Goal: Task Accomplishment & Management: Manage account settings

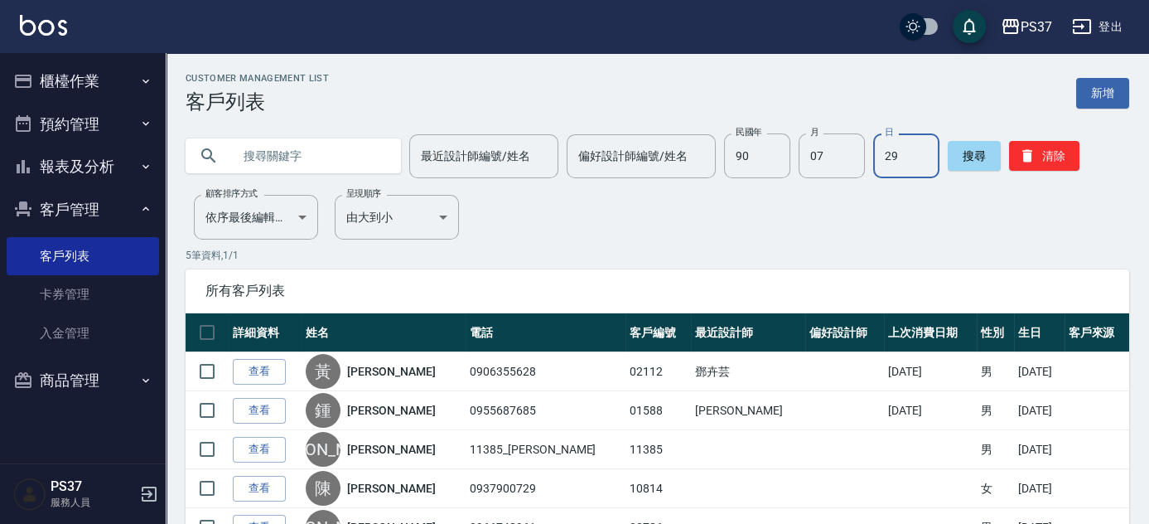
click at [87, 89] on button "櫃檯作業" at bounding box center [83, 81] width 152 height 43
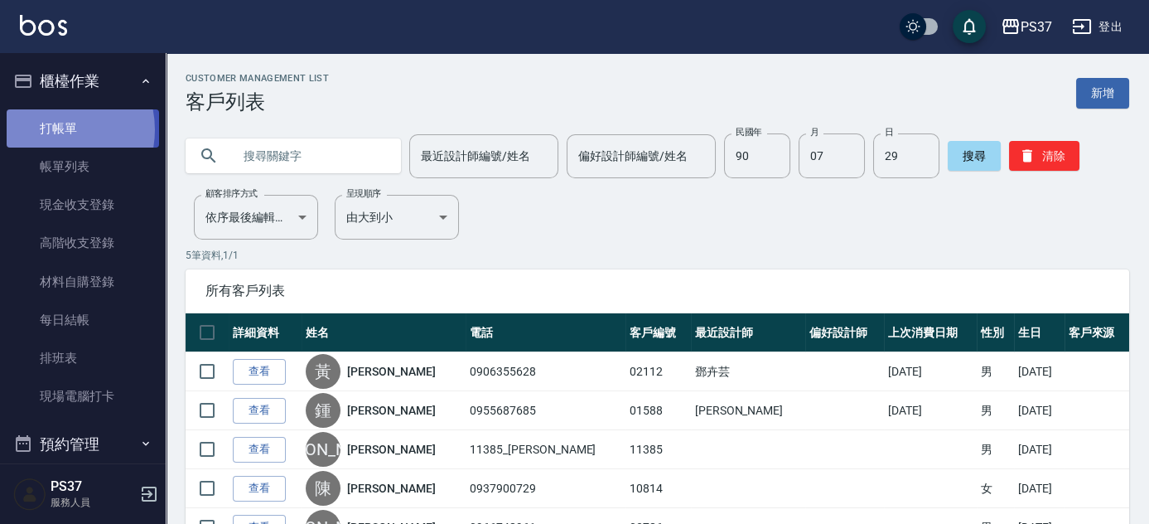
click at [49, 129] on link "打帳單" at bounding box center [83, 128] width 152 height 38
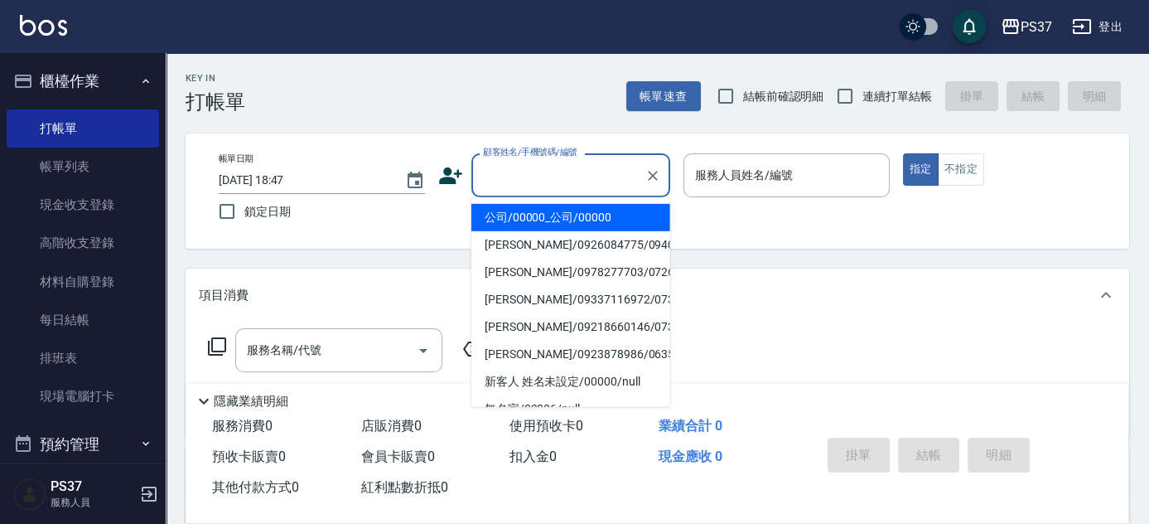
click at [581, 176] on input "顧客姓名/手機號碼/編號" at bounding box center [558, 175] width 159 height 29
click at [580, 211] on li "公司/00000_公司/00000" at bounding box center [570, 217] width 199 height 27
type input "公司/00000_公司/00000"
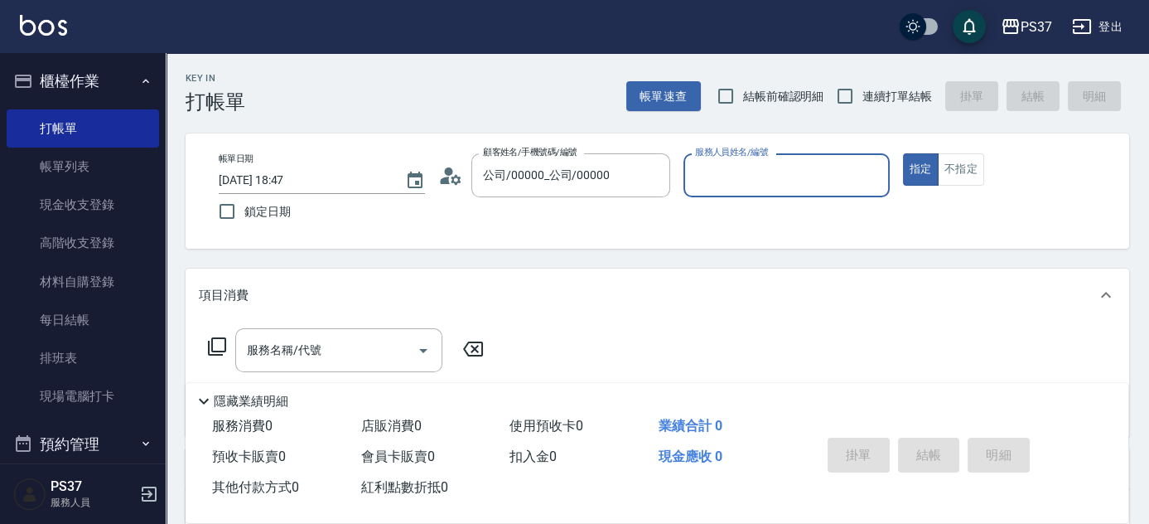
click at [757, 188] on input "服務人員姓名/編號" at bounding box center [786, 175] width 191 height 29
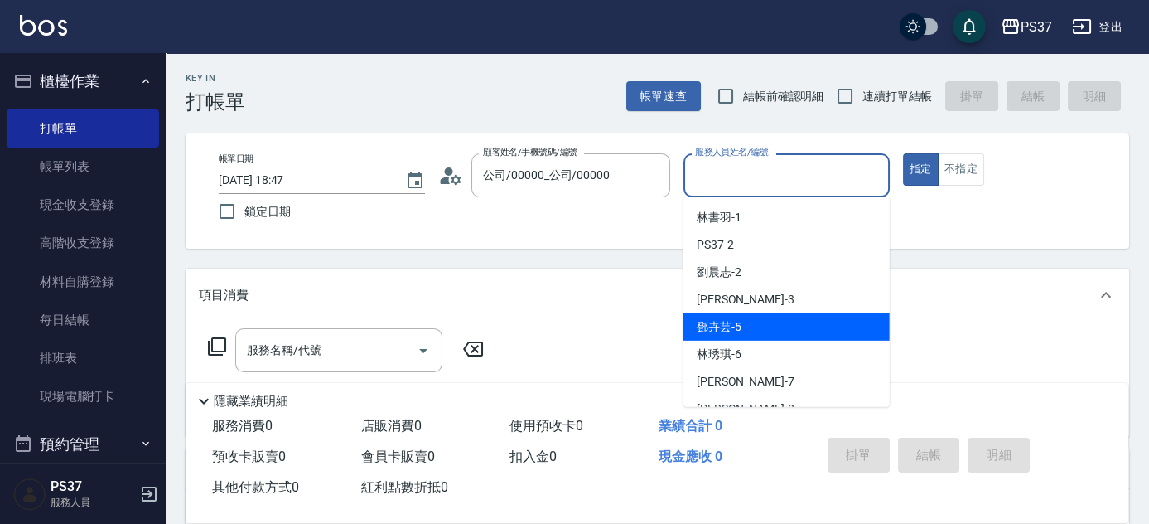
click at [761, 338] on div "[PERSON_NAME]-5" at bounding box center [786, 326] width 206 height 27
type input "[PERSON_NAME]-5"
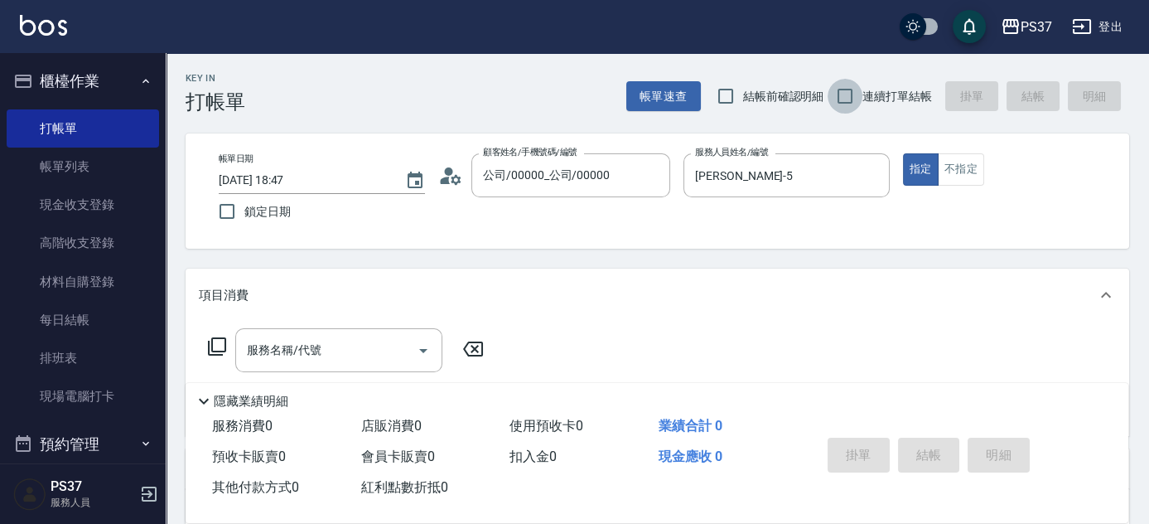
click at [838, 103] on input "連續打單結帳" at bounding box center [845, 96] width 35 height 35
checkbox input "true"
click at [353, 344] on input "服務名稱/代號" at bounding box center [326, 349] width 167 height 29
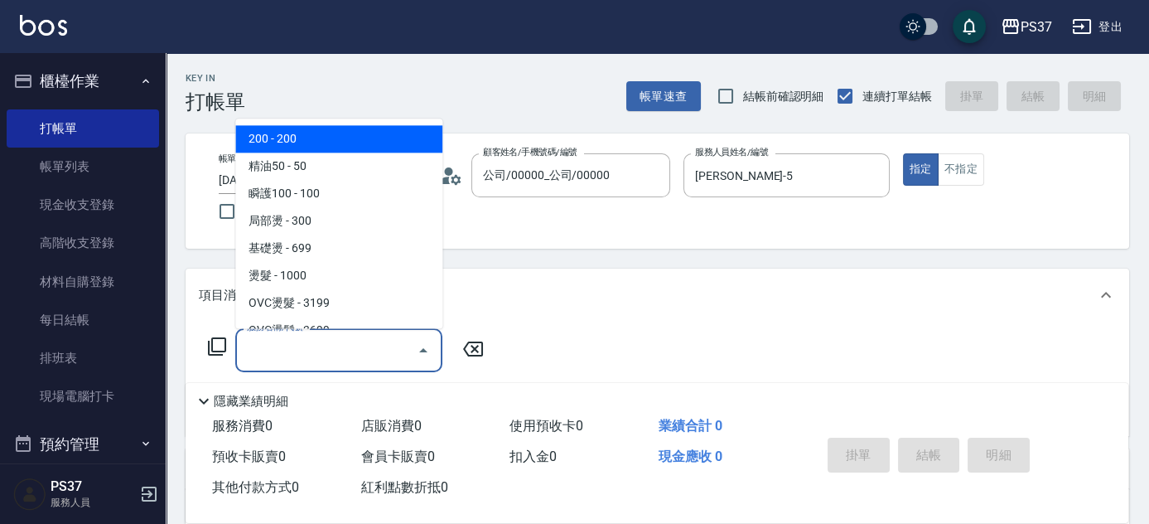
click at [335, 134] on span "200 - 200" at bounding box center [338, 139] width 207 height 27
type input "200(111)"
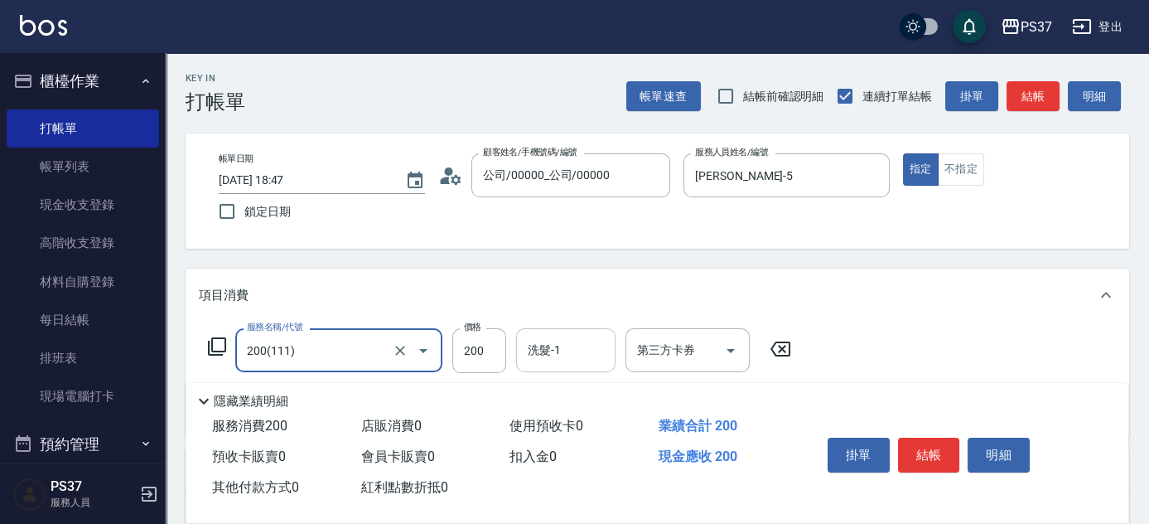
click at [557, 353] on input "洗髮-1" at bounding box center [566, 349] width 84 height 29
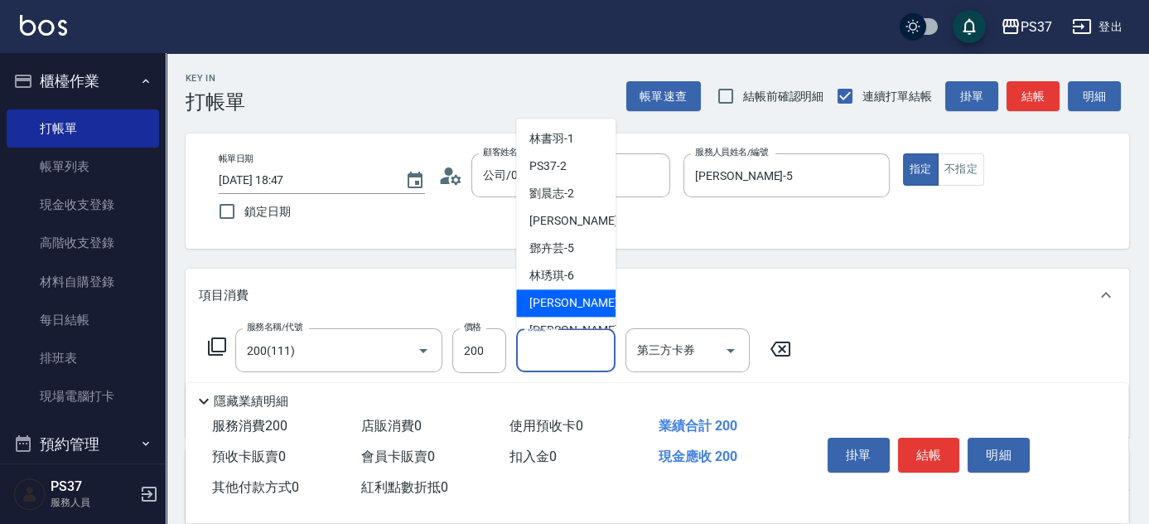
click at [548, 316] on div "[PERSON_NAME] -7" at bounding box center [565, 303] width 99 height 27
type input "[PERSON_NAME]-7"
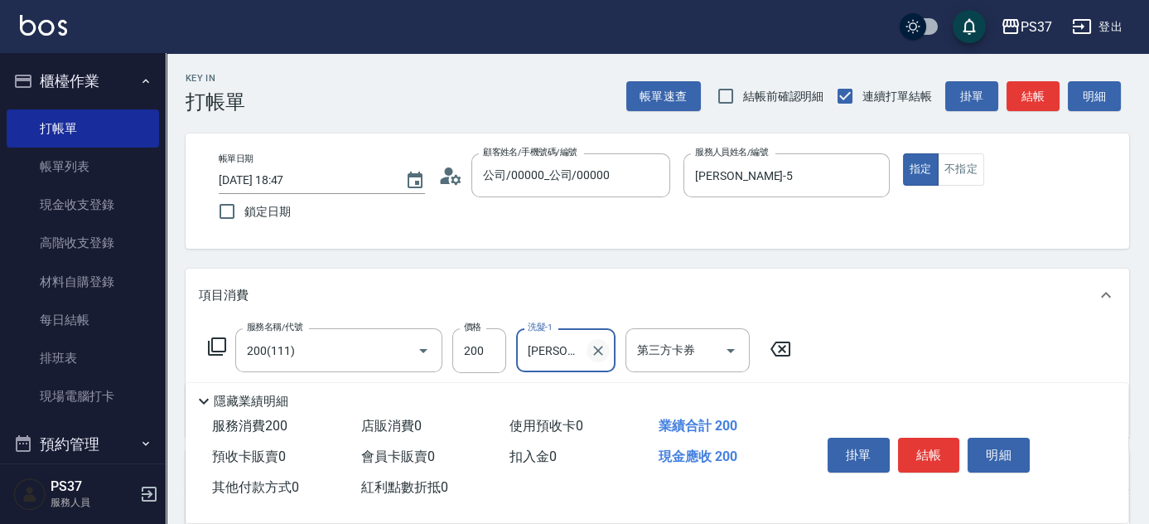
click at [598, 345] on icon "Clear" at bounding box center [598, 350] width 17 height 17
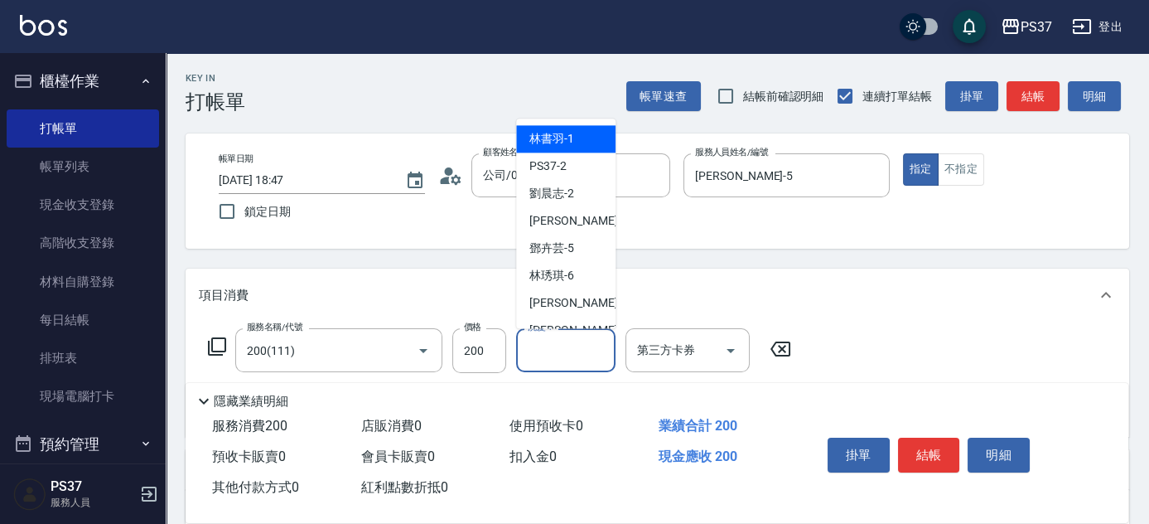
click at [574, 344] on input "洗髮-1" at bounding box center [566, 349] width 84 height 29
click at [581, 326] on div "[PERSON_NAME]-8" at bounding box center [565, 330] width 99 height 27
type input "[PERSON_NAME]-8"
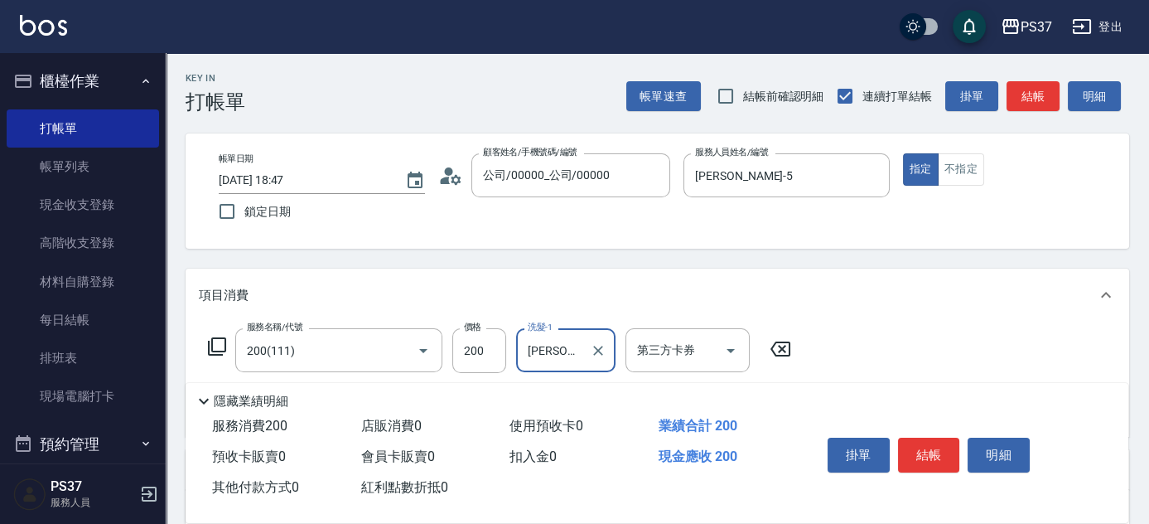
scroll to position [150, 0]
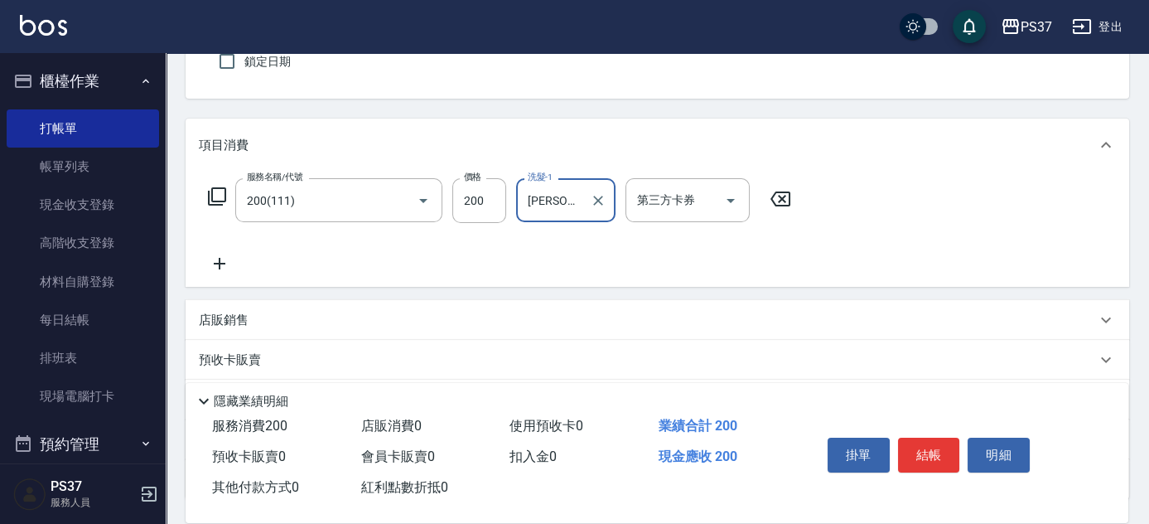
click at [215, 261] on icon at bounding box center [219, 263] width 41 height 20
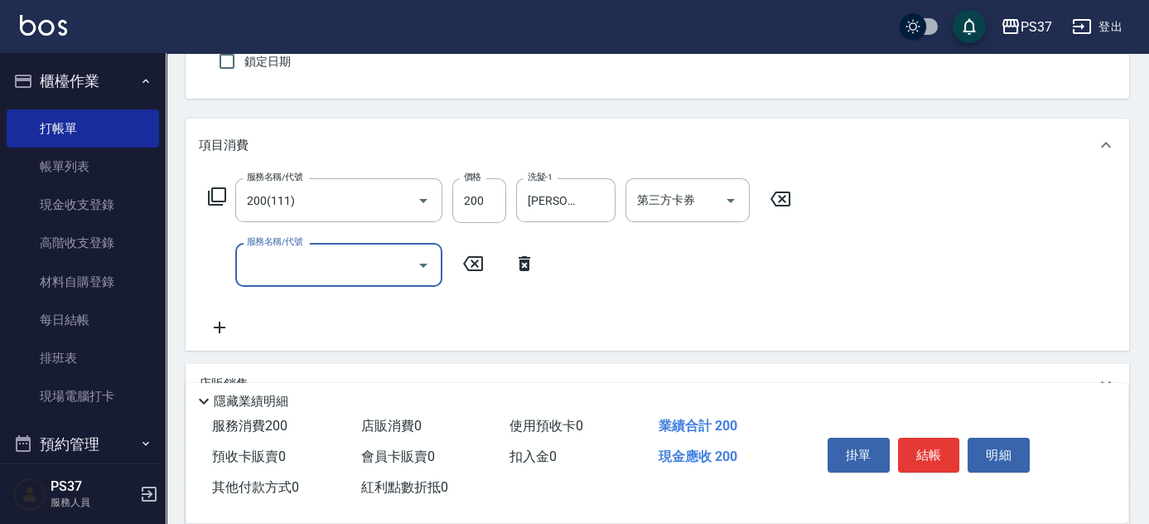
click at [265, 274] on input "服務名稱/代號" at bounding box center [326, 264] width 167 height 29
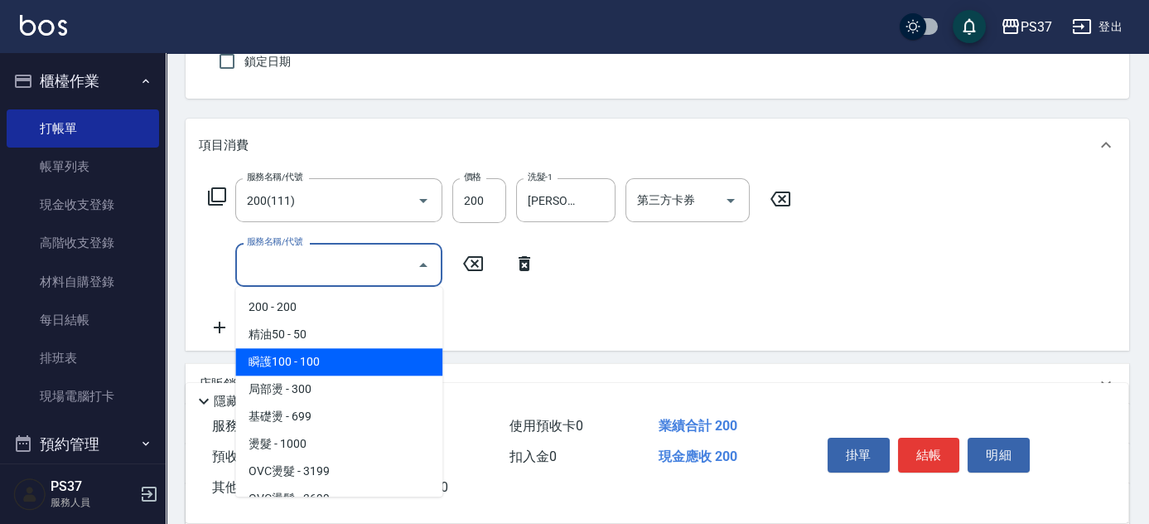
click at [324, 353] on span "瞬護100 - 100" at bounding box center [338, 361] width 207 height 27
type input "瞬護100(113)"
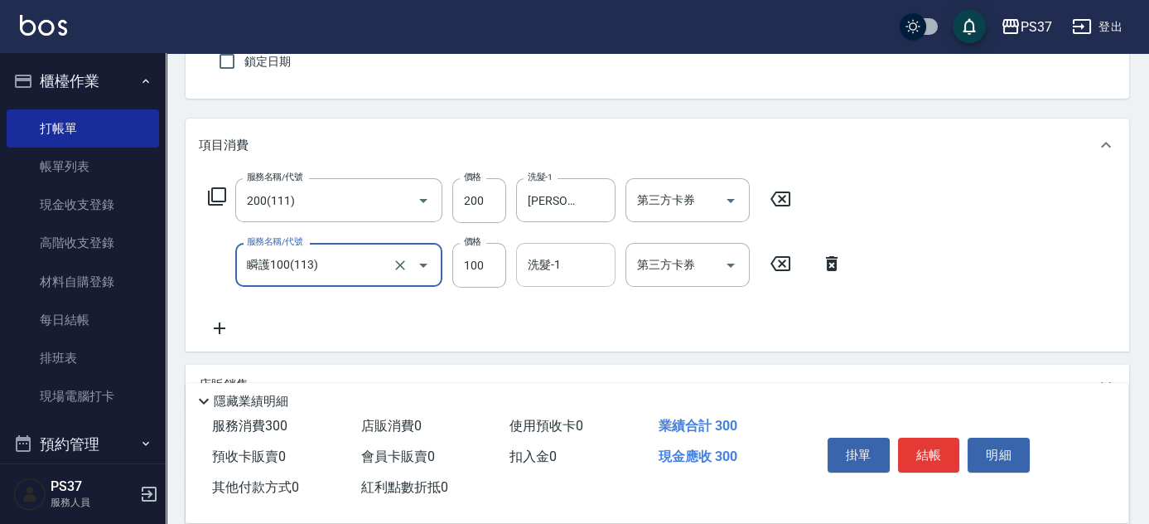
click at [563, 259] on input "洗髮-1" at bounding box center [566, 264] width 84 height 29
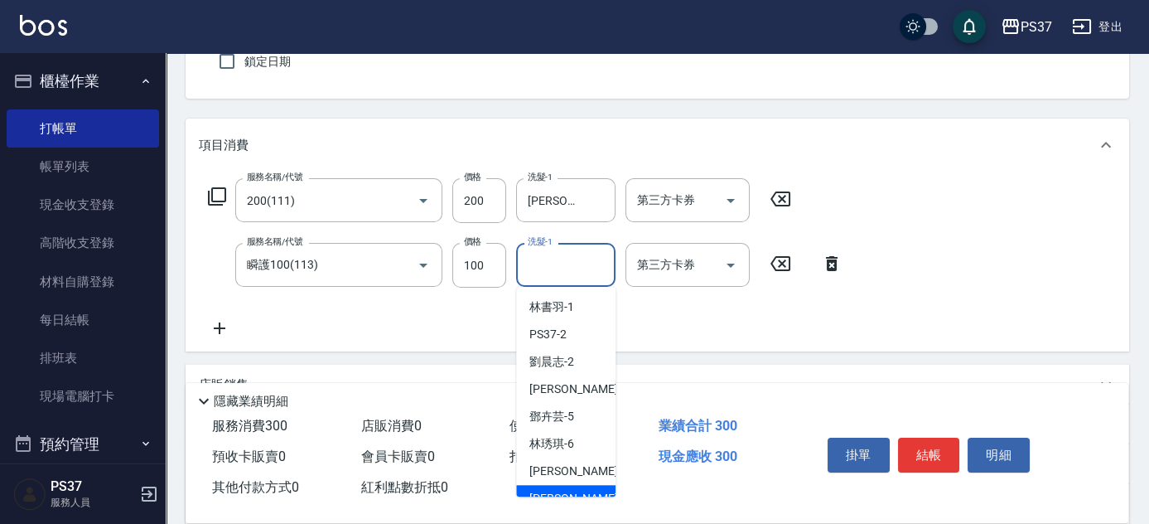
click at [578, 490] on div "[PERSON_NAME]-8" at bounding box center [565, 498] width 99 height 27
type input "[PERSON_NAME]-8"
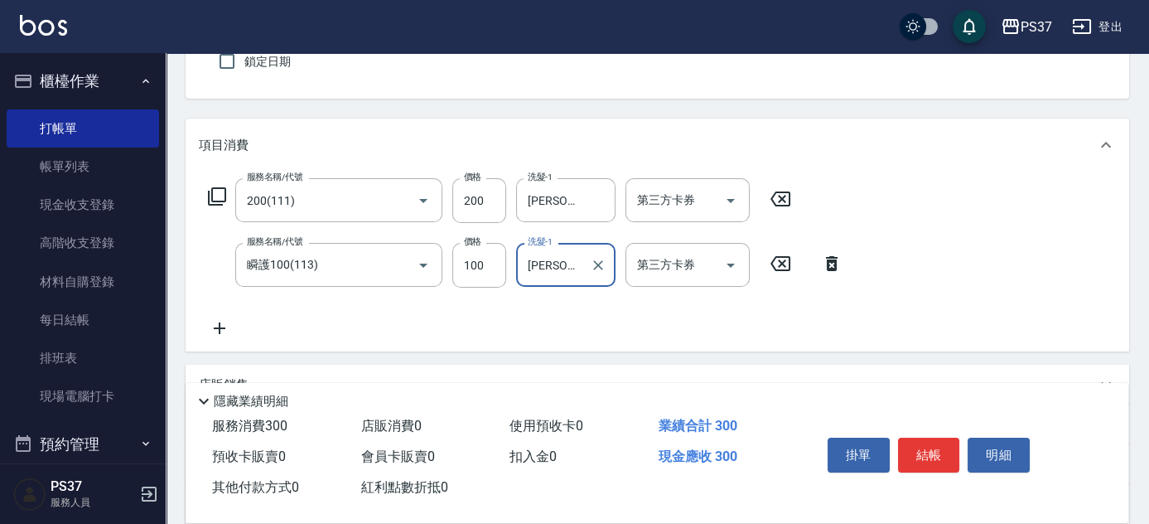
click at [220, 328] on icon at bounding box center [220, 328] width 12 height 12
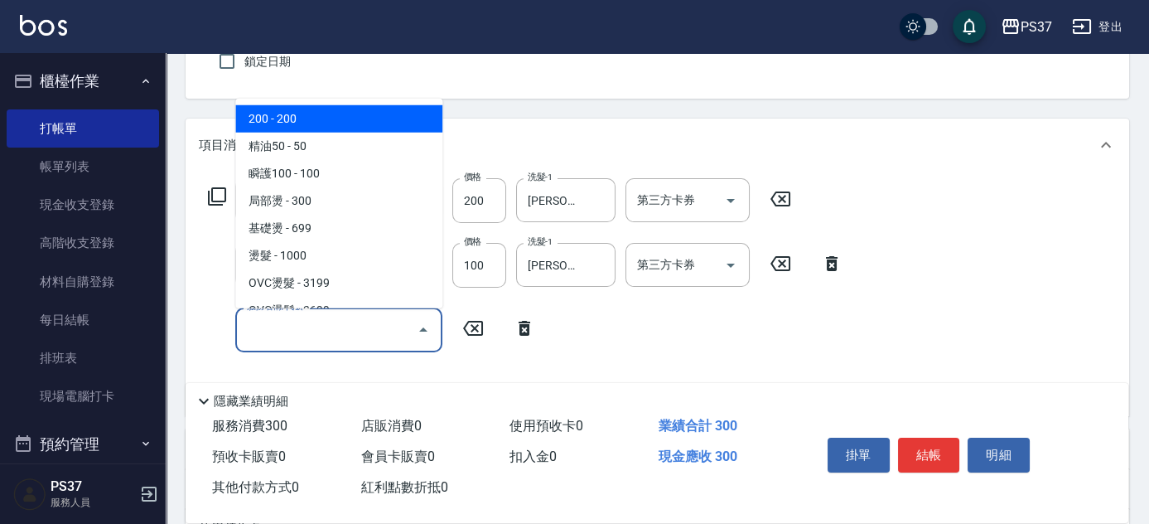
click at [309, 335] on input "服務名稱/代號" at bounding box center [326, 329] width 167 height 29
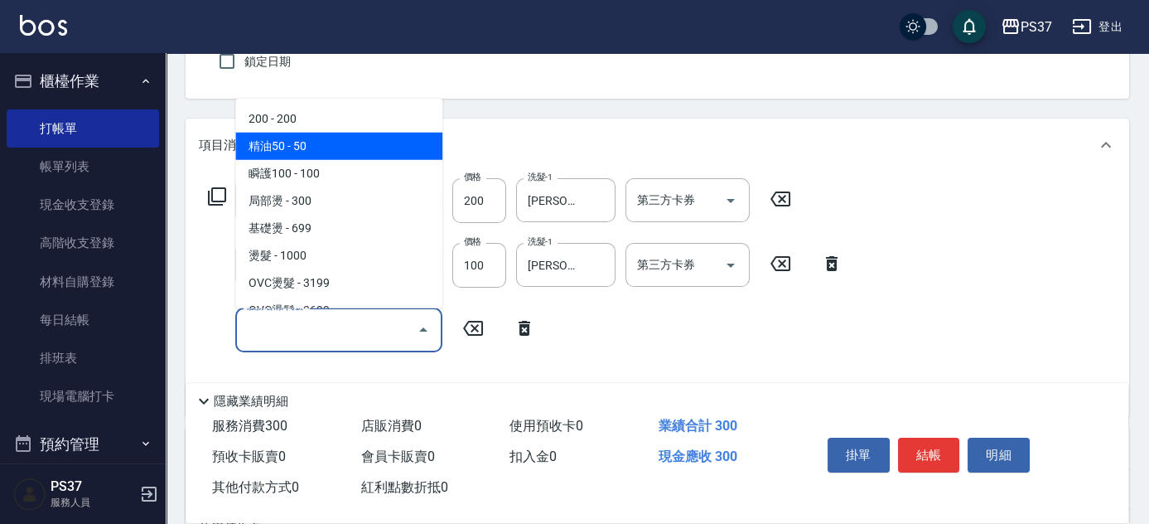
click at [333, 142] on span "精油50 - 50" at bounding box center [338, 146] width 207 height 27
type input "精油50(112)"
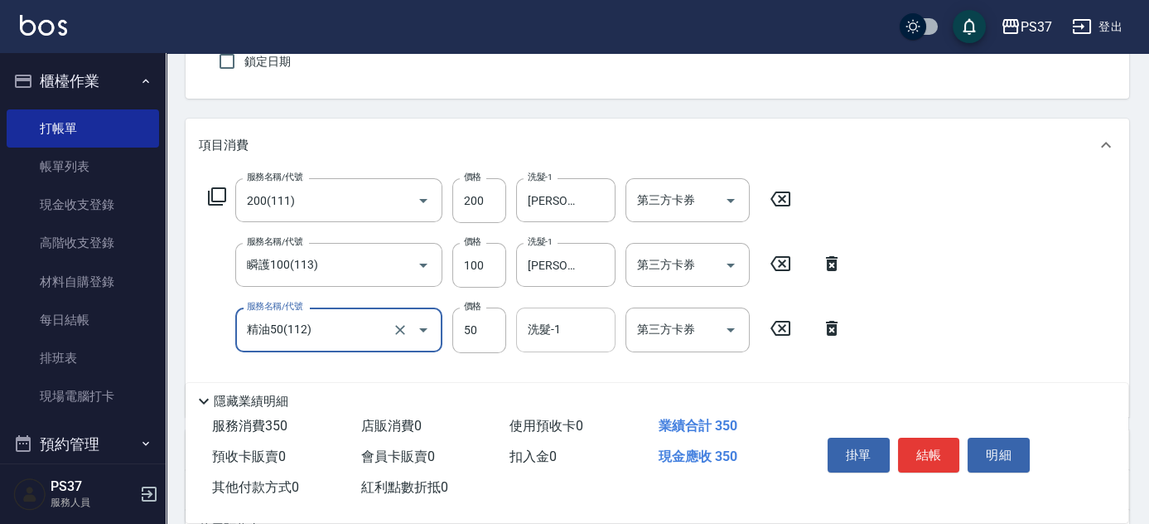
click at [566, 335] on input "洗髮-1" at bounding box center [566, 329] width 84 height 29
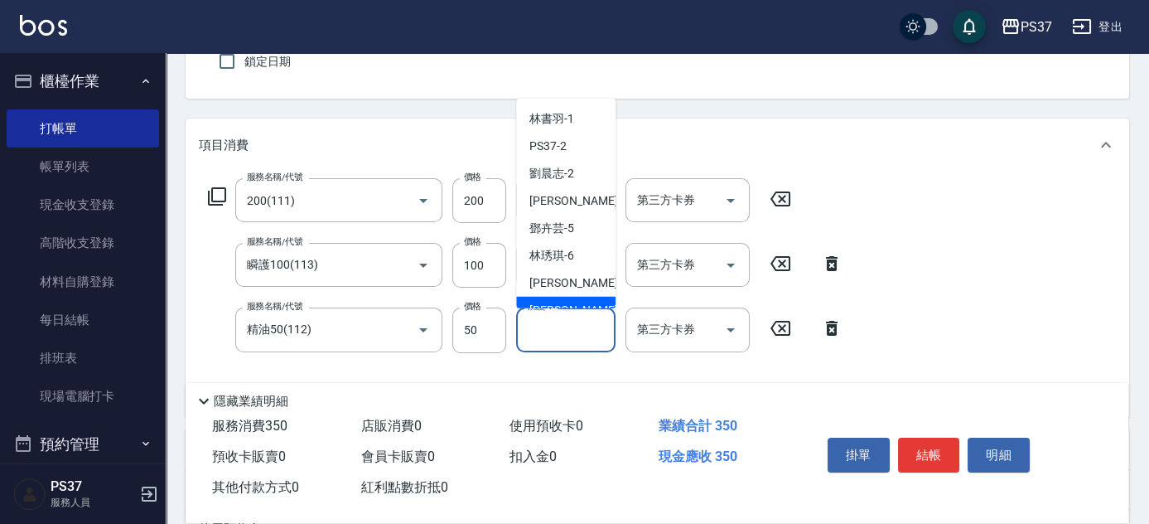
click at [573, 309] on div "洗髮-1" at bounding box center [565, 329] width 99 height 44
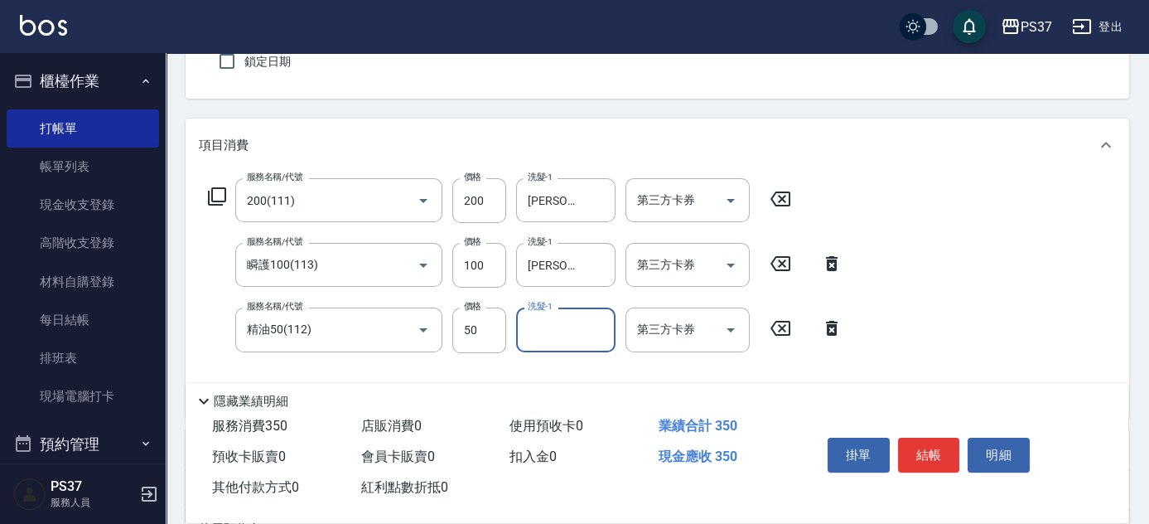
click at [557, 331] on input "洗髮-1" at bounding box center [566, 329] width 84 height 29
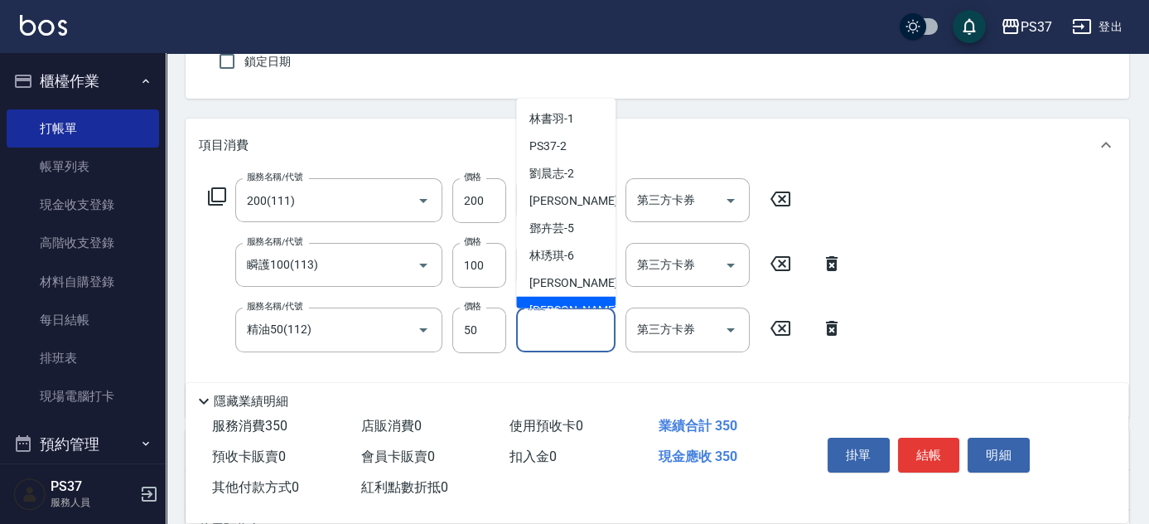
click at [561, 302] on span "[PERSON_NAME]-8" at bounding box center [578, 310] width 98 height 17
type input "[PERSON_NAME]-8"
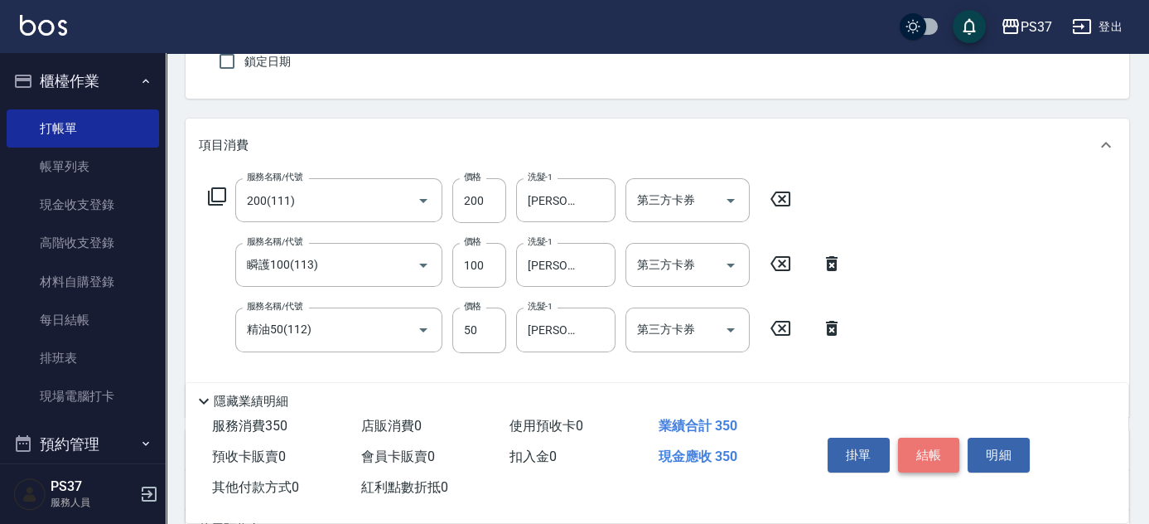
click at [925, 446] on button "結帳" at bounding box center [929, 454] width 62 height 35
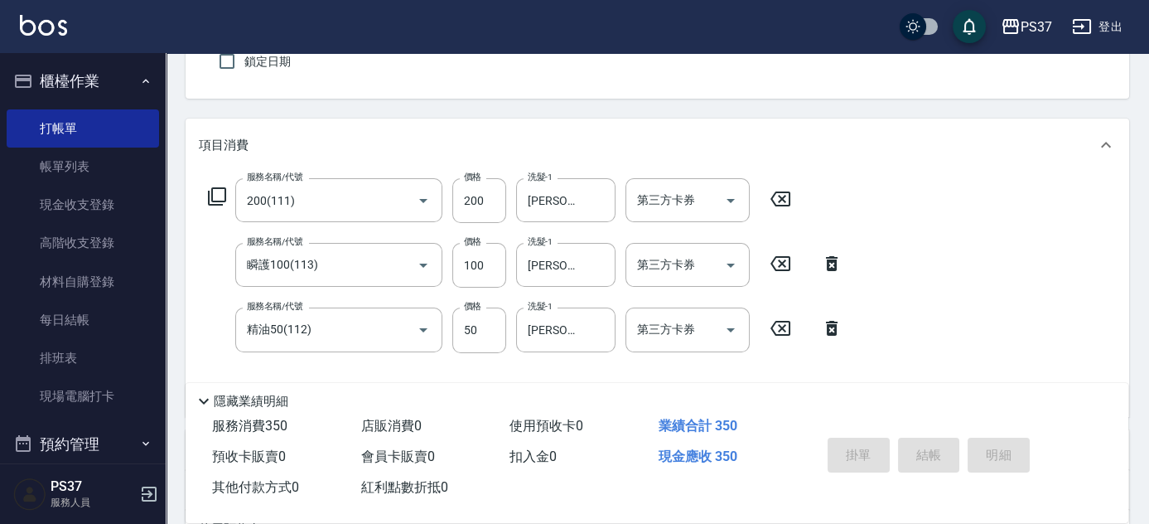
type input "[DATE] 18:48"
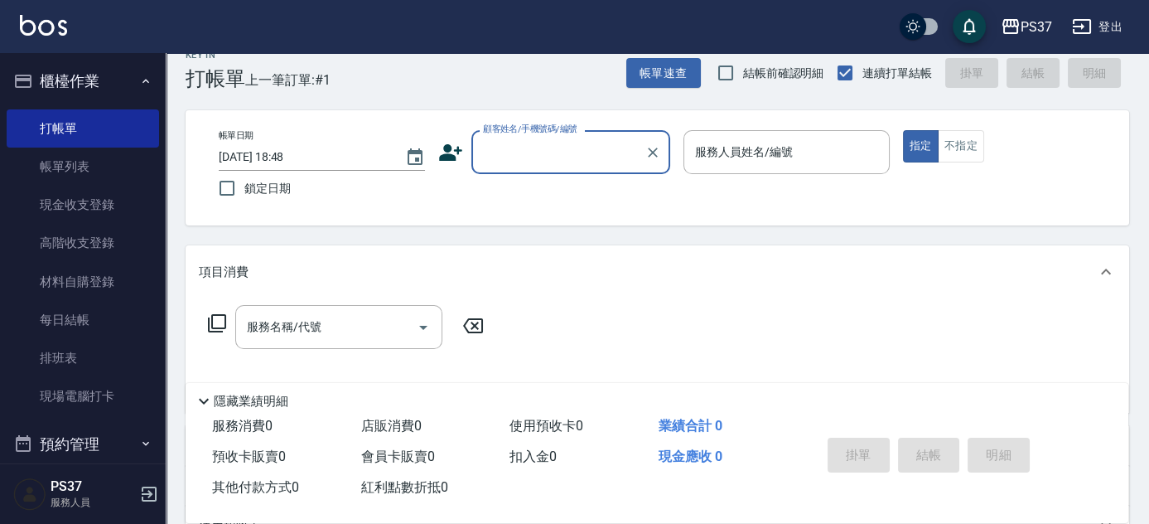
scroll to position [0, 0]
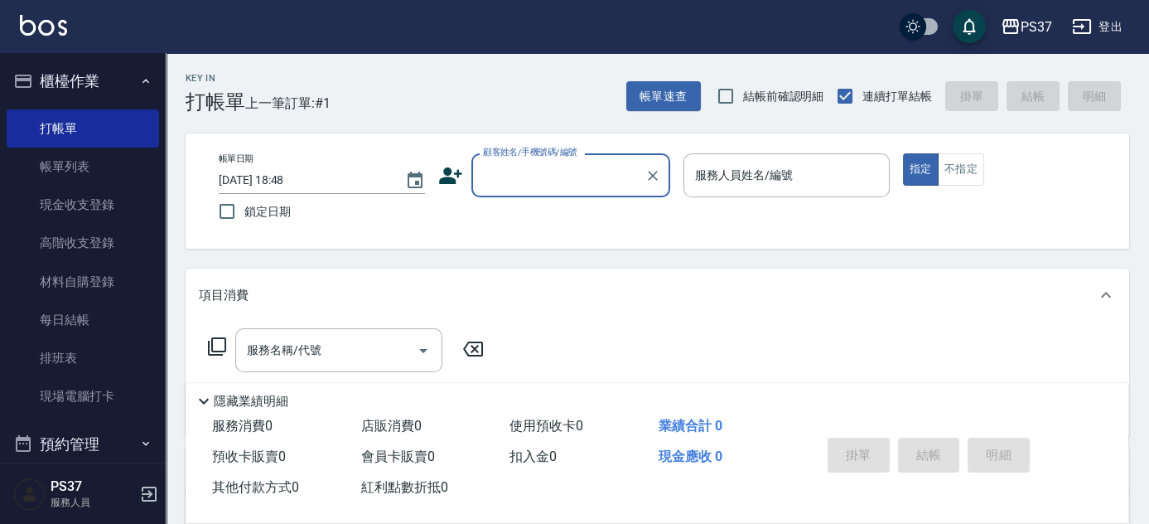
click at [577, 171] on input "顧客姓名/手機號碼/編號" at bounding box center [558, 175] width 159 height 29
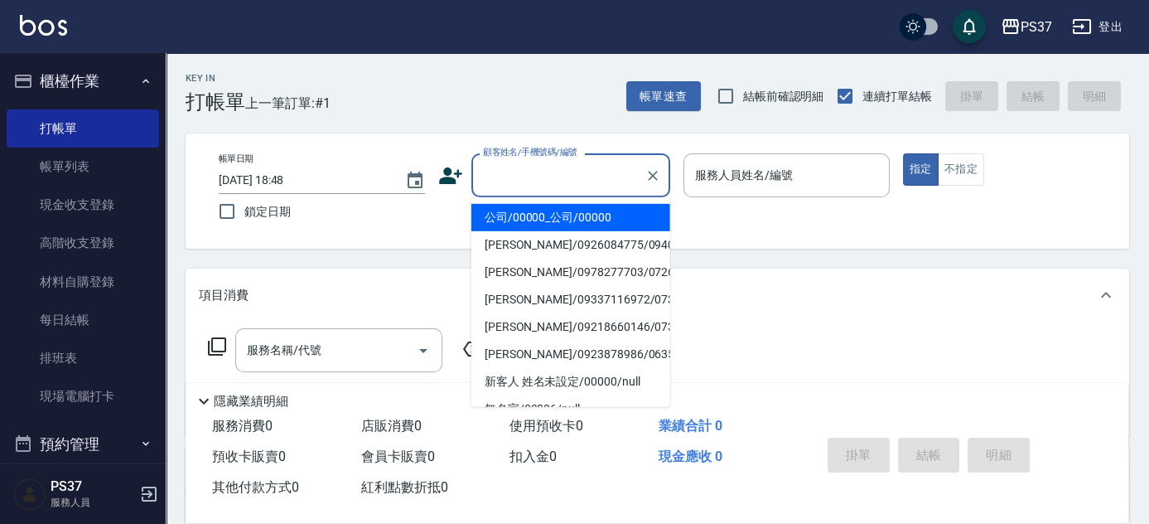
click at [576, 209] on li "公司/00000_公司/00000" at bounding box center [570, 217] width 199 height 27
type input "公司/00000_公司/00000"
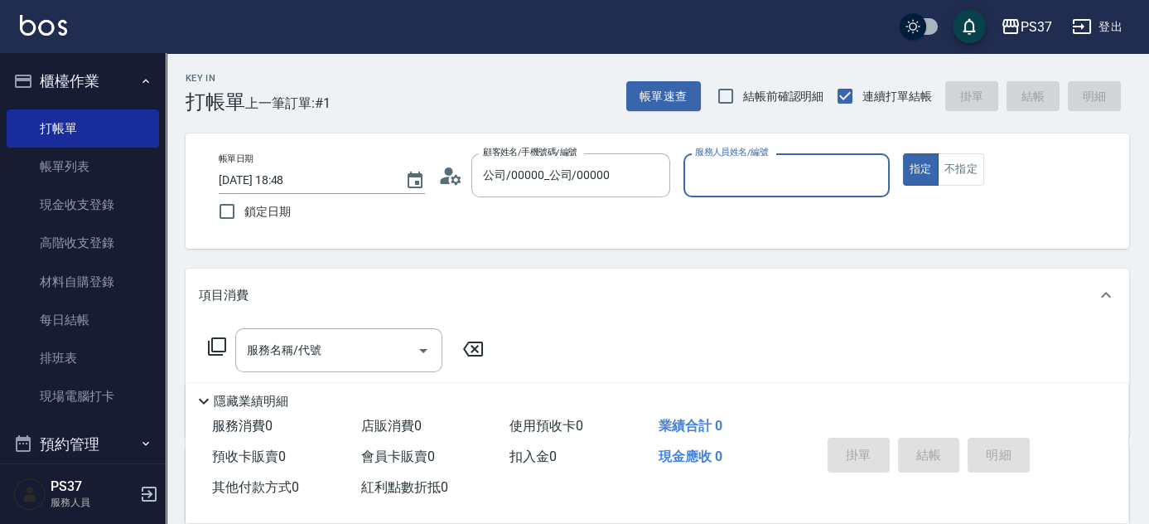
click at [716, 182] on input "服務人員姓名/編號" at bounding box center [786, 175] width 191 height 29
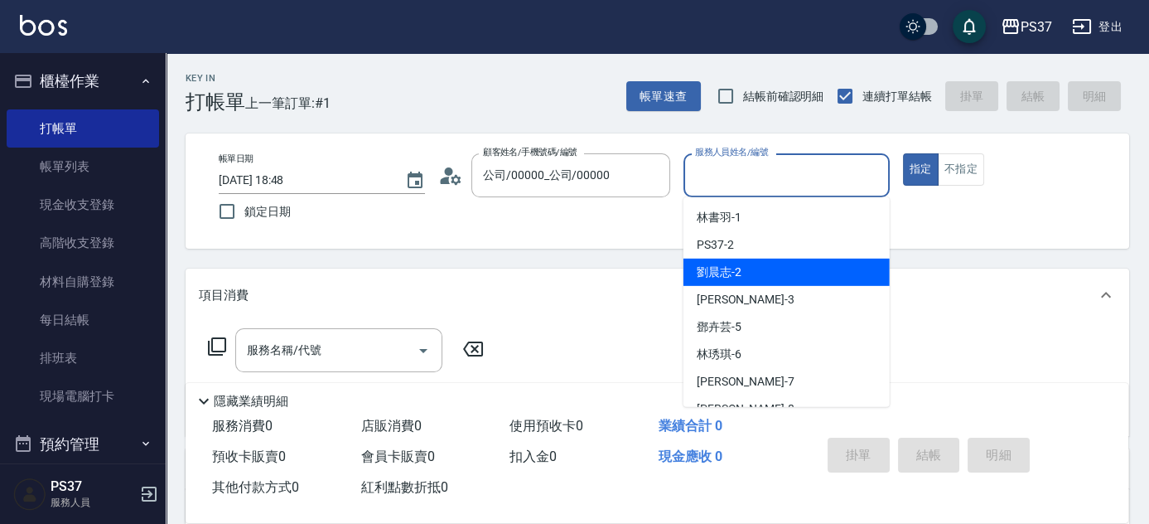
scroll to position [75, 0]
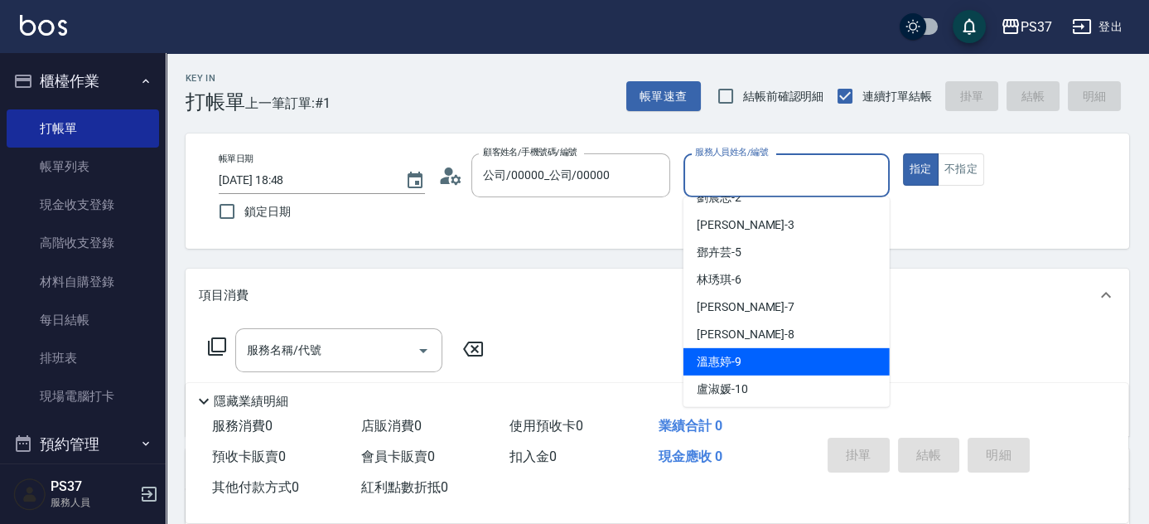
click at [750, 348] on div "[PERSON_NAME]-9" at bounding box center [786, 361] width 206 height 27
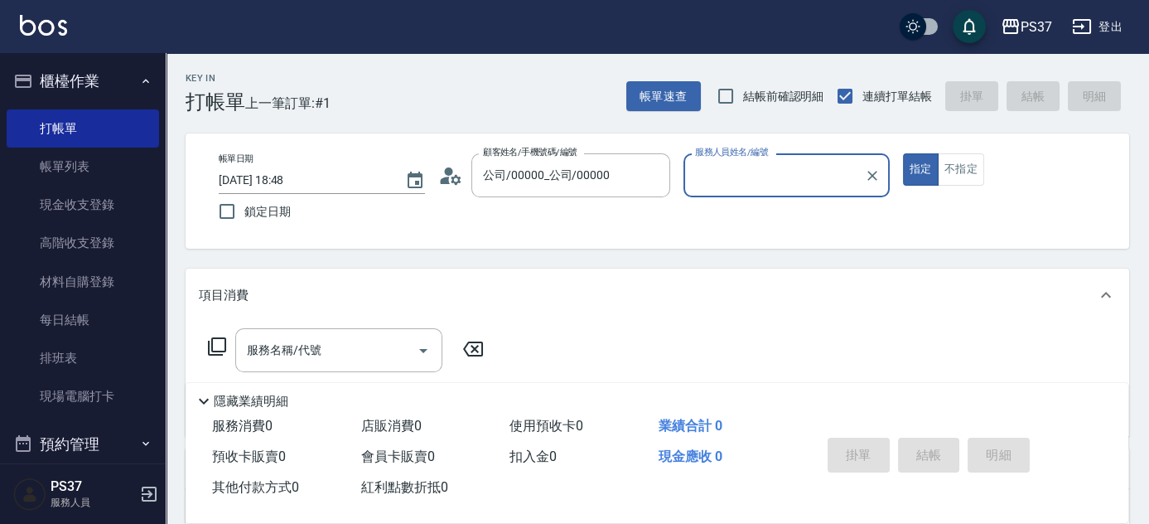
type input "[PERSON_NAME]-9"
click at [951, 170] on button "不指定" at bounding box center [961, 169] width 46 height 32
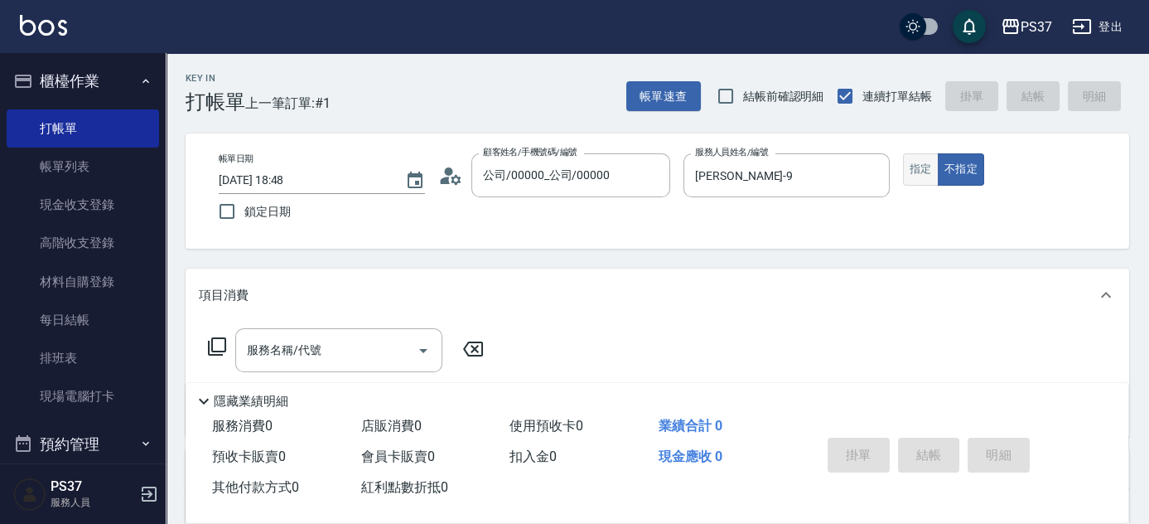
click at [910, 165] on button "指定" at bounding box center [921, 169] width 36 height 32
click at [348, 353] on input "服務名稱/代號" at bounding box center [326, 349] width 167 height 29
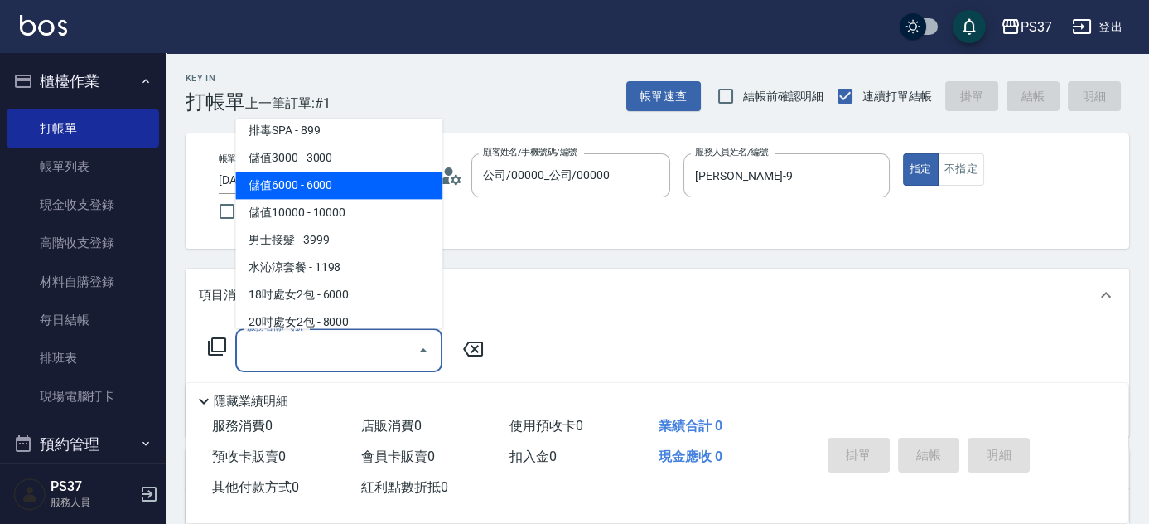
scroll to position [1764, 0]
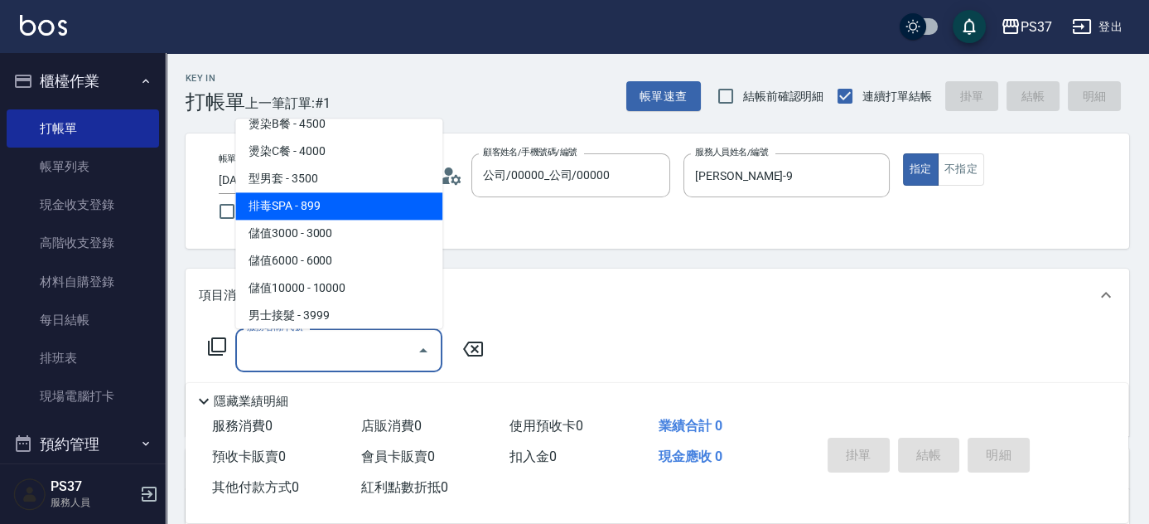
click at [368, 209] on span "排毒SPA - 899" at bounding box center [338, 206] width 207 height 27
type input "排毒SPA(0899)"
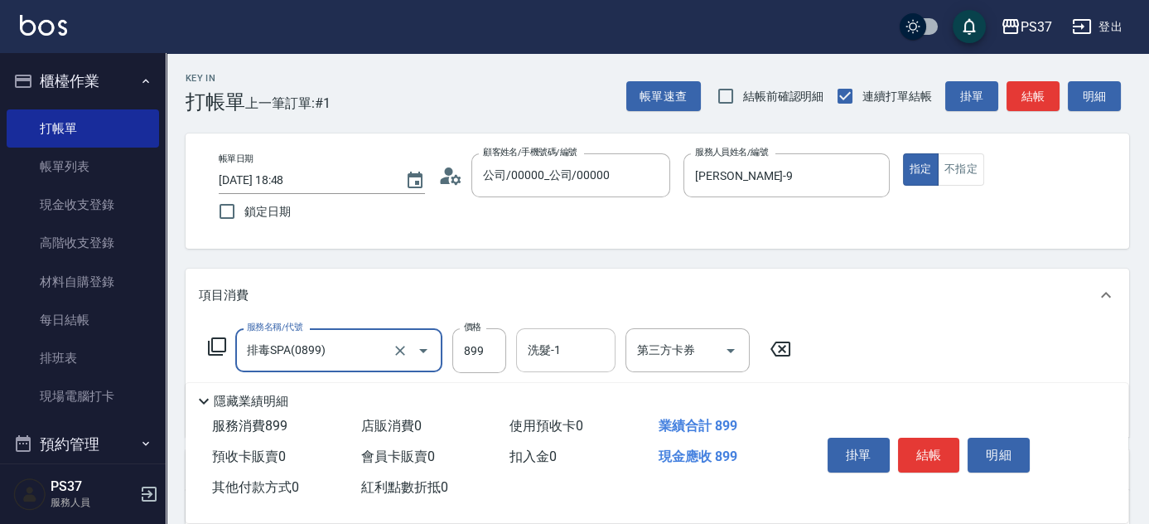
click at [553, 349] on input "洗髮-1" at bounding box center [566, 349] width 84 height 29
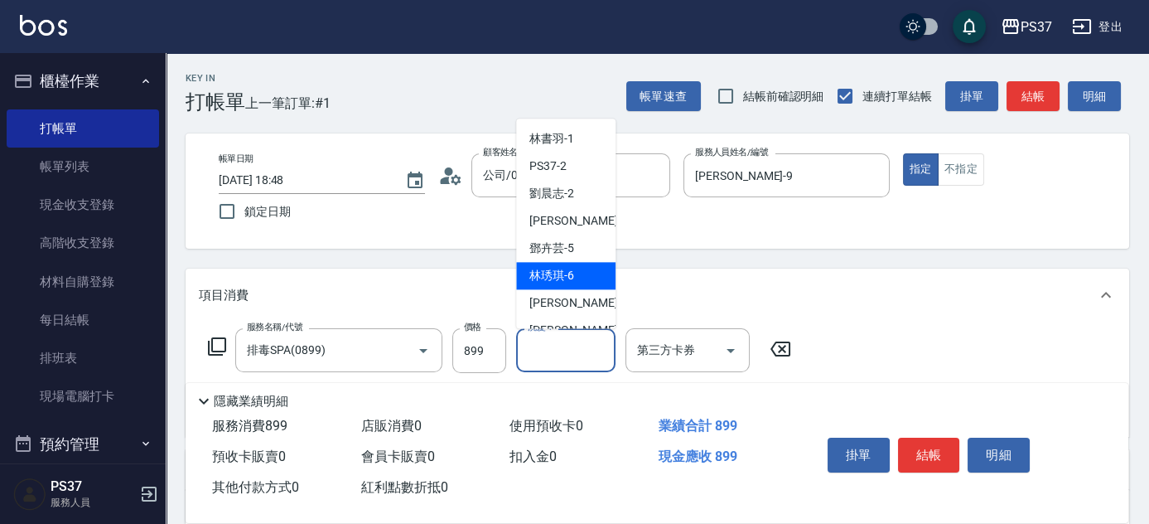
scroll to position [268, 0]
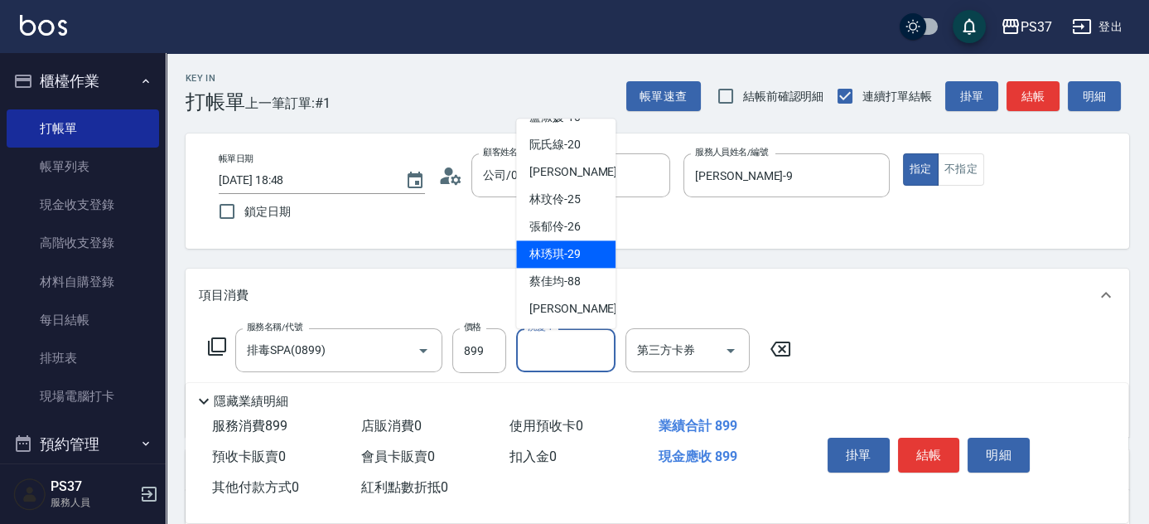
click at [565, 252] on span "[PERSON_NAME]-29" at bounding box center [554, 254] width 51 height 17
type input "[PERSON_NAME]-29"
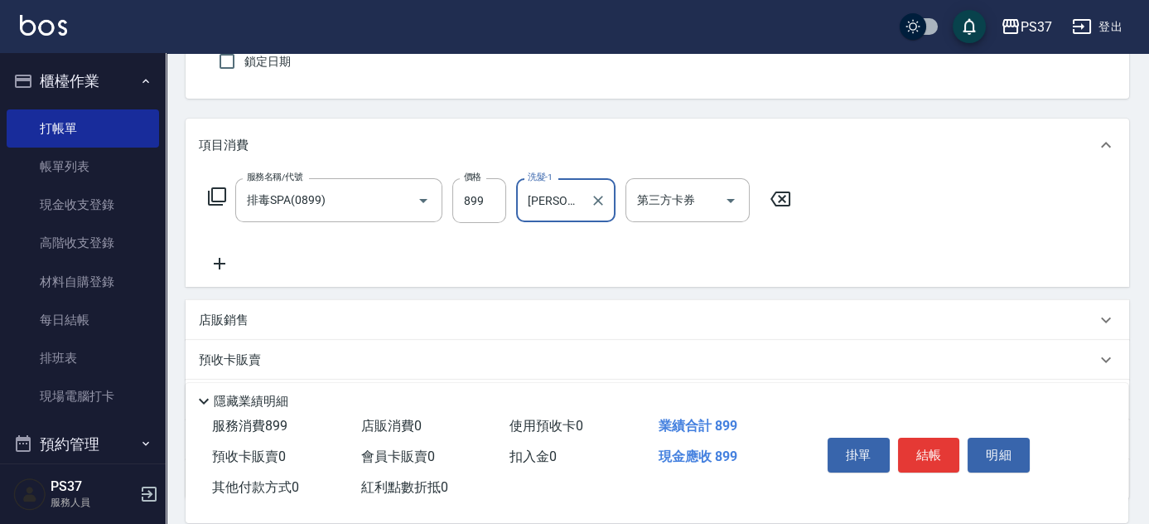
scroll to position [150, 0]
click at [220, 268] on icon at bounding box center [219, 263] width 41 height 20
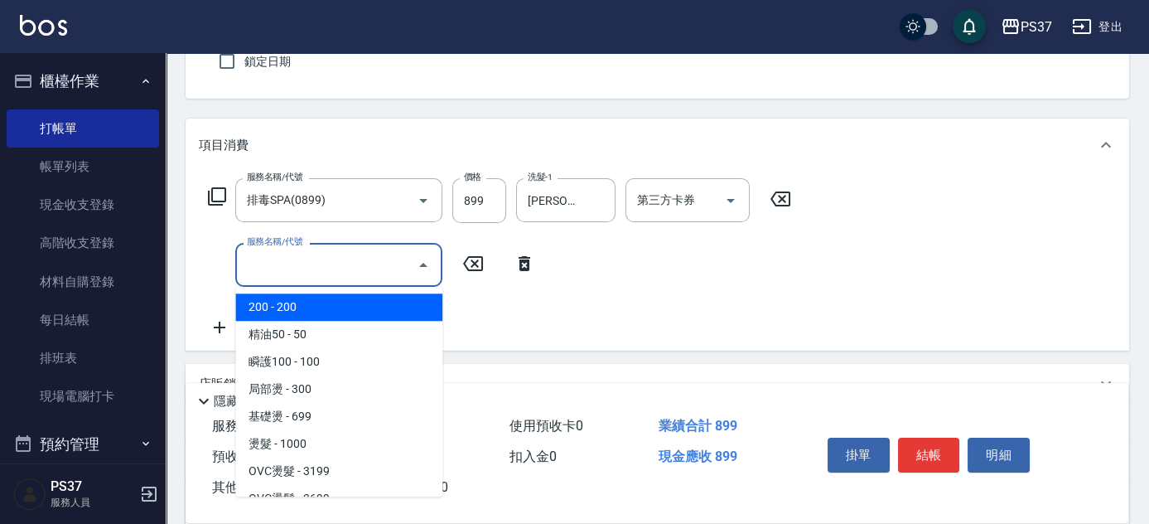
click at [279, 276] on input "服務名稱/代號" at bounding box center [326, 264] width 167 height 29
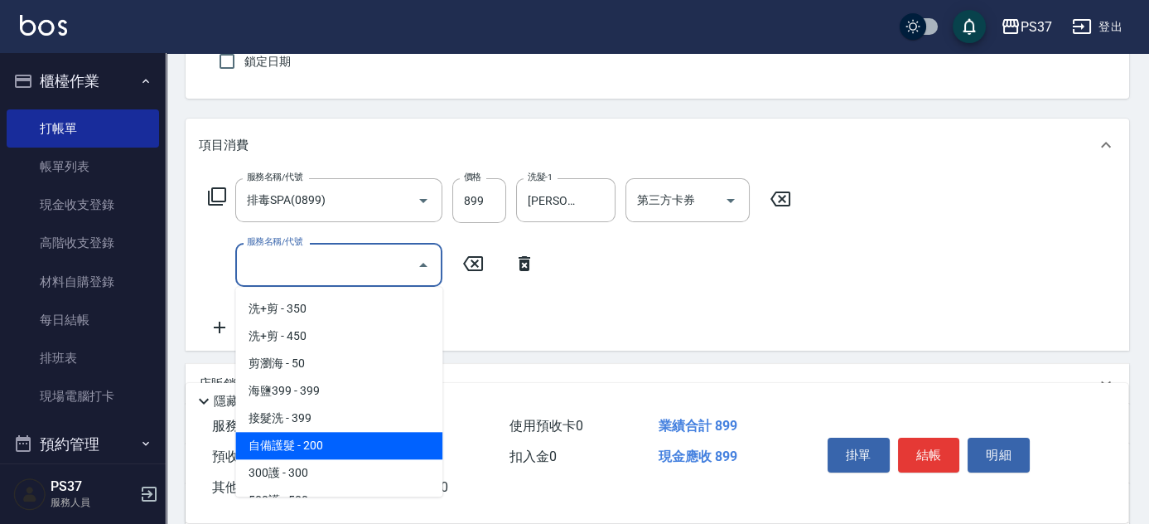
scroll to position [527, 0]
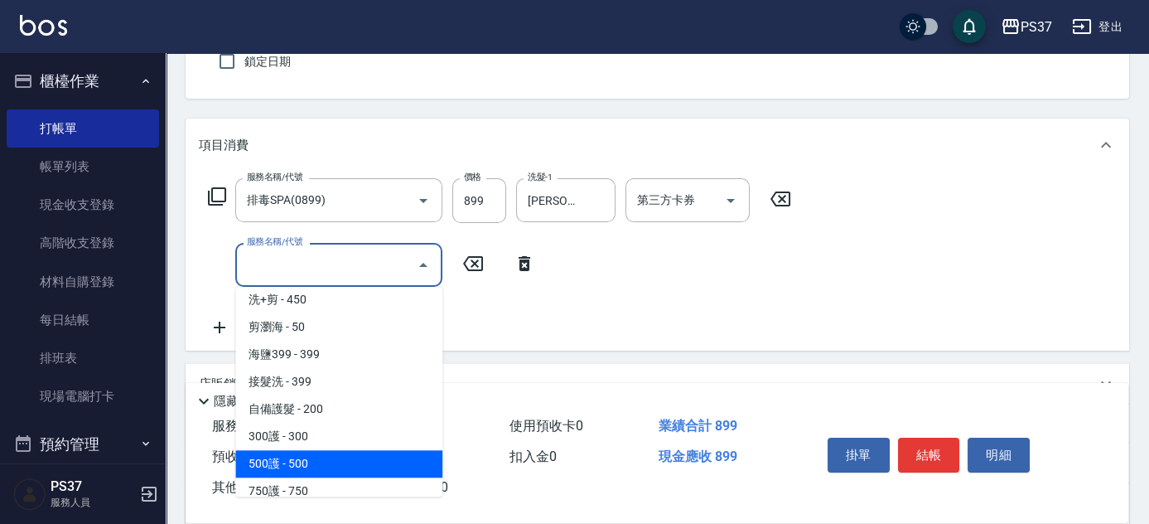
click at [328, 470] on span "500護 - 500" at bounding box center [338, 463] width 207 height 27
type input "500護(402)"
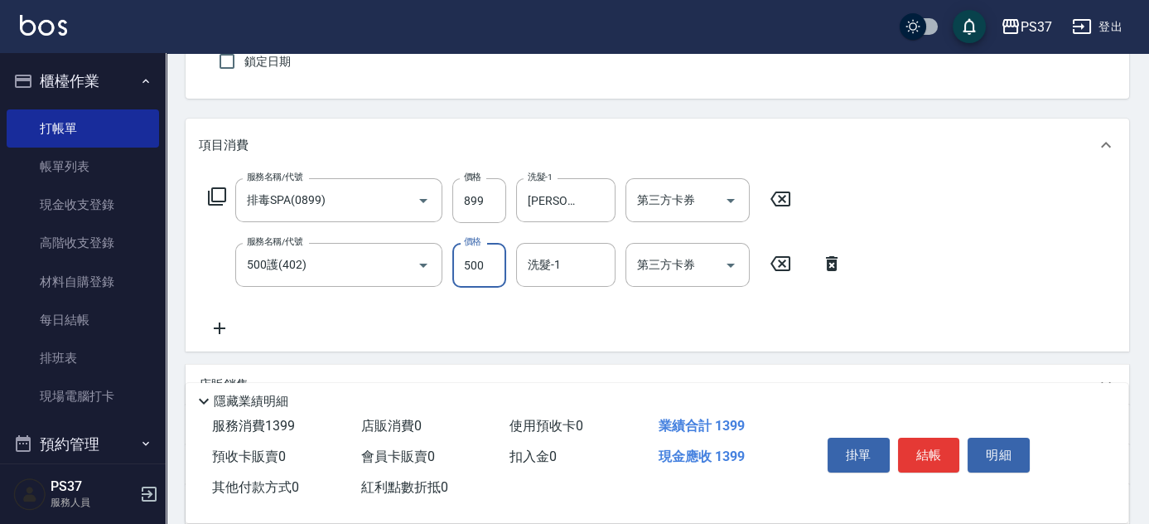
click at [489, 269] on input "500" at bounding box center [479, 265] width 54 height 45
type input "400"
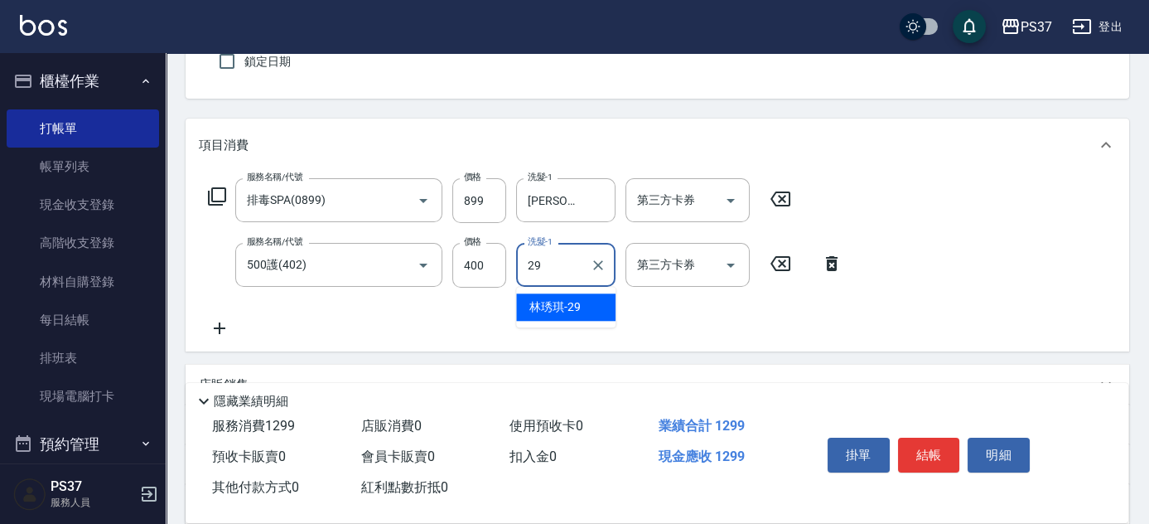
type input "[PERSON_NAME]-29"
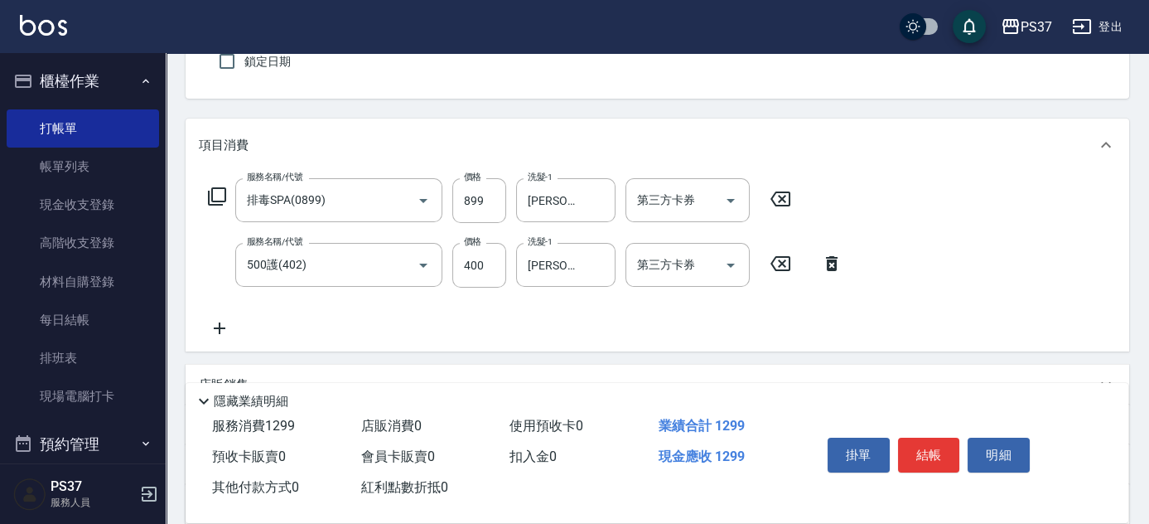
click at [218, 326] on icon at bounding box center [219, 328] width 41 height 20
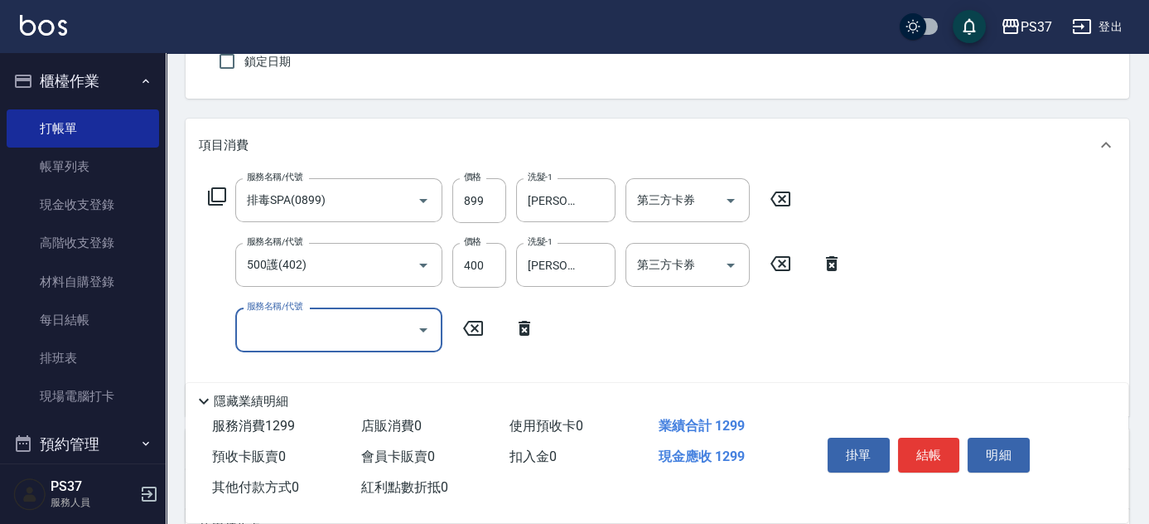
click at [281, 337] on input "服務名稱/代號" at bounding box center [326, 329] width 167 height 29
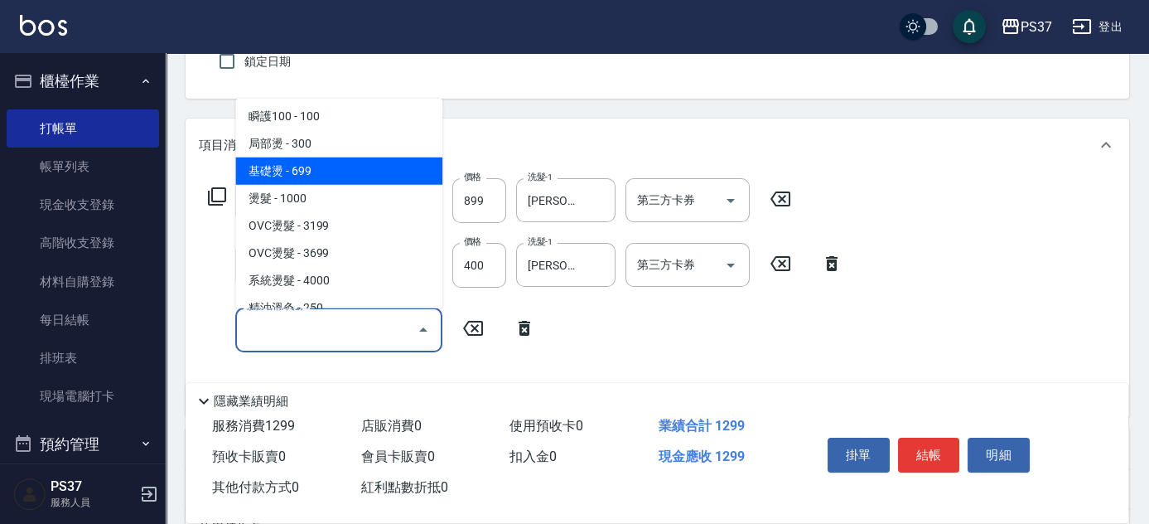
scroll to position [150, 0]
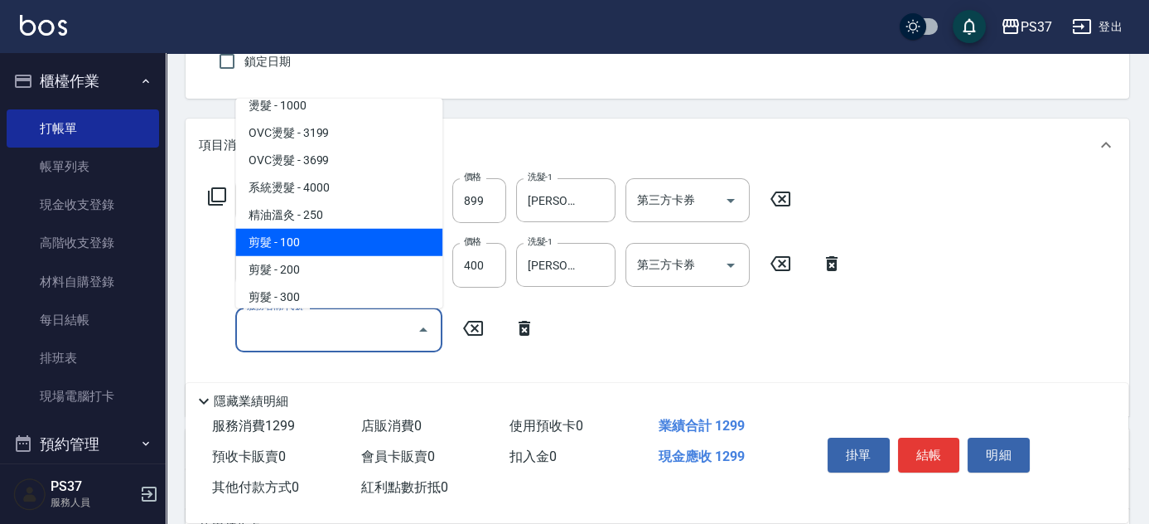
click at [335, 243] on span "剪髮 - 100" at bounding box center [338, 242] width 207 height 27
type input "剪髮(300)"
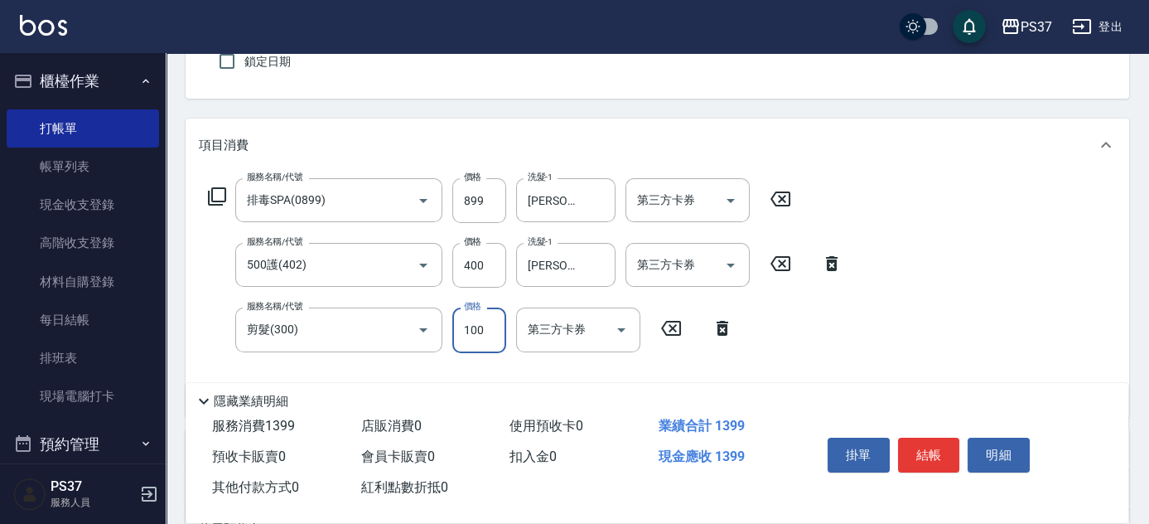
click at [483, 340] on input "100" at bounding box center [479, 329] width 54 height 45
type input "1"
click at [733, 200] on icon "Open" at bounding box center [731, 201] width 20 height 20
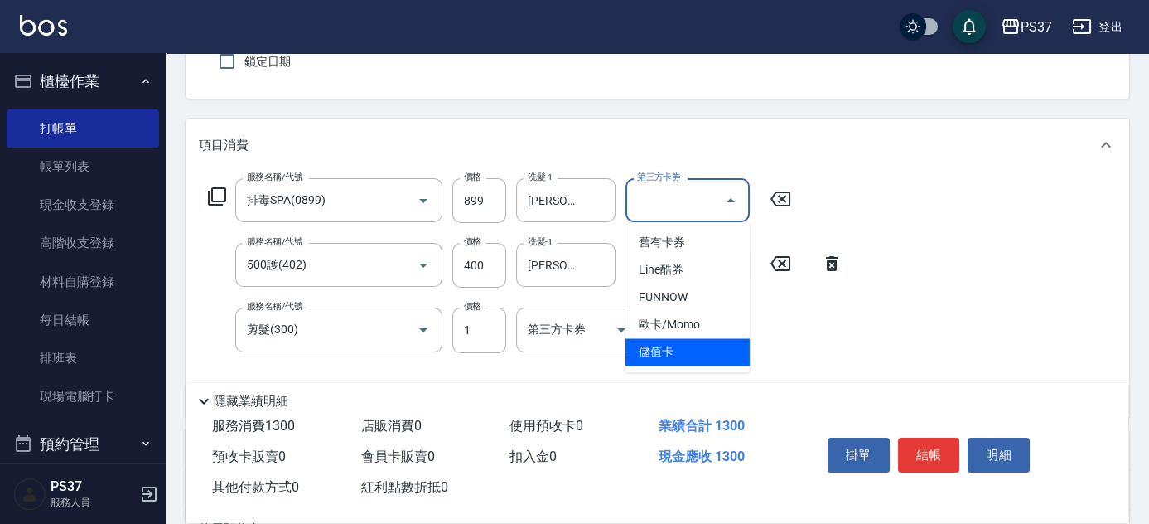
click at [707, 358] on span "儲值卡" at bounding box center [687, 351] width 124 height 27
type input "儲值卡"
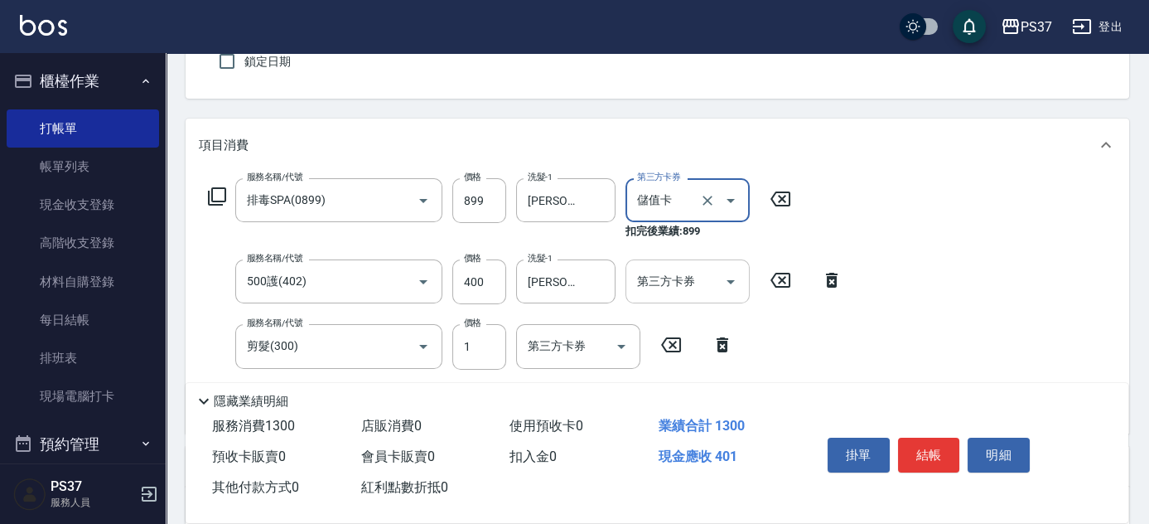
click at [729, 282] on icon "Open" at bounding box center [731, 282] width 20 height 20
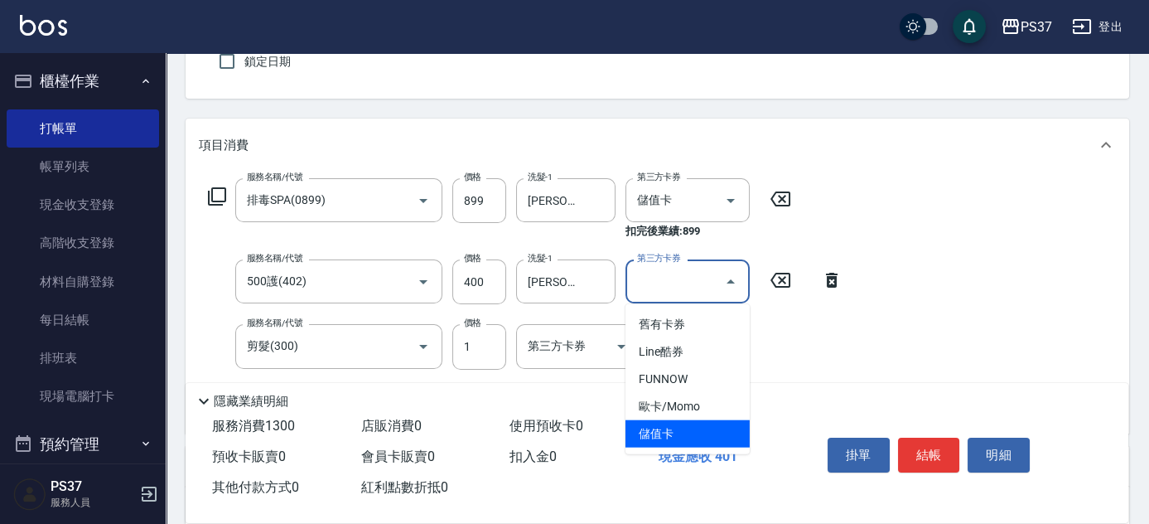
click at [689, 431] on span "儲值卡" at bounding box center [687, 433] width 124 height 27
type input "儲值卡"
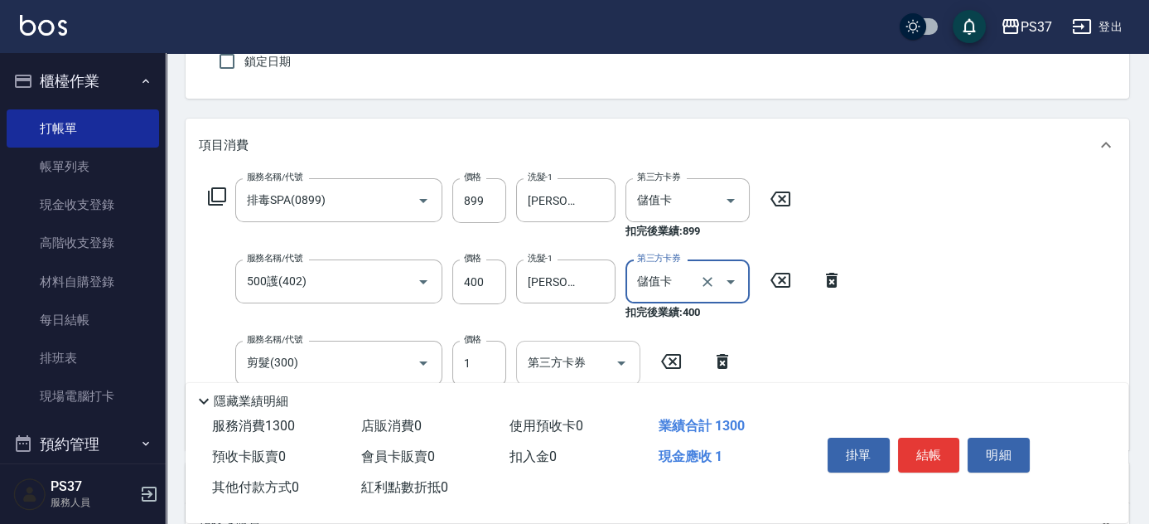
click at [615, 359] on icon "Open" at bounding box center [621, 363] width 20 height 20
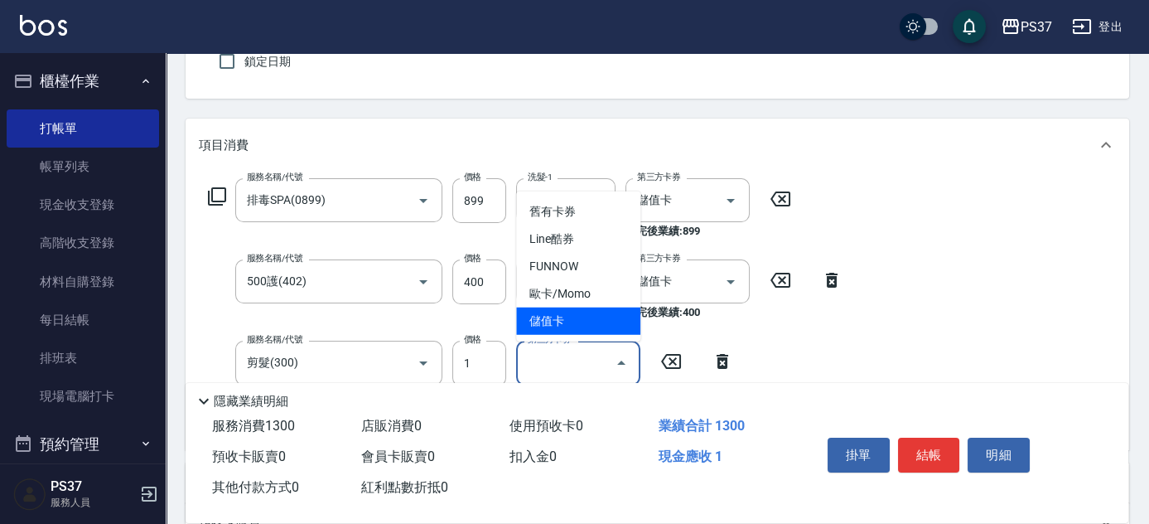
click at [581, 328] on span "儲值卡" at bounding box center [578, 320] width 124 height 27
type input "儲值卡"
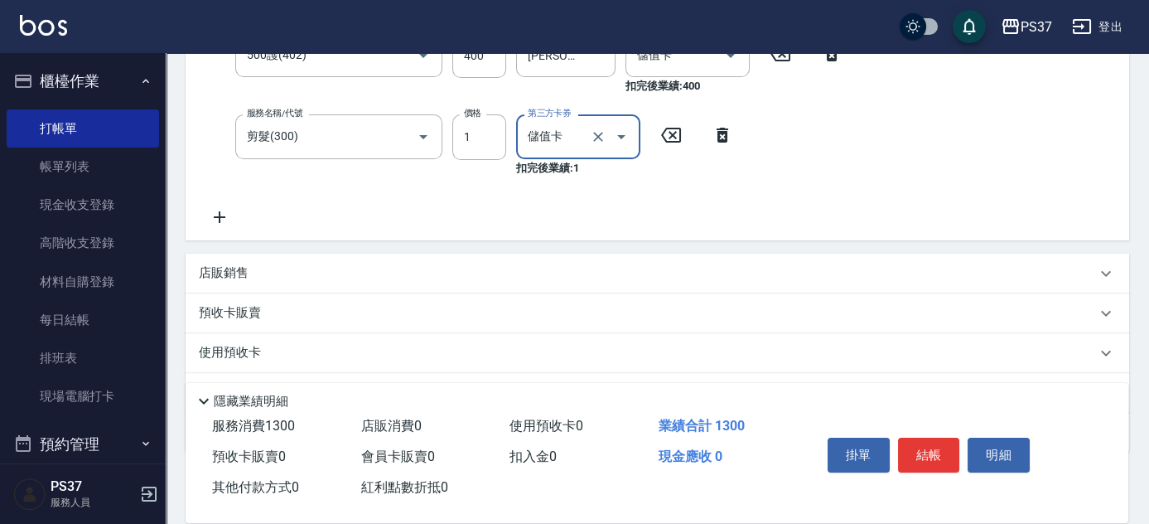
click at [214, 209] on icon at bounding box center [219, 217] width 41 height 20
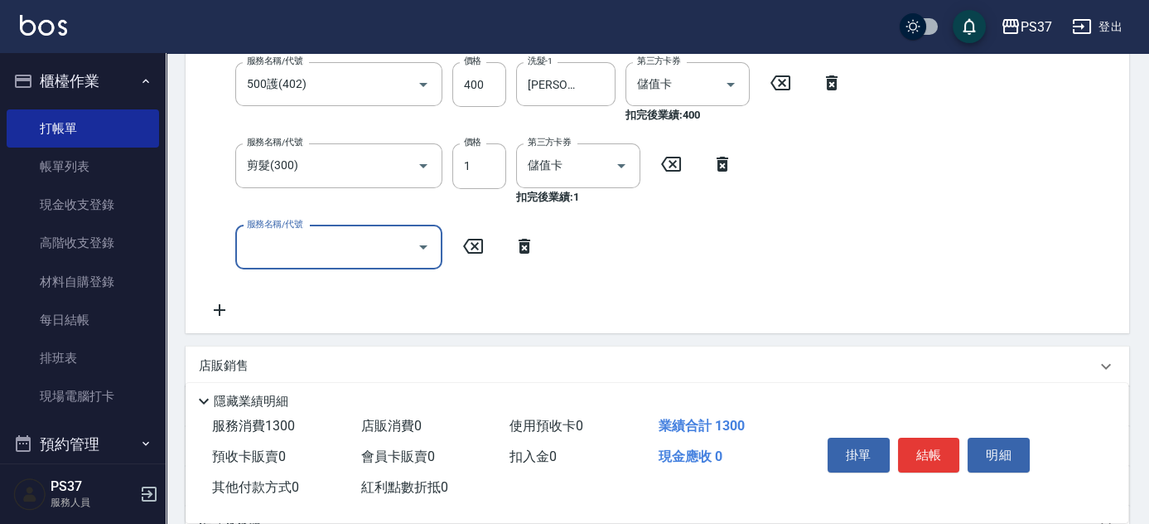
scroll to position [389, 0]
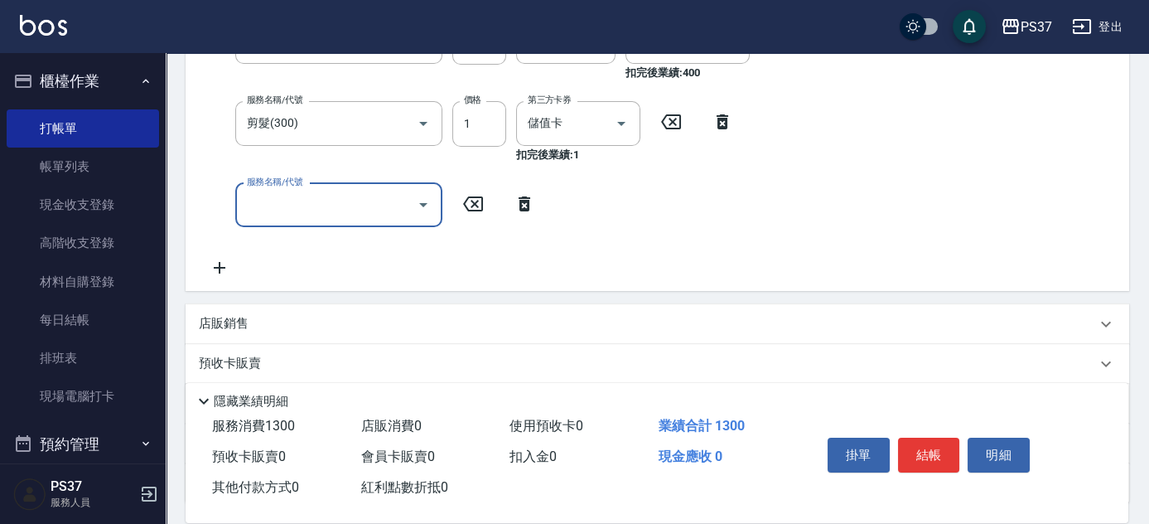
click at [304, 205] on input "服務名稱/代號" at bounding box center [326, 205] width 167 height 29
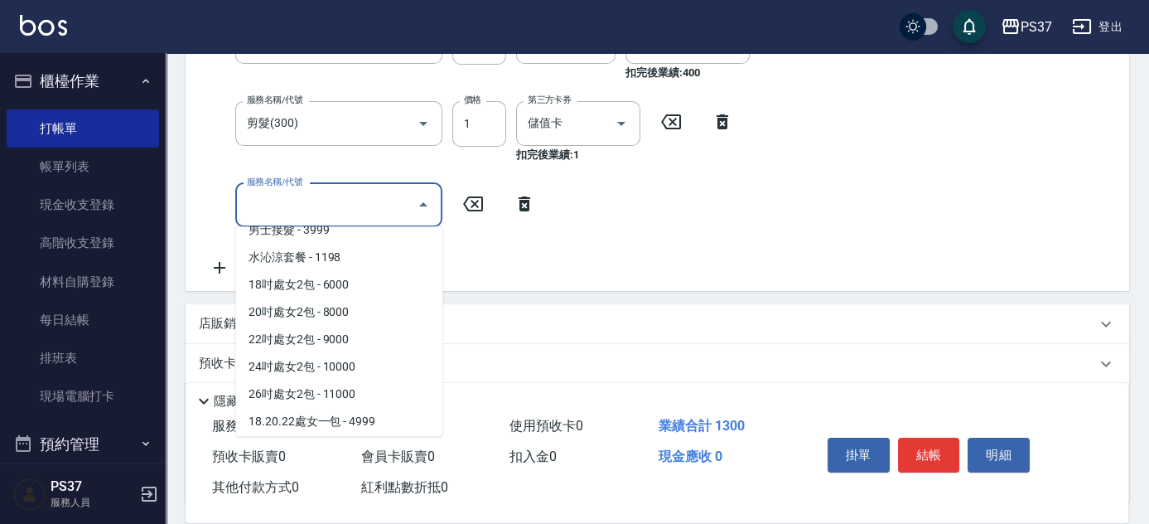
scroll to position [1731, 0]
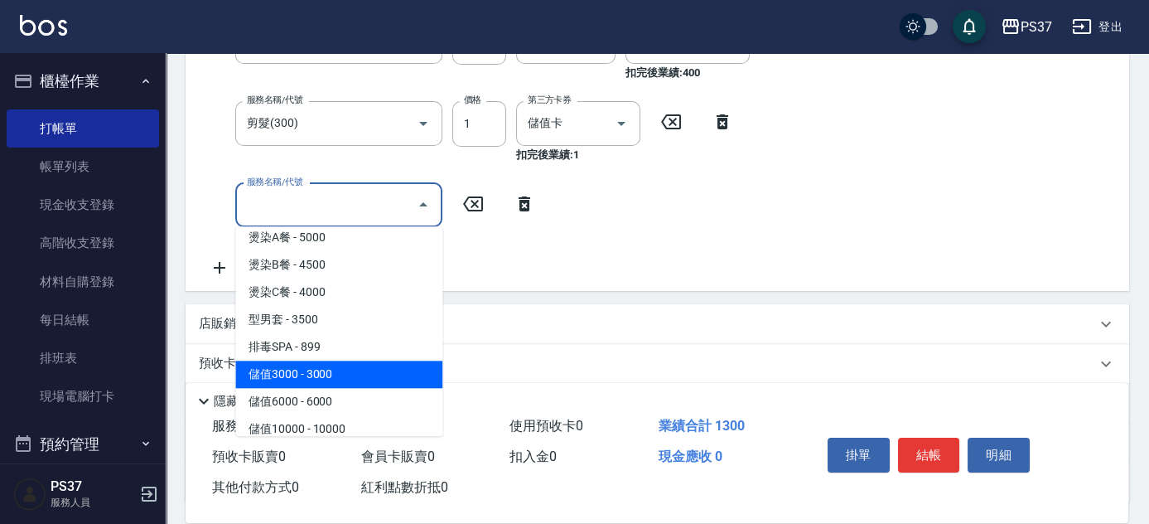
click at [343, 377] on span "儲值3000 - 3000" at bounding box center [338, 373] width 207 height 27
type input "儲值3000(901)"
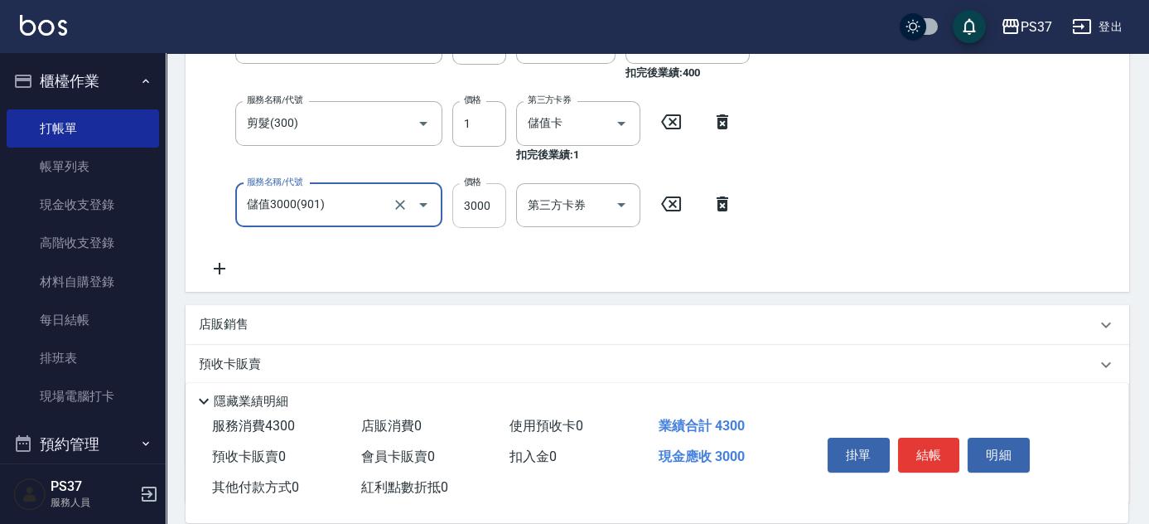
click at [492, 197] on div "項目消費 服務名稱/代號 排毒SPA(0899) 服務名稱/代號 價格 899 價格 洗髮-1 [PERSON_NAME]-29 洗髮-1 第三方卡券 儲值卡…" at bounding box center [657, 85] width 943 height 413
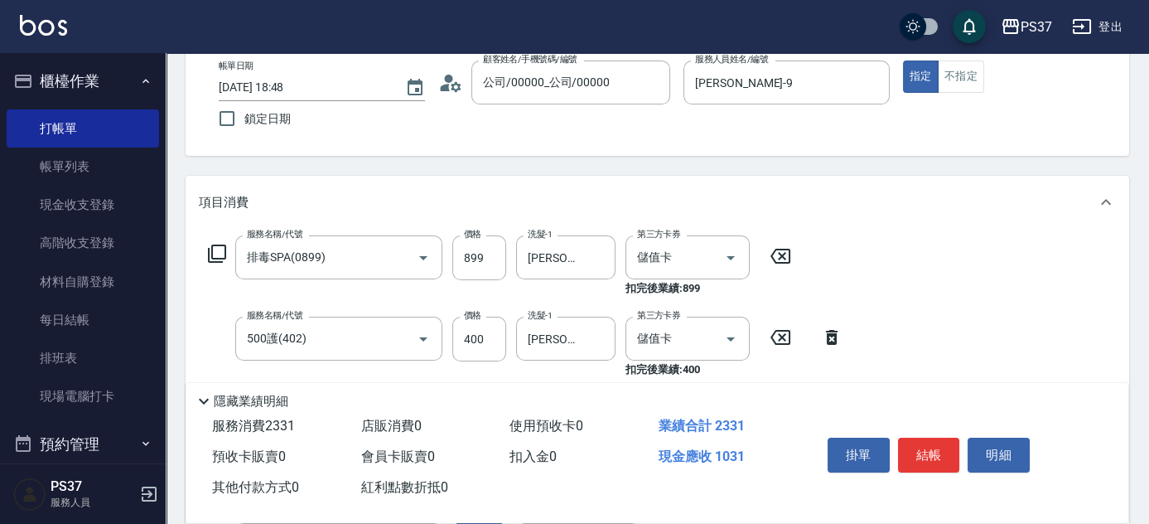
type input "1031"
click at [925, 455] on button "結帳" at bounding box center [929, 454] width 62 height 35
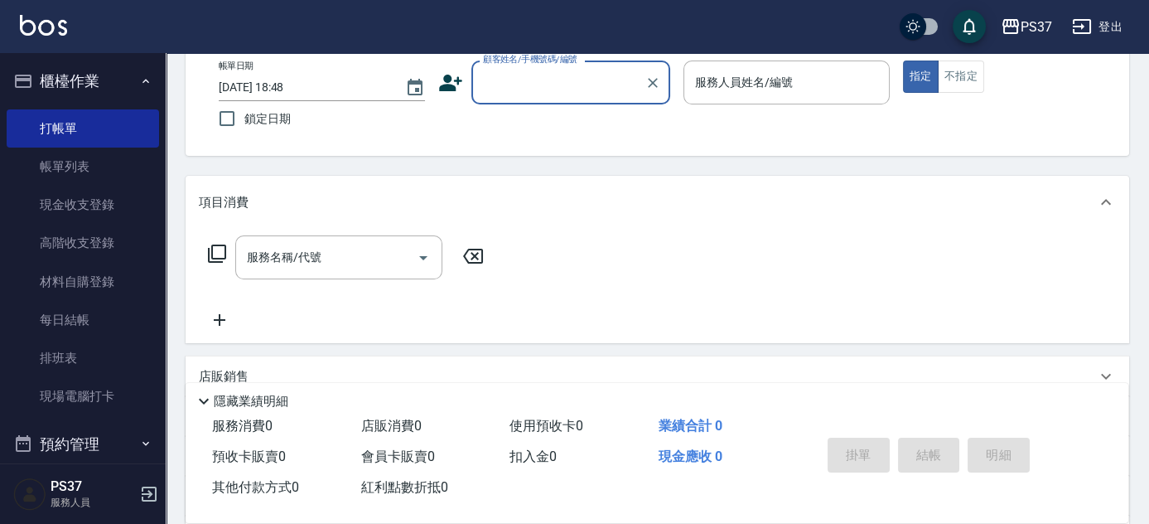
click at [594, 94] on input "顧客姓名/手機號碼/編號" at bounding box center [558, 82] width 159 height 29
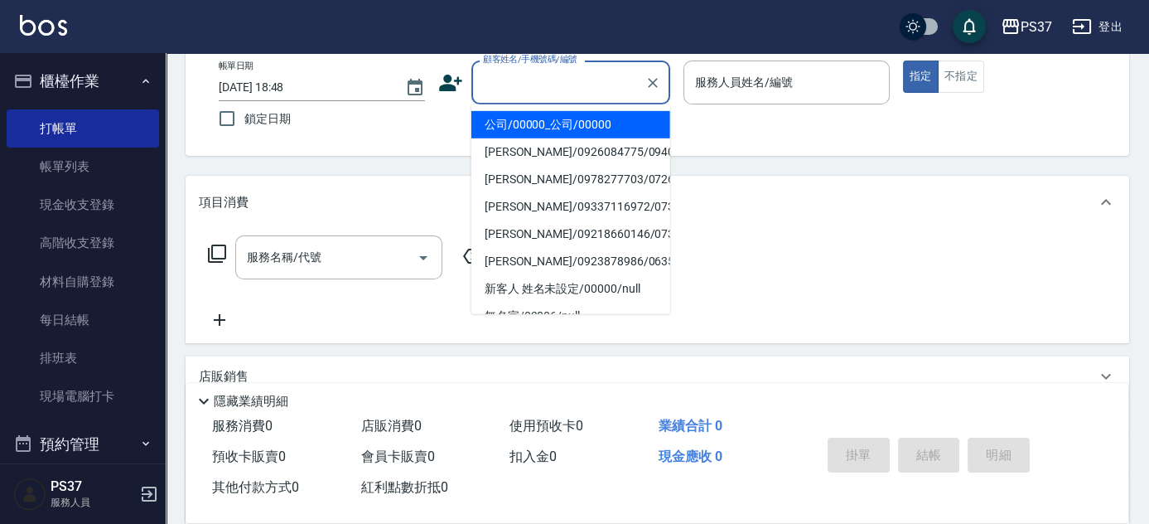
click at [583, 116] on li "公司/00000_公司/00000" at bounding box center [570, 124] width 199 height 27
type input "公司/00000_公司/00000"
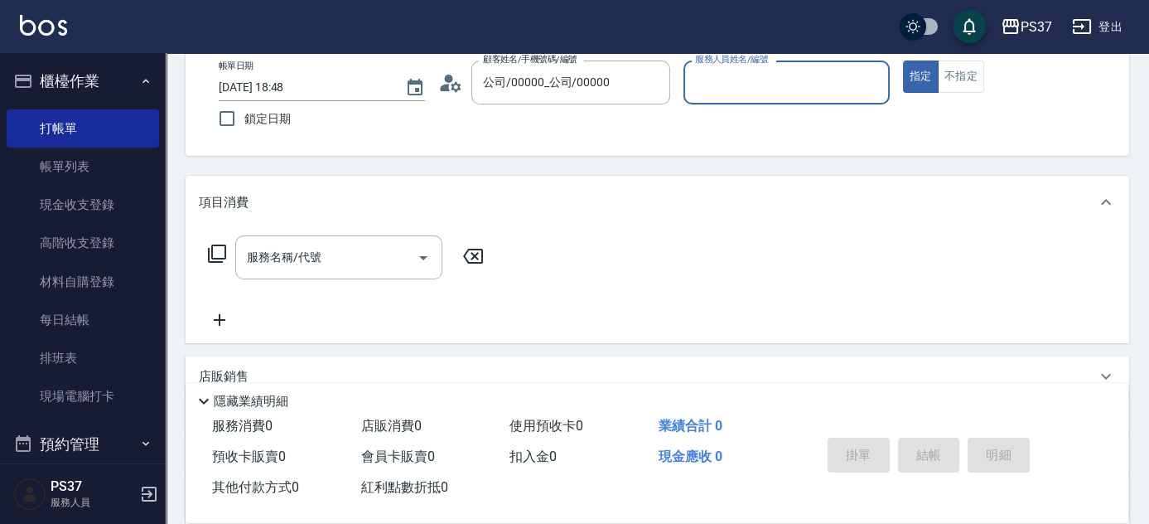
click at [720, 92] on input "服務人員姓名/編號" at bounding box center [786, 82] width 191 height 29
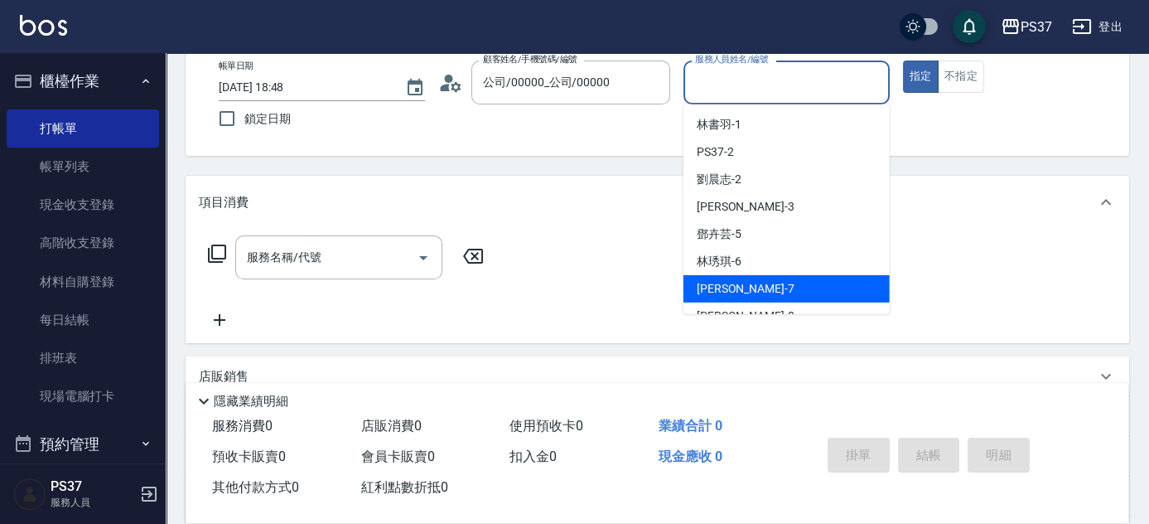
click at [786, 282] on div "[PERSON_NAME] -7" at bounding box center [786, 288] width 206 height 27
type input "[PERSON_NAME]-7"
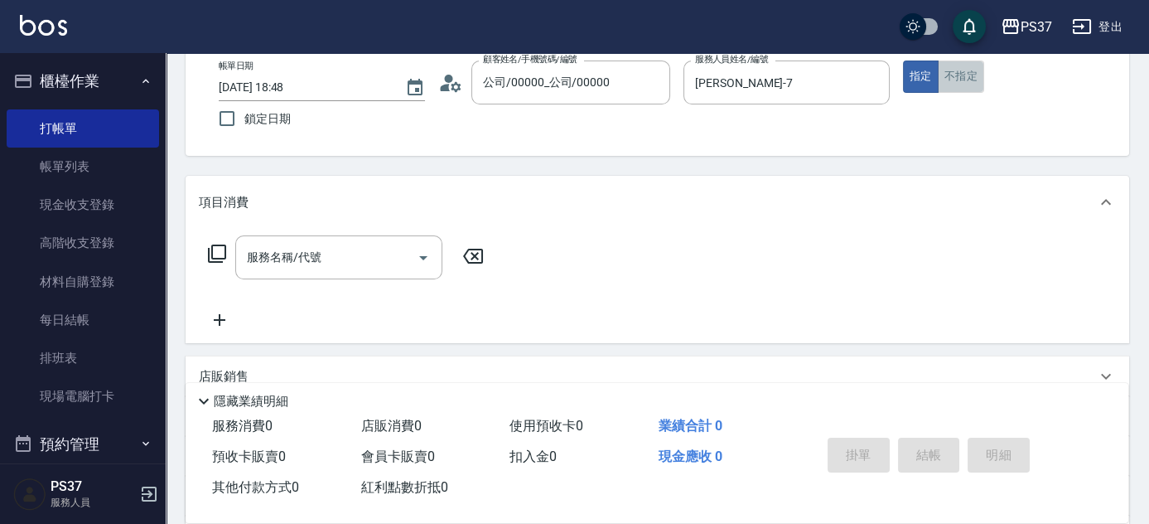
click at [956, 78] on button "不指定" at bounding box center [961, 76] width 46 height 32
click at [325, 247] on input "服務名稱/代號" at bounding box center [326, 257] width 167 height 29
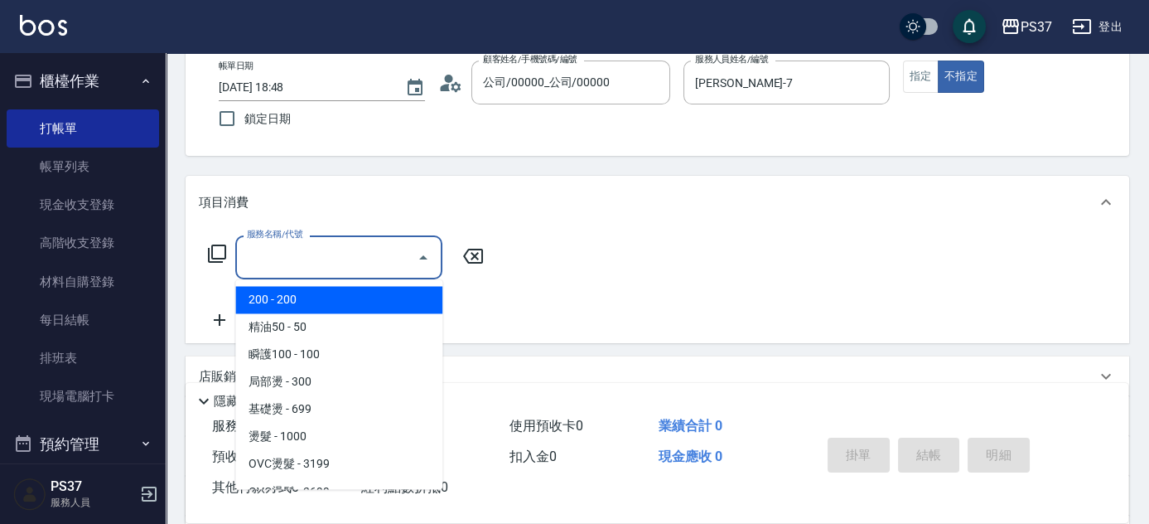
click at [316, 295] on span "200 - 200" at bounding box center [338, 299] width 207 height 27
type input "200(111)"
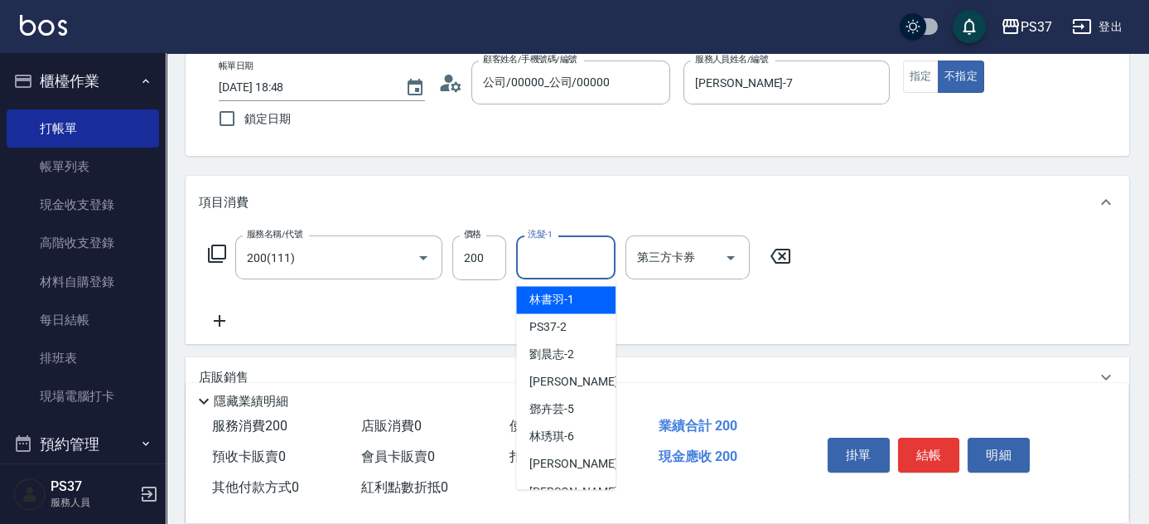
click at [558, 259] on input "洗髮-1" at bounding box center [566, 257] width 84 height 29
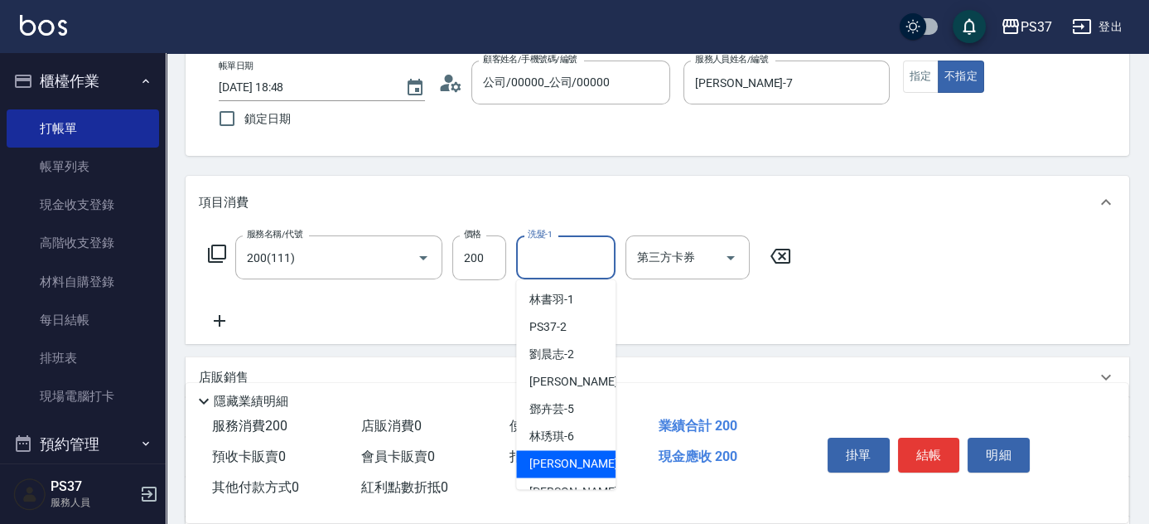
click at [562, 456] on span "[PERSON_NAME] -7" at bounding box center [578, 463] width 98 height 17
type input "[PERSON_NAME]-7"
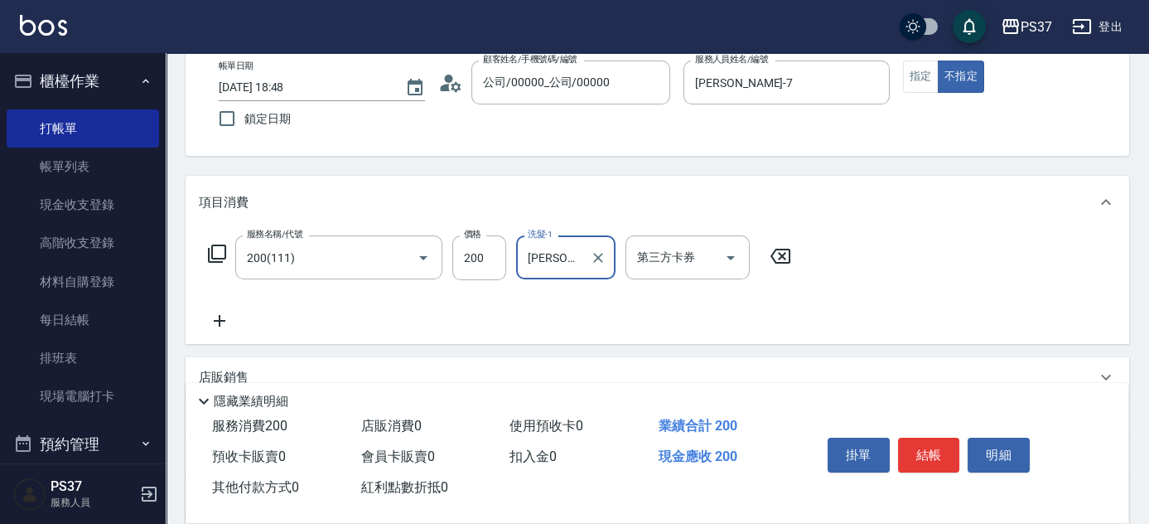
click at [215, 317] on icon at bounding box center [219, 321] width 41 height 20
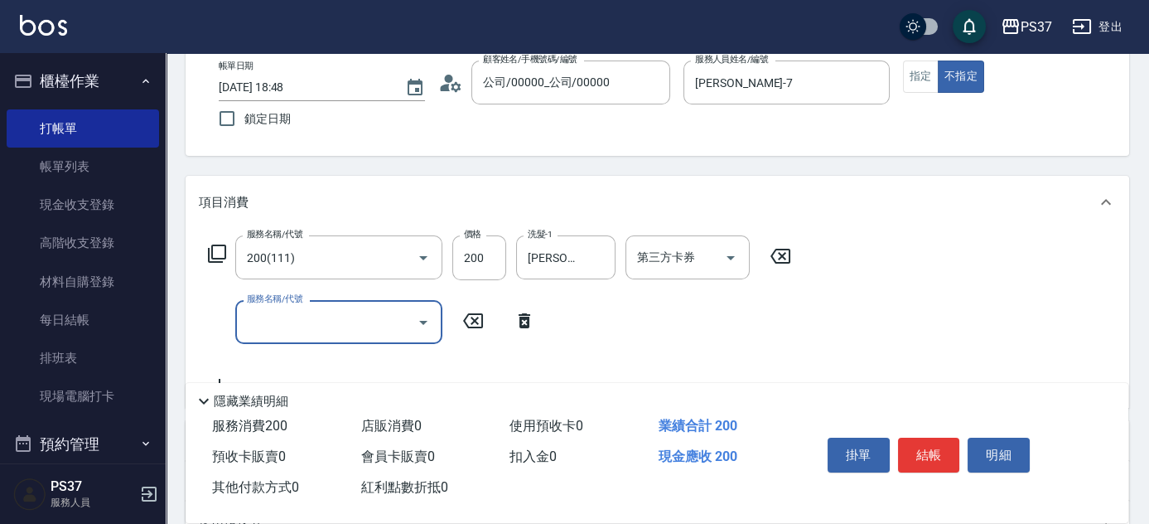
click at [289, 317] on input "服務名稱/代號" at bounding box center [326, 321] width 167 height 29
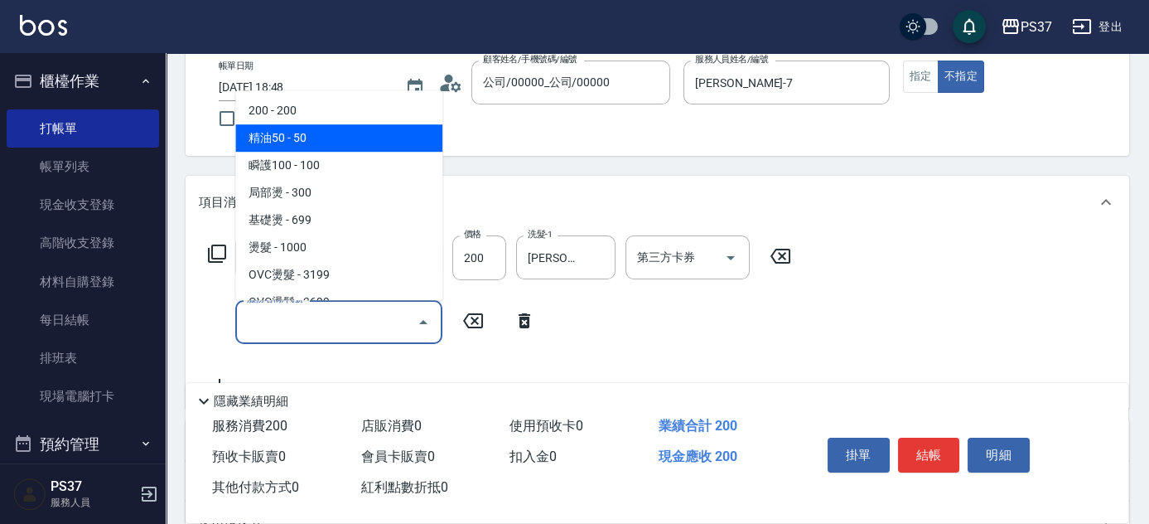
click at [325, 145] on span "精油50 - 50" at bounding box center [338, 137] width 207 height 27
type input "精油50(112)"
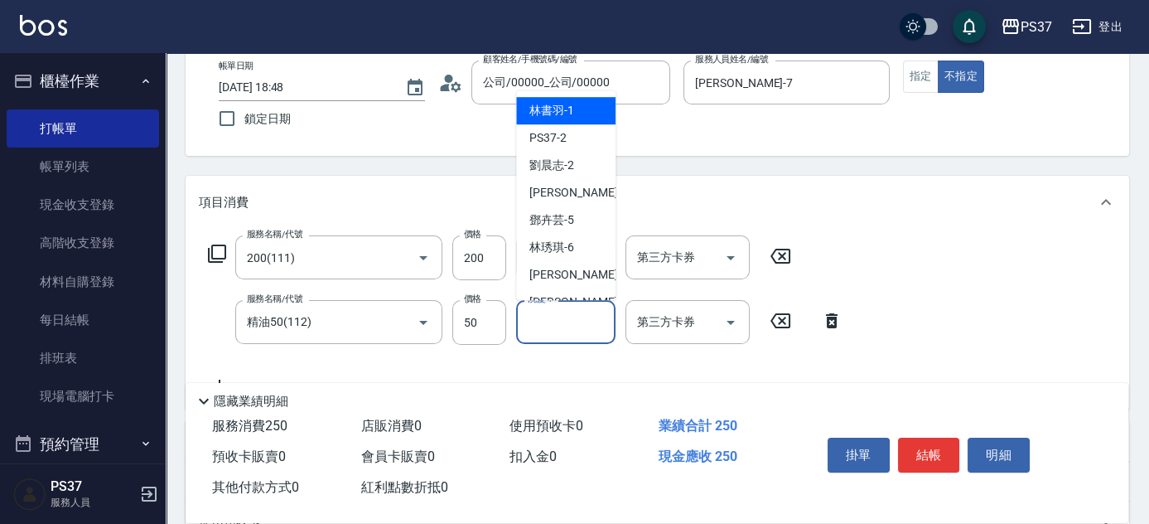
click at [579, 331] on input "洗髮-1" at bounding box center [566, 321] width 84 height 29
click at [577, 110] on div "[PERSON_NAME]-1" at bounding box center [565, 110] width 99 height 27
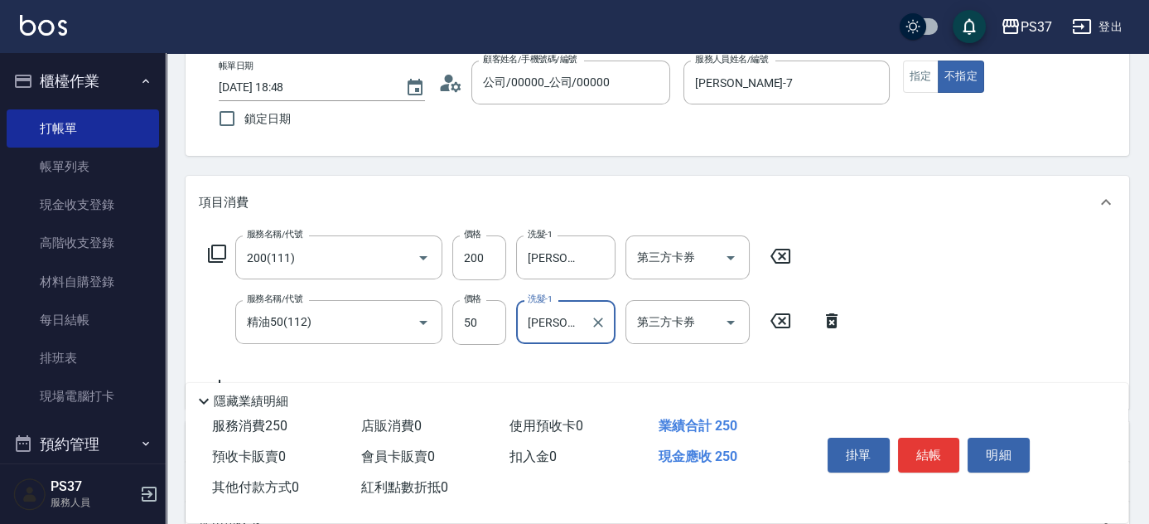
type input "[PERSON_NAME]-1"
click at [751, 263] on div "第三方卡券 第三方卡券" at bounding box center [692, 257] width 134 height 45
click at [738, 259] on icon "Open" at bounding box center [731, 258] width 20 height 20
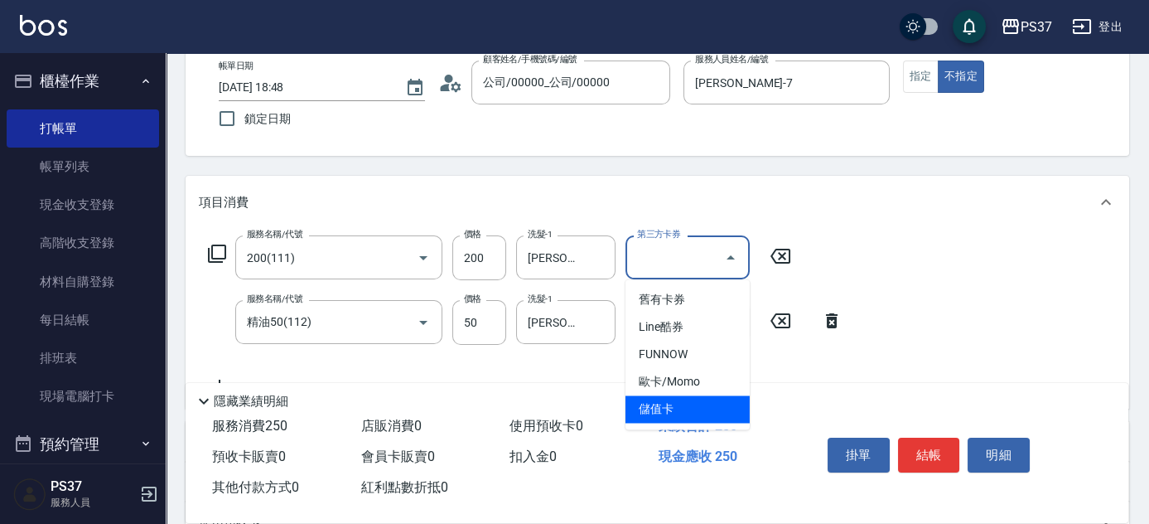
click at [694, 413] on span "儲值卡" at bounding box center [687, 408] width 124 height 27
type input "儲值卡"
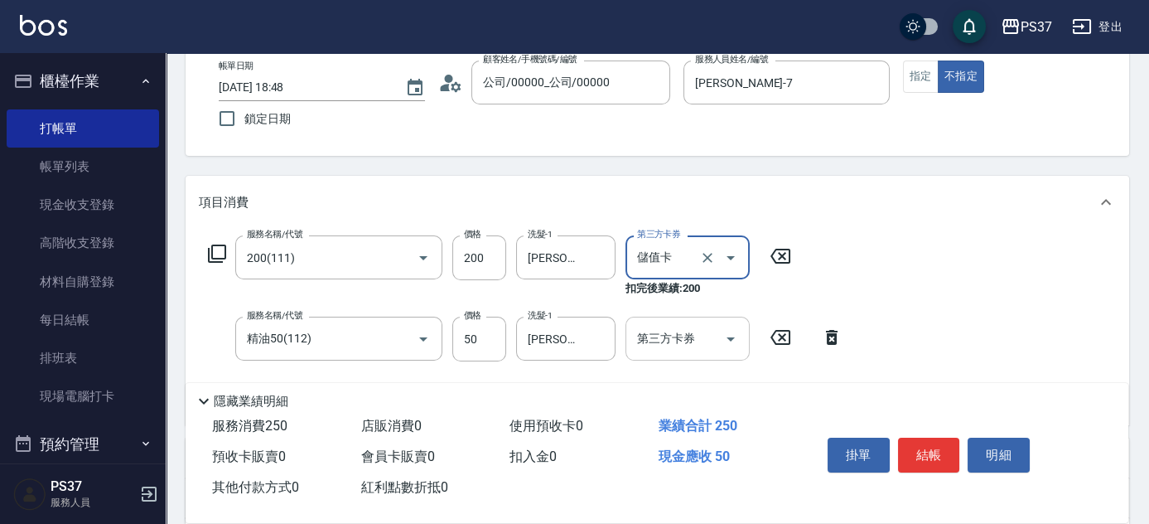
click at [721, 337] on icon "Open" at bounding box center [731, 339] width 20 height 20
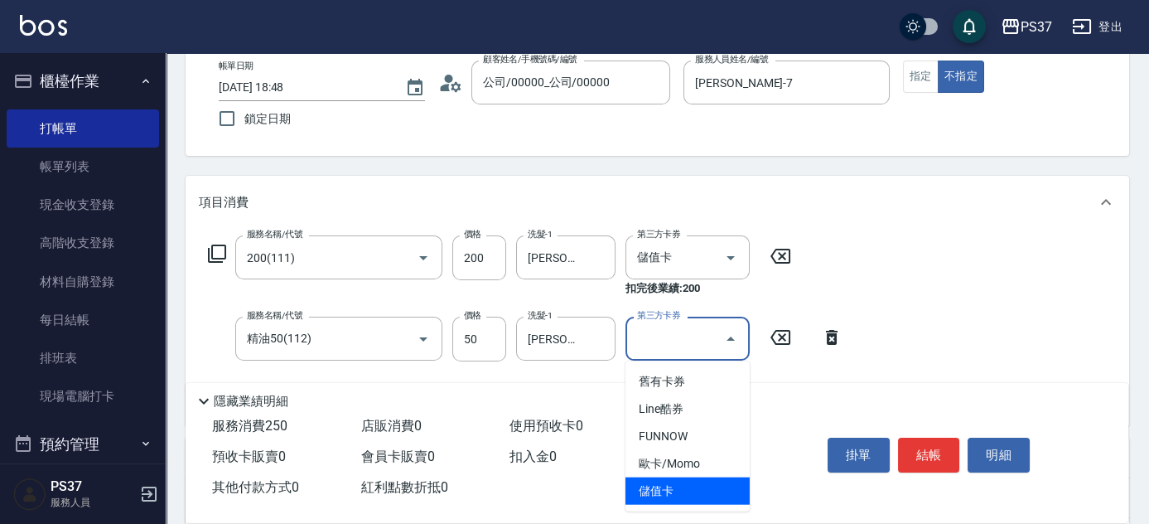
click at [682, 485] on span "儲值卡" at bounding box center [687, 490] width 124 height 27
type input "儲值卡"
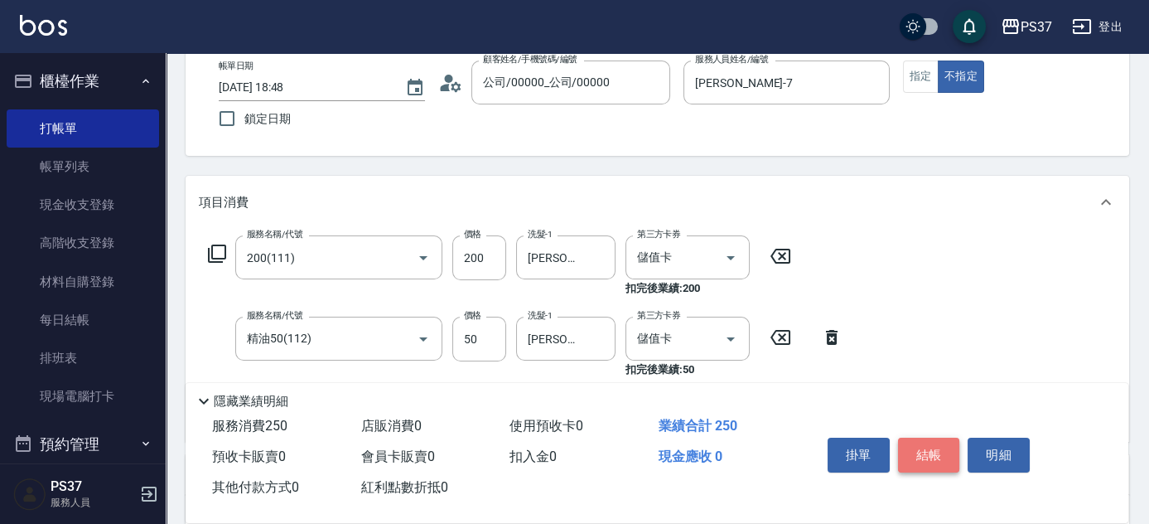
click at [917, 445] on button "結帳" at bounding box center [929, 454] width 62 height 35
type input "[DATE] 18:49"
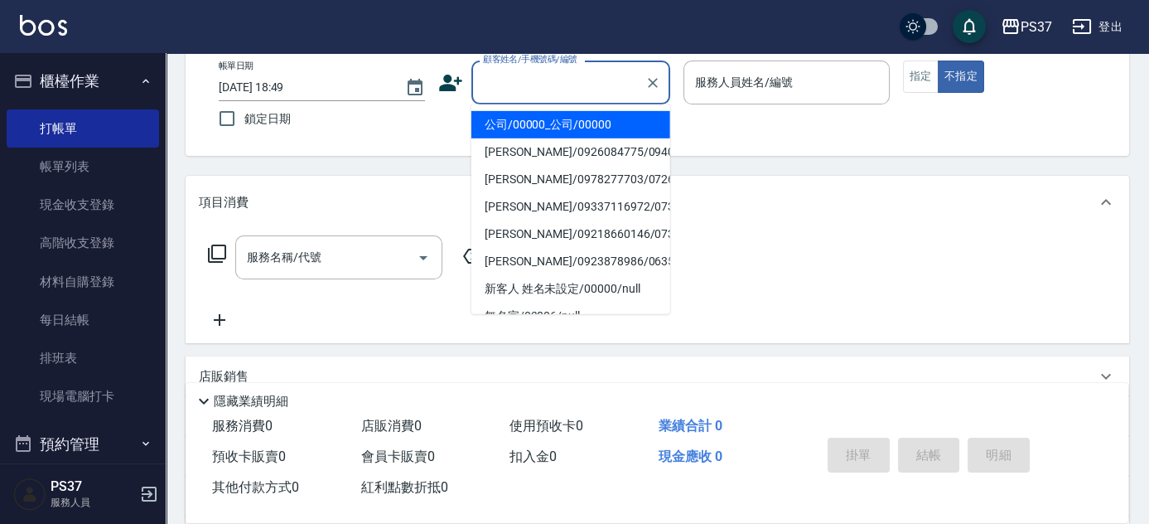
click at [592, 94] on input "顧客姓名/手機號碼/編號" at bounding box center [558, 82] width 159 height 29
click at [588, 131] on li "公司/00000_公司/00000" at bounding box center [570, 124] width 199 height 27
type input "公司/00000_公司/00000"
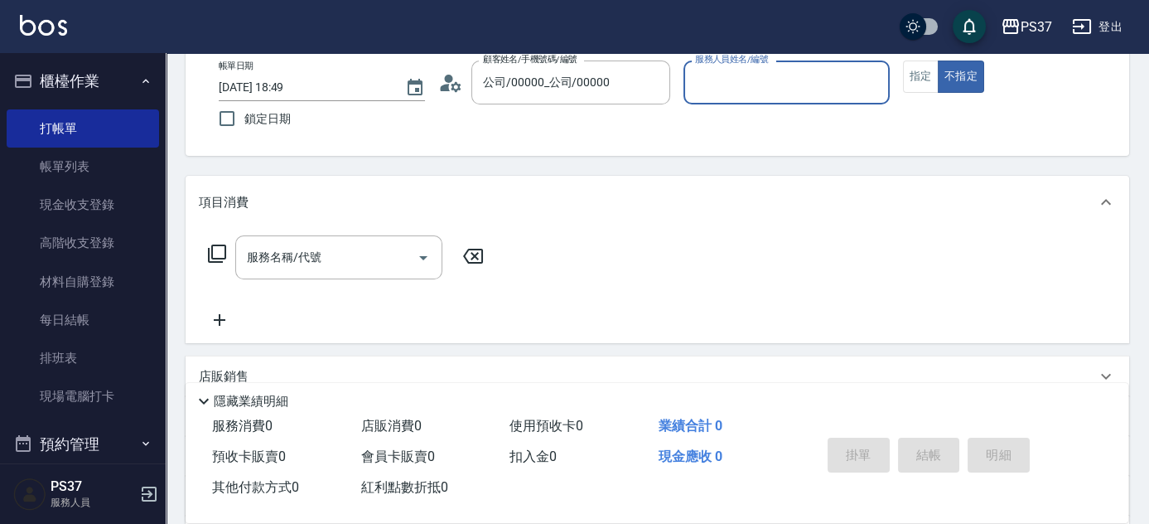
click at [720, 101] on div "服務人員姓名/編號" at bounding box center [786, 82] width 206 height 44
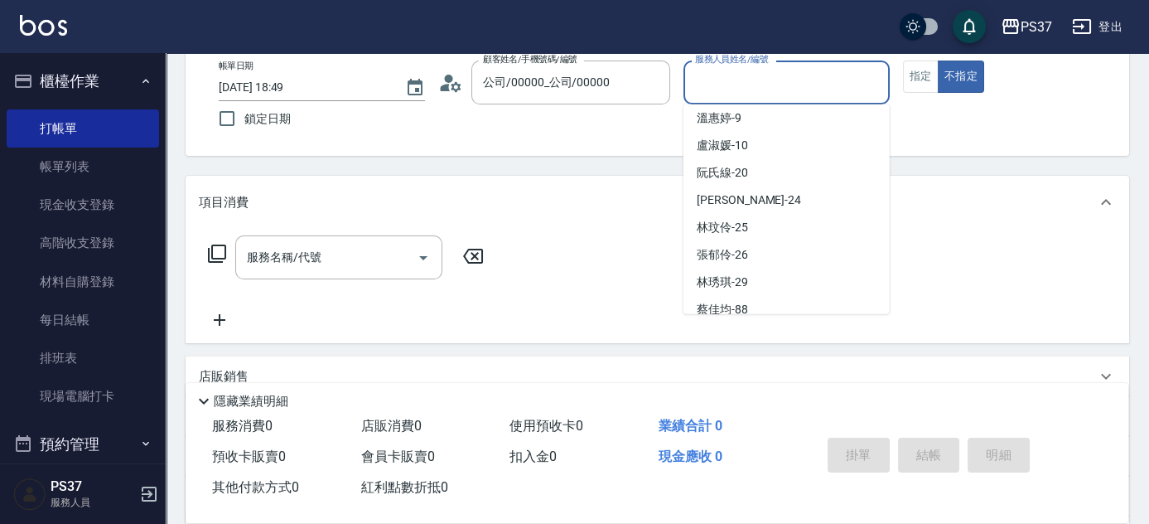
scroll to position [0, 0]
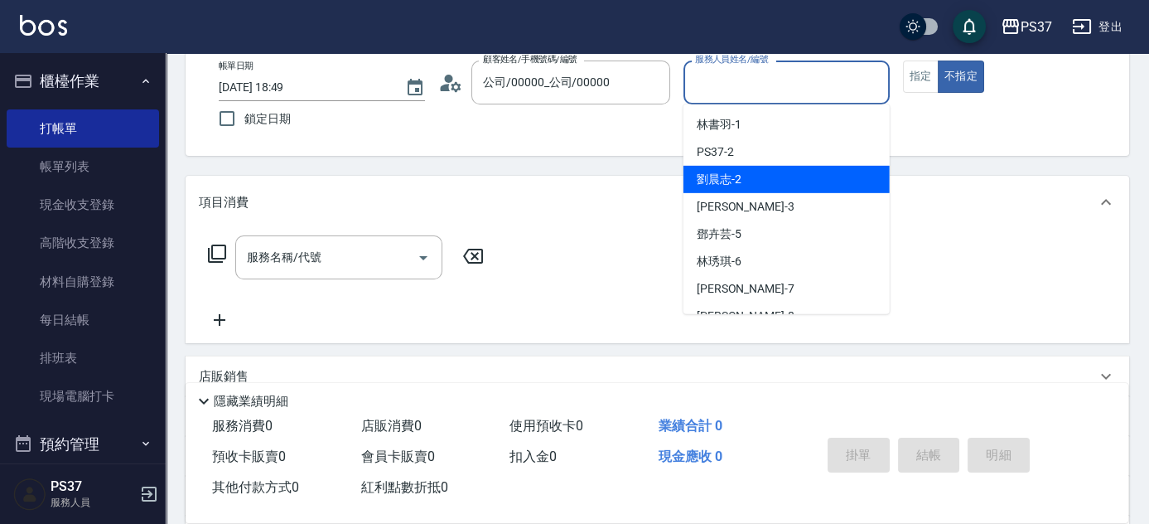
click at [740, 171] on span "[PERSON_NAME]-2" at bounding box center [719, 179] width 45 height 17
type input "[PERSON_NAME]-2"
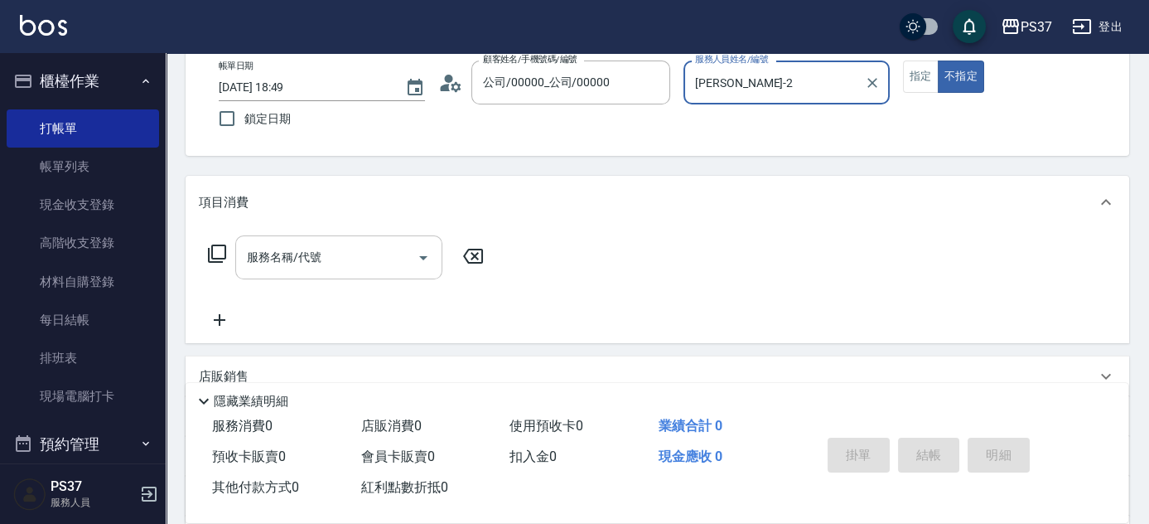
click at [334, 267] on input "服務名稱/代號" at bounding box center [326, 257] width 167 height 29
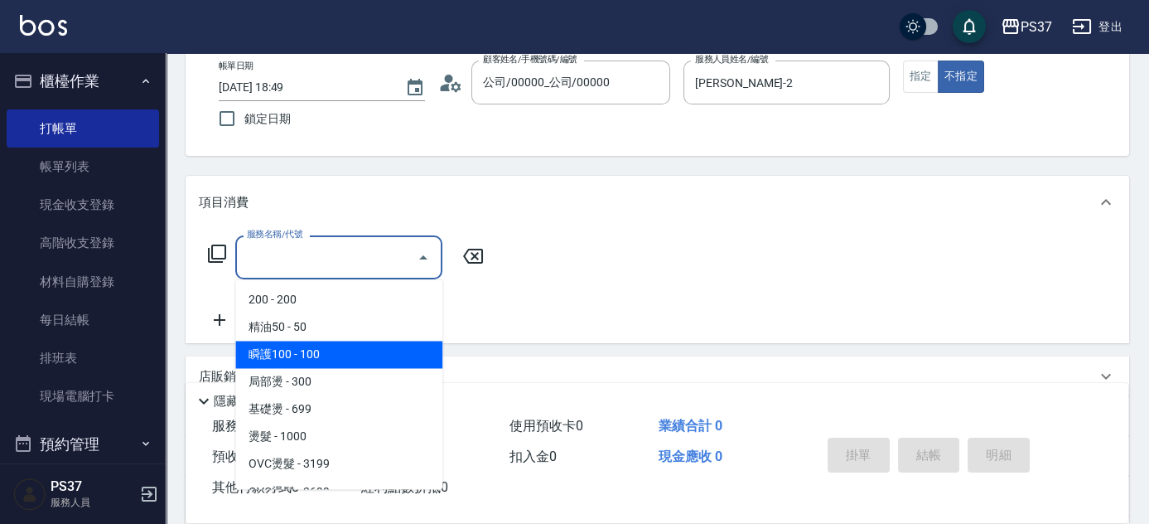
click at [356, 350] on span "瞬護100 - 100" at bounding box center [338, 353] width 207 height 27
type input "瞬護100(113)"
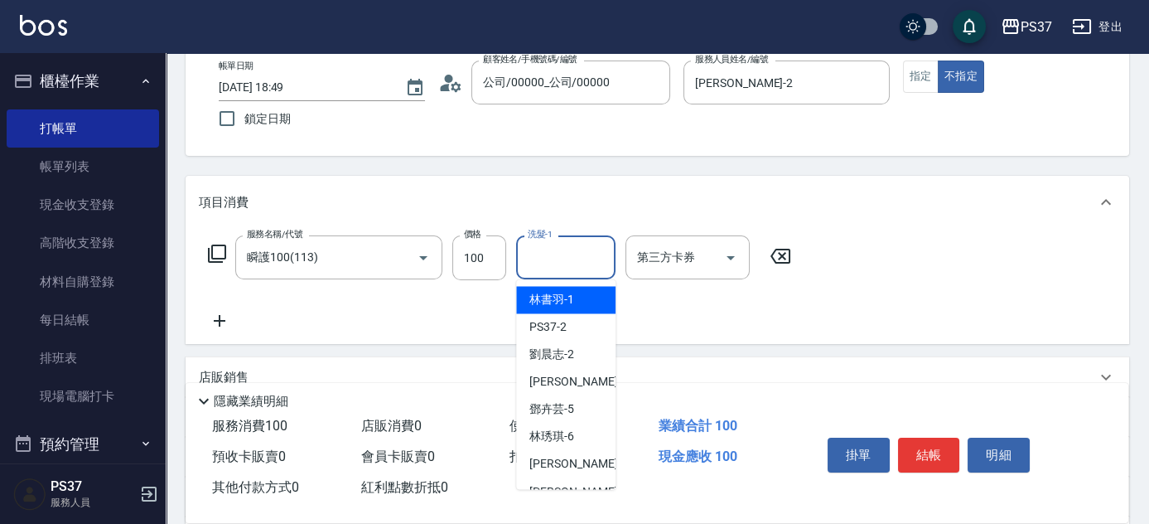
click at [552, 270] on input "洗髮-1" at bounding box center [566, 257] width 84 height 29
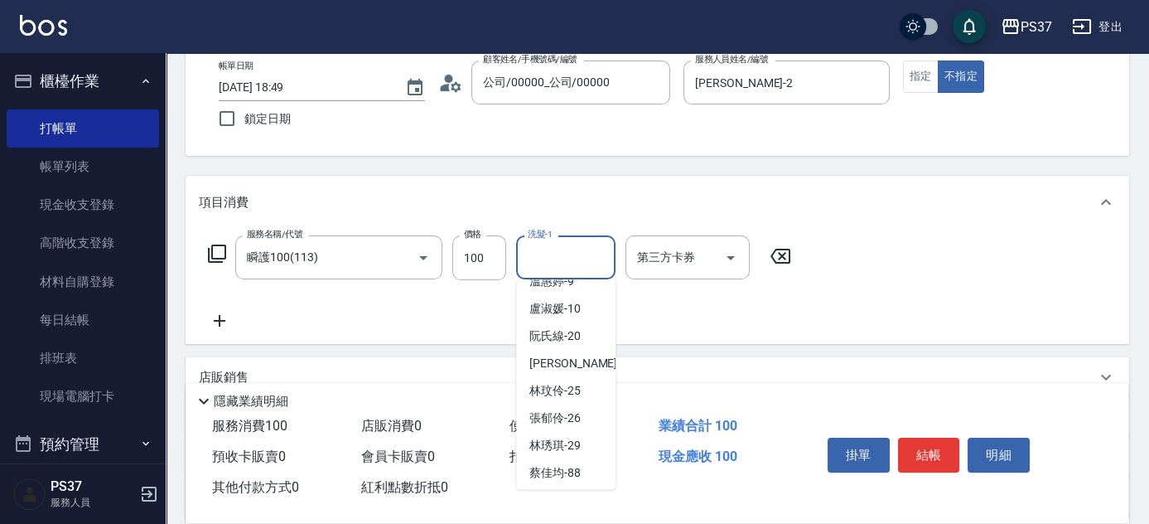
scroll to position [268, 0]
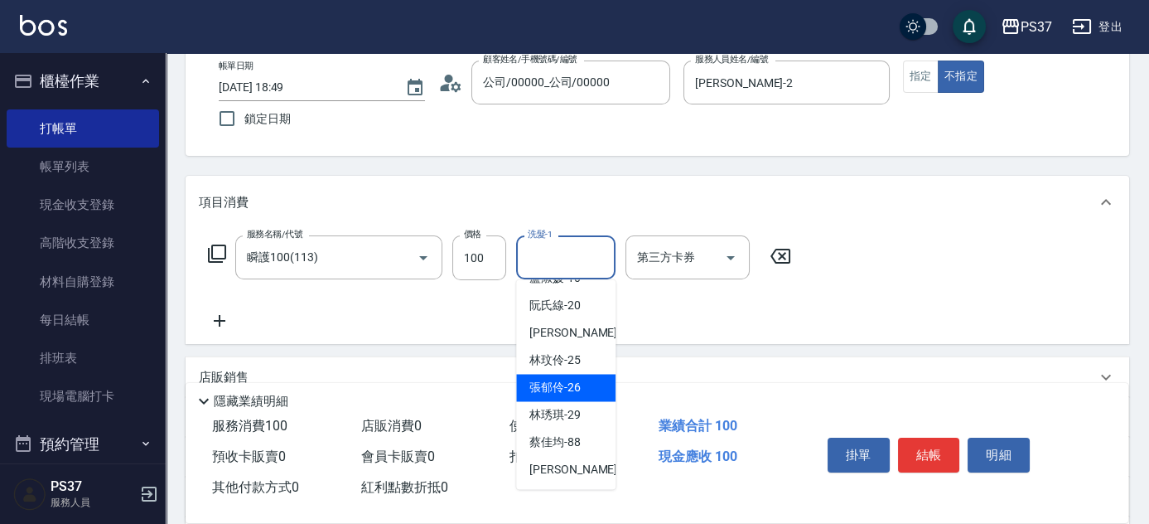
click at [554, 399] on div "[PERSON_NAME]-26" at bounding box center [565, 387] width 99 height 27
type input "[PERSON_NAME]-26"
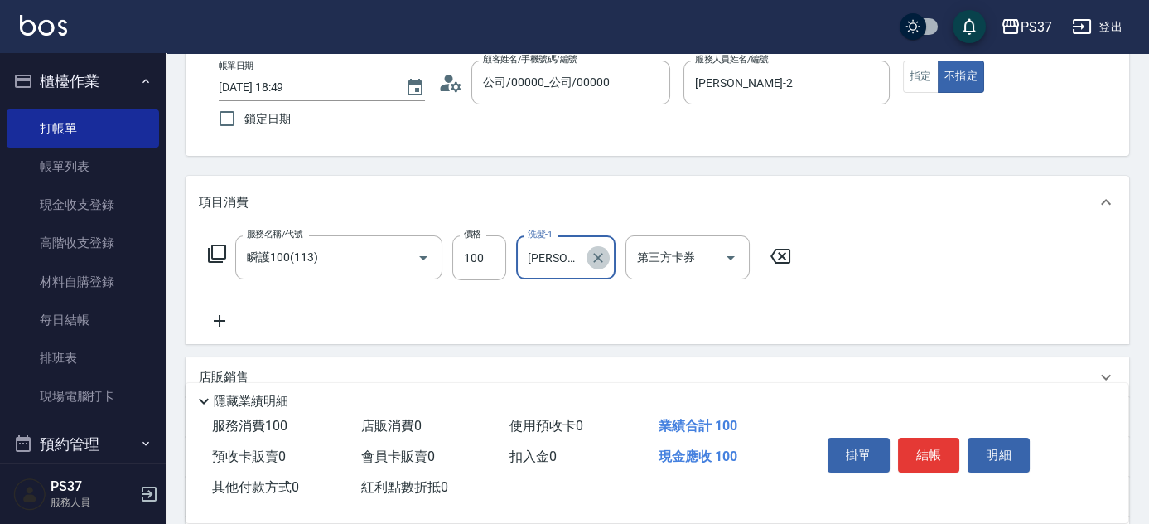
click at [593, 253] on icon "Clear" at bounding box center [598, 257] width 17 height 17
click at [577, 256] on input "洗髮-1" at bounding box center [566, 257] width 84 height 29
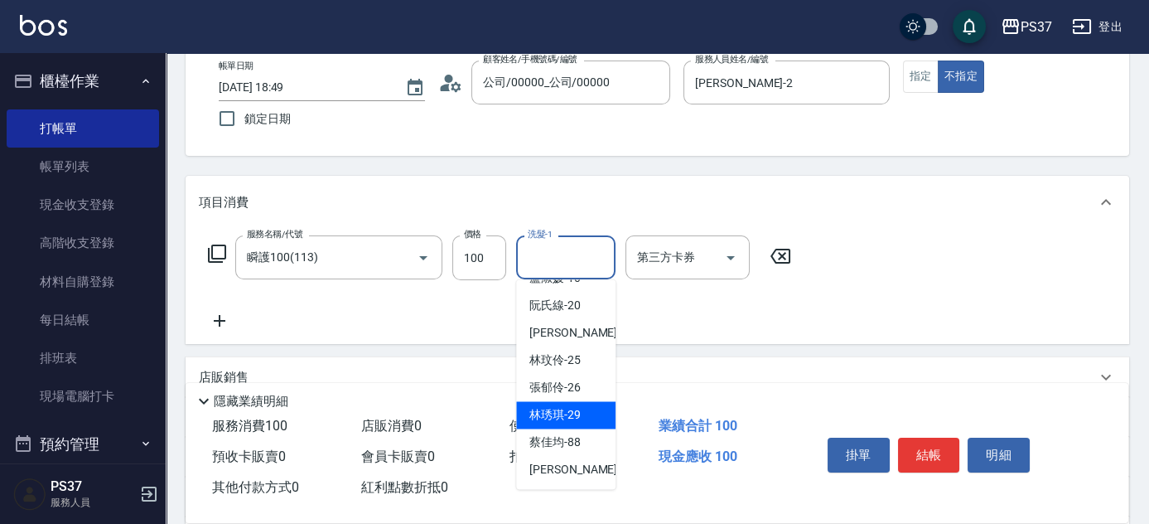
click at [560, 413] on span "[PERSON_NAME]-29" at bounding box center [554, 414] width 51 height 17
type input "[PERSON_NAME]-29"
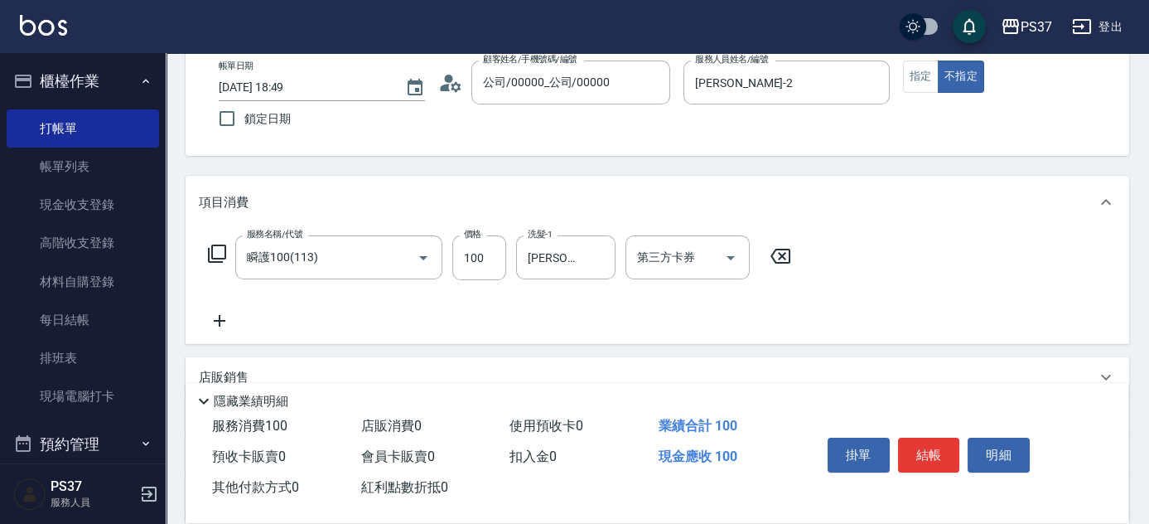
click at [217, 311] on icon at bounding box center [219, 321] width 41 height 20
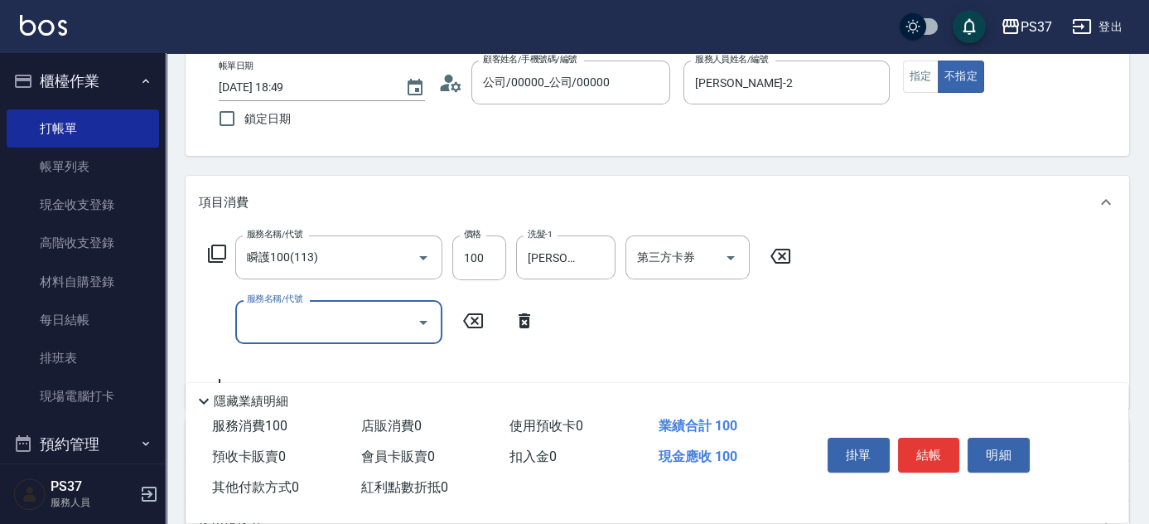
click at [267, 315] on input "服務名稱/代號" at bounding box center [326, 321] width 167 height 29
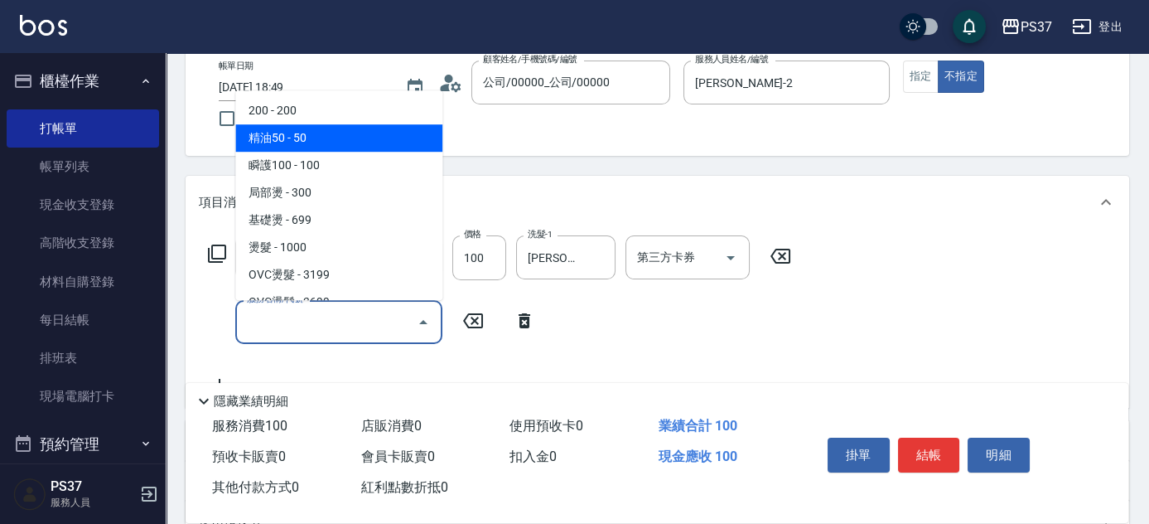
click at [340, 146] on span "精油50 - 50" at bounding box center [338, 137] width 207 height 27
type input "精油50(112)"
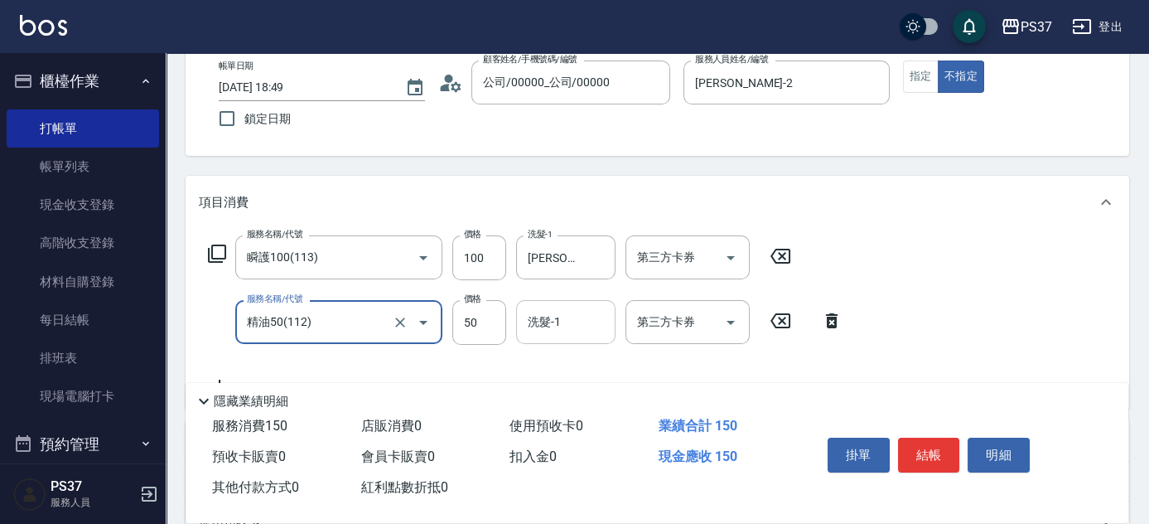
click at [558, 325] on input "洗髮-1" at bounding box center [566, 321] width 84 height 29
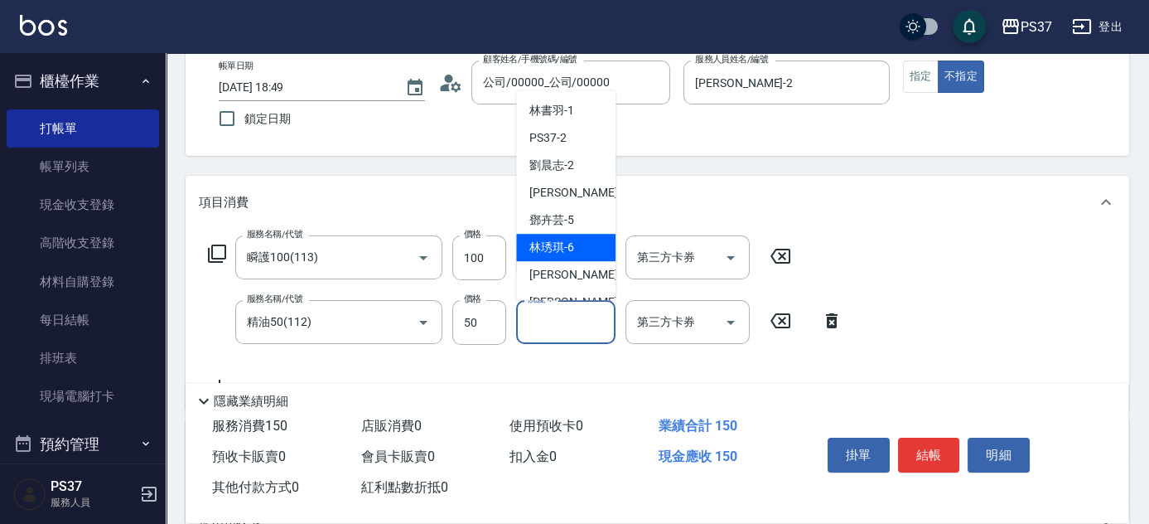
scroll to position [225, 0]
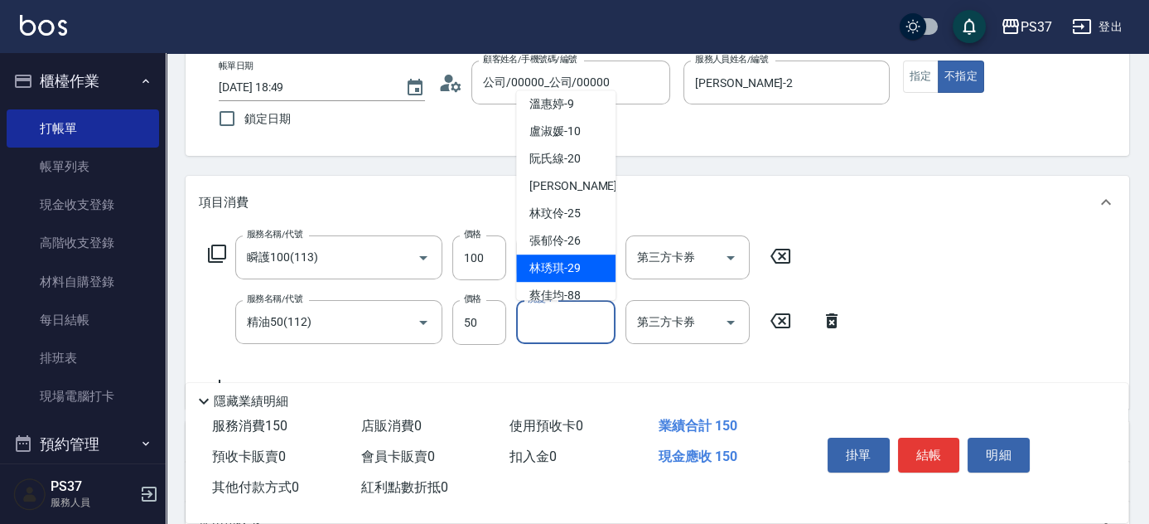
click at [559, 259] on span "[PERSON_NAME]-29" at bounding box center [554, 267] width 51 height 17
type input "[PERSON_NAME]-29"
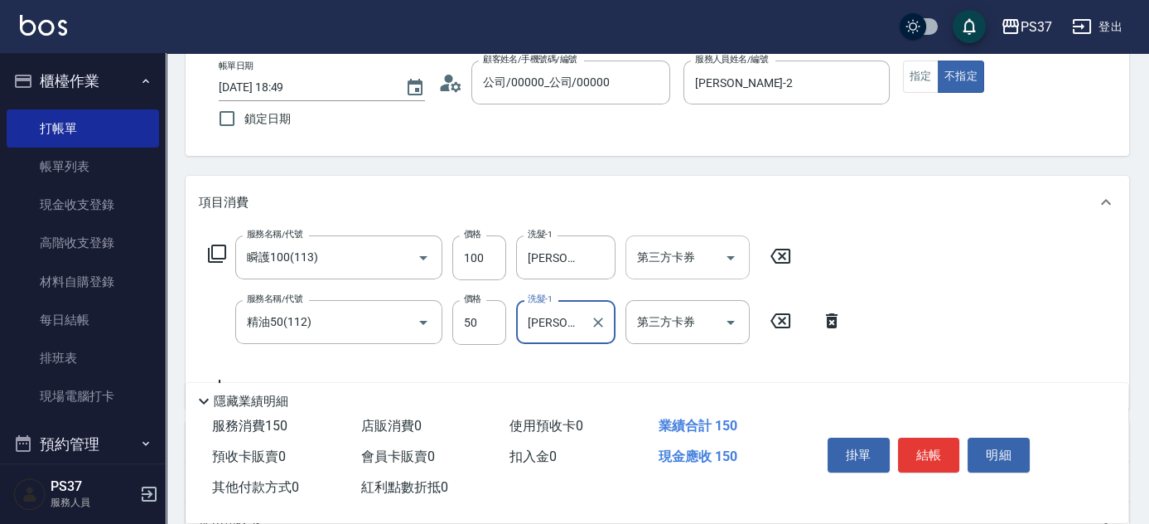
click at [729, 251] on icon "Open" at bounding box center [731, 258] width 20 height 20
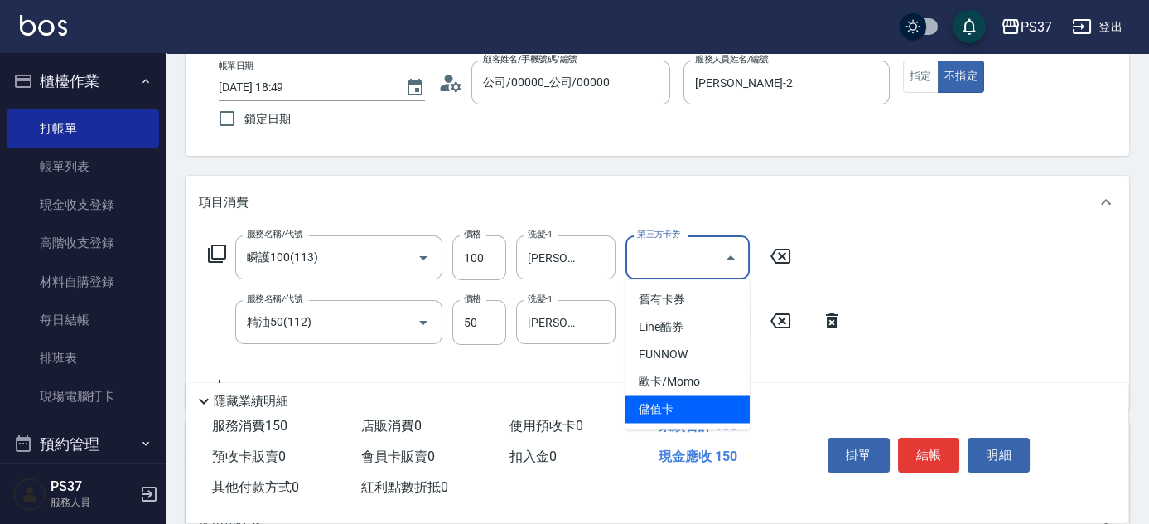
click at [683, 398] on span "儲值卡" at bounding box center [687, 408] width 124 height 27
type input "儲值卡"
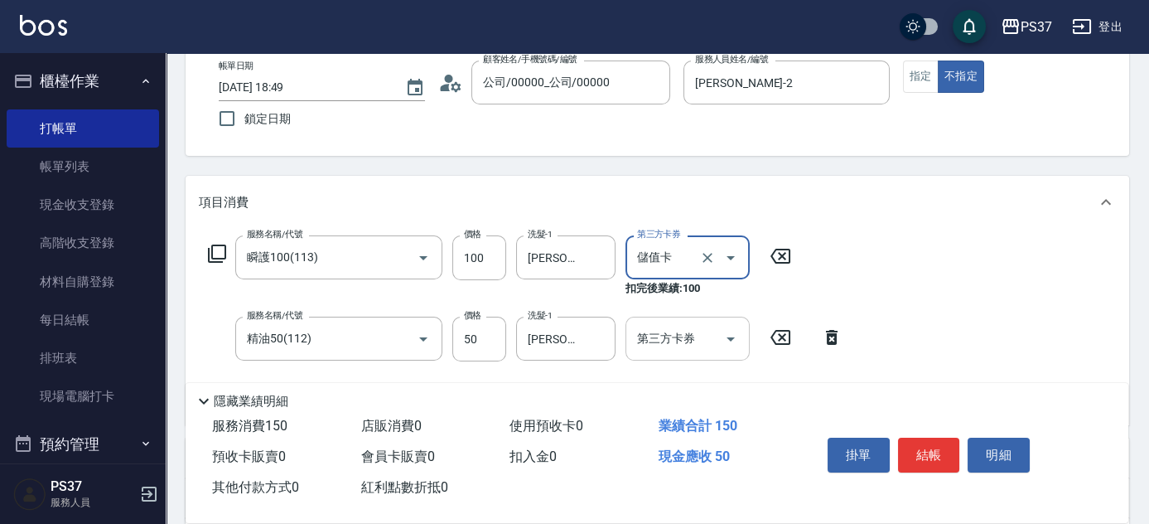
click at [731, 329] on icon "Open" at bounding box center [731, 339] width 20 height 20
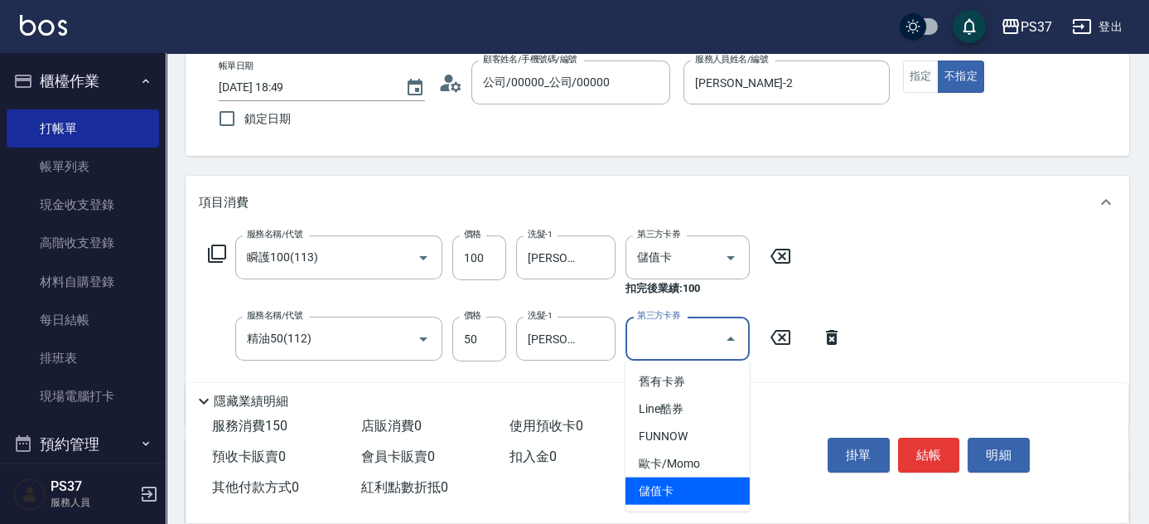
click at [686, 486] on span "儲值卡" at bounding box center [687, 490] width 124 height 27
type input "儲值卡"
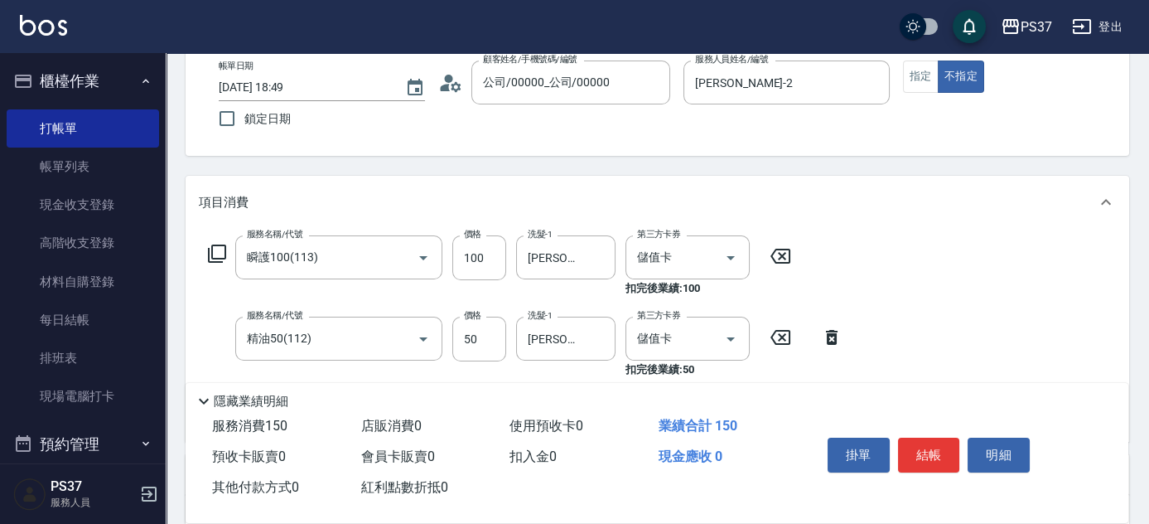
click at [835, 335] on icon at bounding box center [832, 337] width 12 height 15
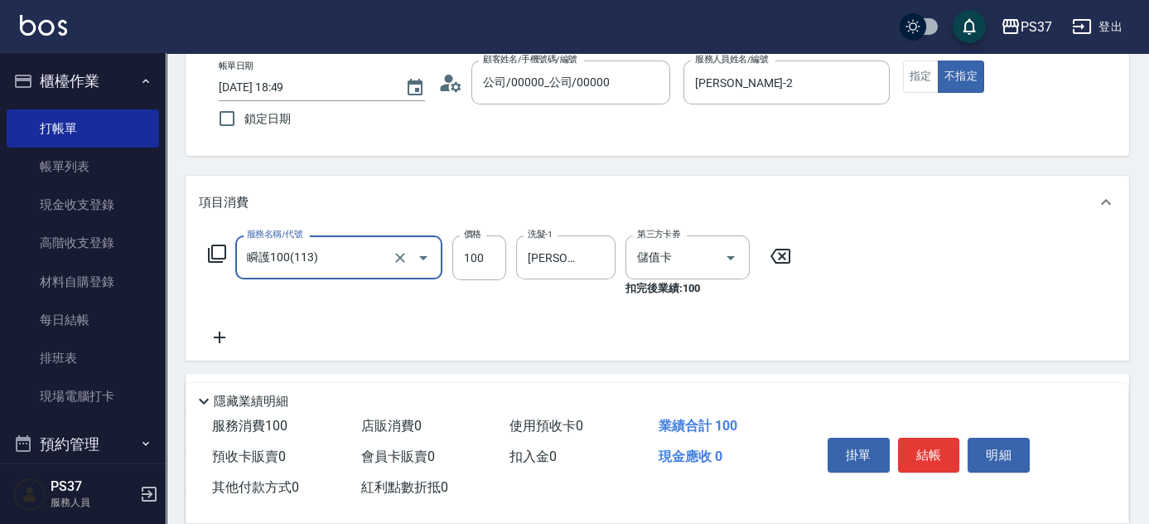
click at [208, 338] on icon at bounding box center [219, 337] width 41 height 20
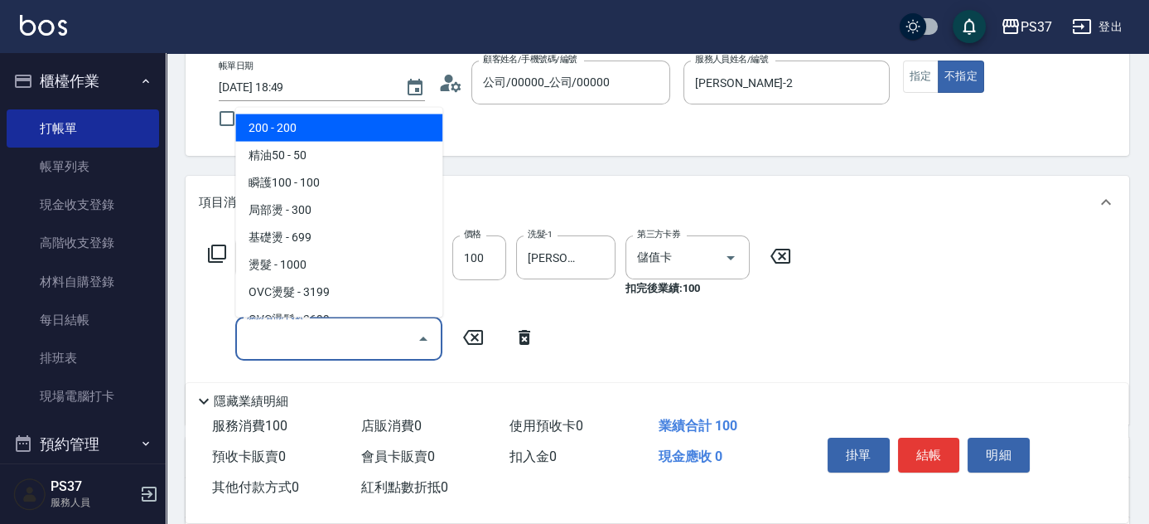
click at [338, 332] on input "服務名稱/代號" at bounding box center [326, 338] width 167 height 29
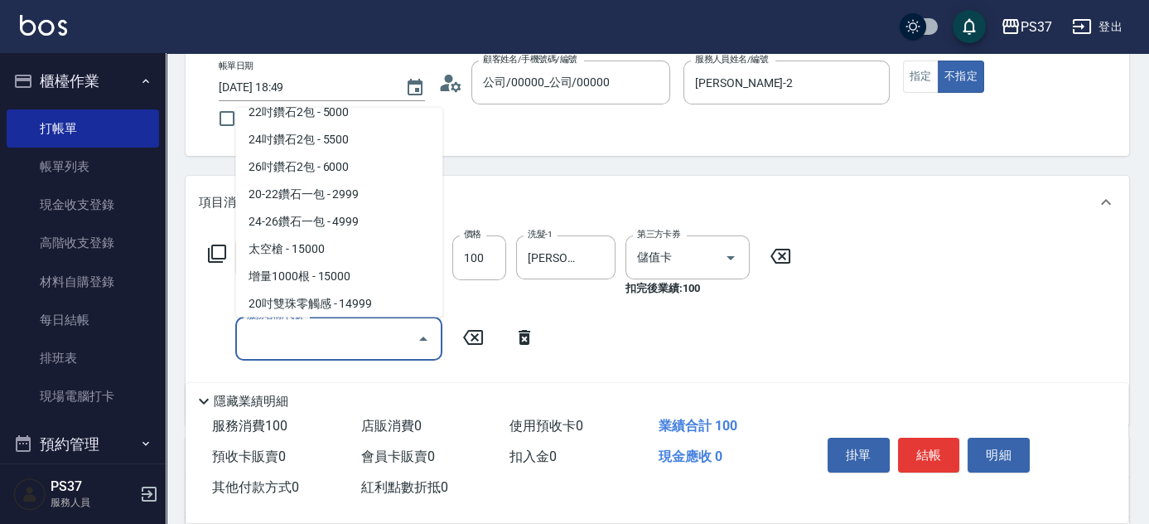
scroll to position [828, 0]
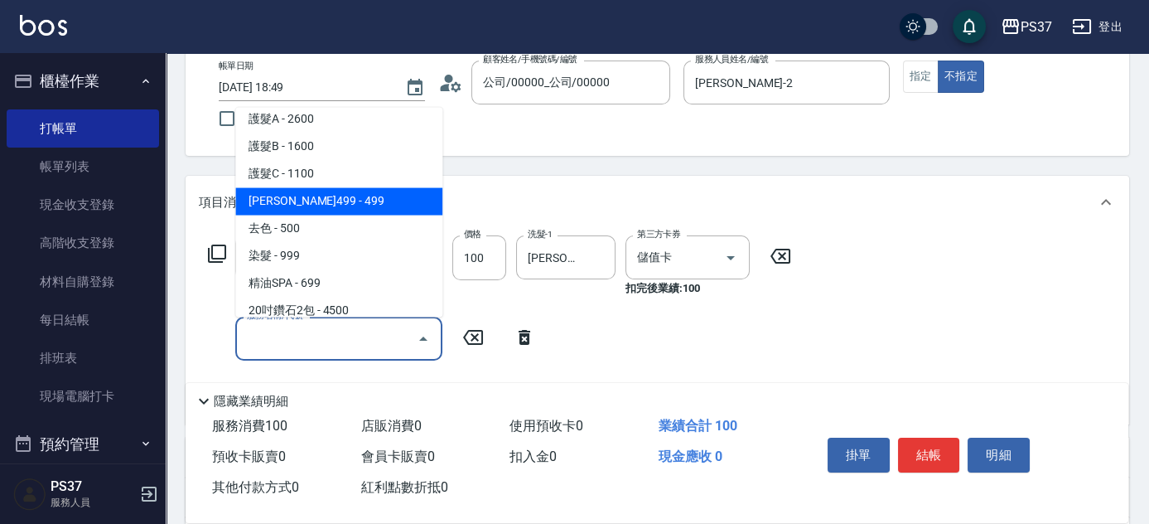
click at [339, 212] on span "[PERSON_NAME]499 - 499" at bounding box center [338, 201] width 207 height 27
type input "[PERSON_NAME]499(0499)"
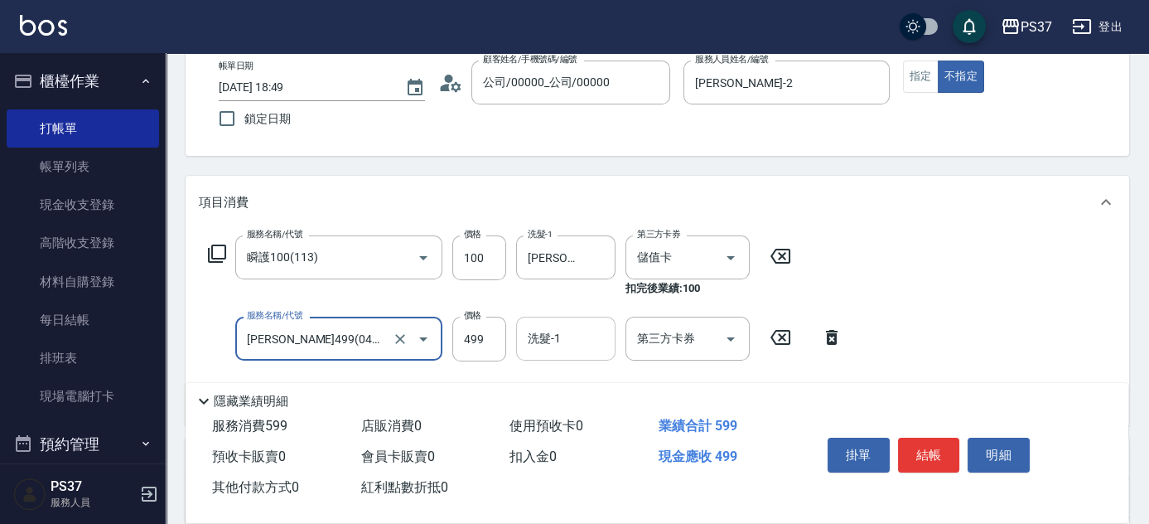
click at [542, 328] on div "洗髮-1 洗髮-1" at bounding box center [565, 338] width 99 height 44
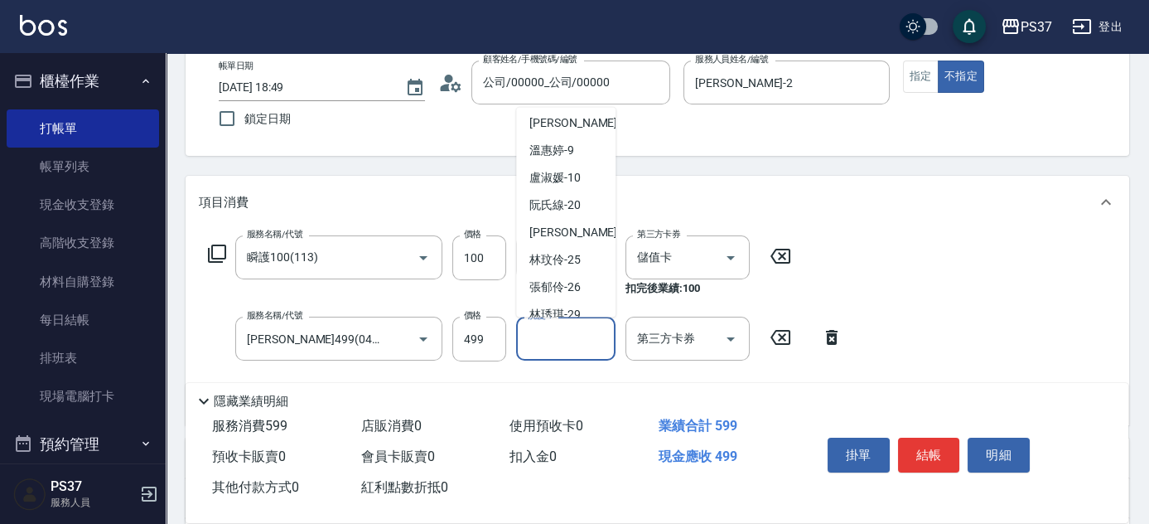
scroll to position [268, 0]
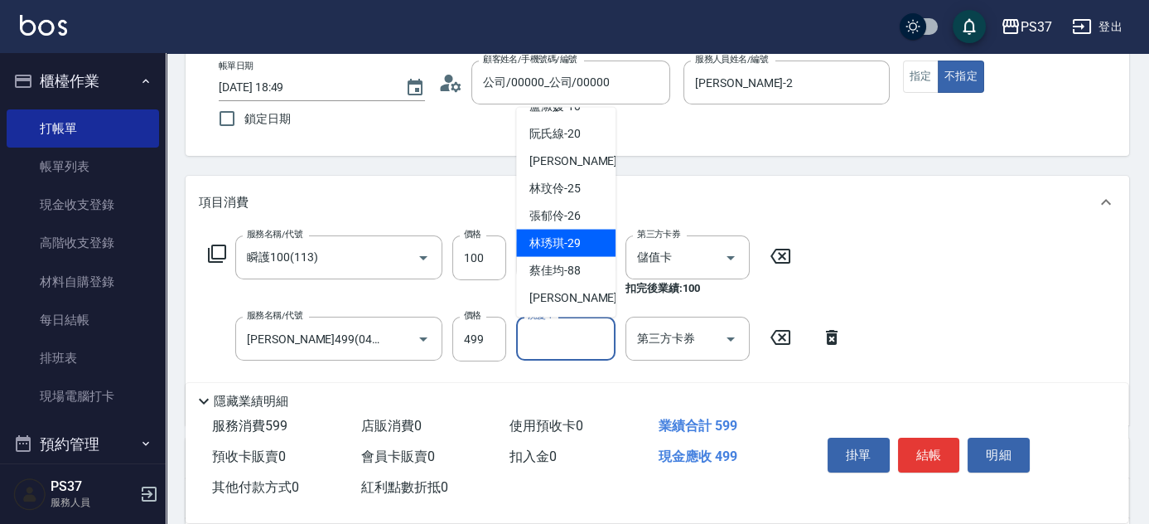
click at [546, 244] on span "[PERSON_NAME]-29" at bounding box center [554, 242] width 51 height 17
type input "[PERSON_NAME]-29"
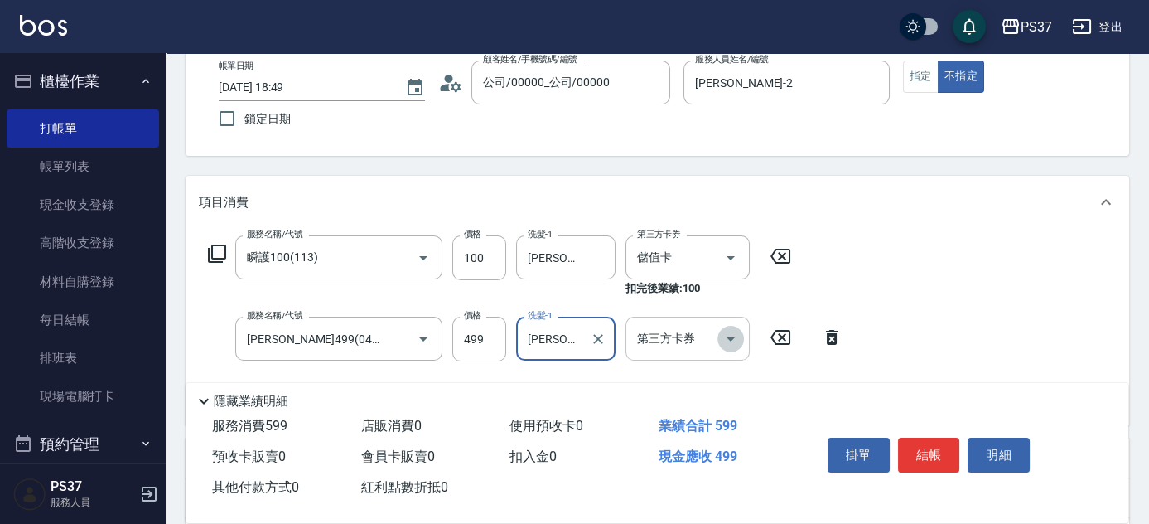
click at [740, 340] on icon "Open" at bounding box center [731, 339] width 20 height 20
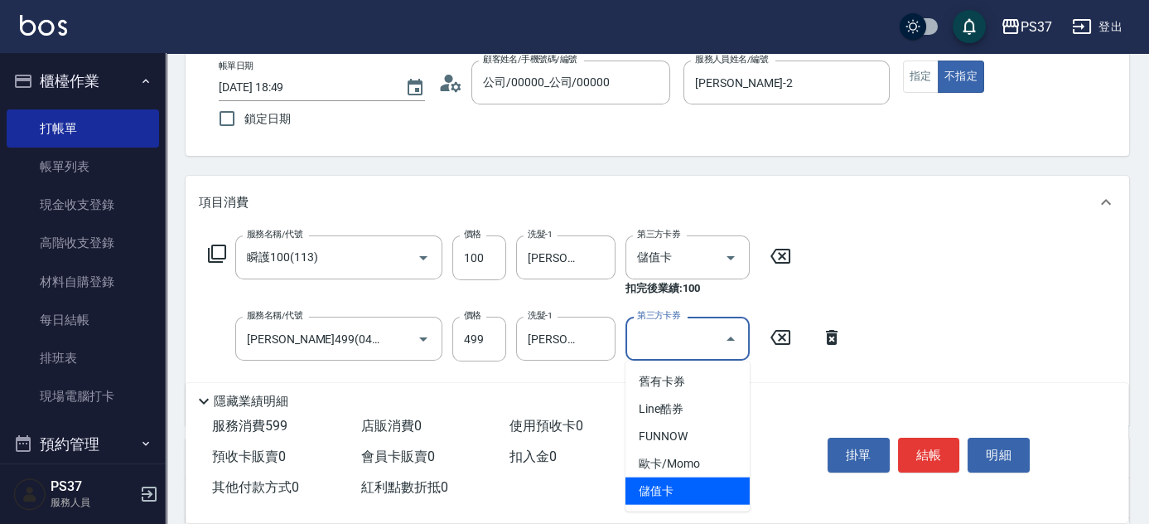
click at [701, 489] on span "儲值卡" at bounding box center [687, 490] width 124 height 27
type input "儲值卡"
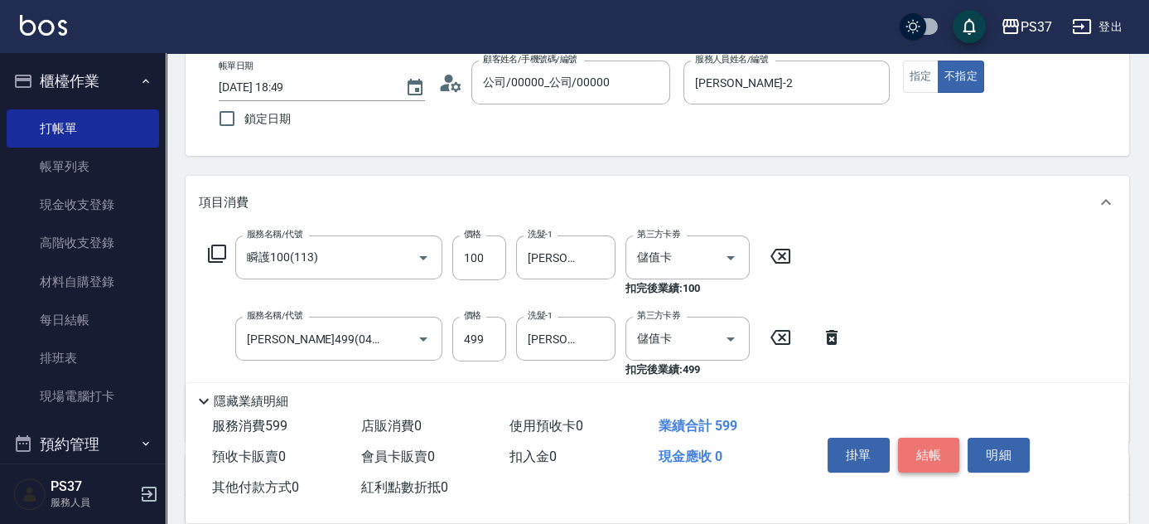
click at [920, 442] on button "結帳" at bounding box center [929, 454] width 62 height 35
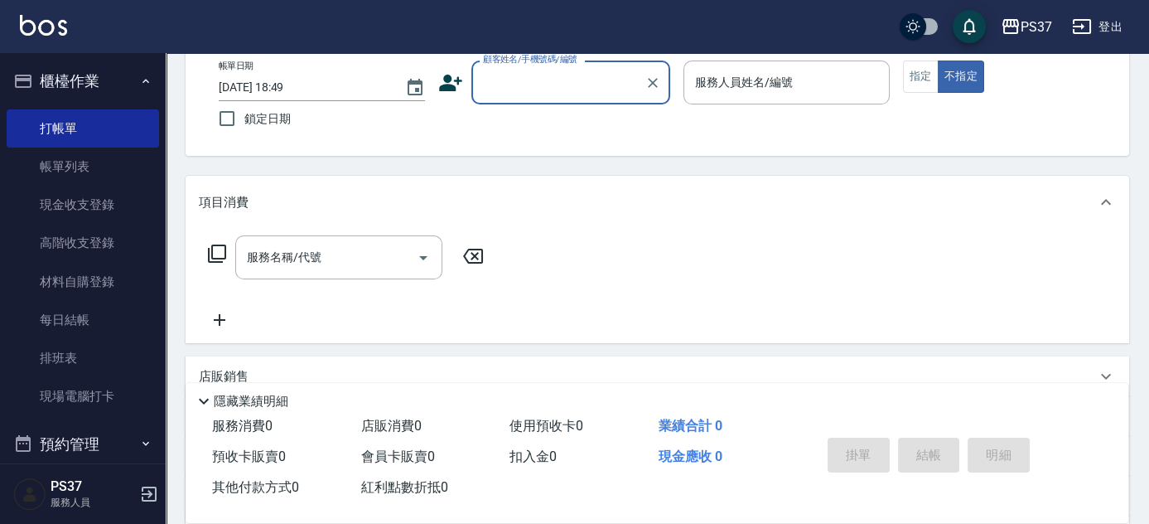
click at [548, 75] on input "顧客姓名/手機號碼/編號" at bounding box center [558, 82] width 159 height 29
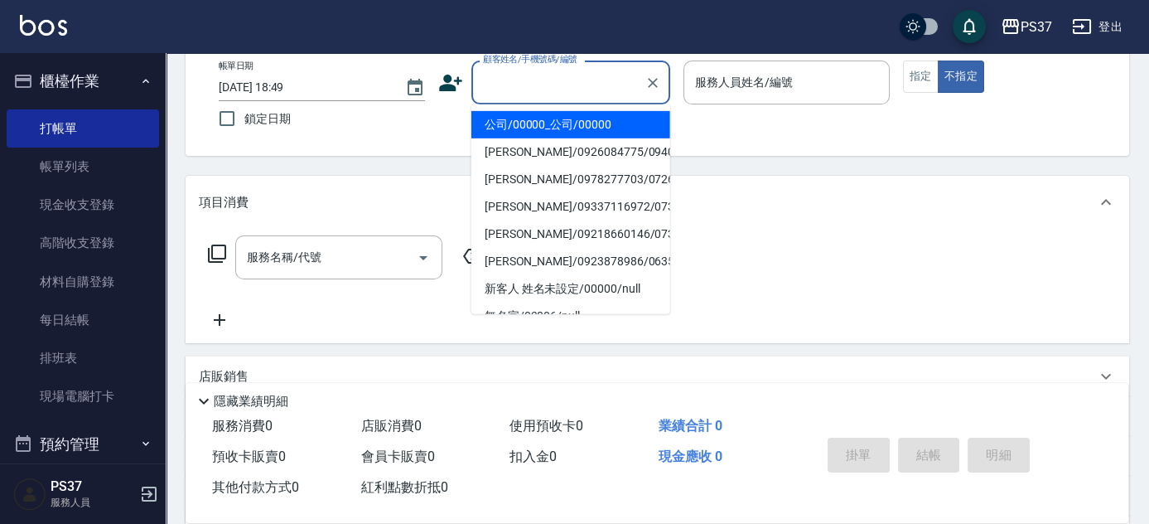
click at [548, 114] on li "公司/00000_公司/00000" at bounding box center [570, 124] width 199 height 27
type input "公司/00000_公司/00000"
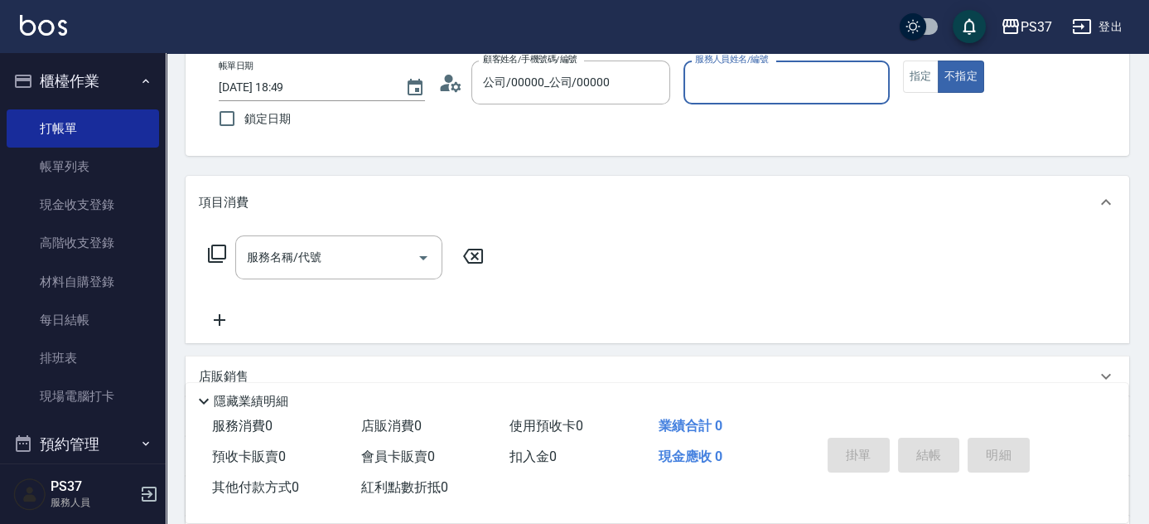
click at [737, 79] on input "服務人員姓名/編號" at bounding box center [786, 82] width 191 height 29
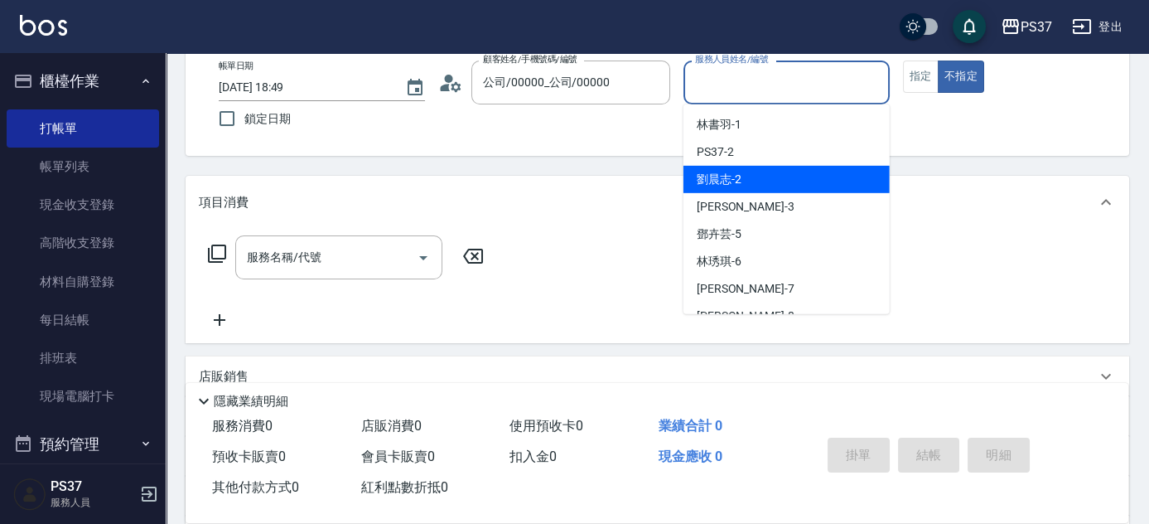
click at [755, 173] on div "[PERSON_NAME]-2" at bounding box center [786, 179] width 206 height 27
type input "[PERSON_NAME]-2"
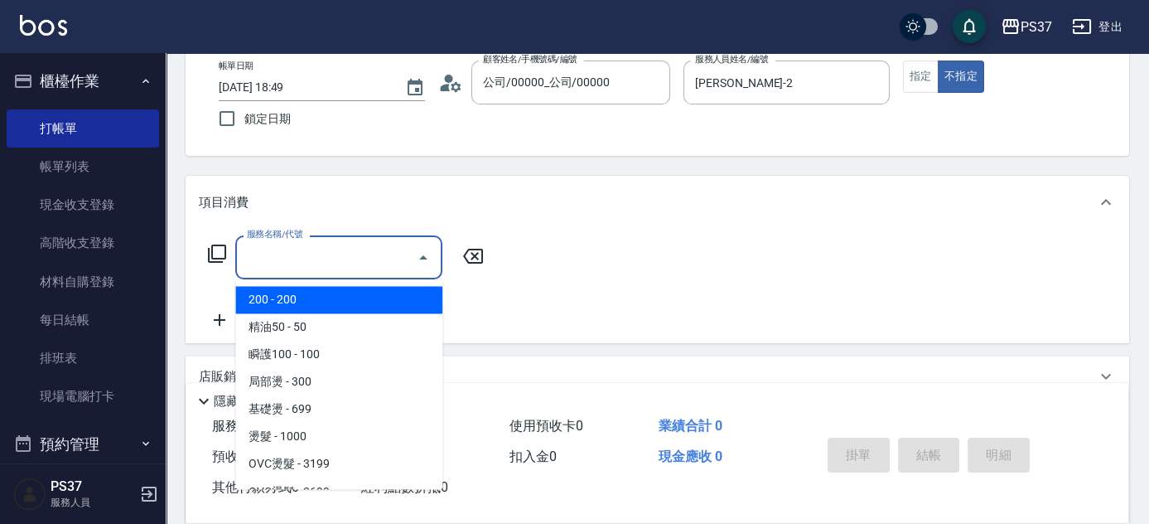
click at [373, 259] on input "服務名稱/代號" at bounding box center [326, 257] width 167 height 29
click at [303, 303] on span "200 - 200" at bounding box center [338, 299] width 207 height 27
type input "200(111)"
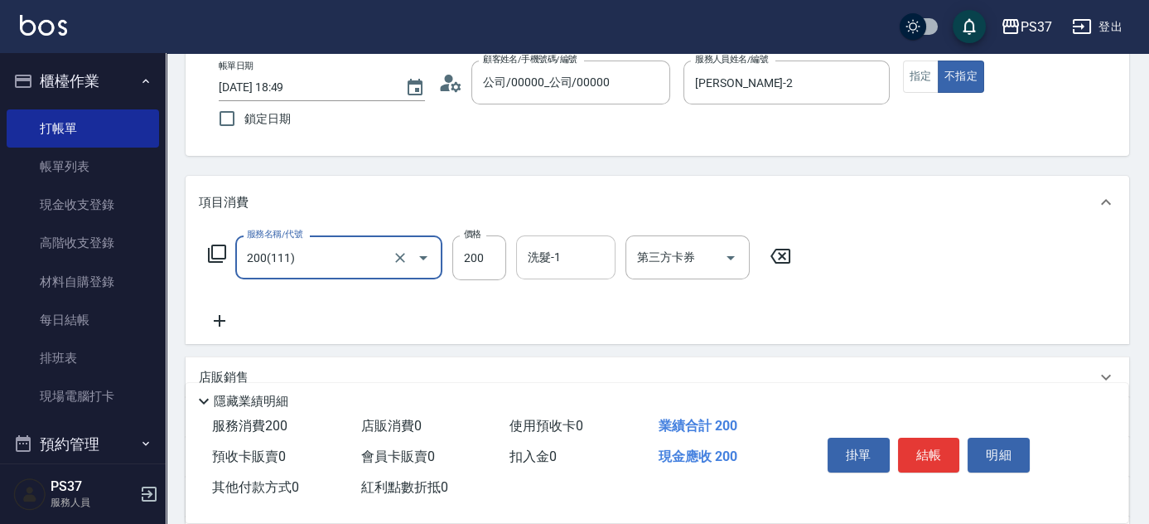
click at [557, 265] on input "洗髮-1" at bounding box center [566, 257] width 84 height 29
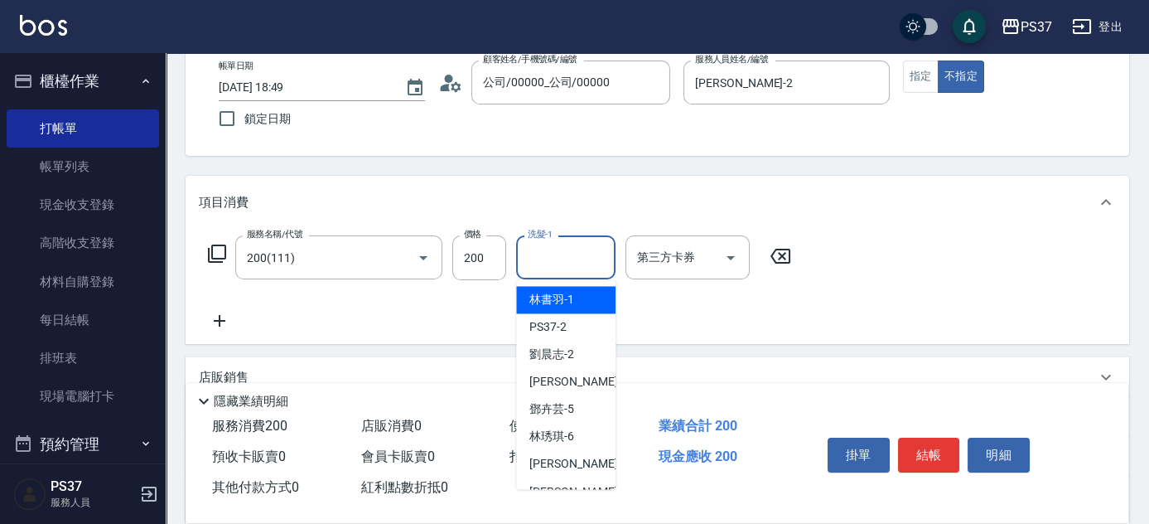
click at [558, 297] on span "[PERSON_NAME]-1" at bounding box center [551, 299] width 45 height 17
type input "[PERSON_NAME]-1"
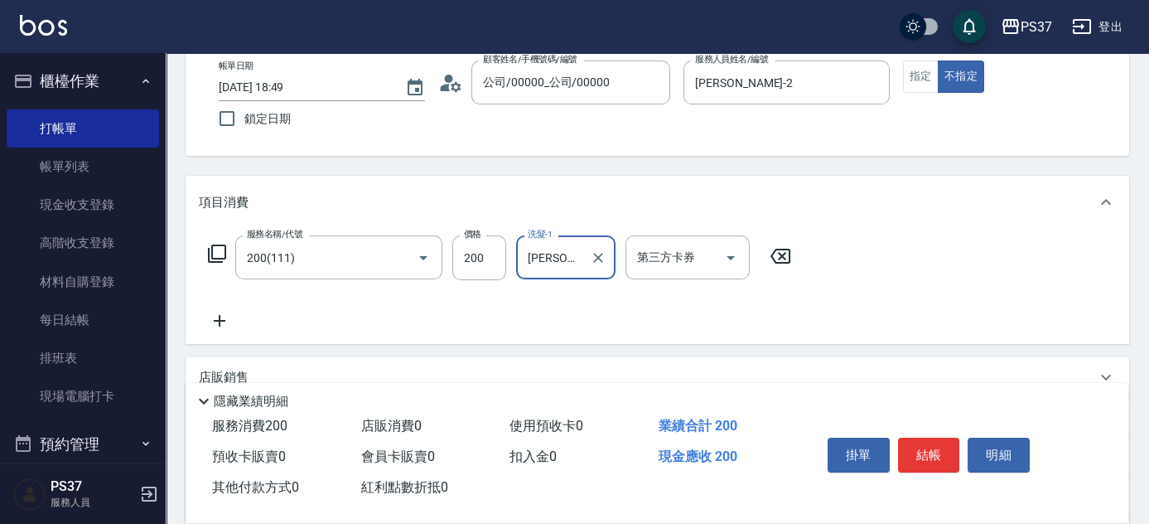
click at [227, 317] on icon at bounding box center [219, 321] width 41 height 20
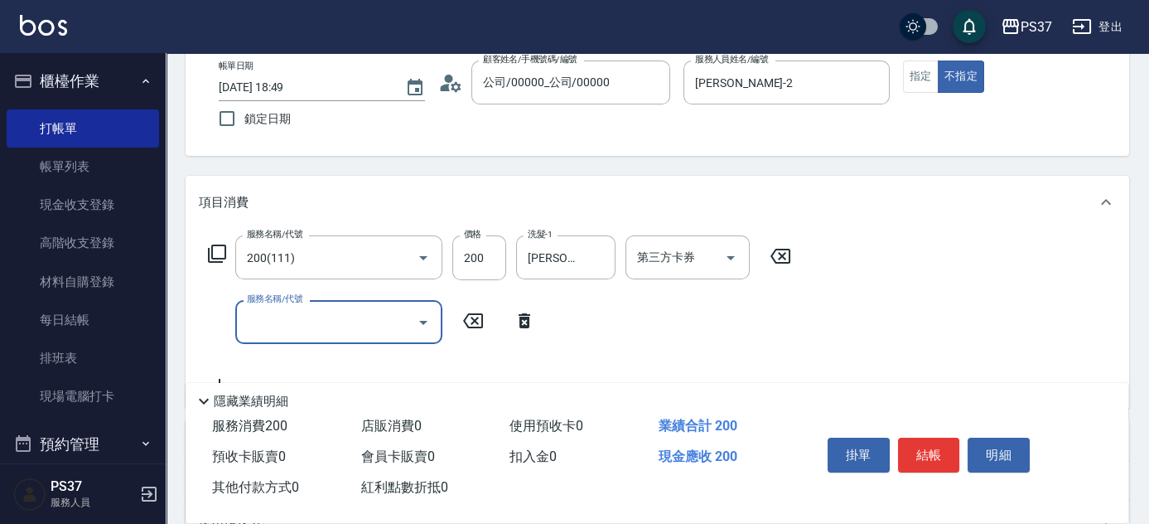
click at [288, 324] on input "服務名稱/代號" at bounding box center [326, 321] width 167 height 29
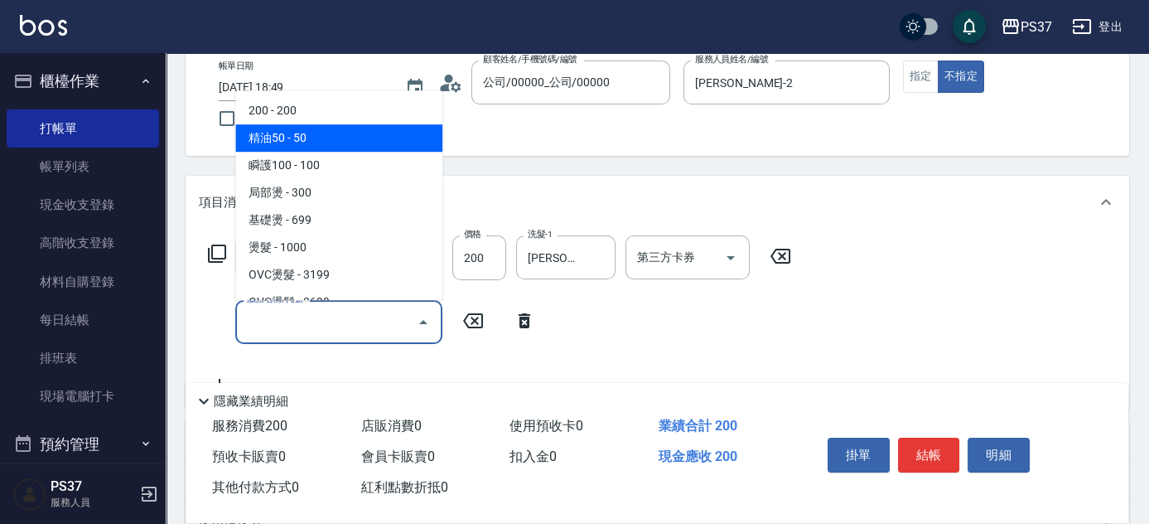
click at [333, 131] on span "精油50 - 50" at bounding box center [338, 137] width 207 height 27
type input "精油50(112)"
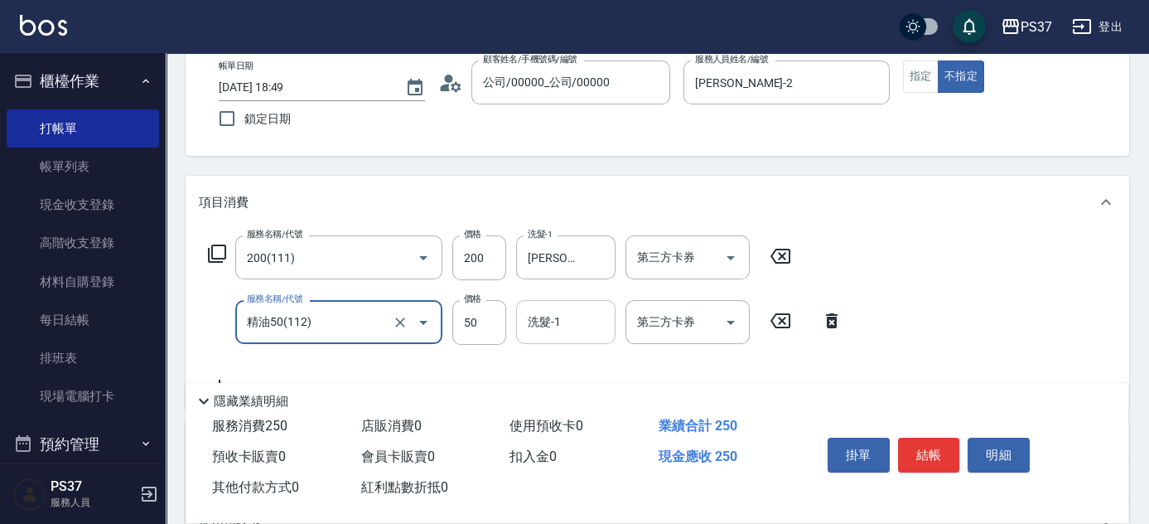
click at [557, 323] on input "洗髮-1" at bounding box center [566, 321] width 84 height 29
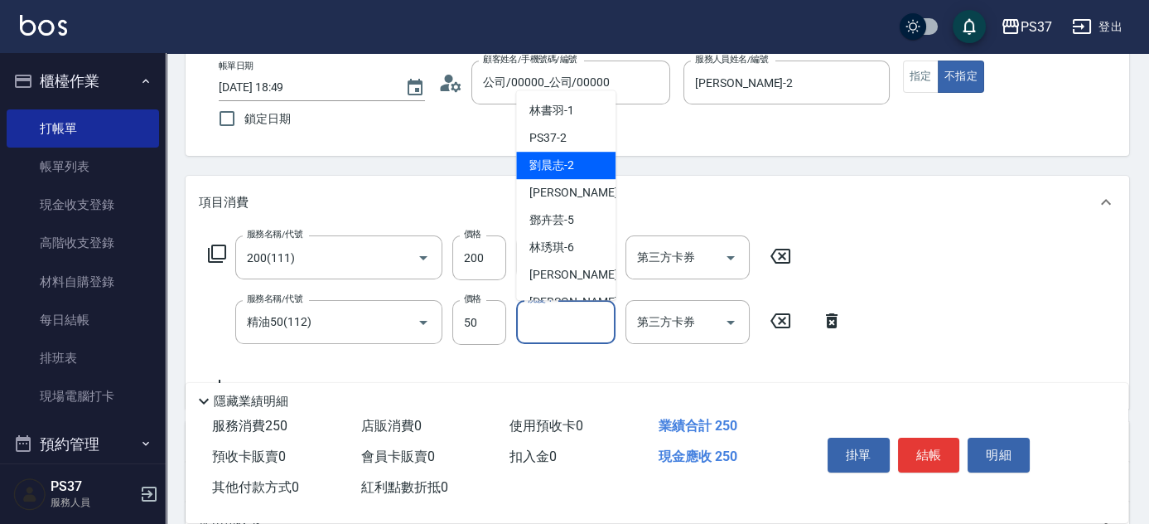
click at [566, 167] on span "[PERSON_NAME]-2" at bounding box center [551, 165] width 45 height 17
type input "[PERSON_NAME]-2"
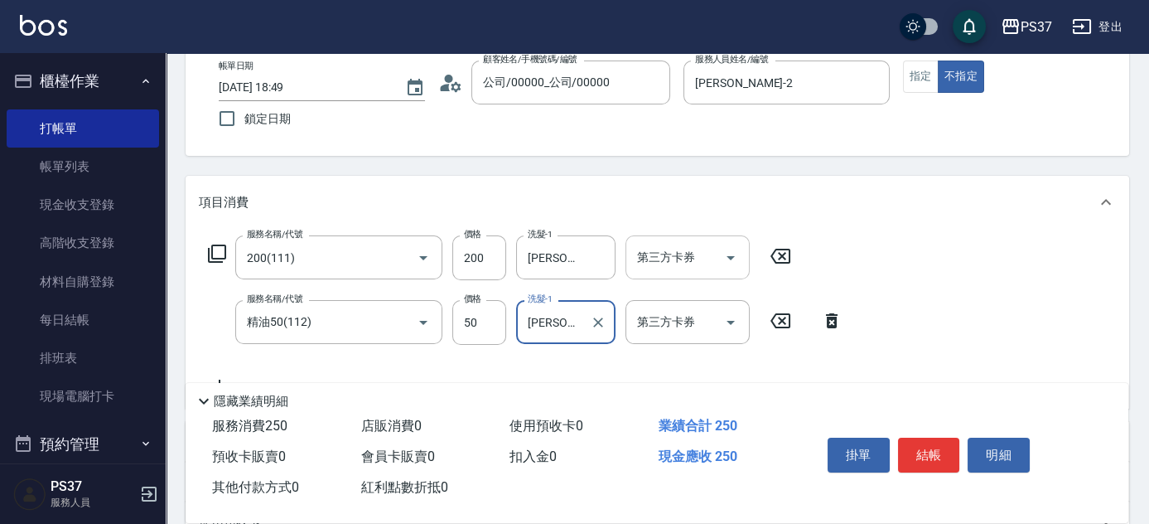
click at [734, 249] on icon "Open" at bounding box center [731, 258] width 20 height 20
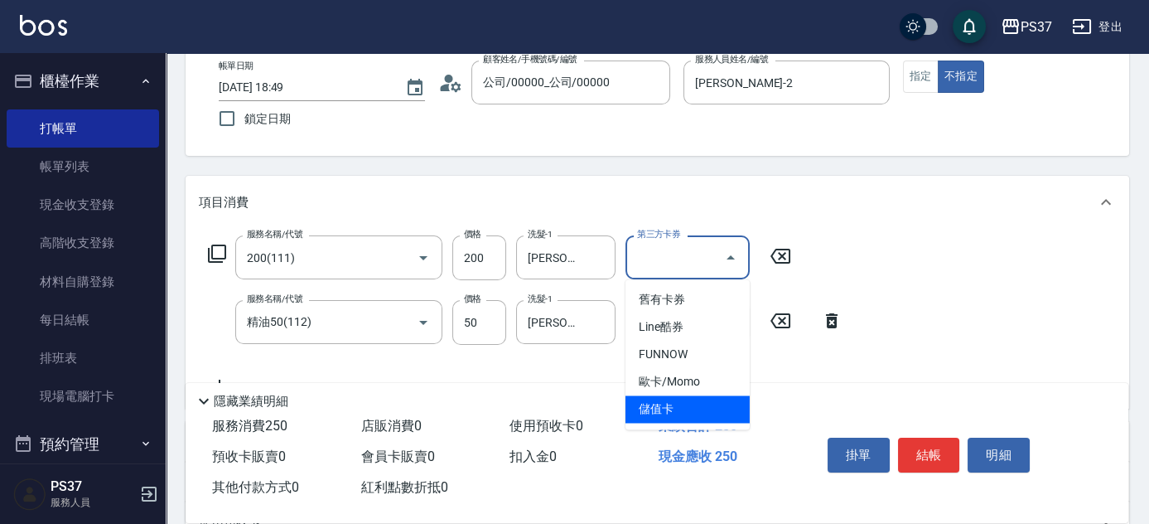
click at [704, 399] on span "儲值卡" at bounding box center [687, 408] width 124 height 27
type input "儲值卡"
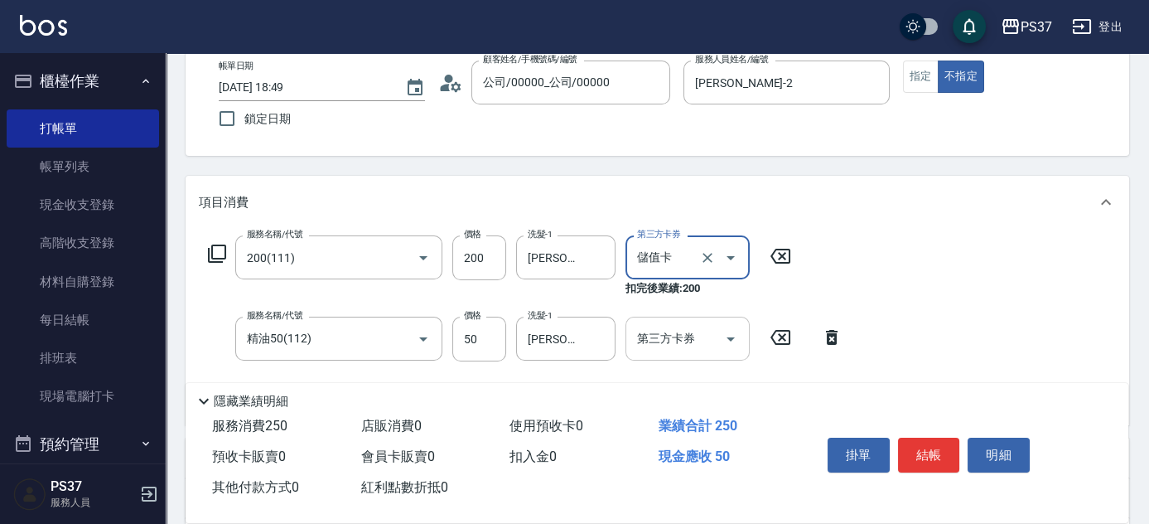
click at [727, 340] on icon "Open" at bounding box center [731, 339] width 20 height 20
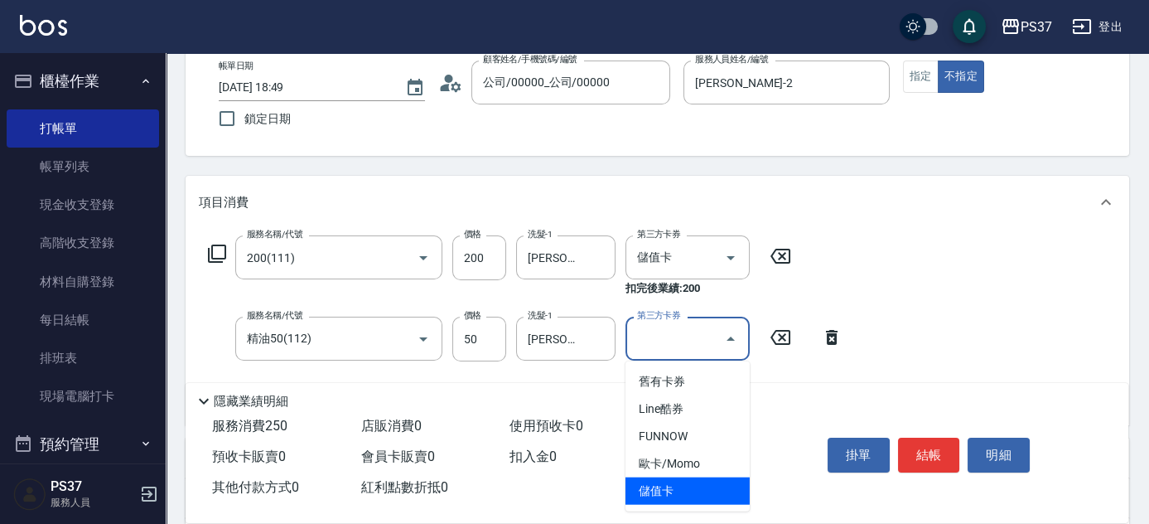
click at [694, 486] on span "儲值卡" at bounding box center [687, 490] width 124 height 27
type input "儲值卡"
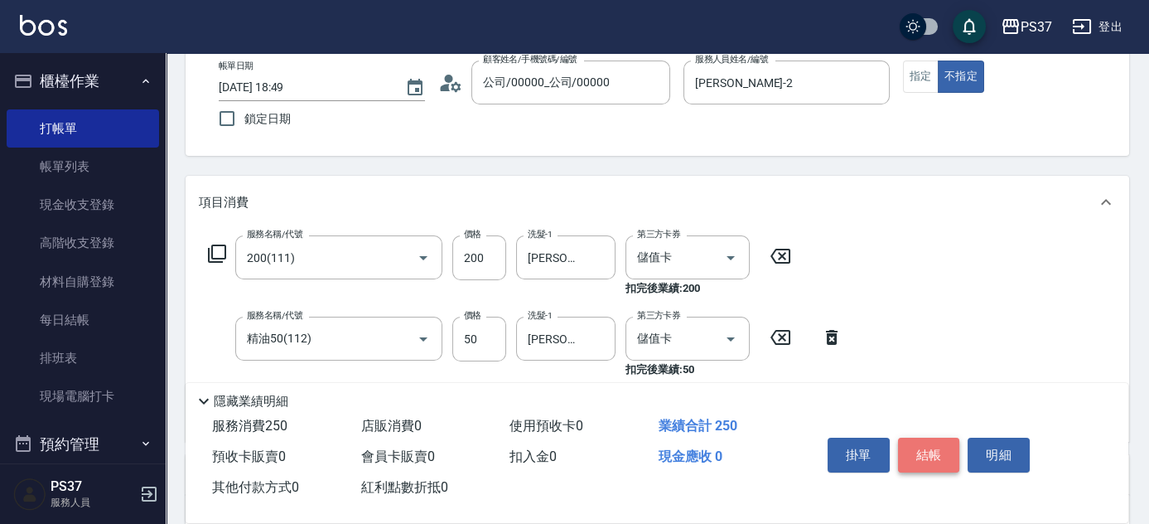
click at [914, 444] on button "結帳" at bounding box center [929, 454] width 62 height 35
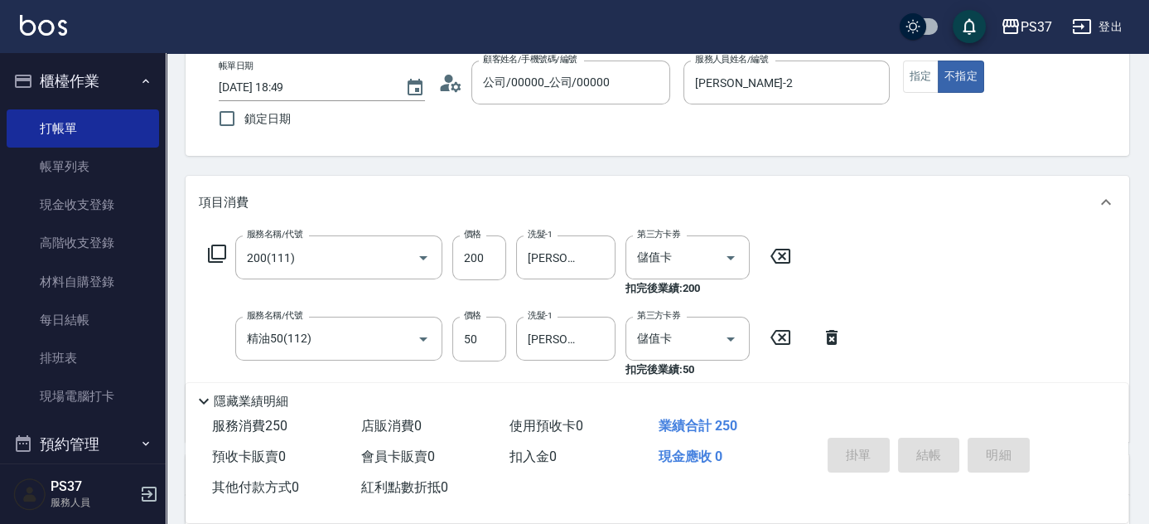
type input "[DATE] 18:50"
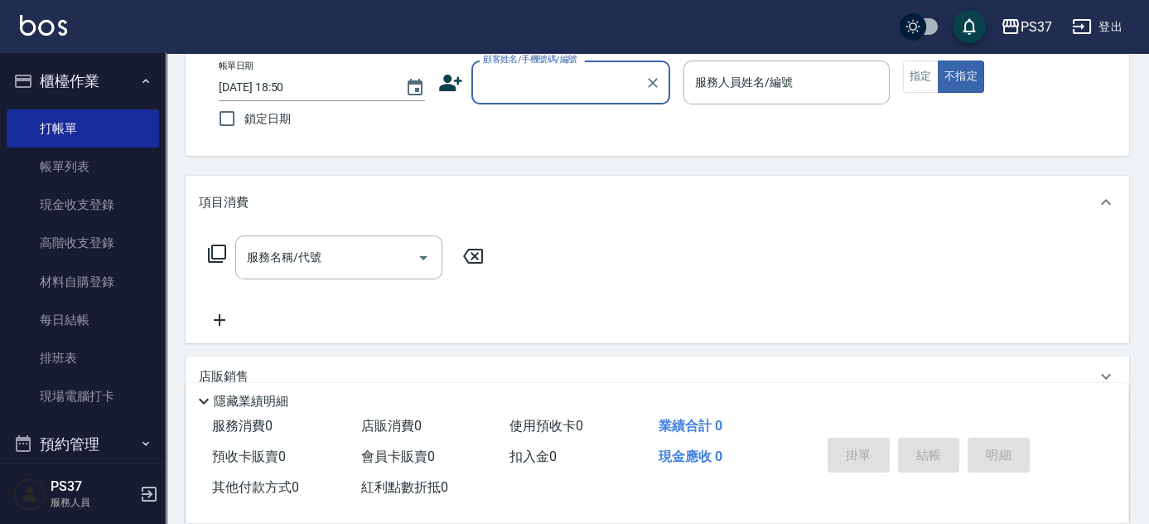
click at [548, 91] on input "顧客姓名/手機號碼/編號" at bounding box center [558, 82] width 159 height 29
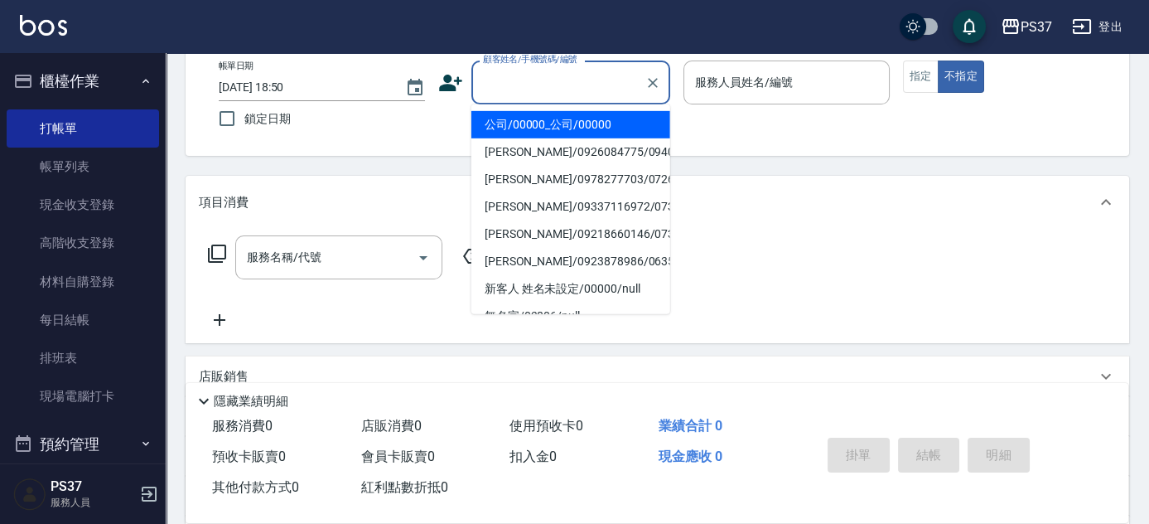
click at [565, 128] on li "公司/00000_公司/00000" at bounding box center [570, 124] width 199 height 27
type input "公司/00000_公司/00000"
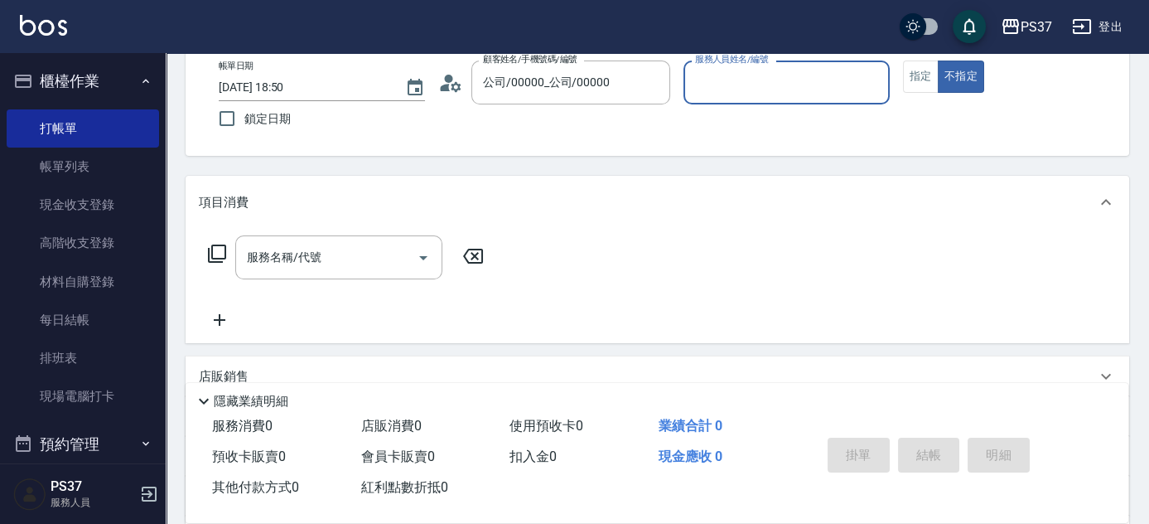
click at [725, 89] on input "服務人員姓名/編號" at bounding box center [786, 82] width 191 height 29
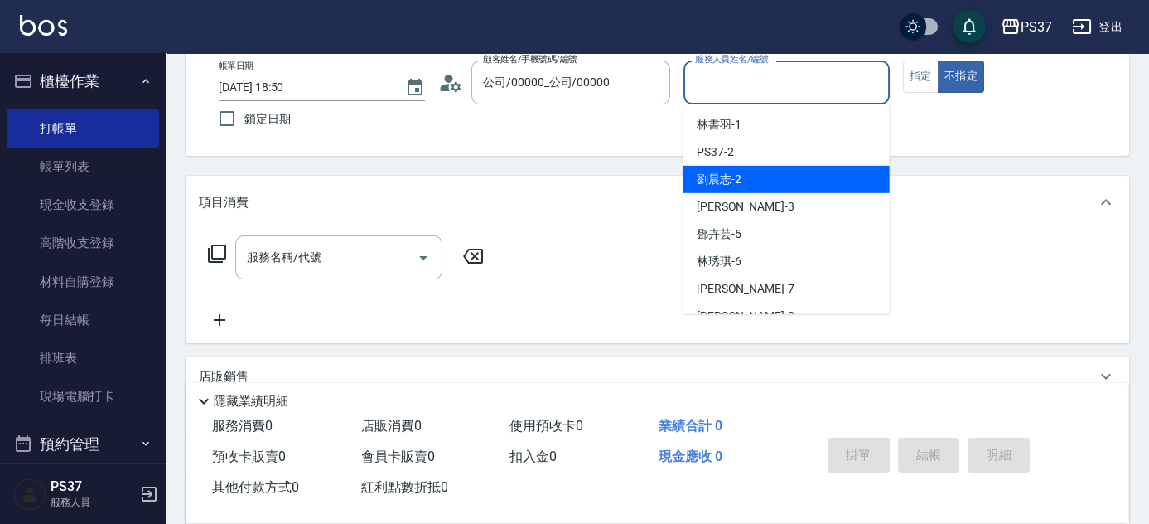
click at [753, 176] on div "[PERSON_NAME]-2" at bounding box center [786, 179] width 206 height 27
type input "[PERSON_NAME]-2"
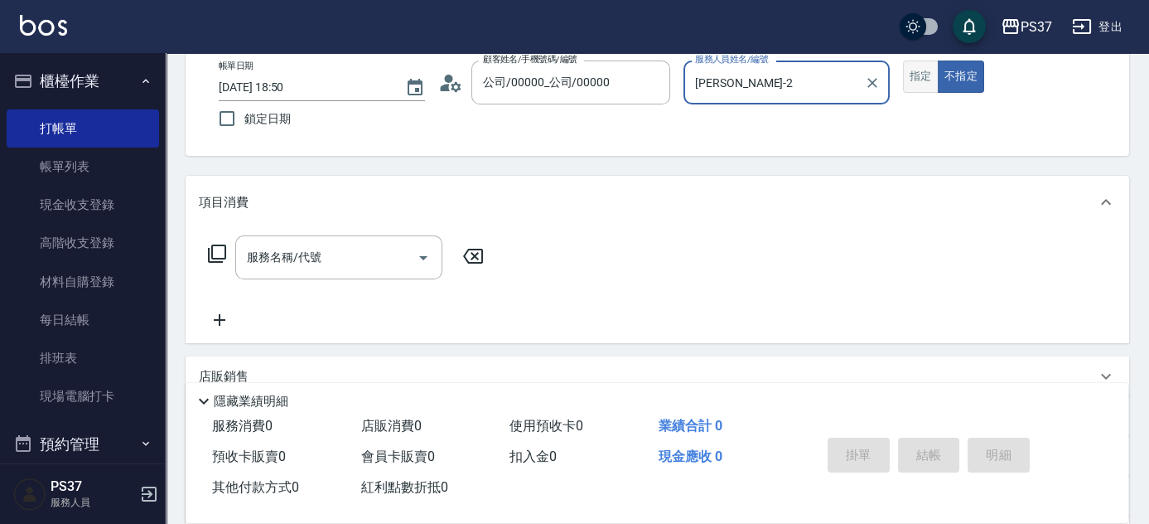
click at [910, 77] on button "指定" at bounding box center [921, 76] width 36 height 32
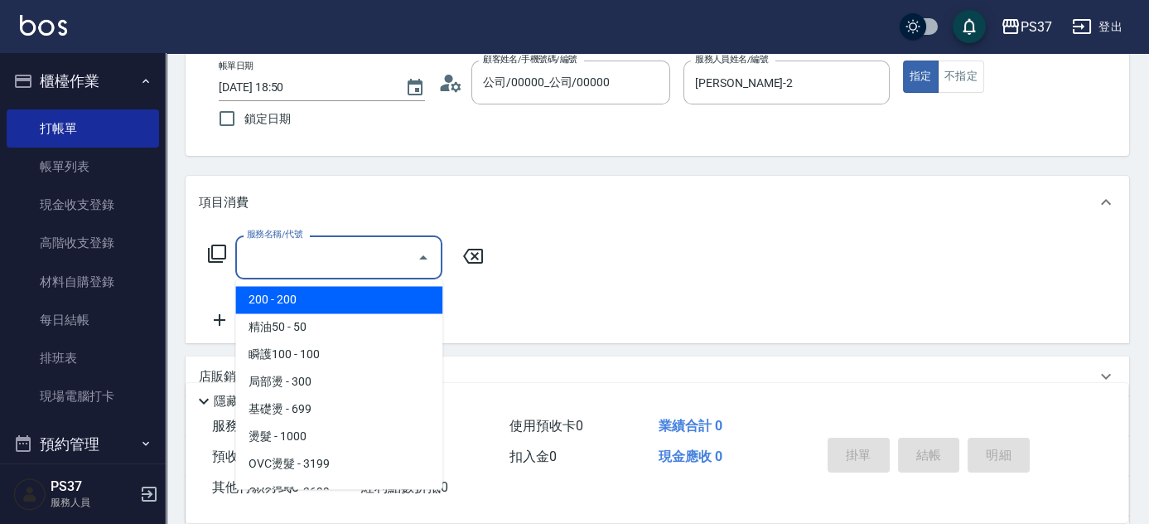
click at [319, 258] on input "服務名稱/代號" at bounding box center [326, 257] width 167 height 29
click at [316, 297] on span "200 - 200" at bounding box center [338, 299] width 207 height 27
type input "200(111)"
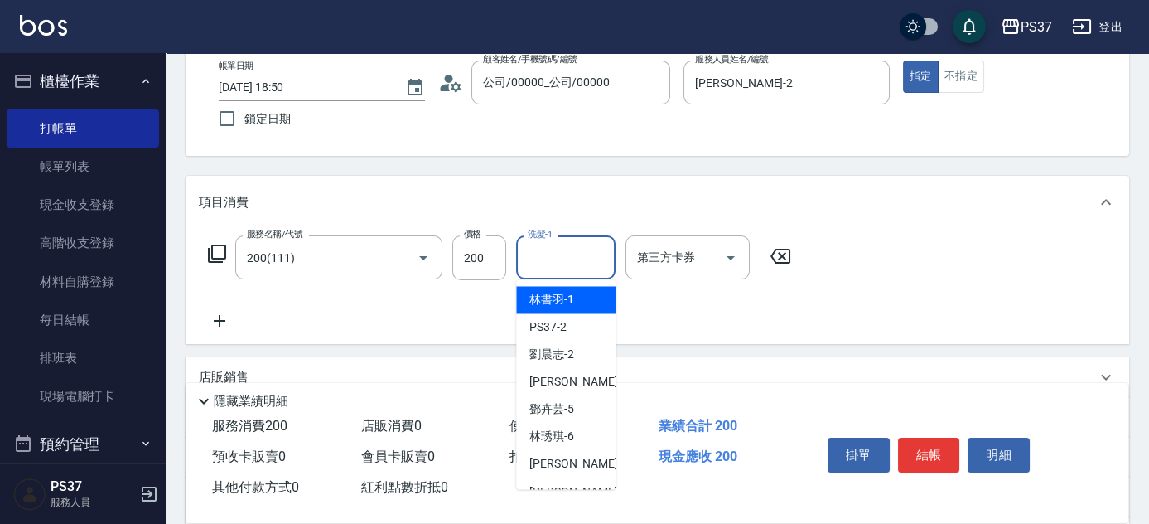
click at [568, 258] on input "洗髮-1" at bounding box center [566, 257] width 84 height 29
click at [565, 300] on span "[PERSON_NAME]-1" at bounding box center [551, 299] width 45 height 17
type input "[PERSON_NAME]-1"
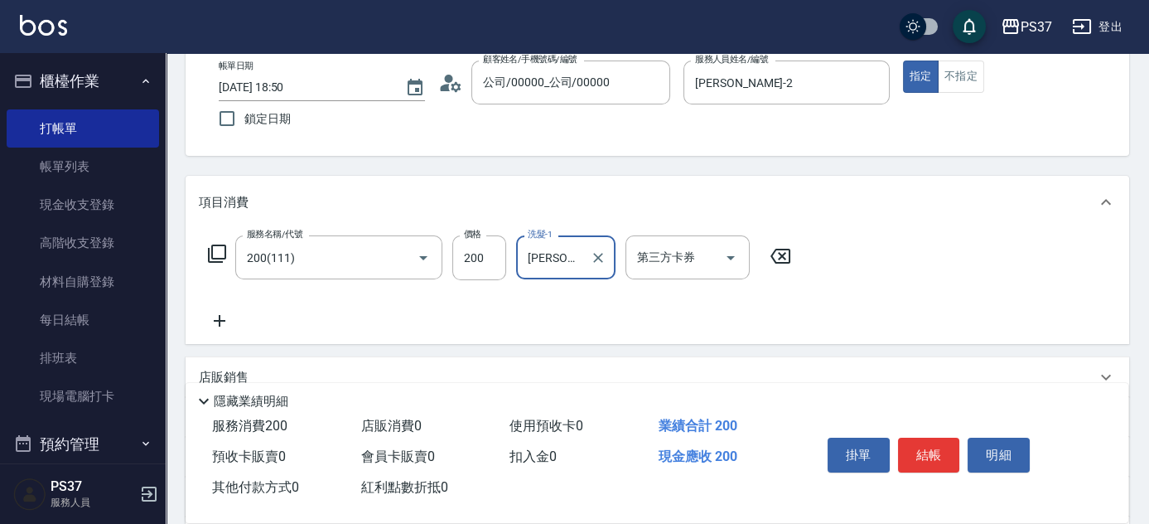
click at [223, 325] on icon at bounding box center [219, 321] width 41 height 20
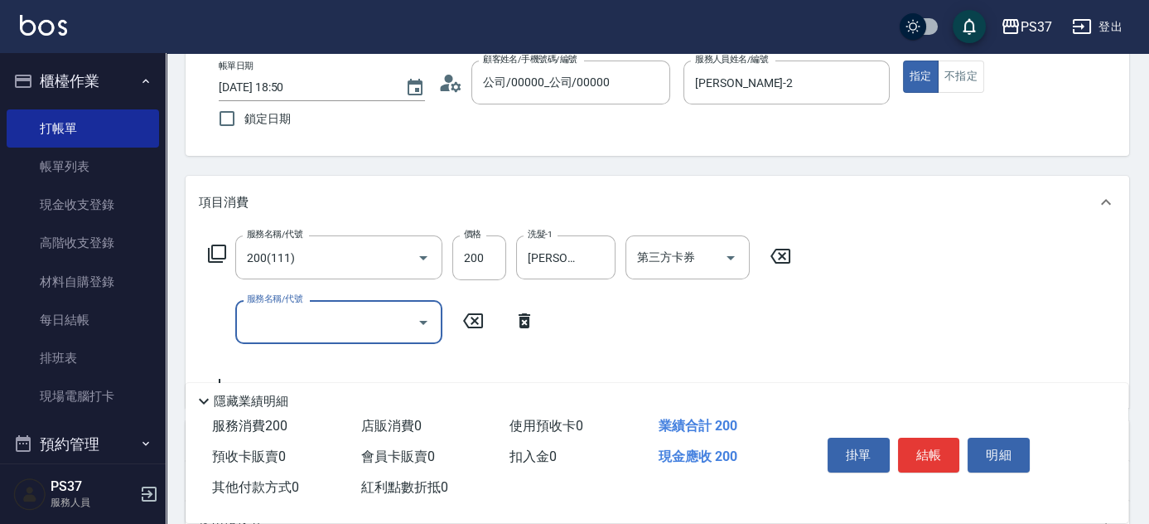
click at [303, 305] on div "服務名稱/代號 服務名稱/代號" at bounding box center [338, 322] width 207 height 44
click at [338, 321] on input "服務名稱/代號" at bounding box center [326, 321] width 167 height 29
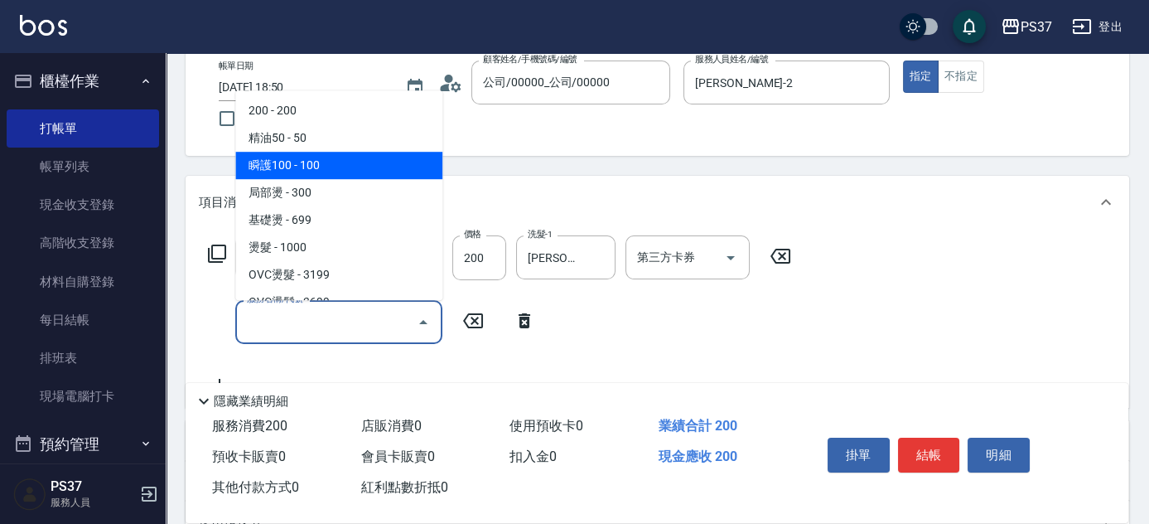
click at [366, 170] on span "瞬護100 - 100" at bounding box center [338, 165] width 207 height 27
type input "瞬護100(113)"
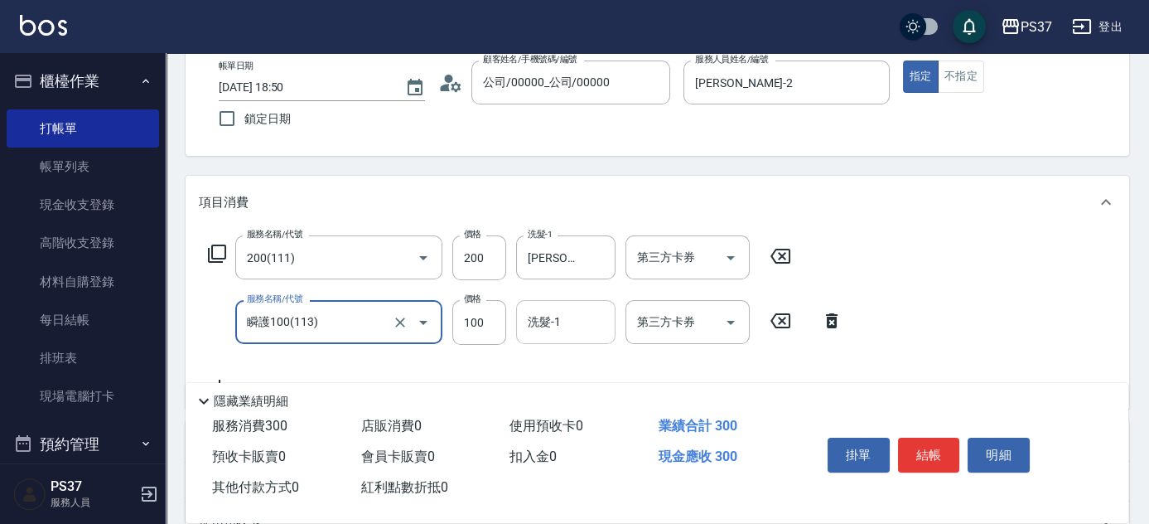
click at [563, 329] on input "洗髮-1" at bounding box center [566, 321] width 84 height 29
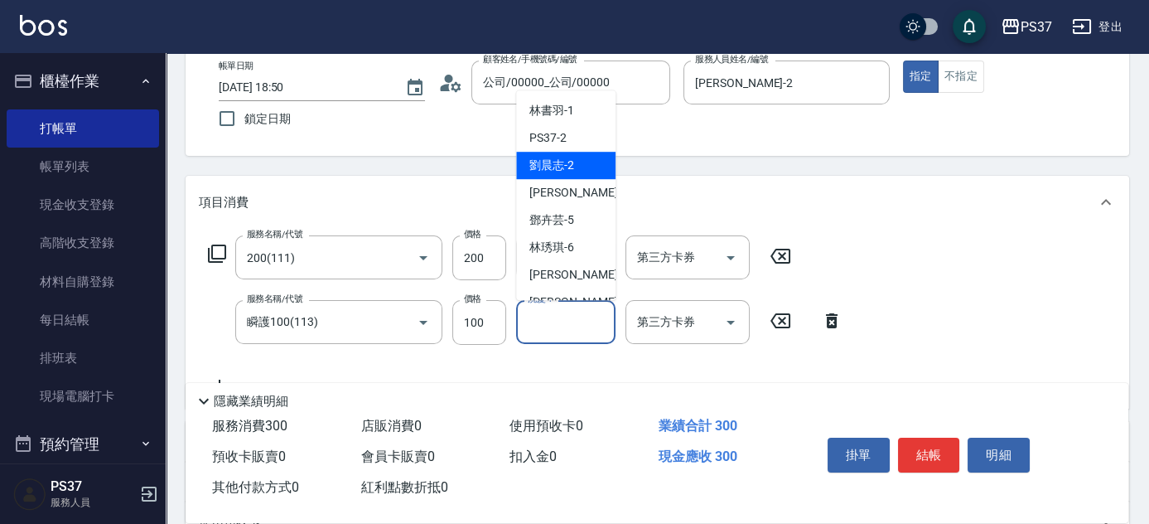
drag, startPoint x: 566, startPoint y: 158, endPoint x: 375, endPoint y: 203, distance: 195.7
click at [566, 159] on span "[PERSON_NAME]-2" at bounding box center [551, 165] width 45 height 17
type input "[PERSON_NAME]-2"
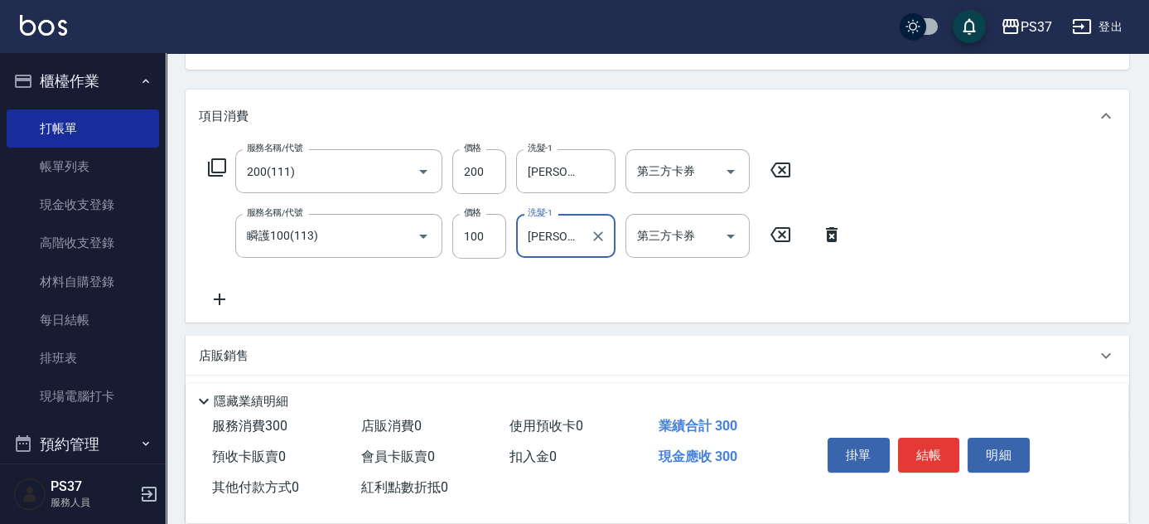
scroll to position [244, 0]
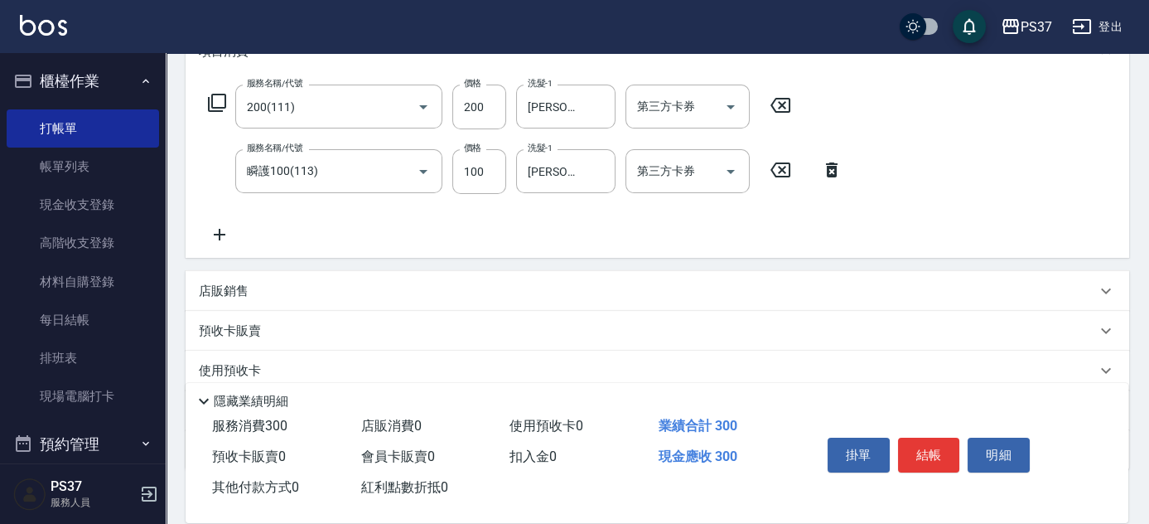
click at [220, 242] on icon at bounding box center [219, 234] width 41 height 20
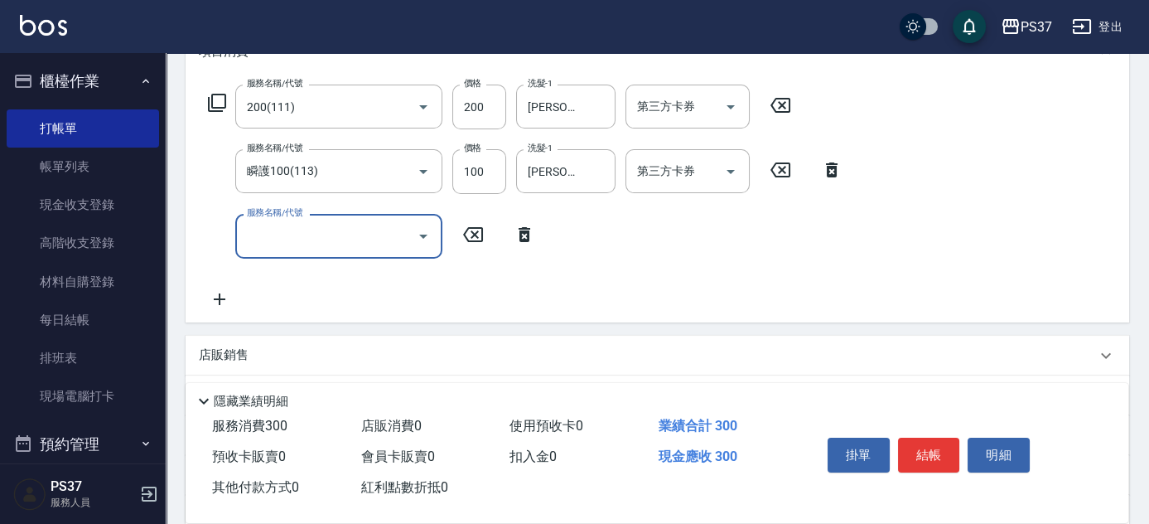
click at [248, 239] on input "服務名稱/代號" at bounding box center [326, 235] width 167 height 29
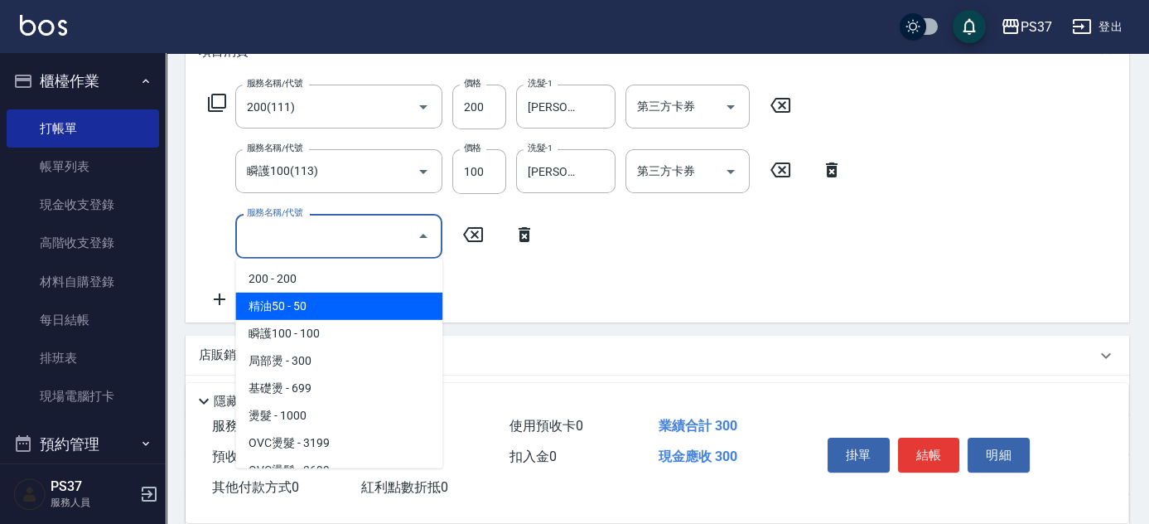
click at [318, 317] on span "精油50 - 50" at bounding box center [338, 305] width 207 height 27
type input "精油50(112)"
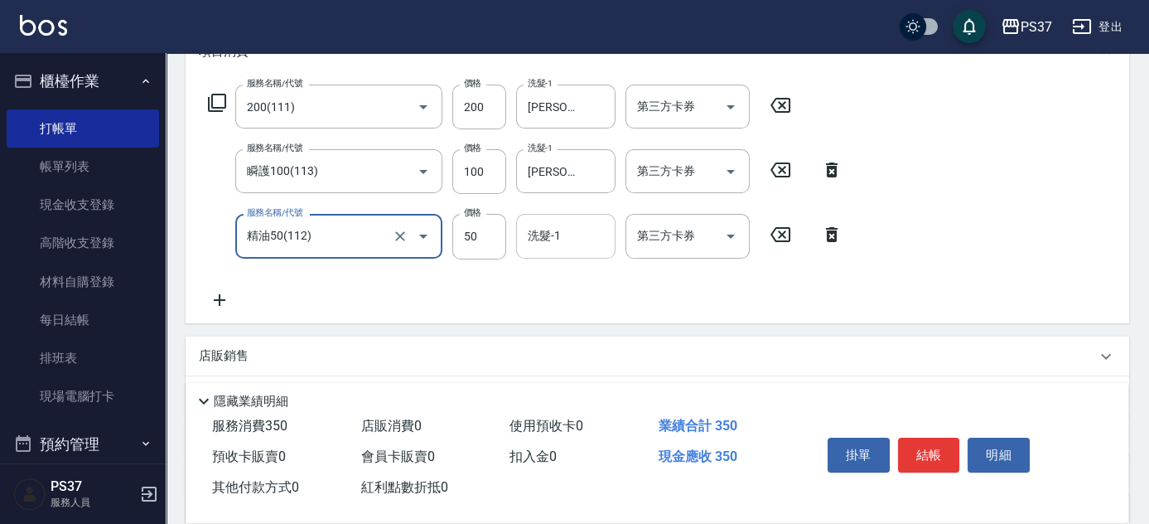
click at [587, 244] on input "洗髮-1" at bounding box center [566, 235] width 84 height 29
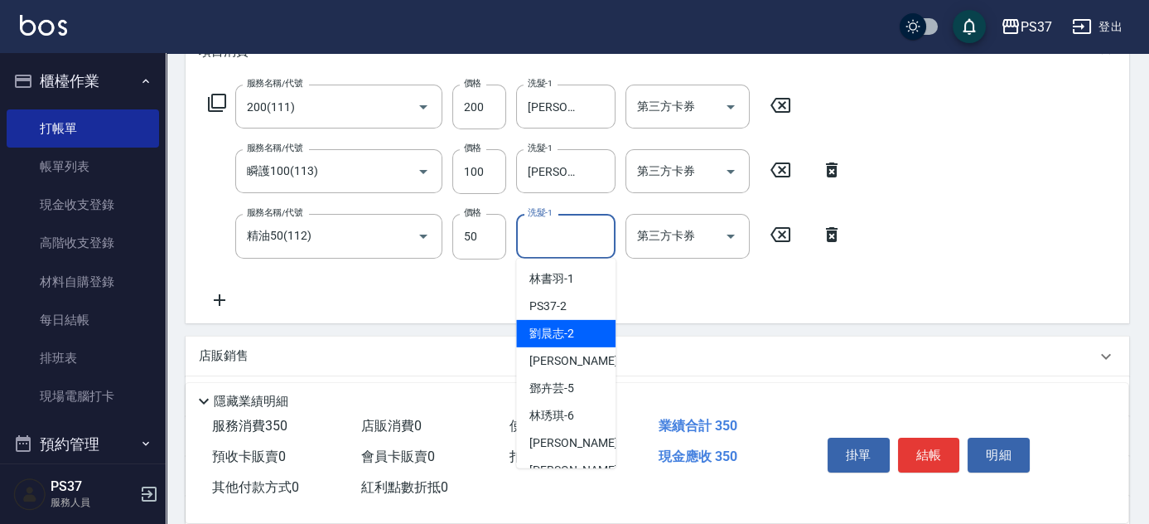
click at [567, 331] on span "[PERSON_NAME]-2" at bounding box center [551, 333] width 45 height 17
type input "[PERSON_NAME]-2"
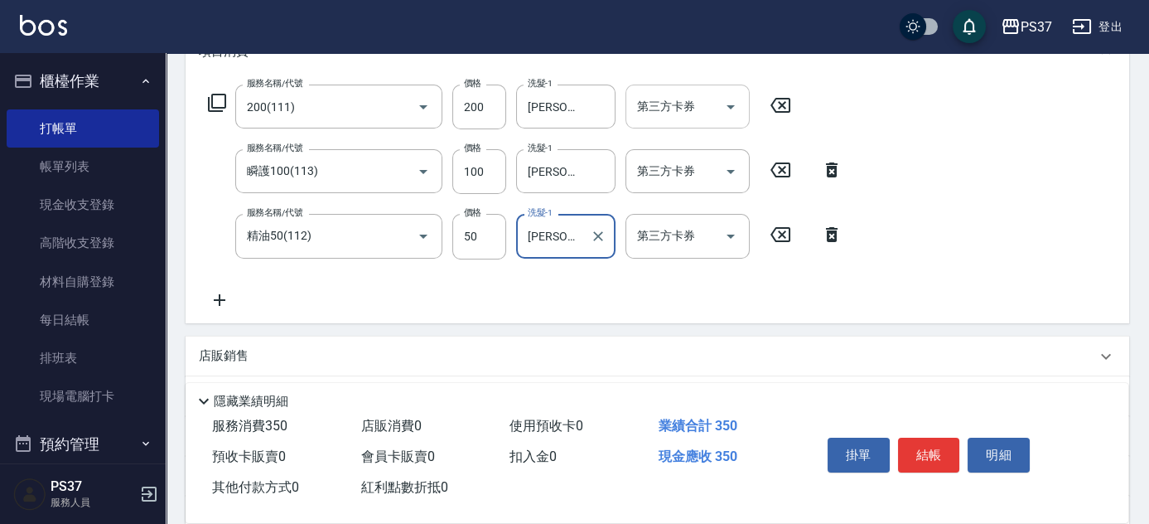
click at [732, 113] on icon "Open" at bounding box center [731, 107] width 20 height 20
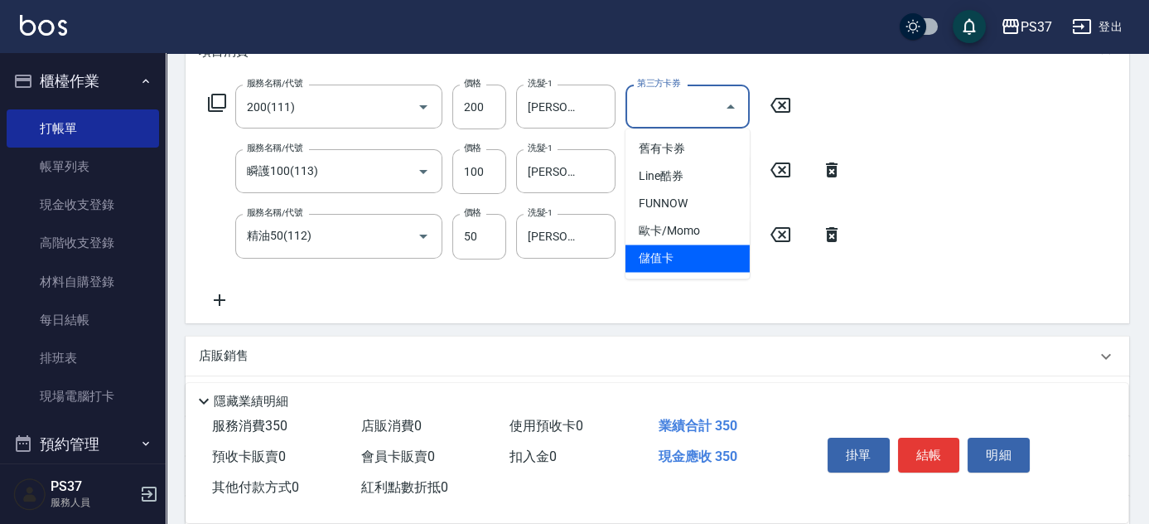
click at [693, 258] on span "儲值卡" at bounding box center [687, 257] width 124 height 27
type input "儲值卡"
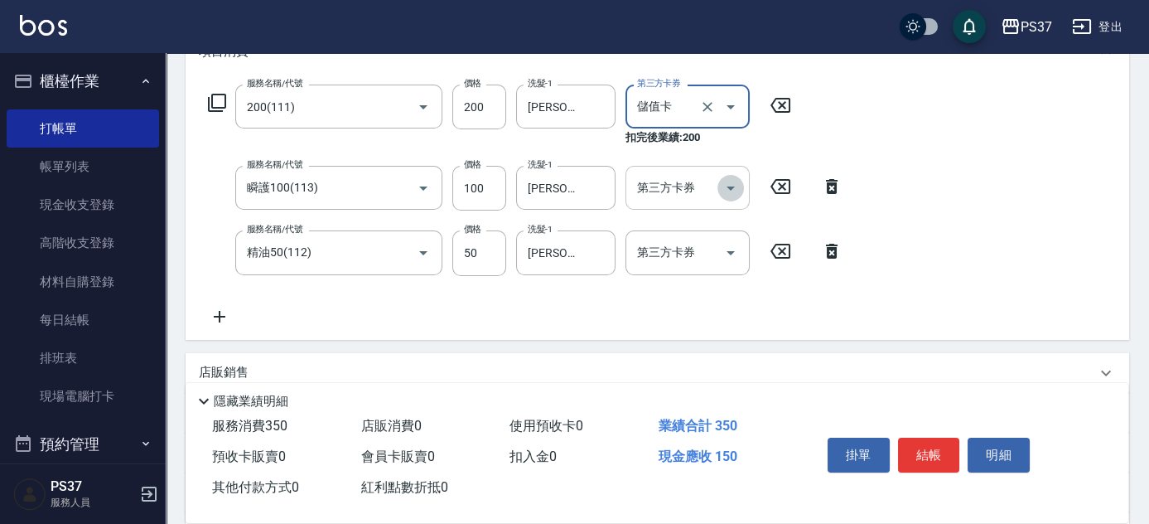
click at [724, 179] on icon "Open" at bounding box center [731, 188] width 20 height 20
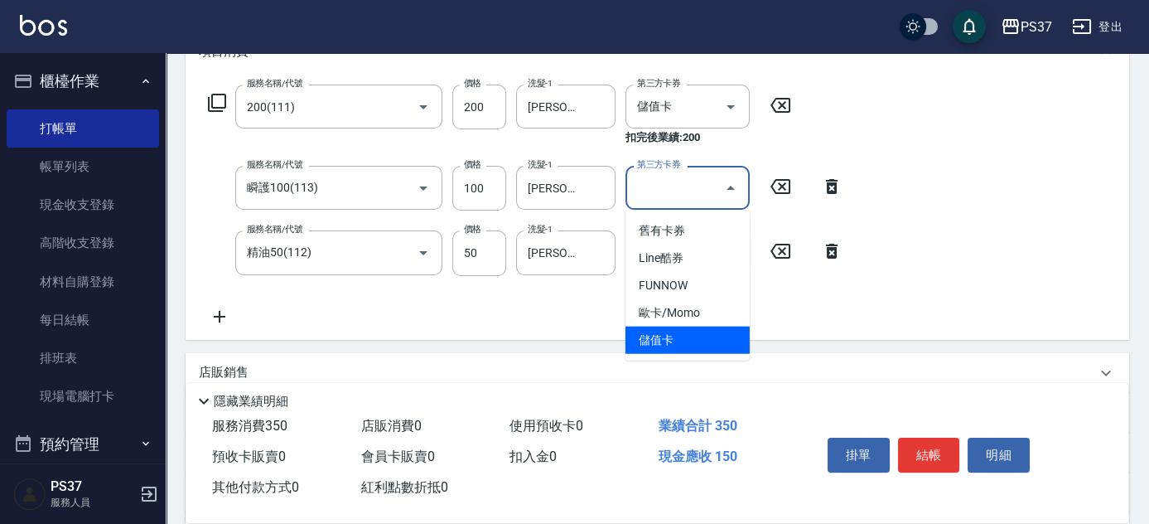
click at [688, 336] on span "儲值卡" at bounding box center [687, 339] width 124 height 27
type input "儲值卡"
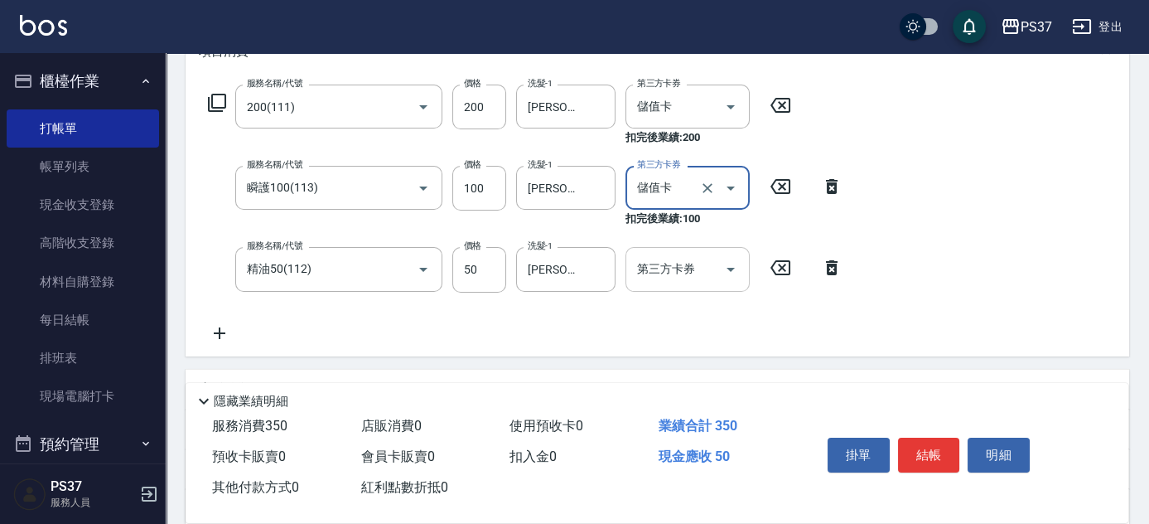
click at [738, 267] on icon "Open" at bounding box center [731, 269] width 20 height 20
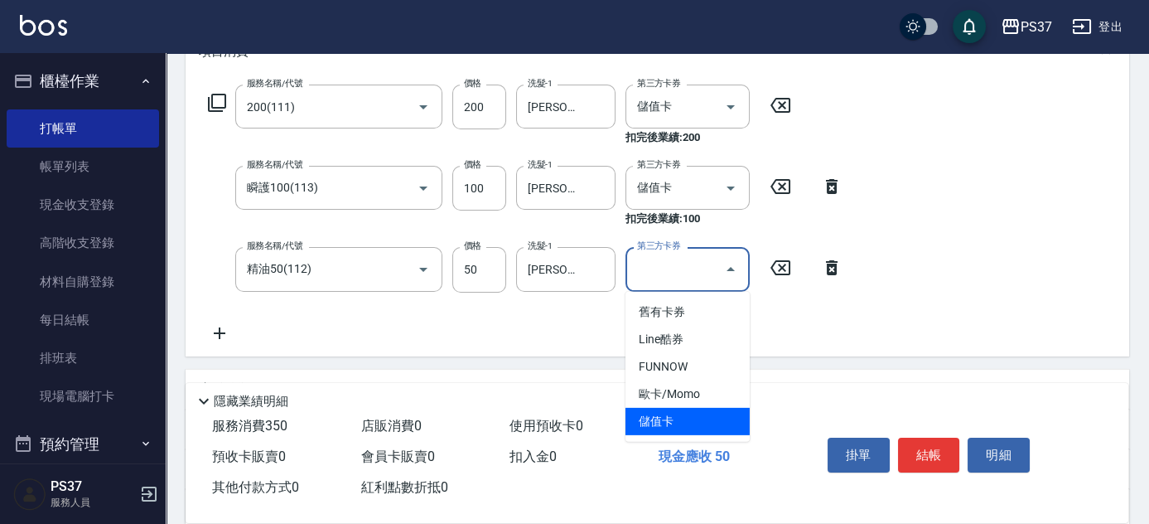
click at [697, 418] on span "儲值卡" at bounding box center [687, 421] width 124 height 27
type input "儲值卡"
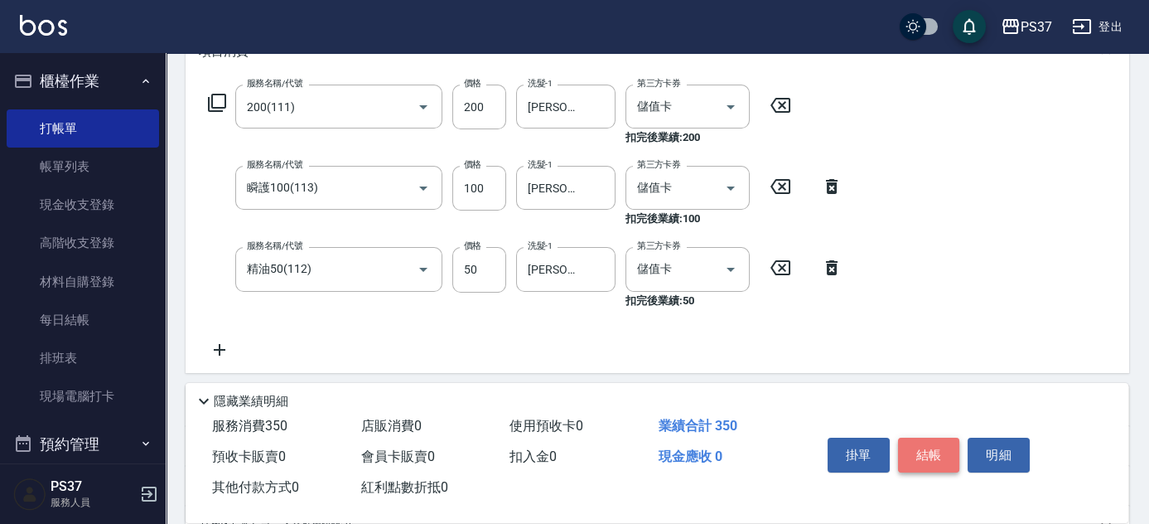
click at [939, 444] on button "結帳" at bounding box center [929, 454] width 62 height 35
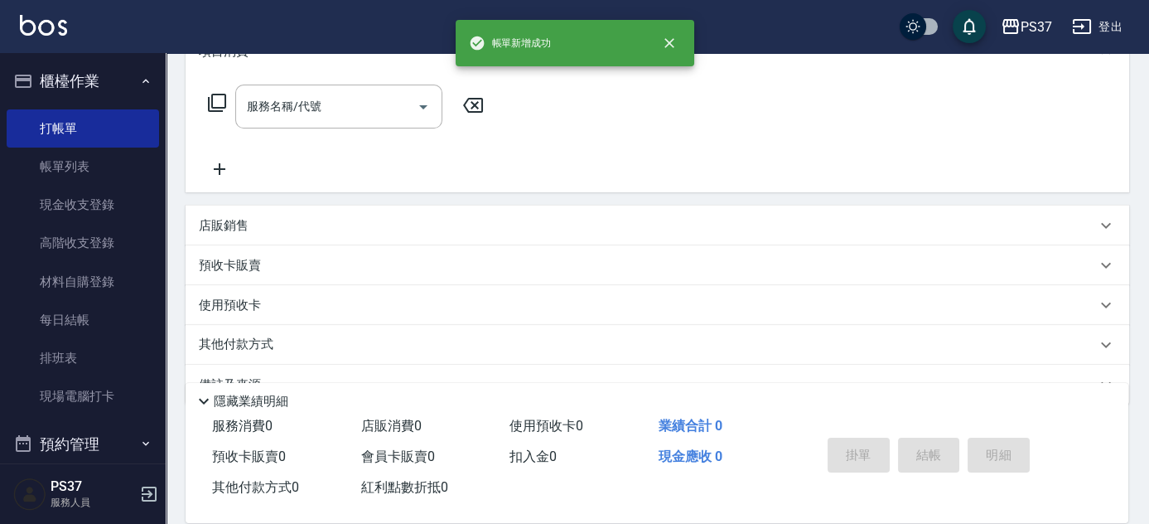
scroll to position [0, 0]
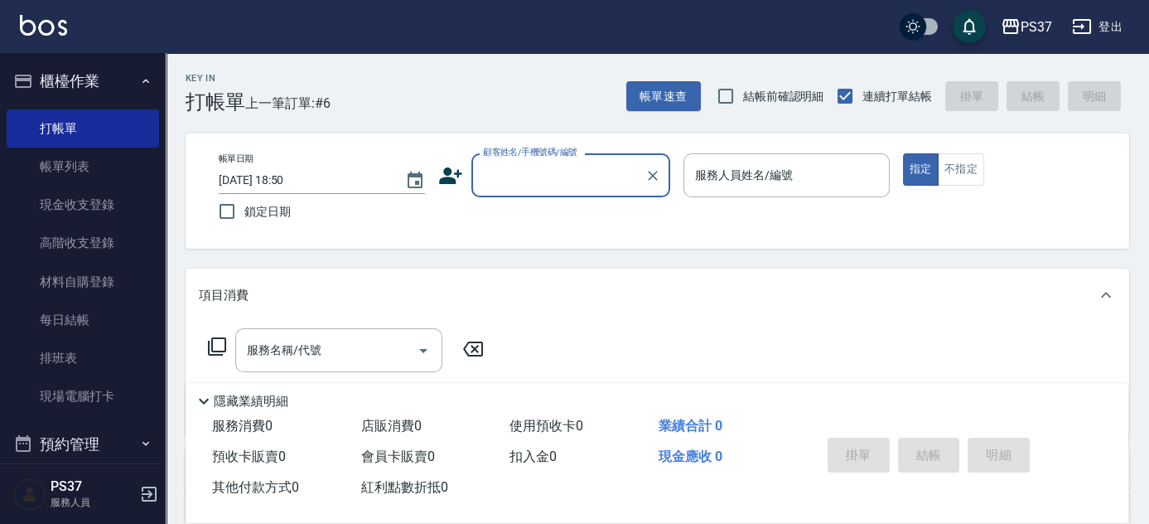
click at [549, 188] on input "顧客姓名/手機號碼/編號" at bounding box center [558, 175] width 159 height 29
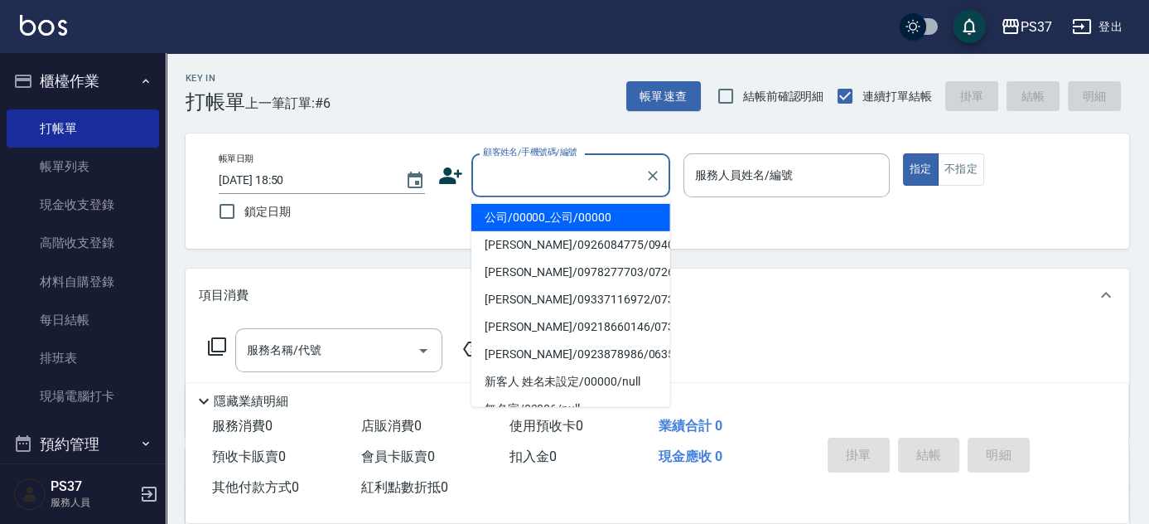
click at [555, 210] on li "公司/00000_公司/00000" at bounding box center [570, 217] width 199 height 27
type input "公司/00000_公司/00000"
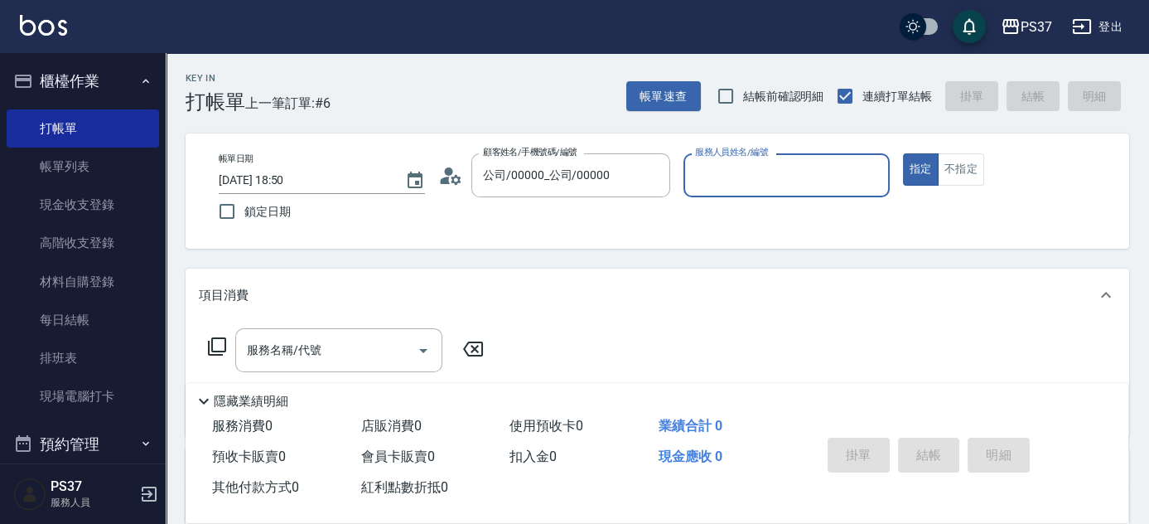
click at [707, 190] on div "服務人員姓名/編號" at bounding box center [786, 175] width 206 height 44
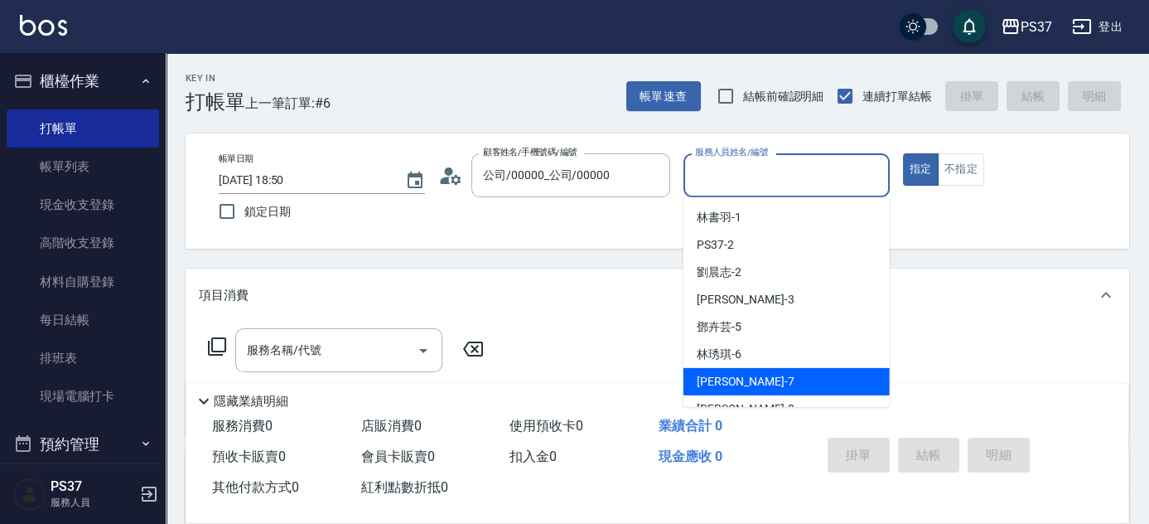
click at [753, 384] on div "[PERSON_NAME] -7" at bounding box center [786, 381] width 206 height 27
type input "[PERSON_NAME]-7"
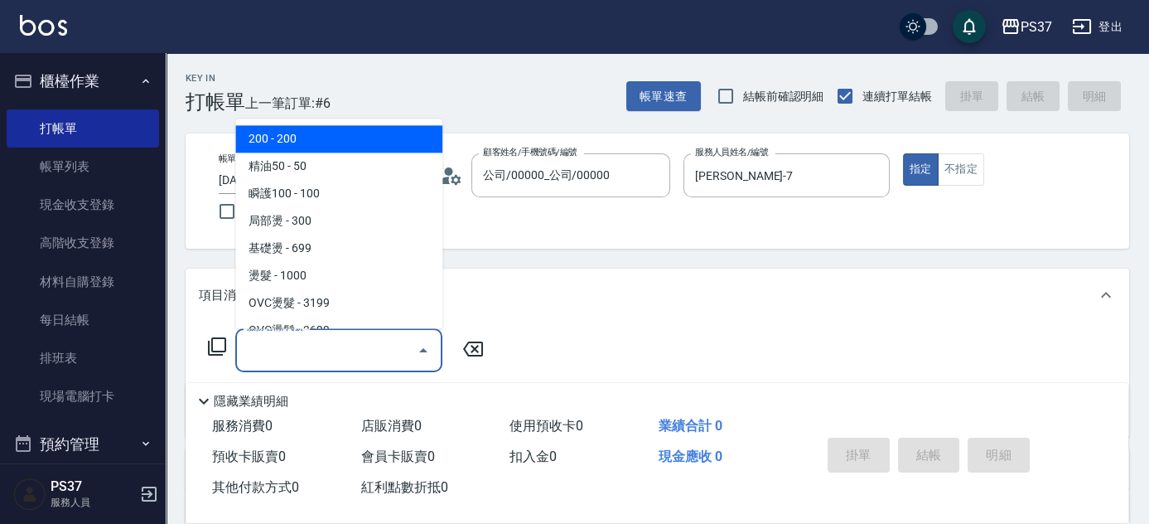
click at [341, 342] on input "服務名稱/代號" at bounding box center [326, 349] width 167 height 29
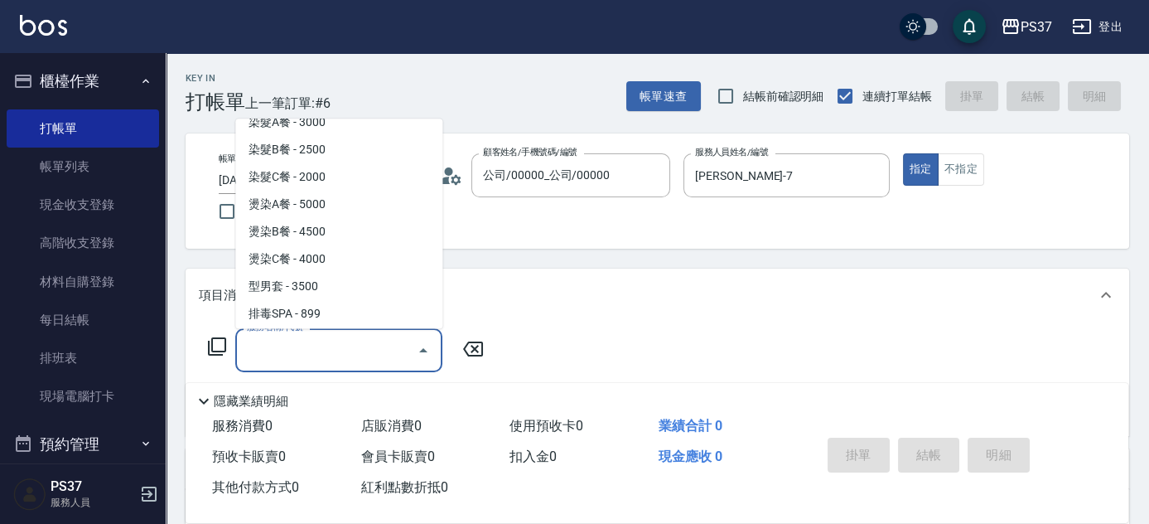
scroll to position [1807, 0]
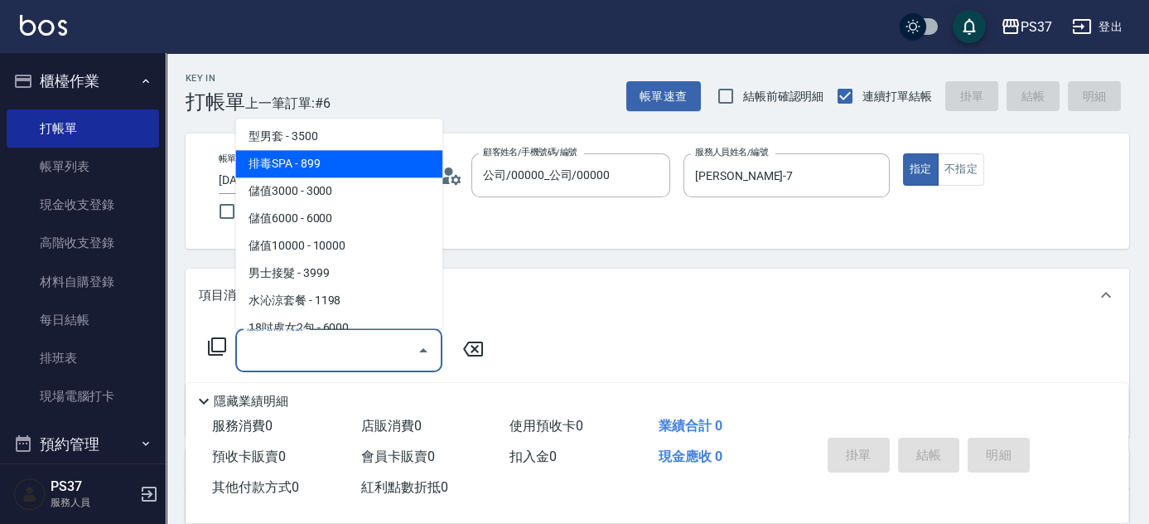
click at [330, 158] on span "排毒SPA - 899" at bounding box center [338, 164] width 207 height 27
type input "排毒SPA(0899)"
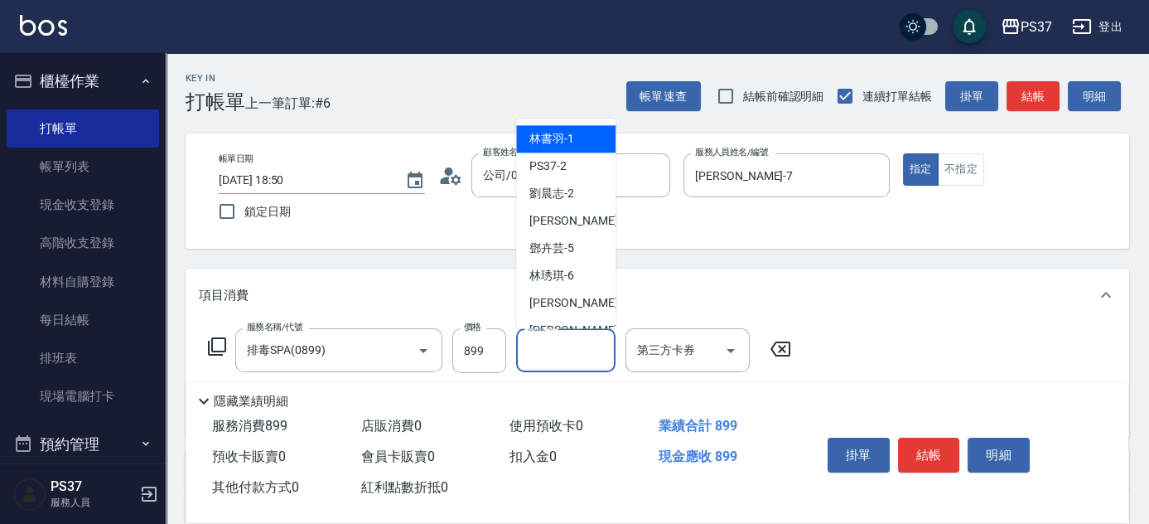
click at [574, 354] on input "洗髮-1" at bounding box center [566, 349] width 84 height 29
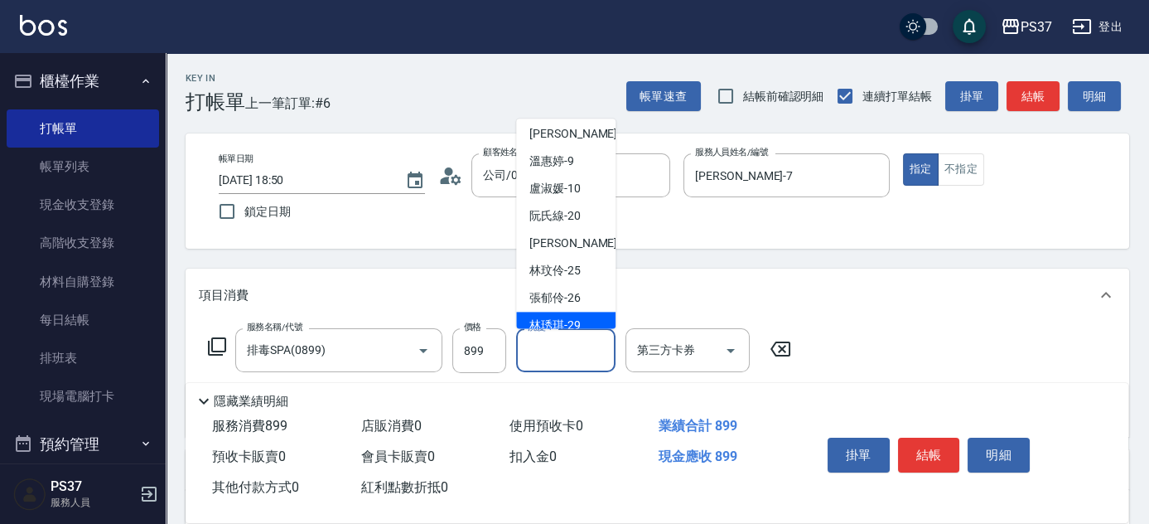
scroll to position [268, 0]
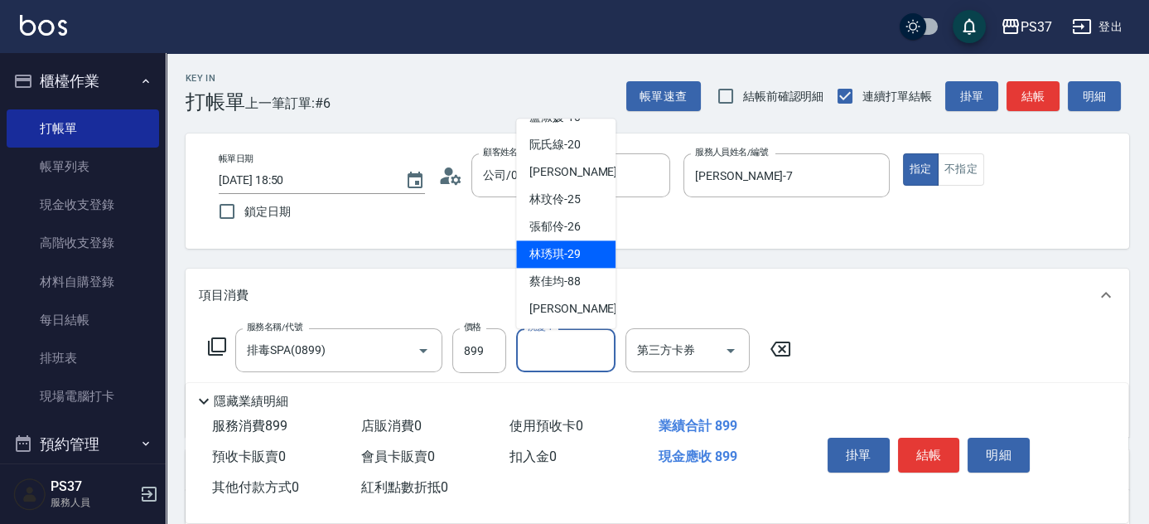
click at [573, 247] on span "[PERSON_NAME]-29" at bounding box center [554, 254] width 51 height 17
type input "[PERSON_NAME]-29"
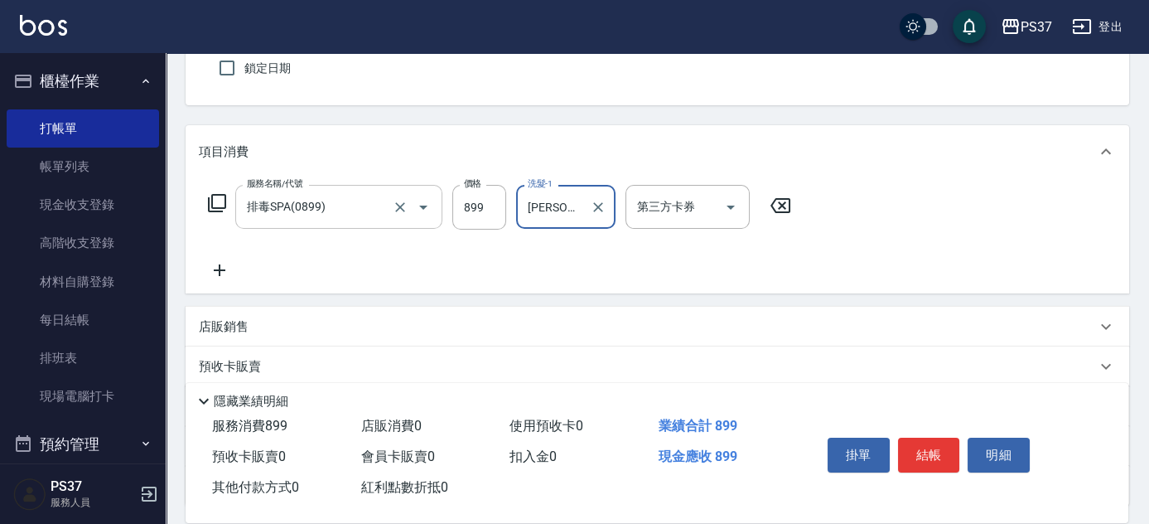
scroll to position [150, 0]
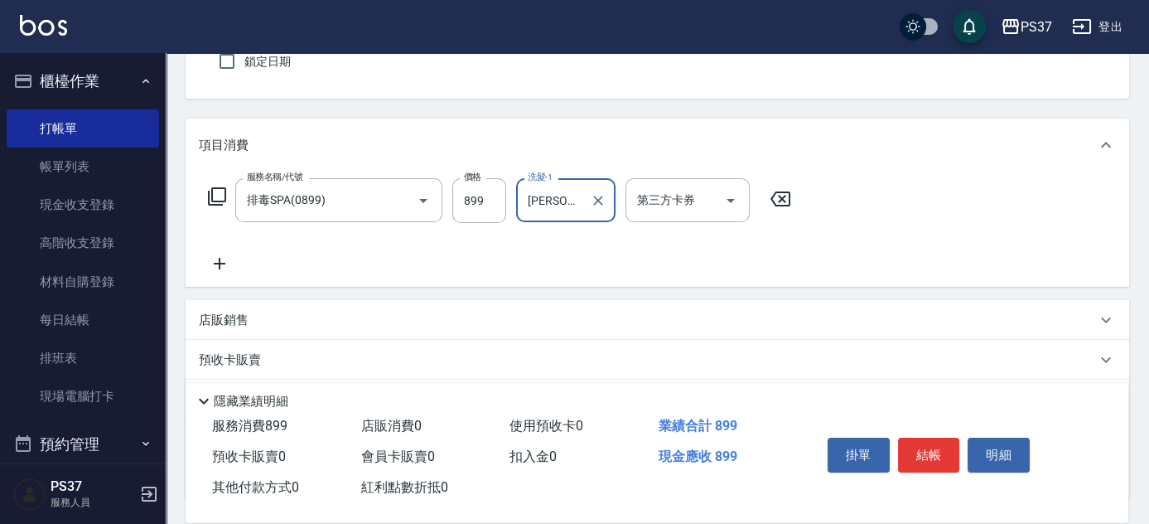
click at [229, 262] on icon at bounding box center [219, 263] width 41 height 20
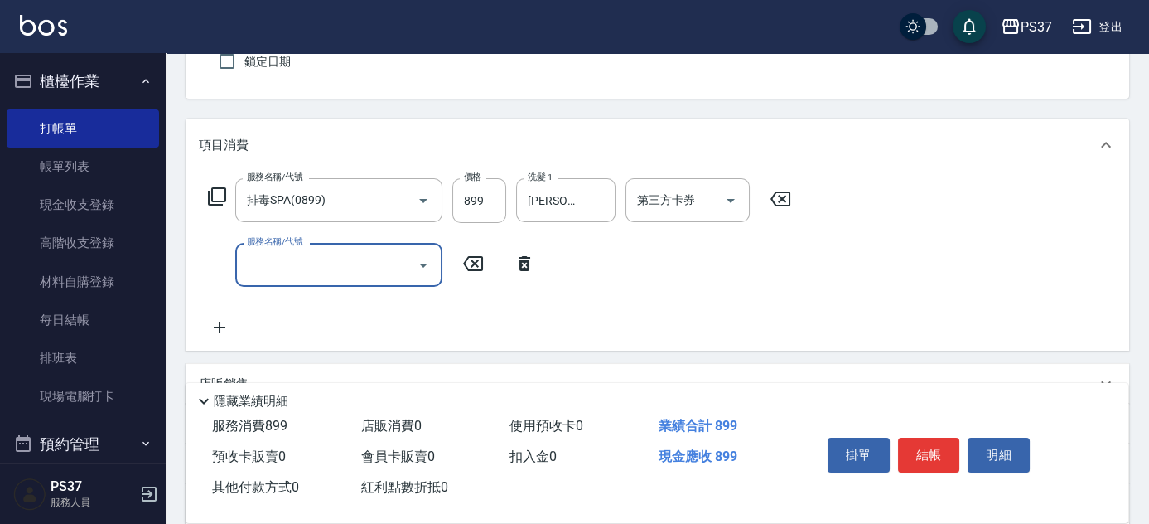
click at [270, 269] on input "服務名稱/代號" at bounding box center [326, 264] width 167 height 29
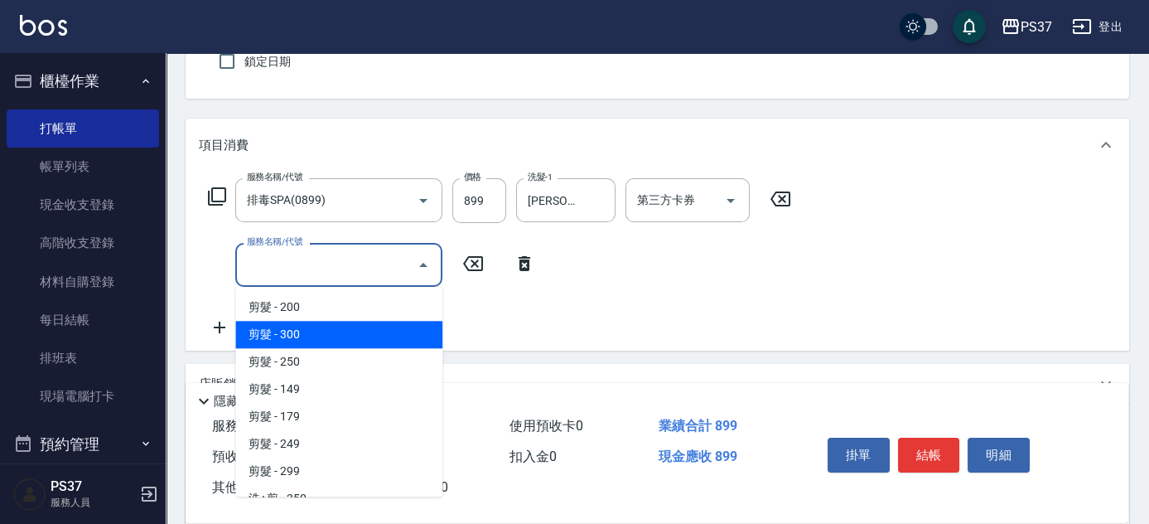
scroll to position [225, 0]
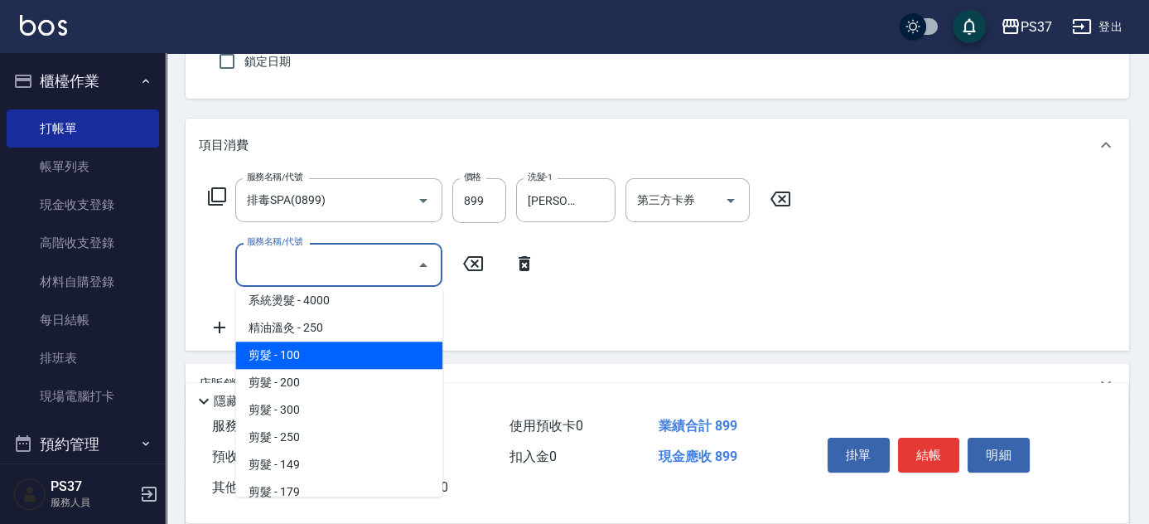
click at [319, 350] on span "剪髮 - 100" at bounding box center [338, 354] width 207 height 27
type input "剪髮(300)"
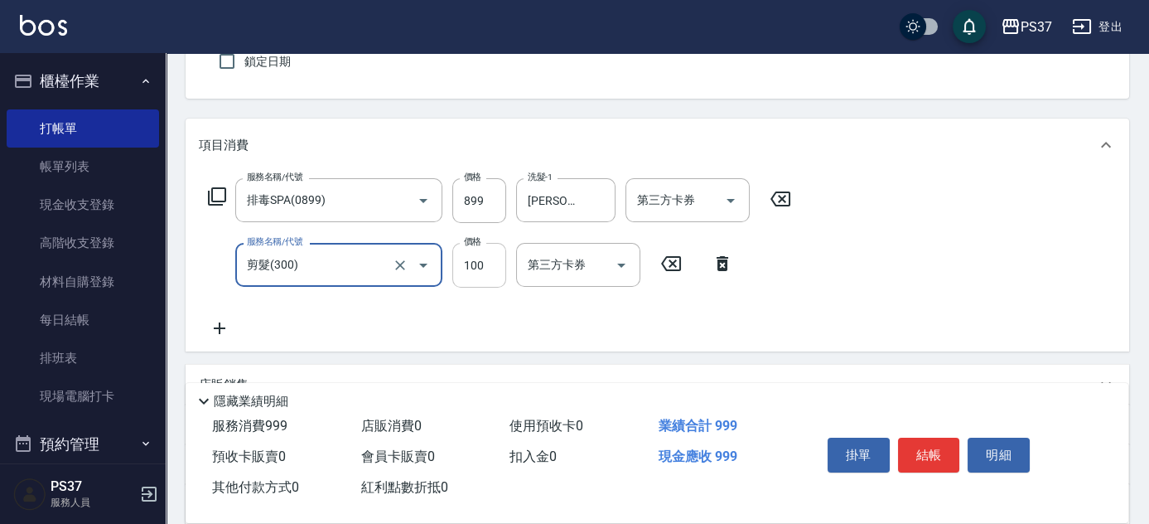
click at [475, 263] on input "100" at bounding box center [479, 265] width 54 height 45
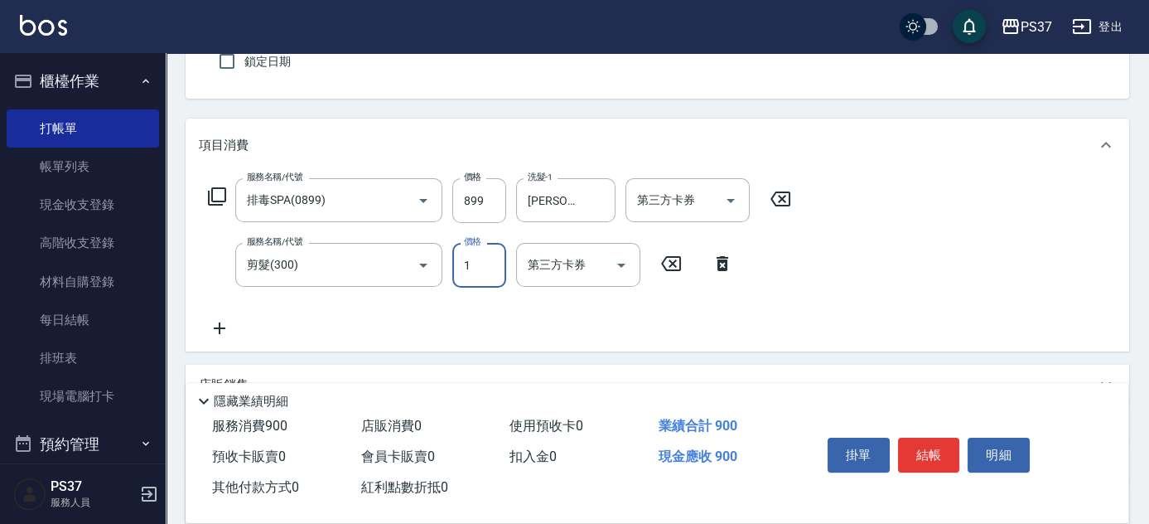
type input "1"
click at [737, 195] on icon "Open" at bounding box center [731, 201] width 20 height 20
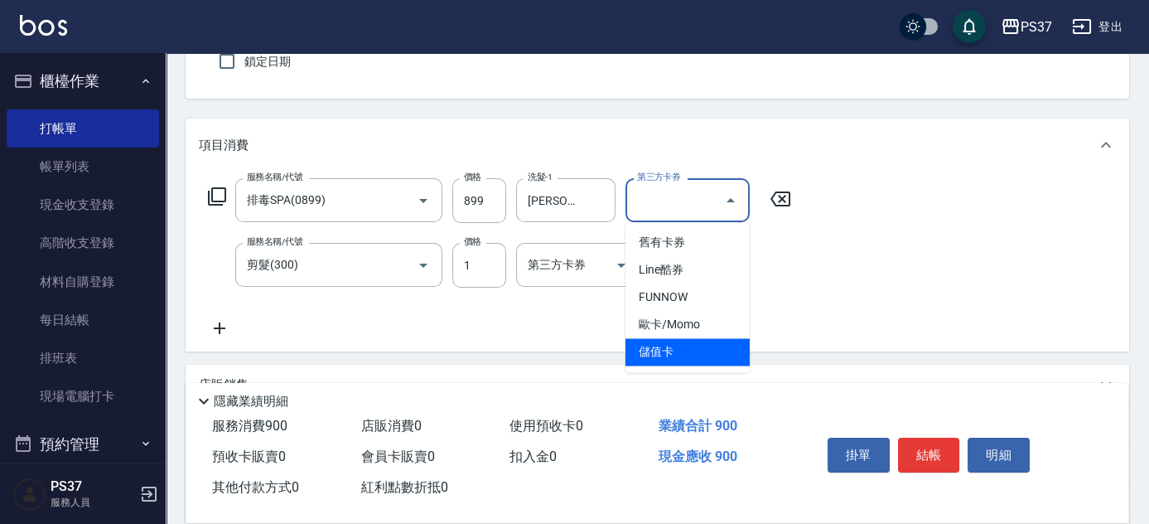
click at [697, 344] on span "儲值卡" at bounding box center [687, 351] width 124 height 27
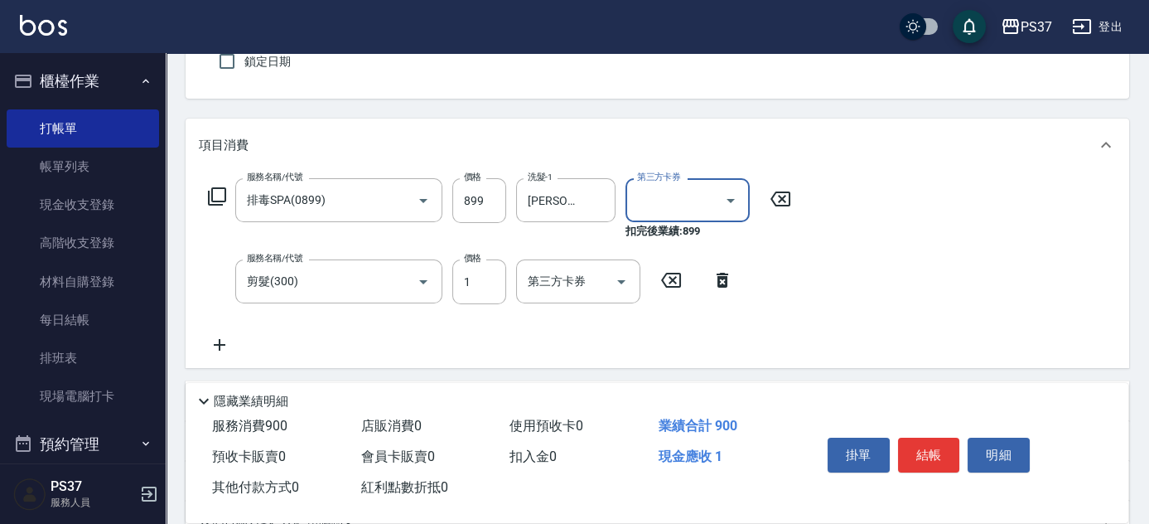
type input "儲值卡"
click at [609, 277] on button "Open" at bounding box center [621, 281] width 27 height 27
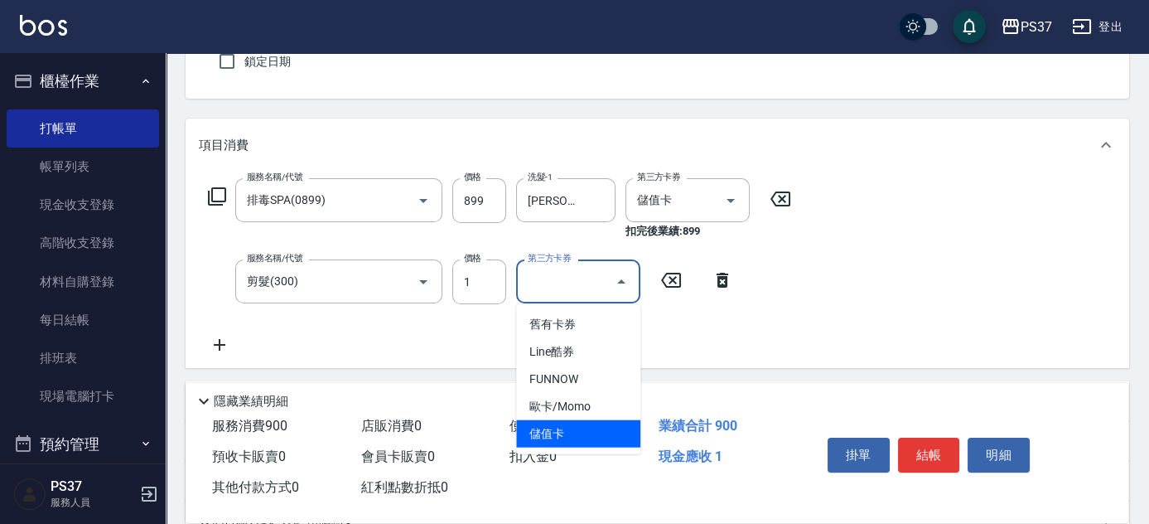
click at [603, 430] on span "儲值卡" at bounding box center [578, 433] width 124 height 27
type input "儲值卡"
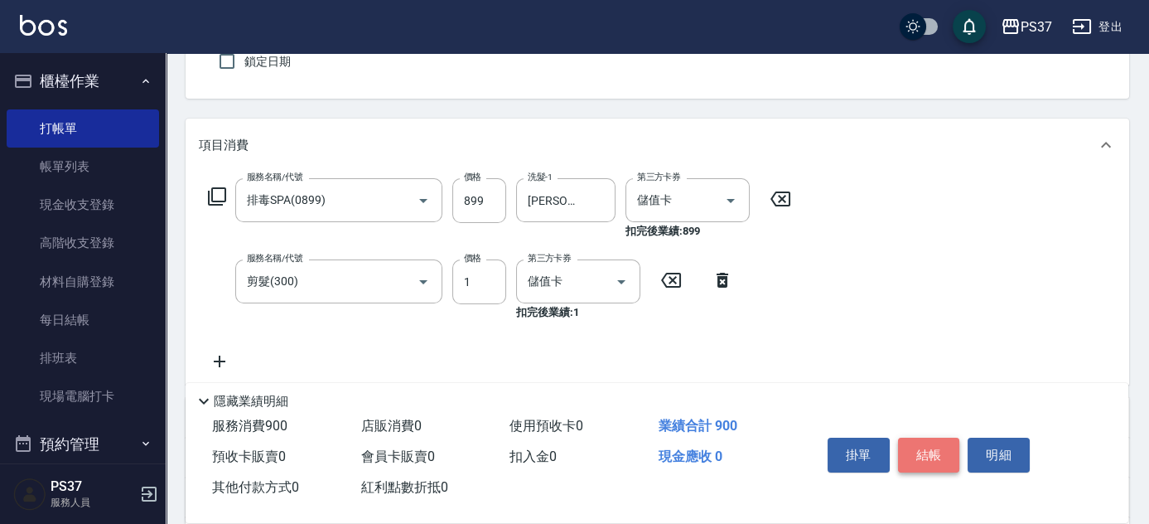
click at [925, 451] on button "結帳" at bounding box center [929, 454] width 62 height 35
type input "[DATE] 18:51"
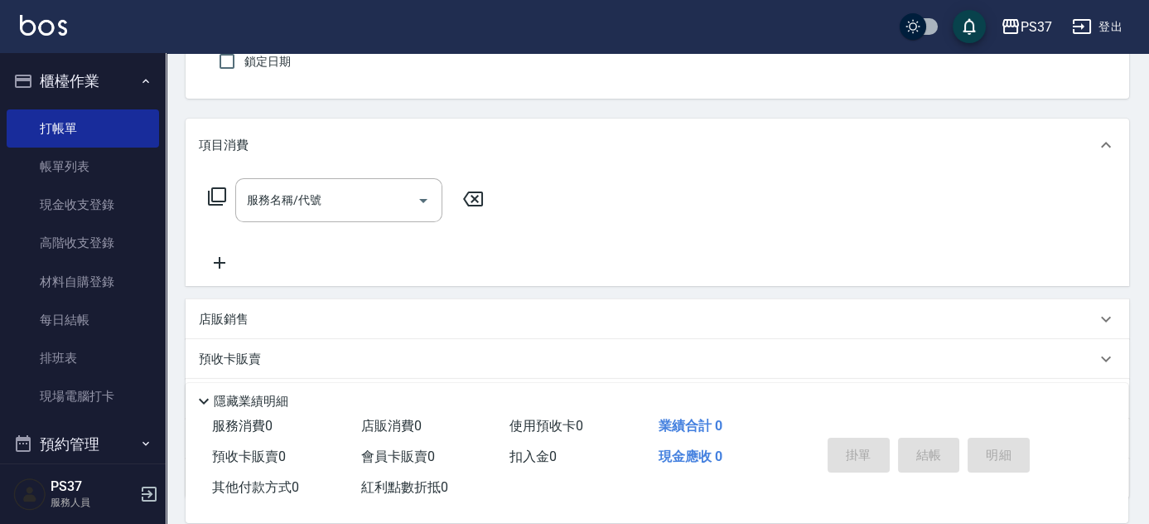
scroll to position [0, 0]
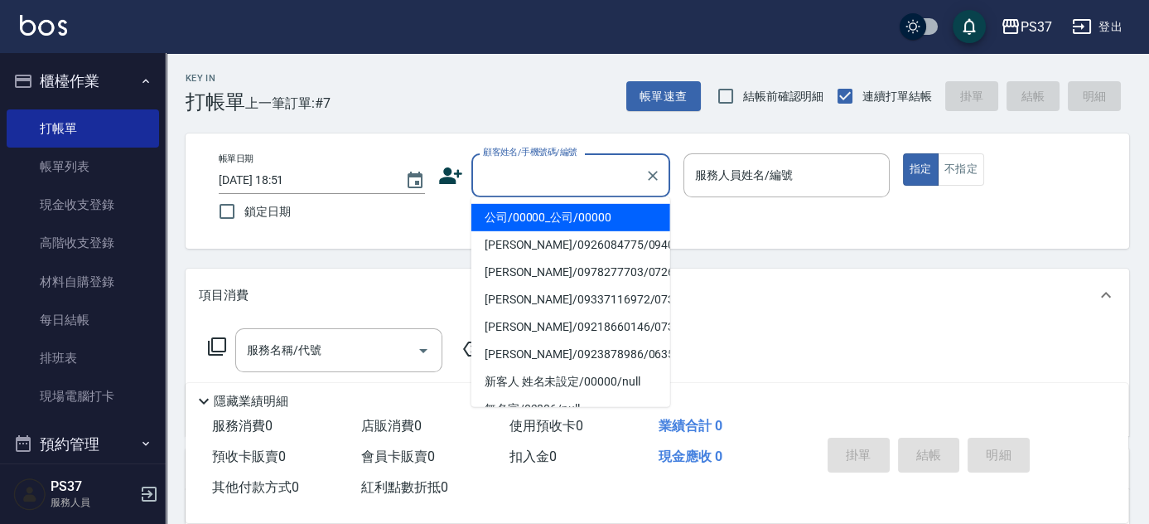
click at [495, 176] on input "顧客姓名/手機號碼/編號" at bounding box center [558, 175] width 159 height 29
drag, startPoint x: 523, startPoint y: 210, endPoint x: 641, endPoint y: 197, distance: 119.2
click at [530, 209] on li "公司/00000_公司/00000" at bounding box center [570, 217] width 199 height 27
type input "公司/00000_公司/00000"
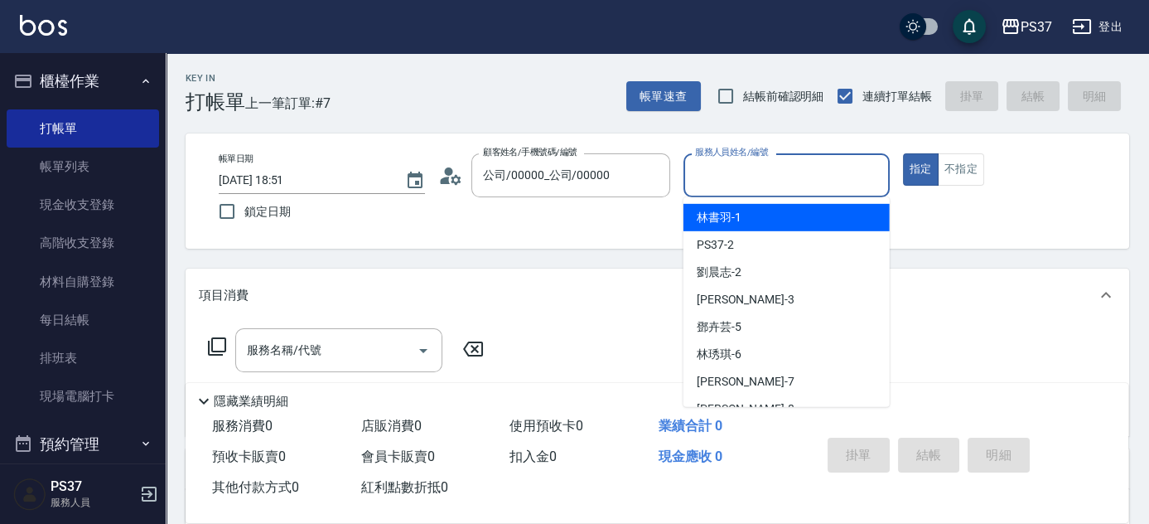
click at [737, 181] on input "服務人員姓名/編號" at bounding box center [786, 175] width 191 height 29
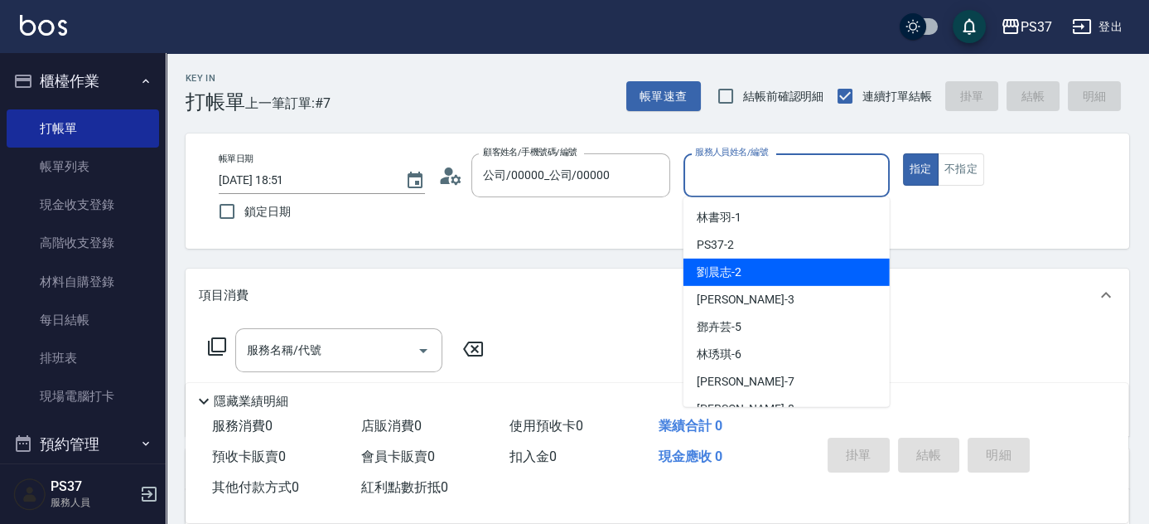
click at [744, 270] on div "[PERSON_NAME]-2" at bounding box center [786, 271] width 206 height 27
type input "[PERSON_NAME]-2"
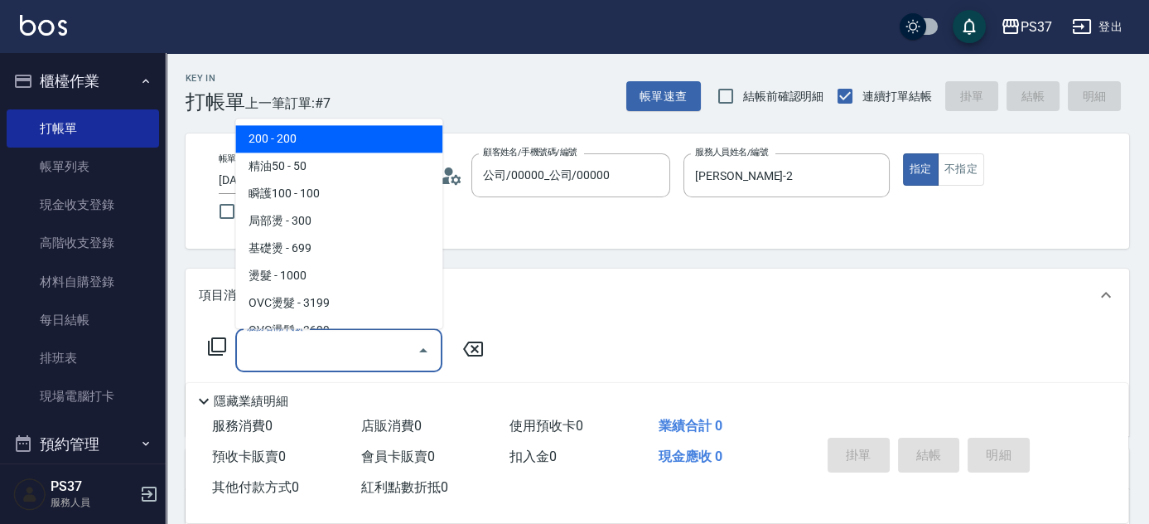
click at [367, 350] on input "服務名稱/代號" at bounding box center [326, 349] width 167 height 29
click at [349, 140] on span "200 - 200" at bounding box center [338, 139] width 207 height 27
type input "200(111)"
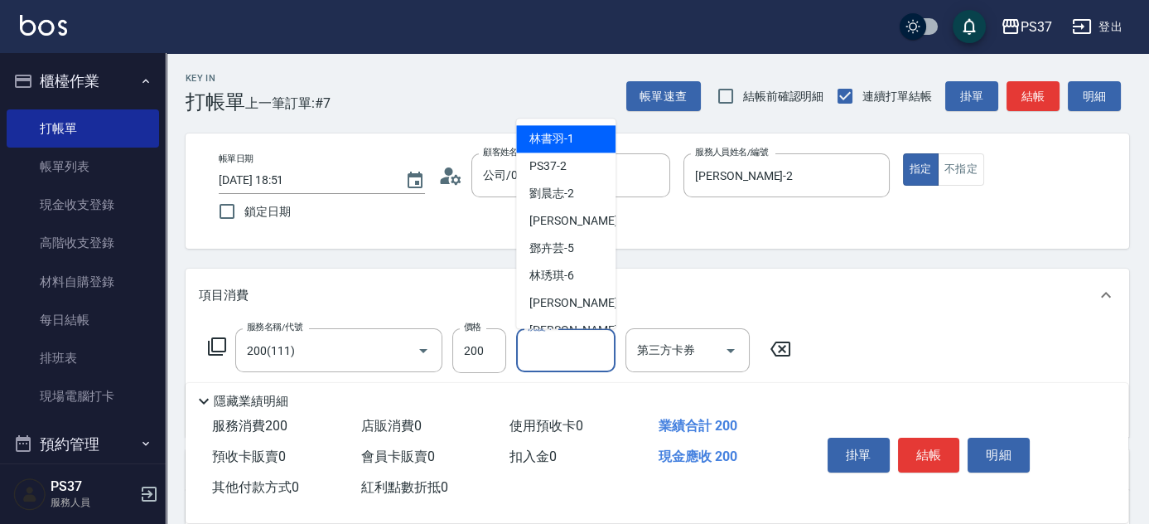
click at [547, 356] on input "洗髮-1" at bounding box center [566, 349] width 84 height 29
click at [554, 141] on span "[PERSON_NAME]-1" at bounding box center [551, 139] width 45 height 17
type input "[PERSON_NAME]-1"
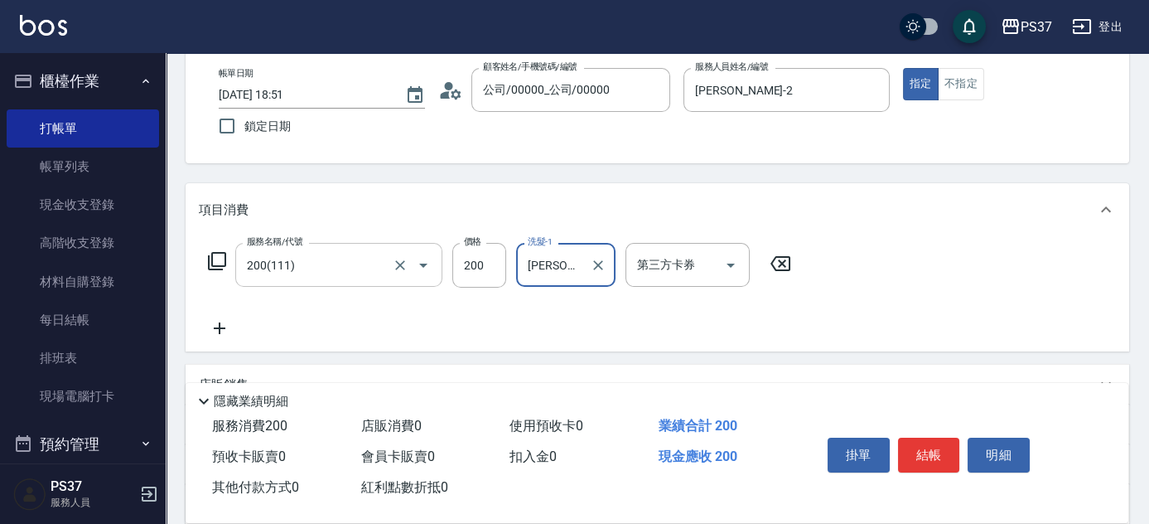
scroll to position [150, 0]
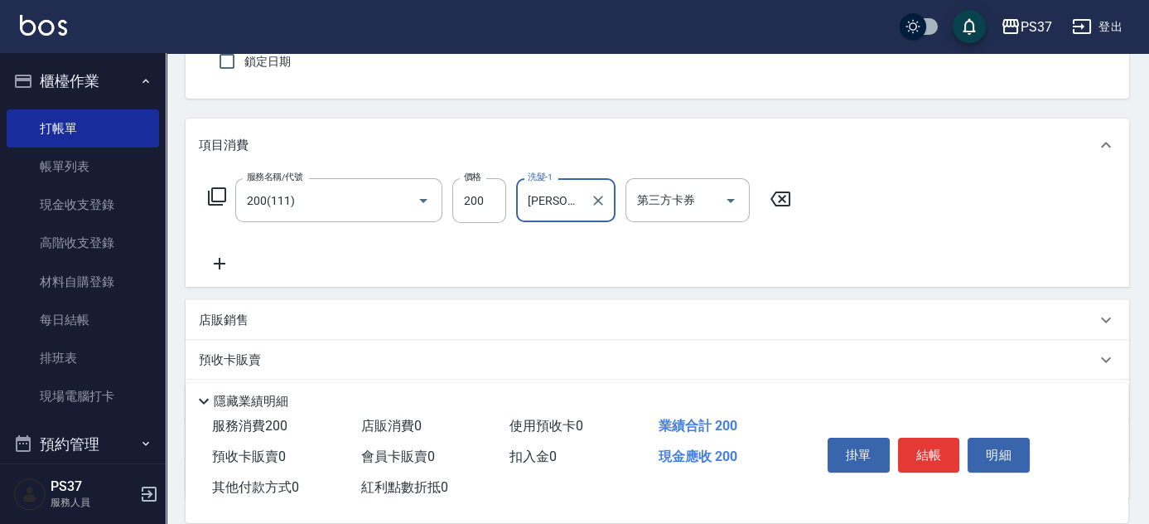
click at [210, 259] on icon at bounding box center [219, 263] width 41 height 20
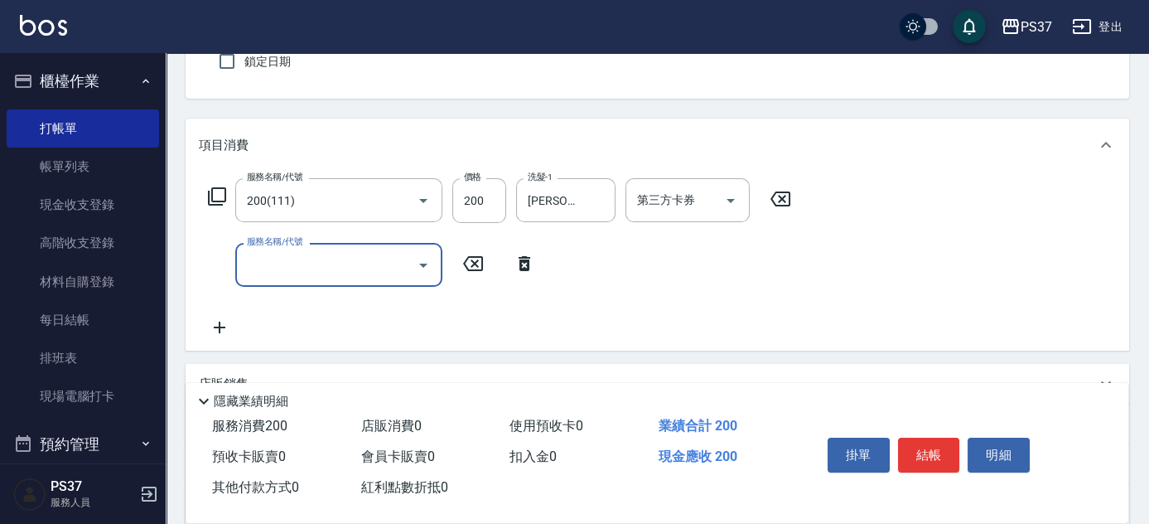
click at [276, 268] on input "服務名稱/代號" at bounding box center [326, 264] width 167 height 29
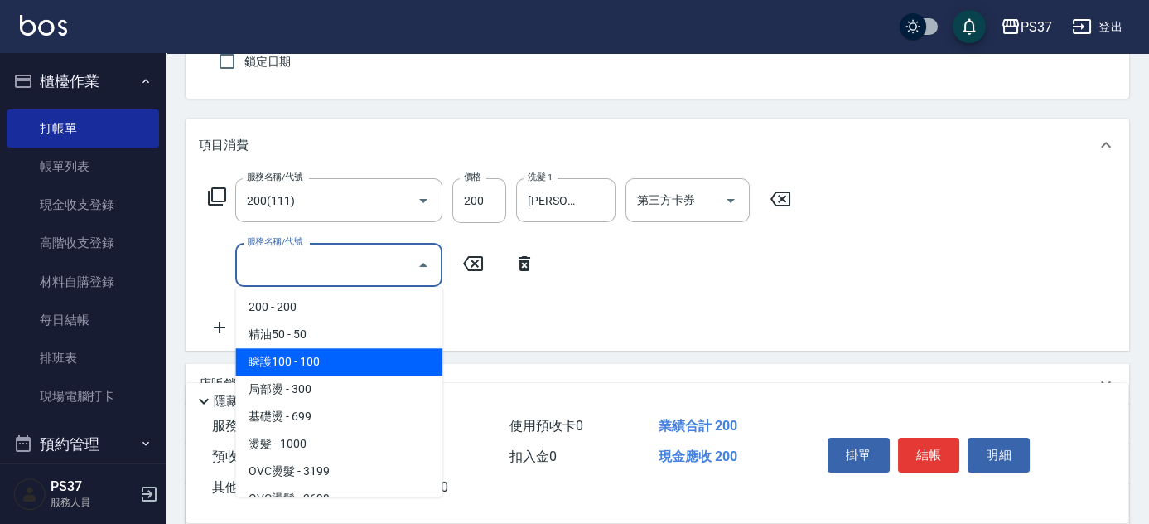
click at [358, 367] on span "瞬護100 - 100" at bounding box center [338, 361] width 207 height 27
type input "瞬護100(113)"
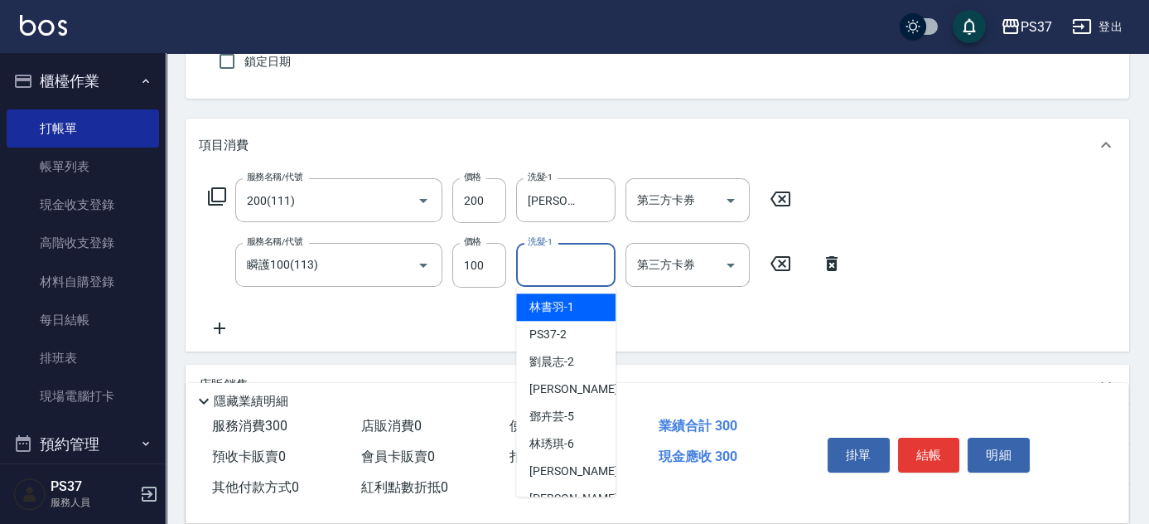
click at [543, 277] on input "洗髮-1" at bounding box center [566, 264] width 84 height 29
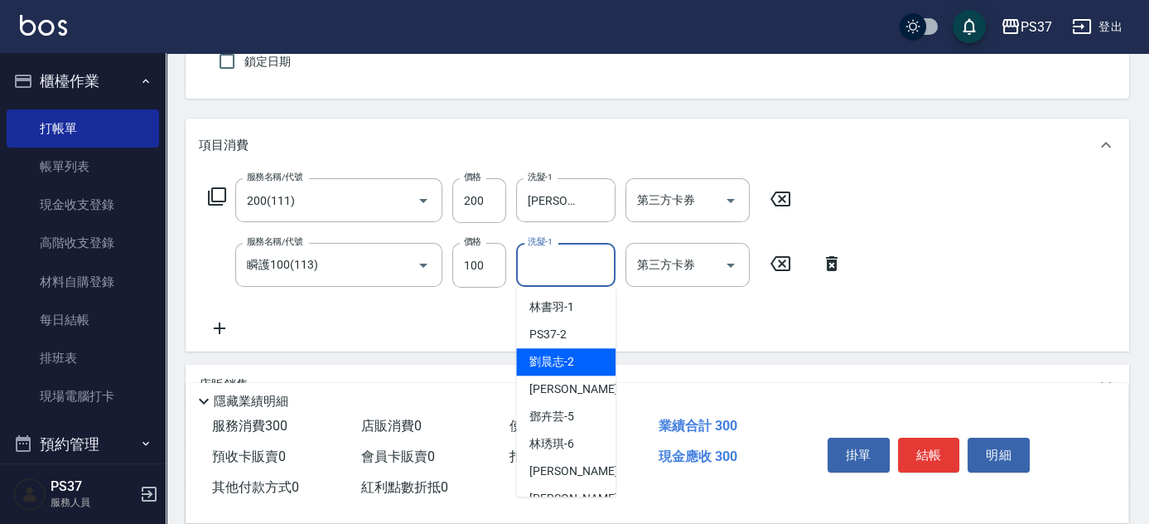
click at [562, 361] on span "[PERSON_NAME]-2" at bounding box center [551, 361] width 45 height 17
type input "[PERSON_NAME]-2"
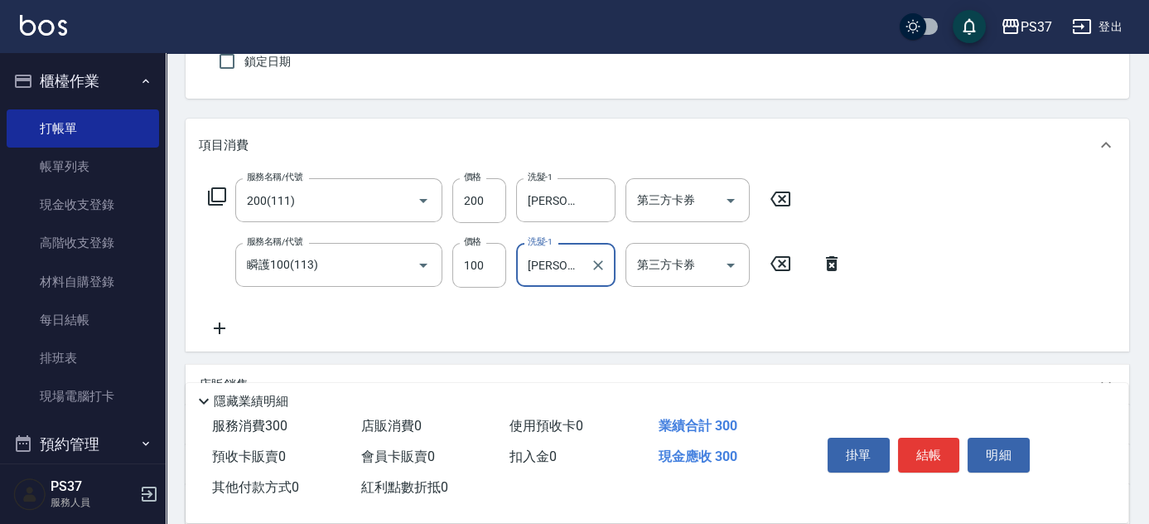
click at [219, 319] on icon at bounding box center [219, 328] width 41 height 20
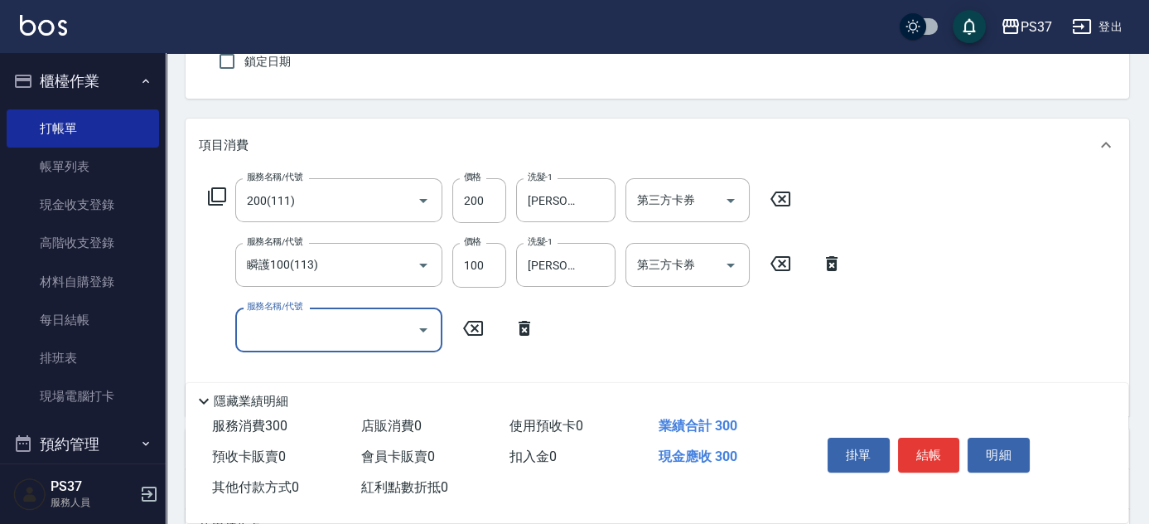
click at [289, 335] on input "服務名稱/代號" at bounding box center [326, 329] width 167 height 29
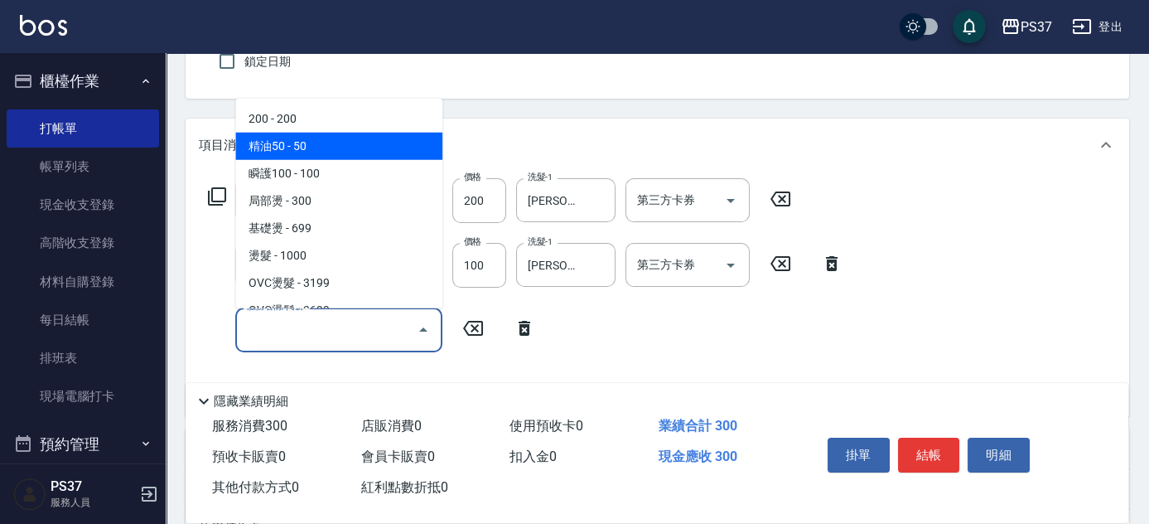
click at [313, 144] on span "精油50 - 50" at bounding box center [338, 146] width 207 height 27
type input "精油50(112)"
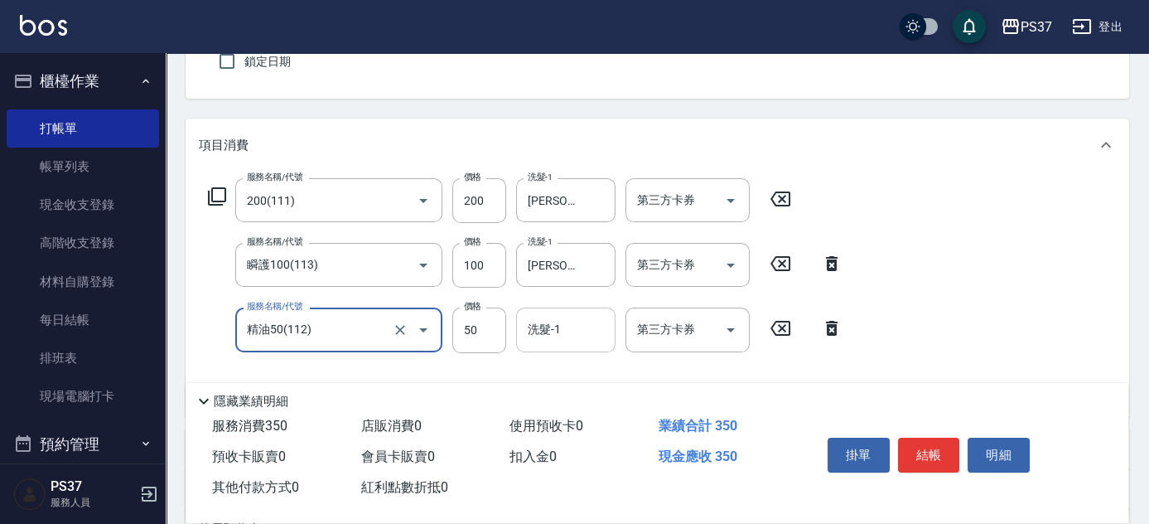
click at [558, 340] on input "洗髮-1" at bounding box center [566, 329] width 84 height 29
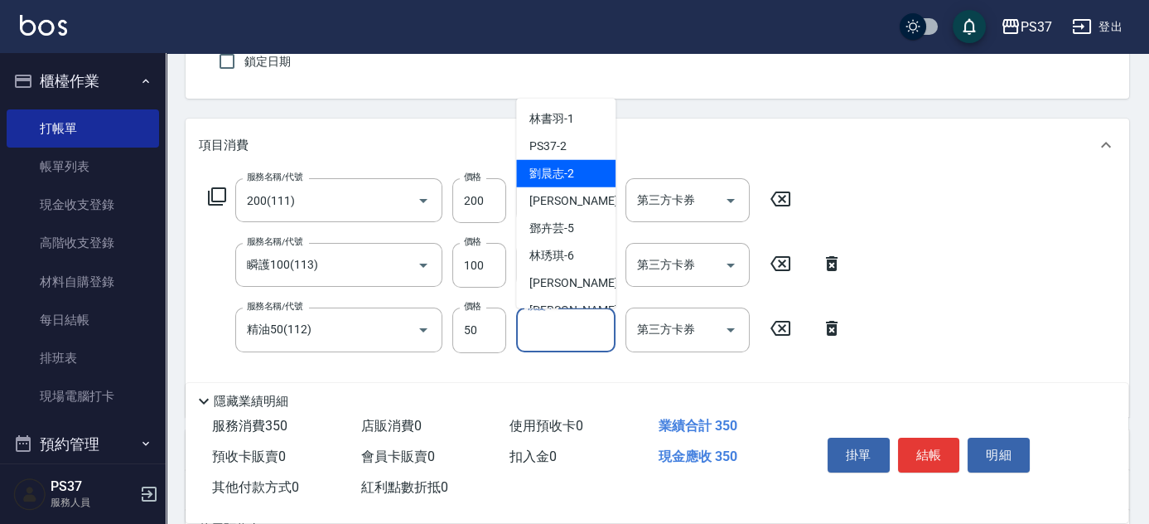
click at [558, 171] on span "[PERSON_NAME]-2" at bounding box center [551, 173] width 45 height 17
type input "[PERSON_NAME]-2"
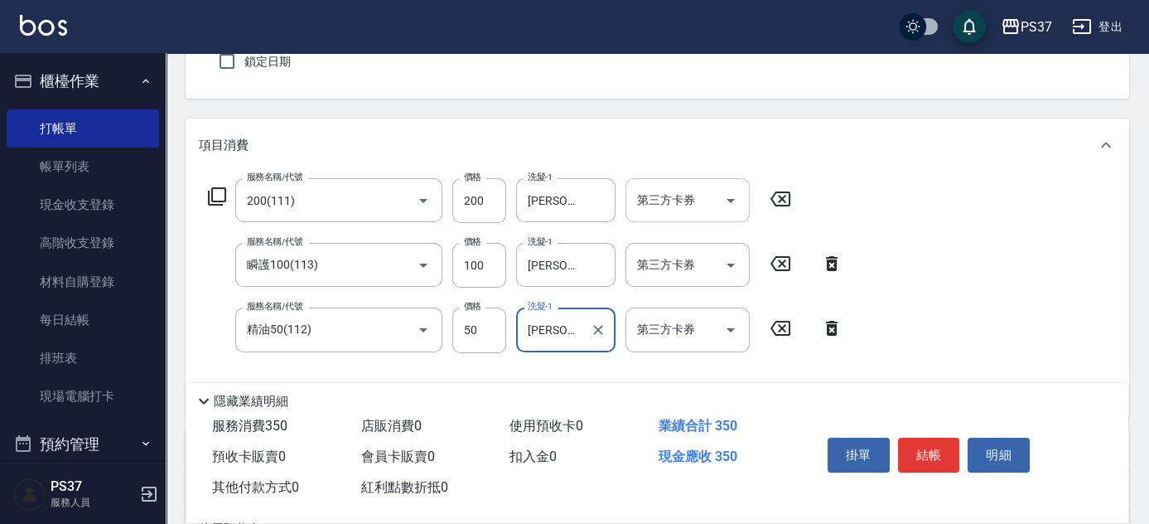
click at [738, 205] on icon "Open" at bounding box center [731, 201] width 20 height 20
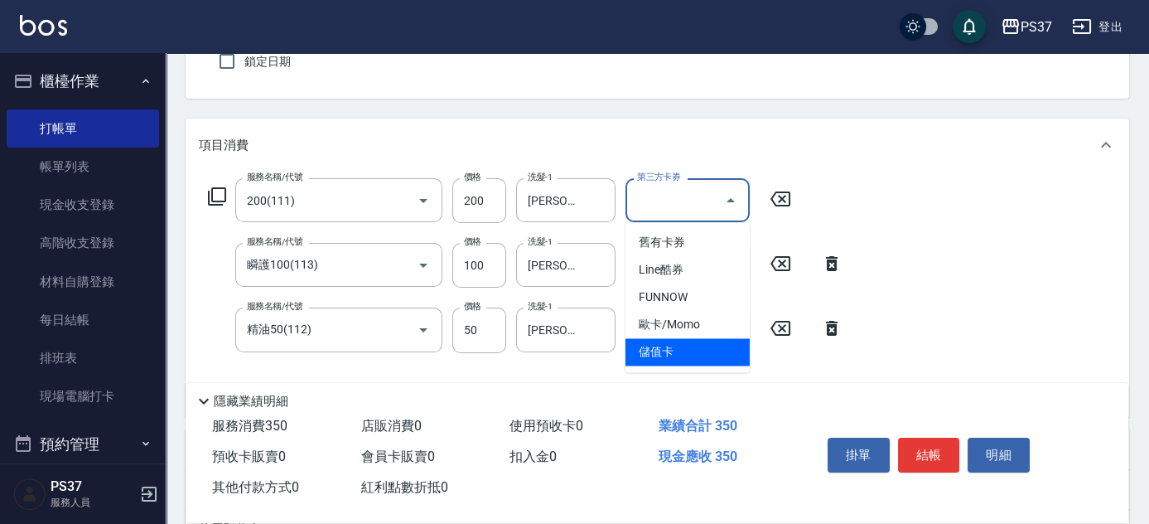
click at [693, 360] on span "儲值卡" at bounding box center [687, 351] width 124 height 27
type input "儲值卡"
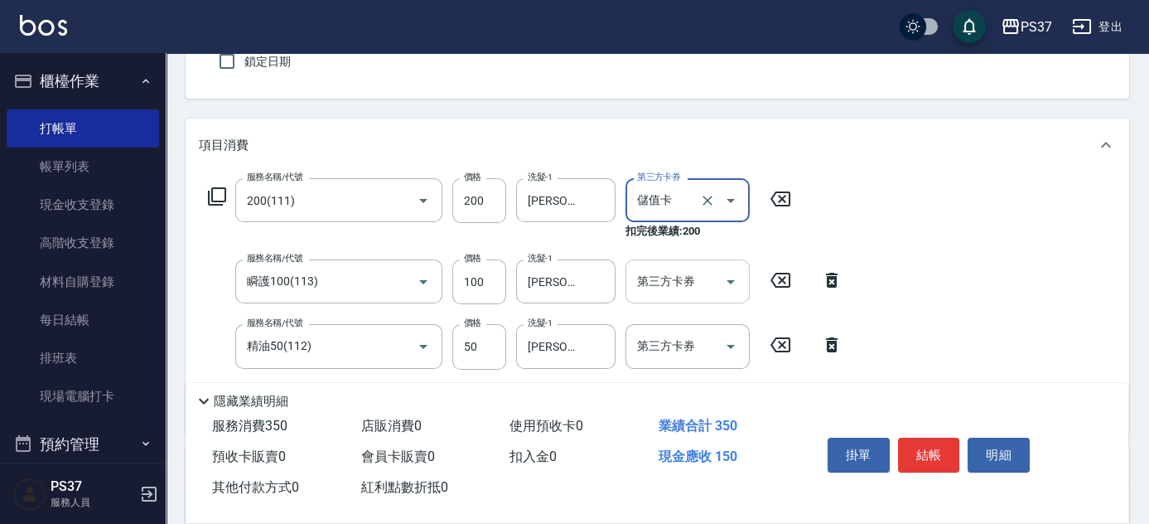
click at [727, 280] on icon "Open" at bounding box center [730, 282] width 8 height 4
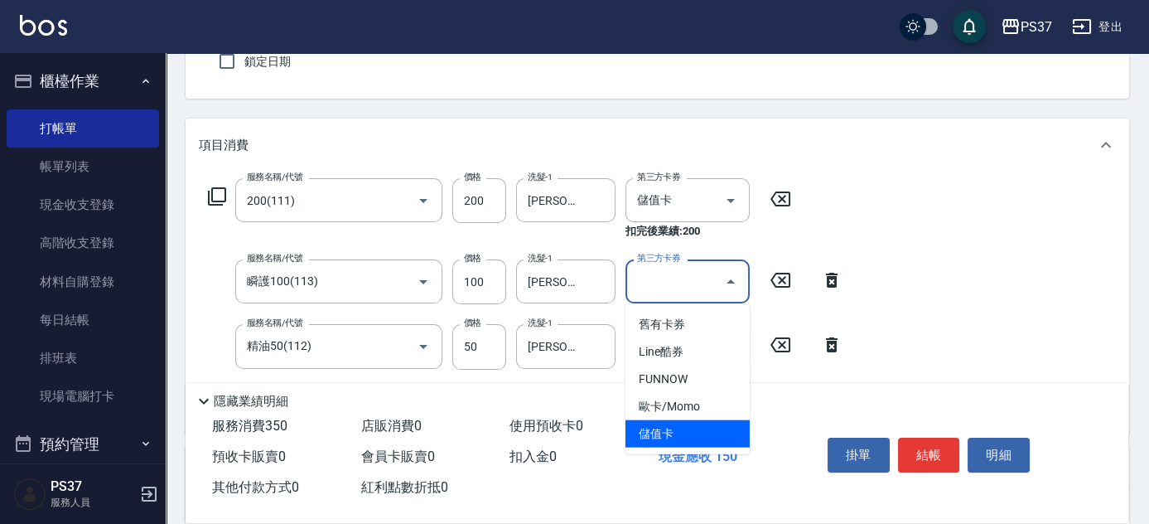
click at [686, 421] on span "儲值卡" at bounding box center [687, 433] width 124 height 27
type input "儲值卡"
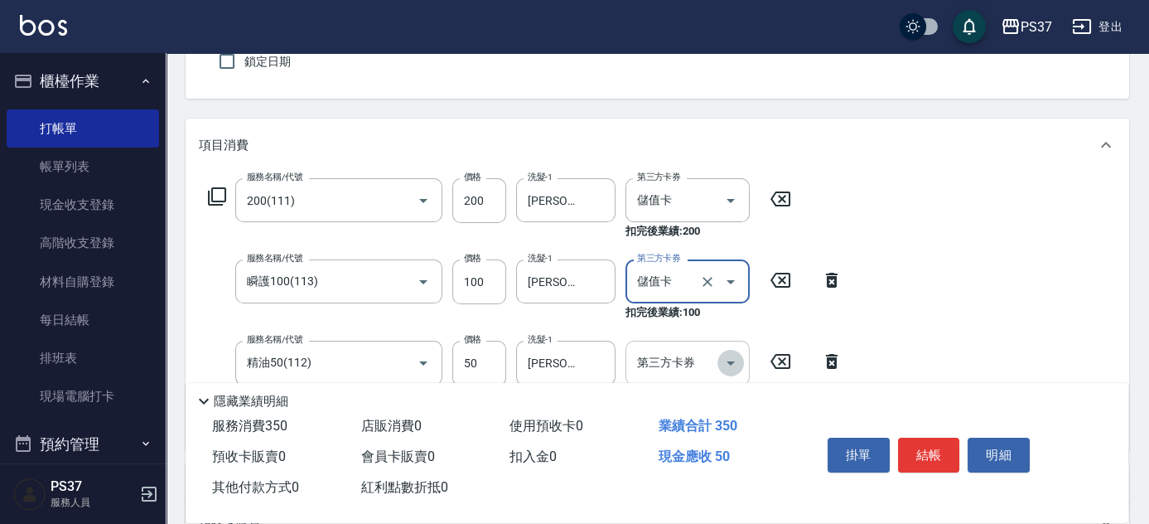
click at [724, 353] on icon "Open" at bounding box center [731, 363] width 20 height 20
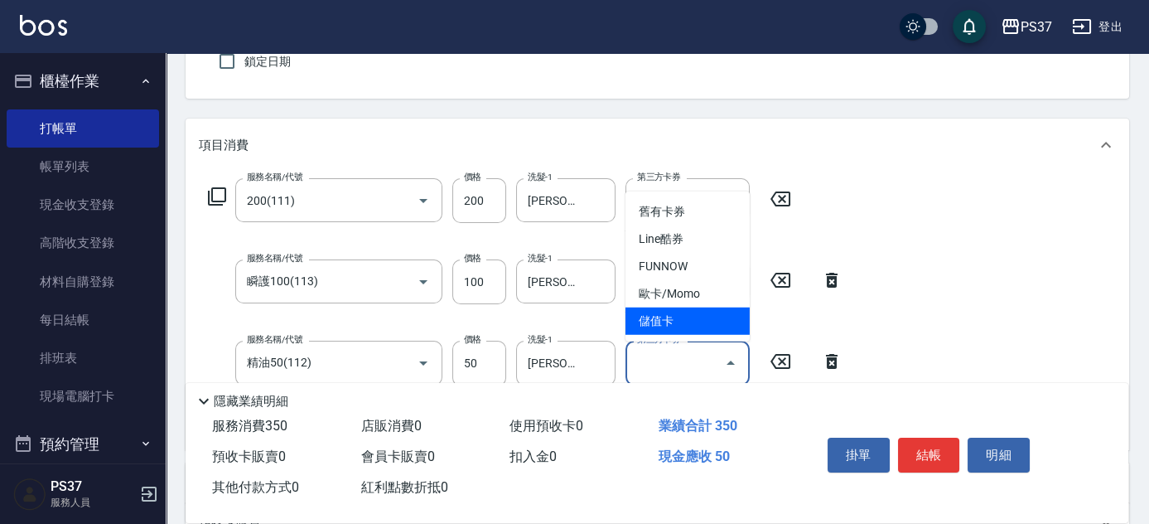
click at [689, 316] on span "儲值卡" at bounding box center [687, 320] width 124 height 27
type input "儲值卡"
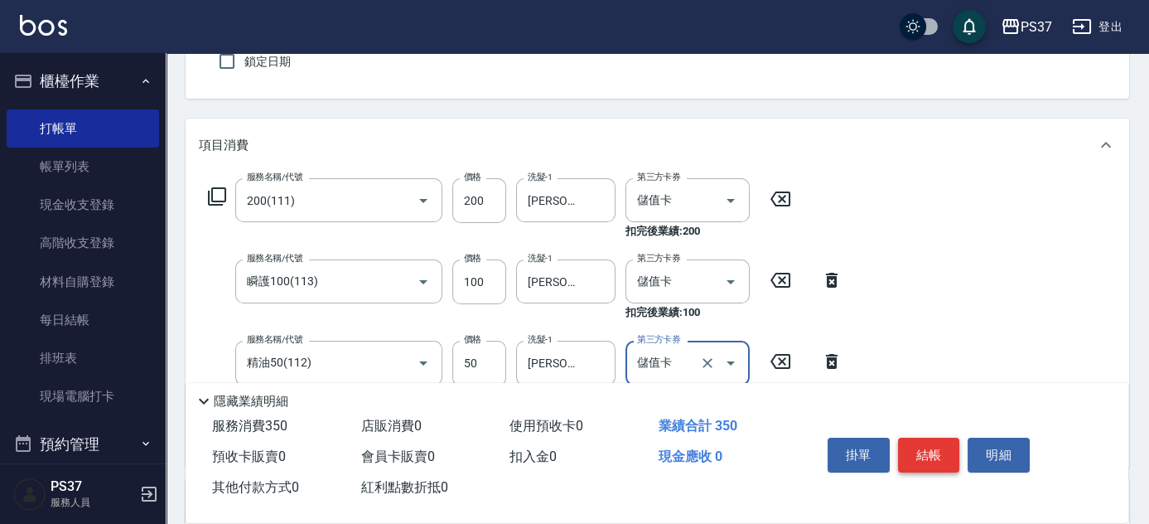
click at [941, 456] on button "結帳" at bounding box center [929, 454] width 62 height 35
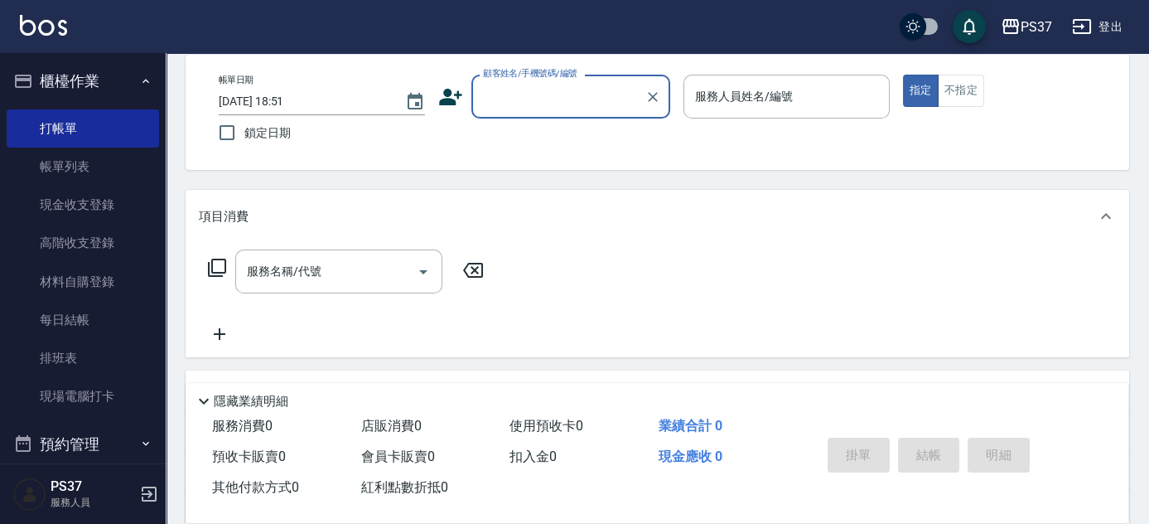
scroll to position [75, 0]
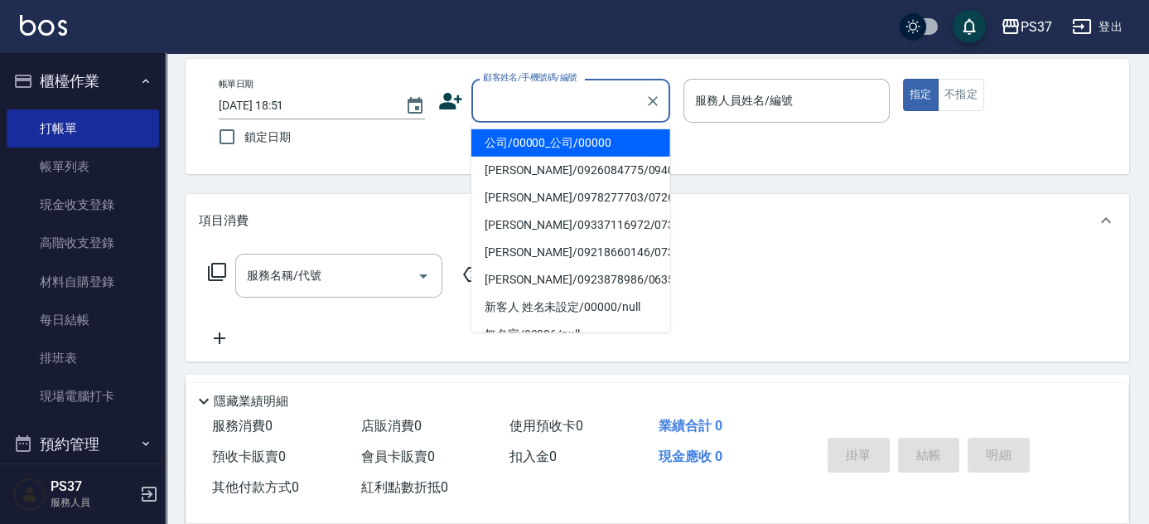
click at [549, 103] on input "顧客姓名/手機號碼/編號" at bounding box center [558, 100] width 159 height 29
click at [562, 143] on li "公司/00000_公司/00000" at bounding box center [570, 142] width 199 height 27
type input "公司/00000_公司/00000"
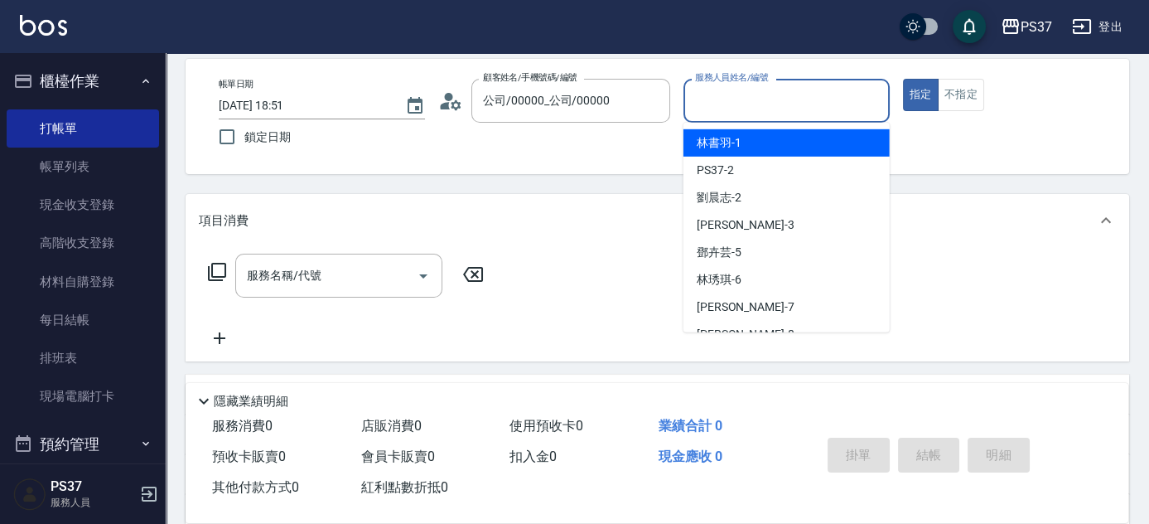
click at [726, 106] on input "服務人員姓名/編號" at bounding box center [786, 100] width 191 height 29
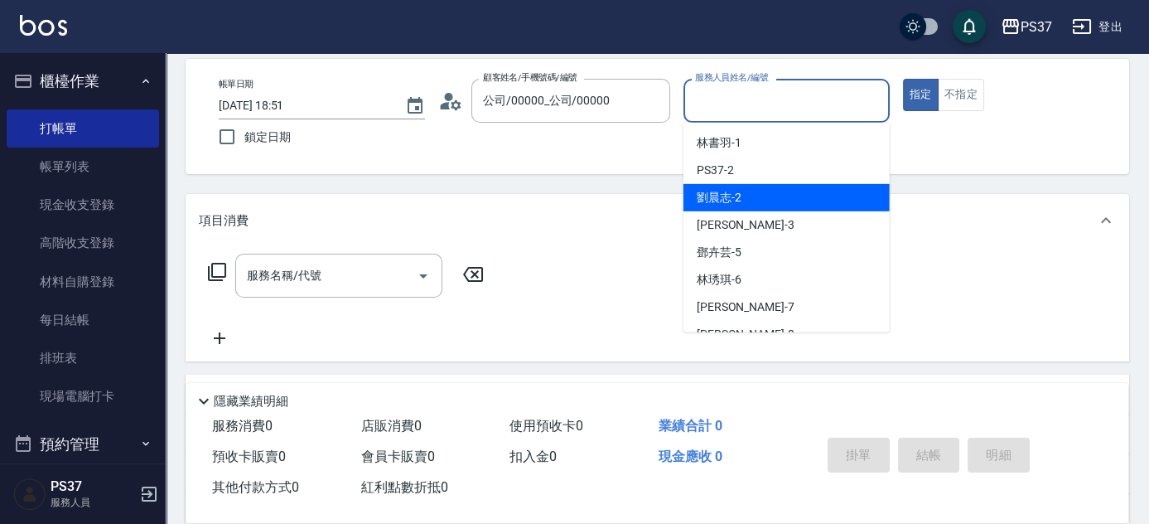
click at [749, 188] on div "[PERSON_NAME]-2" at bounding box center [786, 197] width 206 height 27
type input "[PERSON_NAME]-2"
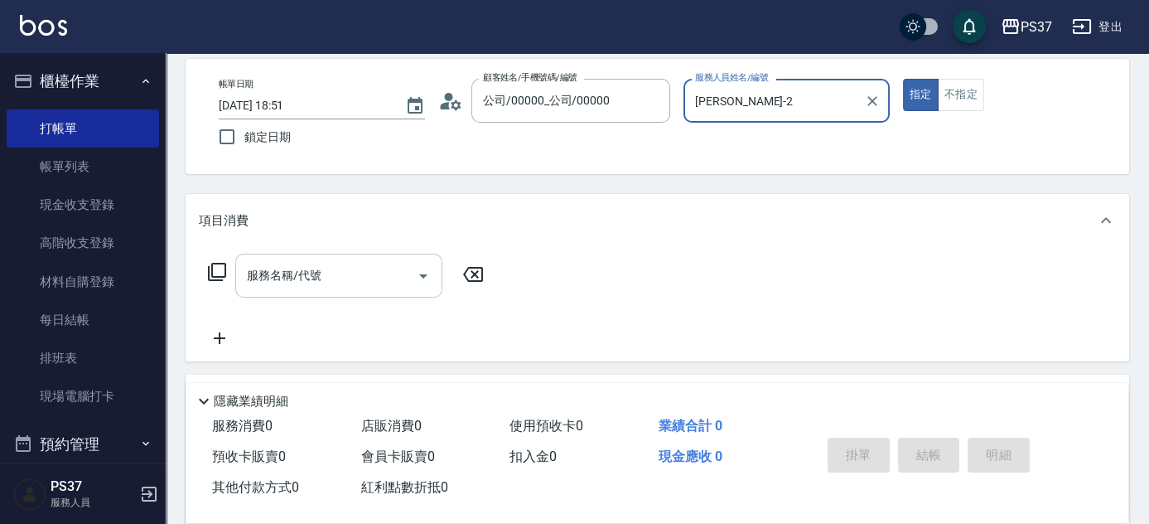
click at [340, 280] on input "服務名稱/代號" at bounding box center [326, 275] width 167 height 29
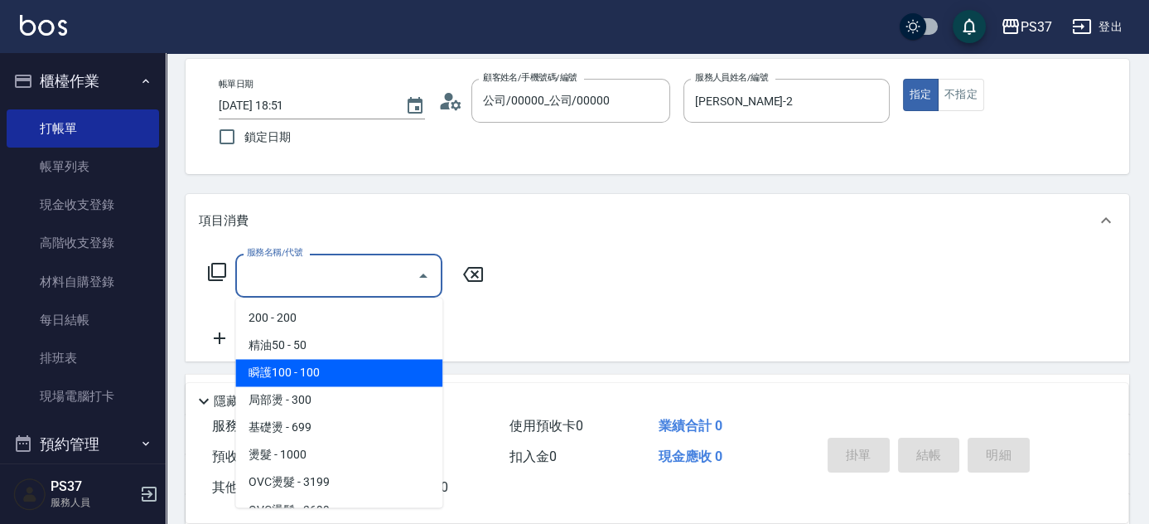
click at [362, 377] on span "瞬護100 - 100" at bounding box center [338, 372] width 207 height 27
type input "瞬護100(113)"
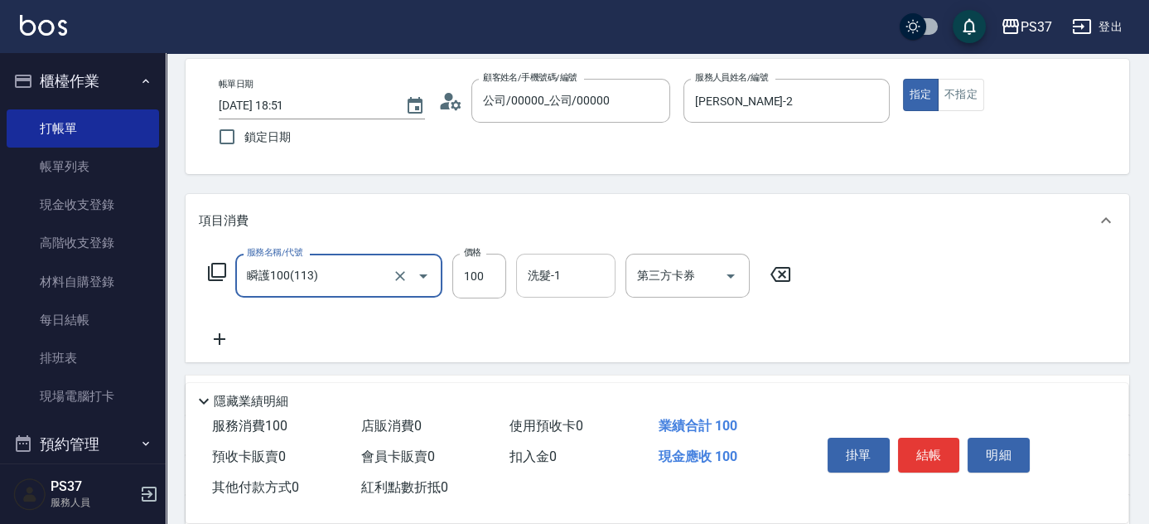
click at [585, 277] on input "洗髮-1" at bounding box center [566, 275] width 84 height 29
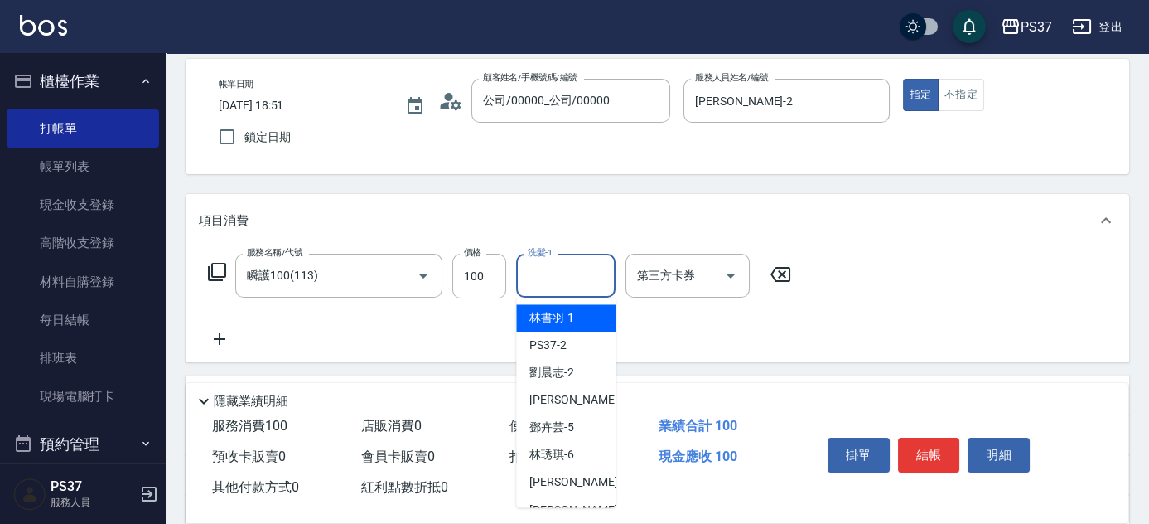
click at [574, 320] on div "[PERSON_NAME]-1" at bounding box center [565, 317] width 99 height 27
type input "[PERSON_NAME]-1"
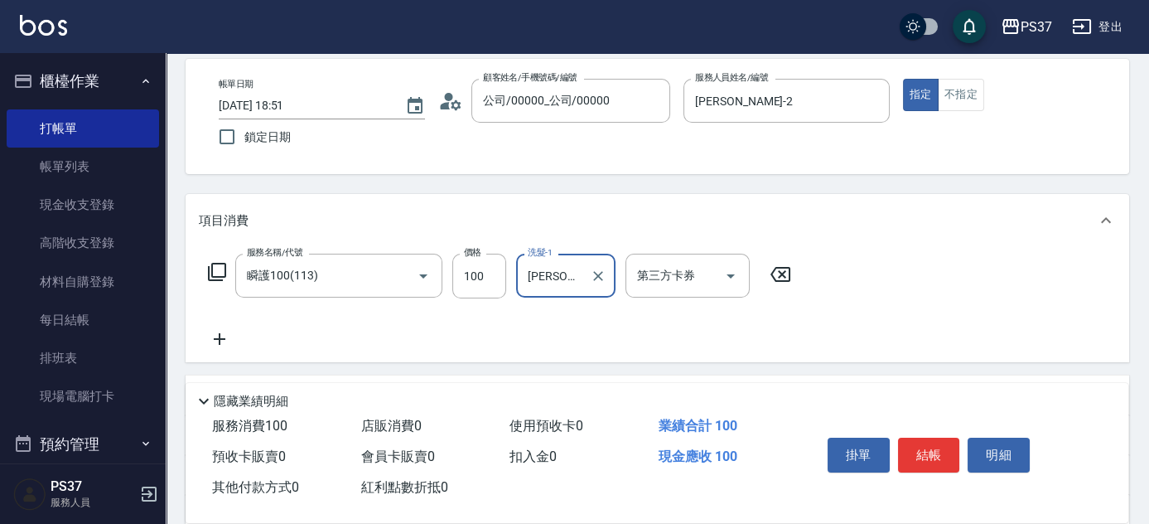
click at [220, 340] on icon at bounding box center [219, 339] width 41 height 20
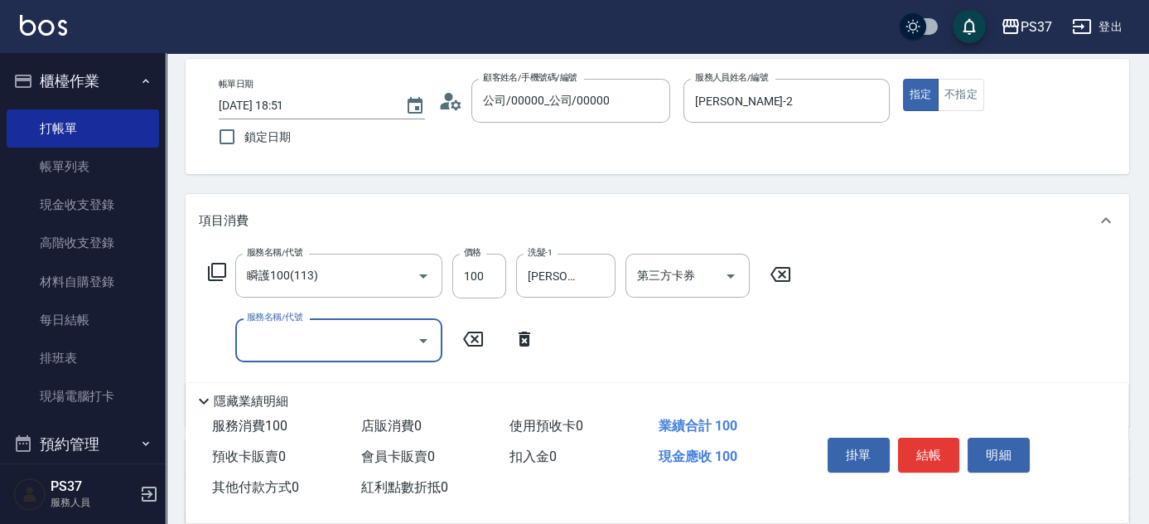
click at [285, 337] on input "服務名稱/代號" at bounding box center [326, 340] width 167 height 29
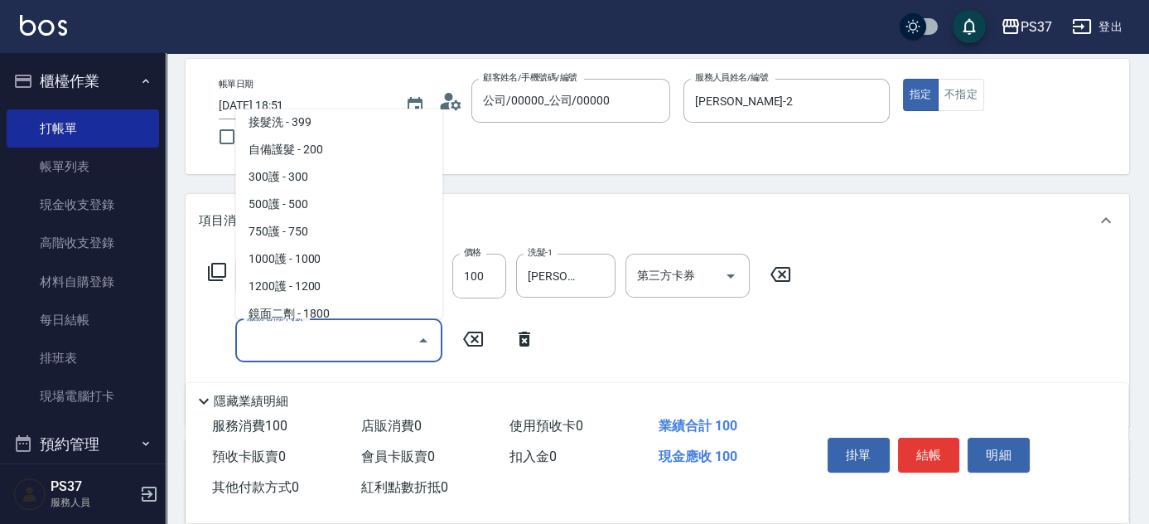
scroll to position [753, 0]
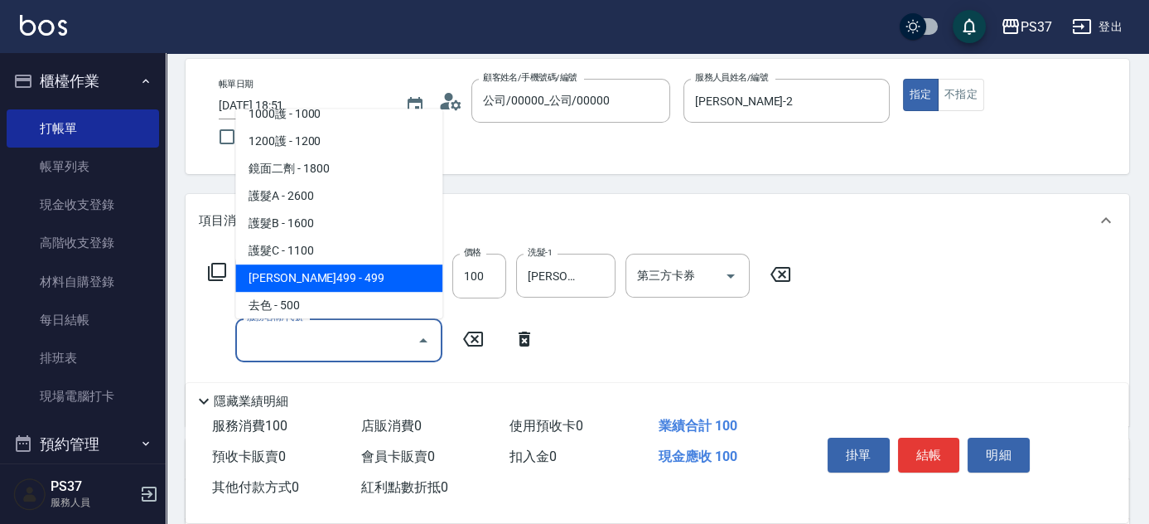
click at [325, 280] on span "[PERSON_NAME]499 - 499" at bounding box center [338, 277] width 207 height 27
type input "[PERSON_NAME]499(0499)"
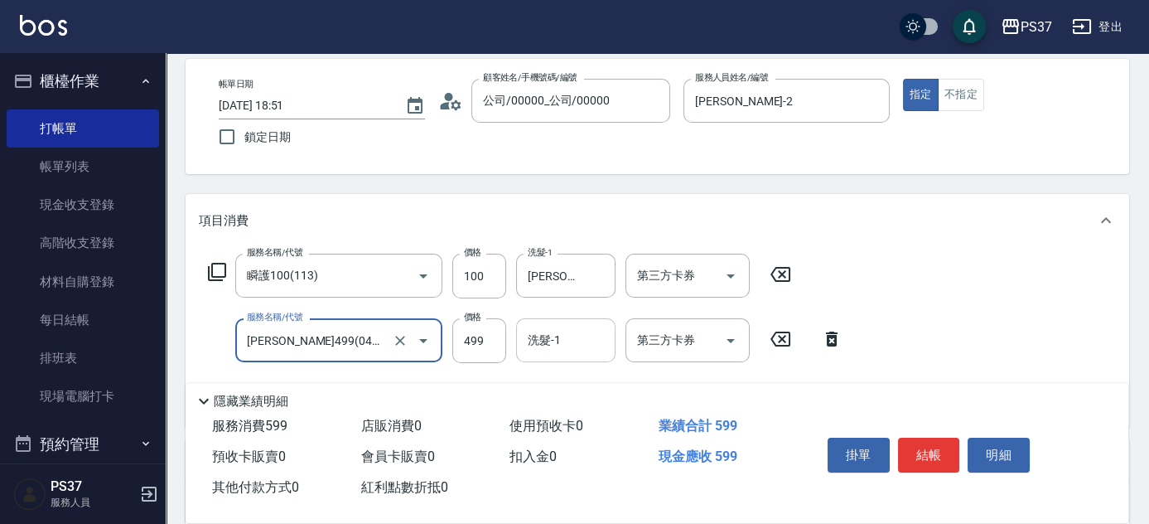
click at [544, 341] on input "洗髮-1" at bounding box center [566, 340] width 84 height 29
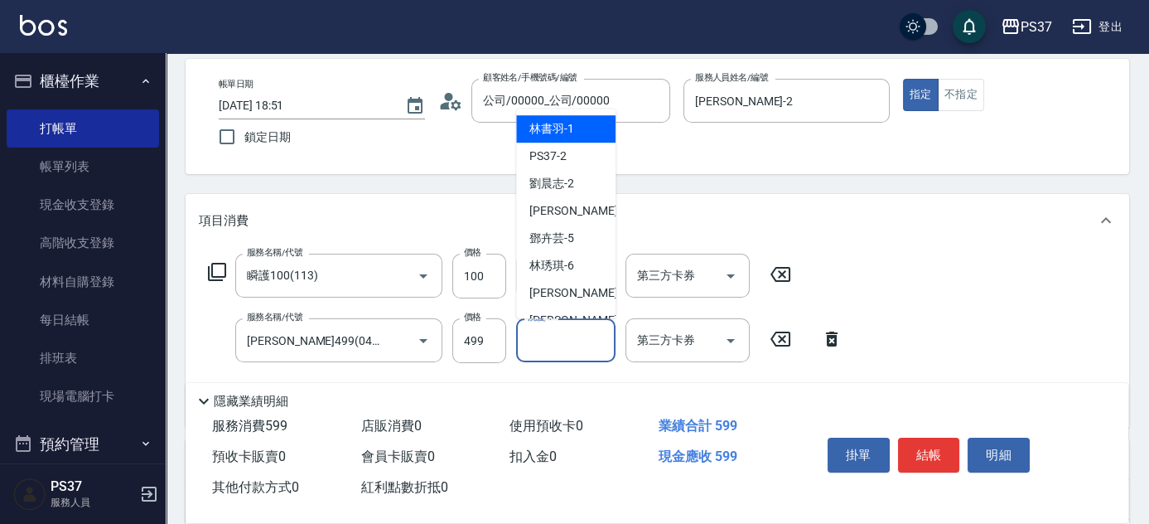
click at [545, 128] on span "[PERSON_NAME]-1" at bounding box center [551, 128] width 45 height 17
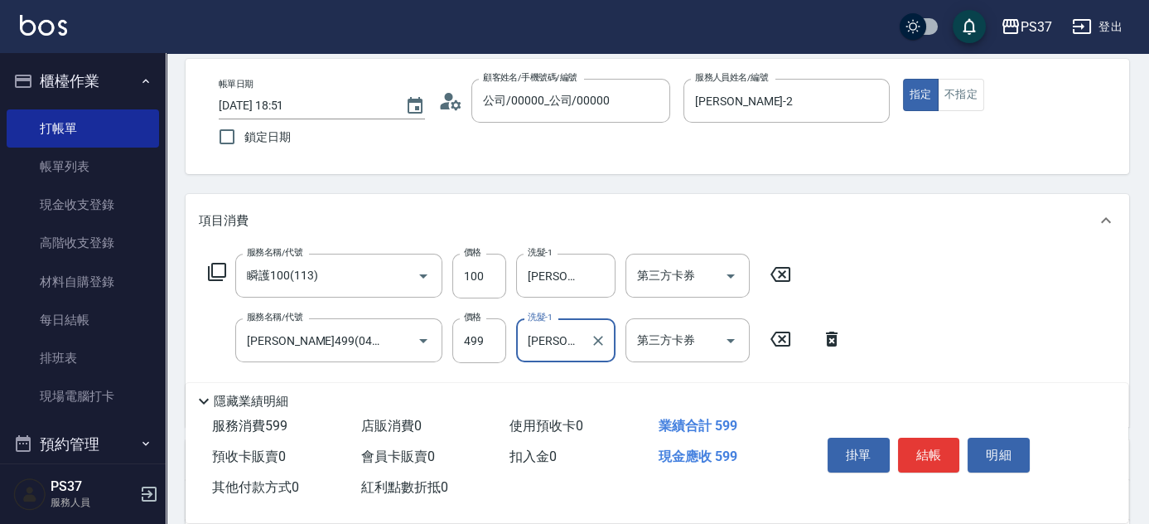
type input "[PERSON_NAME]-1"
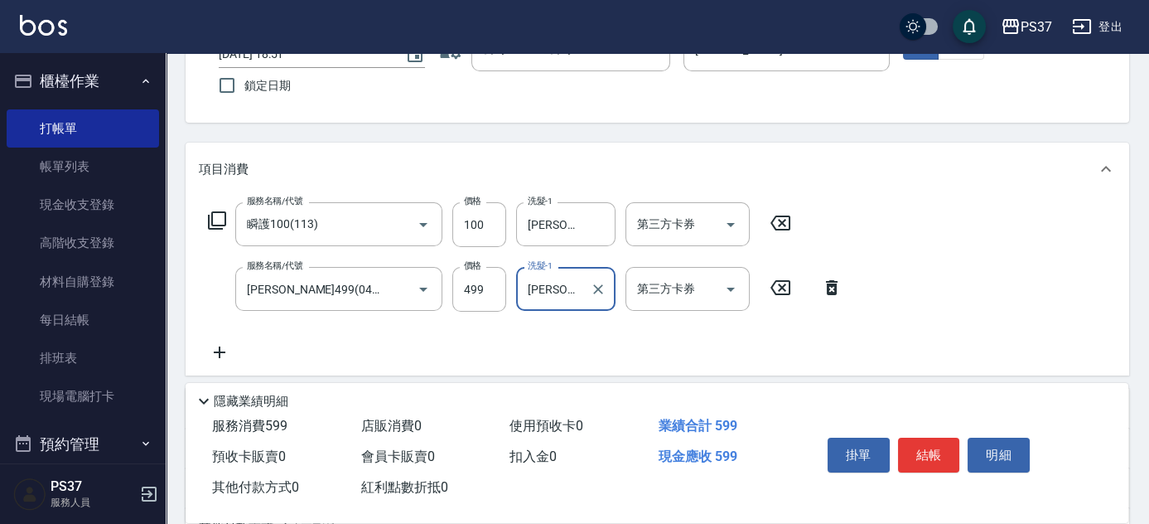
scroll to position [150, 0]
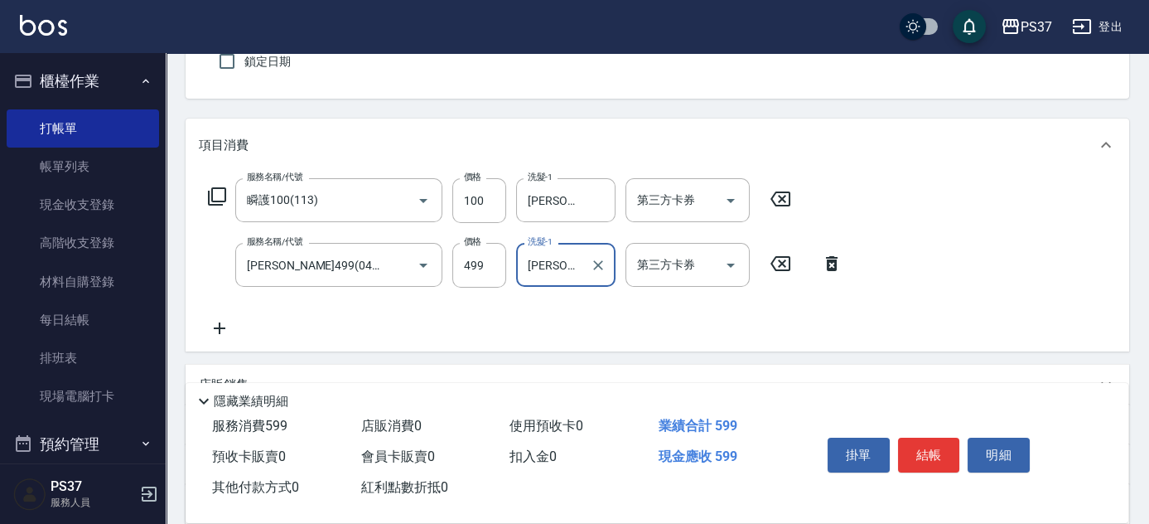
click at [213, 322] on icon at bounding box center [219, 328] width 41 height 20
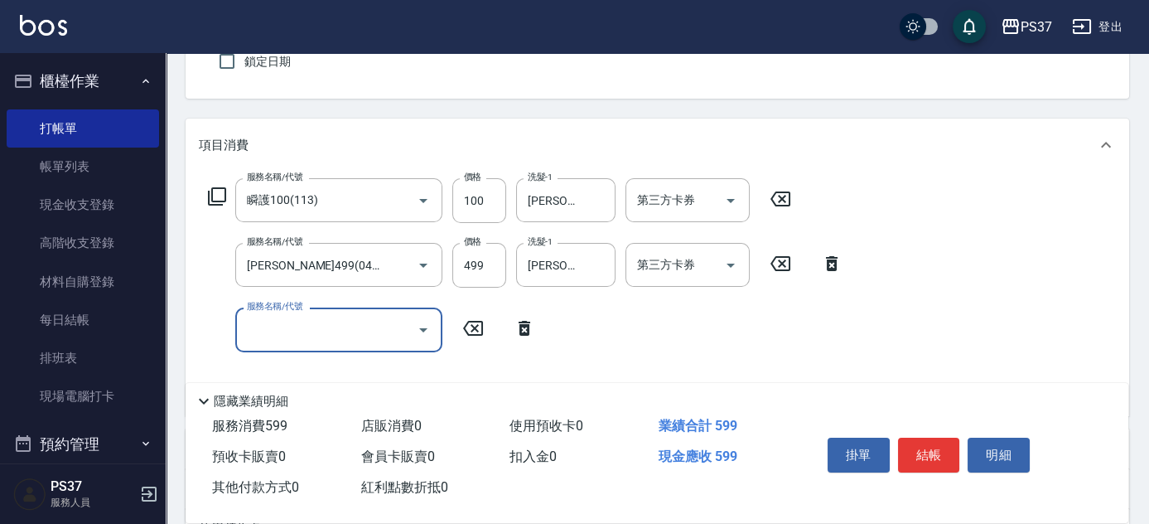
click at [254, 324] on input "服務名稱/代號" at bounding box center [326, 329] width 167 height 29
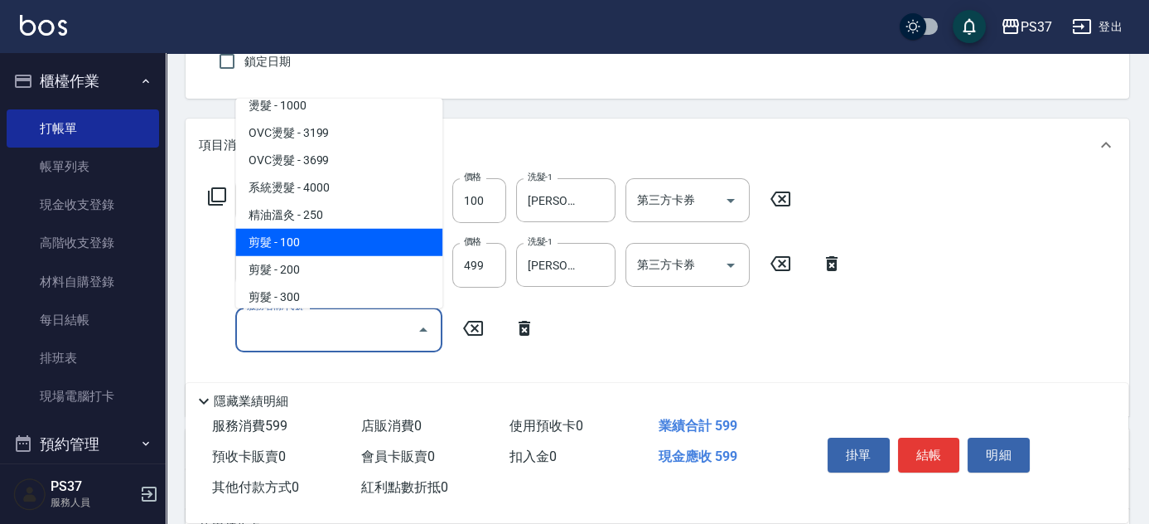
click at [293, 239] on span "剪髮 - 100" at bounding box center [338, 242] width 207 height 27
type input "剪髮(300)"
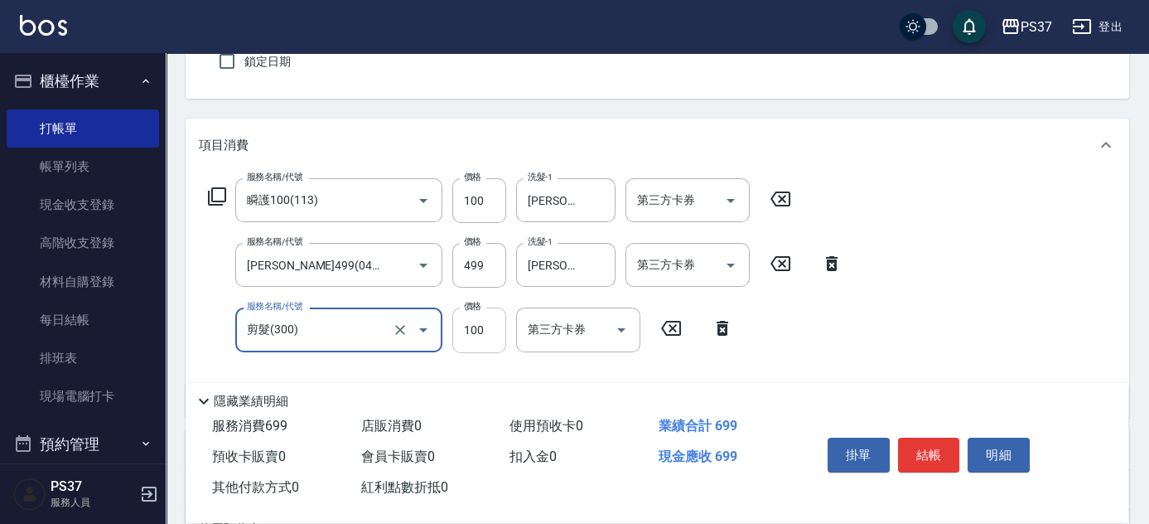
click at [497, 340] on input "100" at bounding box center [479, 329] width 54 height 45
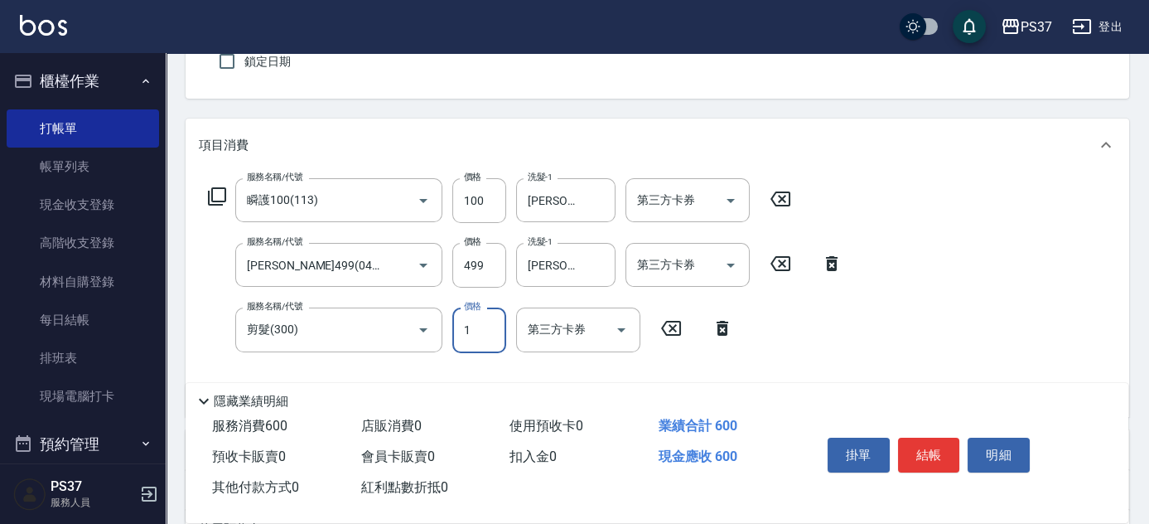
type input "1"
click at [734, 206] on icon "Open" at bounding box center [731, 201] width 20 height 20
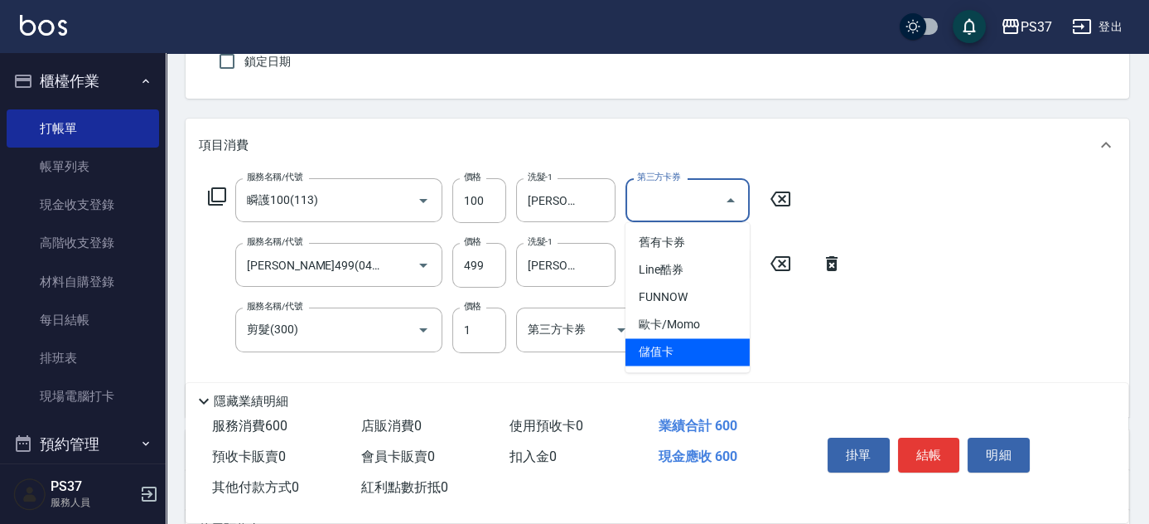
click at [702, 344] on span "儲值卡" at bounding box center [687, 351] width 124 height 27
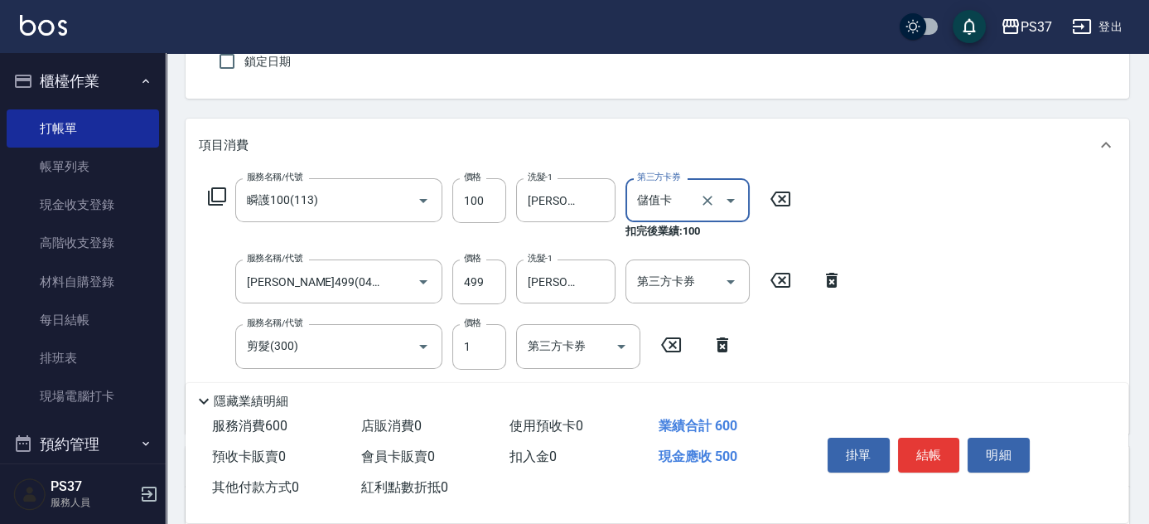
type input "儲值卡"
click at [734, 273] on icon "Open" at bounding box center [731, 282] width 20 height 20
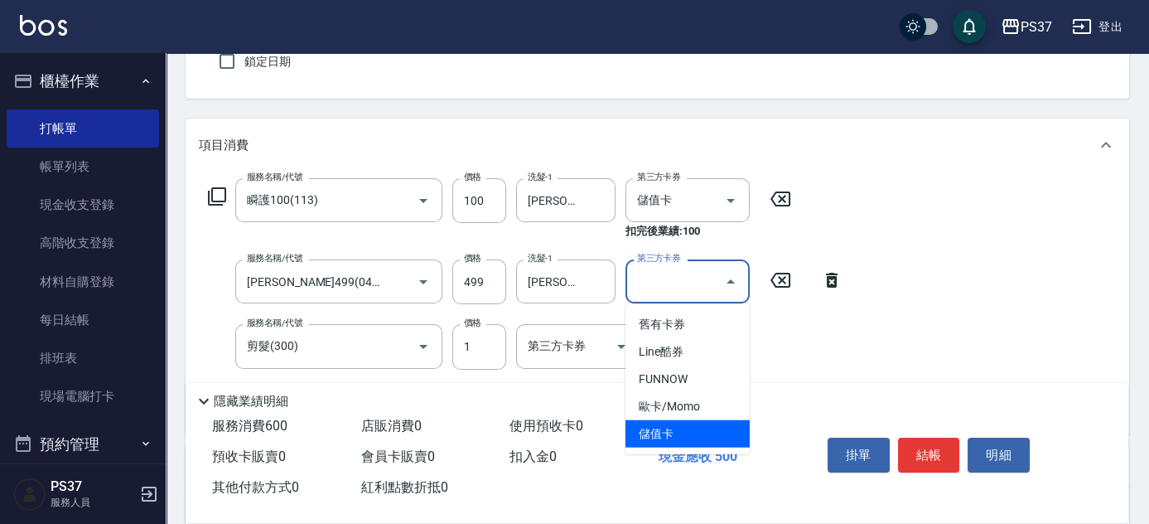
click at [695, 422] on span "儲值卡" at bounding box center [687, 433] width 124 height 27
type input "儲值卡"
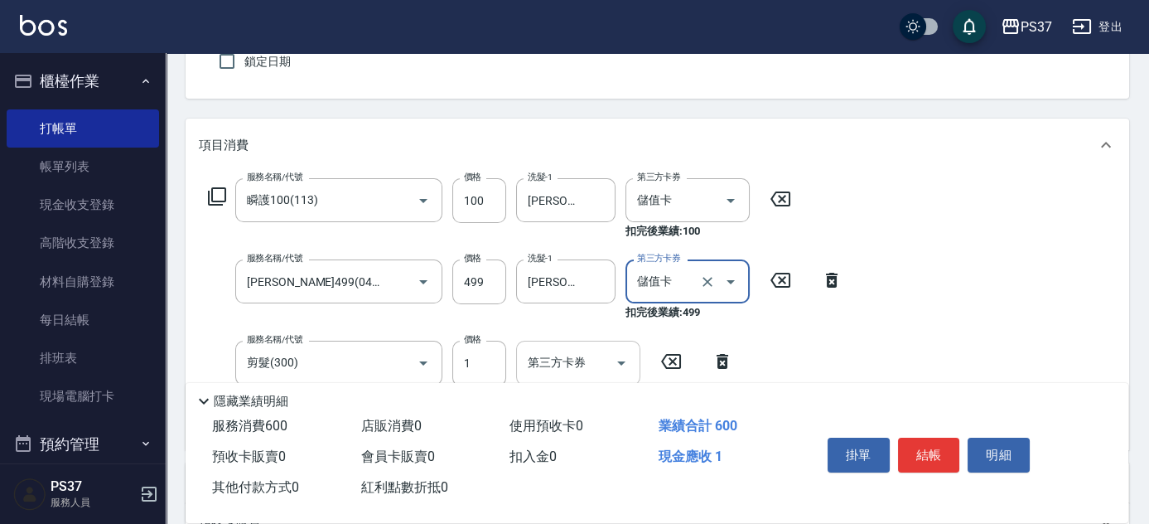
click at [624, 355] on icon "Open" at bounding box center [621, 363] width 20 height 20
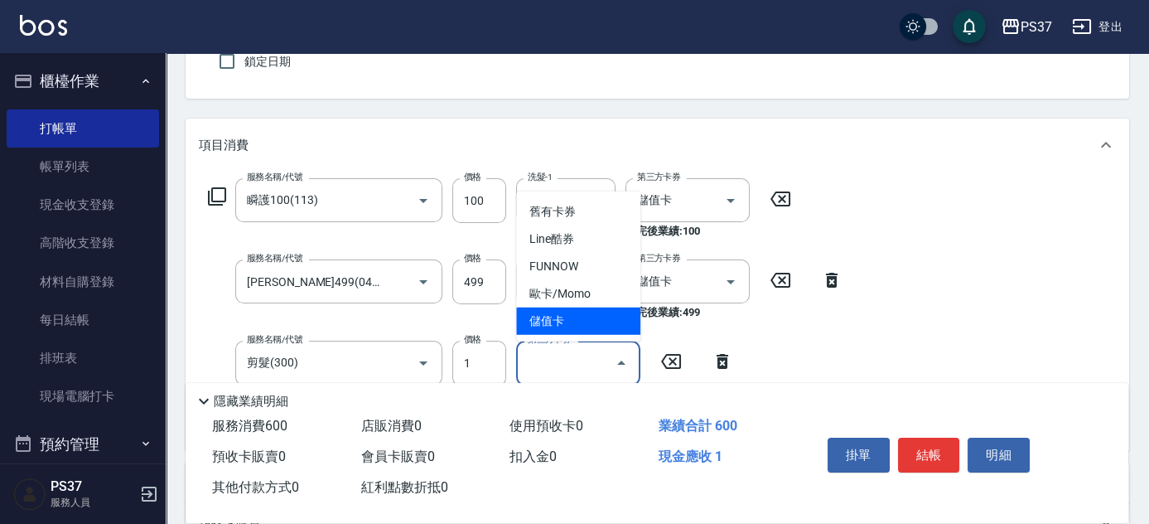
click at [587, 317] on span "儲值卡" at bounding box center [578, 320] width 124 height 27
type input "儲值卡"
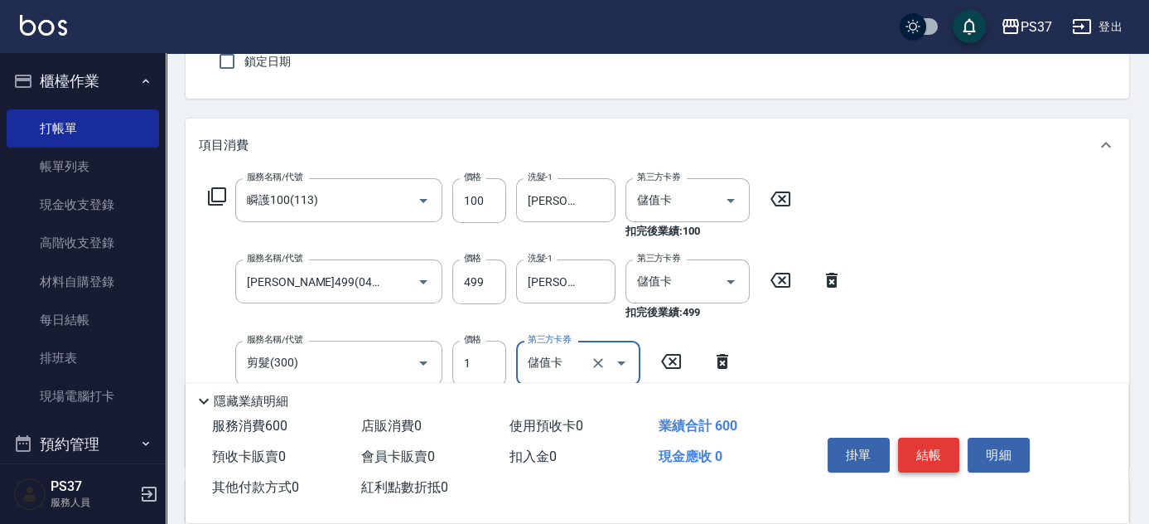
click at [928, 447] on button "結帳" at bounding box center [929, 454] width 62 height 35
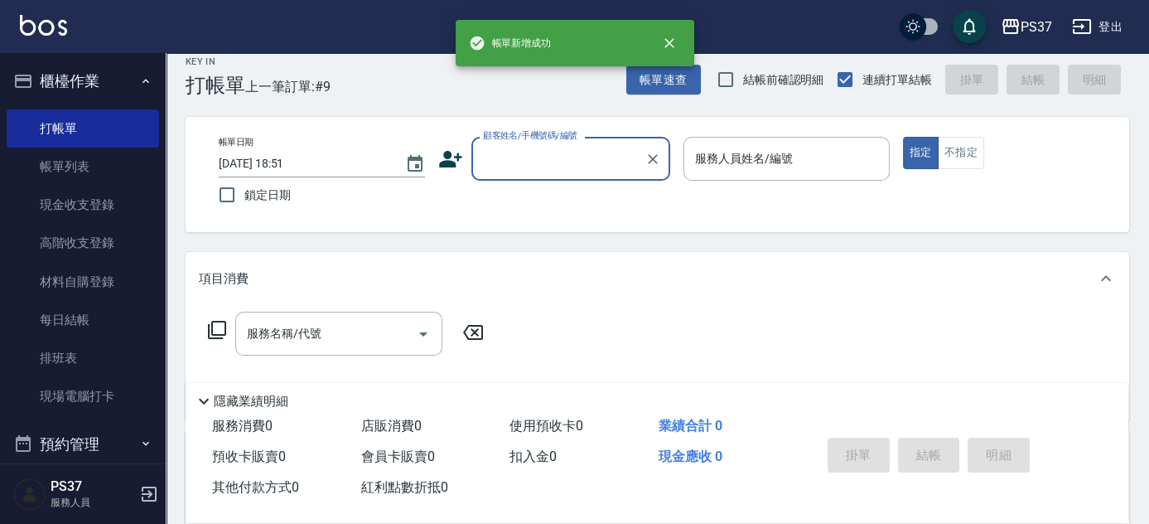
scroll to position [0, 0]
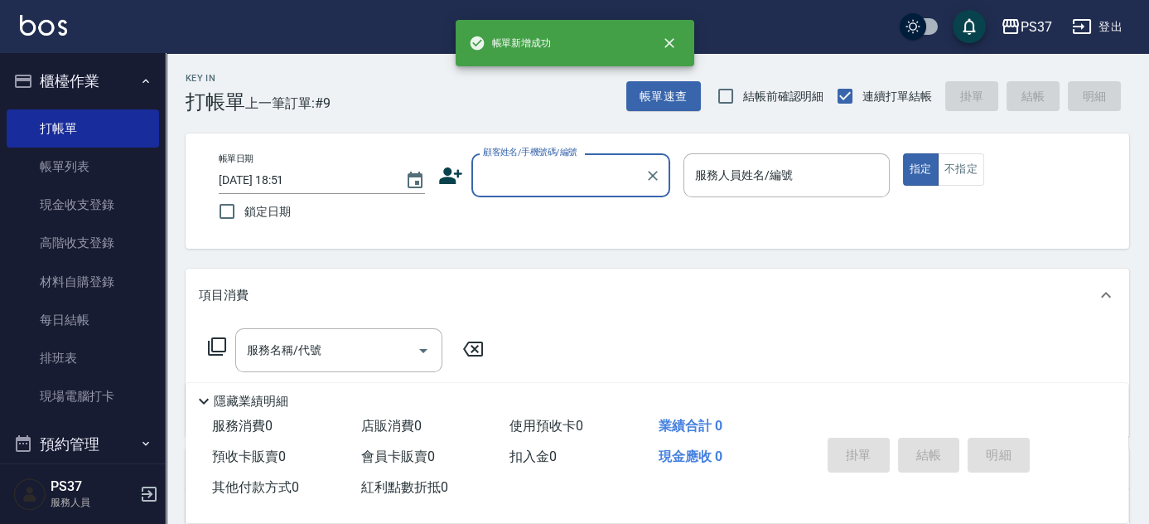
click at [566, 181] on input "顧客姓名/手機號碼/編號" at bounding box center [558, 175] width 159 height 29
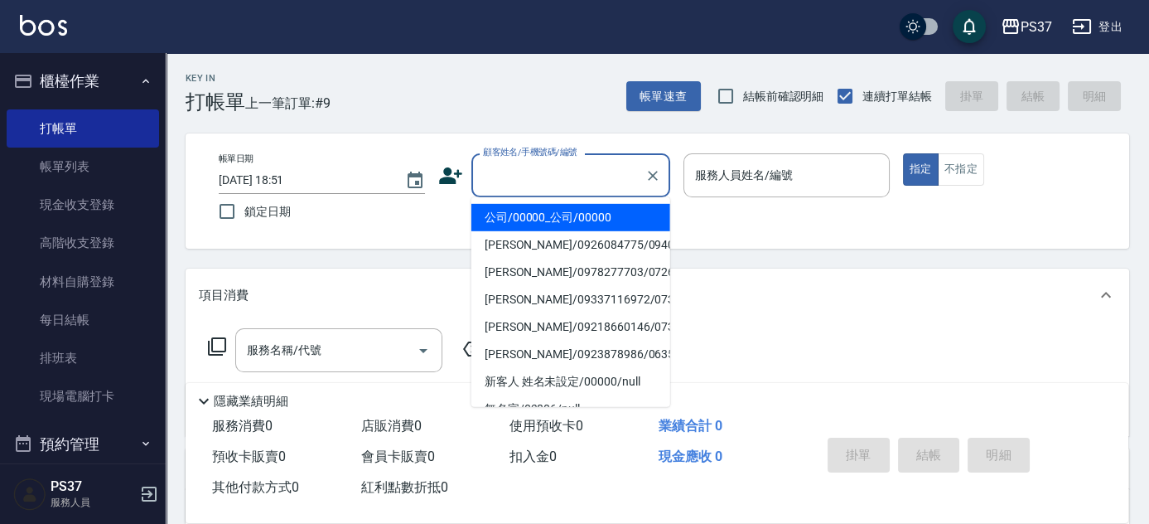
click at [567, 220] on li "公司/00000_公司/00000" at bounding box center [570, 217] width 199 height 27
type input "公司/00000_公司/00000"
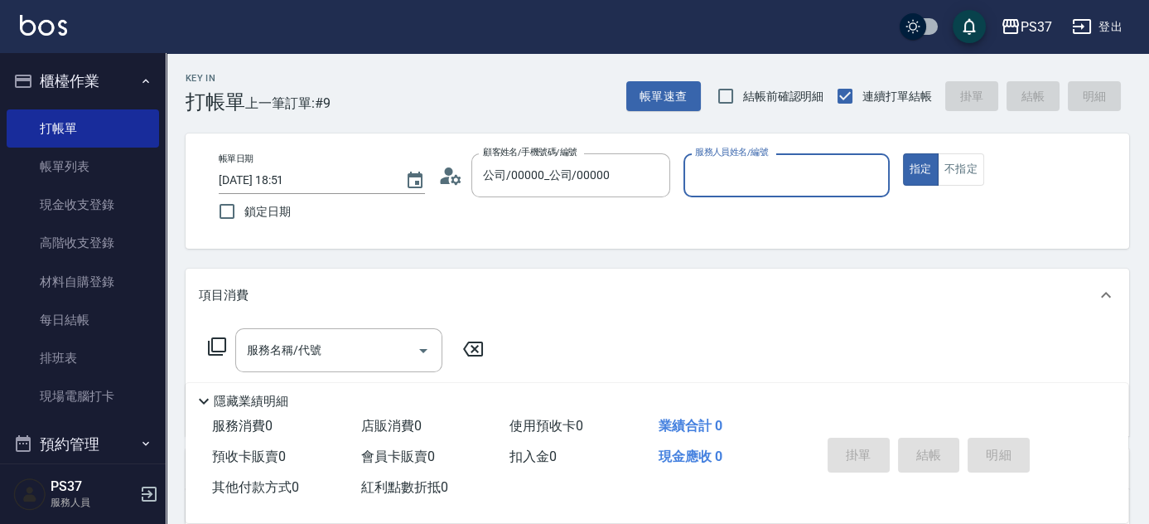
click at [793, 172] on input "服務人員姓名/編號" at bounding box center [786, 175] width 191 height 29
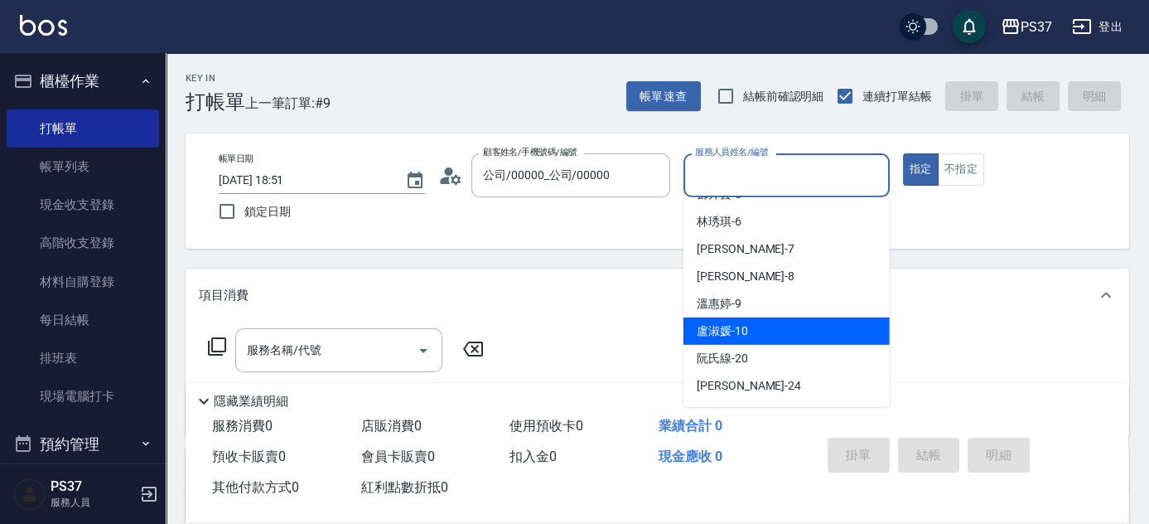
scroll to position [150, 0]
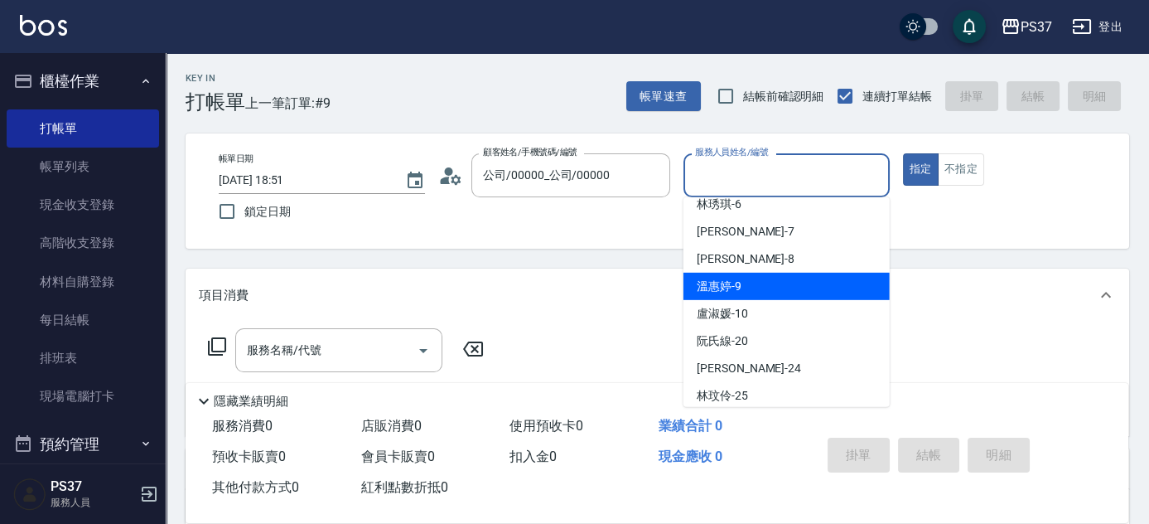
click at [758, 274] on div "[PERSON_NAME]-9" at bounding box center [786, 286] width 206 height 27
type input "[PERSON_NAME]-9"
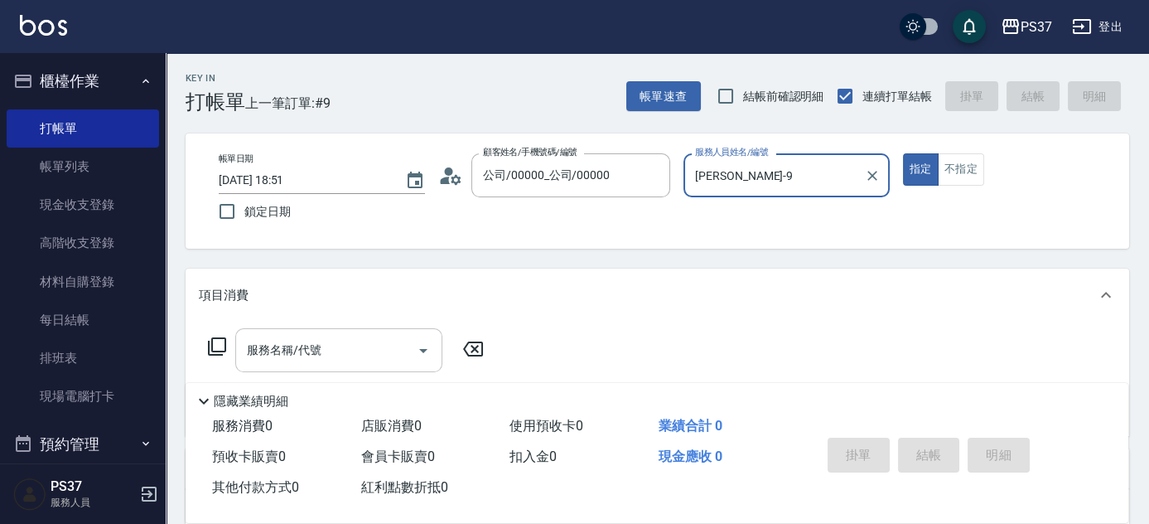
click at [321, 359] on input "服務名稱/代號" at bounding box center [326, 349] width 167 height 29
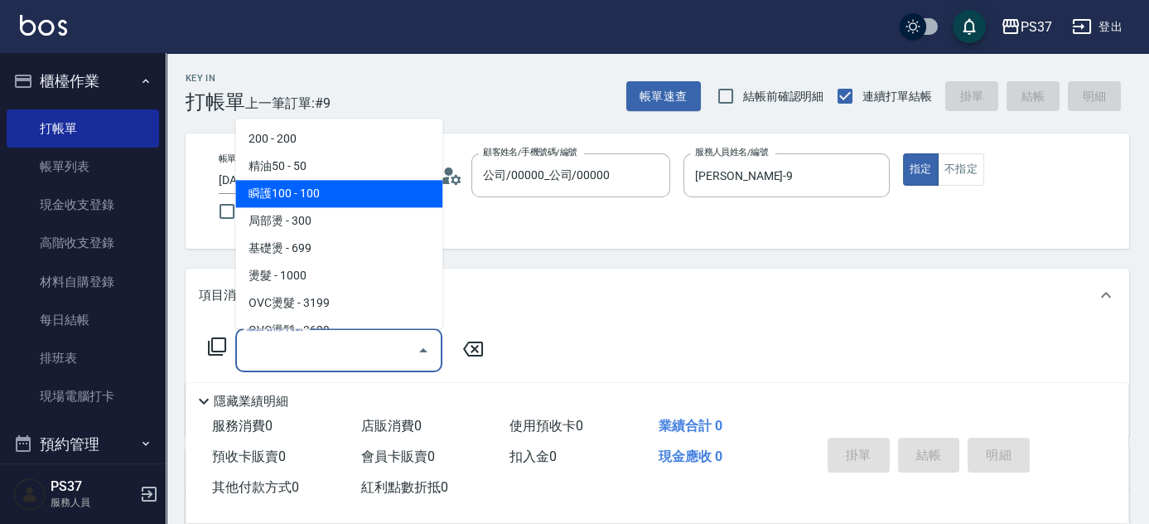
click at [369, 200] on span "瞬護100 - 100" at bounding box center [338, 194] width 207 height 27
type input "瞬護100(113)"
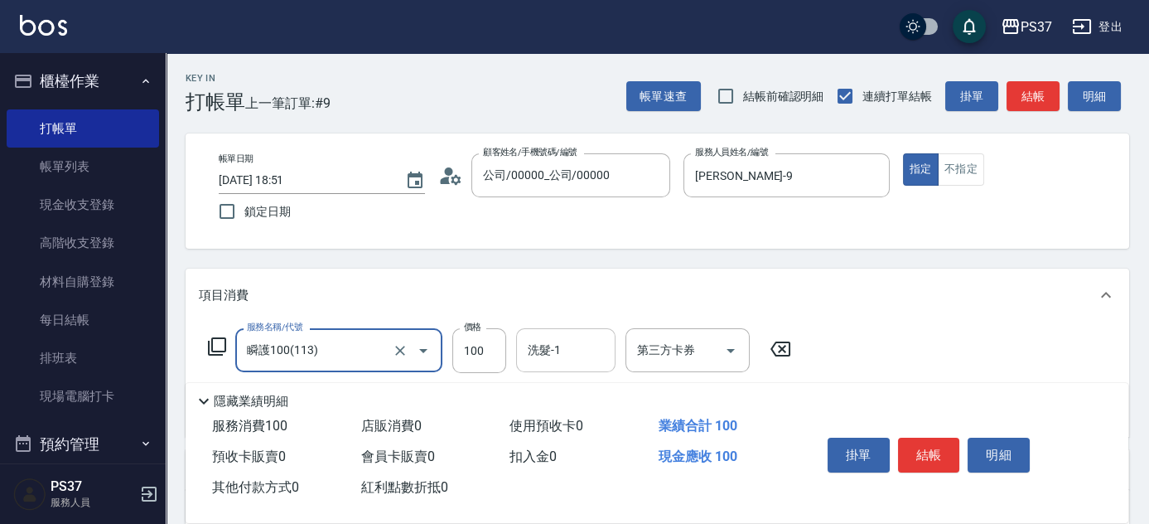
click at [574, 361] on input "洗髮-1" at bounding box center [566, 349] width 84 height 29
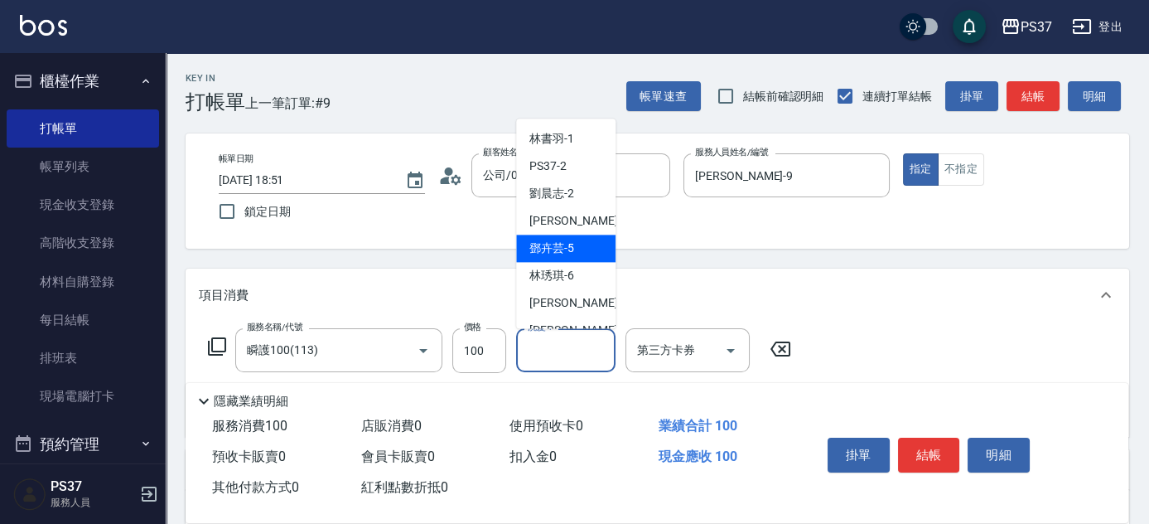
scroll to position [268, 0]
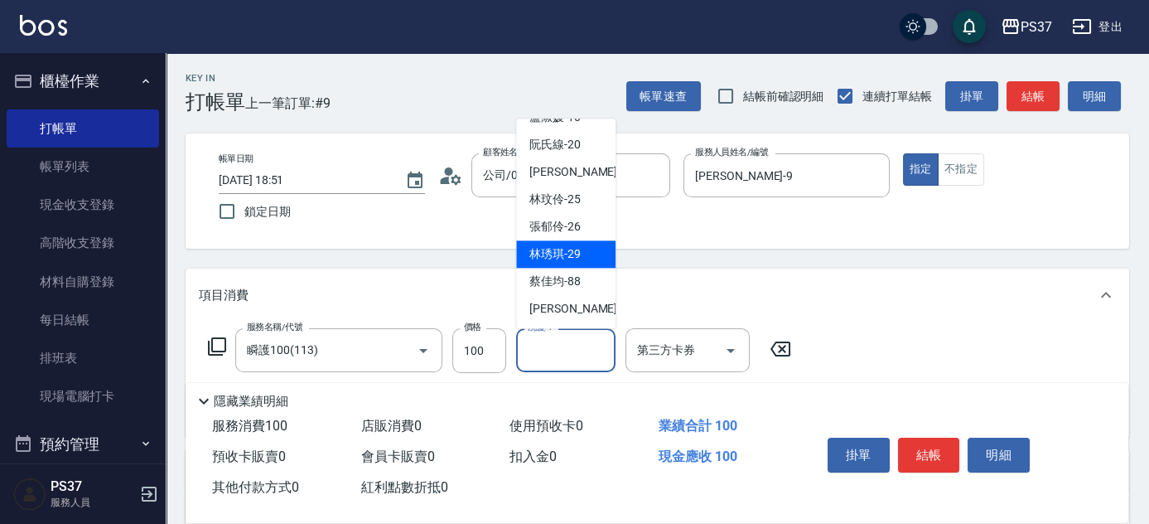
click at [581, 252] on div "[PERSON_NAME]-29" at bounding box center [565, 254] width 99 height 27
type input "[PERSON_NAME]-29"
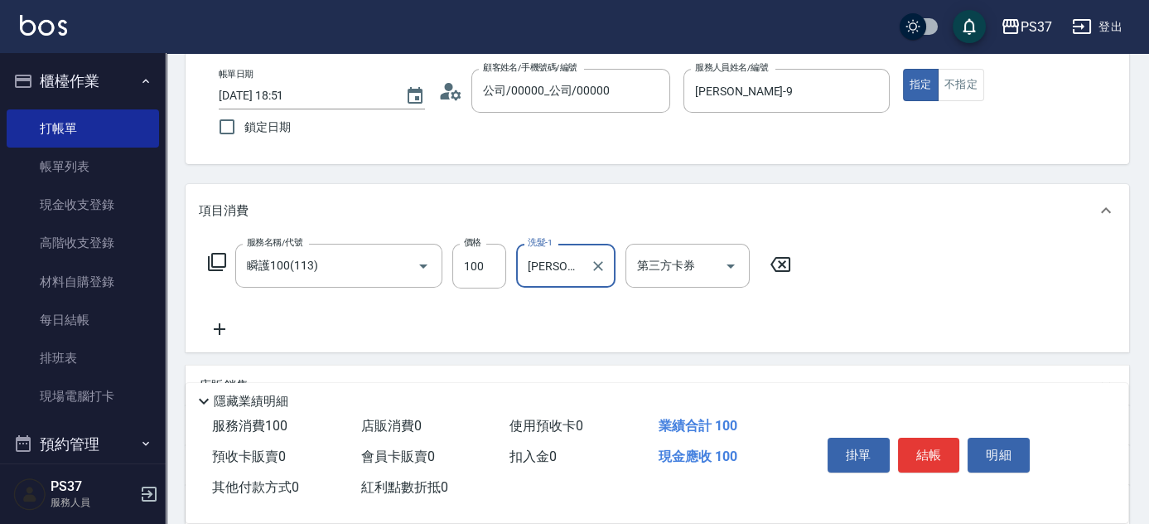
scroll to position [150, 0]
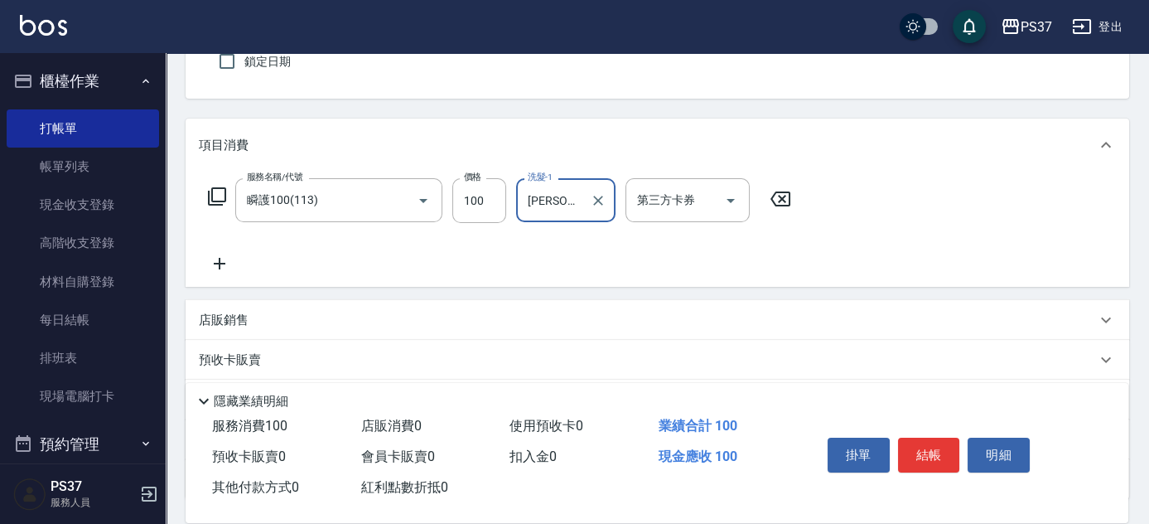
click at [227, 258] on icon at bounding box center [219, 263] width 41 height 20
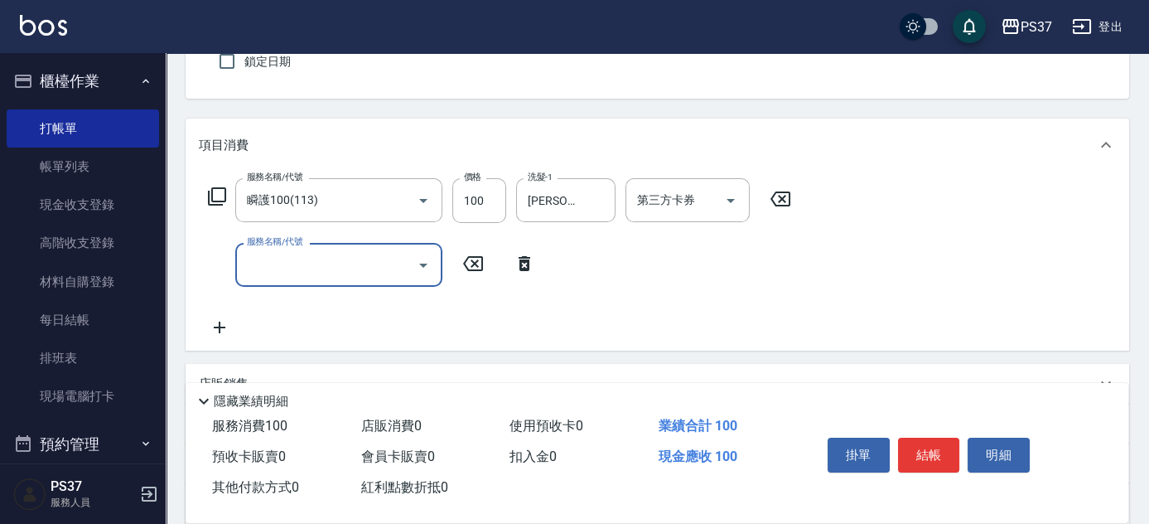
click at [306, 258] on input "服務名稱/代號" at bounding box center [326, 264] width 167 height 29
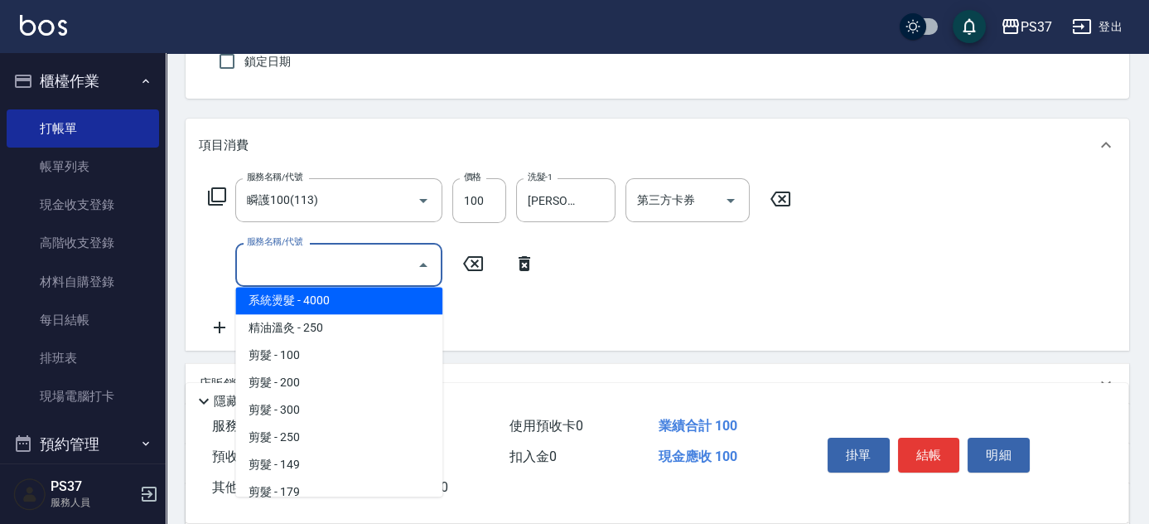
scroll to position [0, 0]
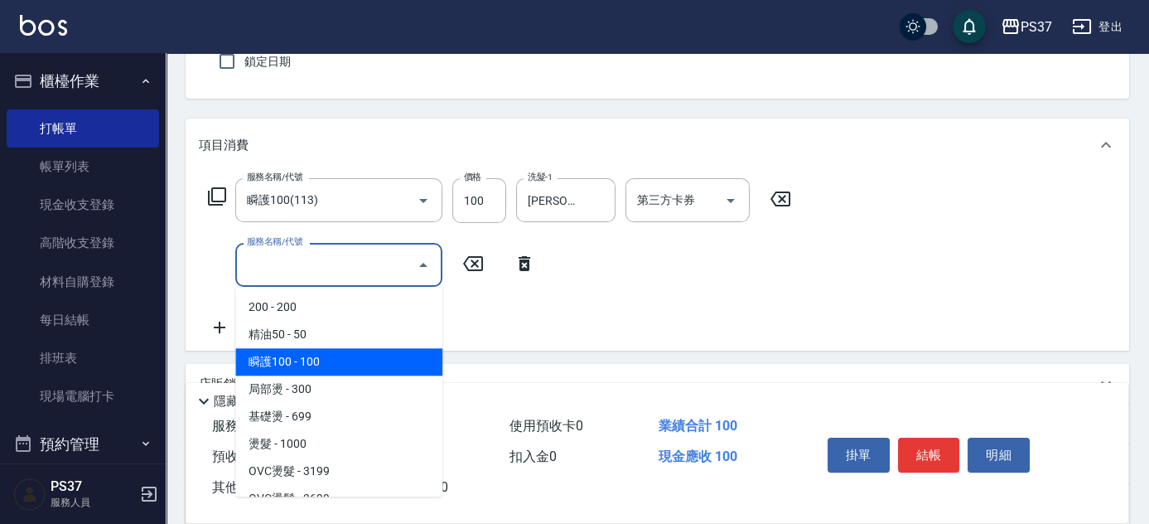
click at [317, 364] on span "瞬護100 - 100" at bounding box center [338, 361] width 207 height 27
type input "瞬護100(113)"
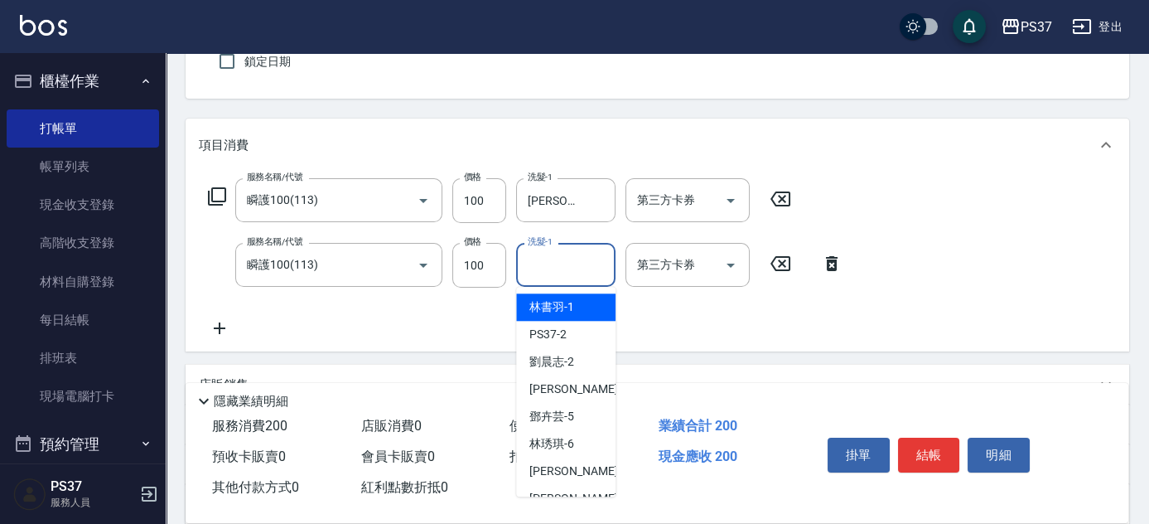
click at [572, 253] on input "洗髮-1" at bounding box center [566, 264] width 84 height 29
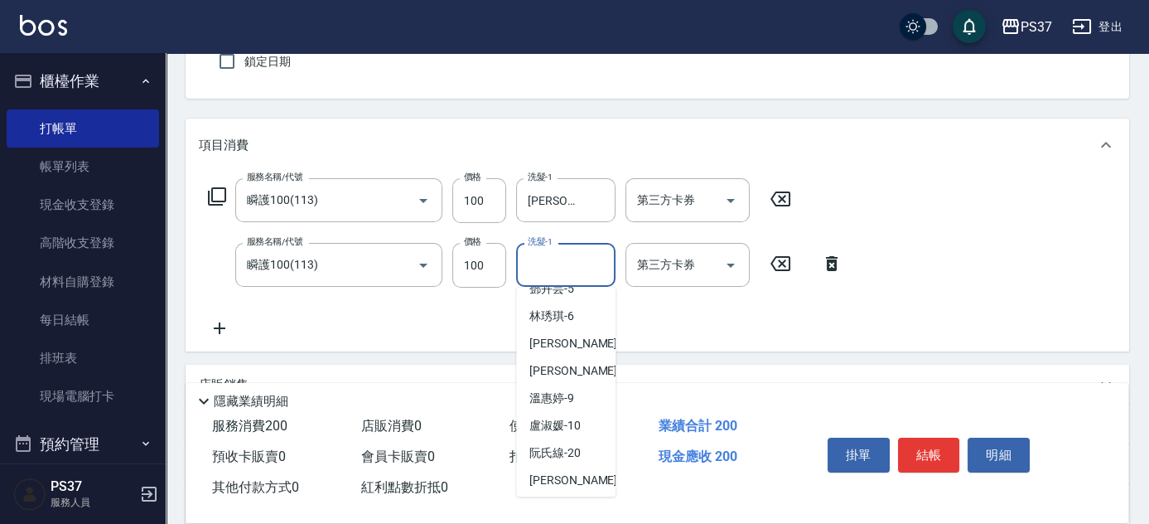
scroll to position [268, 0]
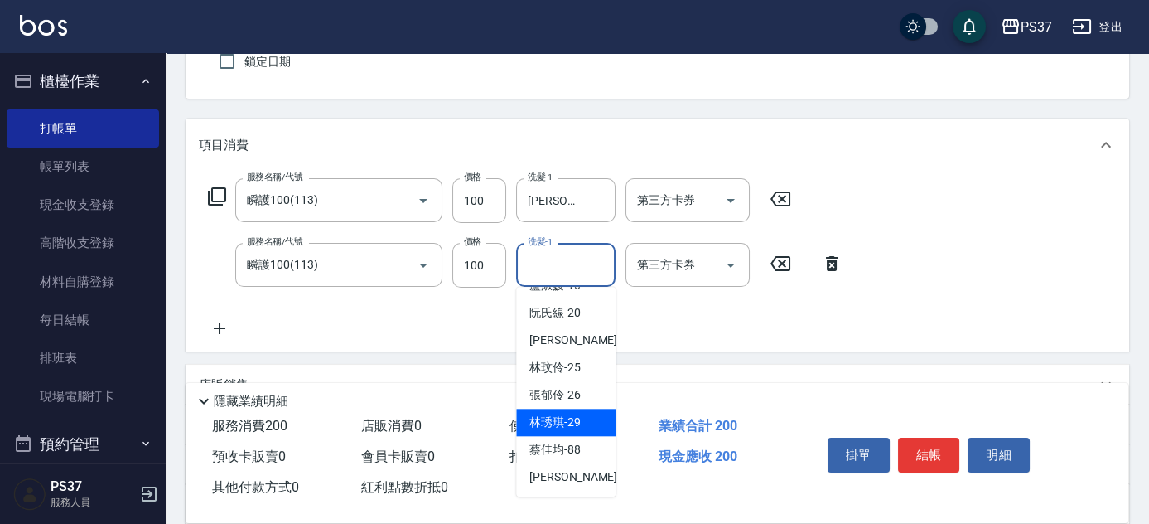
click at [570, 413] on span "[PERSON_NAME]-29" at bounding box center [554, 421] width 51 height 17
type input "[PERSON_NAME]-29"
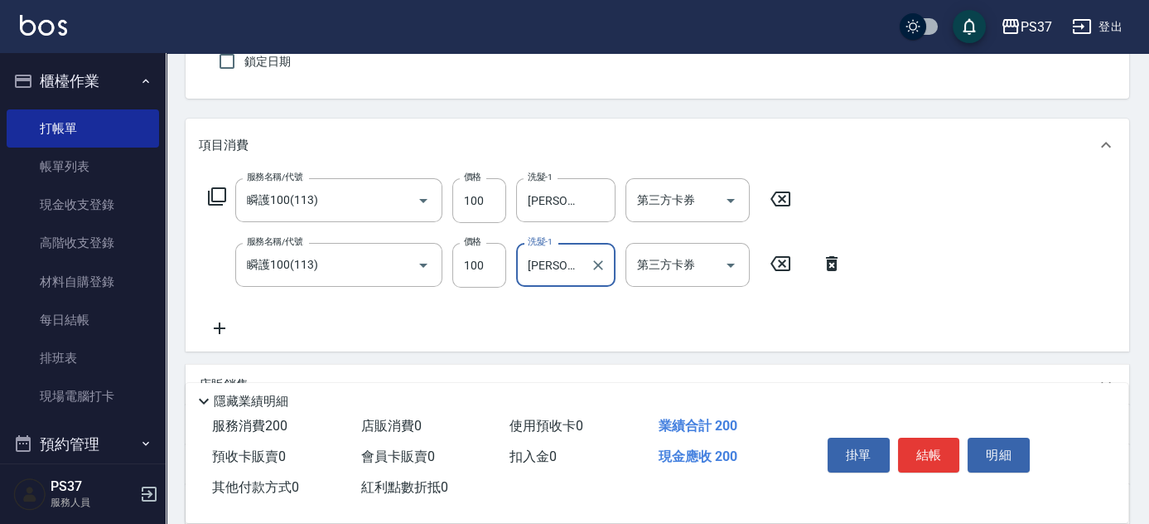
click at [832, 263] on icon at bounding box center [831, 263] width 41 height 20
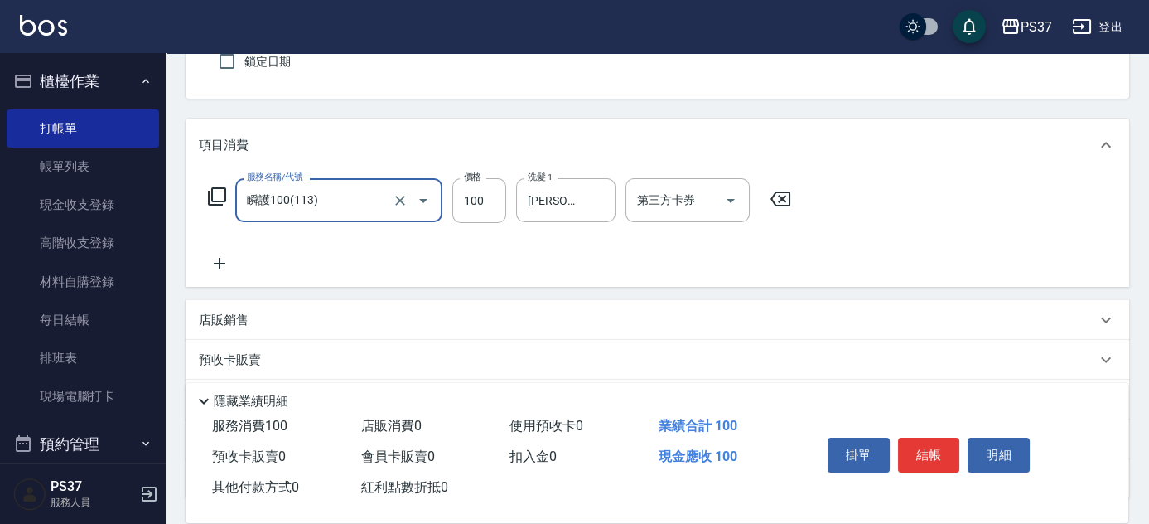
click at [333, 210] on input "瞬護100(113)" at bounding box center [316, 200] width 146 height 29
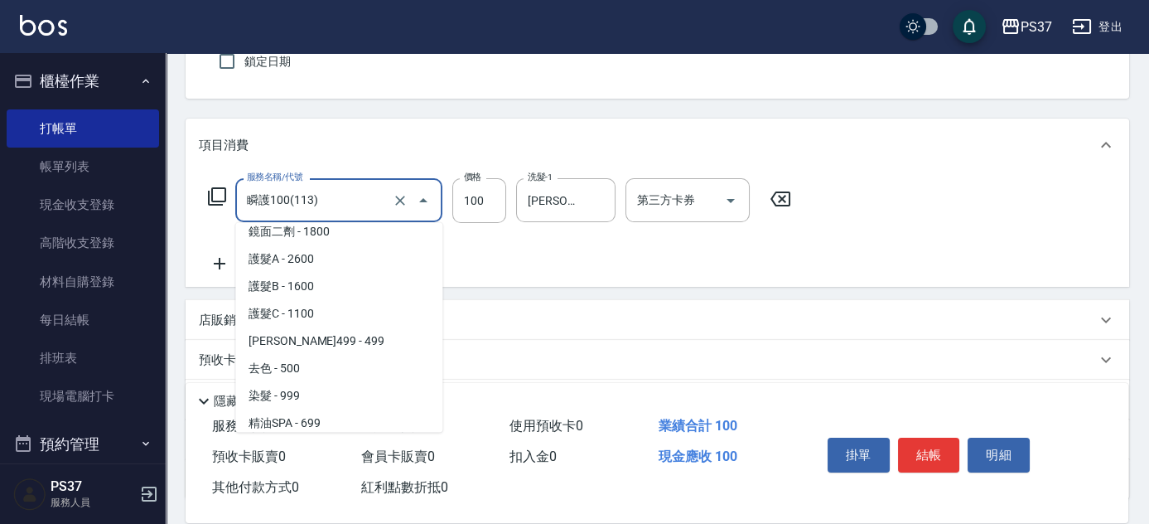
scroll to position [978, 0]
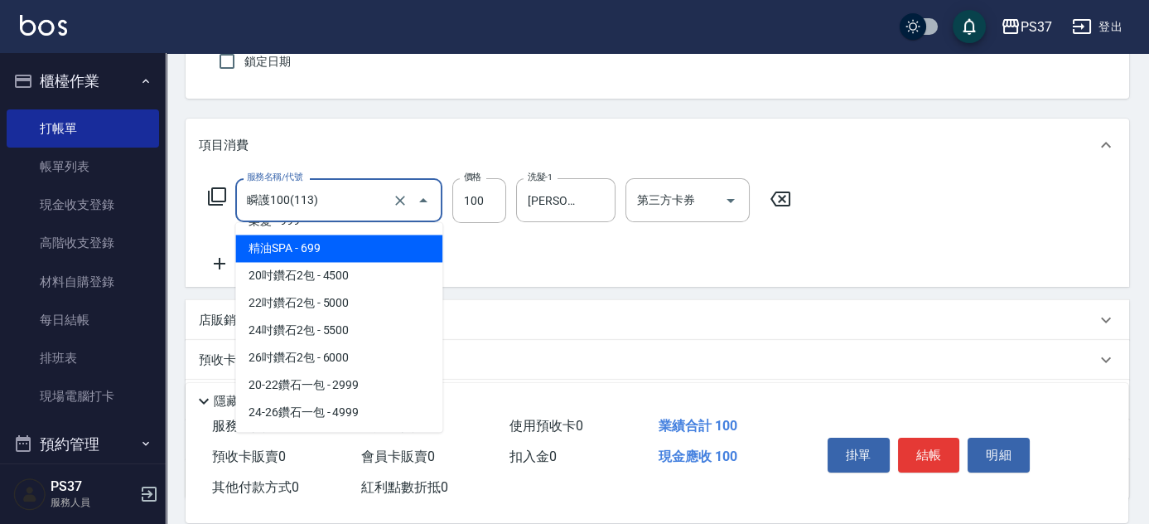
click at [340, 253] on span "精油SPA - 699" at bounding box center [338, 247] width 207 height 27
type input "精油SPA(0699)"
type input "699"
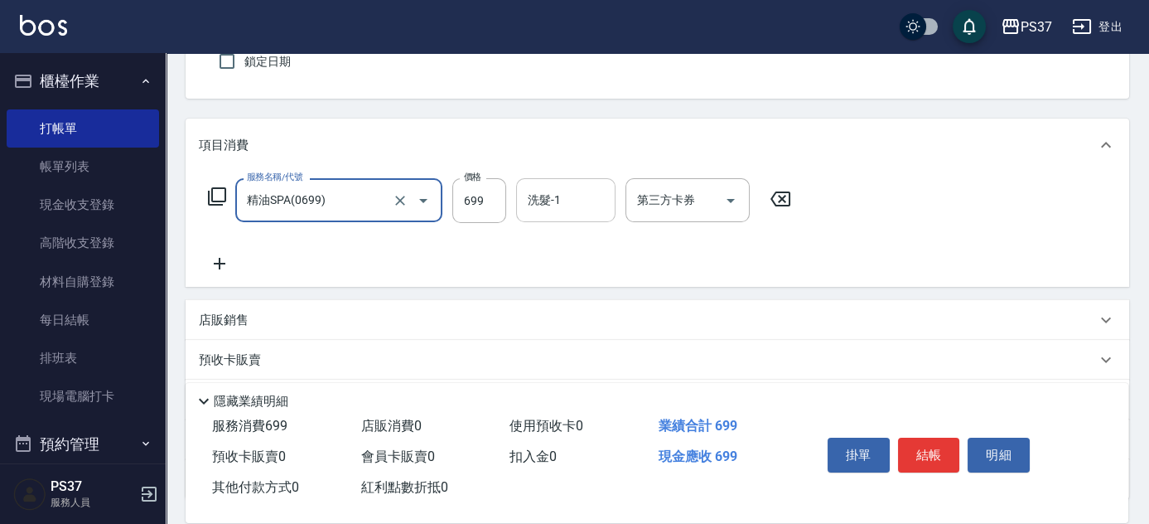
click at [547, 202] on input "洗髮-1" at bounding box center [566, 200] width 84 height 29
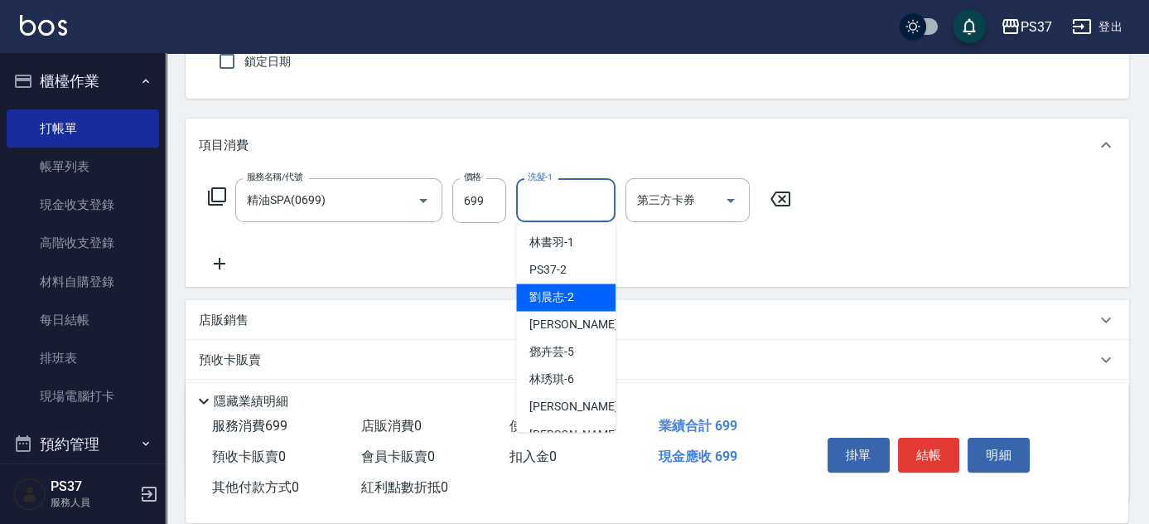
scroll to position [268, 0]
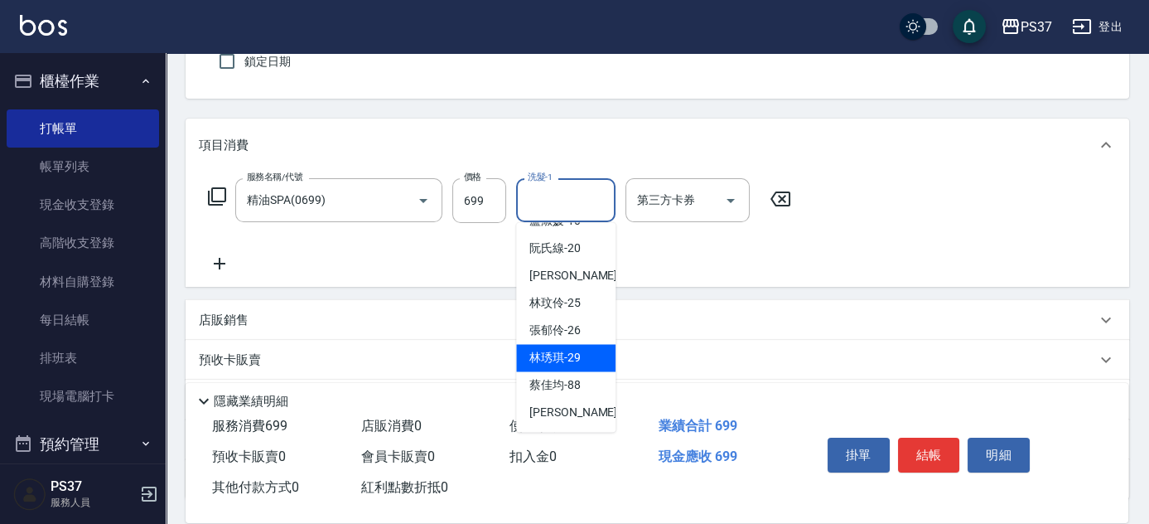
click at [565, 367] on div "[PERSON_NAME]-29" at bounding box center [565, 357] width 99 height 27
type input "[PERSON_NAME]-29"
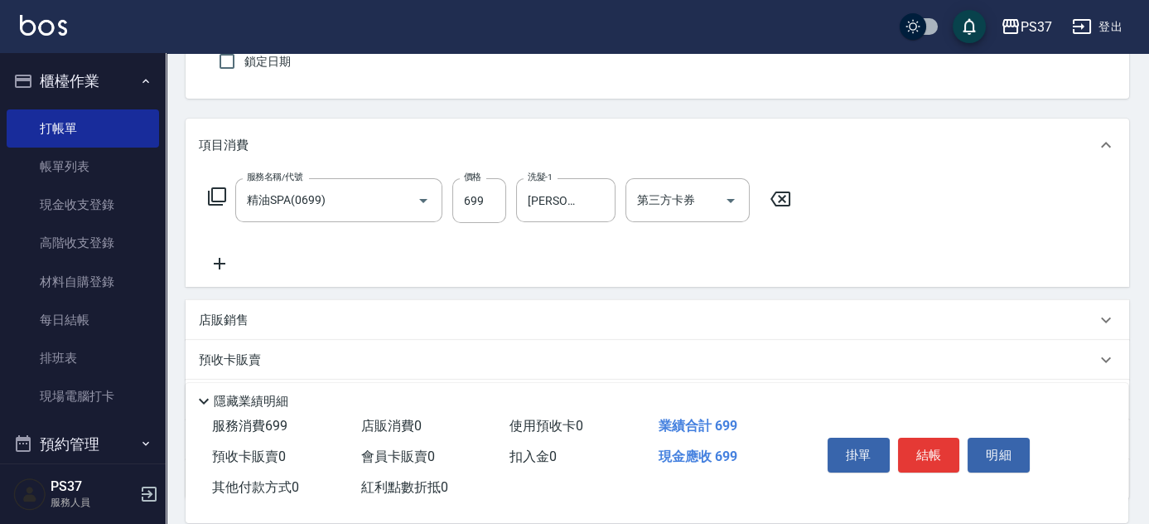
click at [226, 260] on icon at bounding box center [219, 263] width 41 height 20
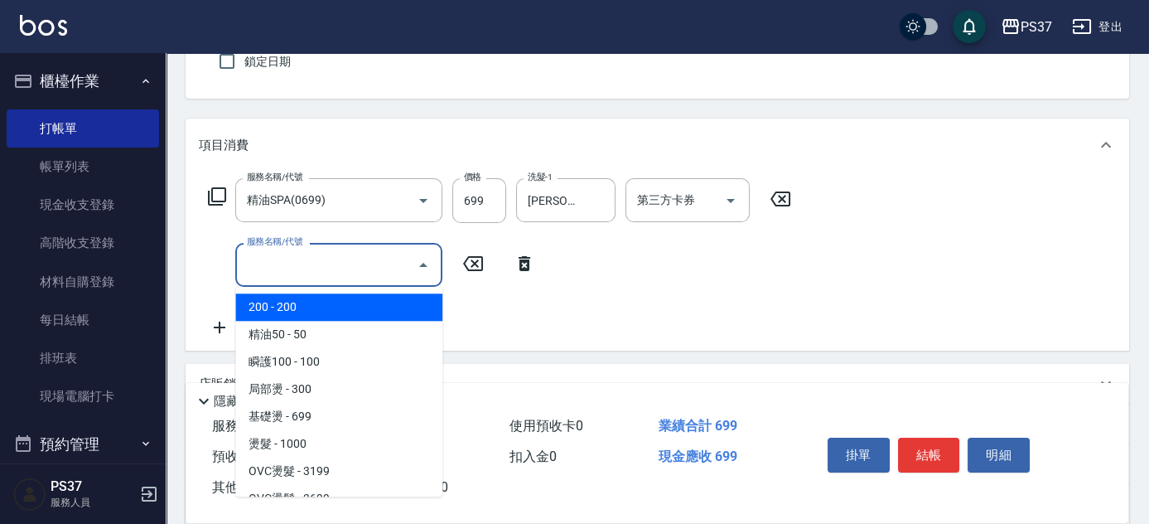
click at [272, 269] on input "服務名稱/代號" at bounding box center [326, 264] width 167 height 29
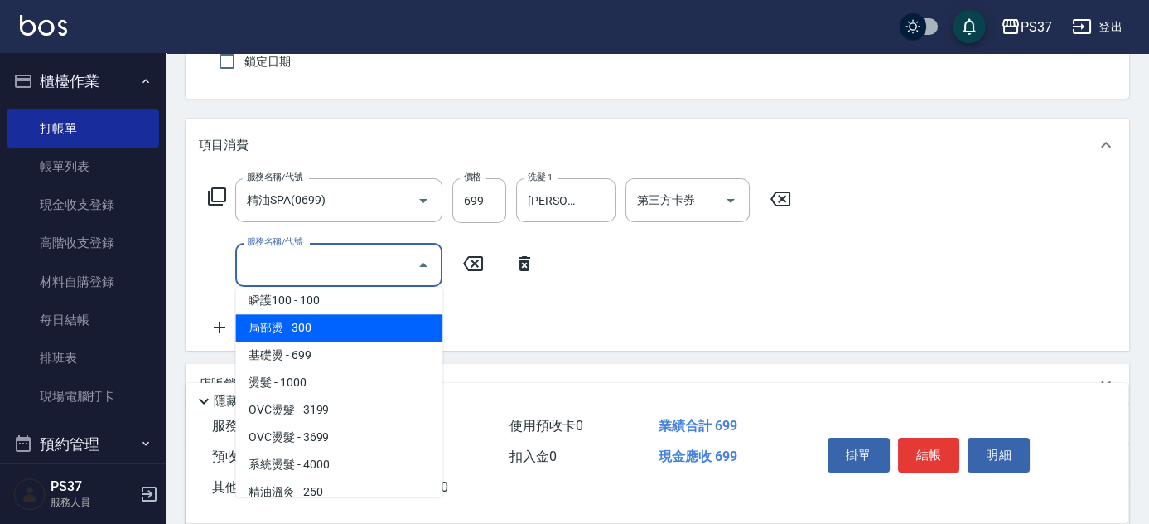
scroll to position [225, 0]
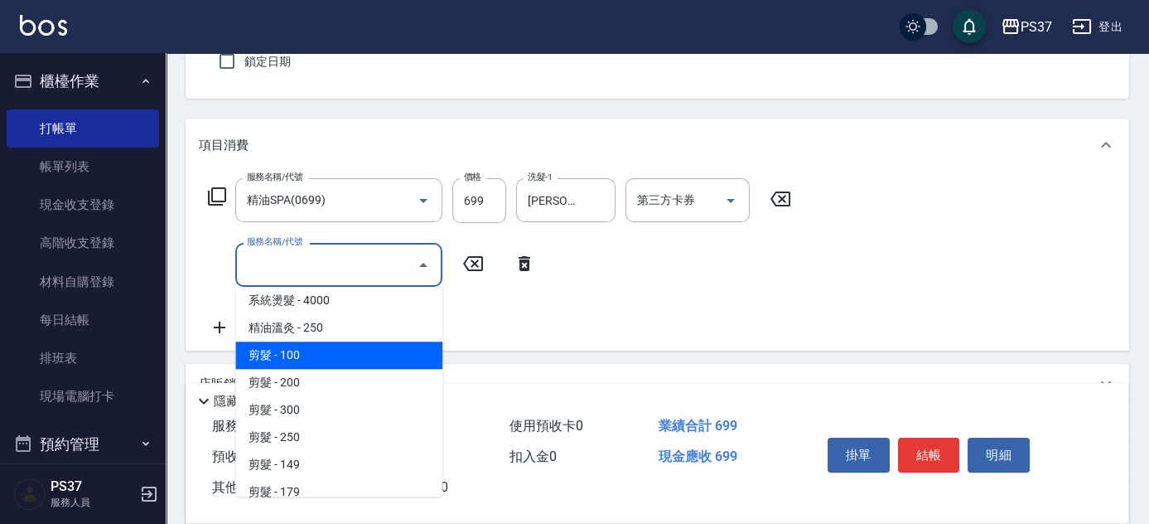
click at [333, 355] on span "剪髮 - 100" at bounding box center [338, 354] width 207 height 27
type input "剪髮(300)"
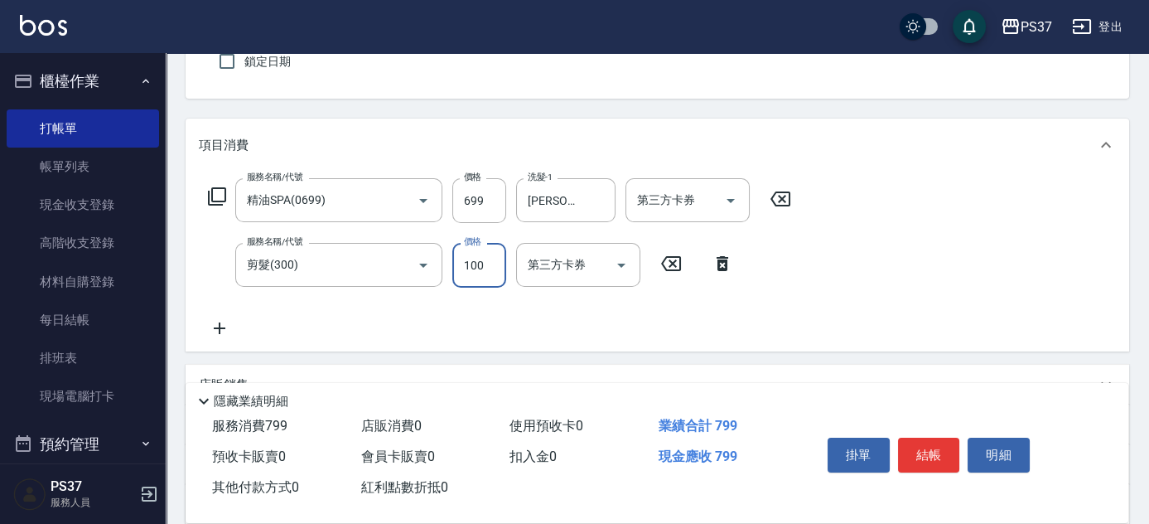
click at [470, 282] on input "100" at bounding box center [479, 265] width 54 height 45
type input "1"
click at [721, 207] on icon "Open" at bounding box center [731, 201] width 20 height 20
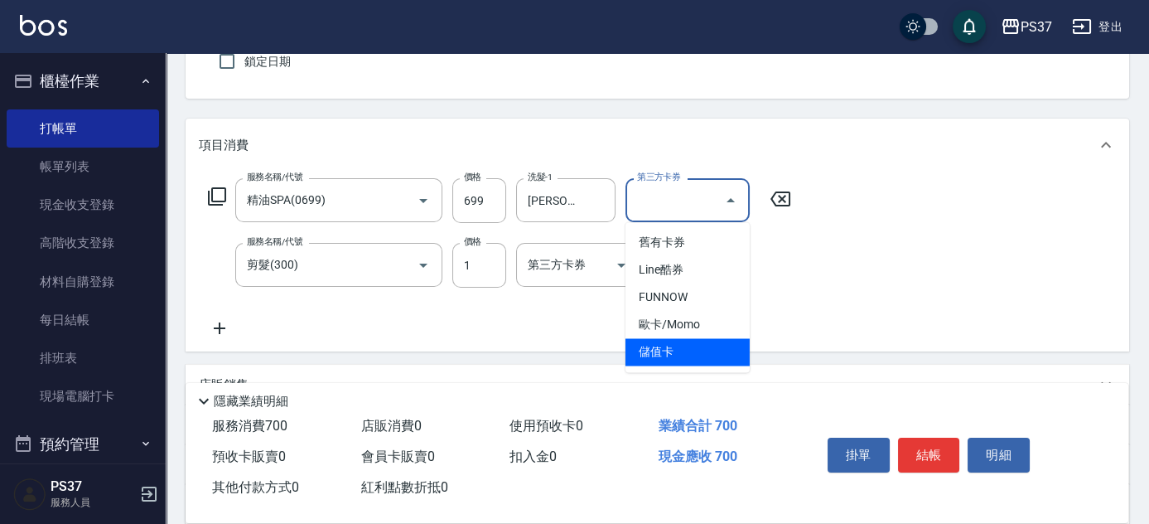
click at [674, 355] on span "儲值卡" at bounding box center [687, 351] width 124 height 27
type input "儲值卡"
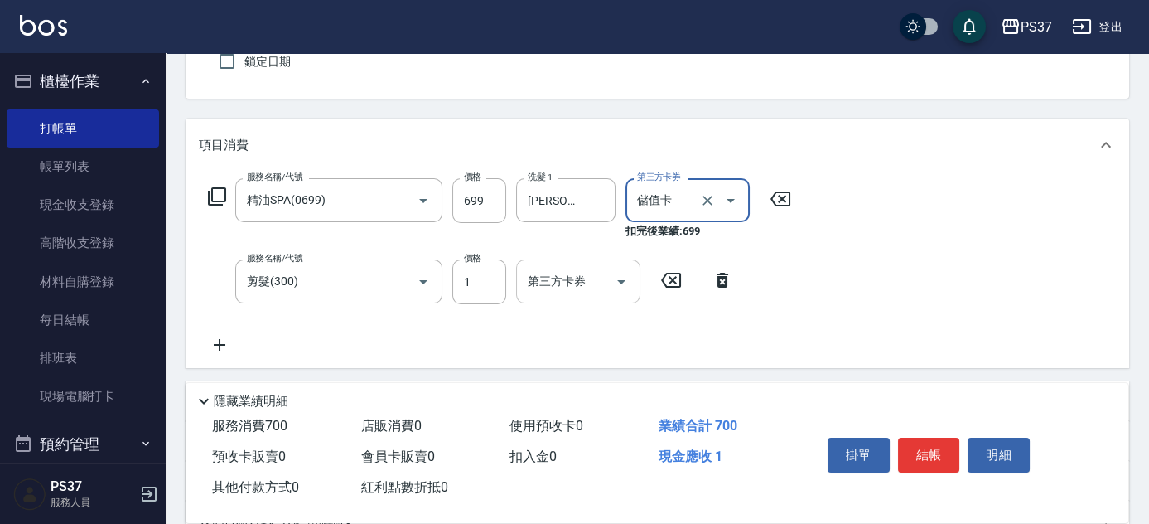
click at [622, 287] on icon "Open" at bounding box center [621, 282] width 20 height 20
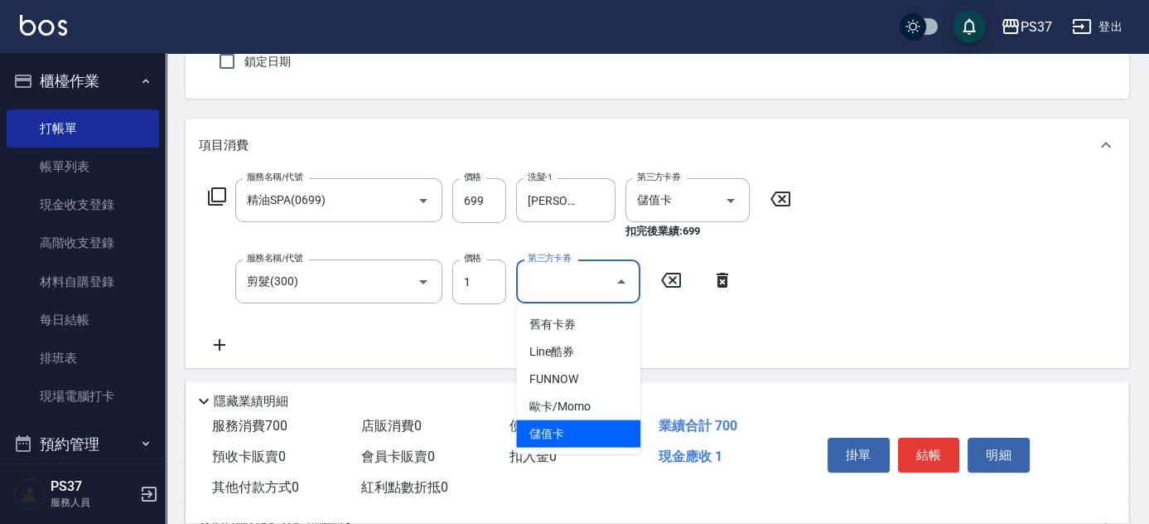
click at [591, 427] on span "儲值卡" at bounding box center [578, 433] width 124 height 27
type input "儲值卡"
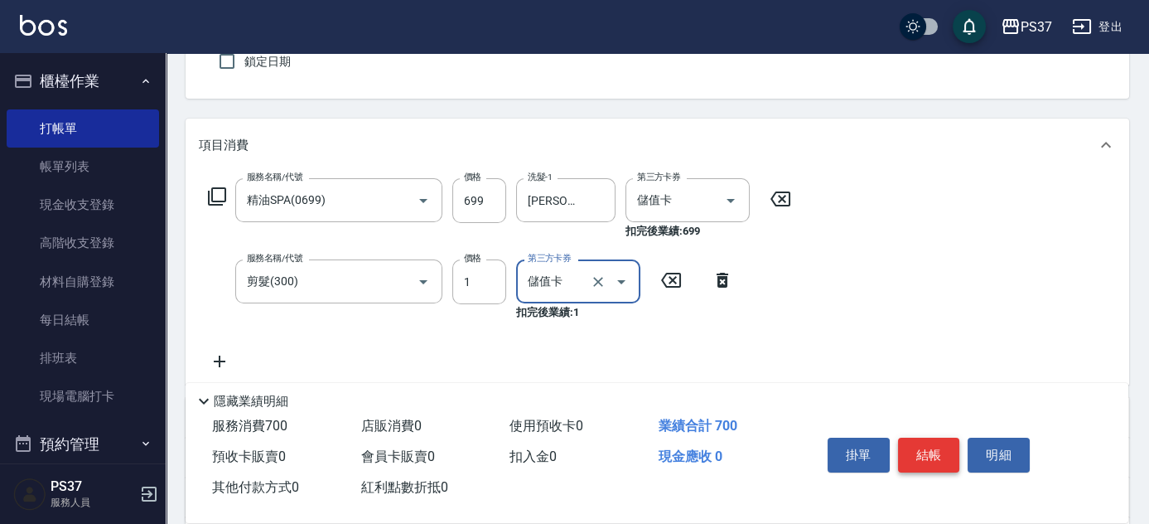
click at [925, 455] on button "結帳" at bounding box center [929, 454] width 62 height 35
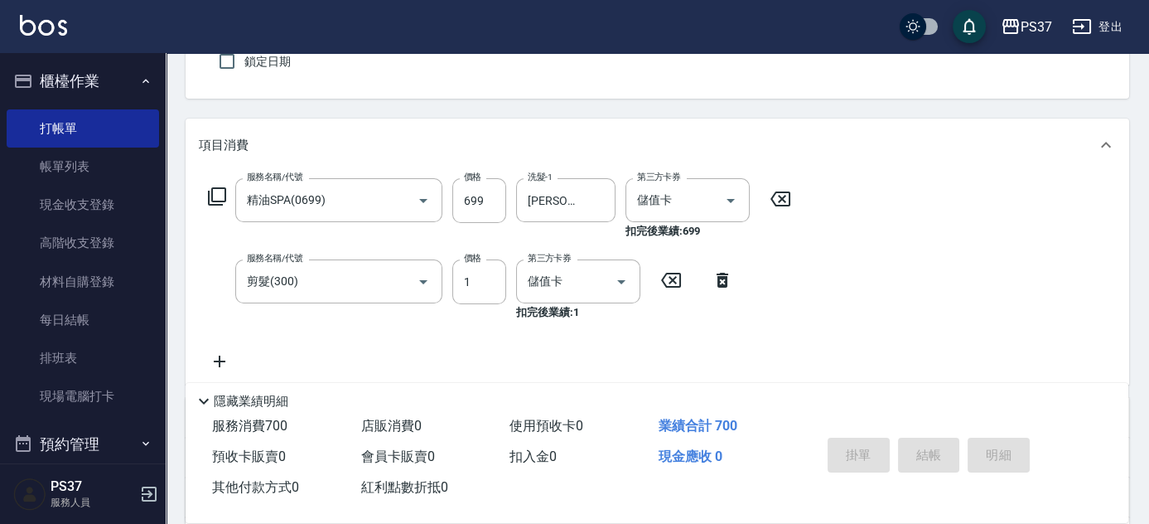
type input "[DATE] 18:52"
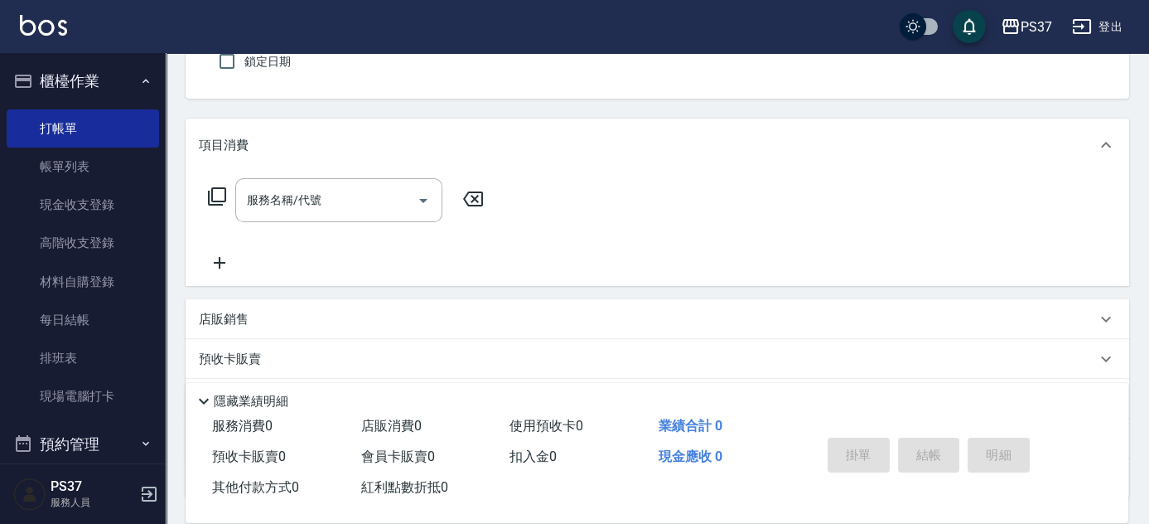
click at [594, 238] on div "服務名稱/代號 服務名稱/代號" at bounding box center [657, 228] width 943 height 114
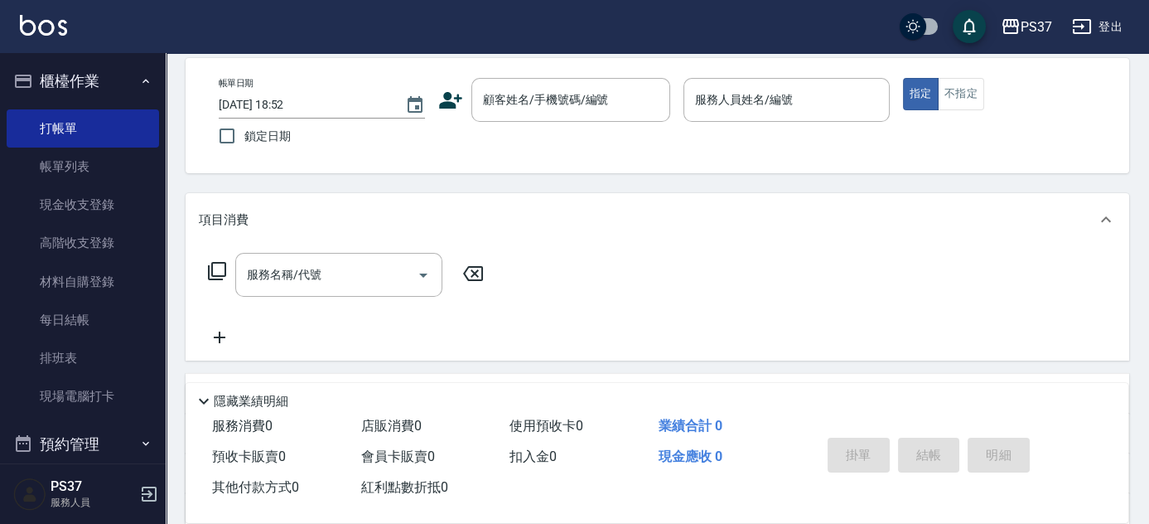
scroll to position [0, 0]
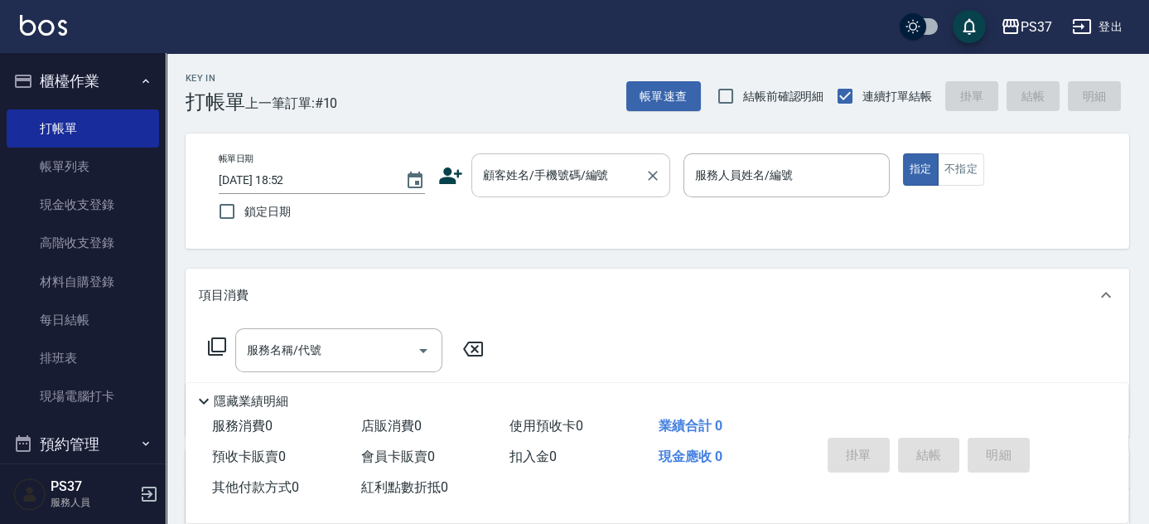
click at [572, 186] on input "顧客姓名/手機號碼/編號" at bounding box center [558, 175] width 159 height 29
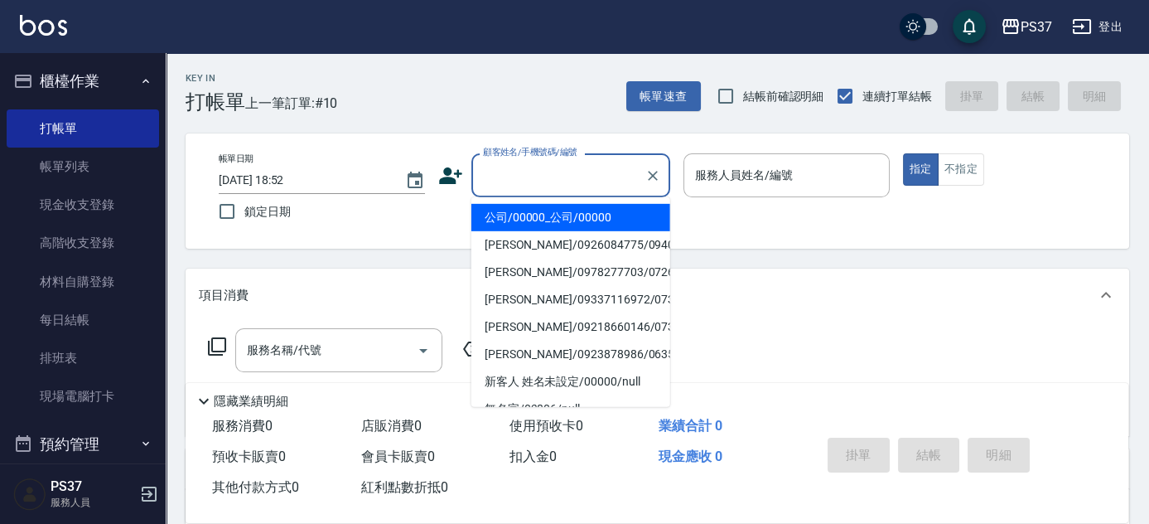
click at [578, 221] on li "公司/00000_公司/00000" at bounding box center [570, 217] width 199 height 27
type input "公司/00000_公司/00000"
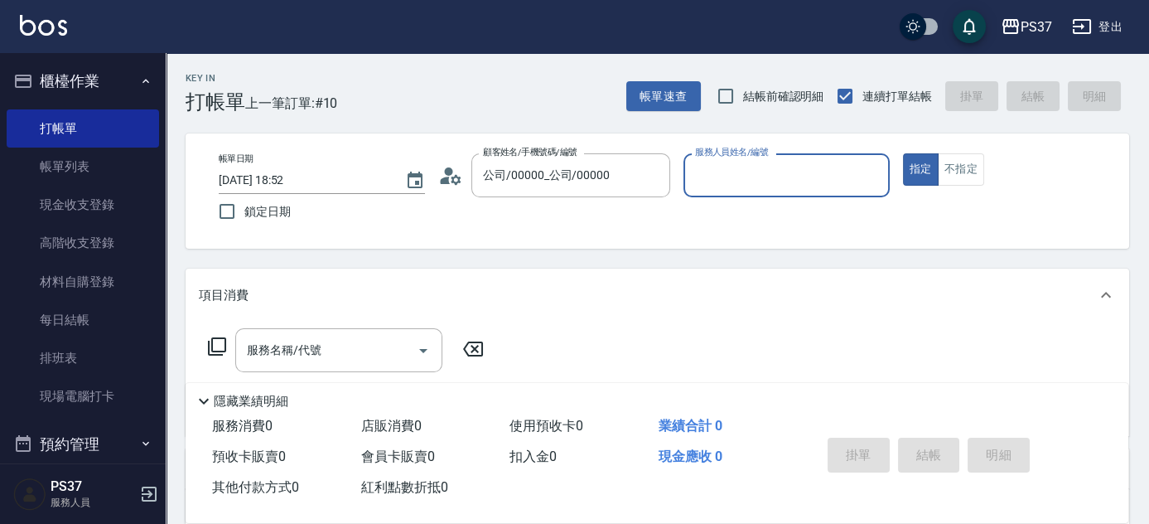
click at [802, 181] on input "服務人員姓名/編號" at bounding box center [786, 175] width 191 height 29
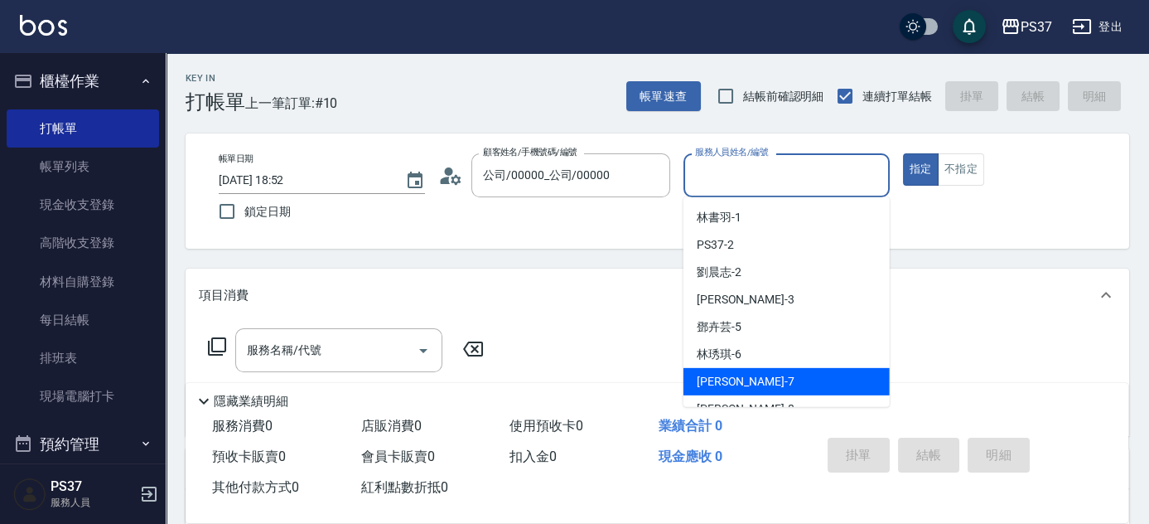
click at [784, 374] on div "[PERSON_NAME] -7" at bounding box center [786, 381] width 206 height 27
type input "[PERSON_NAME]-7"
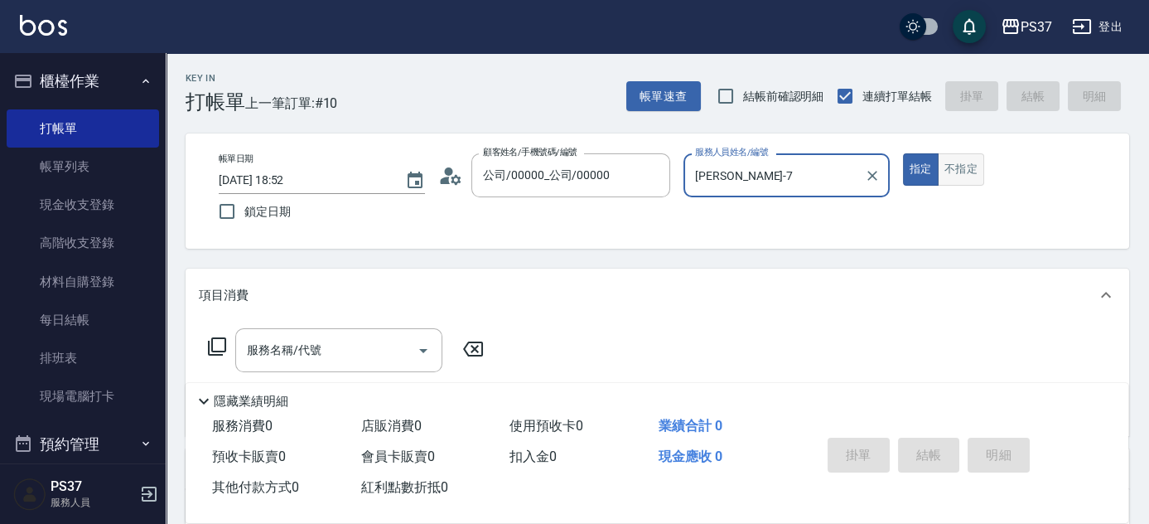
click at [970, 166] on button "不指定" at bounding box center [961, 169] width 46 height 32
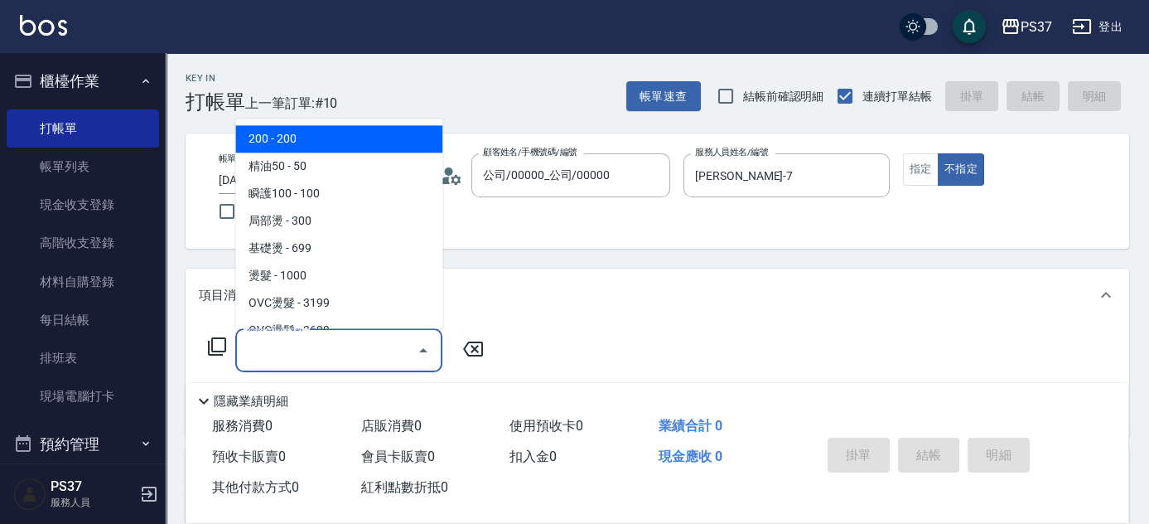
click at [362, 358] on input "服務名稱/代號" at bounding box center [326, 349] width 167 height 29
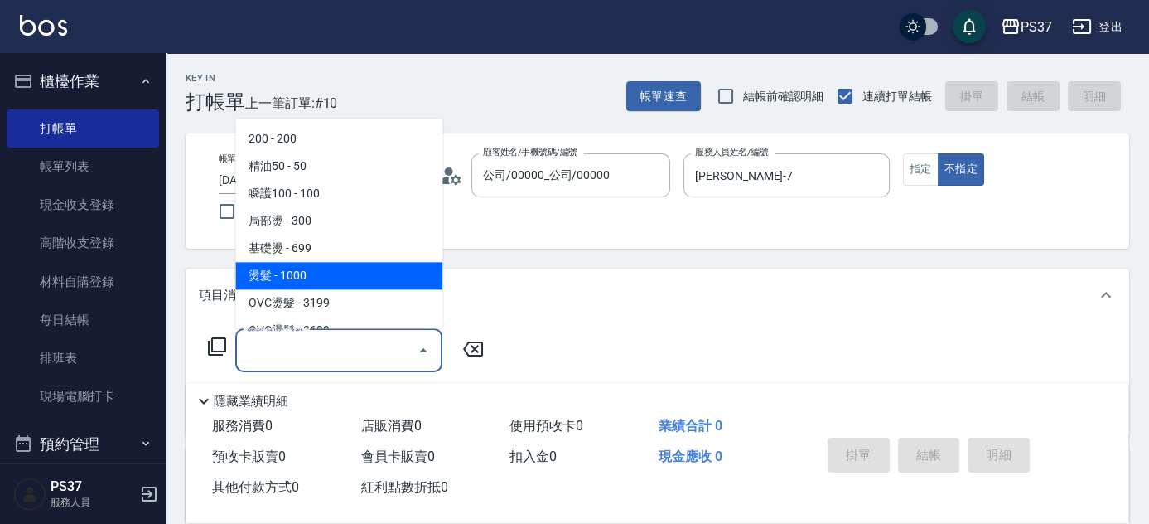
click at [351, 267] on span "燙髮 - 1000" at bounding box center [338, 276] width 207 height 27
type input "燙髮(202)"
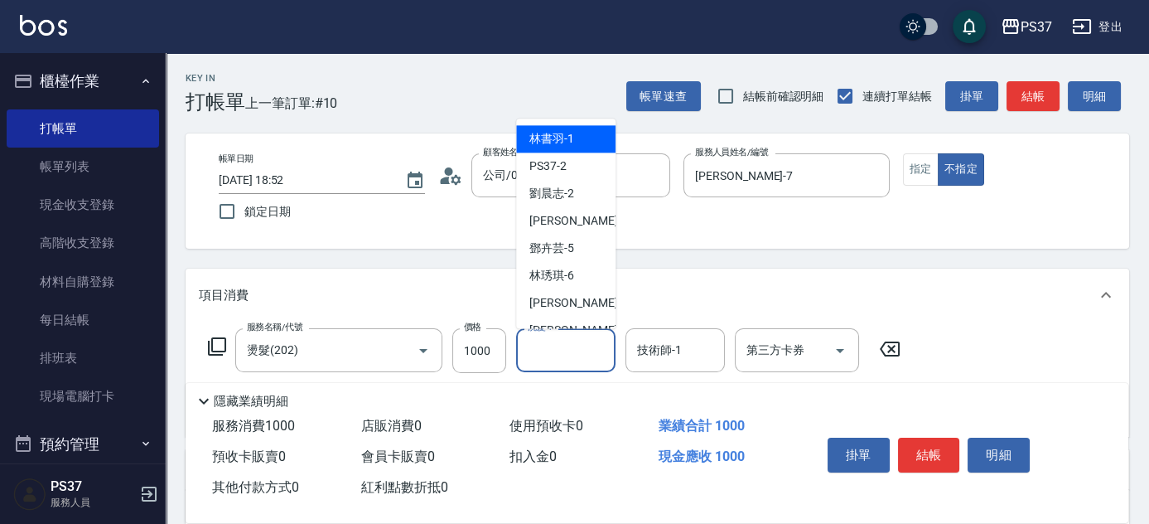
click at [553, 354] on input "洗髮-1" at bounding box center [566, 349] width 84 height 29
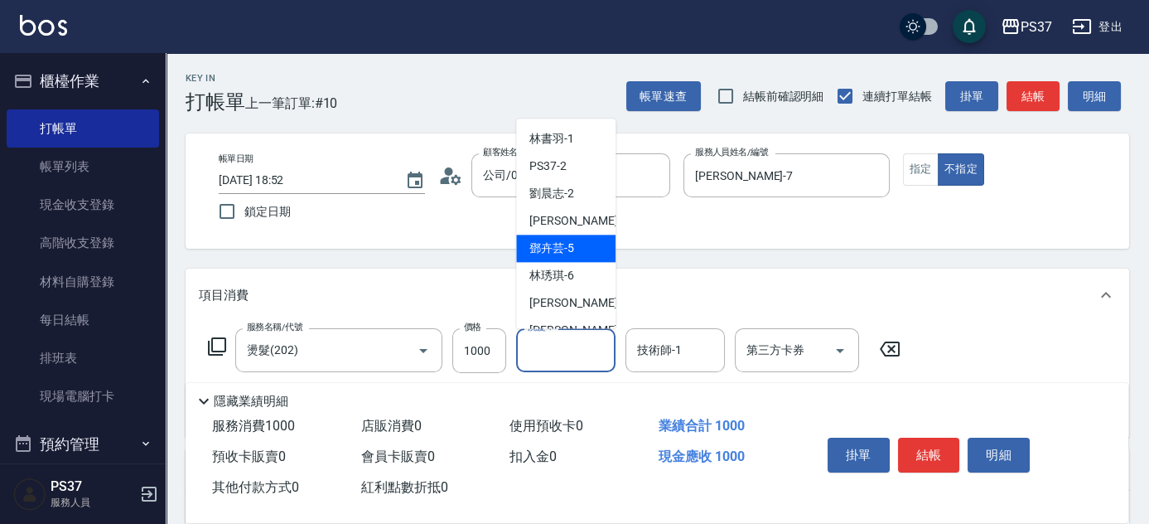
scroll to position [268, 0]
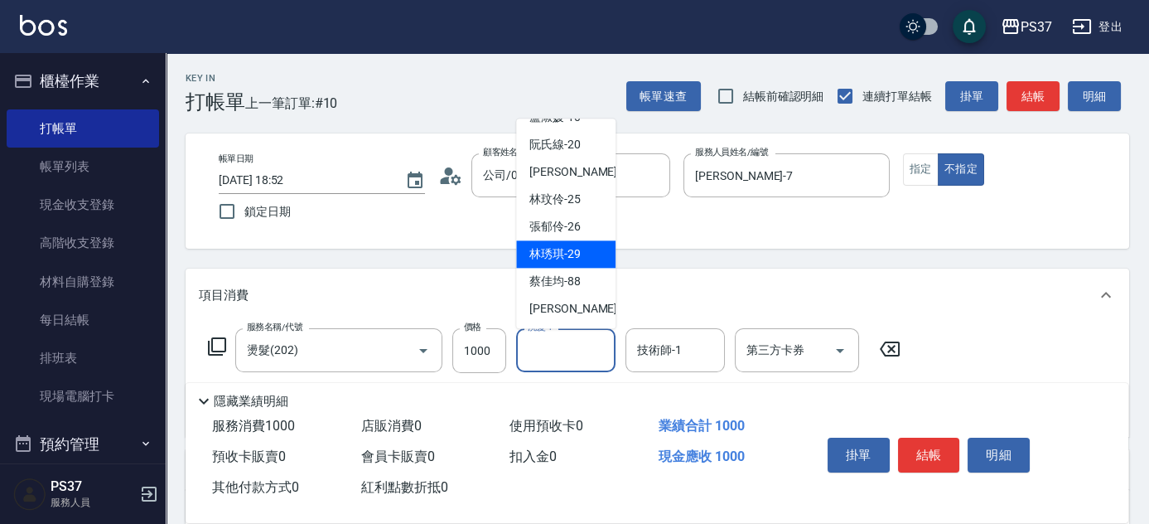
click at [567, 254] on span "[PERSON_NAME]-29" at bounding box center [554, 254] width 51 height 17
type input "[PERSON_NAME]-29"
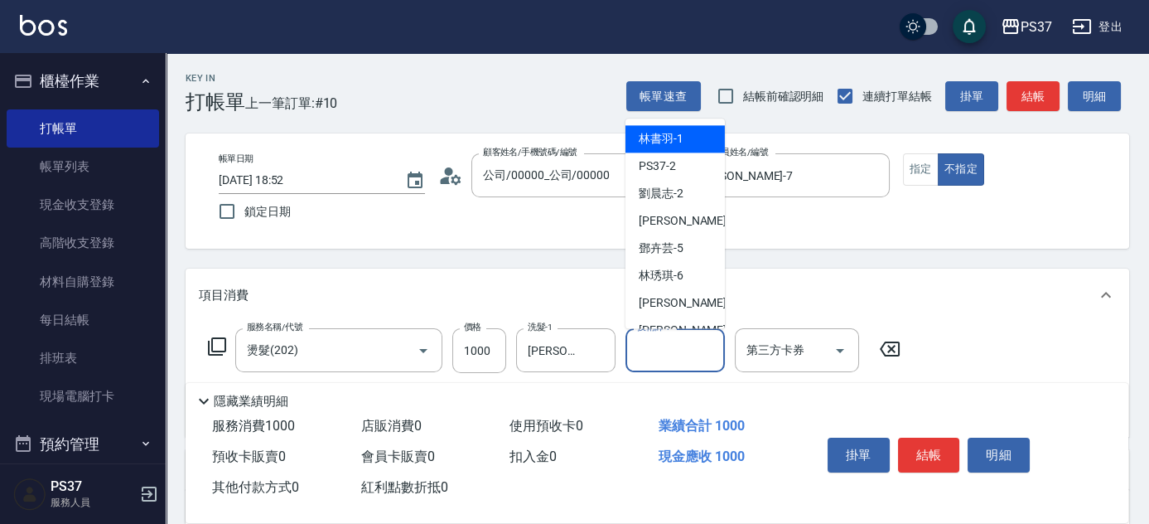
click at [656, 351] on input "技術師-1" at bounding box center [675, 349] width 84 height 29
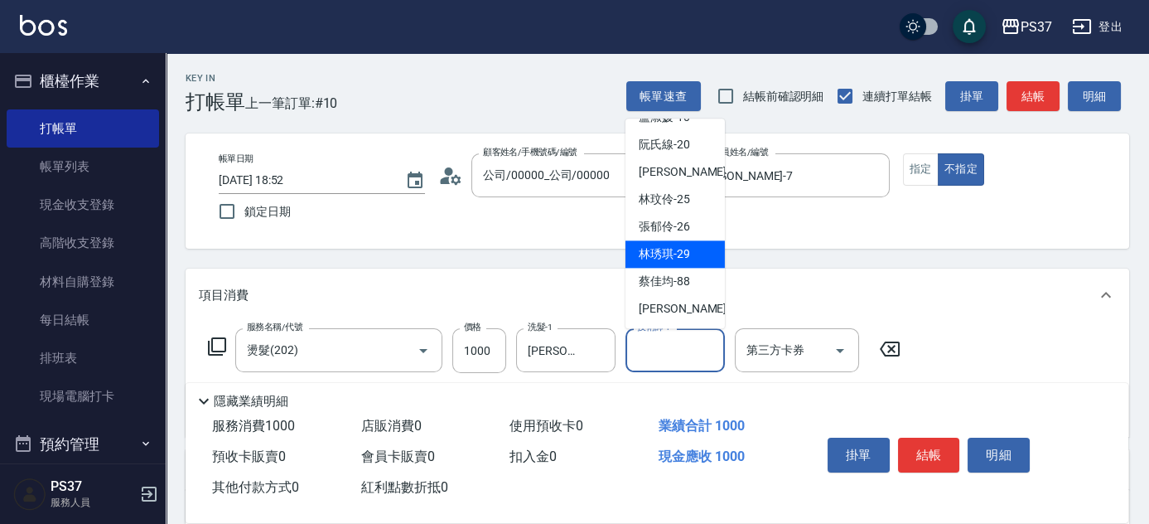
click at [656, 253] on span "[PERSON_NAME]-29" at bounding box center [664, 254] width 51 height 17
type input "[PERSON_NAME]-29"
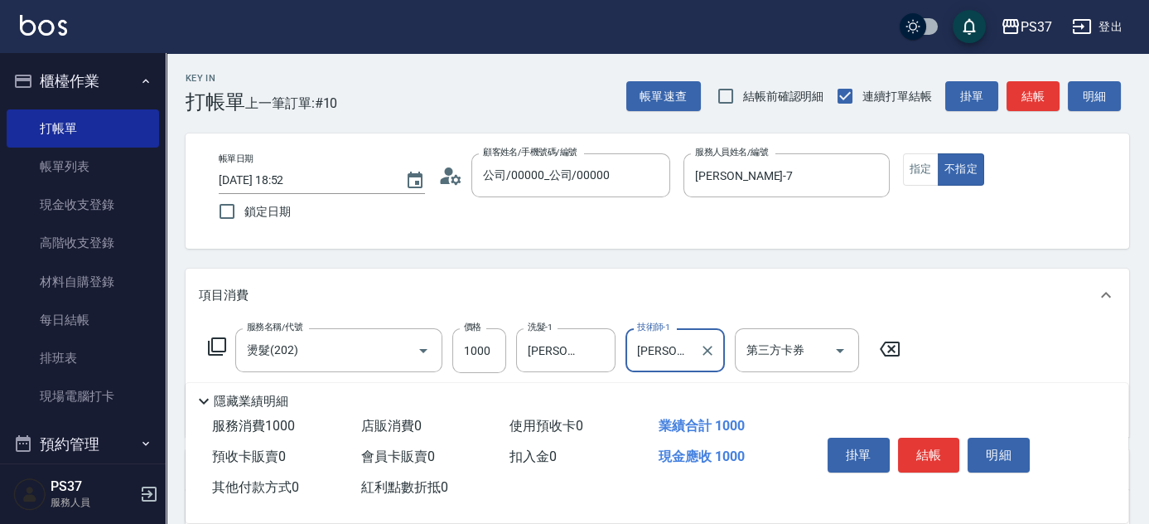
scroll to position [225, 0]
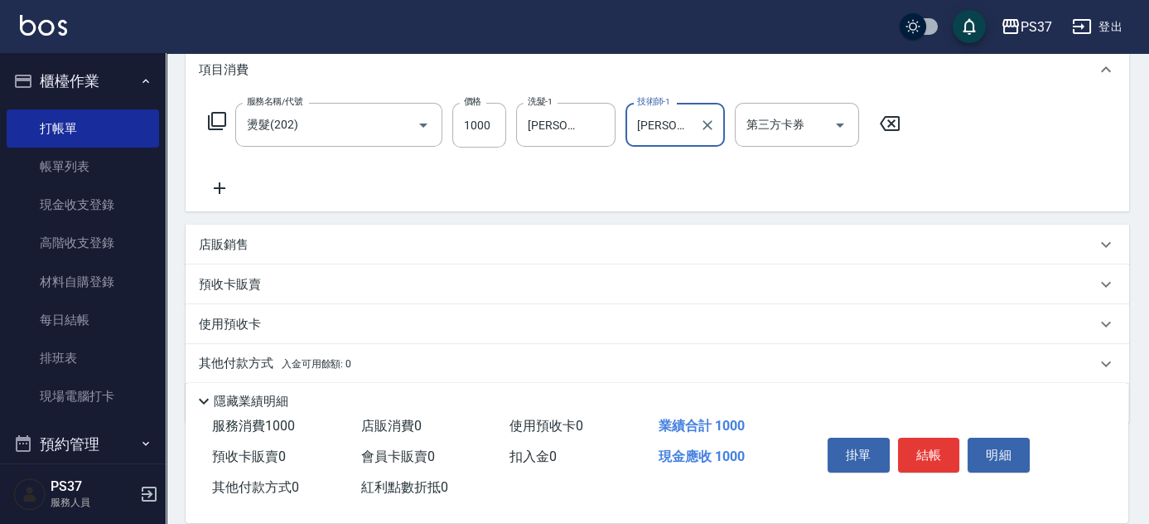
click at [227, 190] on icon at bounding box center [219, 188] width 41 height 20
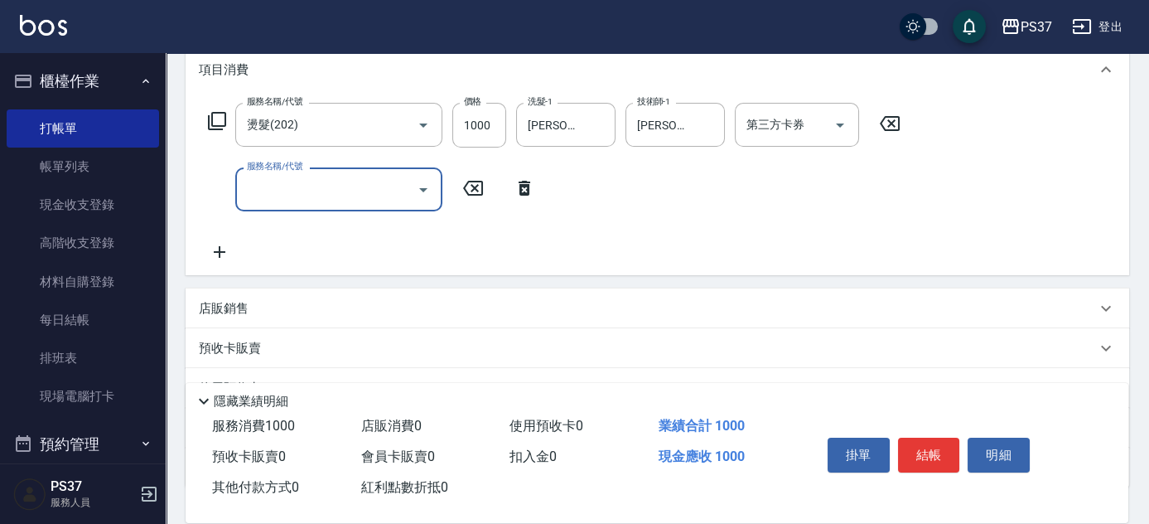
click at [347, 198] on input "服務名稱/代號" at bounding box center [326, 189] width 167 height 29
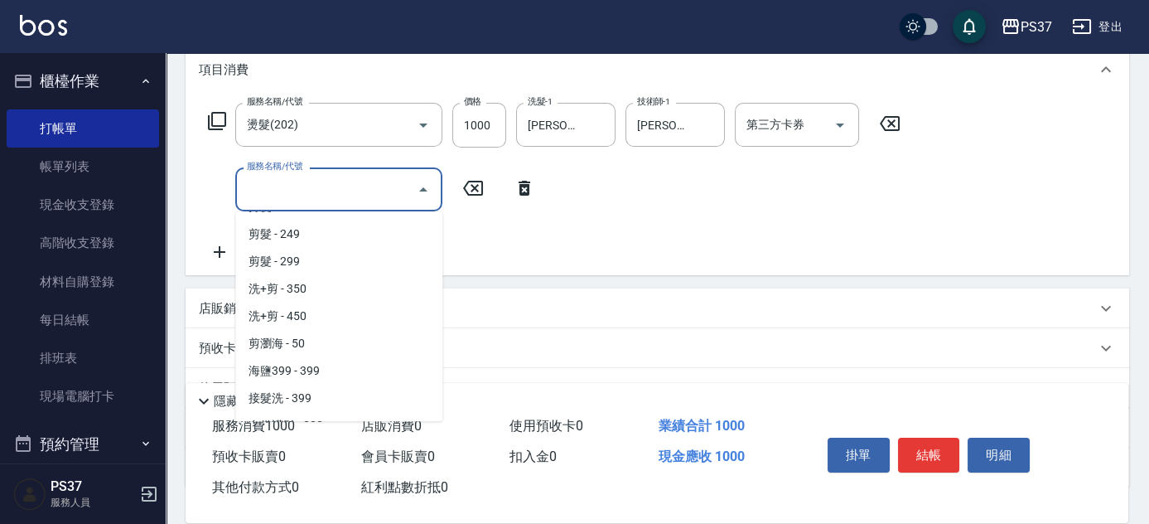
scroll to position [602, 0]
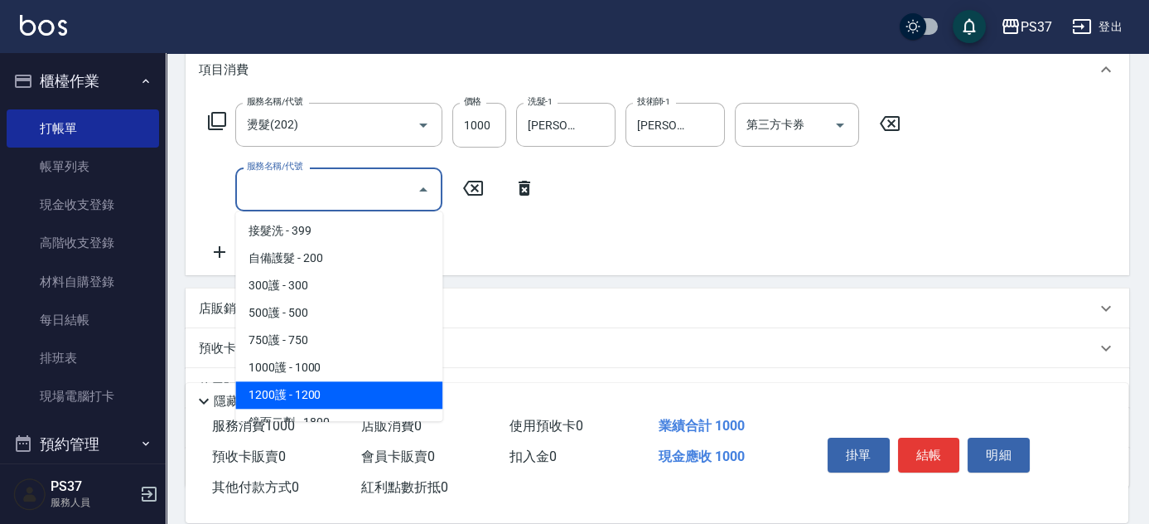
click at [351, 390] on span "1200護 - 1200" at bounding box center [338, 394] width 207 height 27
type input "1200護(405)"
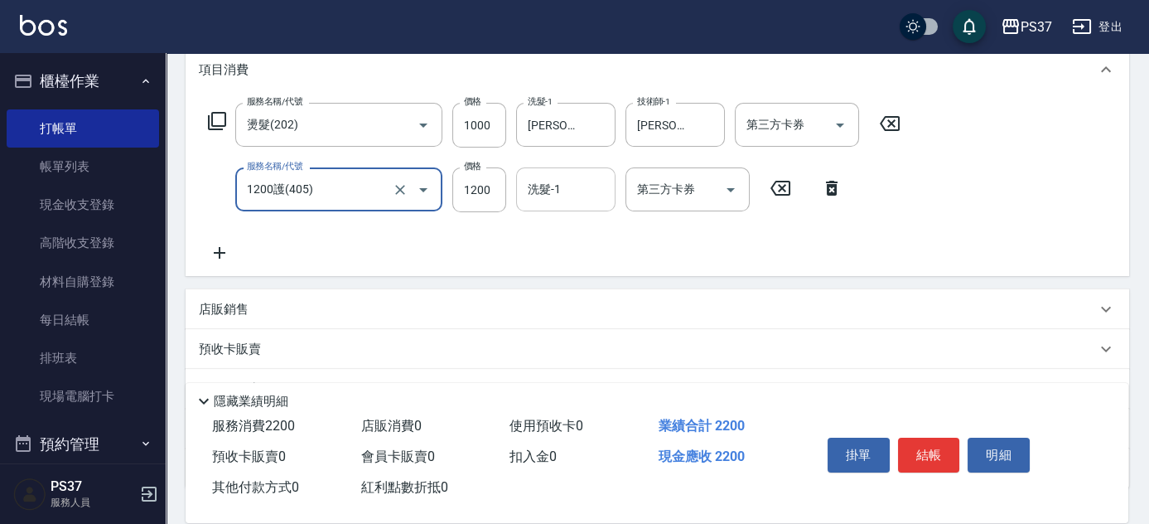
click at [567, 167] on div "洗髮-1" at bounding box center [565, 189] width 99 height 44
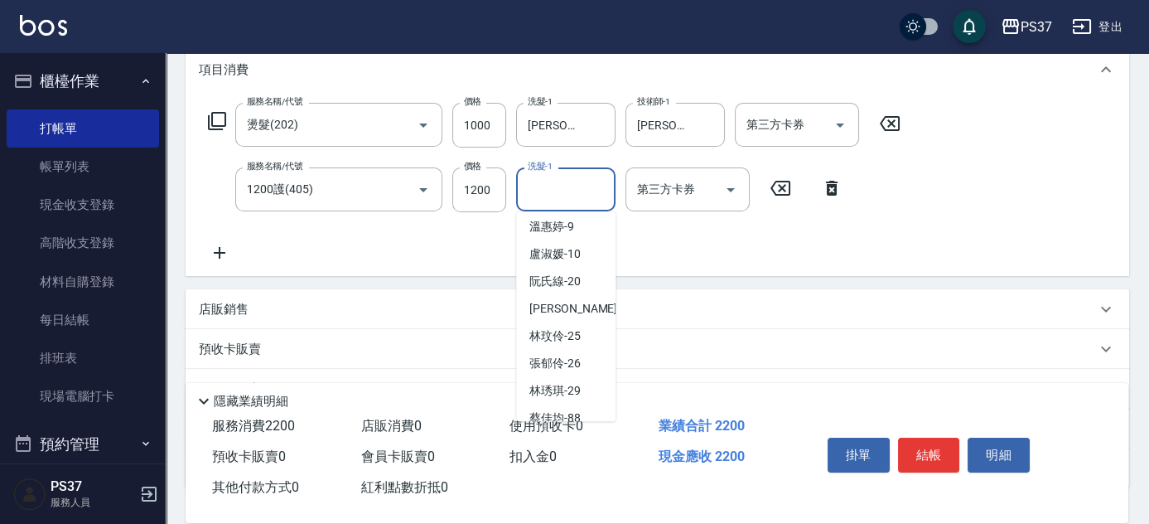
scroll to position [268, 0]
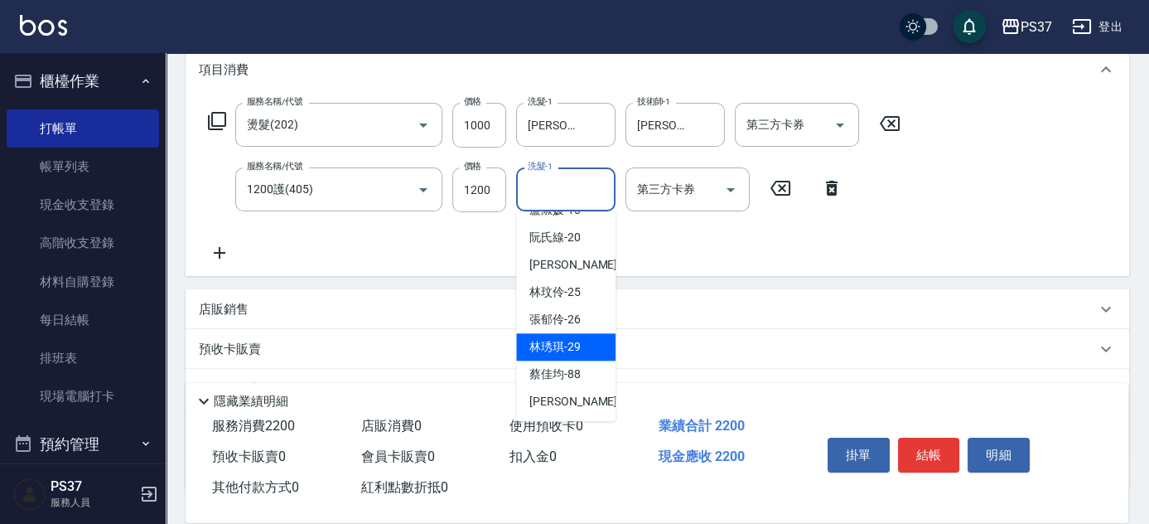
click at [550, 340] on span "[PERSON_NAME]-29" at bounding box center [554, 346] width 51 height 17
type input "[PERSON_NAME]-29"
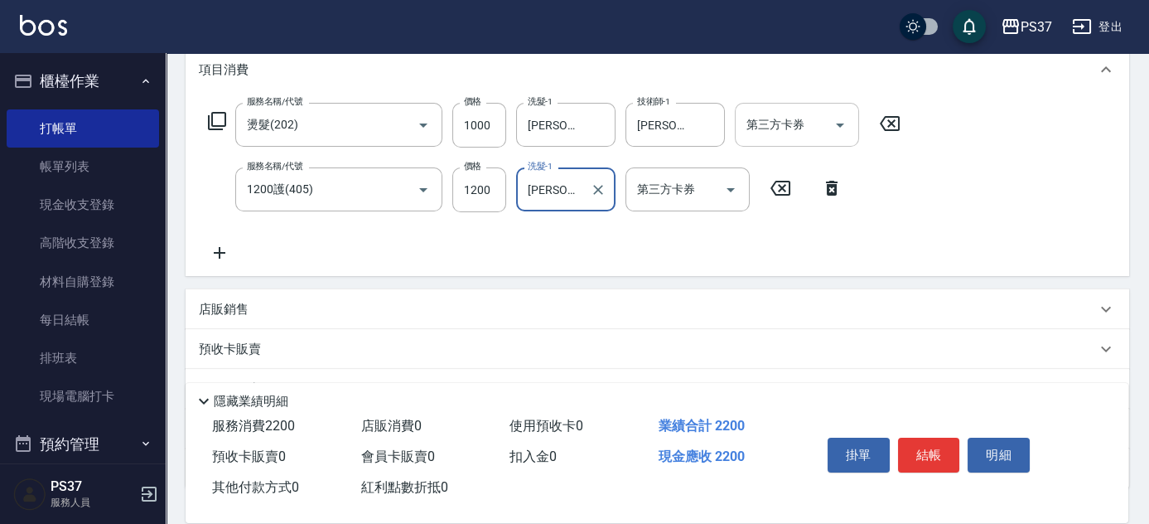
click at [845, 126] on icon "Open" at bounding box center [840, 125] width 20 height 20
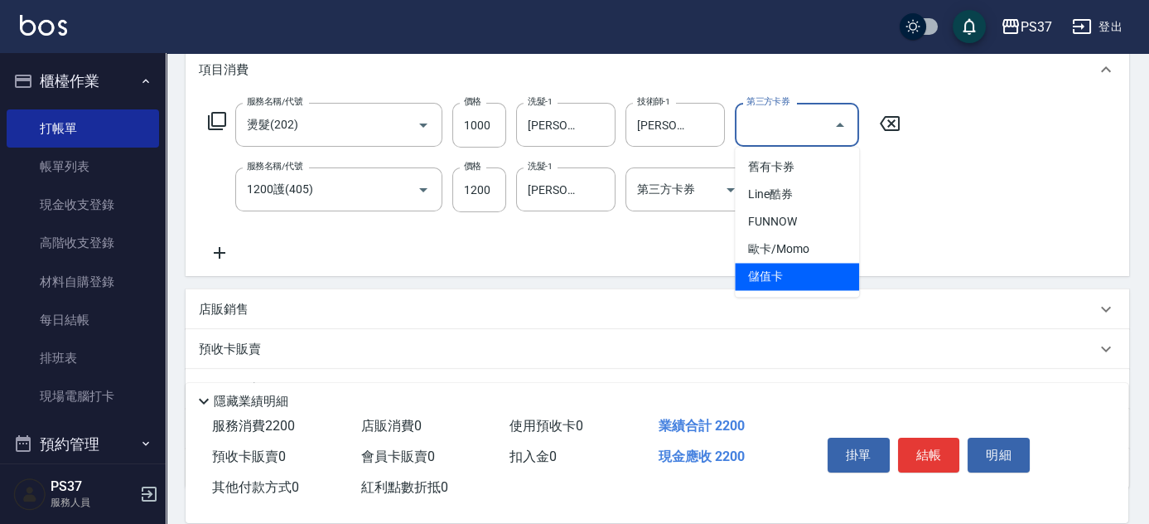
click at [789, 290] on ul "舊有卡券 Line酷券 FUNNOW 歐卡/Momo 儲值卡" at bounding box center [797, 222] width 124 height 150
click at [782, 268] on span "儲值卡" at bounding box center [797, 276] width 124 height 27
type input "儲值卡"
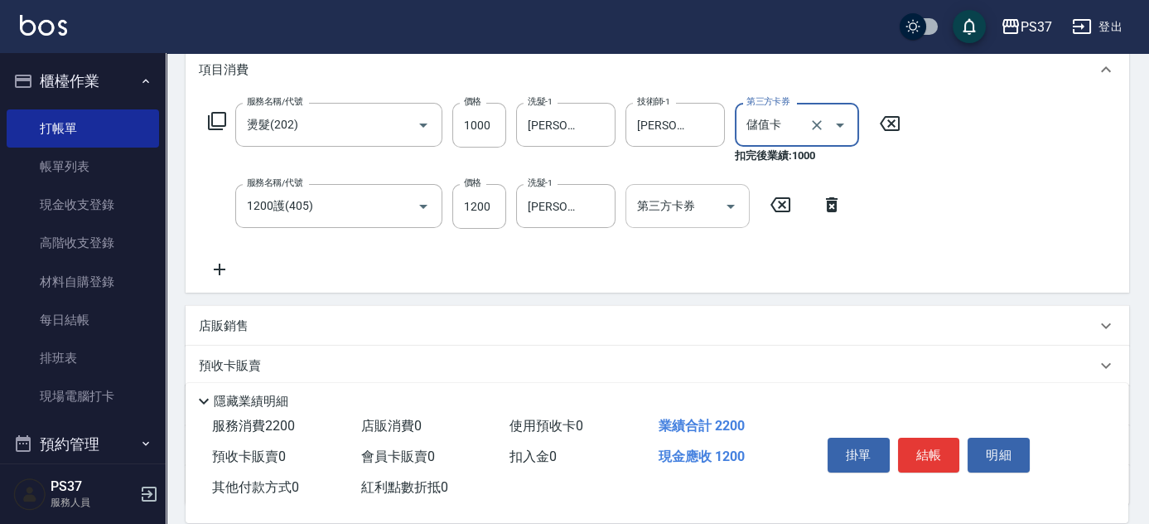
click at [735, 209] on icon "Open" at bounding box center [731, 206] width 20 height 20
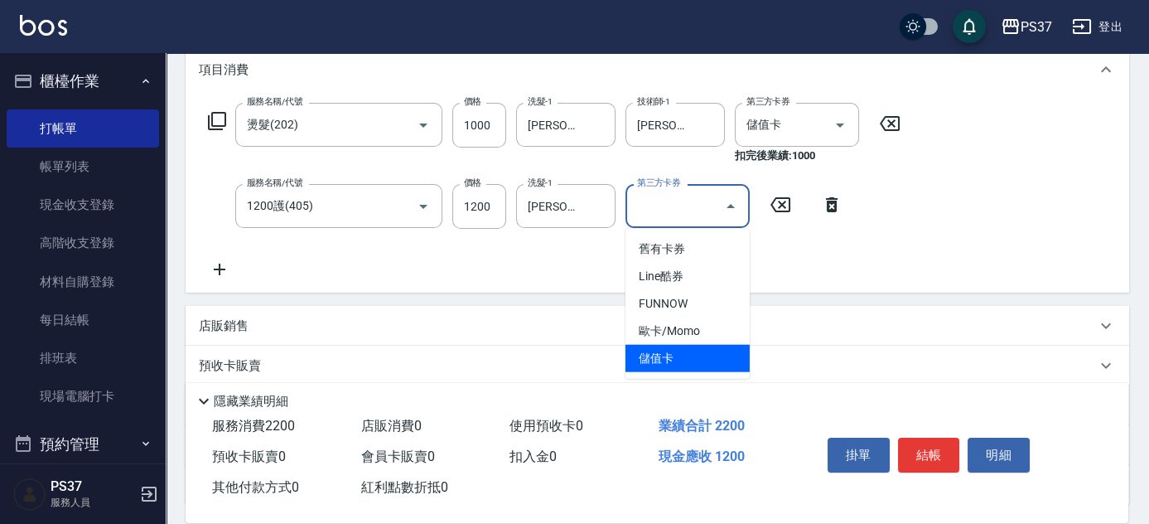
click at [702, 353] on span "儲值卡" at bounding box center [687, 358] width 124 height 27
type input "儲值卡"
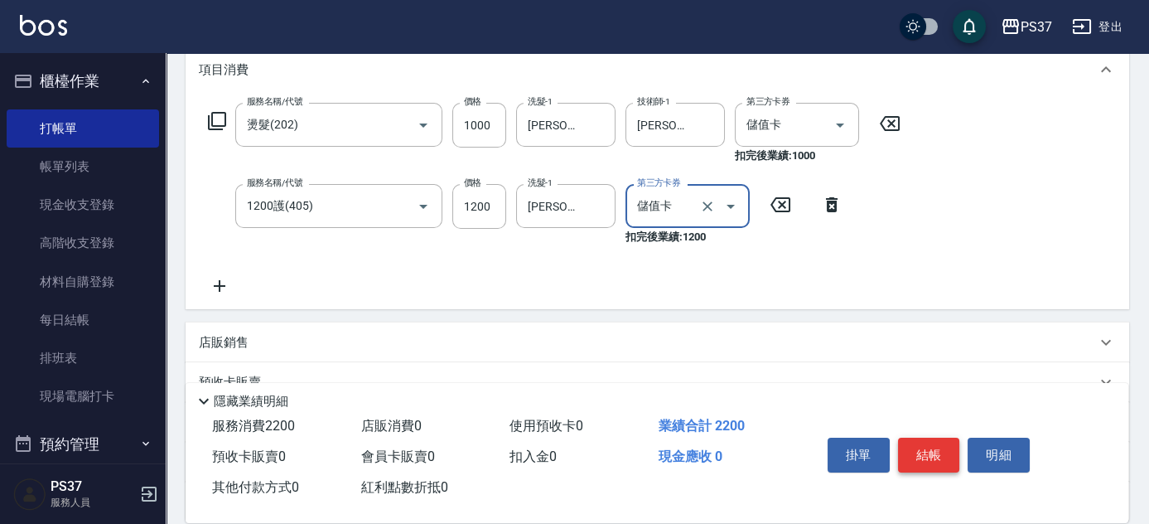
click at [936, 447] on button "結帳" at bounding box center [929, 454] width 62 height 35
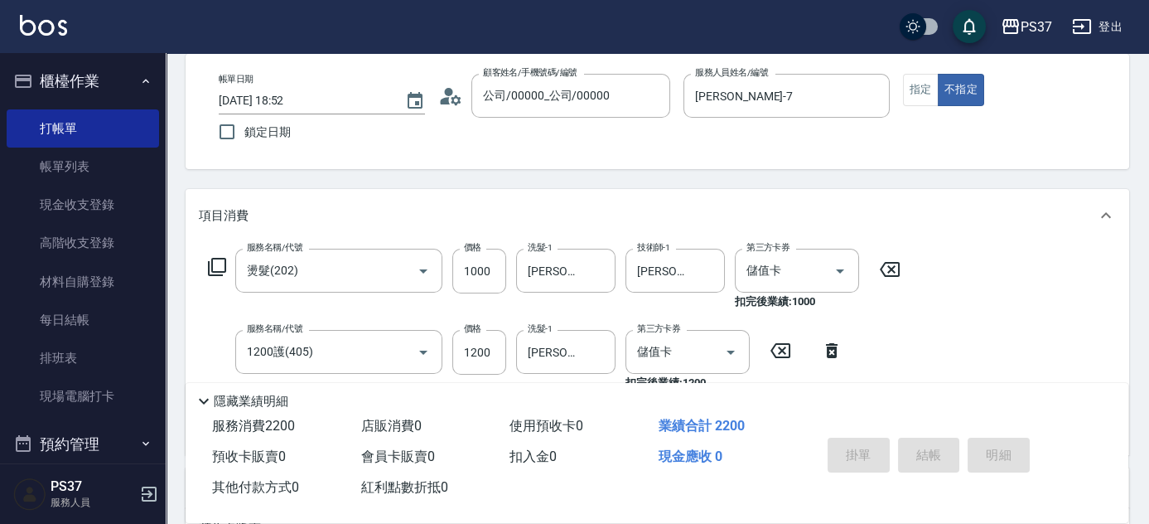
scroll to position [0, 0]
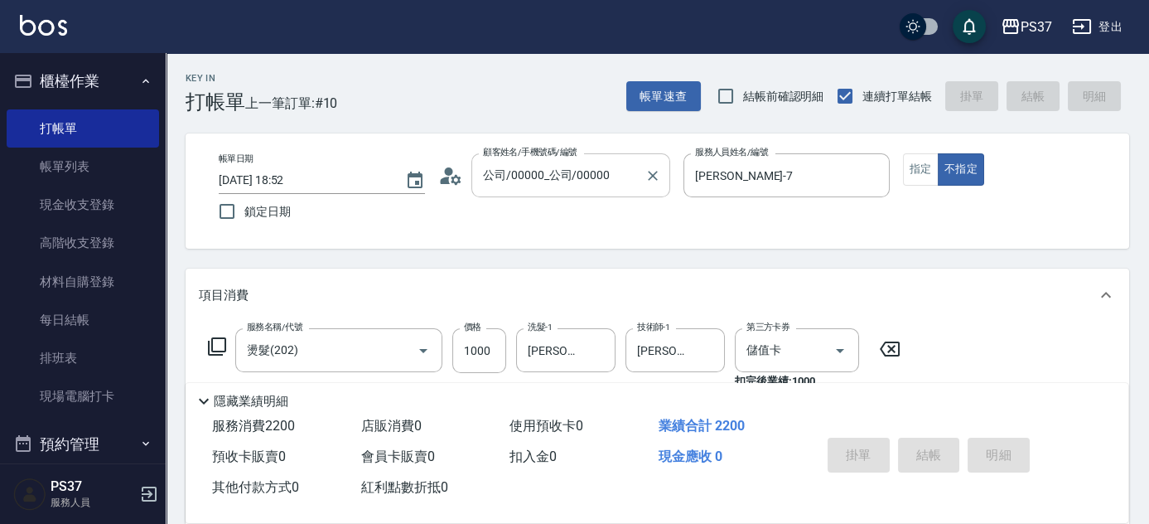
type input "[DATE] 19:20"
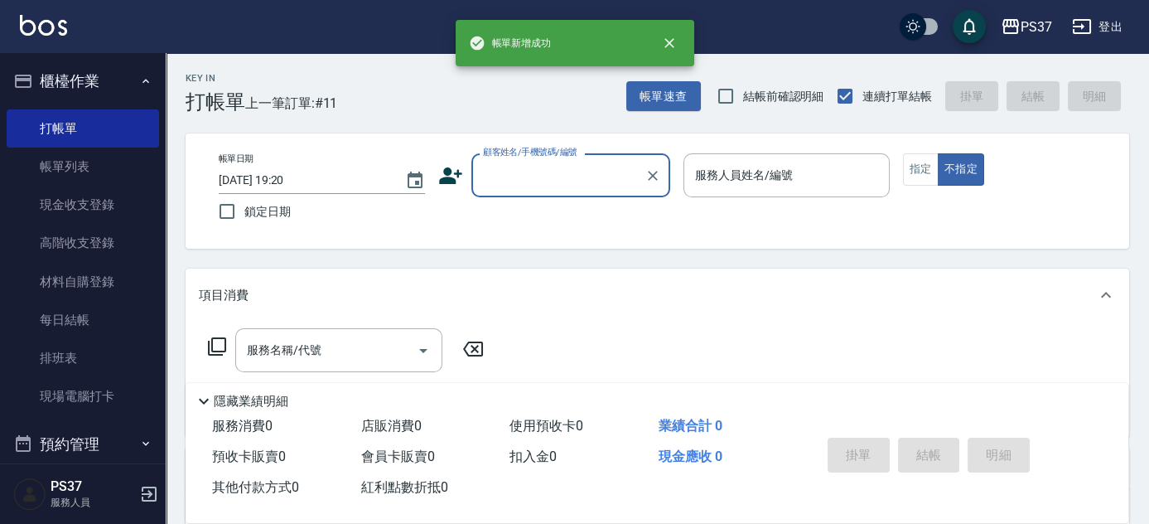
click at [559, 181] on input "顧客姓名/手機號碼/編號" at bounding box center [558, 175] width 159 height 29
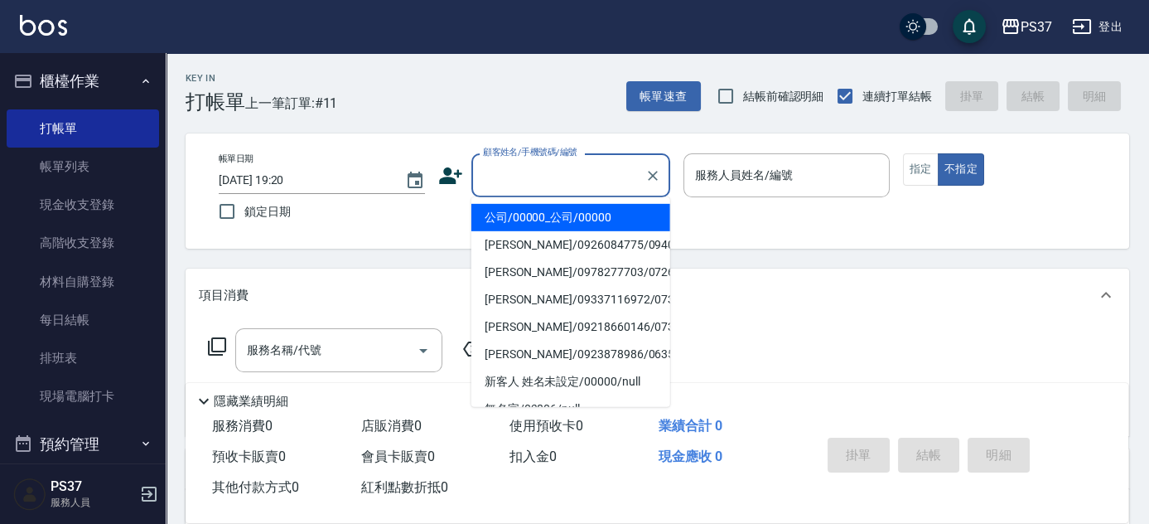
click at [558, 224] on li "公司/00000_公司/00000" at bounding box center [570, 217] width 199 height 27
type input "公司/00000_公司/00000"
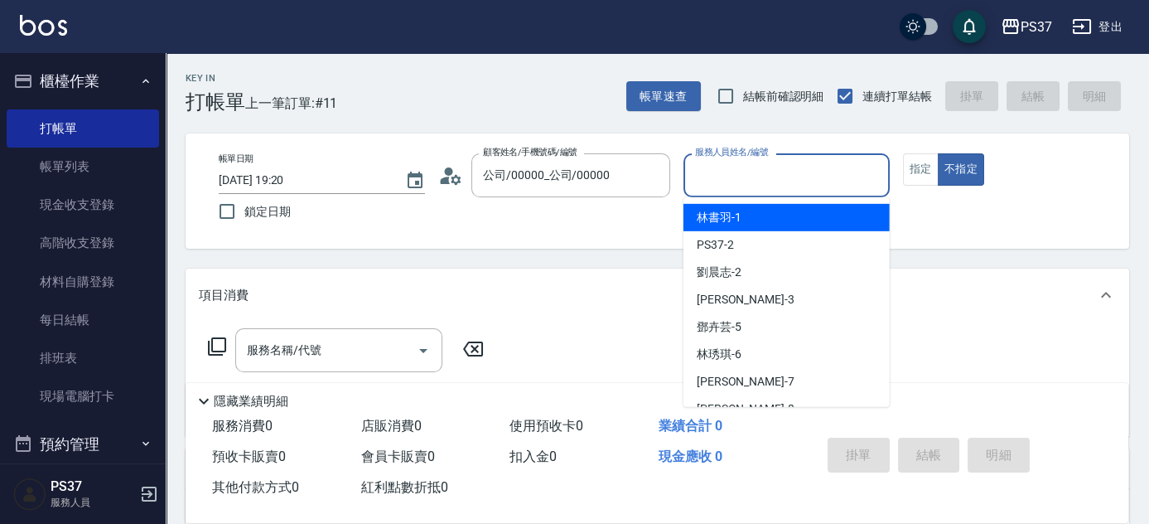
click at [721, 185] on input "服務人員姓名/編號" at bounding box center [786, 175] width 191 height 29
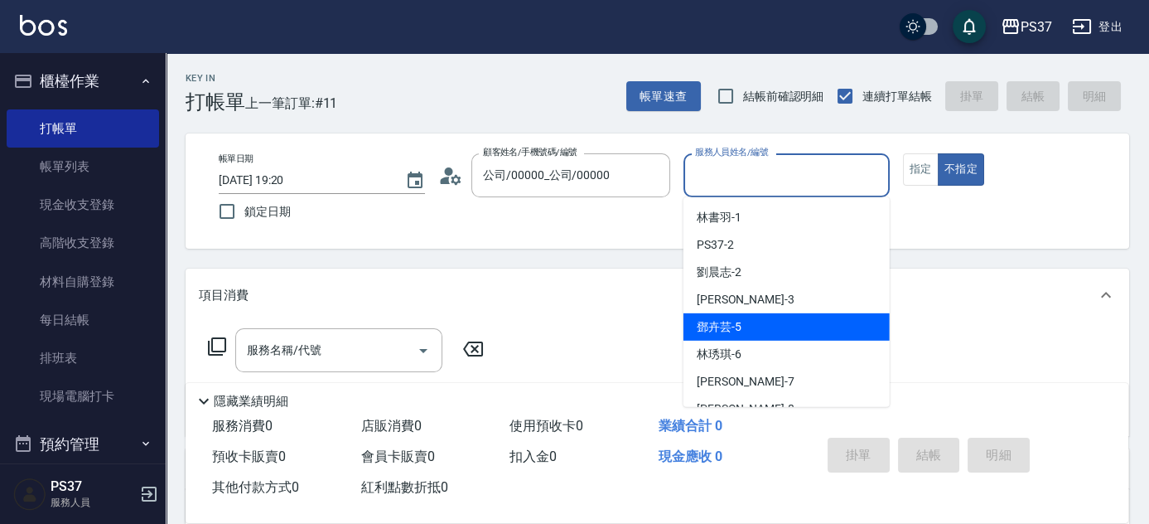
click at [773, 330] on div "[PERSON_NAME]-5" at bounding box center [786, 326] width 206 height 27
type input "[PERSON_NAME]-5"
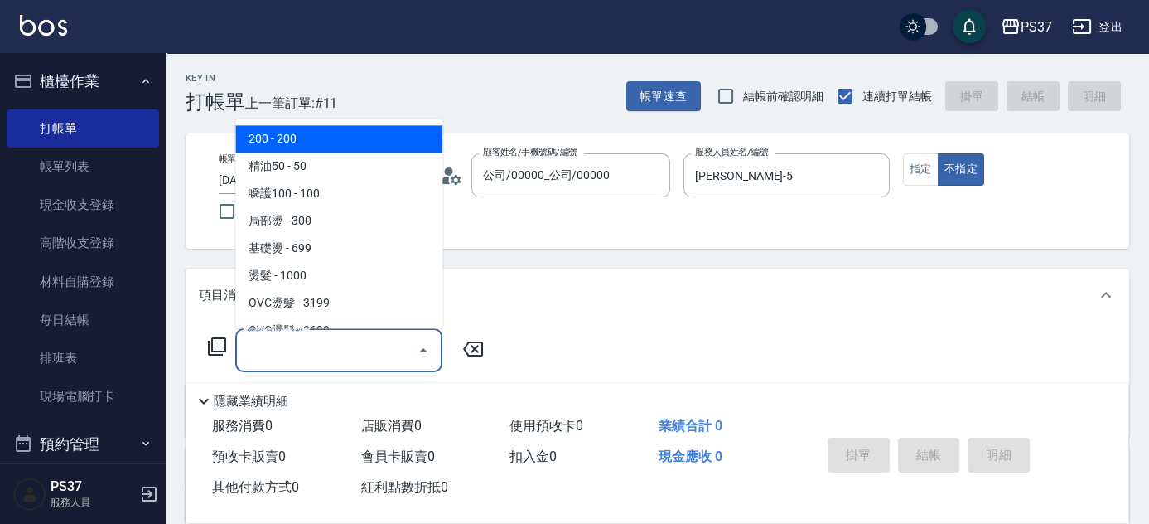
click at [355, 350] on input "服務名稱/代號" at bounding box center [326, 349] width 167 height 29
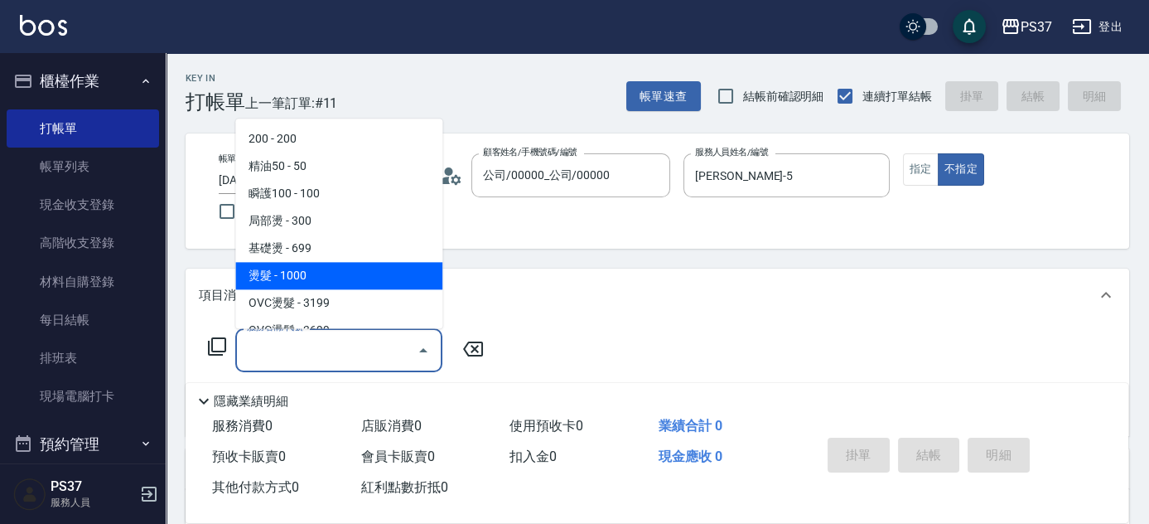
click at [337, 280] on span "燙髮 - 1000" at bounding box center [338, 276] width 207 height 27
type input "燙髮(202)"
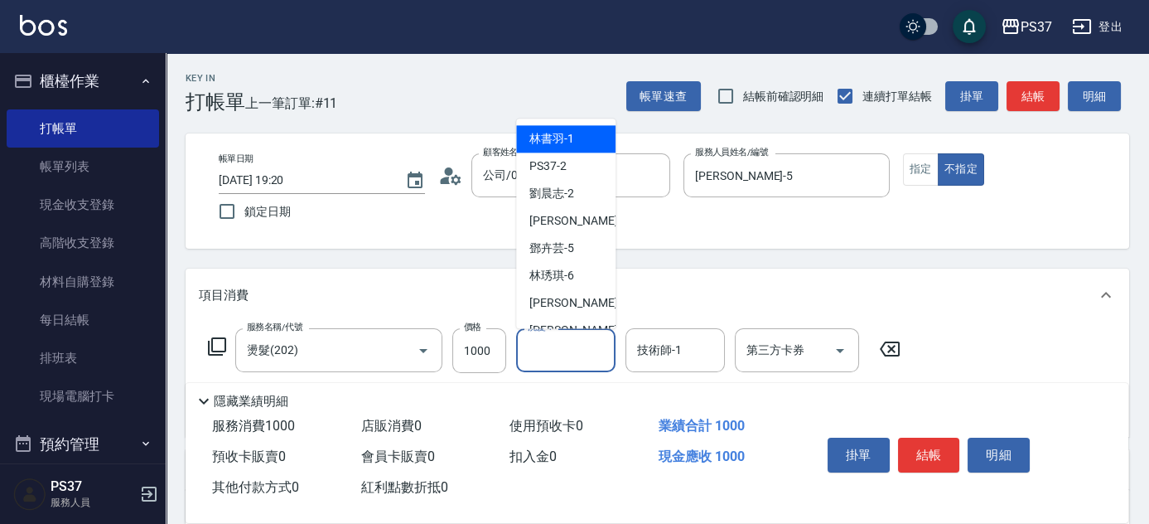
click at [565, 356] on input "洗髮-1" at bounding box center [566, 349] width 84 height 29
click at [572, 138] on span "[PERSON_NAME]-1" at bounding box center [551, 139] width 45 height 17
type input "[PERSON_NAME]-1"
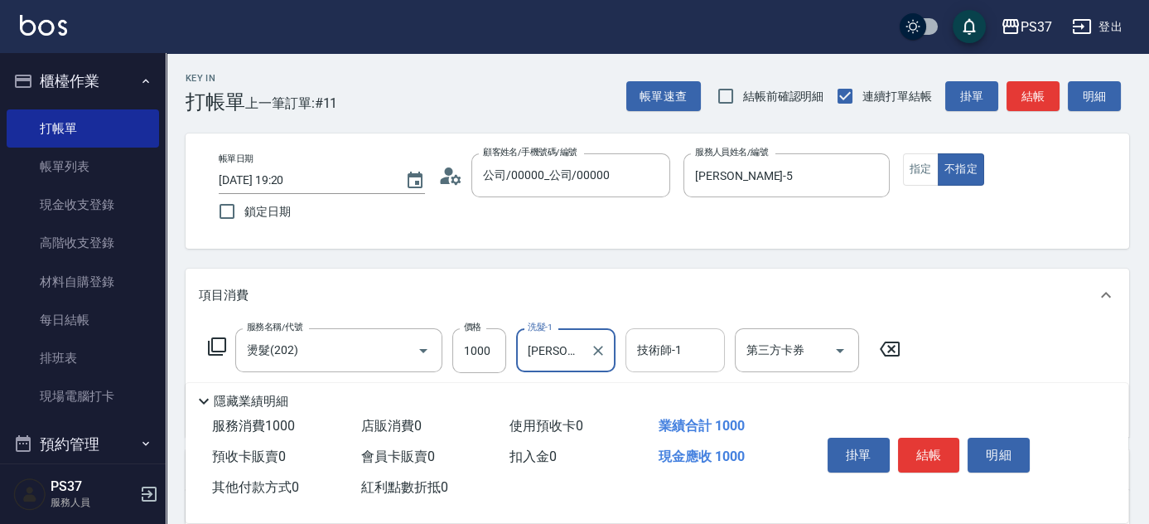
click at [684, 357] on input "技術師-1" at bounding box center [675, 349] width 84 height 29
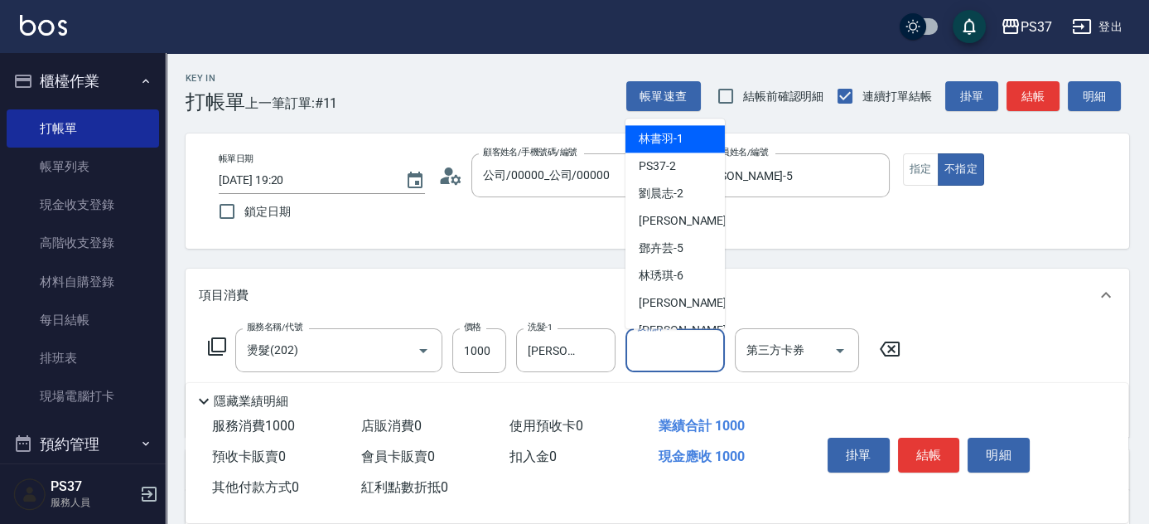
click at [673, 147] on span "[PERSON_NAME]-1" at bounding box center [661, 139] width 45 height 17
type input "[PERSON_NAME]-1"
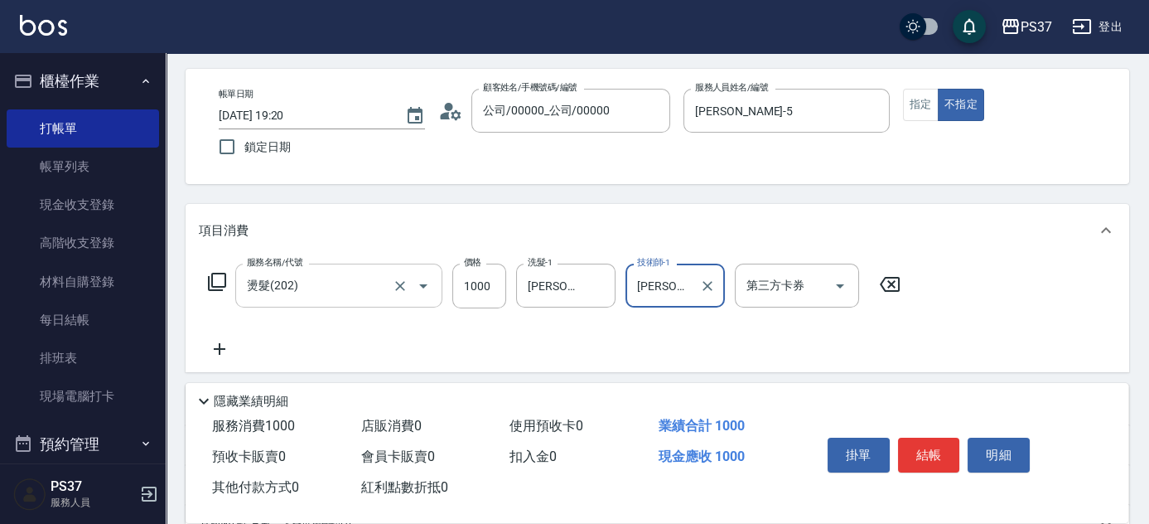
scroll to position [150, 0]
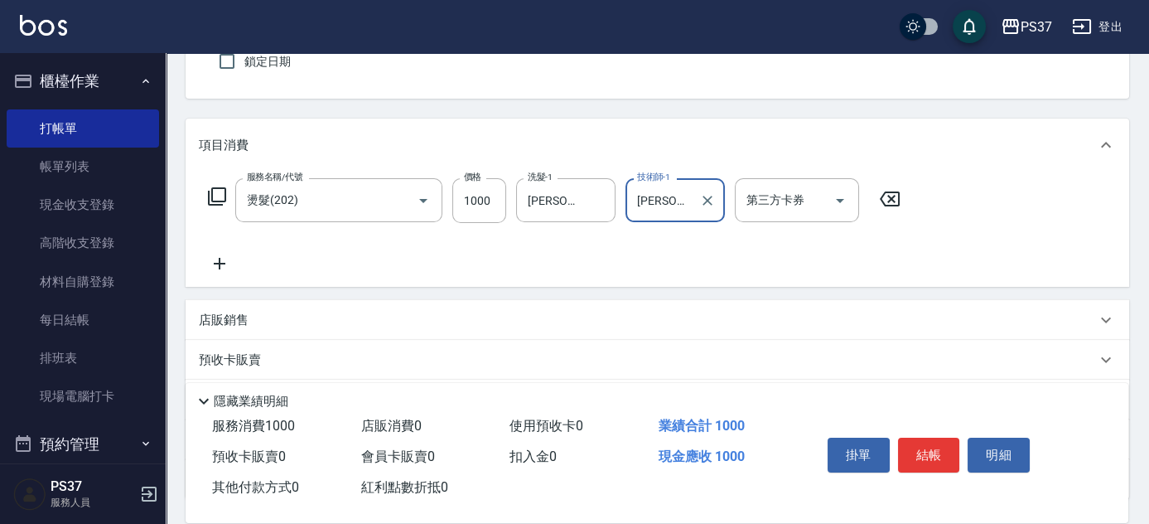
click at [208, 273] on div "服務名稱/代號 燙髮(202) 服務名稱/代號 價格 1000 價格 洗髮-1 [PERSON_NAME]-1 洗髮-1 技術師-1 [PERSON_NAME…" at bounding box center [657, 228] width 943 height 115
click at [222, 269] on icon at bounding box center [219, 263] width 41 height 20
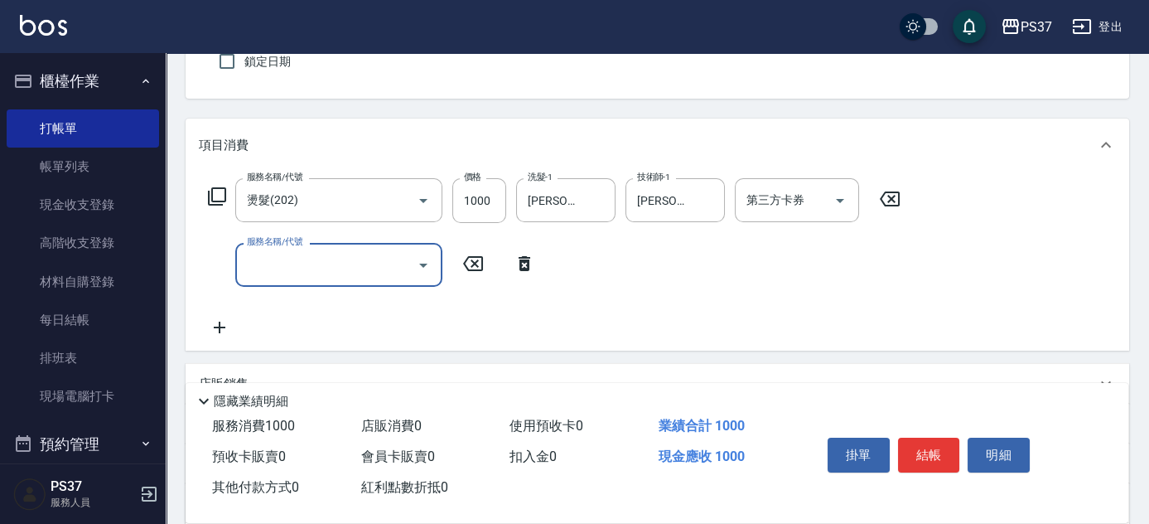
click at [289, 282] on div "服務名稱/代號" at bounding box center [338, 265] width 207 height 44
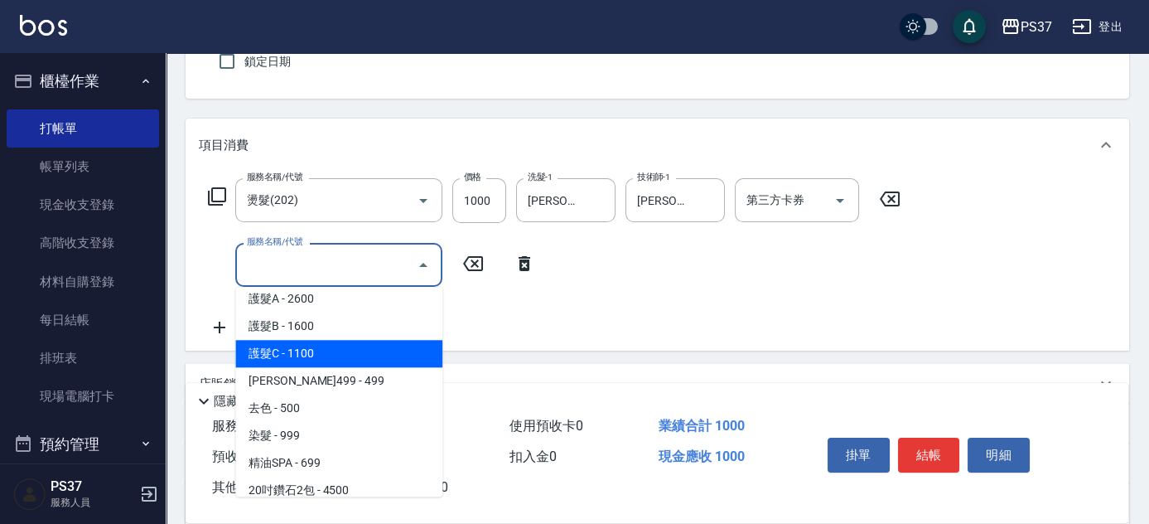
scroll to position [678, 0]
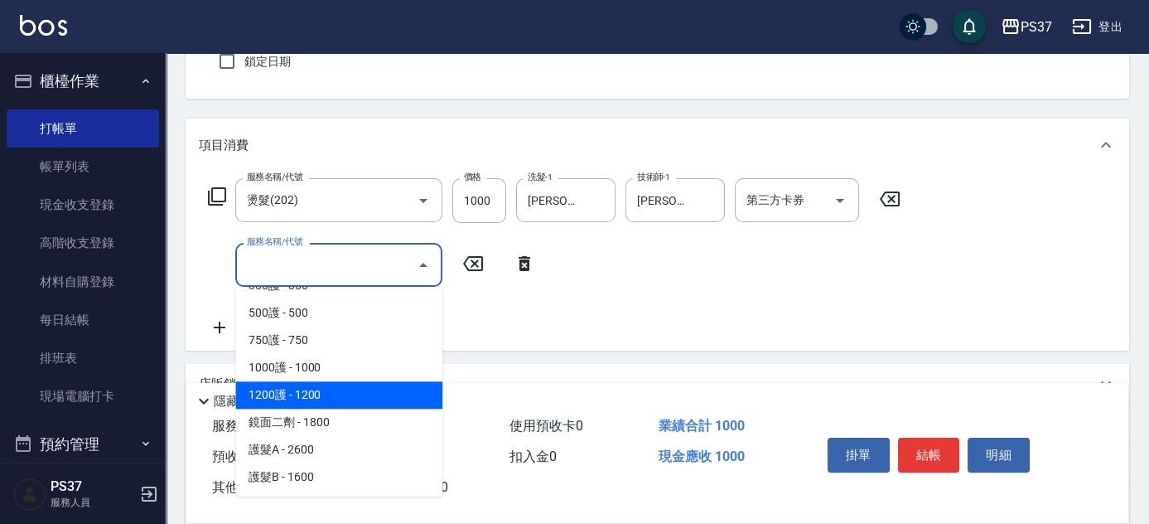
click at [350, 398] on span "1200護 - 1200" at bounding box center [338, 394] width 207 height 27
type input "1200護(405)"
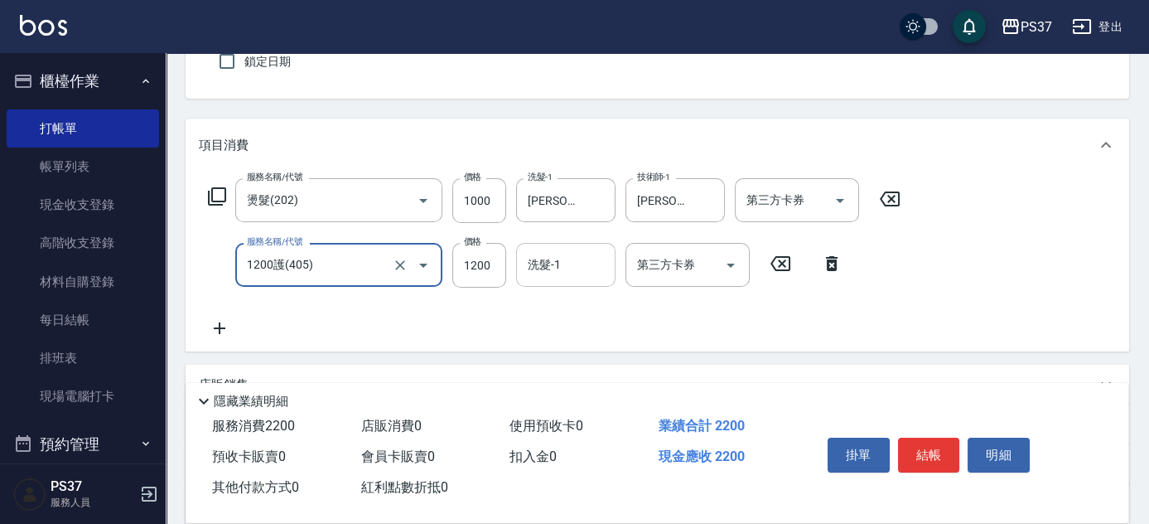
click at [567, 262] on input "洗髮-1" at bounding box center [566, 264] width 84 height 29
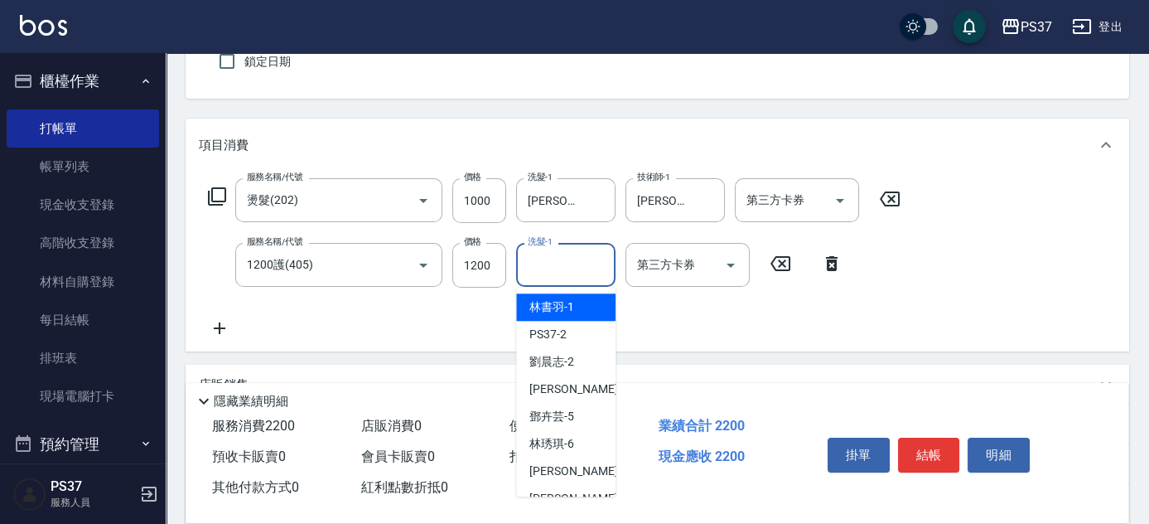
click at [567, 298] on span "[PERSON_NAME]-1" at bounding box center [551, 306] width 45 height 17
type input "[PERSON_NAME]-1"
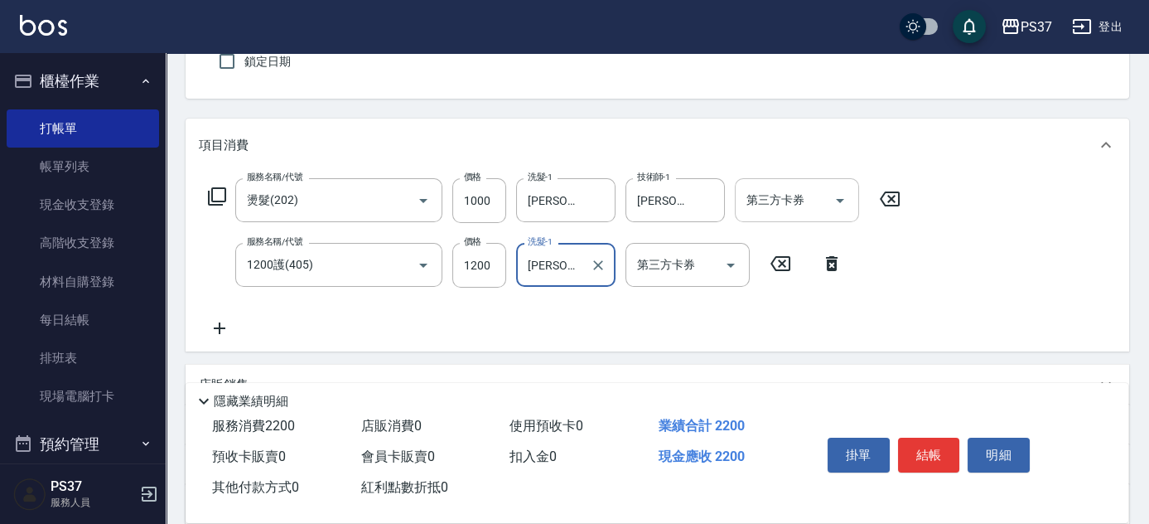
click at [836, 197] on icon "Open" at bounding box center [840, 201] width 20 height 20
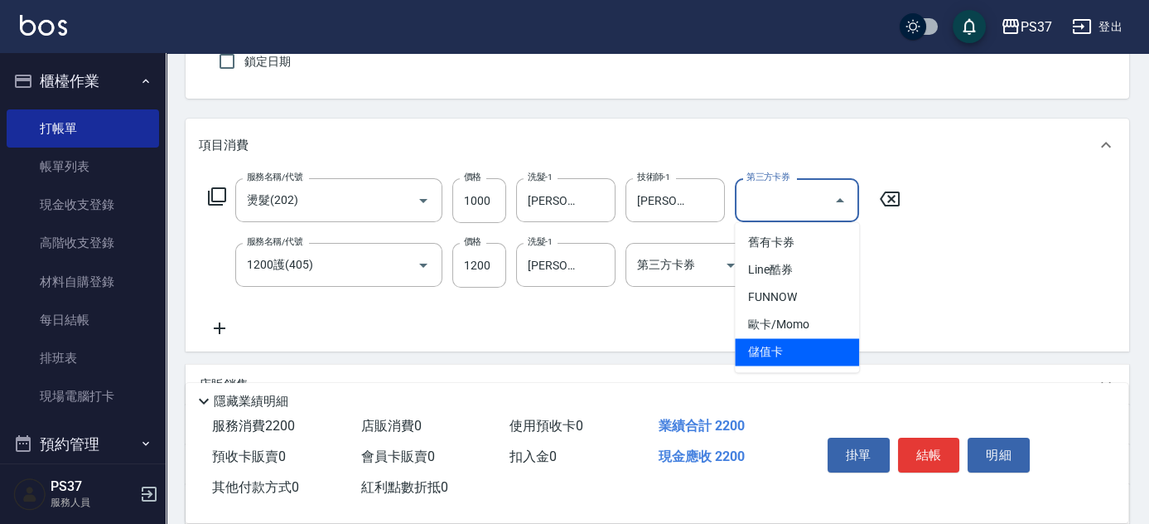
click at [787, 353] on span "儲值卡" at bounding box center [797, 351] width 124 height 27
type input "儲值卡"
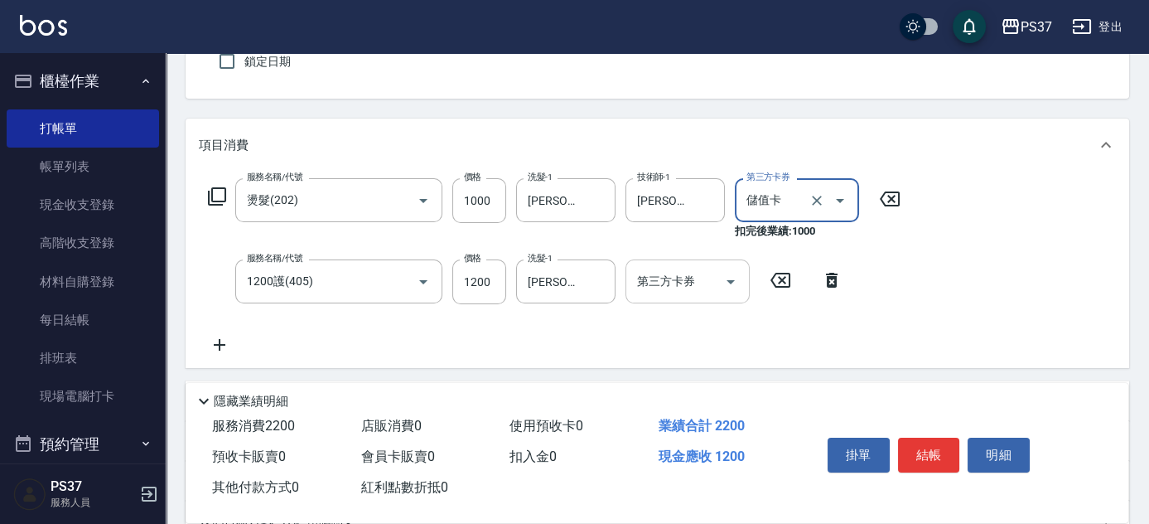
click at [729, 286] on icon "Open" at bounding box center [731, 282] width 20 height 20
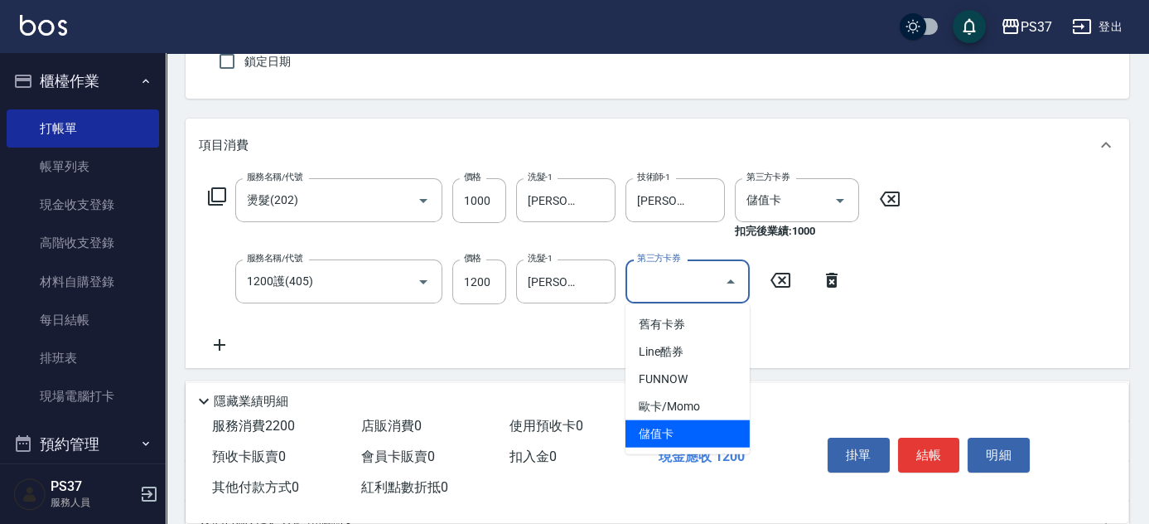
click at [683, 430] on span "儲值卡" at bounding box center [687, 433] width 124 height 27
type input "儲值卡"
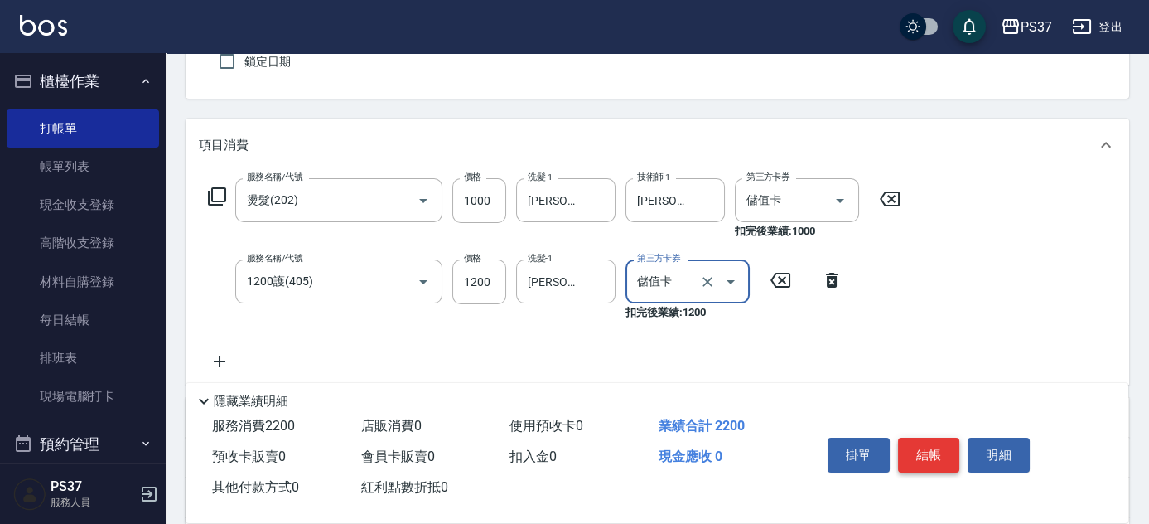
click at [912, 450] on button "結帳" at bounding box center [929, 454] width 62 height 35
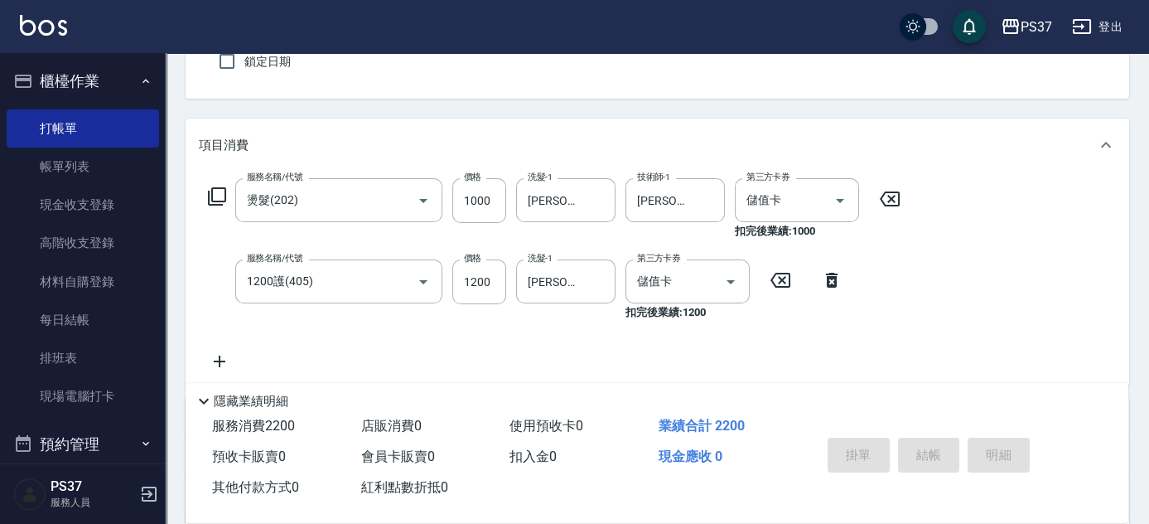
type input "[DATE] 19:21"
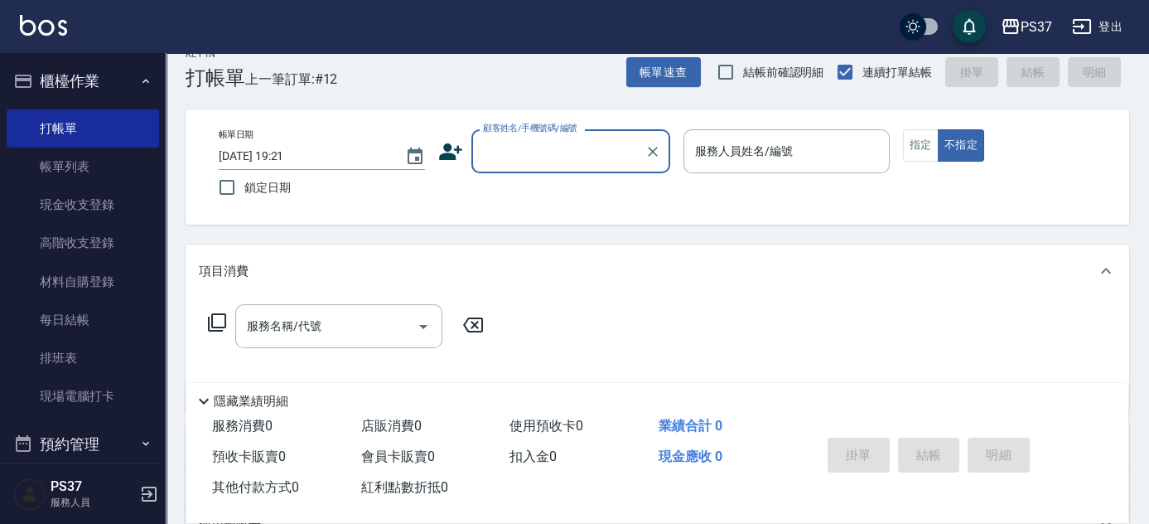
scroll to position [0, 0]
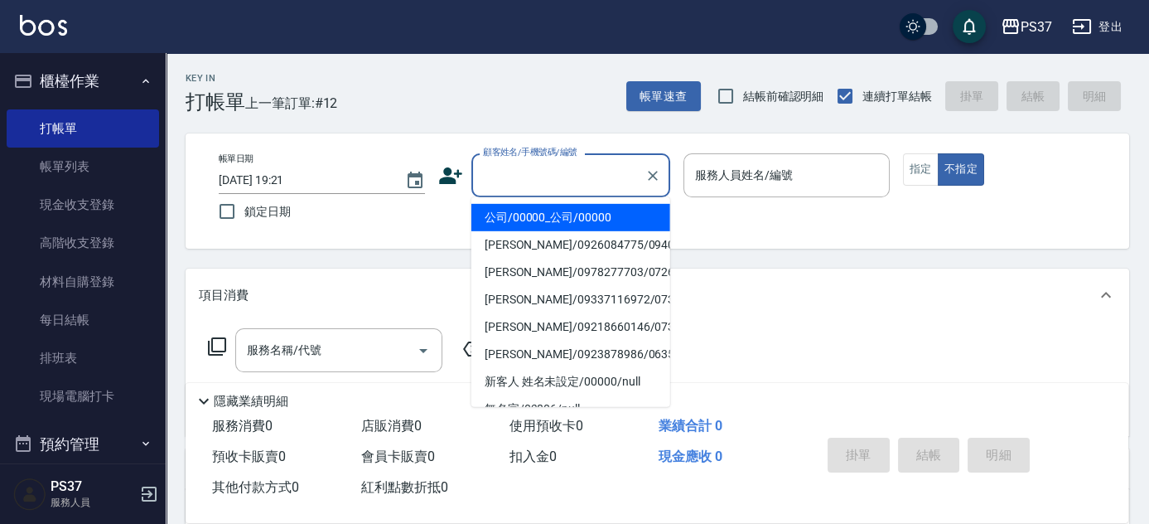
click at [553, 174] on input "顧客姓名/手機號碼/編號" at bounding box center [558, 175] width 159 height 29
click at [594, 214] on li "公司/00000_公司/00000" at bounding box center [570, 217] width 199 height 27
type input "公司/00000_公司/00000"
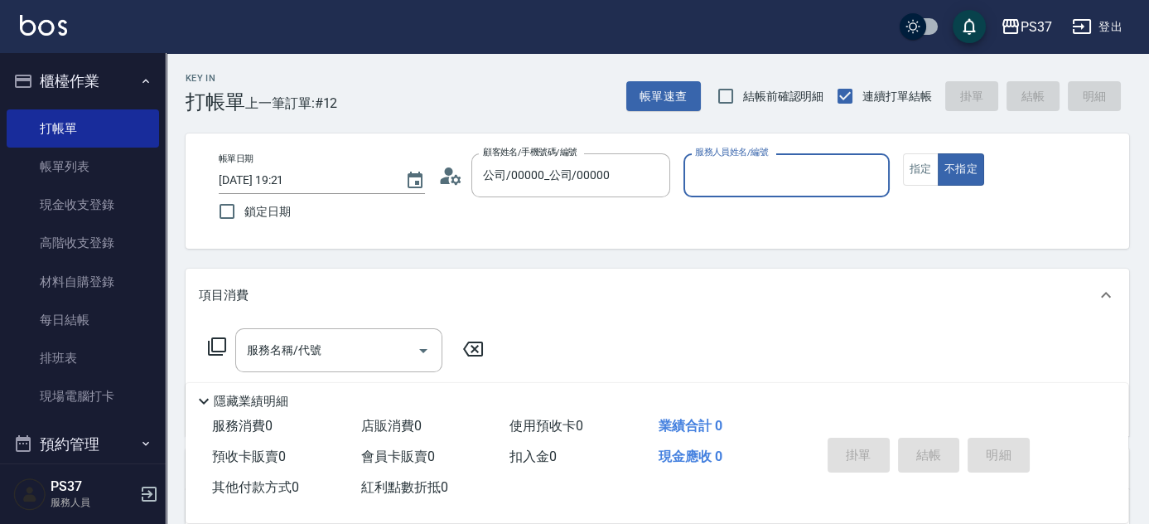
click at [712, 165] on input "服務人員姓名/編號" at bounding box center [786, 175] width 191 height 29
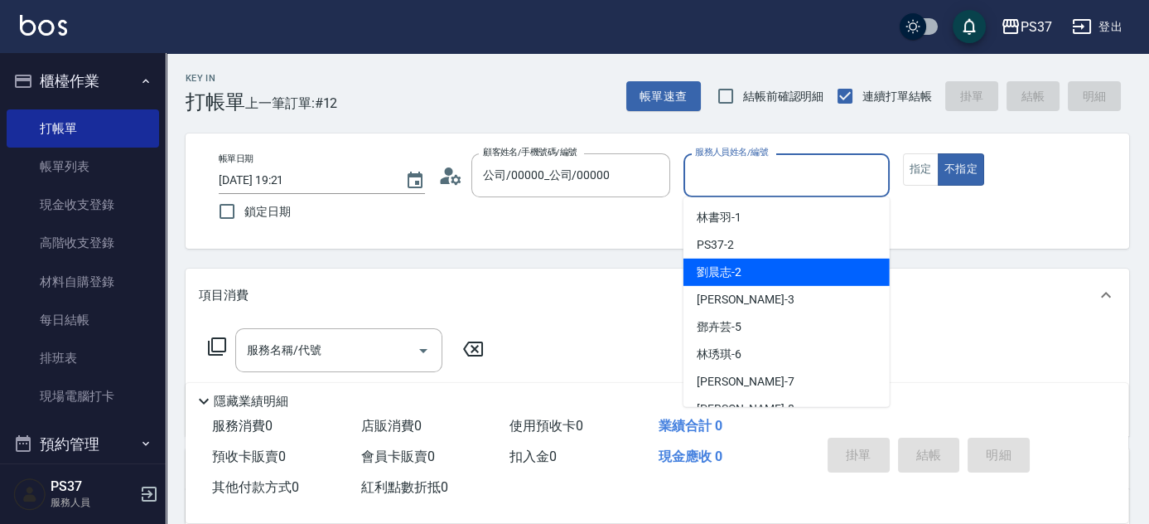
click at [735, 259] on div "[PERSON_NAME]-2" at bounding box center [786, 271] width 206 height 27
type input "[PERSON_NAME]-2"
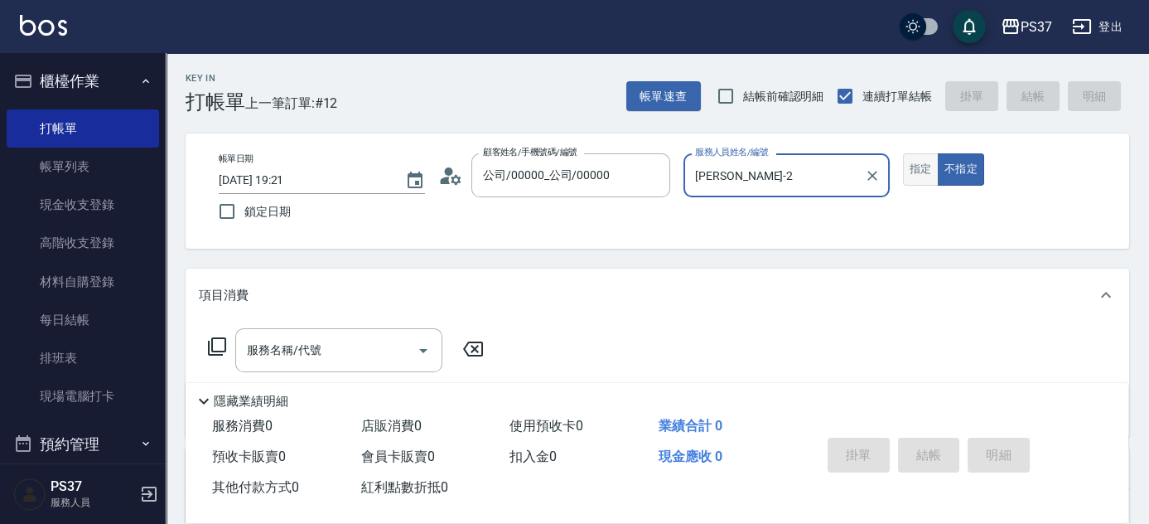
click at [916, 167] on button "指定" at bounding box center [921, 169] width 36 height 32
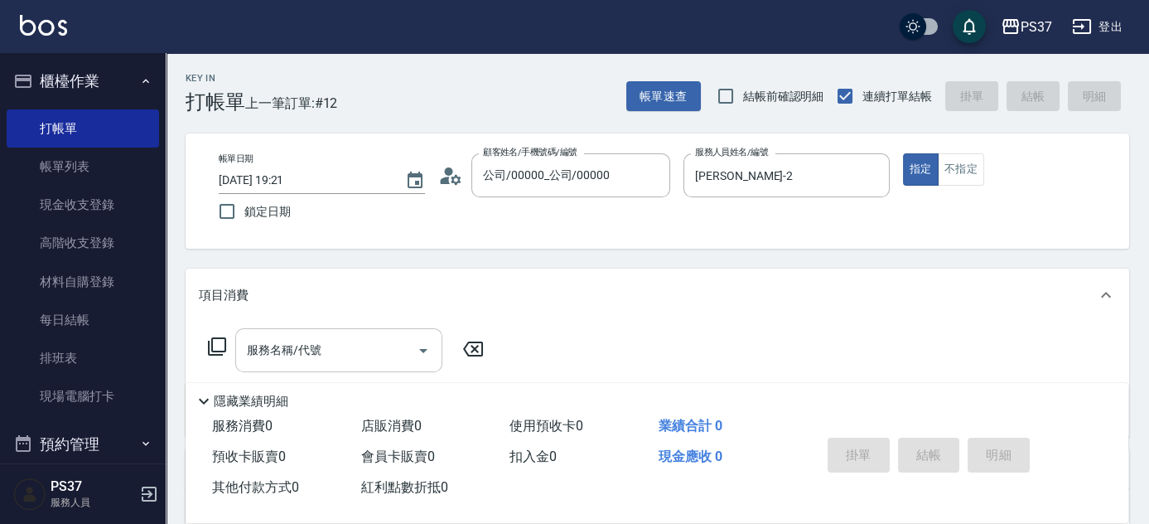
click at [296, 341] on div "服務名稱/代號 服務名稱/代號" at bounding box center [338, 350] width 207 height 44
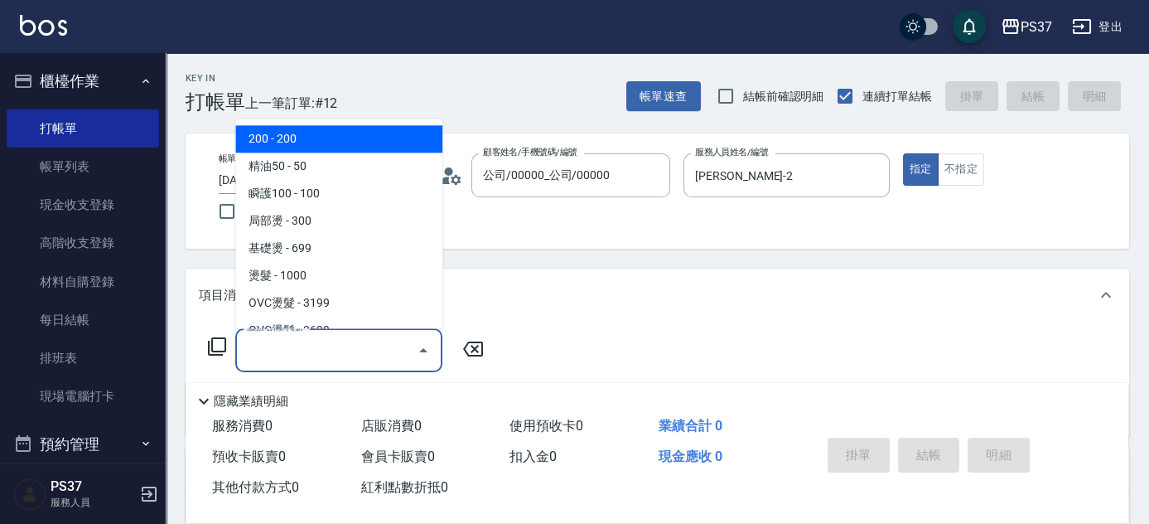
click at [361, 134] on span "200 - 200" at bounding box center [338, 139] width 207 height 27
type input "200(111)"
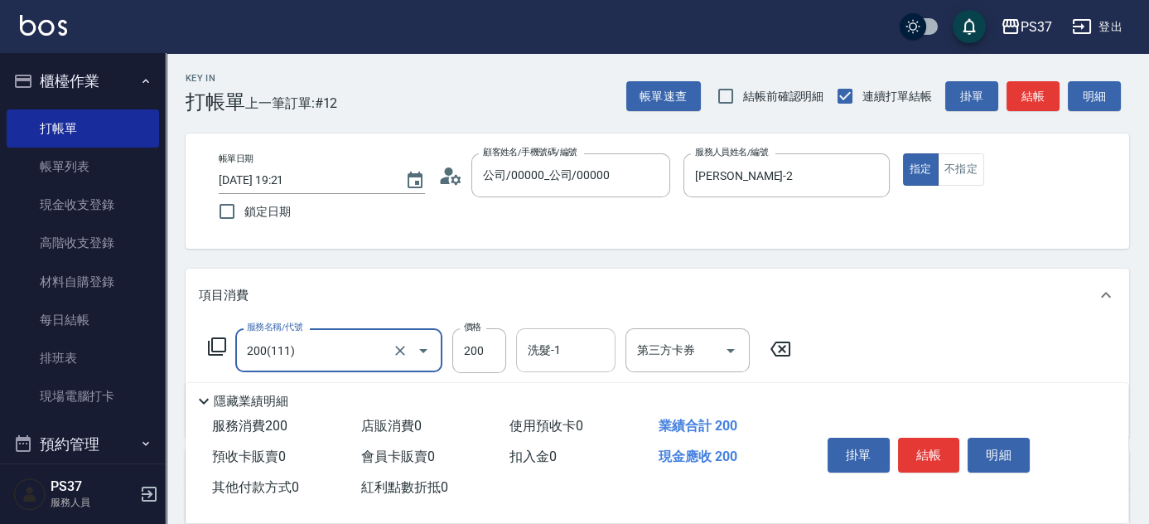
click at [545, 351] on input "洗髮-1" at bounding box center [566, 349] width 84 height 29
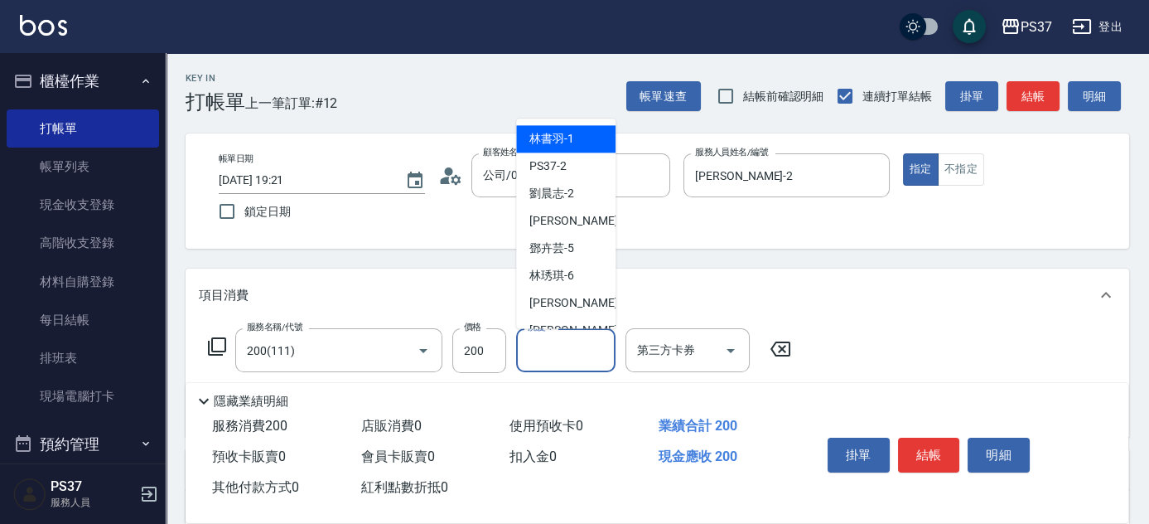
click at [572, 131] on span "[PERSON_NAME]-1" at bounding box center [551, 139] width 45 height 17
type input "[PERSON_NAME]-1"
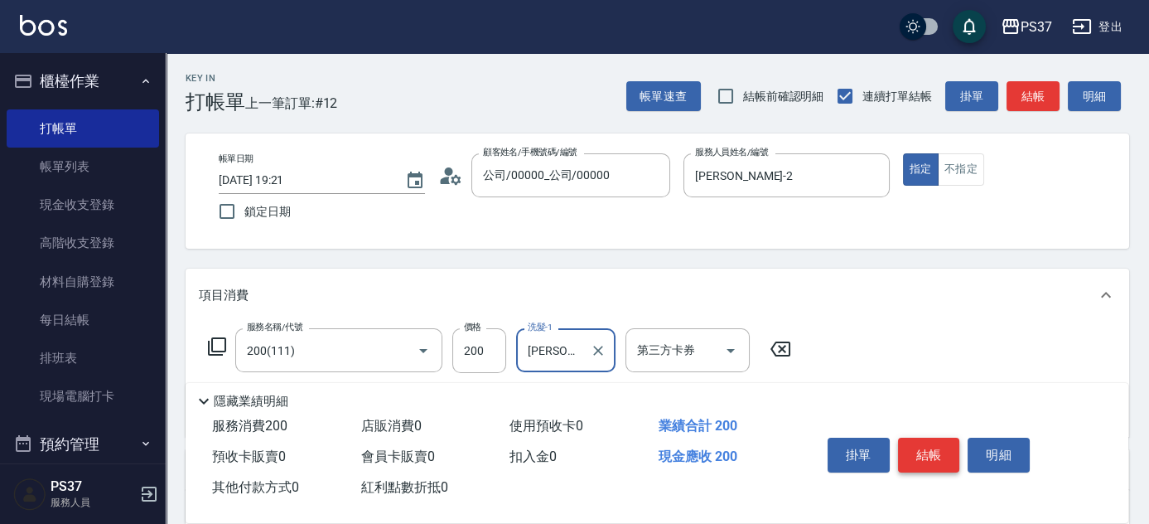
click at [938, 460] on button "結帳" at bounding box center [929, 454] width 62 height 35
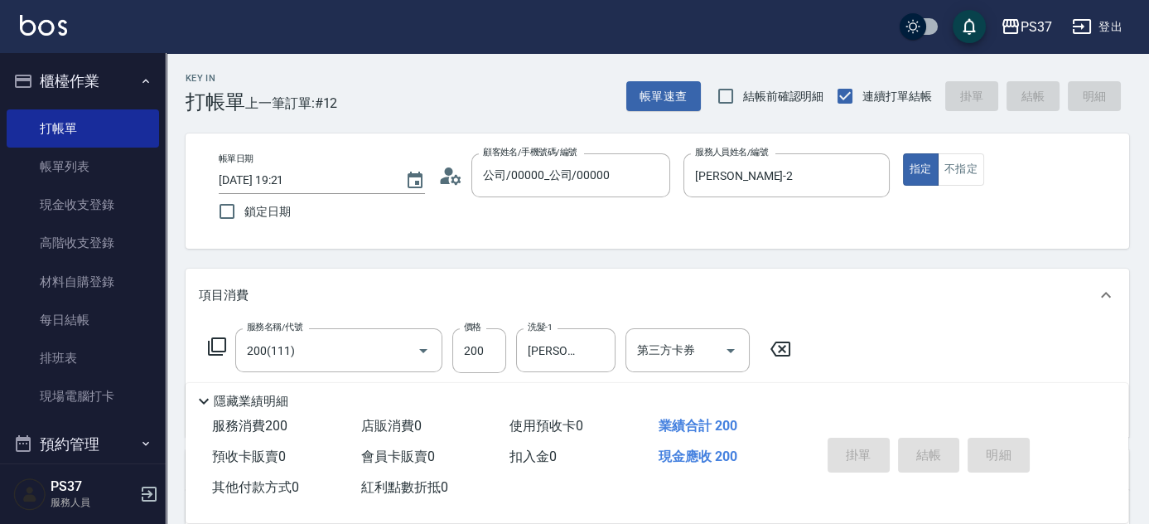
type input "[DATE] 19:22"
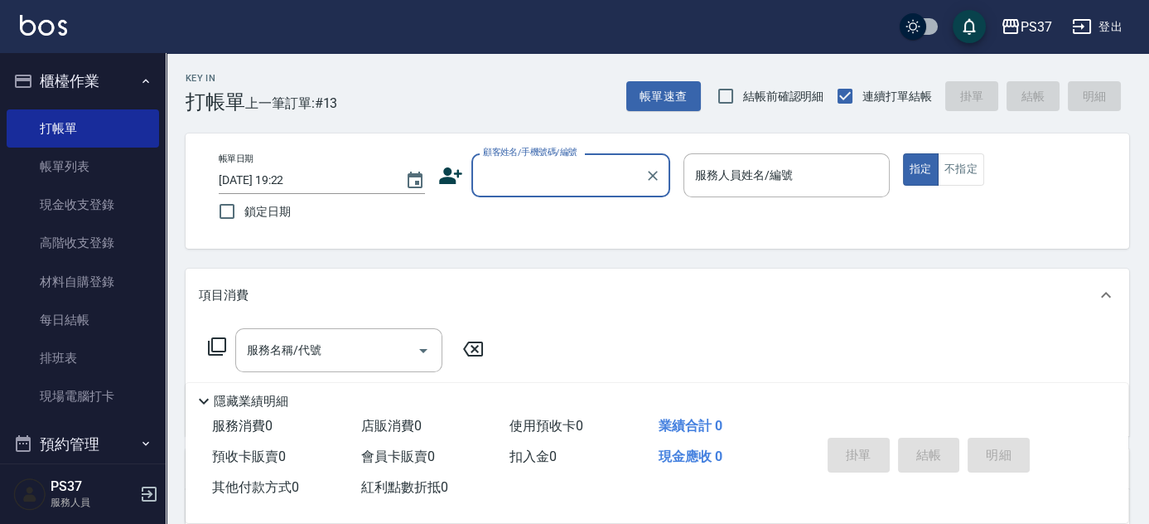
click at [562, 183] on input "顧客姓名/手機號碼/編號" at bounding box center [558, 175] width 159 height 29
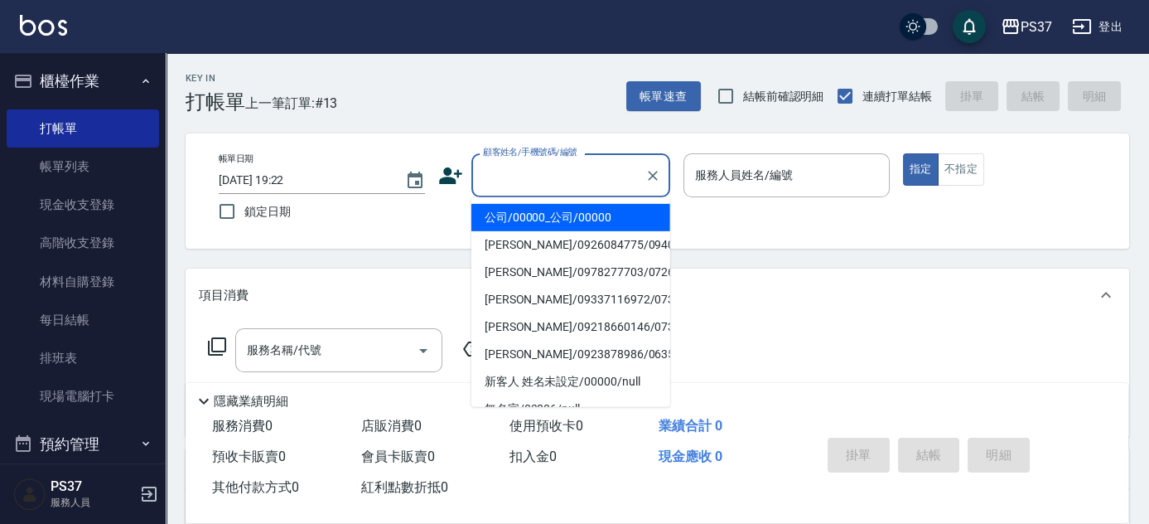
click at [574, 217] on li "公司/00000_公司/00000" at bounding box center [570, 217] width 199 height 27
type input "公司/00000_公司/00000"
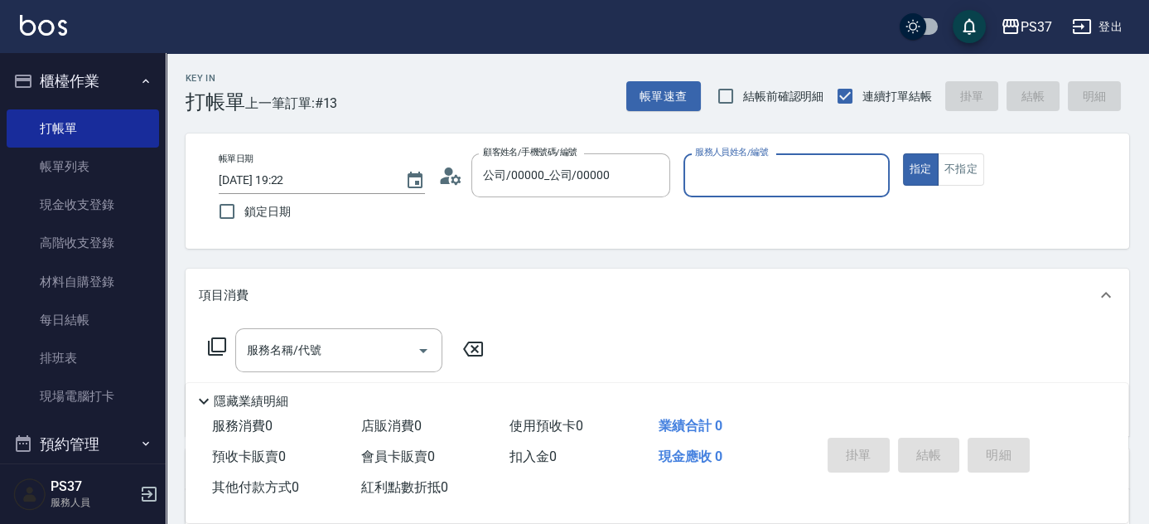
click at [788, 195] on div "服務人員姓名/編號" at bounding box center [786, 175] width 206 height 44
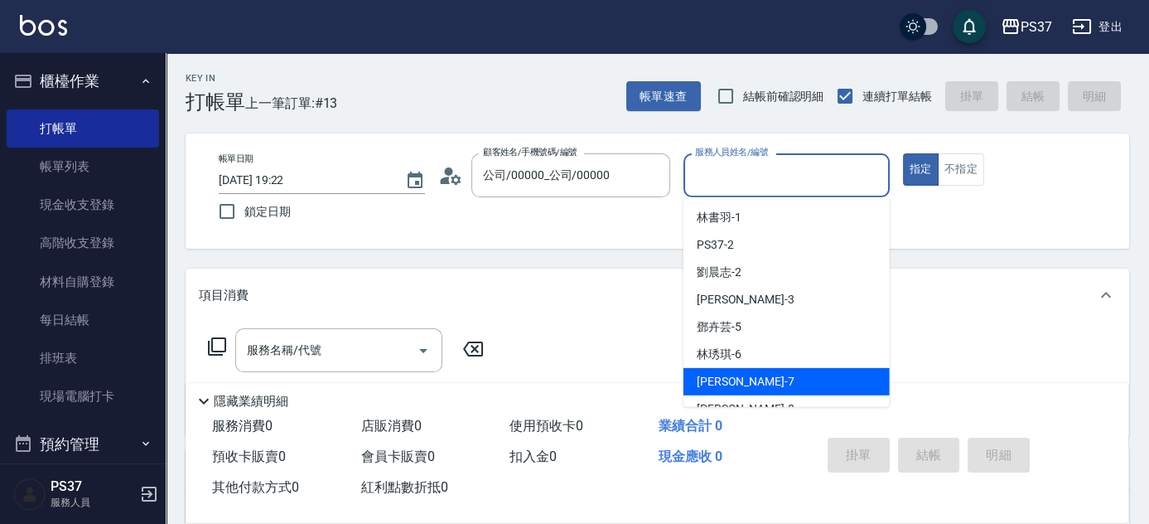
click at [774, 382] on div "[PERSON_NAME] -7" at bounding box center [786, 381] width 206 height 27
type input "[PERSON_NAME]-7"
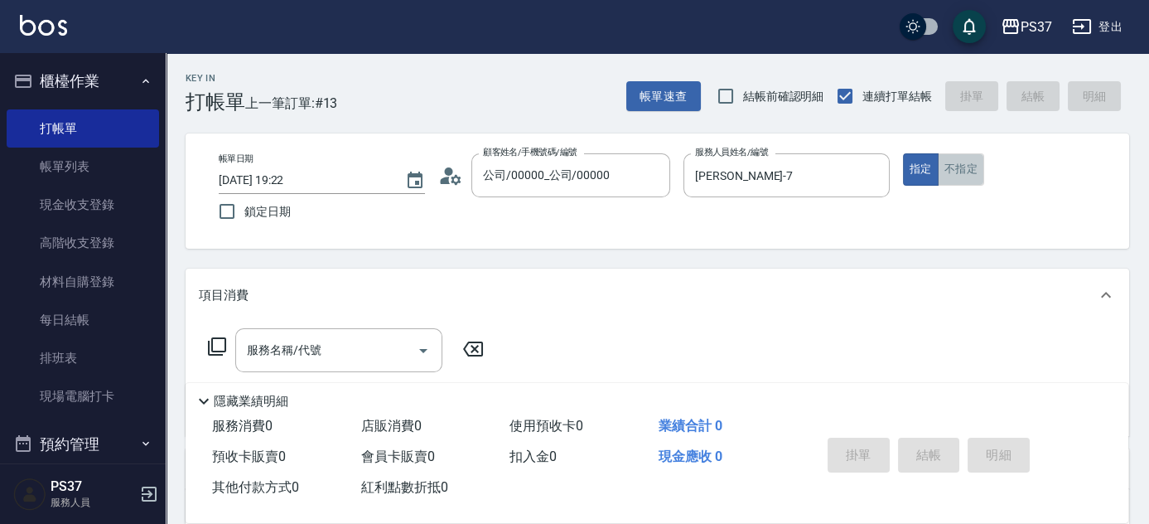
click at [951, 173] on button "不指定" at bounding box center [961, 169] width 46 height 32
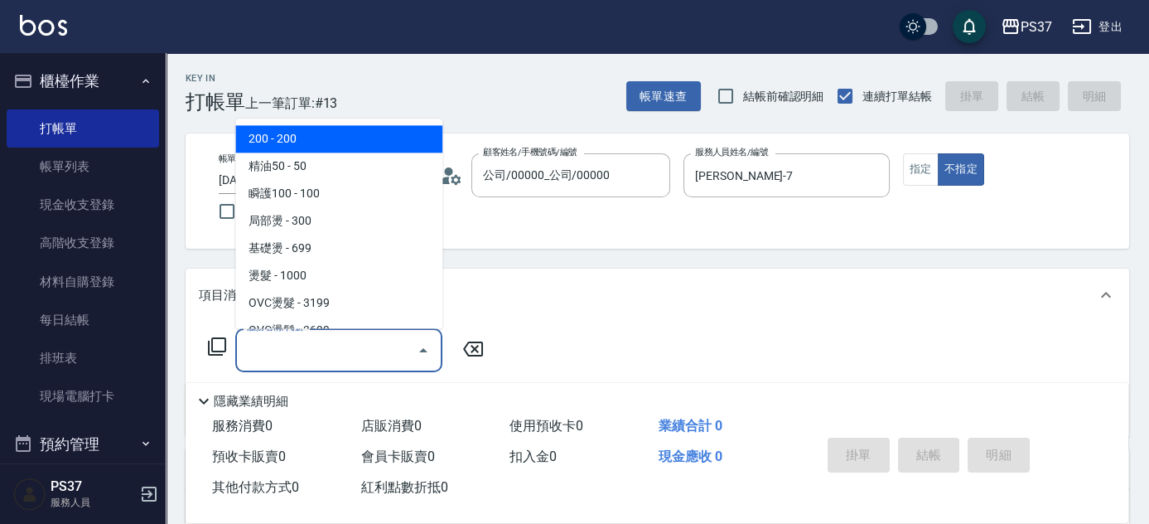
click at [378, 356] on input "服務名稱/代號" at bounding box center [326, 349] width 167 height 29
click at [331, 144] on span "200 - 200" at bounding box center [338, 139] width 207 height 27
type input "200(111)"
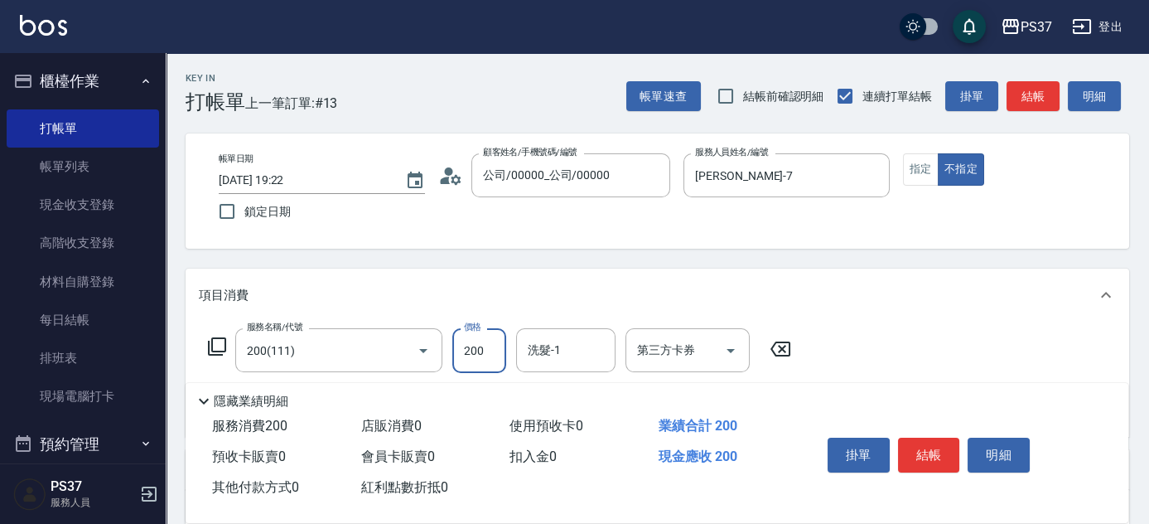
click at [481, 350] on input "200" at bounding box center [479, 350] width 54 height 45
type input "100"
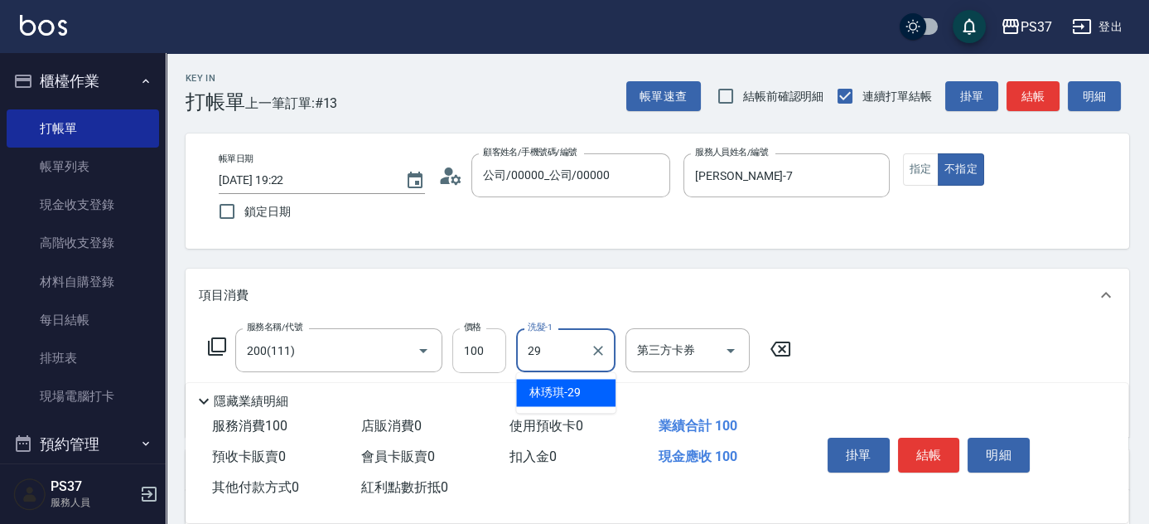
type input "[PERSON_NAME]-29"
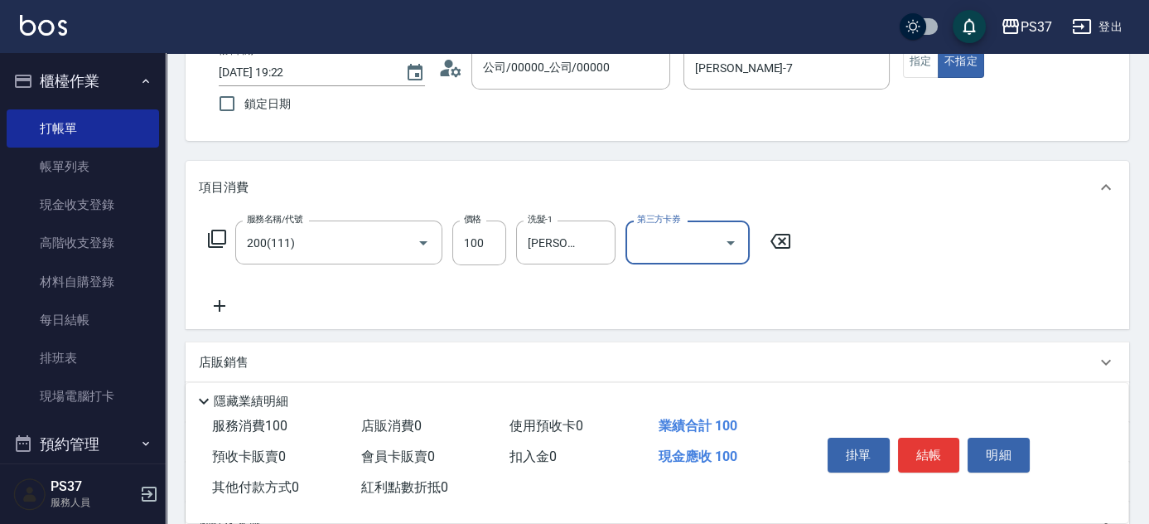
scroll to position [225, 0]
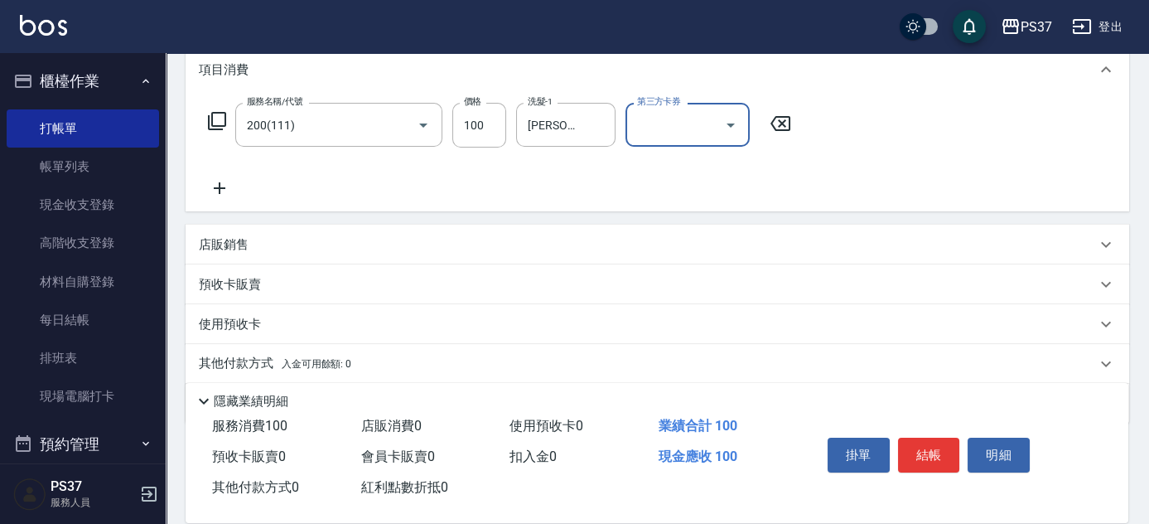
click at [223, 189] on icon at bounding box center [219, 188] width 41 height 20
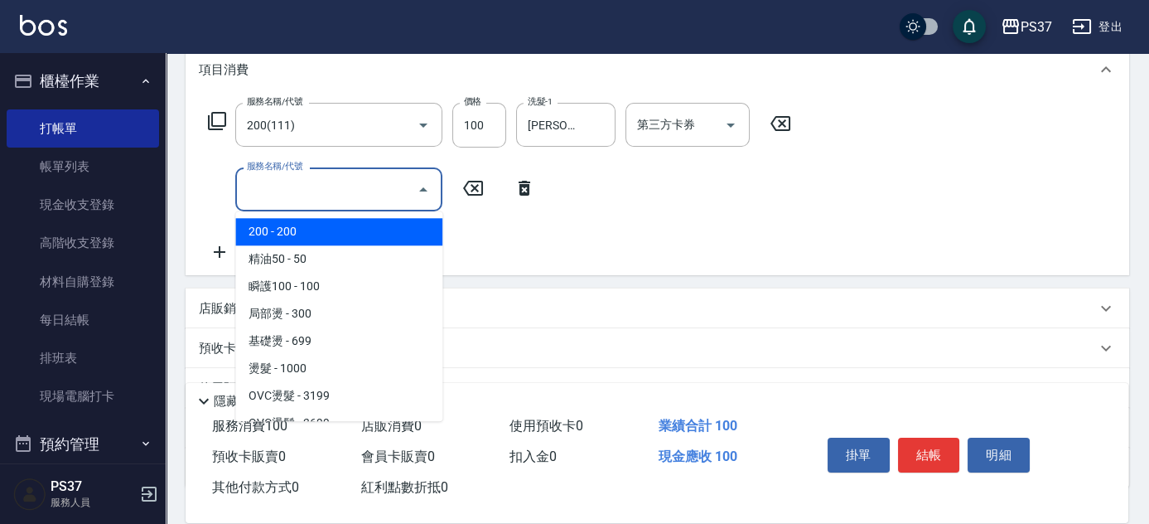
click at [283, 192] on input "服務名稱/代號" at bounding box center [326, 189] width 167 height 29
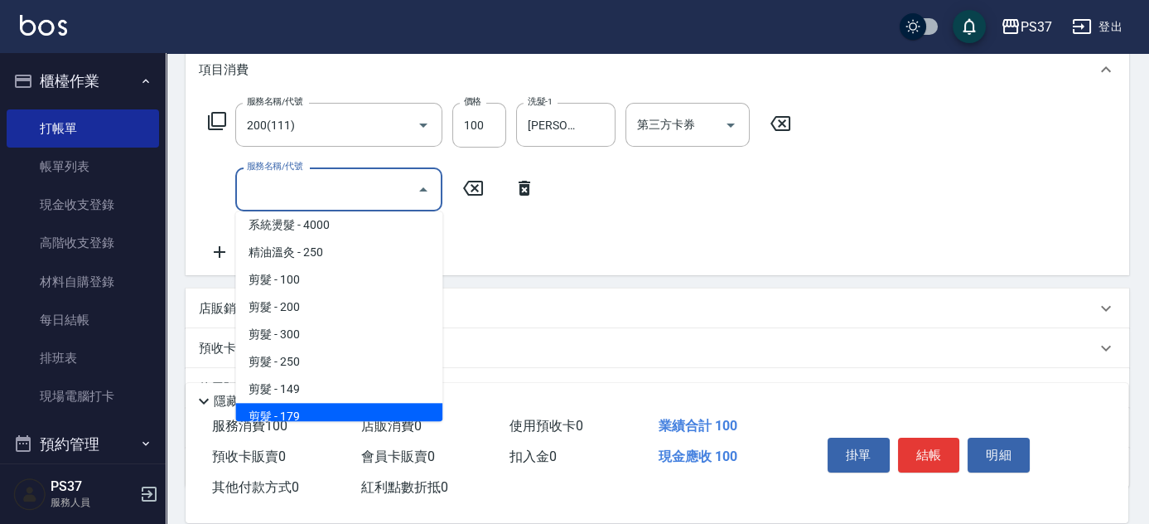
click at [355, 407] on span "剪髮 - 179" at bounding box center [338, 416] width 207 height 27
type input "剪髮(305)"
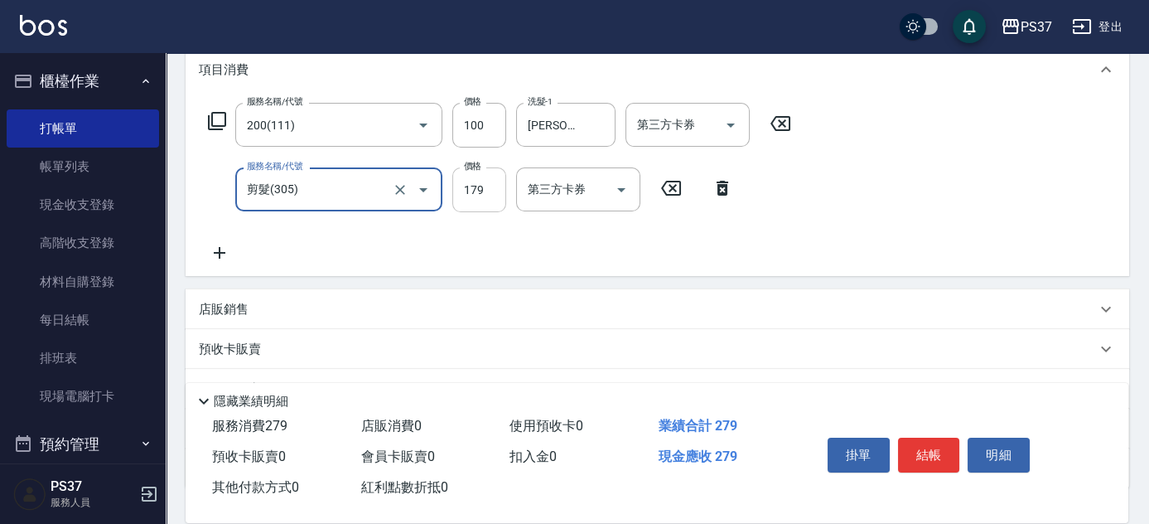
click at [490, 199] on input "179" at bounding box center [479, 189] width 54 height 45
type input "180"
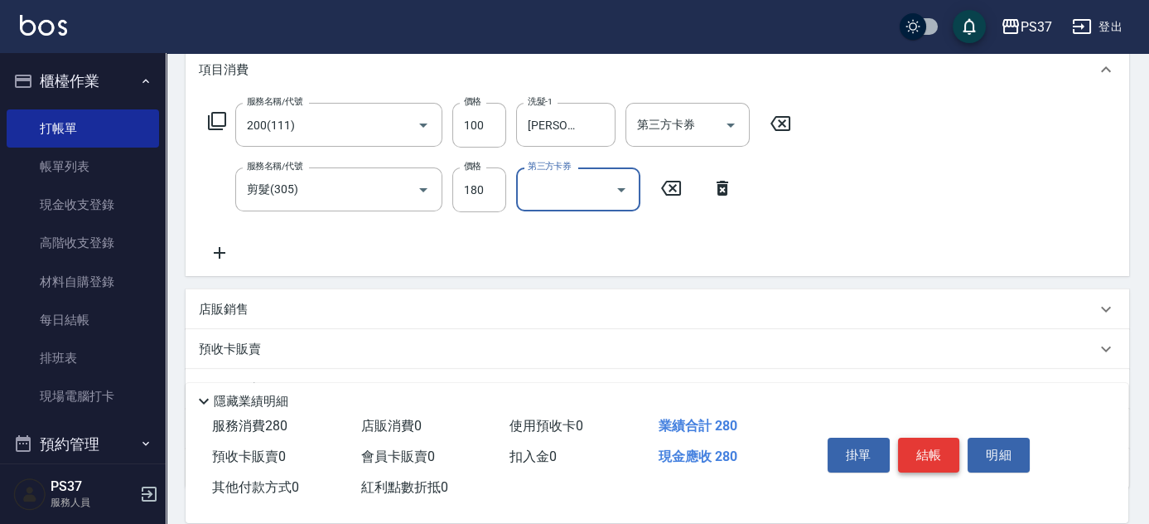
click at [929, 451] on button "結帳" at bounding box center [929, 454] width 62 height 35
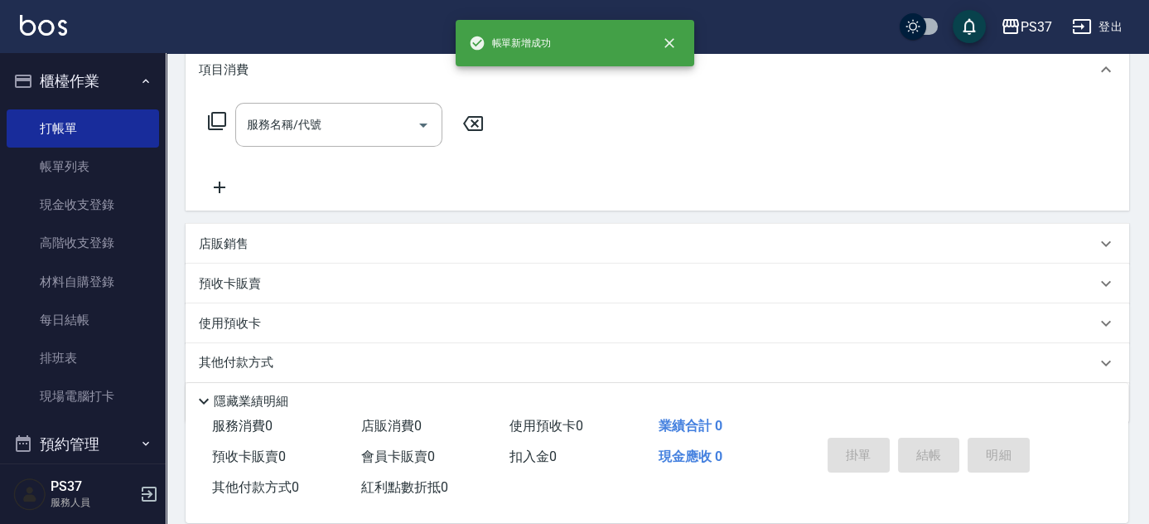
scroll to position [0, 0]
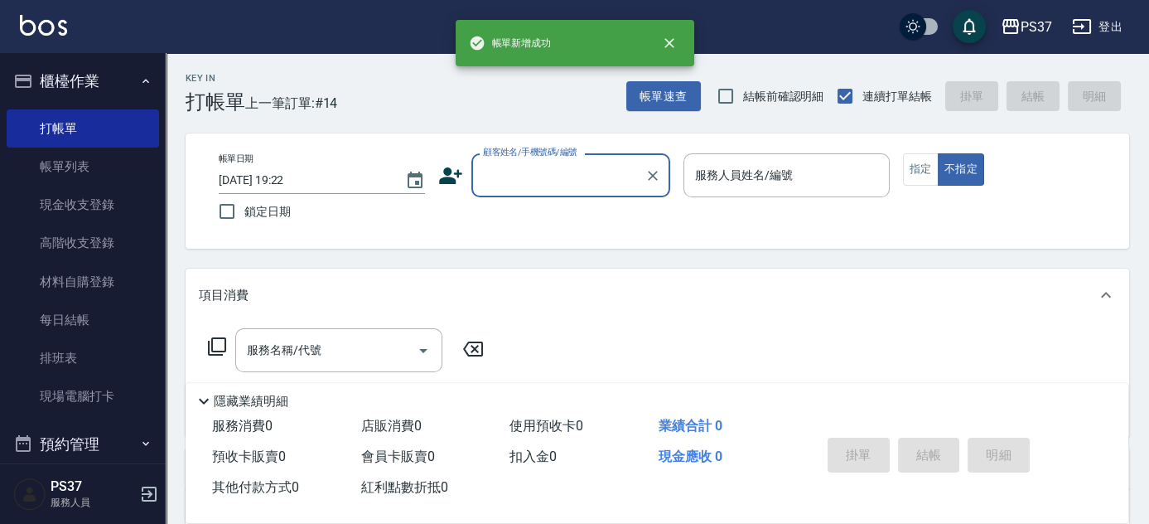
click at [557, 181] on input "顧客姓名/手機號碼/編號" at bounding box center [558, 175] width 159 height 29
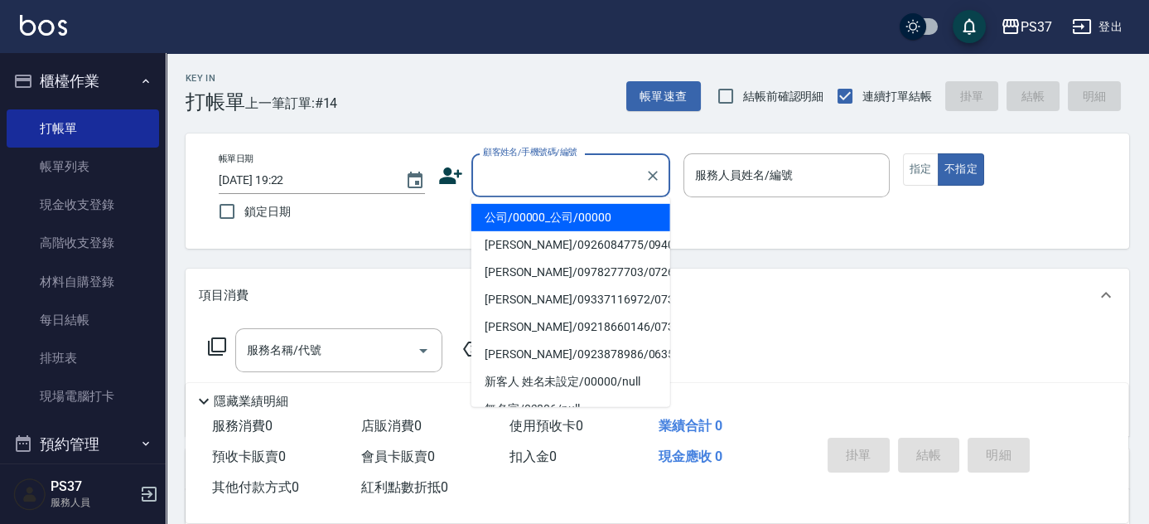
click at [565, 211] on li "公司/00000_公司/00000" at bounding box center [570, 217] width 199 height 27
type input "公司/00000_公司/00000"
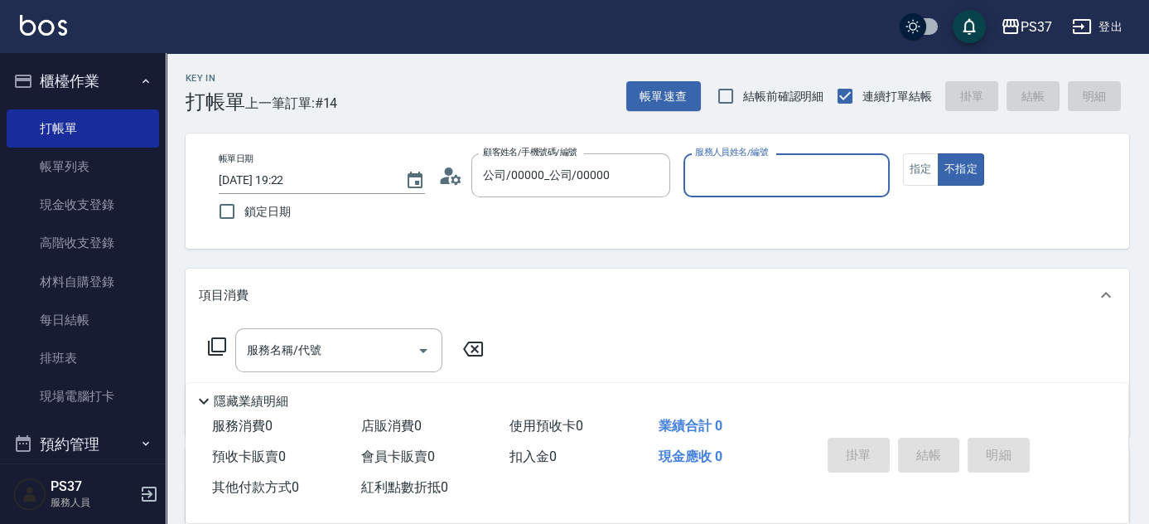
click at [766, 189] on input "服務人員姓名/編號" at bounding box center [786, 175] width 191 height 29
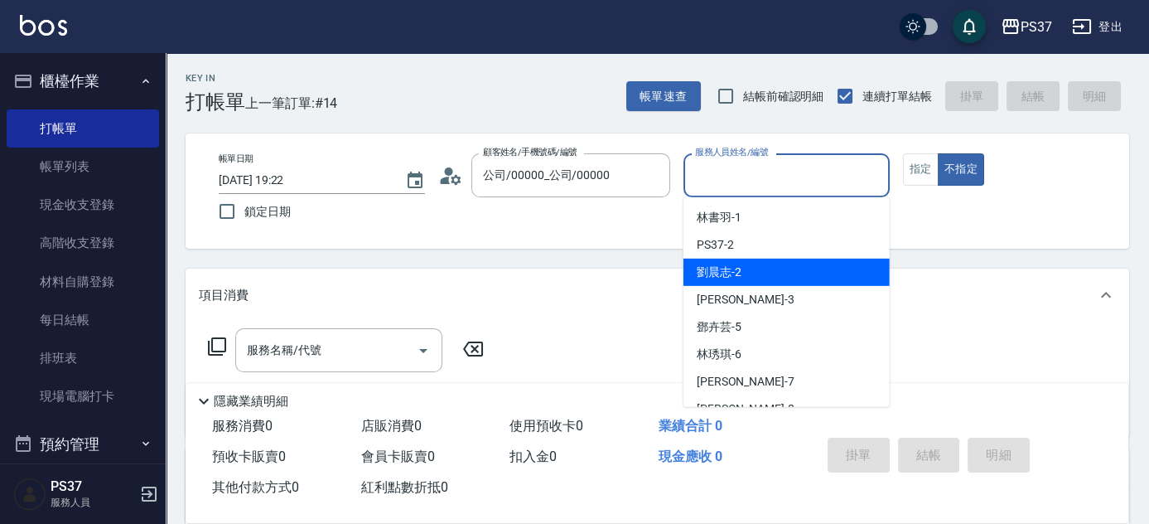
click at [789, 276] on div "[PERSON_NAME]-2" at bounding box center [786, 271] width 206 height 27
type input "[PERSON_NAME]-2"
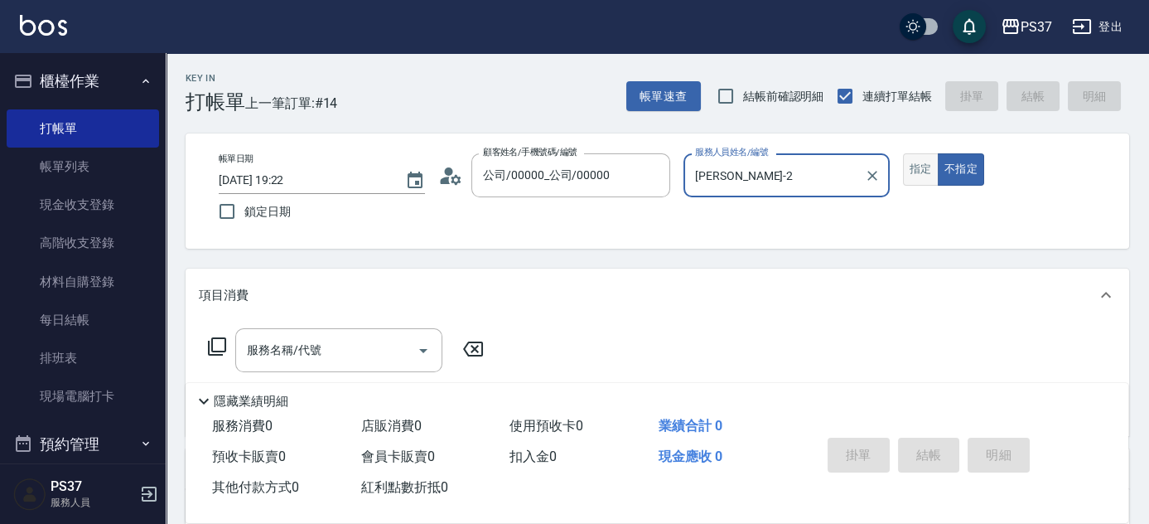
click at [923, 176] on button "指定" at bounding box center [921, 169] width 36 height 32
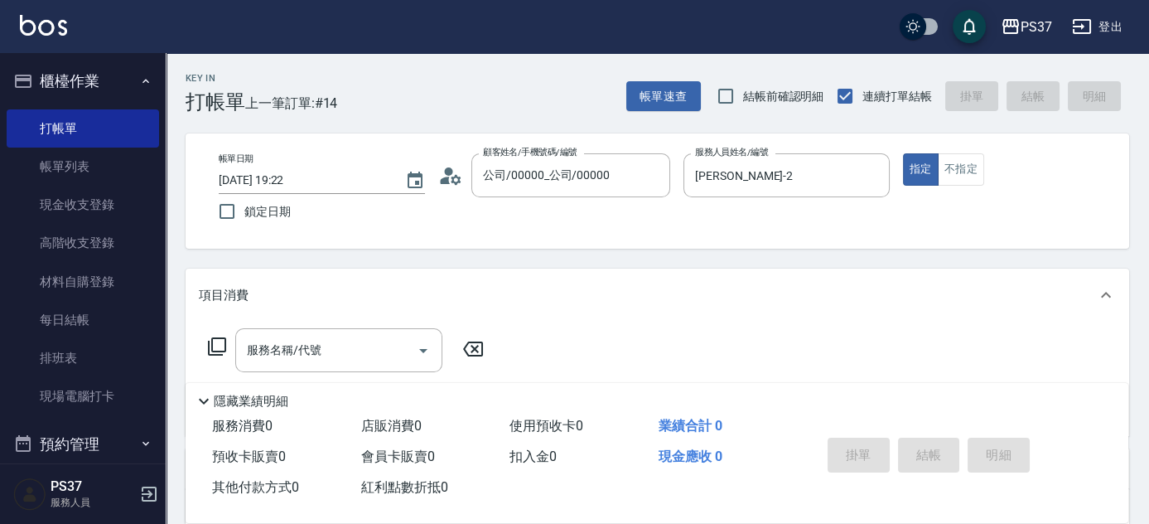
click at [317, 349] on input "服務名稱/代號" at bounding box center [326, 349] width 167 height 29
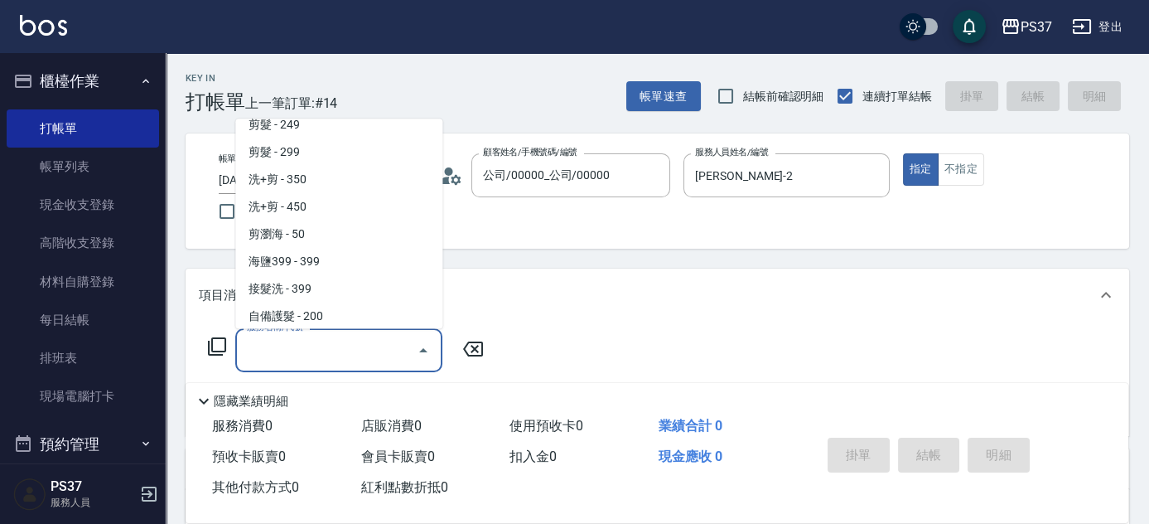
scroll to position [828, 0]
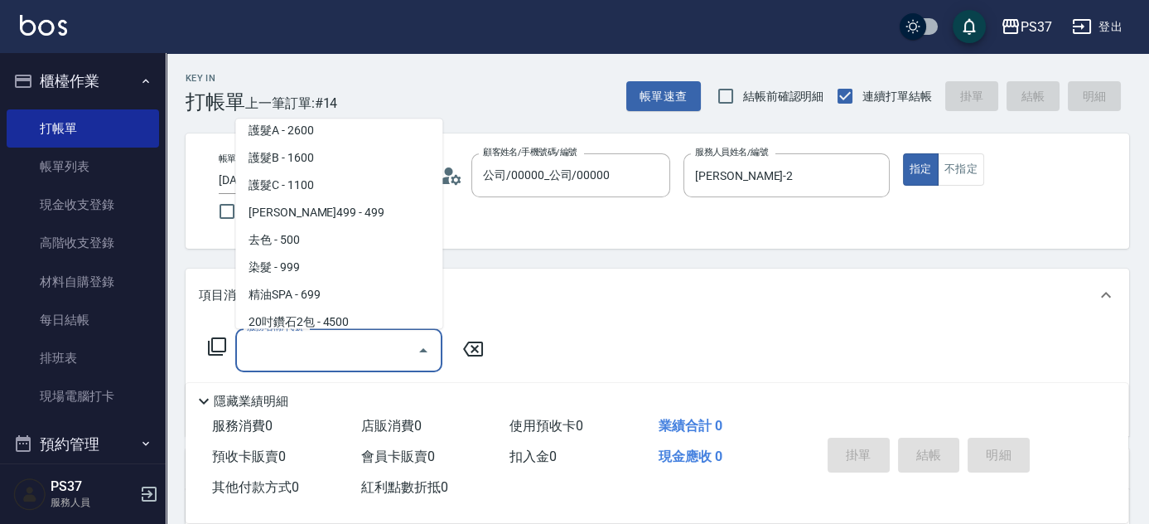
click at [335, 270] on span "染髮 - 999" at bounding box center [338, 267] width 207 height 27
type input "染髮(501)"
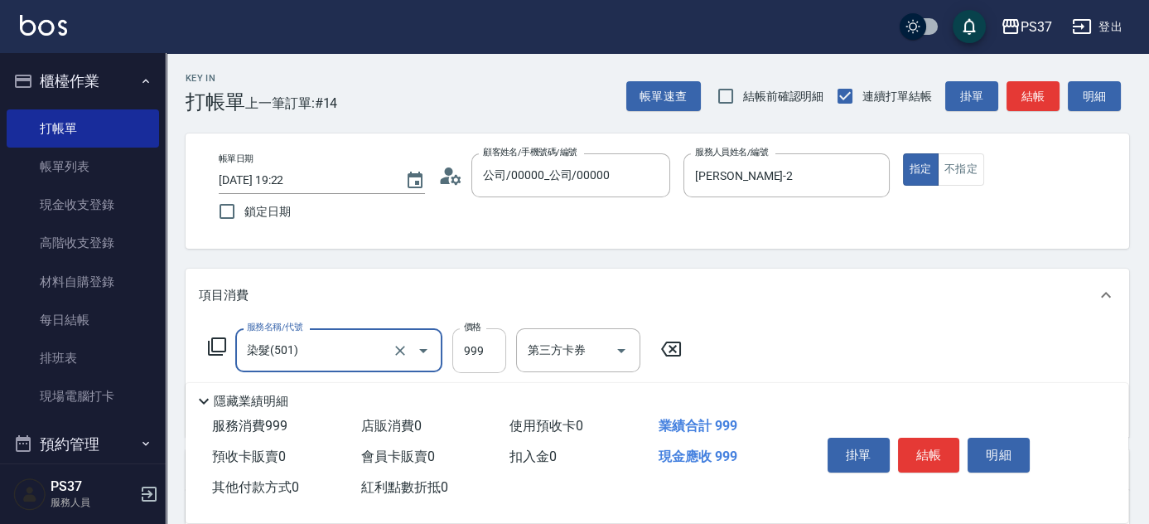
click at [470, 360] on input "999" at bounding box center [479, 350] width 54 height 45
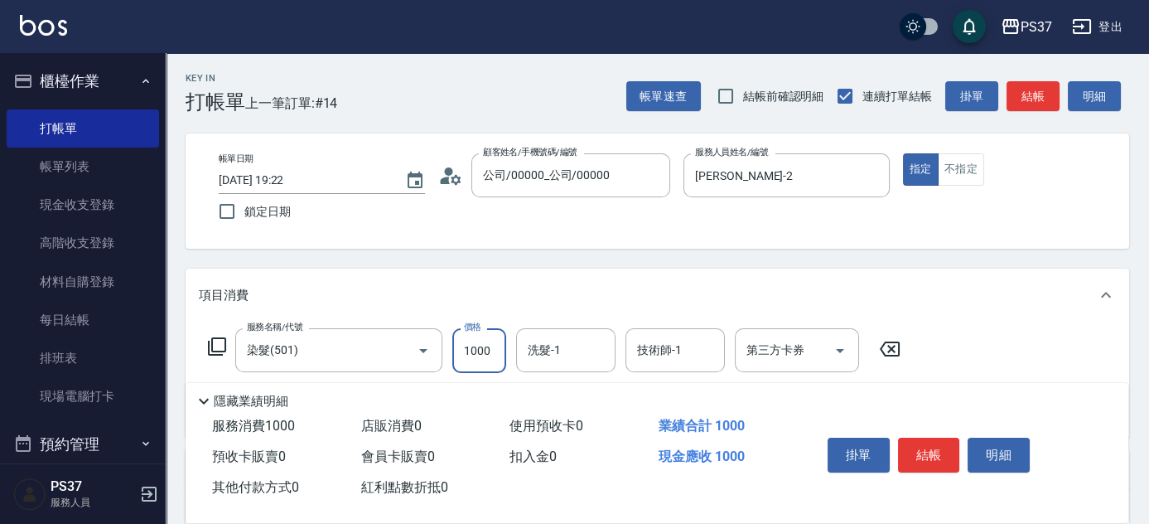
type input "1000"
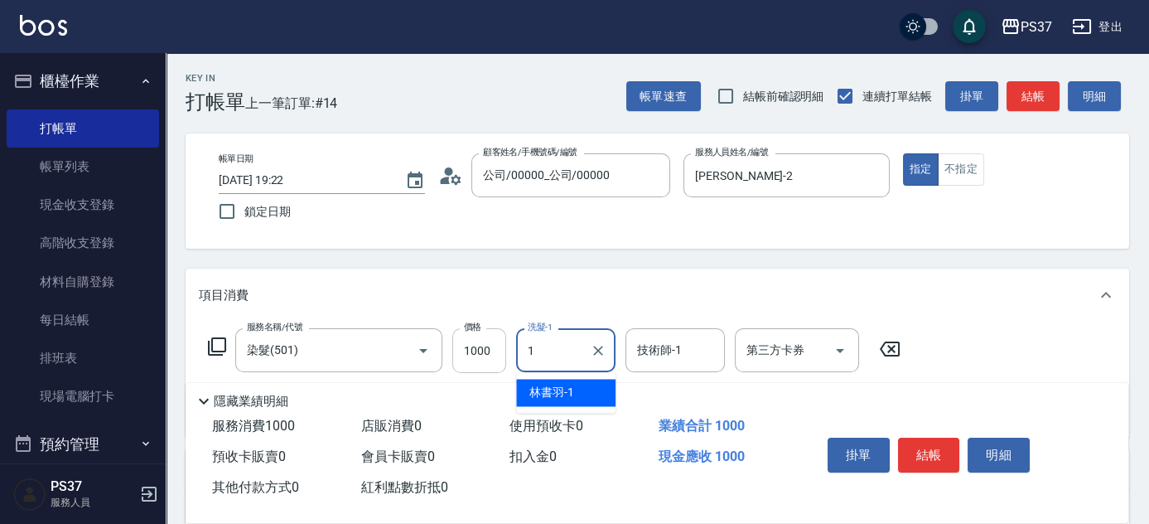
type input "[PERSON_NAME]-1"
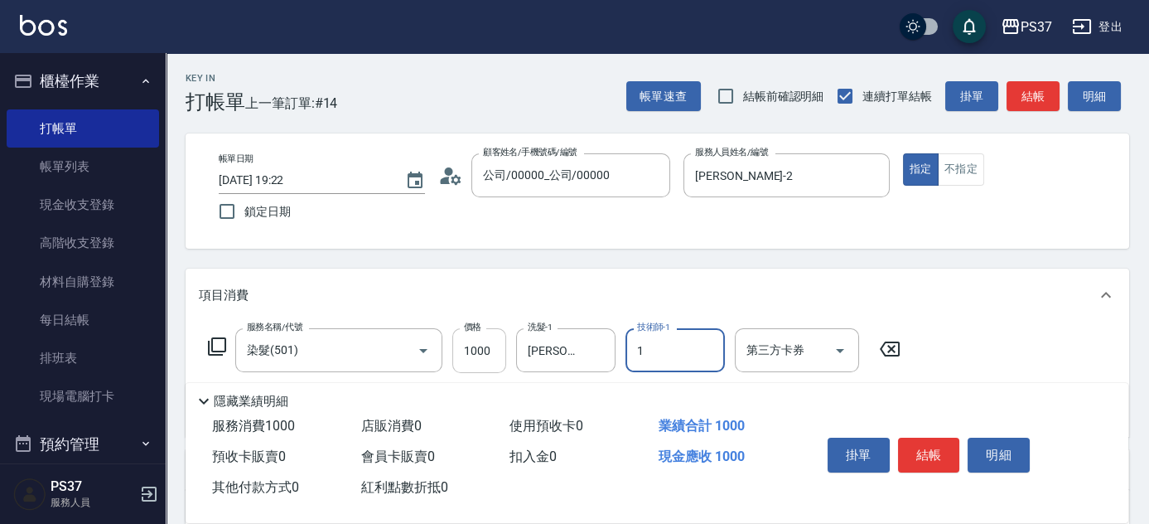
type input "[PERSON_NAME]-1"
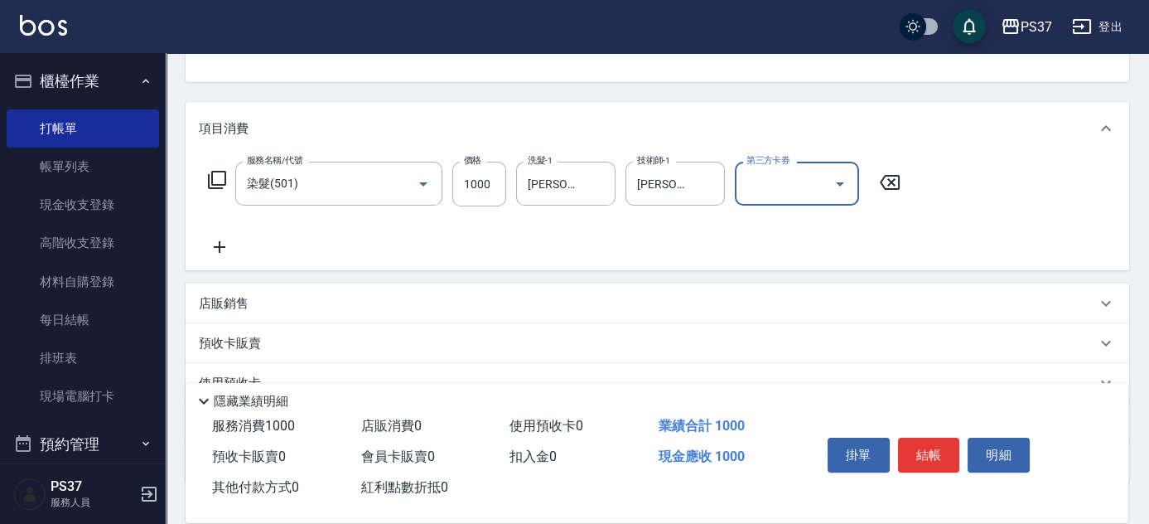
scroll to position [282, 0]
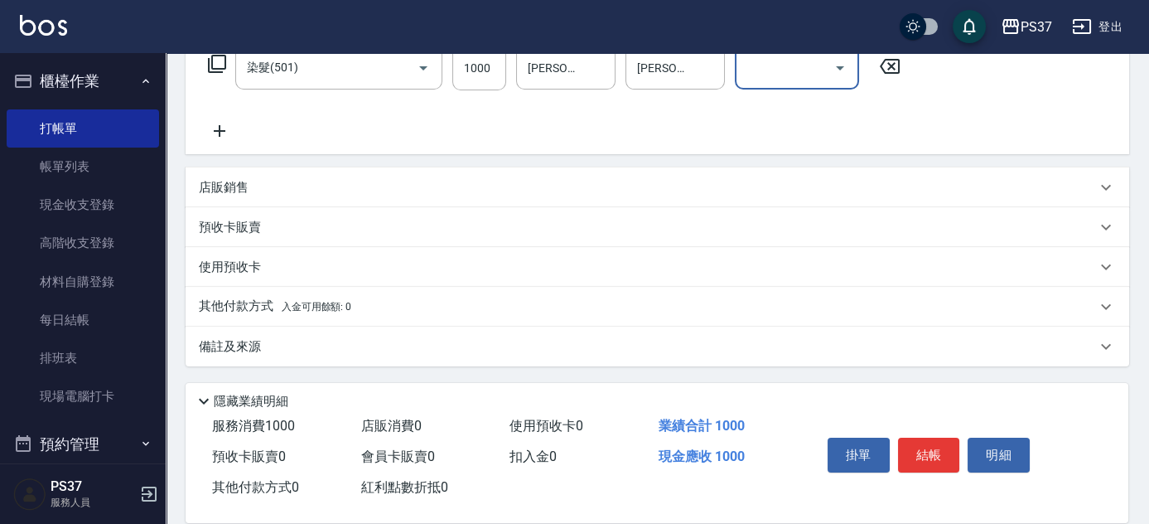
click at [245, 179] on p "店販銷售" at bounding box center [224, 187] width 50 height 17
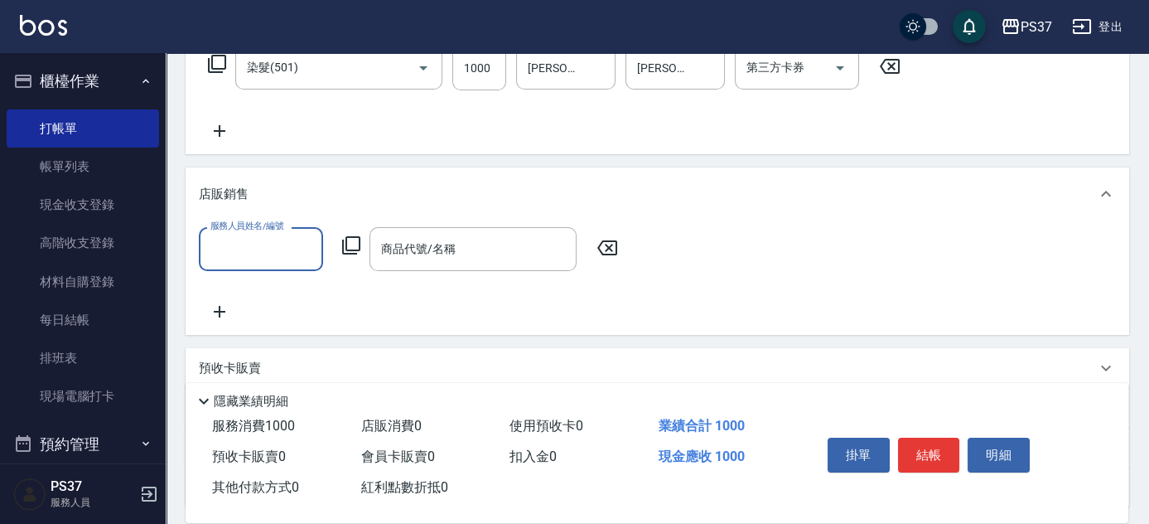
scroll to position [0, 0]
click at [239, 272] on div "服務人員姓名/編號 服務人員姓名/編號 商品代號/名稱 商品代號/名稱" at bounding box center [657, 274] width 917 height 94
click at [244, 260] on input "服務人員姓名/編號" at bounding box center [260, 248] width 109 height 29
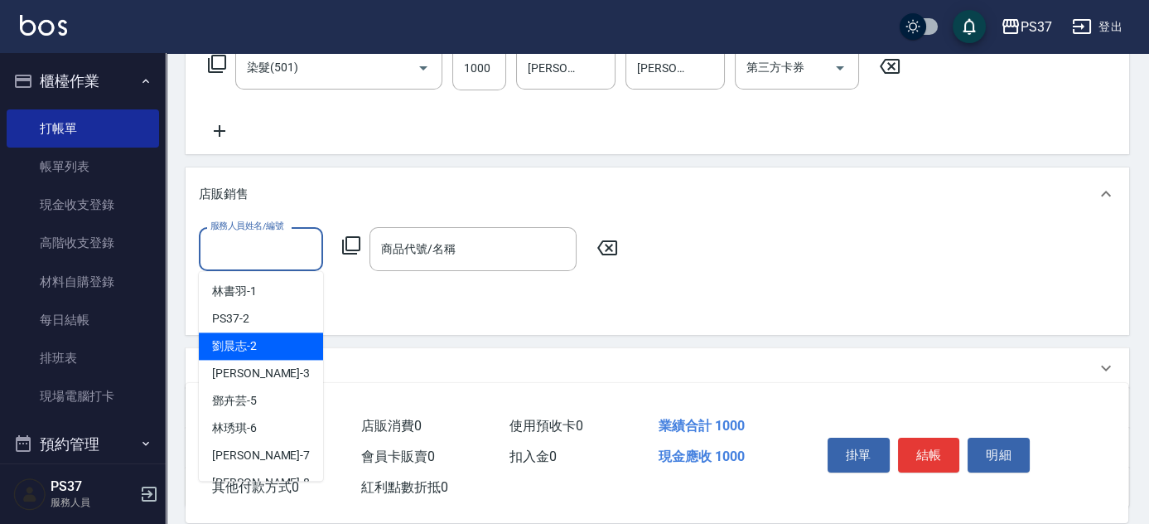
click at [248, 349] on span "[PERSON_NAME]-2" at bounding box center [234, 345] width 45 height 17
type input "[PERSON_NAME]-2"
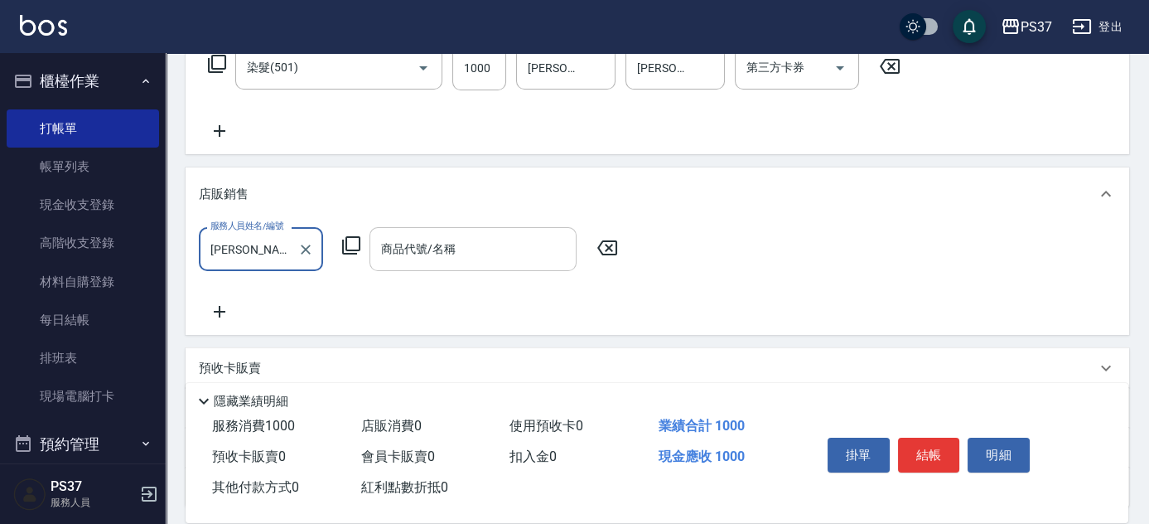
click at [438, 255] on input "商品代號/名稱" at bounding box center [473, 248] width 192 height 29
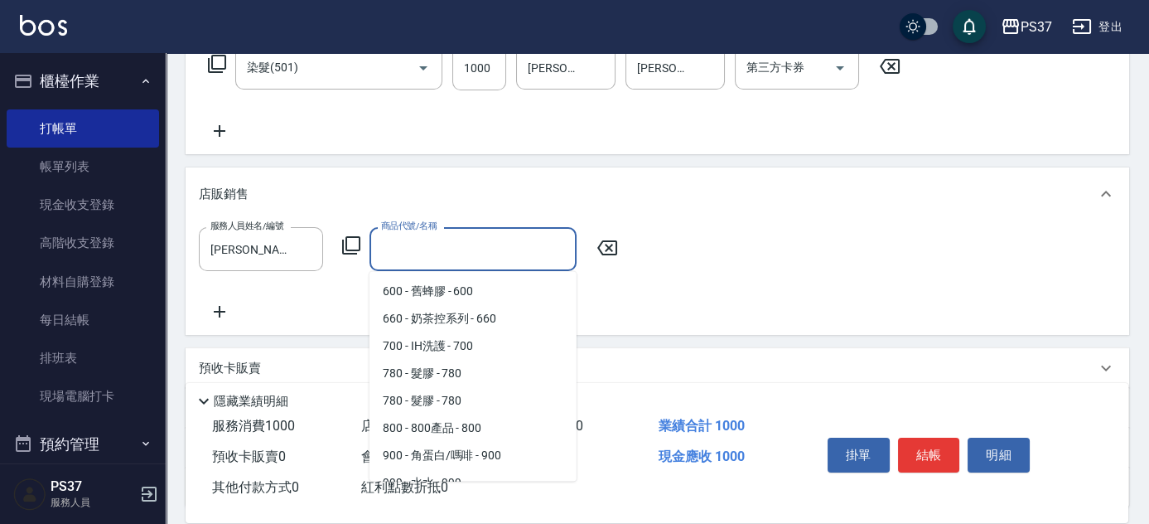
scroll to position [376, 0]
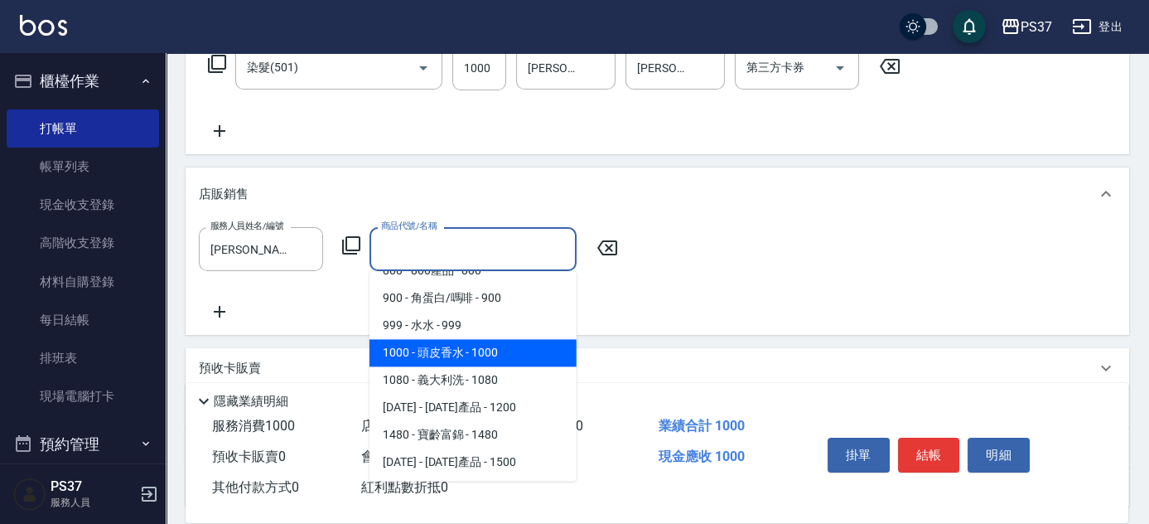
click at [488, 345] on span "1000 - 頭皮香水 - 1000" at bounding box center [472, 352] width 207 height 27
type input "頭皮香水"
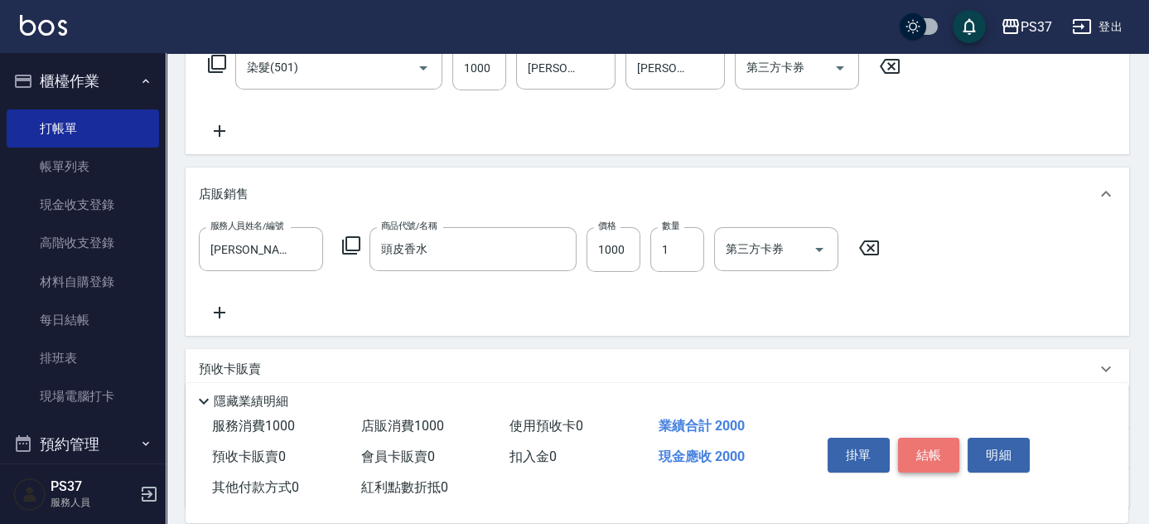
click at [915, 443] on button "結帳" at bounding box center [929, 454] width 62 height 35
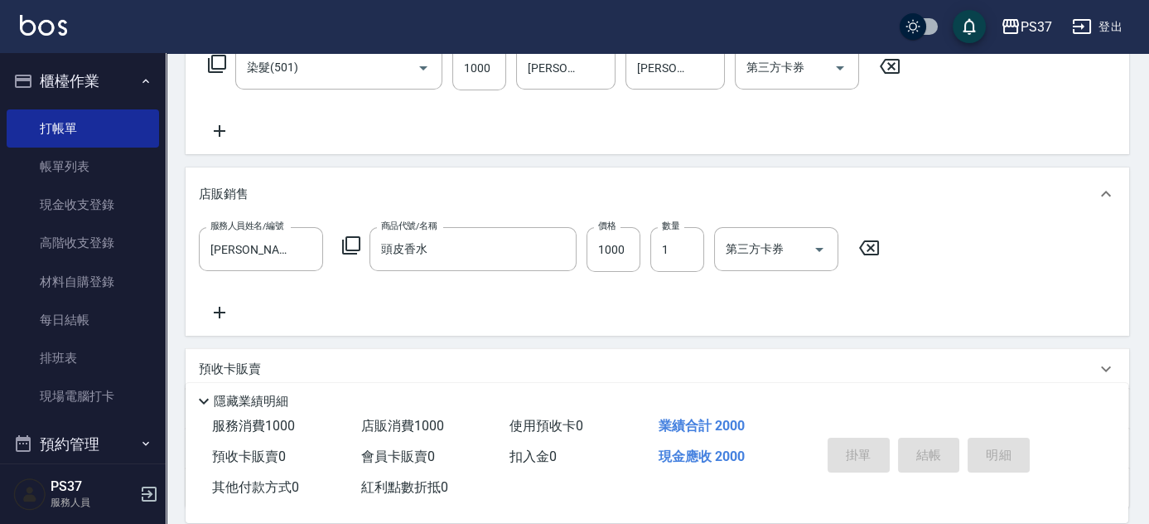
type input "[DATE] 19:23"
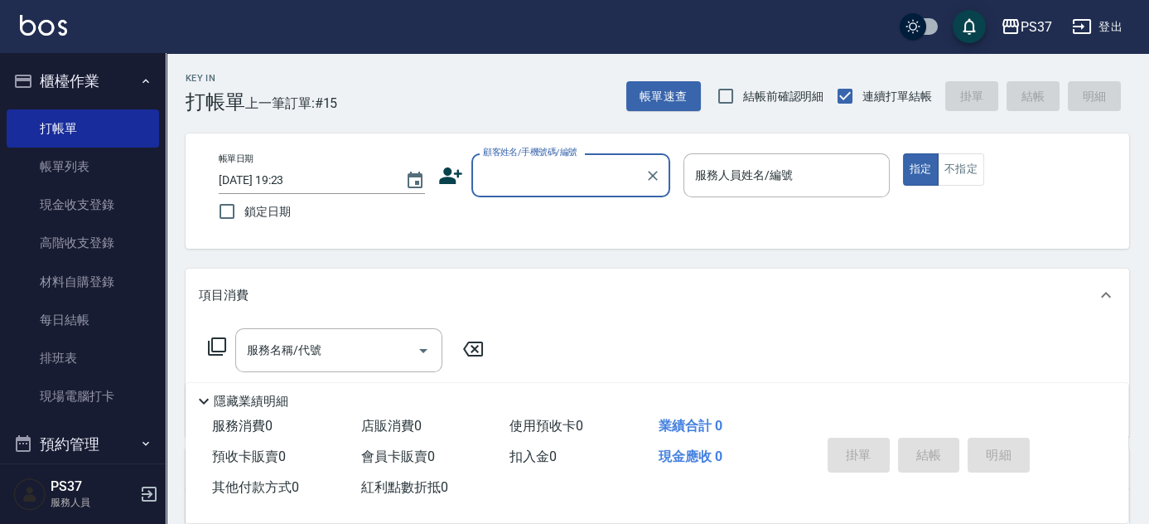
click at [562, 186] on input "顧客姓名/手機號碼/編號" at bounding box center [558, 175] width 159 height 29
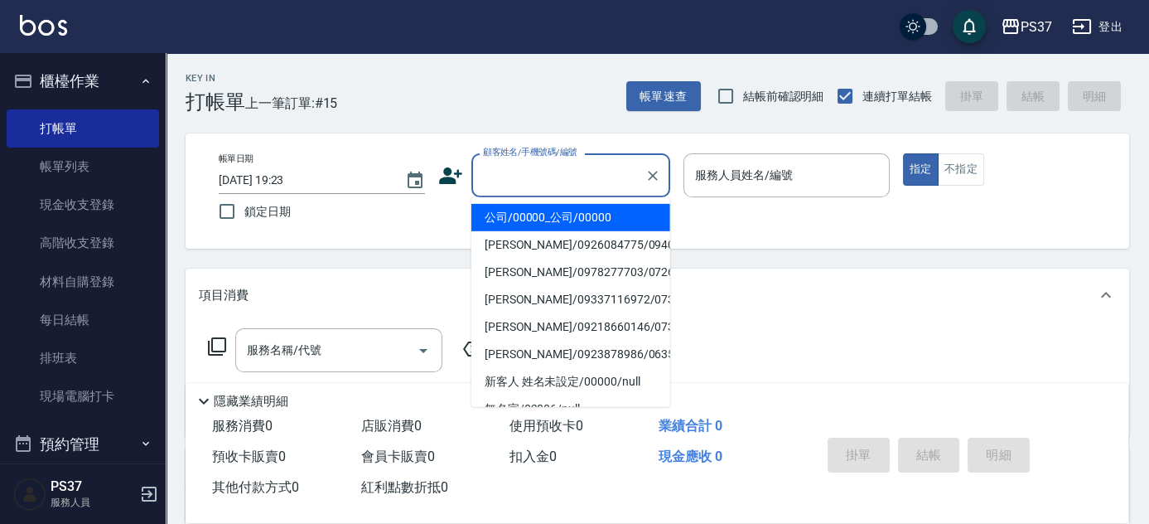
click at [561, 205] on li "公司/00000_公司/00000" at bounding box center [570, 217] width 199 height 27
type input "公司/00000_公司/00000"
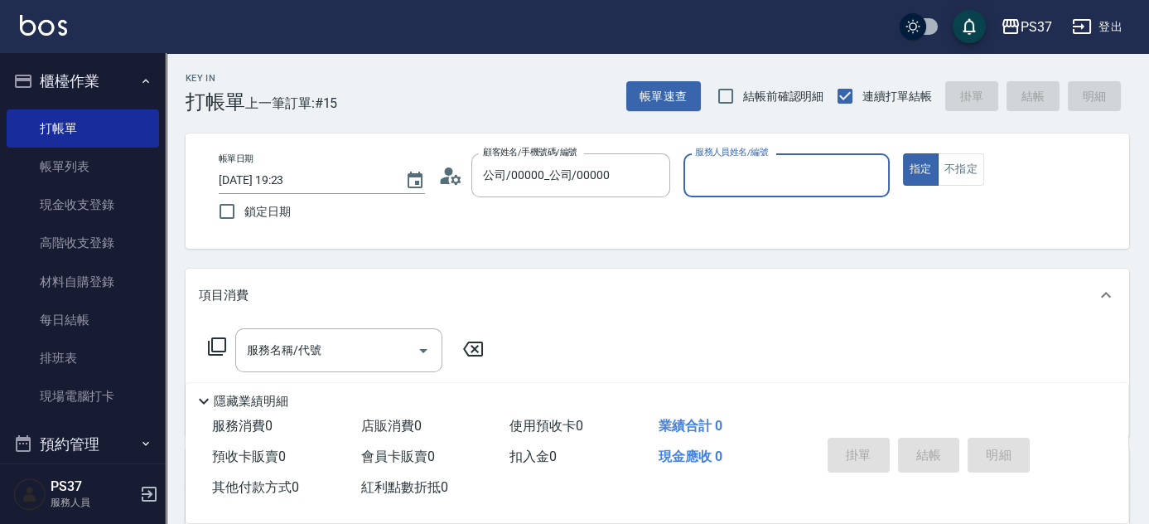
click at [719, 185] on input "服務人員姓名/編號" at bounding box center [786, 175] width 191 height 29
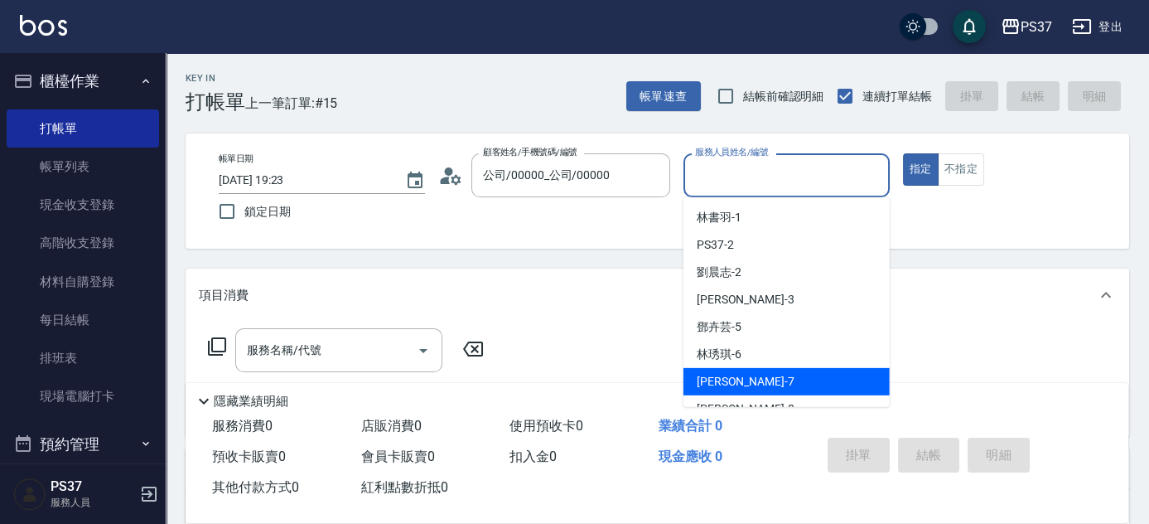
click at [769, 377] on div "[PERSON_NAME] -7" at bounding box center [786, 381] width 206 height 27
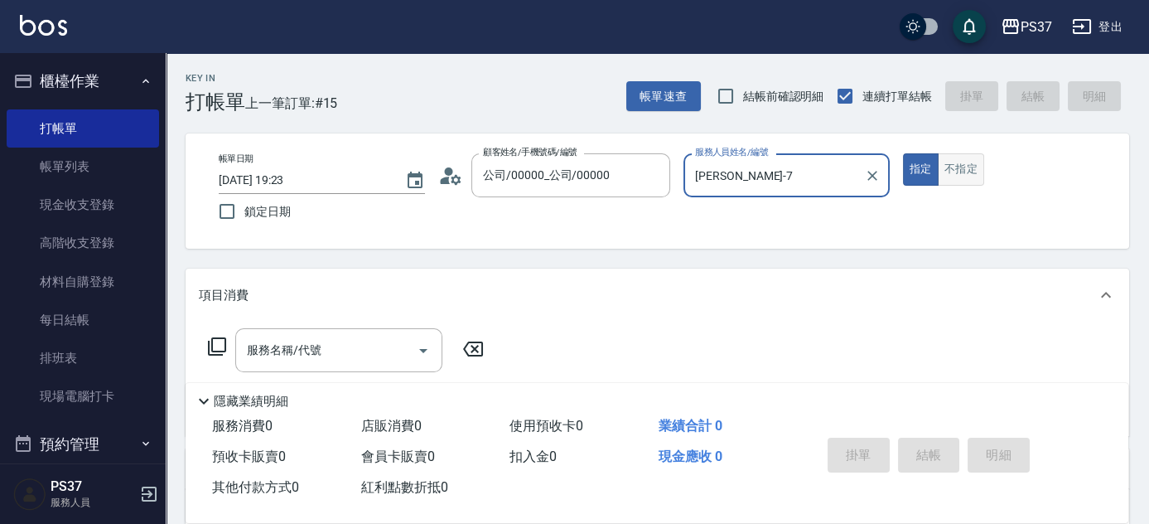
click at [956, 176] on button "不指定" at bounding box center [961, 169] width 46 height 32
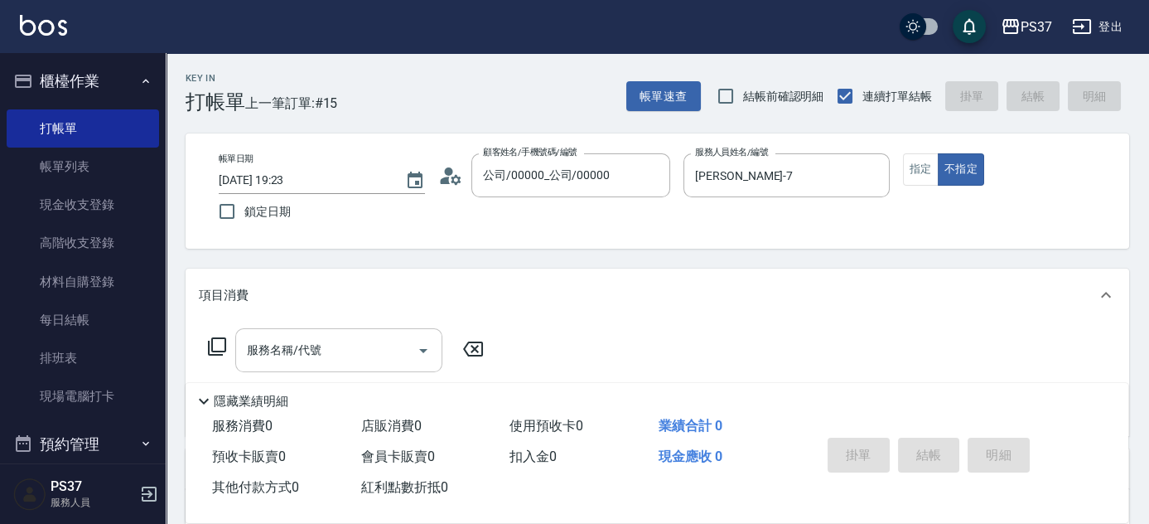
click at [353, 350] on input "服務名稱/代號" at bounding box center [326, 349] width 167 height 29
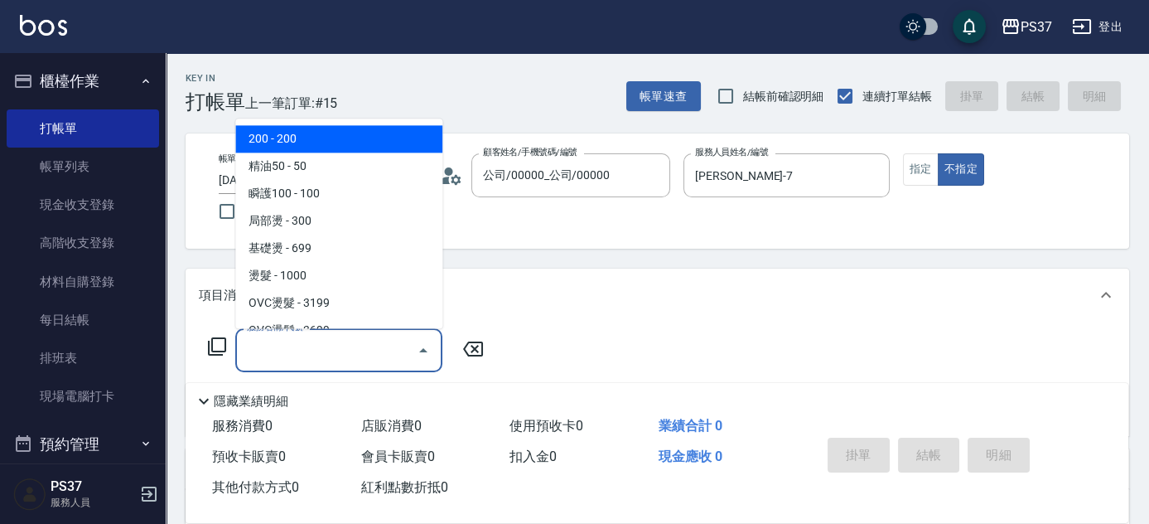
click at [313, 133] on span "200 - 200" at bounding box center [338, 139] width 207 height 27
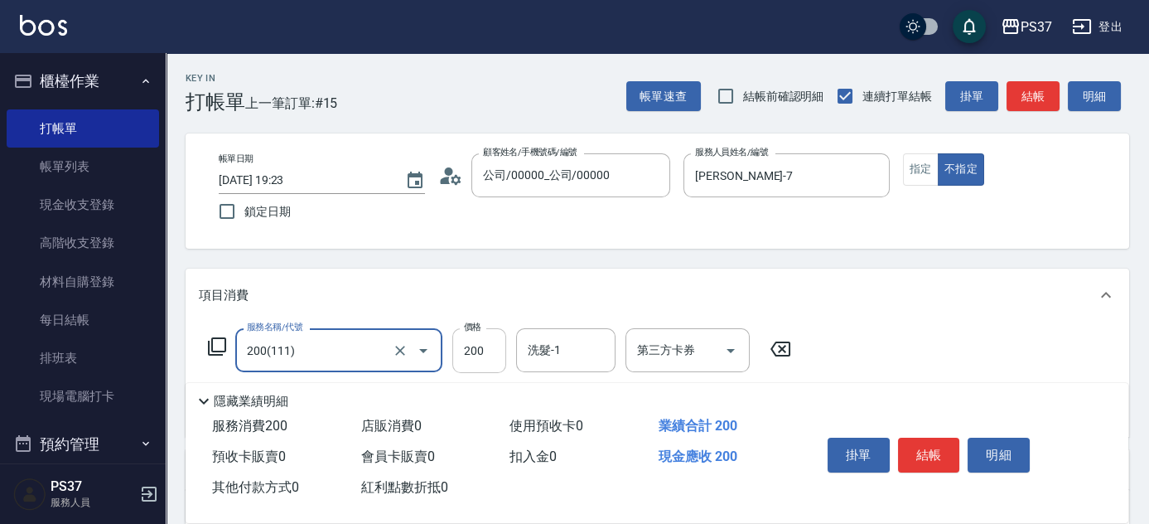
click at [464, 359] on input "200" at bounding box center [479, 350] width 54 height 45
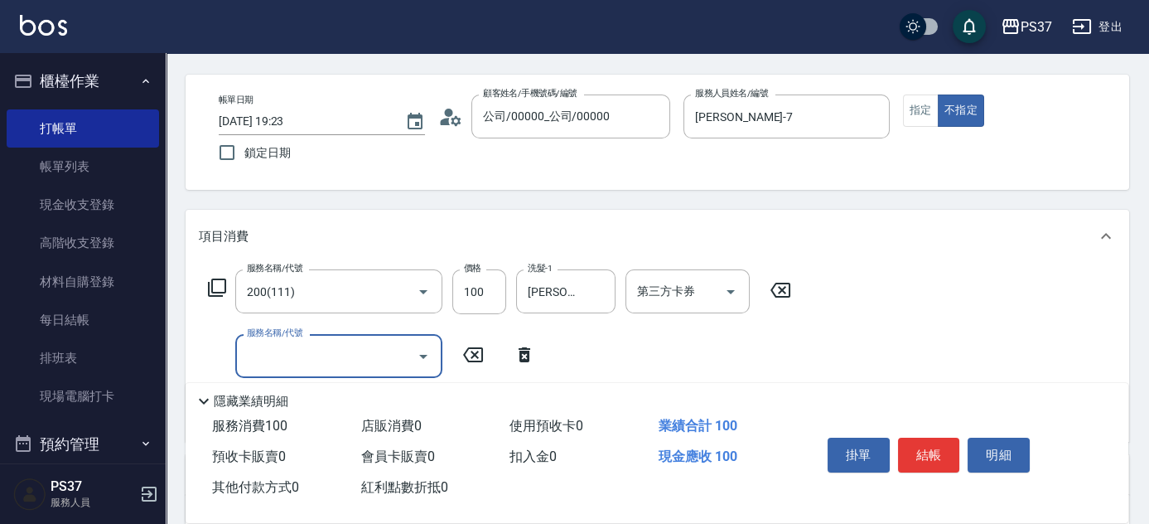
scroll to position [150, 0]
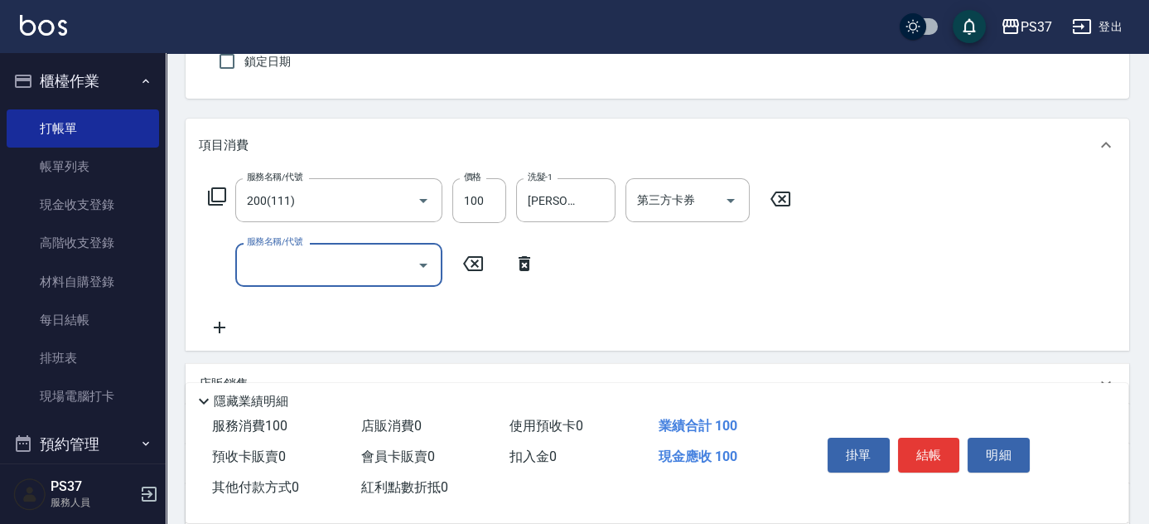
click at [325, 268] on input "服務名稱/代號" at bounding box center [326, 264] width 167 height 29
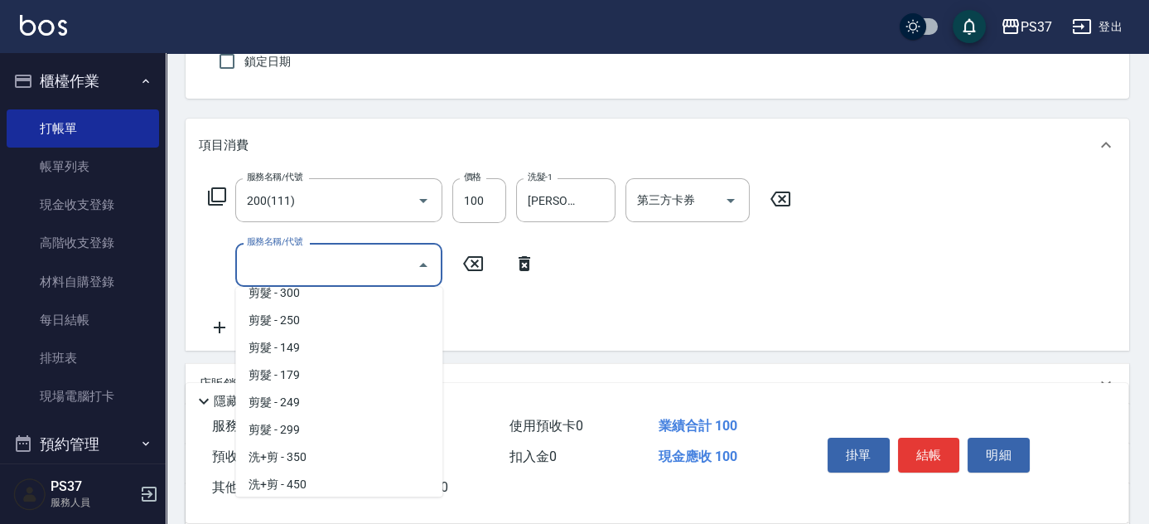
scroll to position [376, 0]
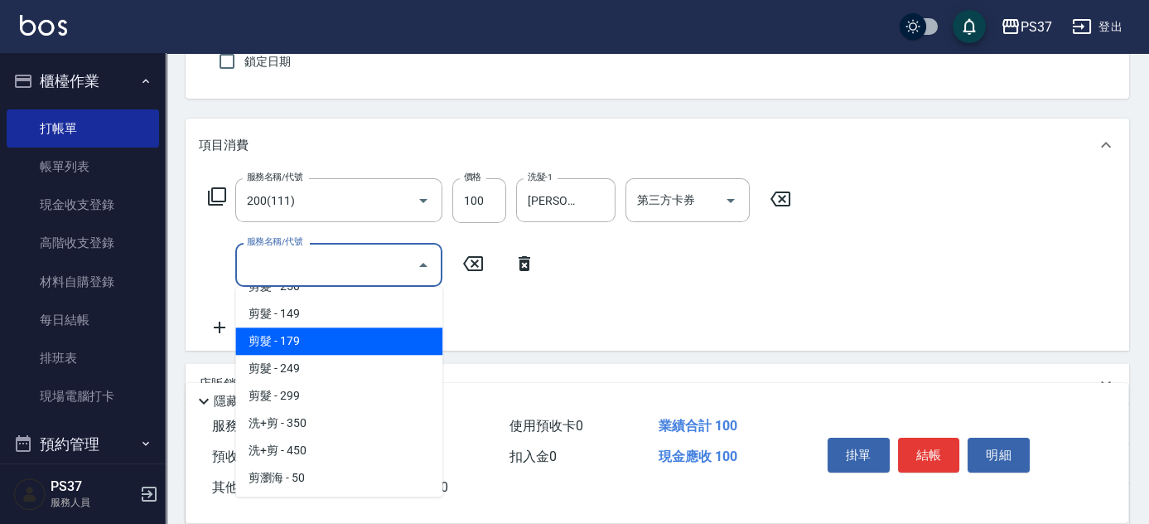
click at [338, 339] on span "剪髮 - 179" at bounding box center [338, 340] width 207 height 27
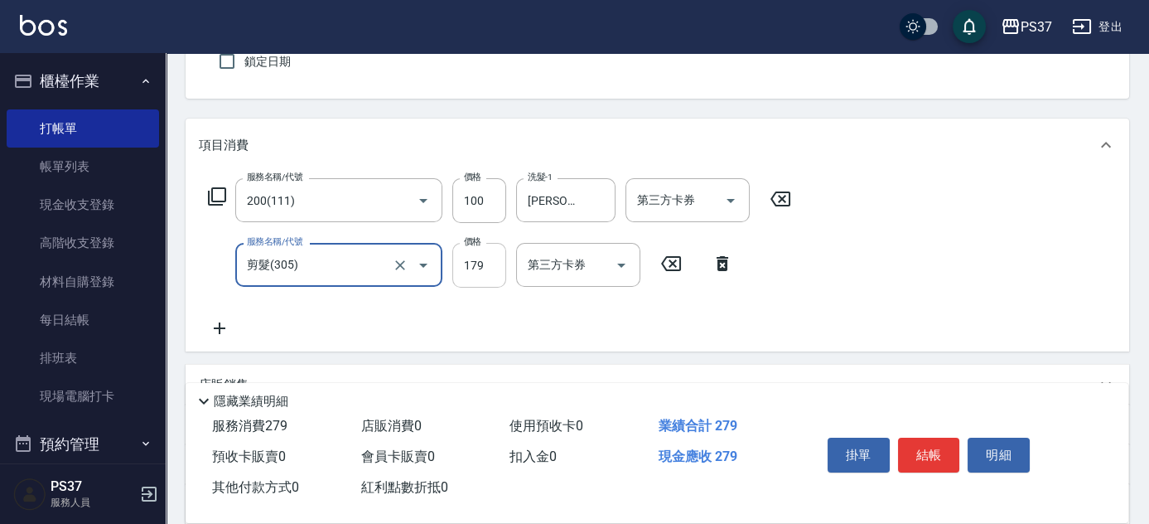
click at [471, 273] on input "179" at bounding box center [479, 265] width 54 height 45
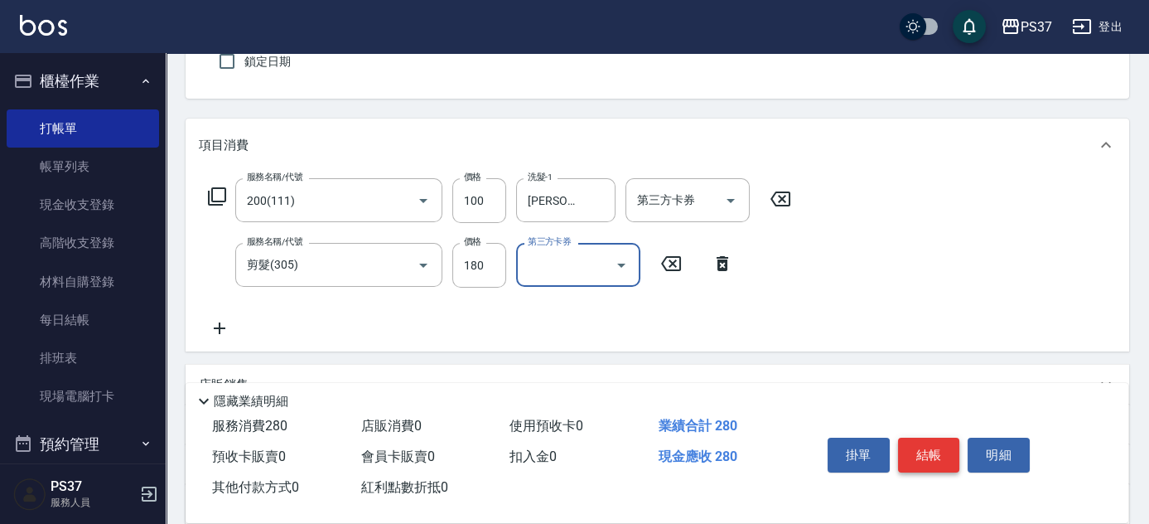
click at [923, 452] on button "結帳" at bounding box center [929, 454] width 62 height 35
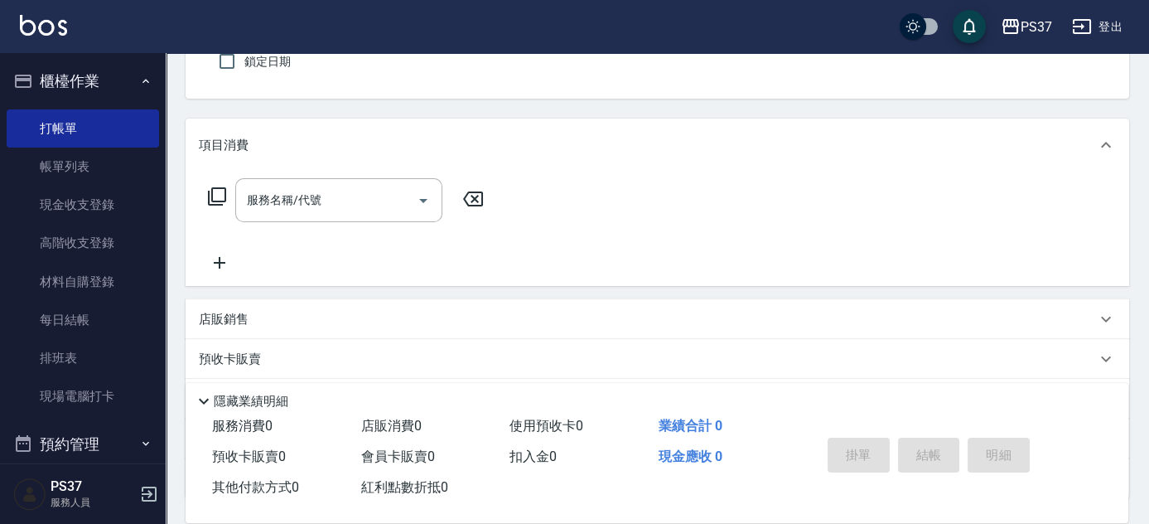
scroll to position [0, 0]
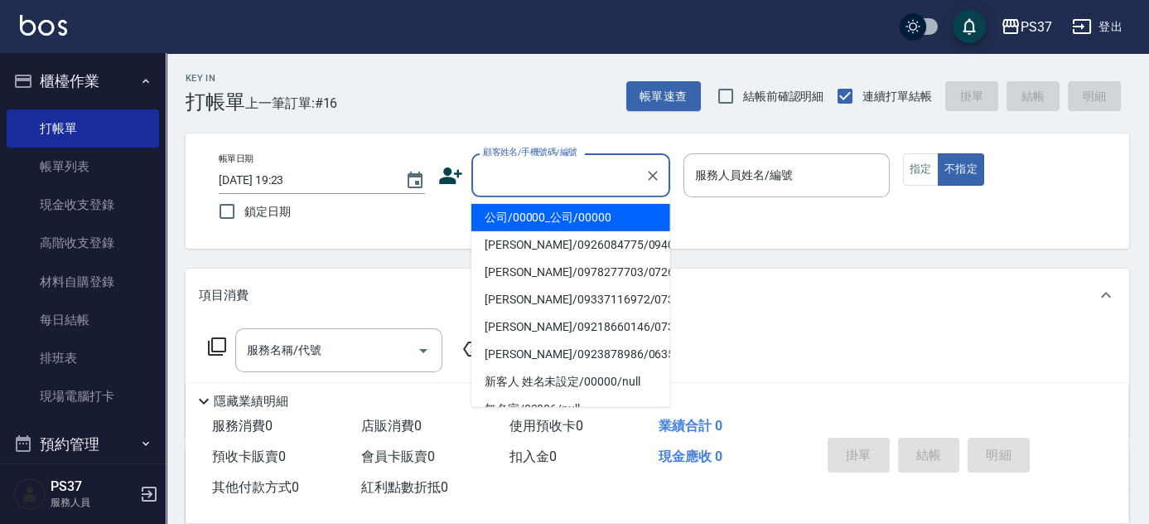
click at [575, 174] on input "顧客姓名/手機號碼/編號" at bounding box center [558, 175] width 159 height 29
click at [592, 213] on li "公司/00000_公司/00000" at bounding box center [570, 217] width 199 height 27
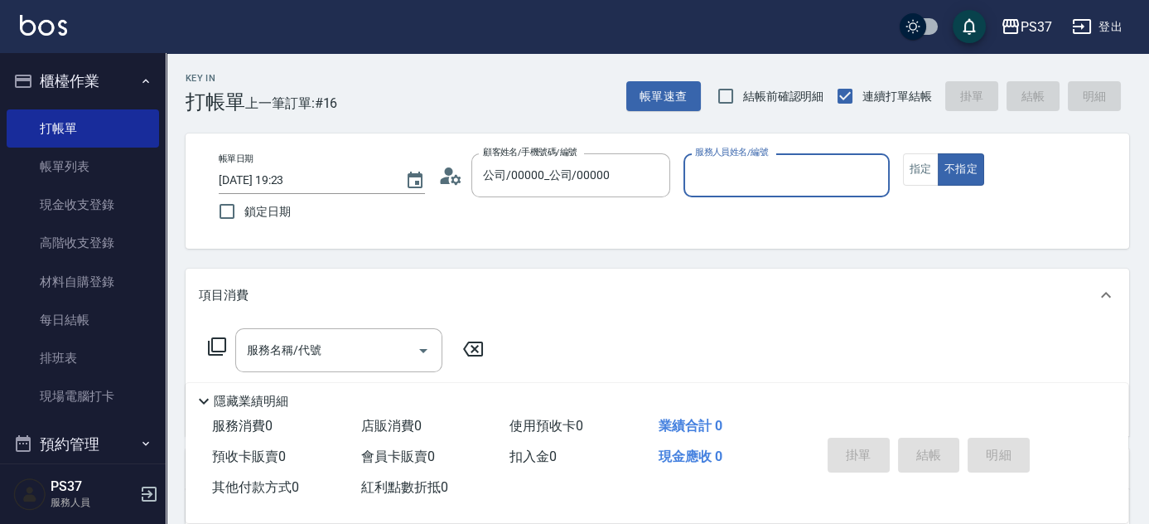
click at [773, 169] on input "服務人員姓名/編號" at bounding box center [786, 175] width 191 height 29
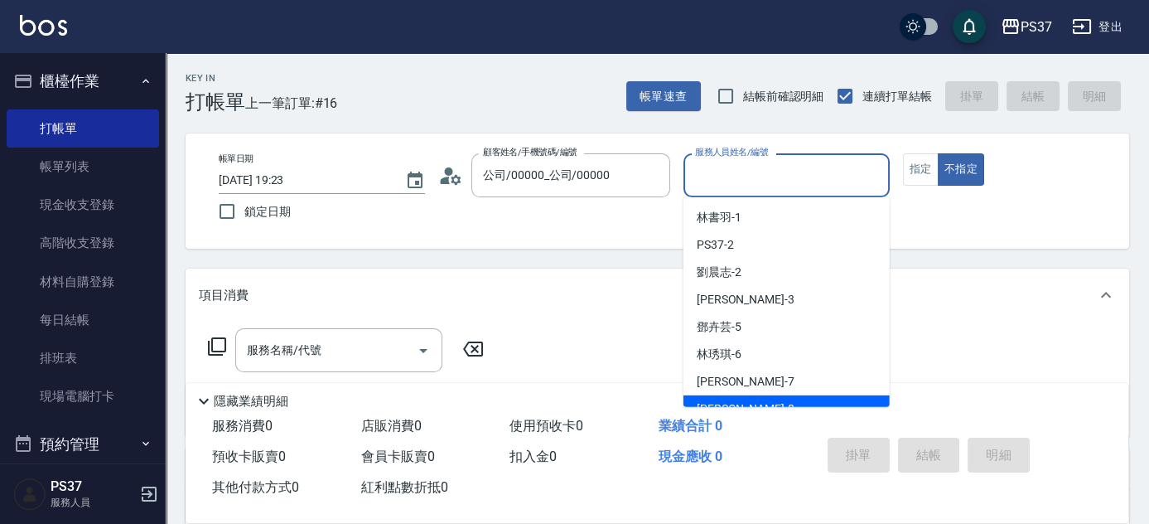
click at [795, 401] on div "[PERSON_NAME]-8" at bounding box center [786, 408] width 206 height 27
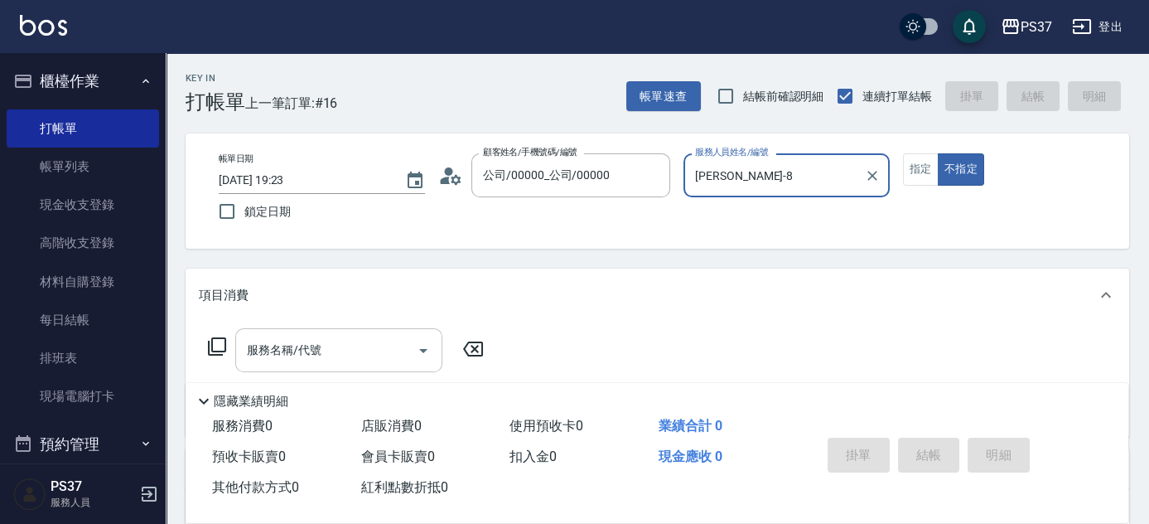
click at [348, 352] on input "服務名稱/代號" at bounding box center [326, 349] width 167 height 29
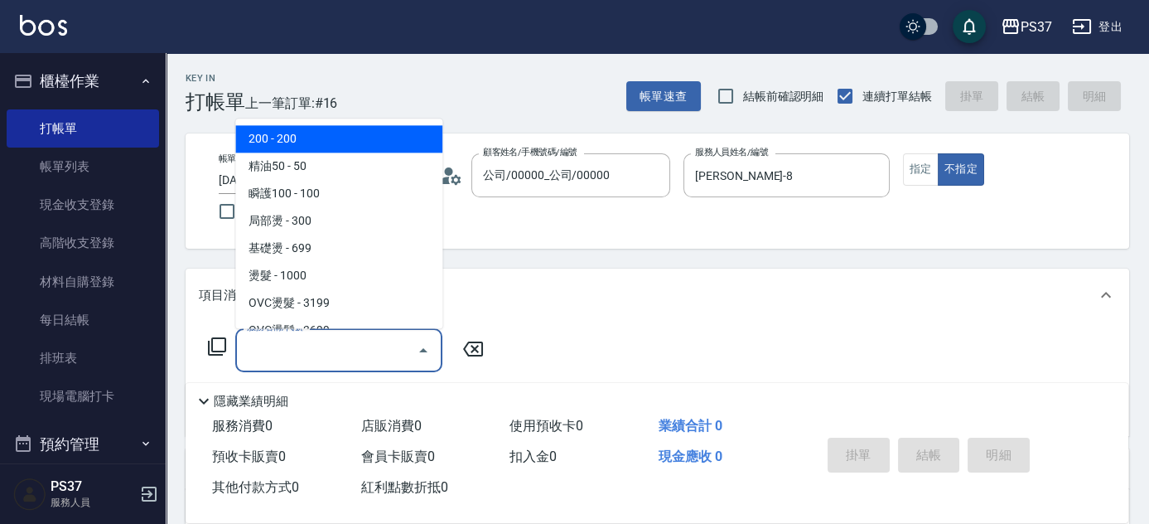
click at [375, 138] on span "200 - 200" at bounding box center [338, 139] width 207 height 27
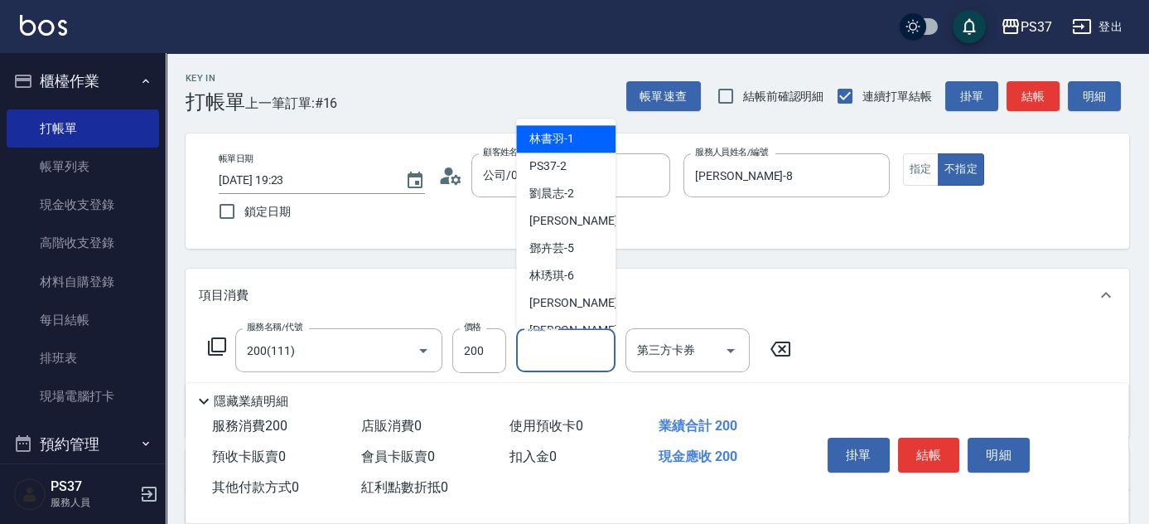
click at [544, 346] on input "洗髮-1" at bounding box center [566, 349] width 84 height 29
click at [585, 323] on div "[PERSON_NAME]-8" at bounding box center [565, 330] width 99 height 27
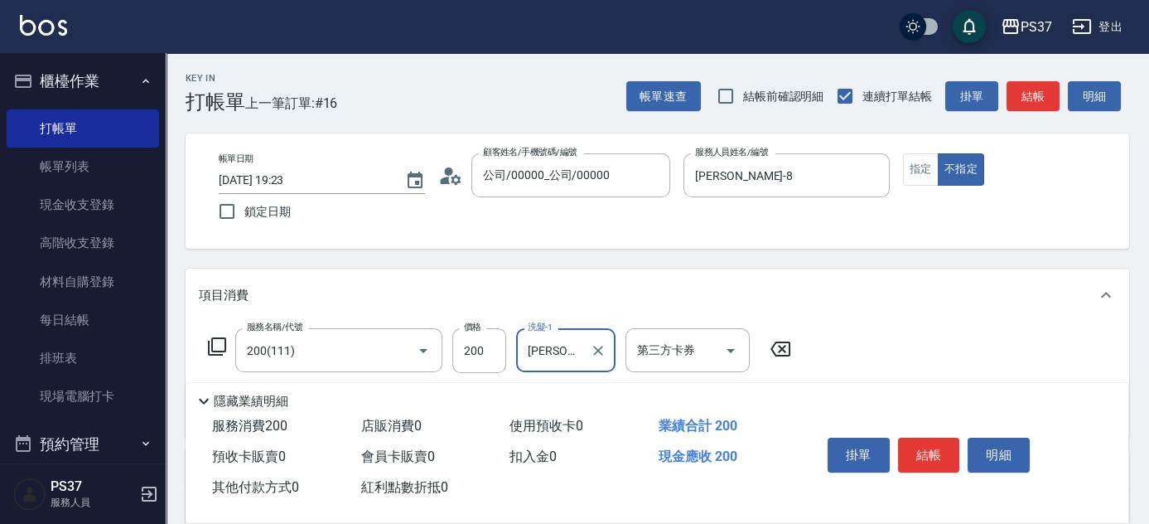
scroll to position [150, 0]
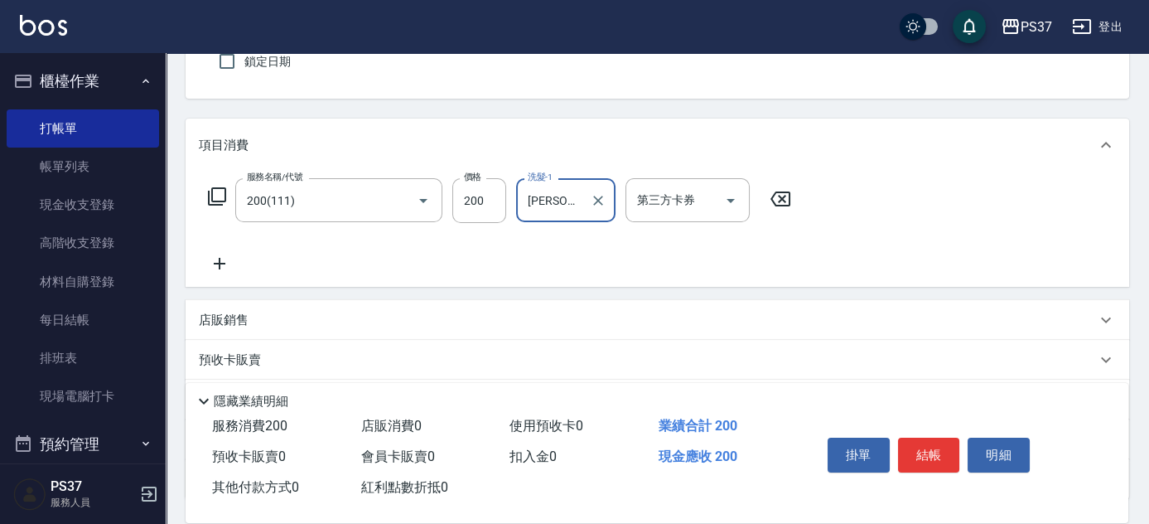
click at [219, 260] on icon at bounding box center [220, 264] width 12 height 12
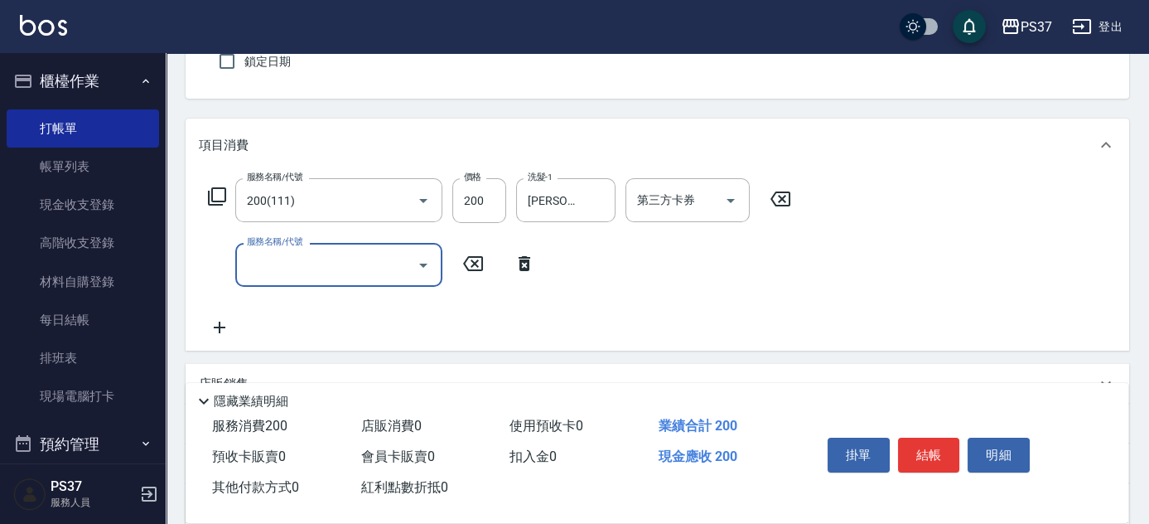
click at [273, 267] on input "服務名稱/代號" at bounding box center [326, 264] width 167 height 29
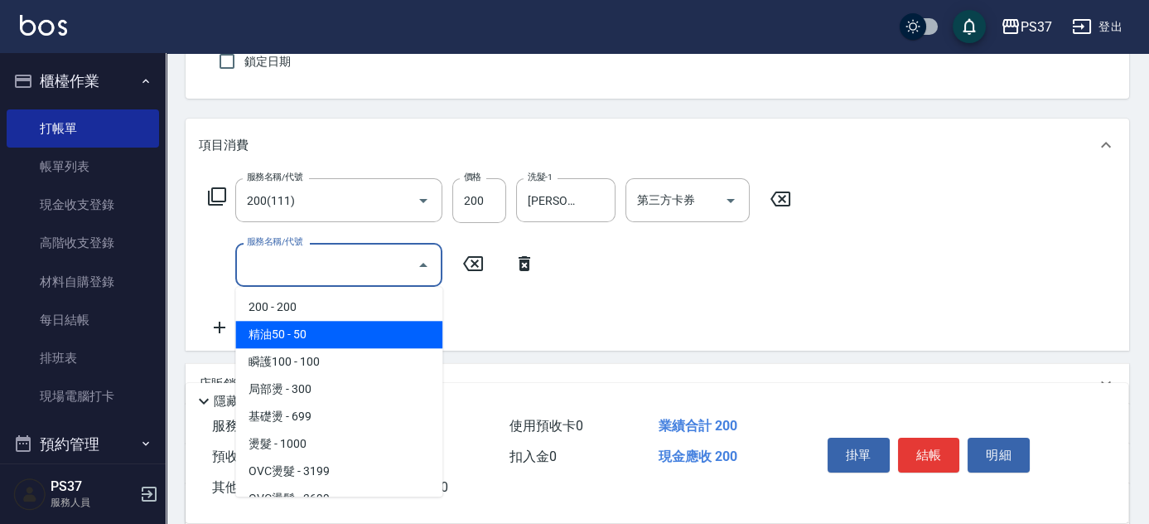
click at [344, 355] on span "瞬護100 - 100" at bounding box center [338, 361] width 207 height 27
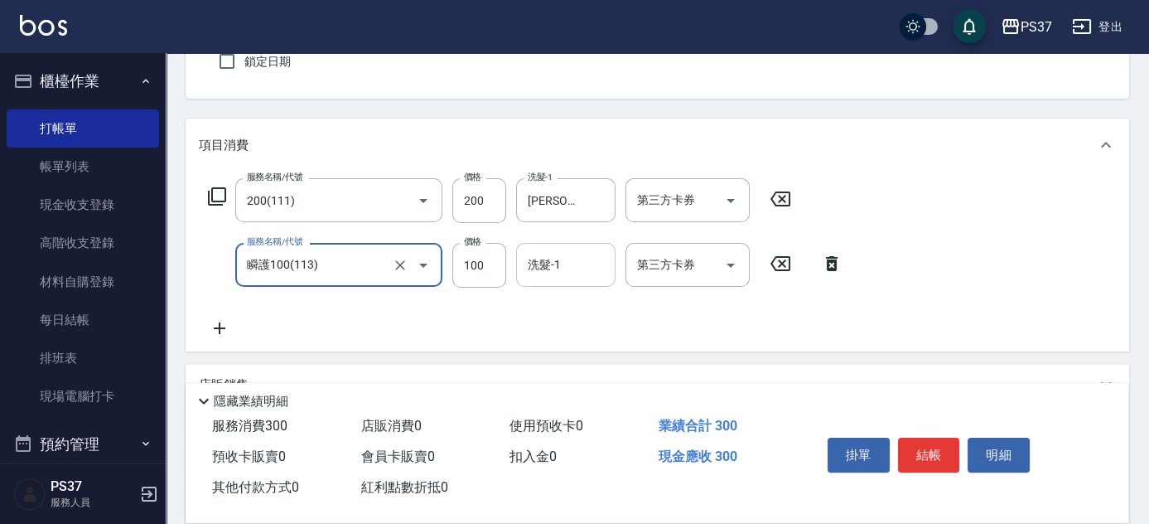
click at [567, 267] on input "洗髮-1" at bounding box center [566, 264] width 84 height 29
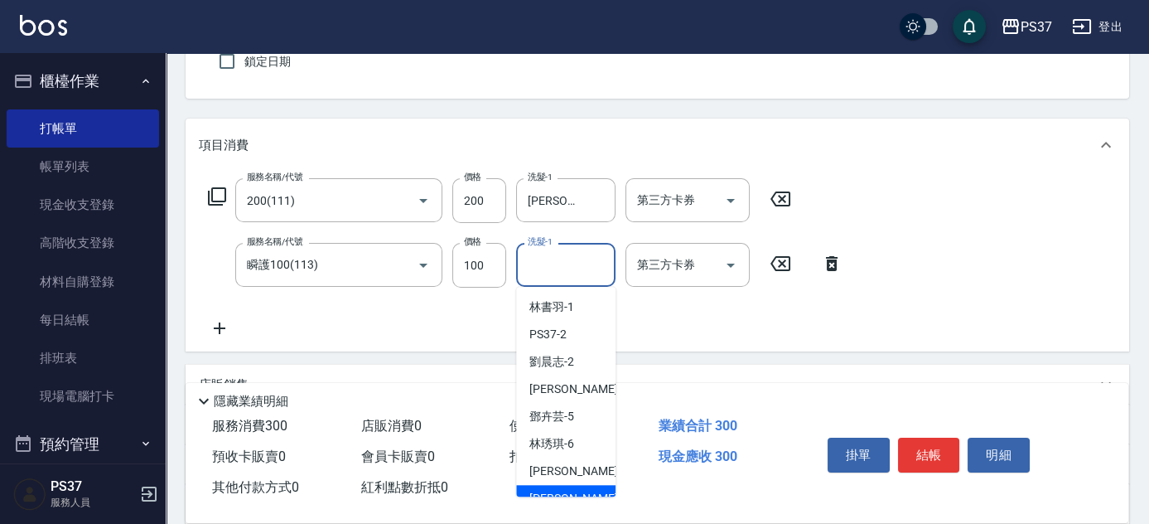
click at [563, 490] on span "[PERSON_NAME]-8" at bounding box center [578, 498] width 98 height 17
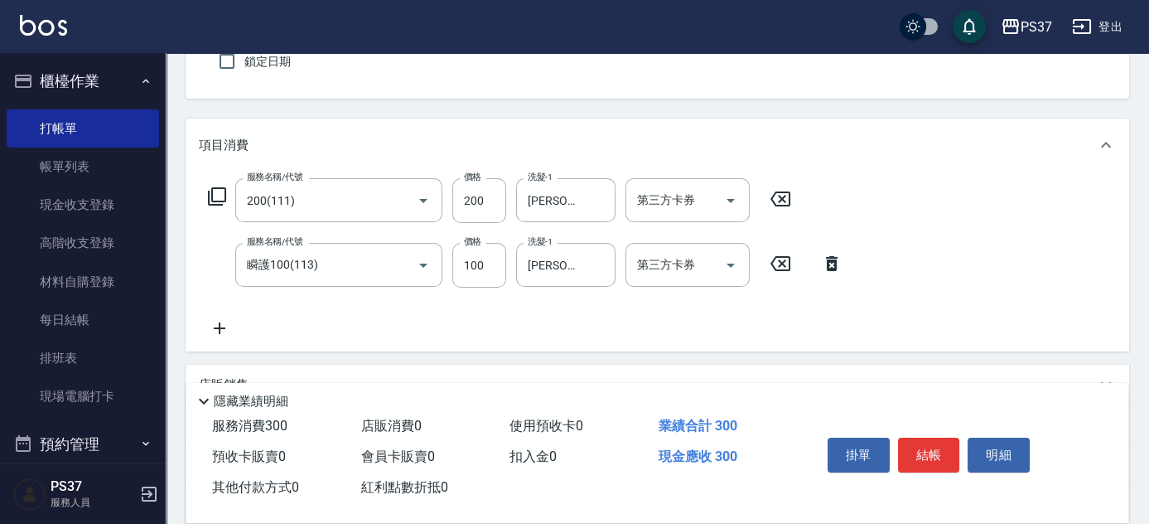
click at [222, 326] on icon at bounding box center [219, 328] width 41 height 20
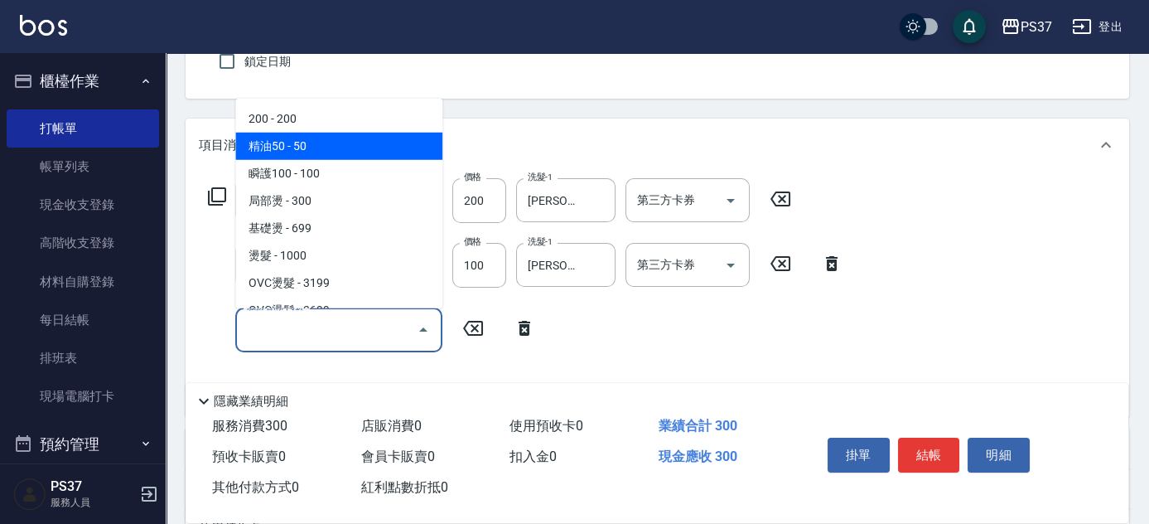
click at [341, 134] on span "精油50 - 50" at bounding box center [338, 146] width 207 height 27
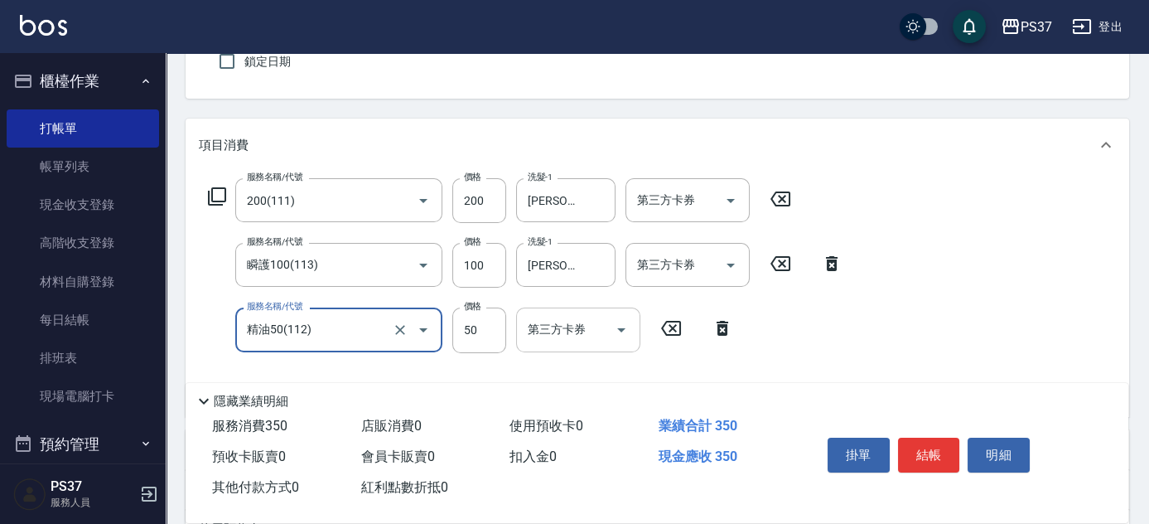
click at [567, 339] on input "第三方卡券" at bounding box center [566, 329] width 84 height 29
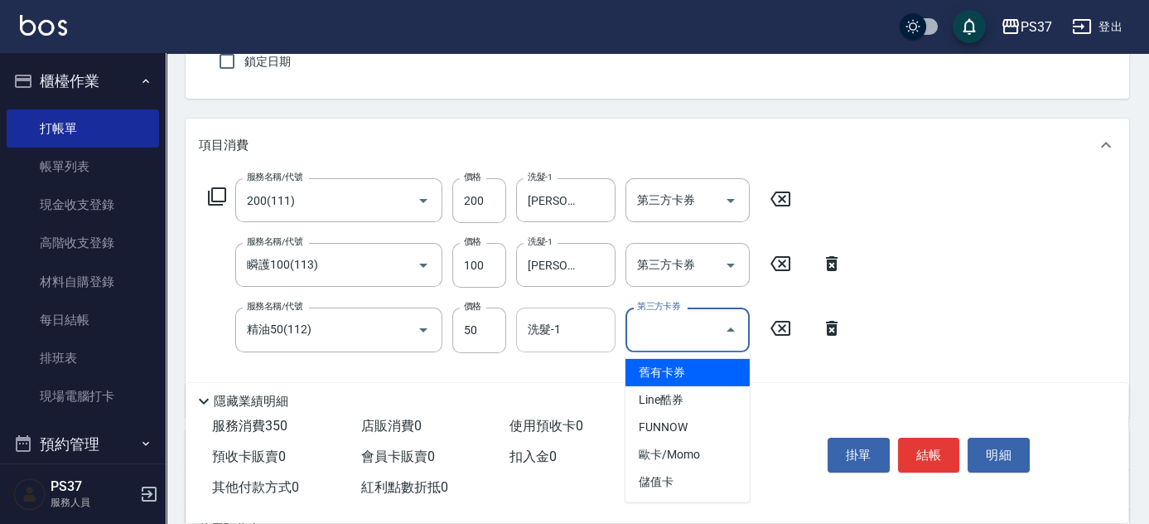
click at [567, 331] on input "洗髮-1" at bounding box center [566, 329] width 84 height 29
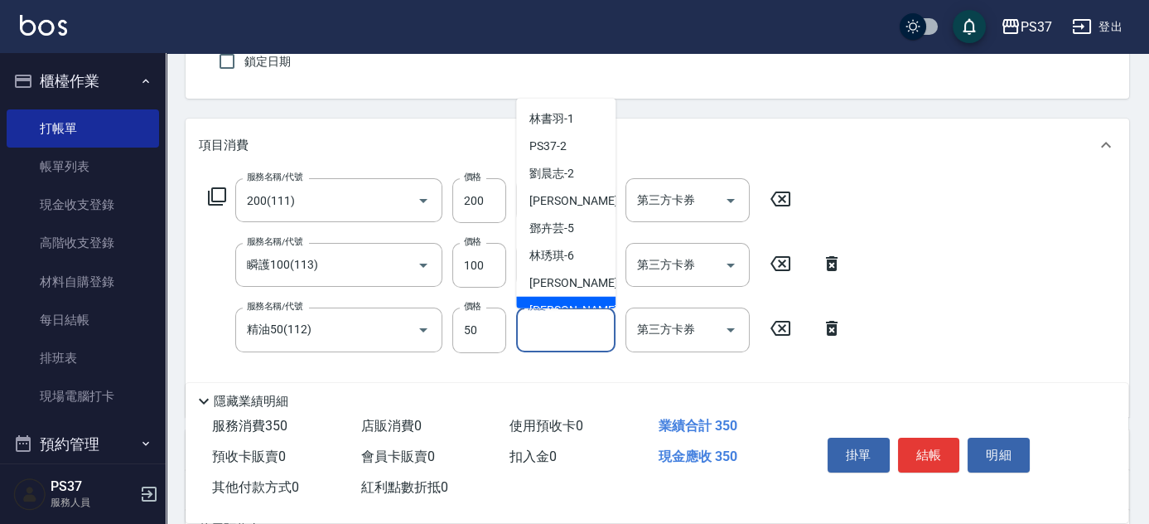
click at [562, 304] on span "[PERSON_NAME]-8" at bounding box center [578, 310] width 98 height 17
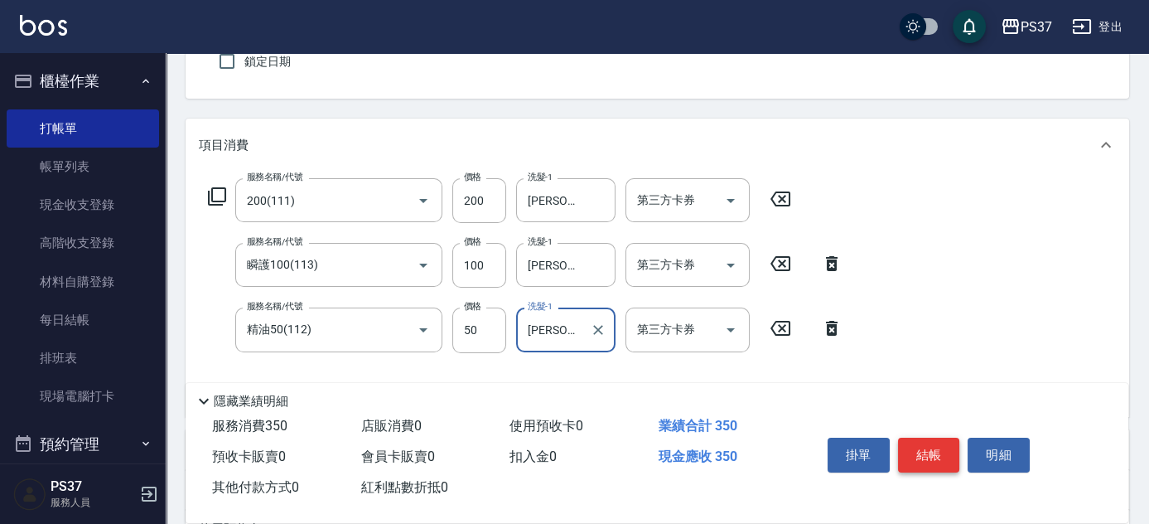
click at [938, 460] on button "結帳" at bounding box center [929, 454] width 62 height 35
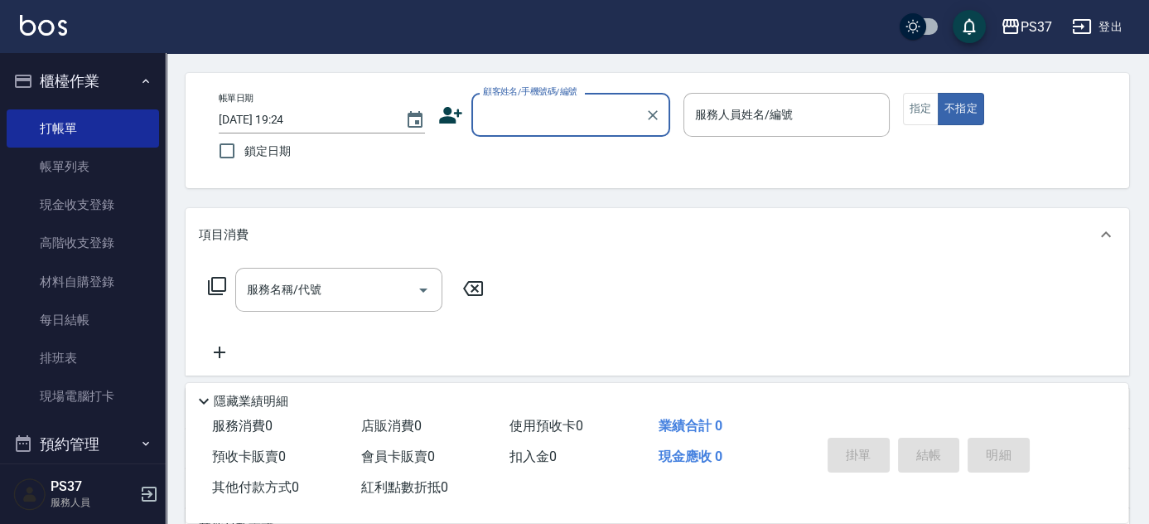
scroll to position [0, 0]
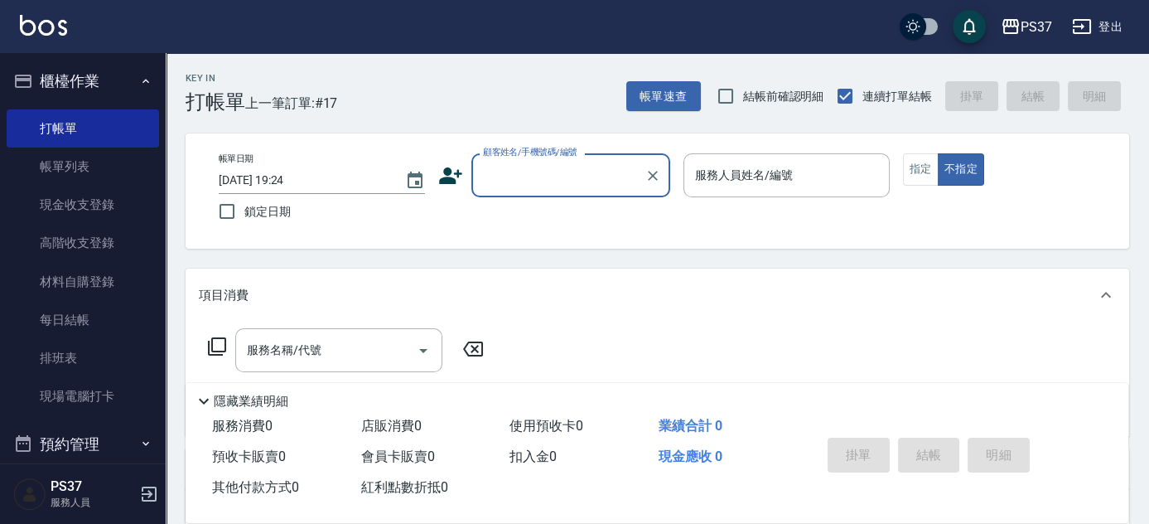
click at [533, 185] on input "顧客姓名/手機號碼/編號" at bounding box center [558, 175] width 159 height 29
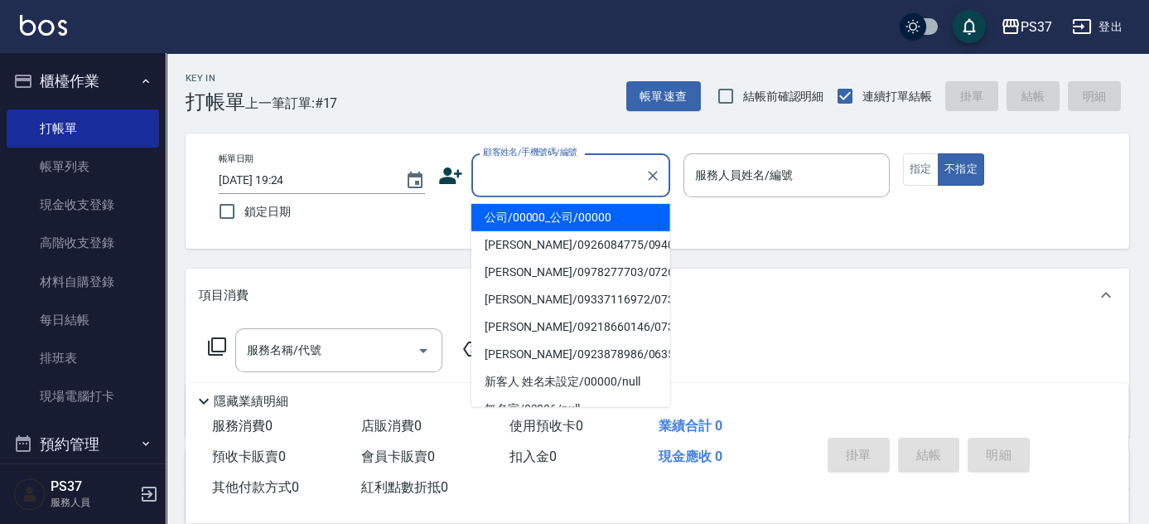
click at [557, 219] on li "公司/00000_公司/00000" at bounding box center [570, 217] width 199 height 27
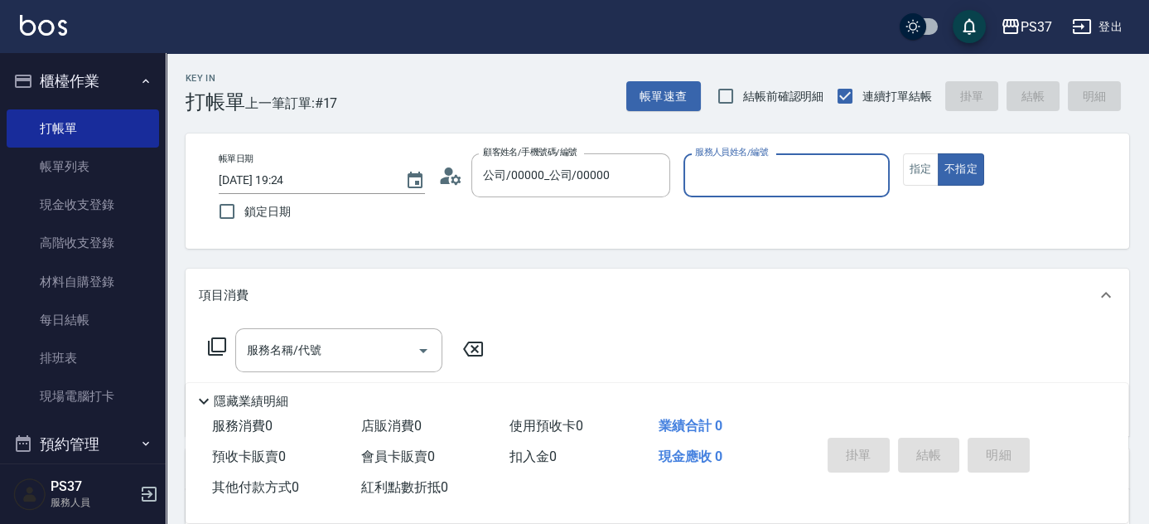
click at [765, 171] on input "服務人員姓名/編號" at bounding box center [786, 175] width 191 height 29
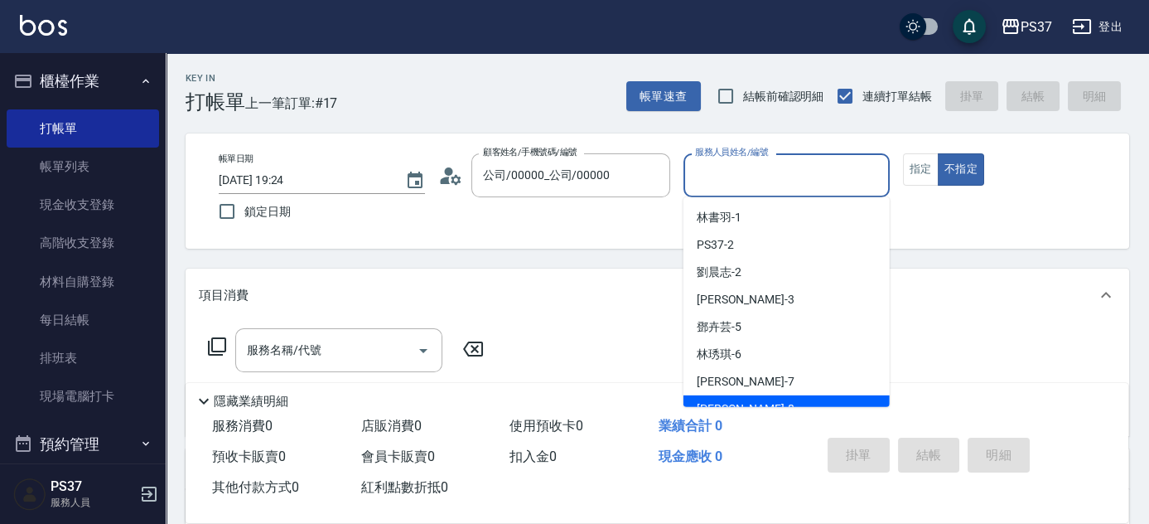
click at [750, 398] on div "[PERSON_NAME]-8" at bounding box center [786, 408] width 206 height 27
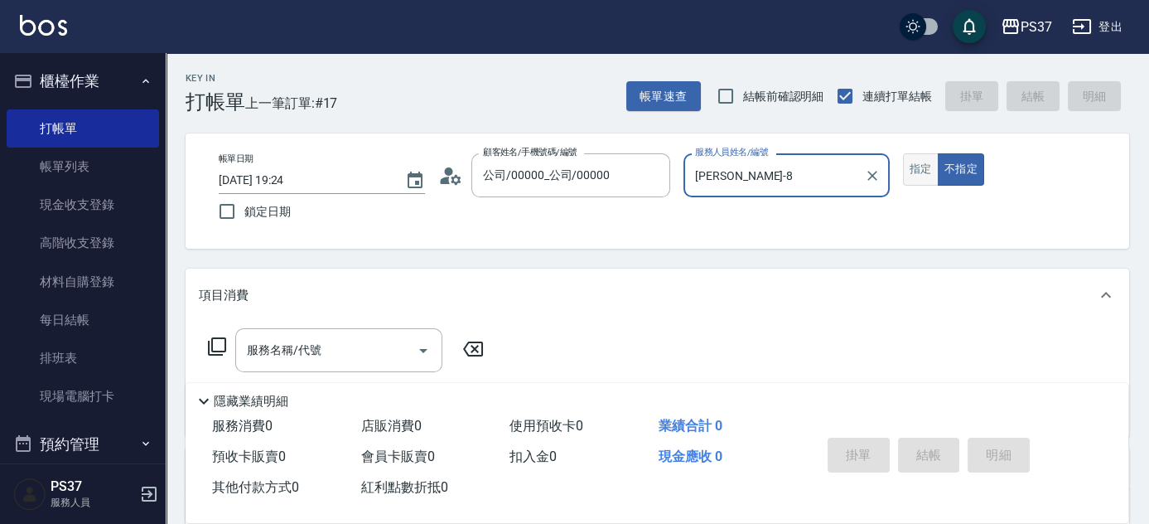
click at [914, 177] on button "指定" at bounding box center [921, 169] width 36 height 32
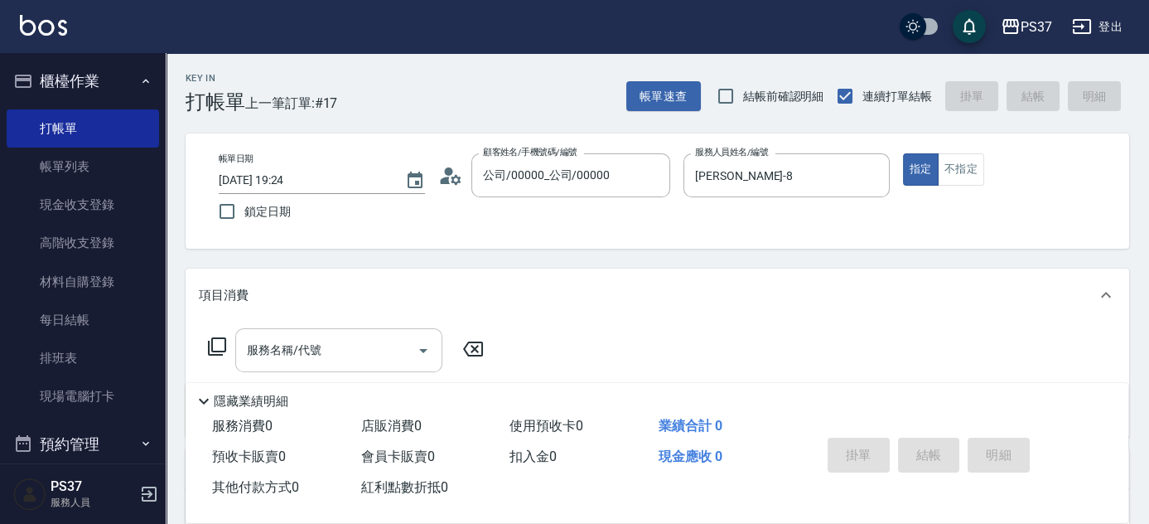
click at [369, 362] on input "服務名稱/代號" at bounding box center [326, 349] width 167 height 29
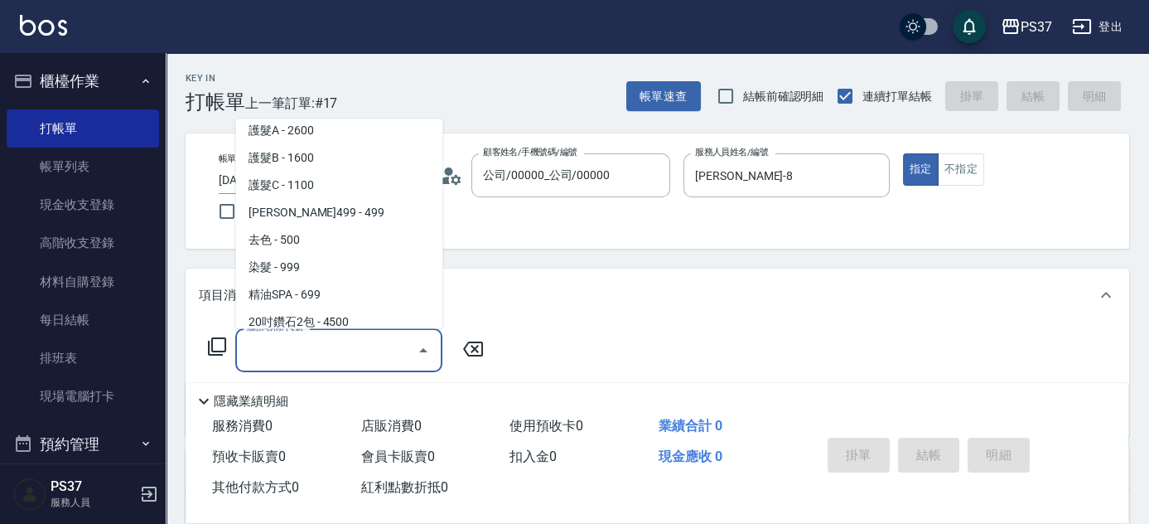
scroll to position [828, 0]
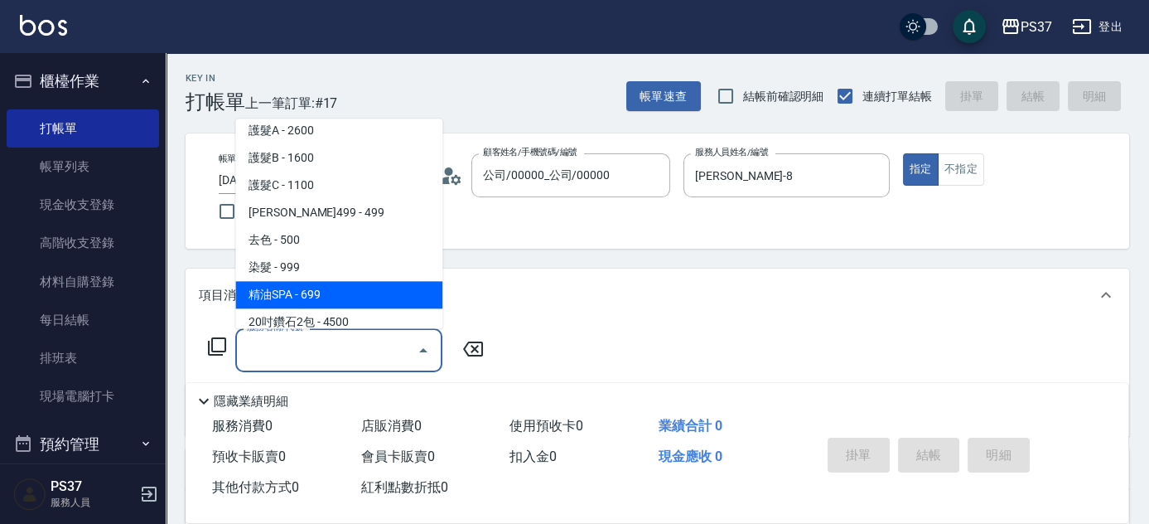
click at [358, 293] on span "精油SPA - 699" at bounding box center [338, 295] width 207 height 27
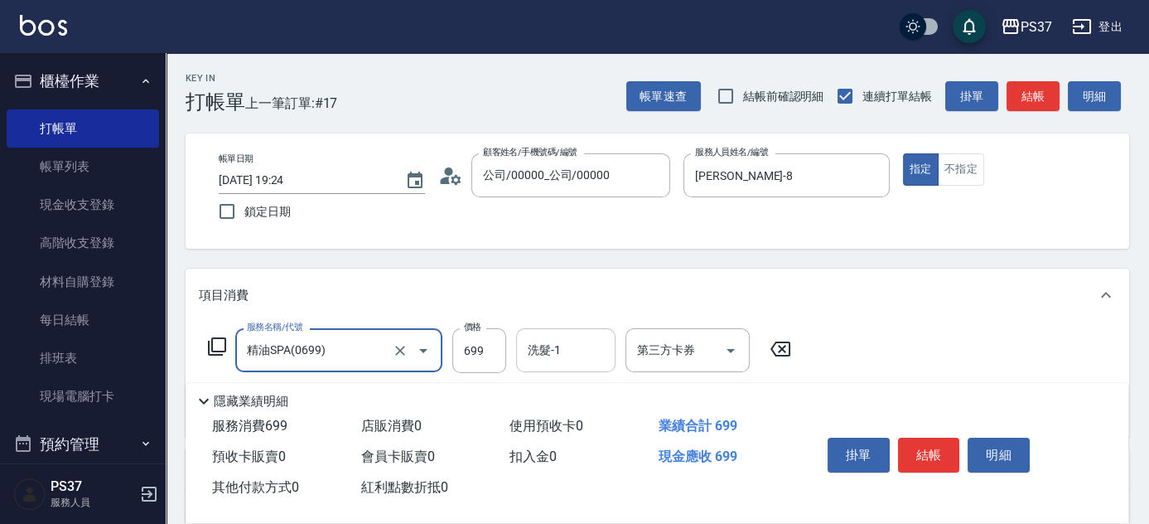
click at [564, 357] on input "洗髮-1" at bounding box center [566, 349] width 84 height 29
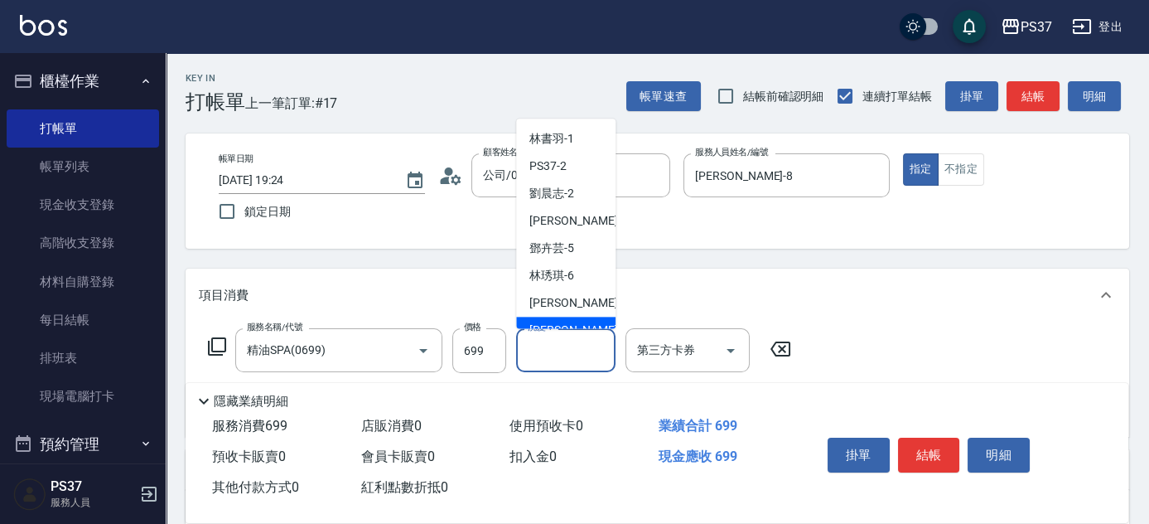
click at [558, 318] on div "[PERSON_NAME]-8" at bounding box center [565, 330] width 99 height 27
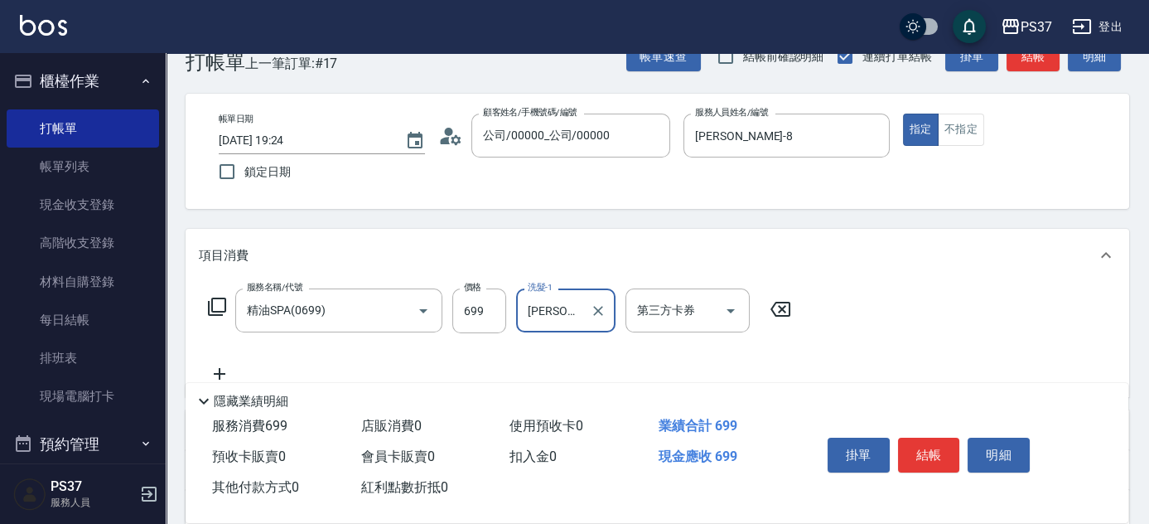
scroll to position [75, 0]
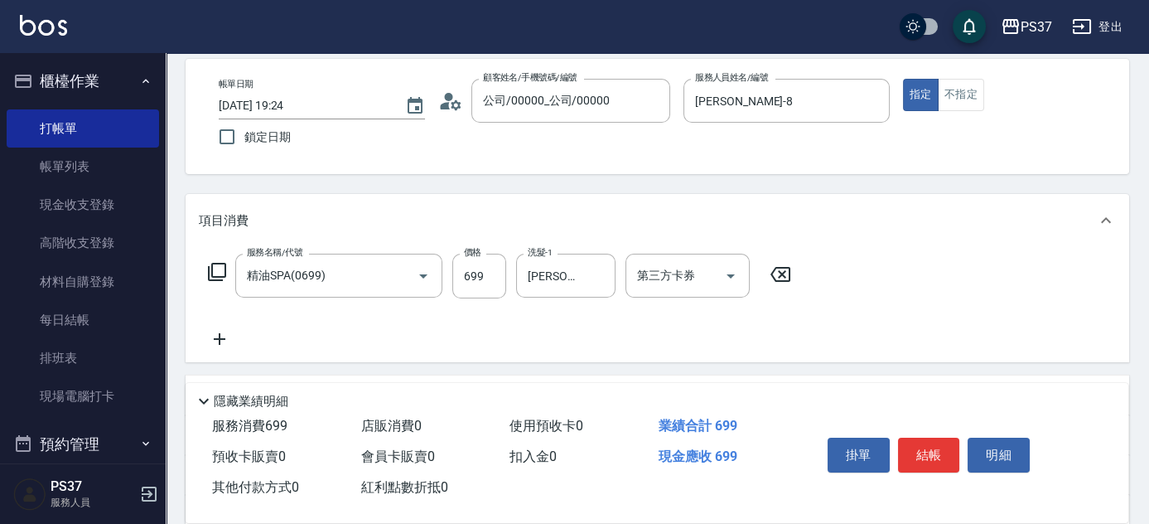
click at [216, 340] on icon at bounding box center [219, 339] width 41 height 20
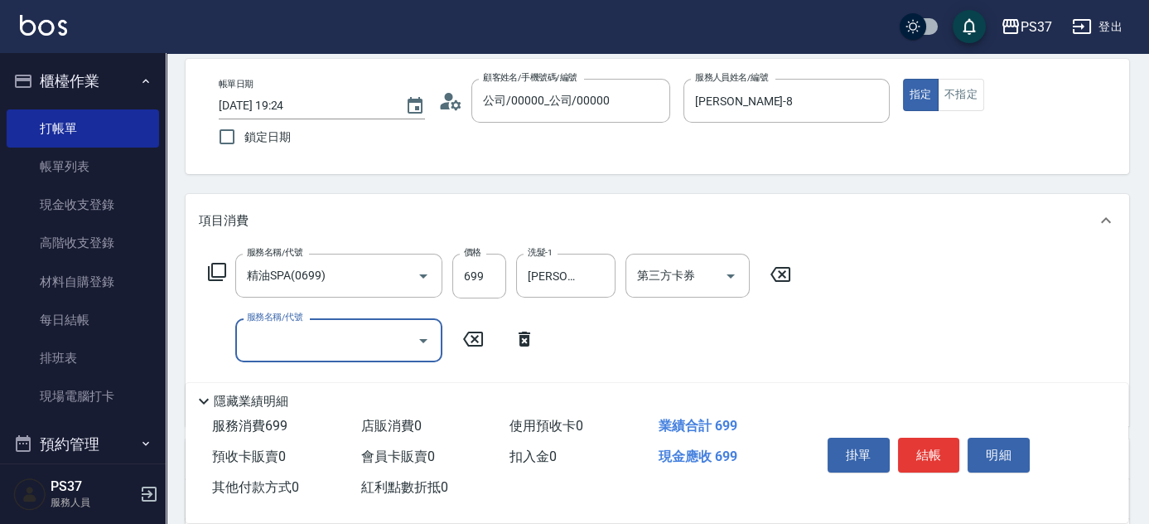
click at [258, 340] on input "服務名稱/代號" at bounding box center [326, 340] width 167 height 29
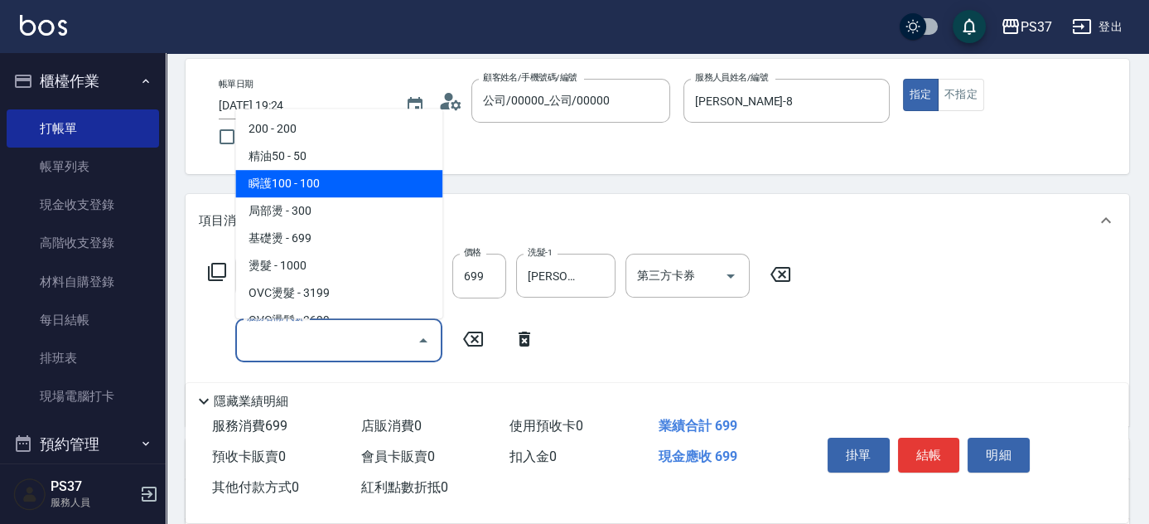
click at [320, 179] on span "瞬護100 - 100" at bounding box center [338, 183] width 207 height 27
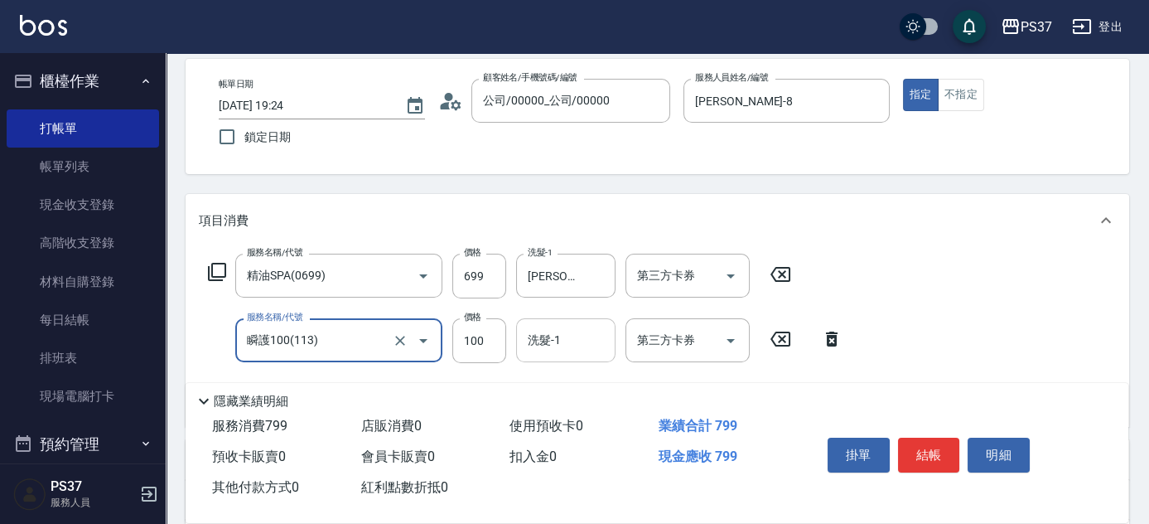
click at [548, 331] on div "洗髮-1 洗髮-1" at bounding box center [565, 340] width 99 height 44
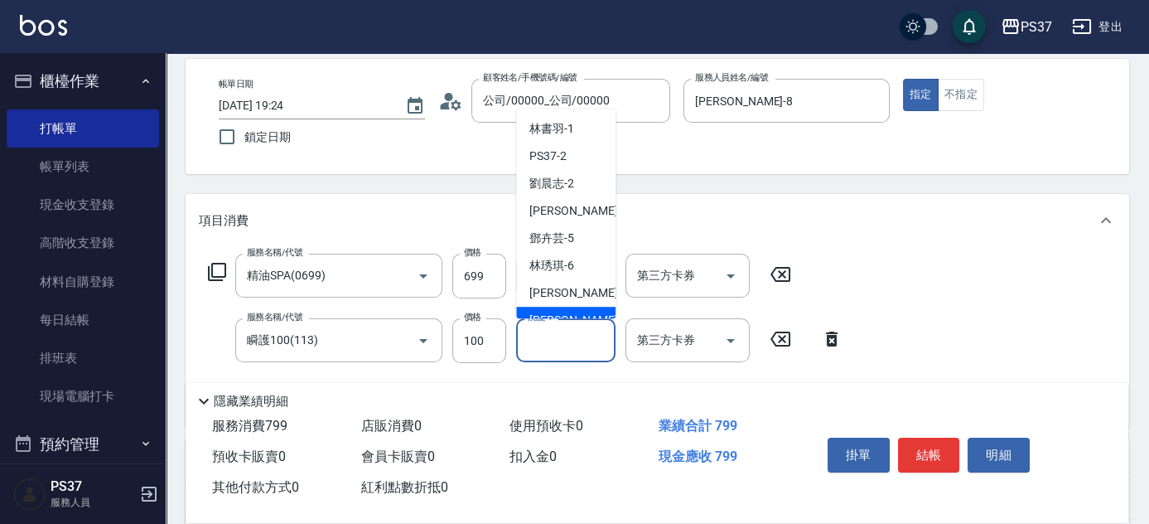
click at [554, 308] on div "[PERSON_NAME]-8" at bounding box center [565, 319] width 99 height 27
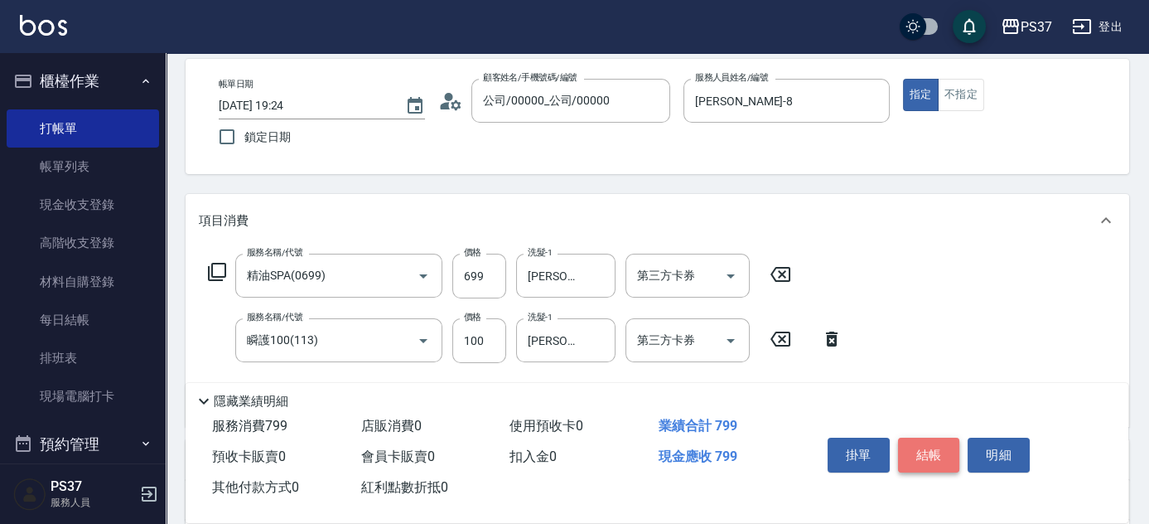
click at [919, 447] on button "結帳" at bounding box center [929, 454] width 62 height 35
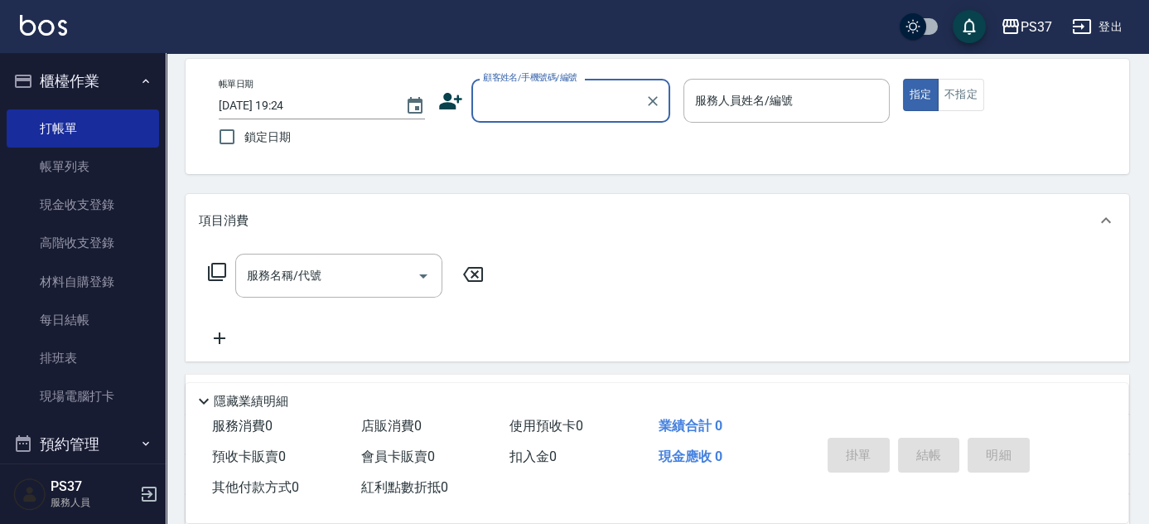
click at [537, 94] on input "顧客姓名/手機號碼/編號" at bounding box center [558, 100] width 159 height 29
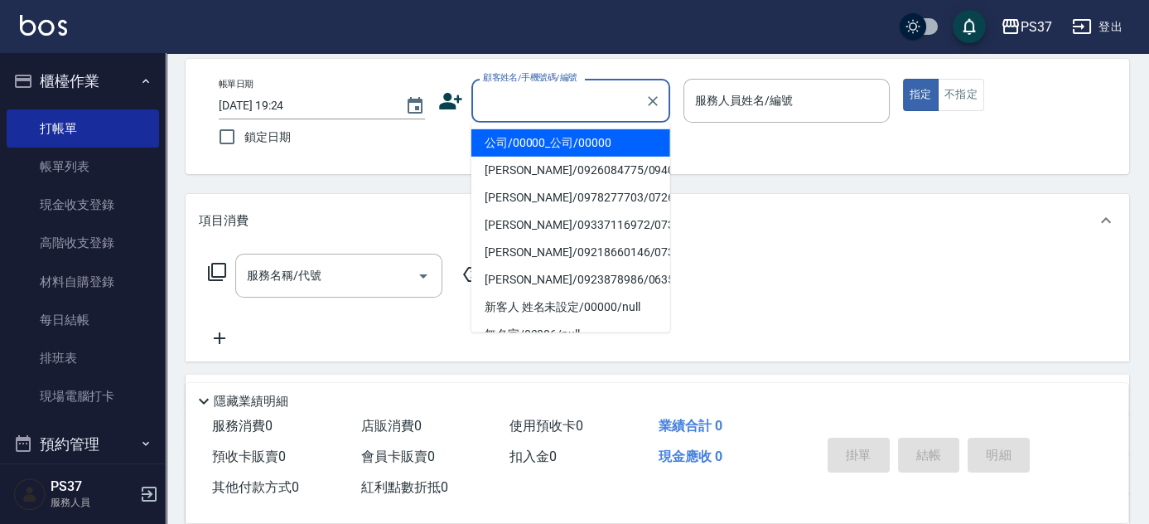
click at [554, 136] on li "公司/00000_公司/00000" at bounding box center [570, 142] width 199 height 27
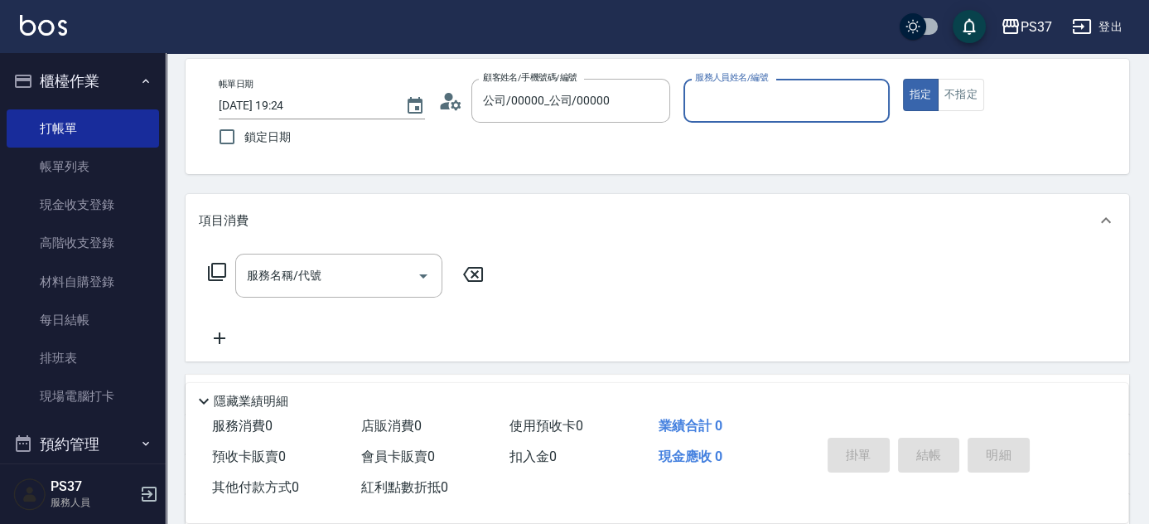
click at [731, 118] on div "服務人員姓名/編號" at bounding box center [786, 101] width 206 height 44
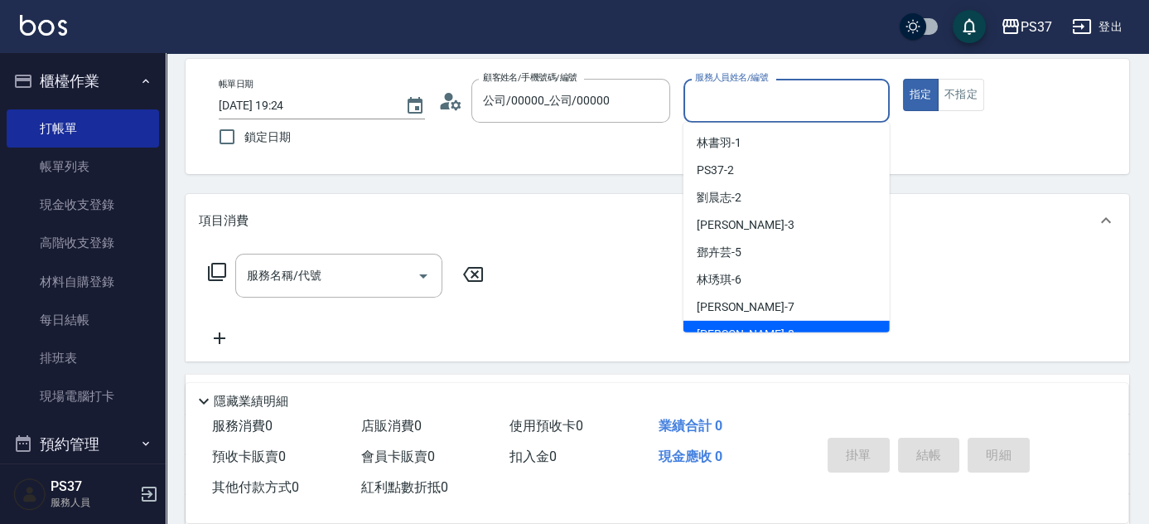
click at [769, 321] on div "[PERSON_NAME]-8" at bounding box center [786, 334] width 206 height 27
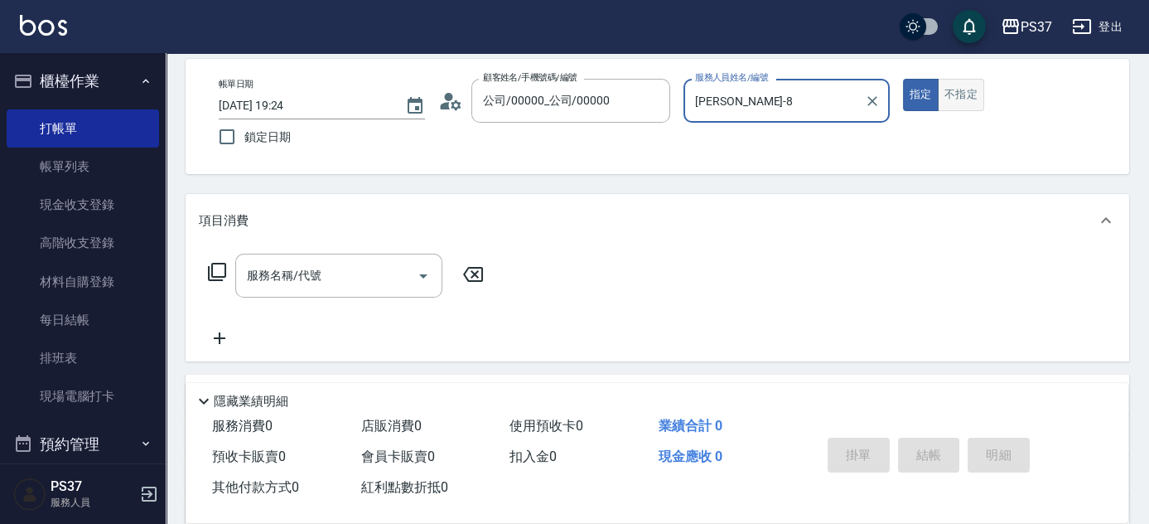
click at [962, 89] on button "不指定" at bounding box center [961, 95] width 46 height 32
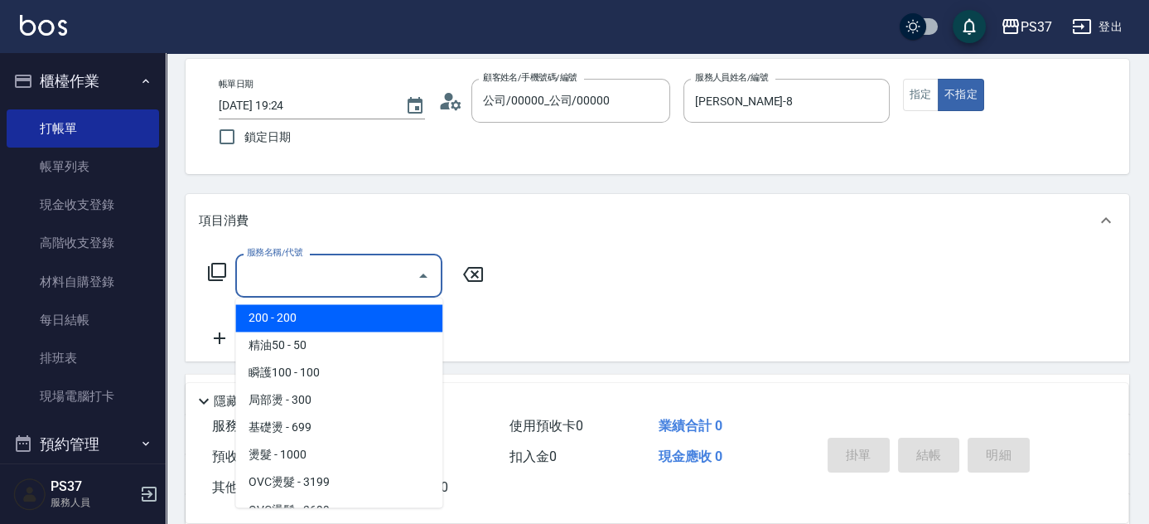
drag, startPoint x: 341, startPoint y: 277, endPoint x: 342, endPoint y: 229, distance: 48.1
click at [340, 275] on input "服務名稱/代號" at bounding box center [326, 275] width 167 height 29
click at [308, 314] on span "200 - 200" at bounding box center [338, 317] width 207 height 27
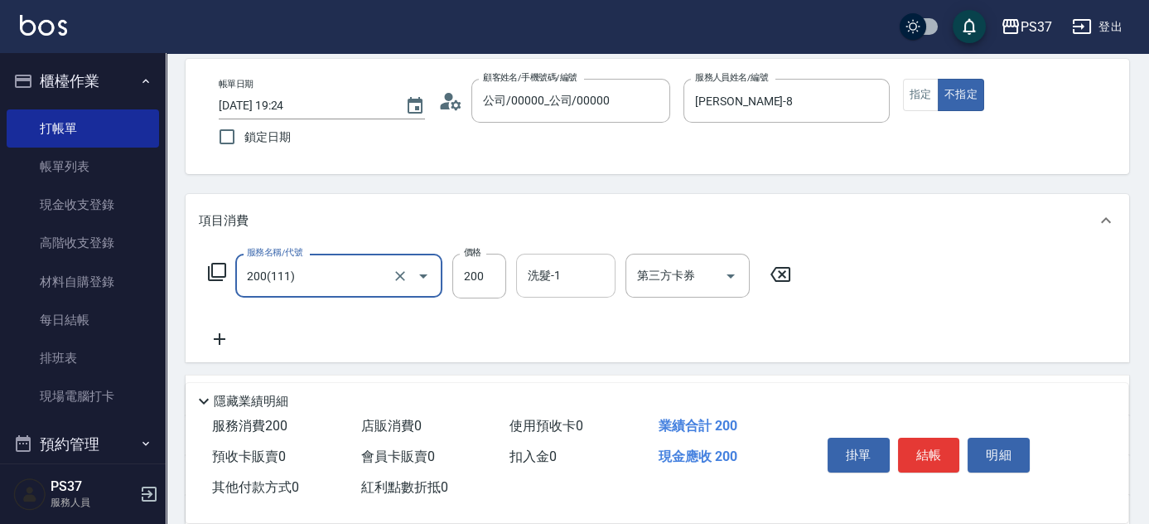
click at [543, 276] on input "洗髮-1" at bounding box center [566, 275] width 84 height 29
click at [569, 506] on div "服務消費 200 店販消費 0 使用預收卡 0 業績合計 200 預收卡販賣 0 會員卡販賣 0 扣入金 0 現金應收 200 其他付款方式 0 紅利點數折抵…" at bounding box center [657, 467] width 943 height 112
click at [551, 282] on input "洗髮-1" at bounding box center [566, 275] width 84 height 29
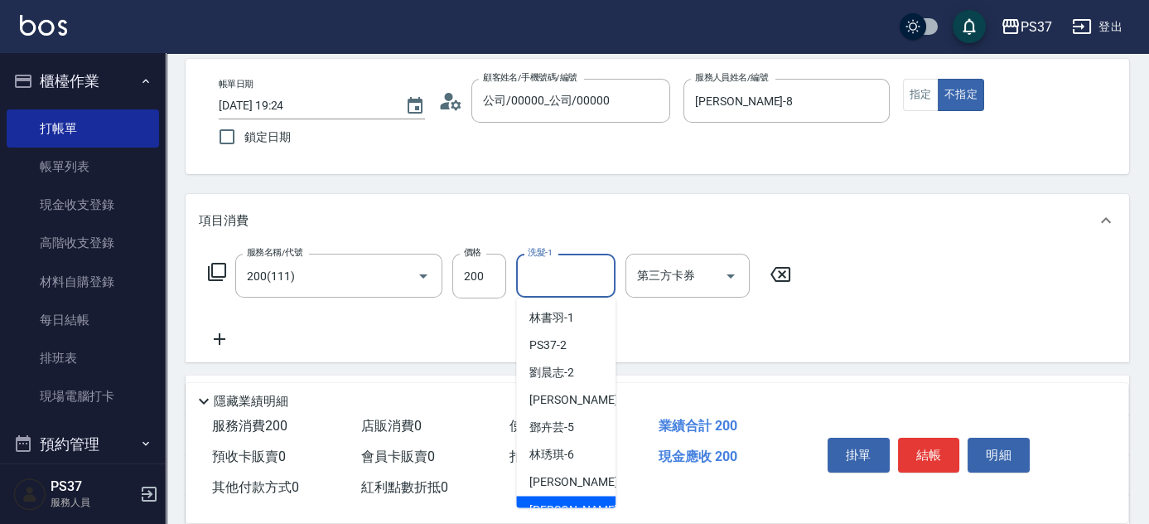
drag, startPoint x: 566, startPoint y: 499, endPoint x: 478, endPoint y: 461, distance: 95.7
click at [566, 499] on div "[PERSON_NAME]-8" at bounding box center [565, 508] width 99 height 27
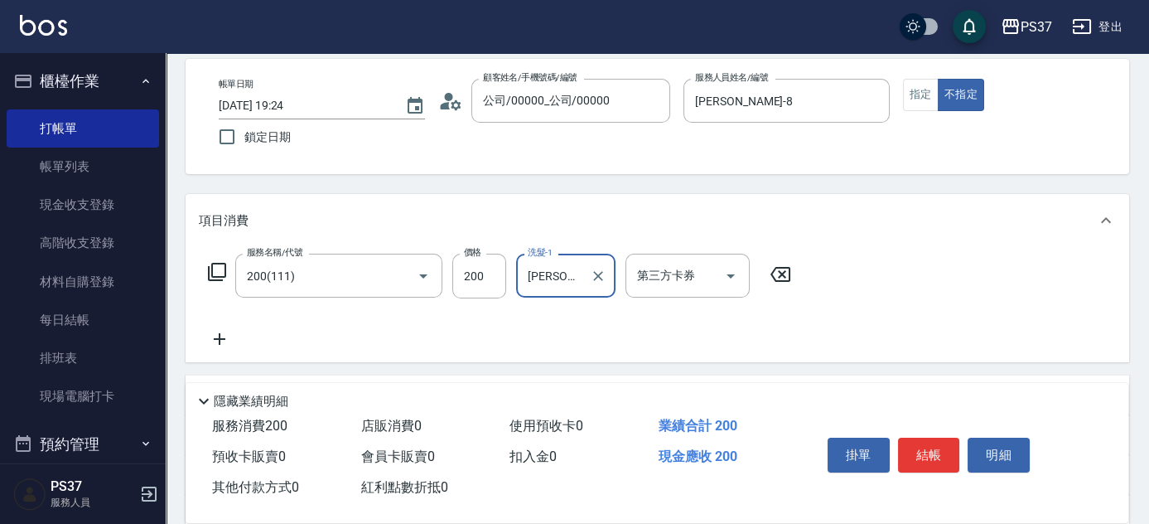
click at [210, 340] on icon at bounding box center [219, 339] width 41 height 20
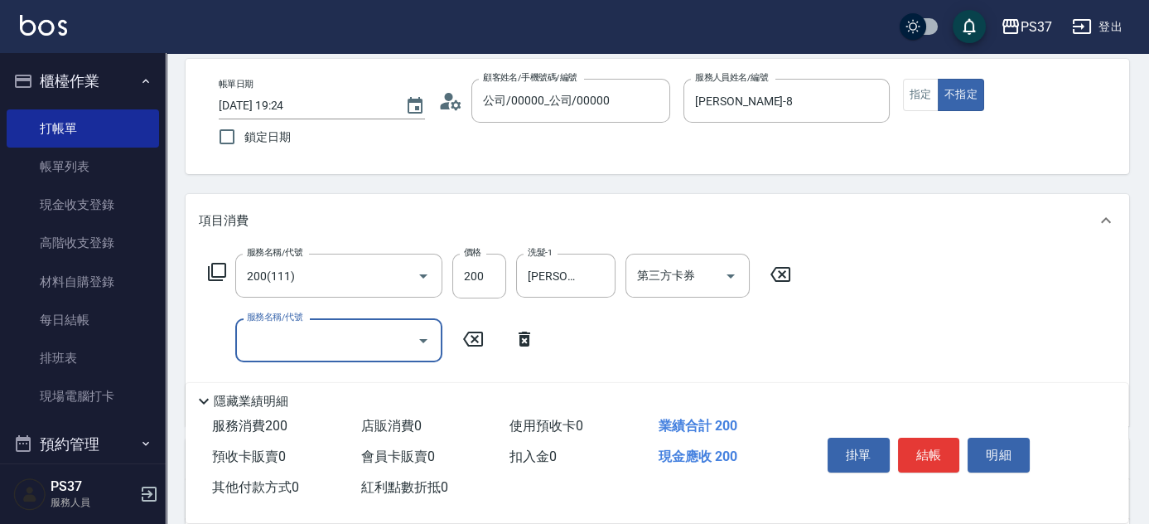
click at [267, 344] on input "服務名稱/代號" at bounding box center [326, 340] width 167 height 29
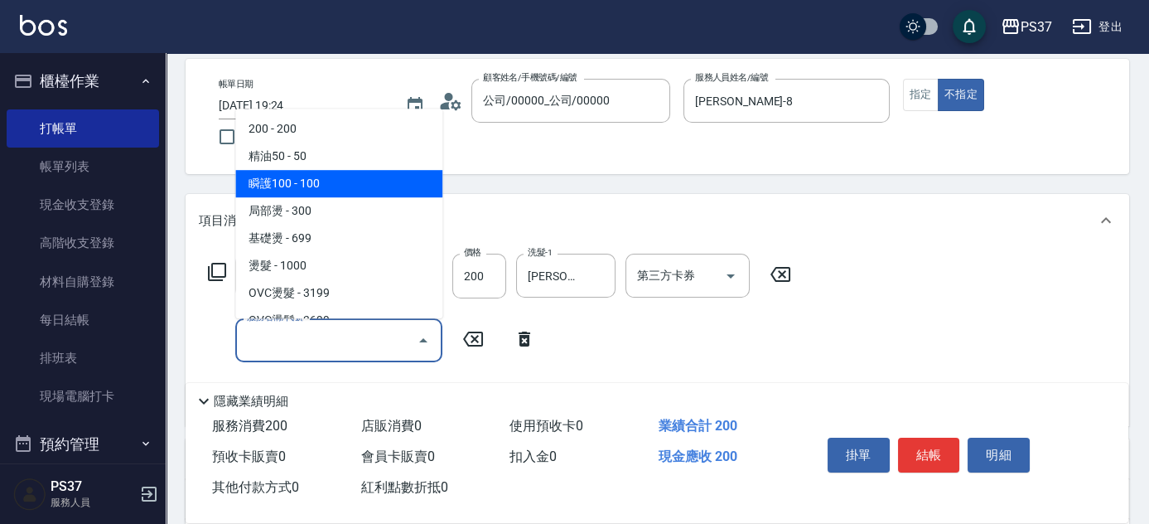
click at [331, 186] on span "瞬護100 - 100" at bounding box center [338, 183] width 207 height 27
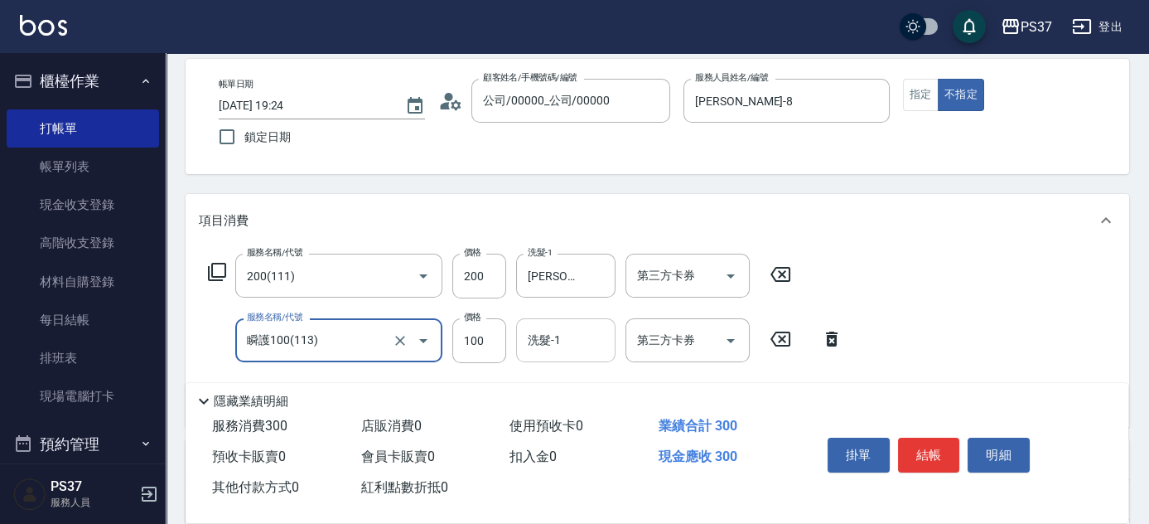
click at [537, 335] on div "洗髮-1 洗髮-1" at bounding box center [565, 340] width 99 height 44
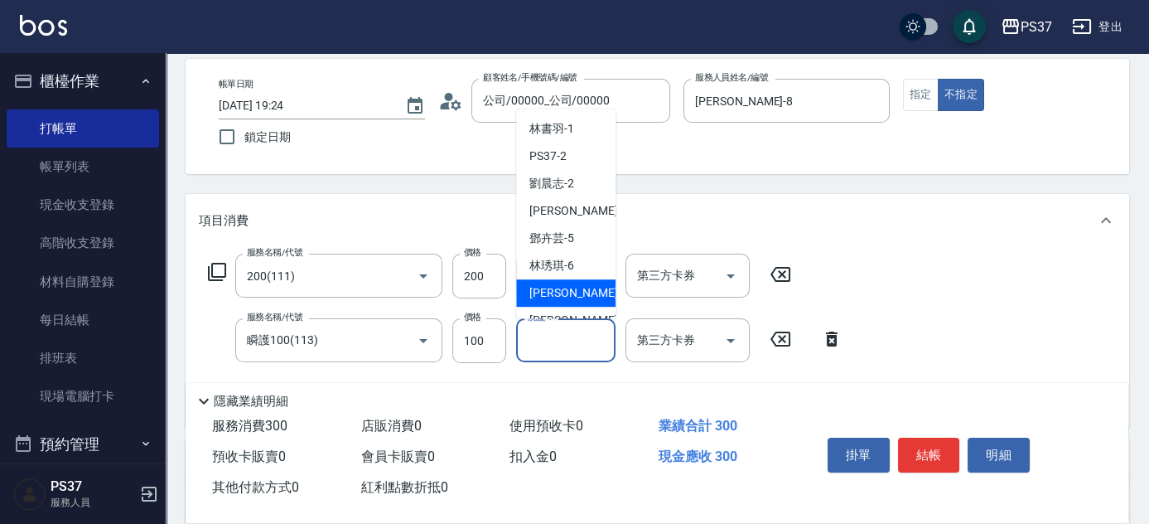
click at [548, 305] on div "[PERSON_NAME] -7" at bounding box center [565, 292] width 99 height 27
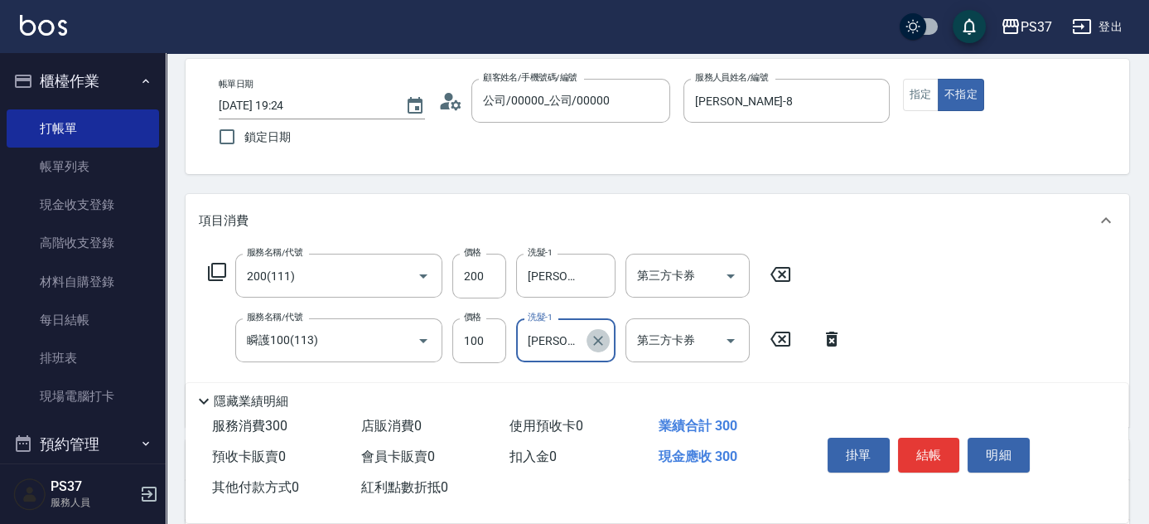
click at [592, 340] on icon "Clear" at bounding box center [598, 340] width 17 height 17
click at [554, 339] on input "洗髮-1" at bounding box center [566, 340] width 84 height 29
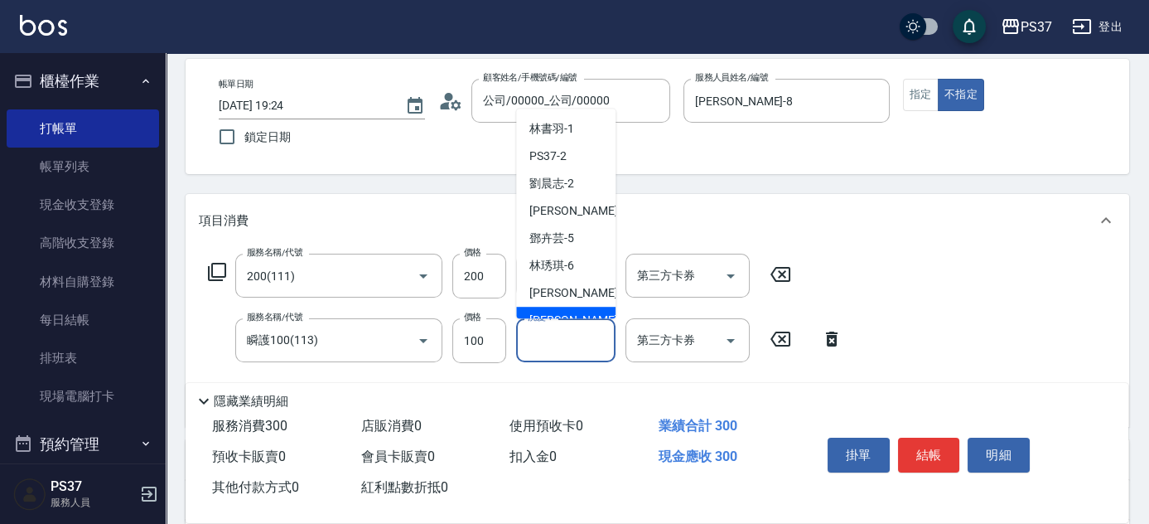
click at [554, 308] on div "[PERSON_NAME]-8" at bounding box center [565, 319] width 99 height 27
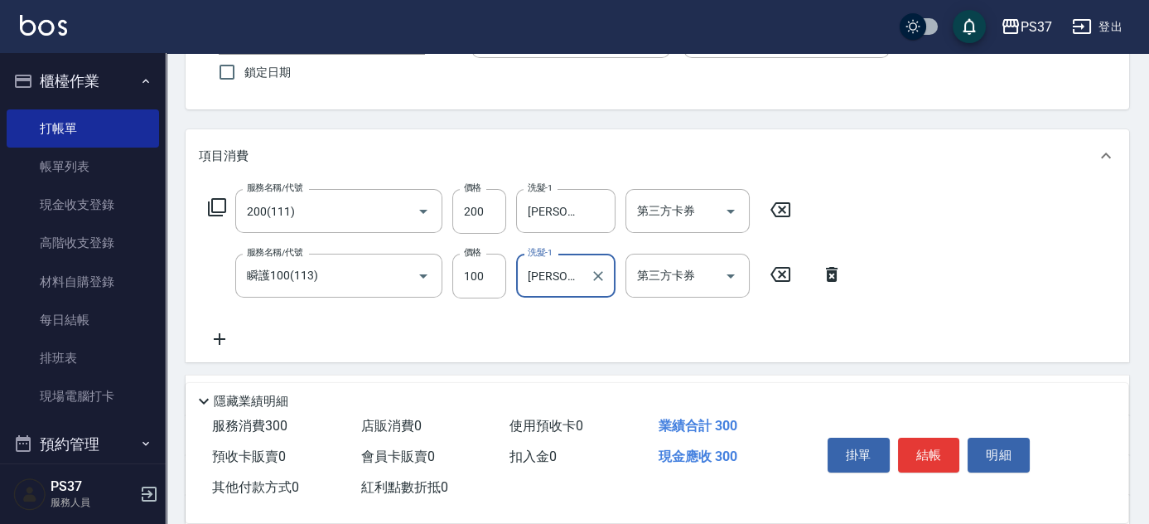
scroll to position [225, 0]
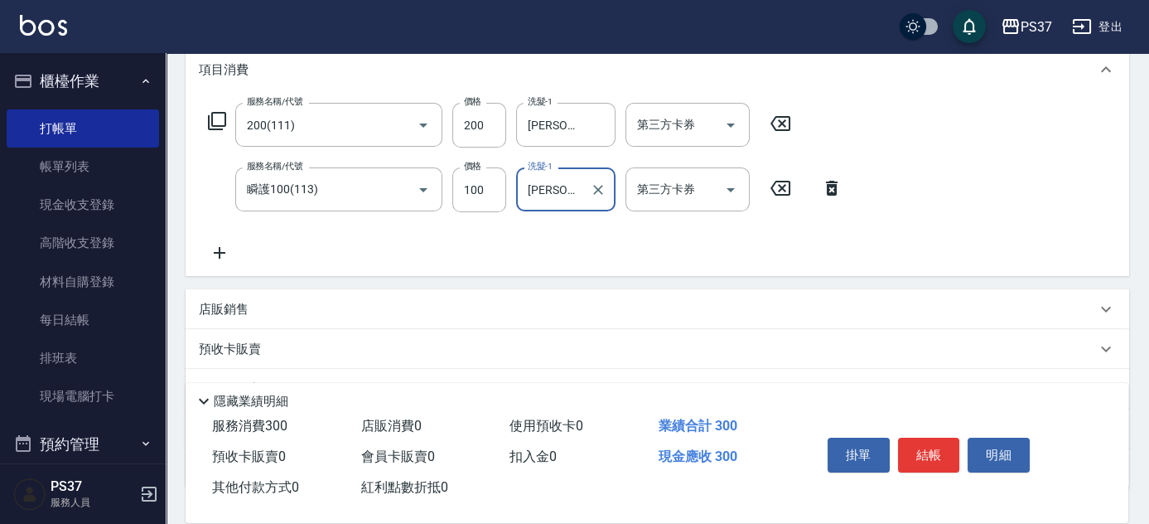
click at [227, 251] on icon at bounding box center [219, 253] width 41 height 20
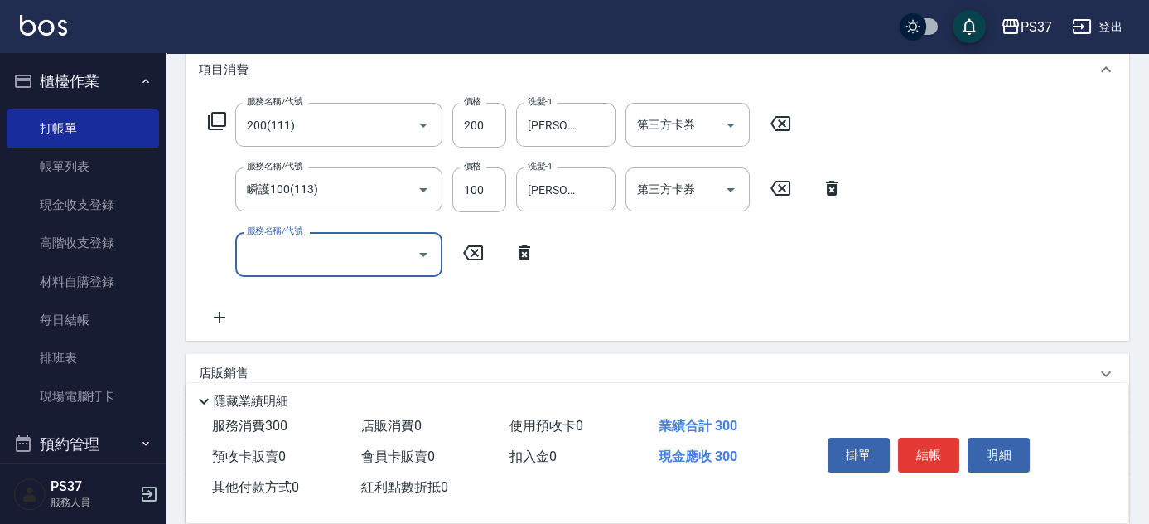
click at [247, 250] on input "服務名稱/代號" at bounding box center [326, 253] width 167 height 29
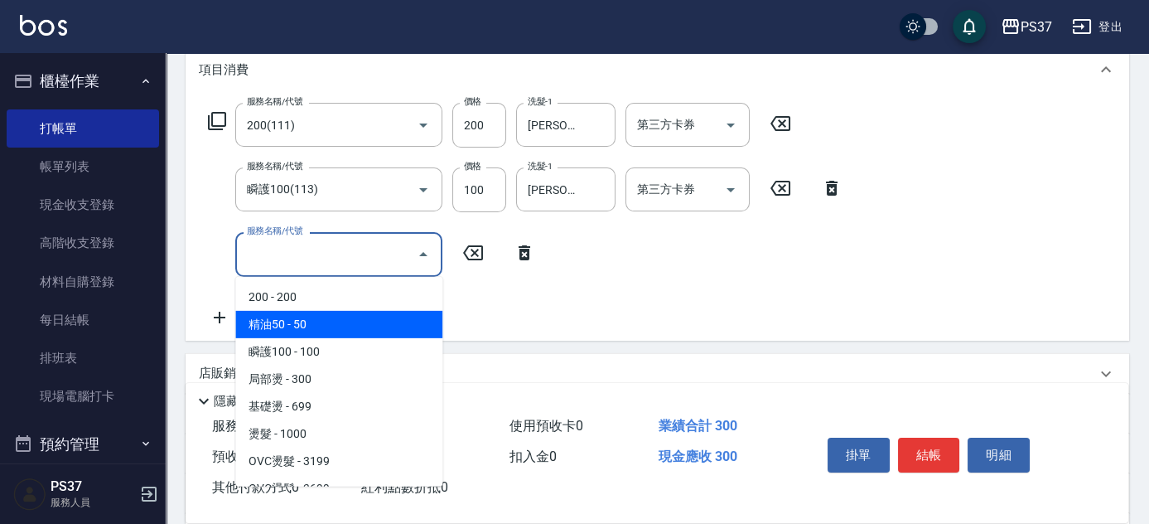
click at [314, 325] on span "精油50 - 50" at bounding box center [338, 324] width 207 height 27
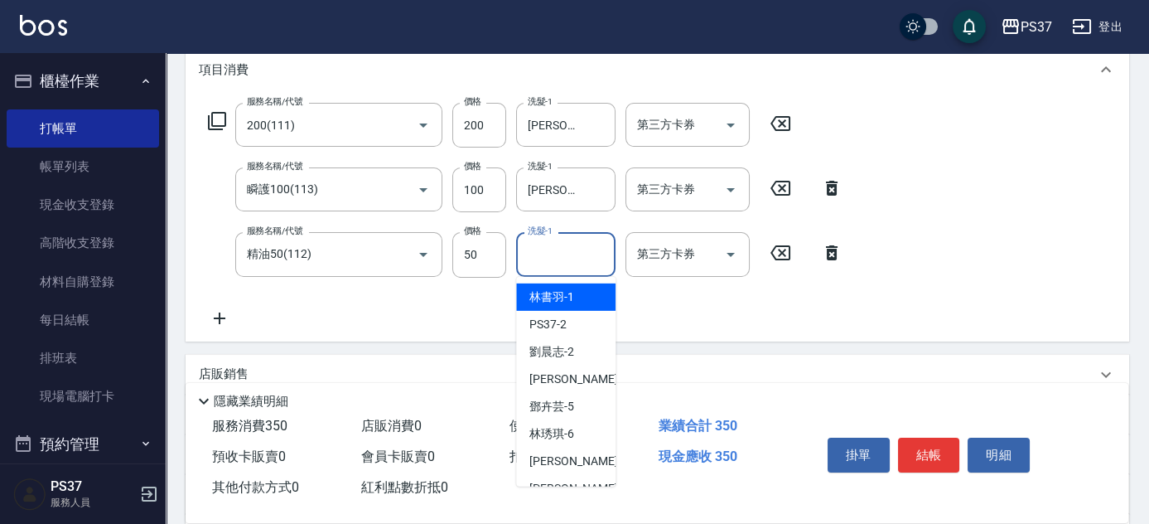
click at [534, 255] on input "洗髮-1" at bounding box center [566, 253] width 84 height 29
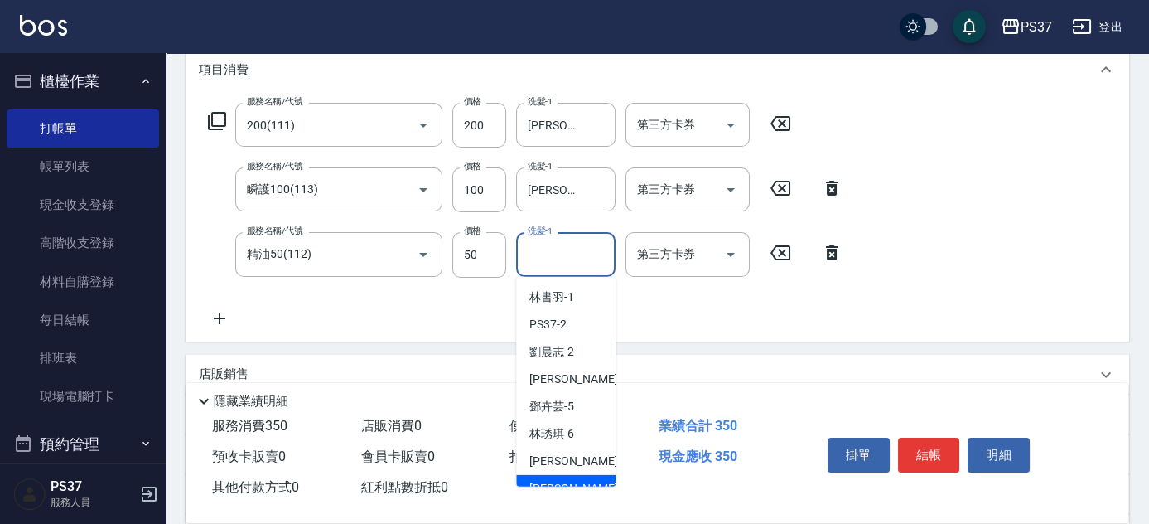
click at [581, 475] on div "[PERSON_NAME]-8" at bounding box center [565, 488] width 99 height 27
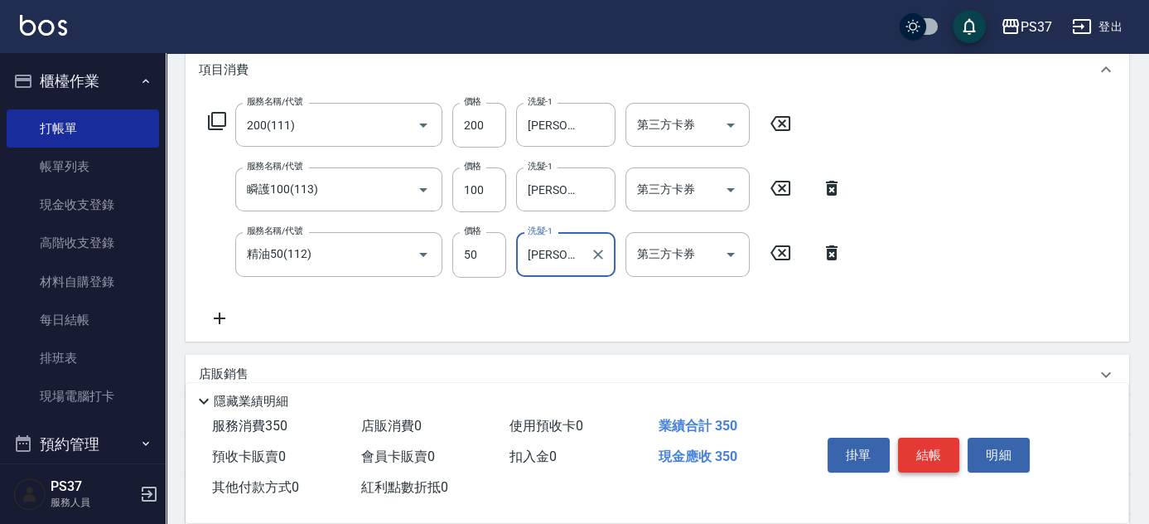
click at [922, 456] on button "結帳" at bounding box center [929, 454] width 62 height 35
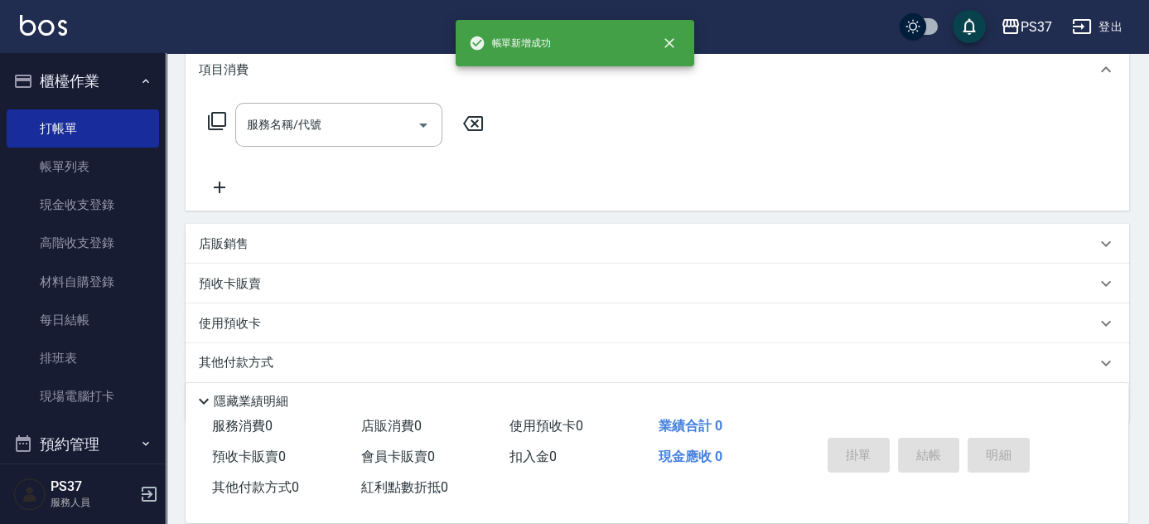
scroll to position [0, 0]
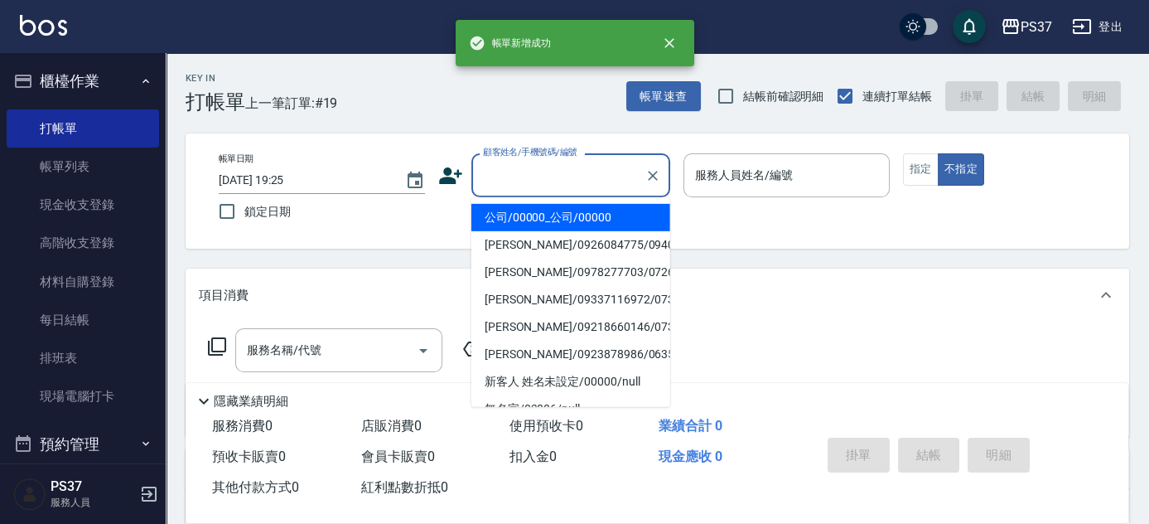
click at [553, 182] on input "顧客姓名/手機號碼/編號" at bounding box center [558, 175] width 159 height 29
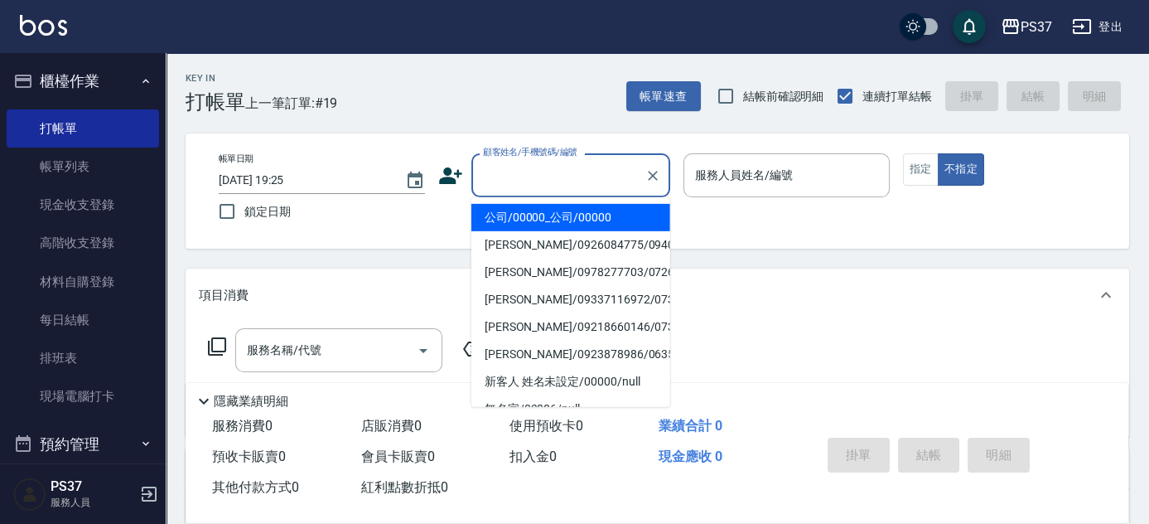
click at [554, 220] on li "公司/00000_公司/00000" at bounding box center [570, 217] width 199 height 27
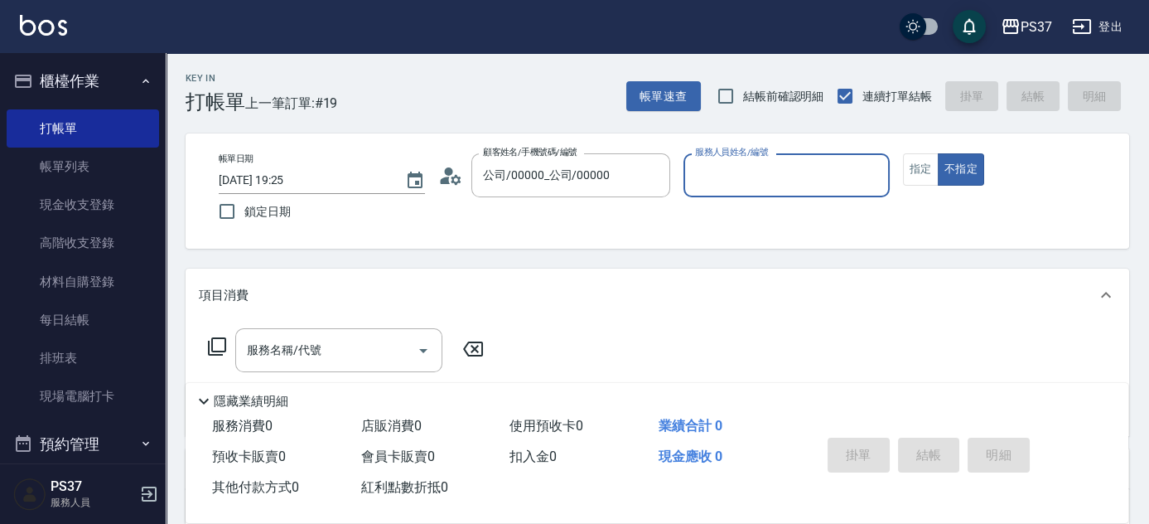
click at [726, 176] on input "服務人員姓名/編號" at bounding box center [786, 175] width 191 height 29
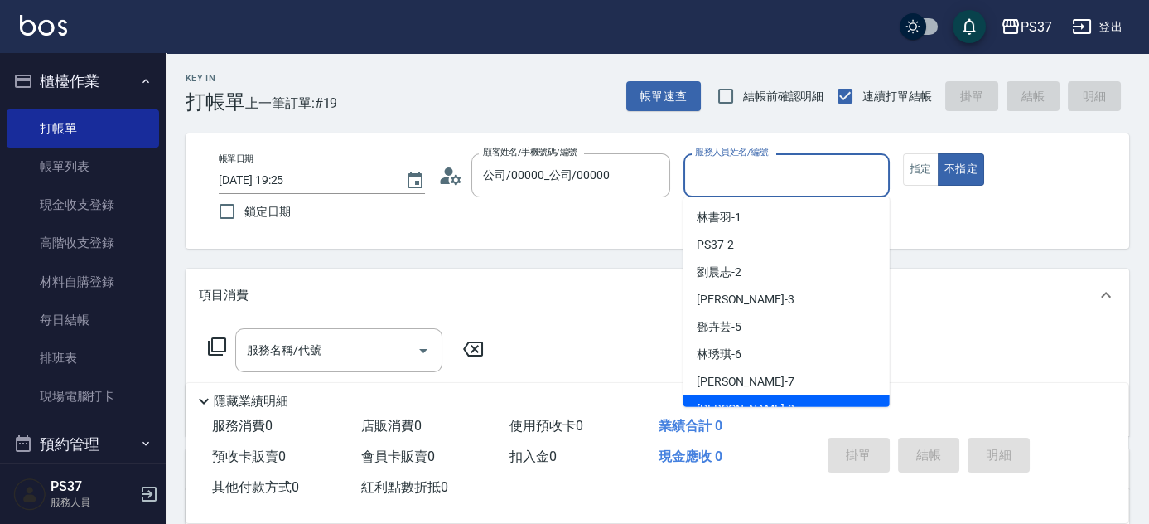
click at [776, 401] on div "[PERSON_NAME]-8" at bounding box center [786, 408] width 206 height 27
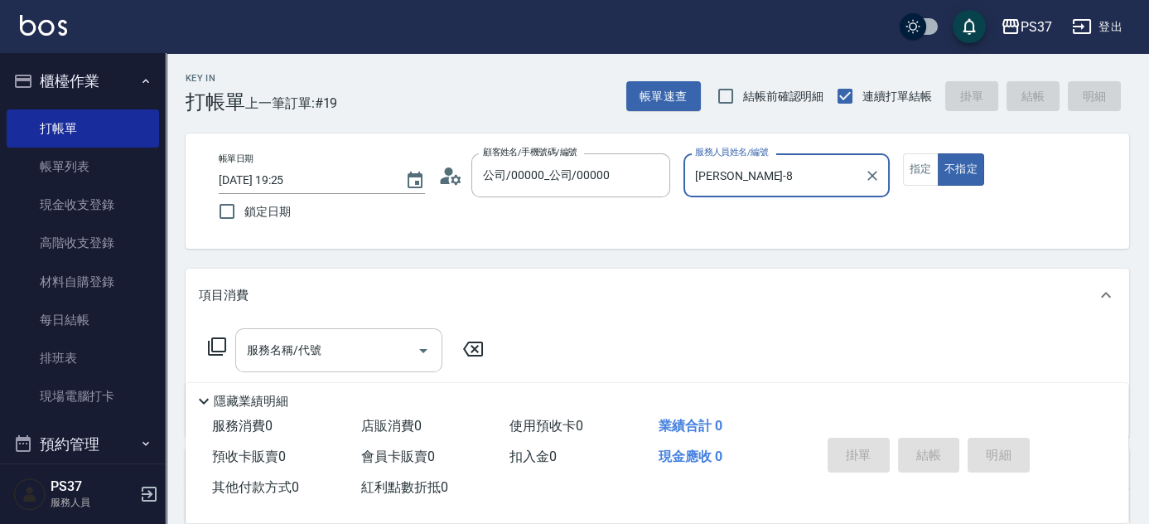
click at [333, 353] on input "服務名稱/代號" at bounding box center [326, 349] width 167 height 29
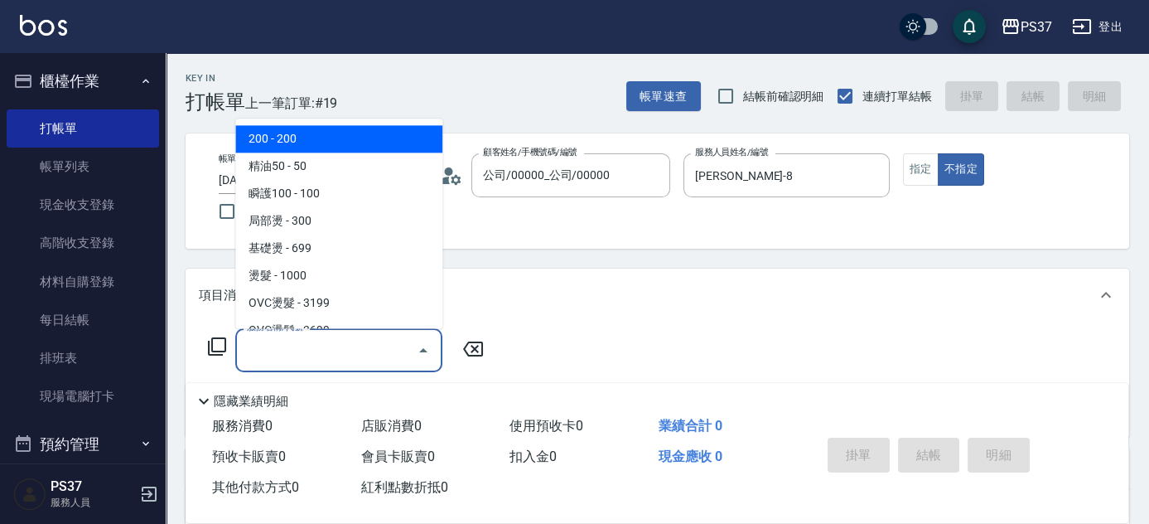
click at [326, 141] on span "200 - 200" at bounding box center [338, 139] width 207 height 27
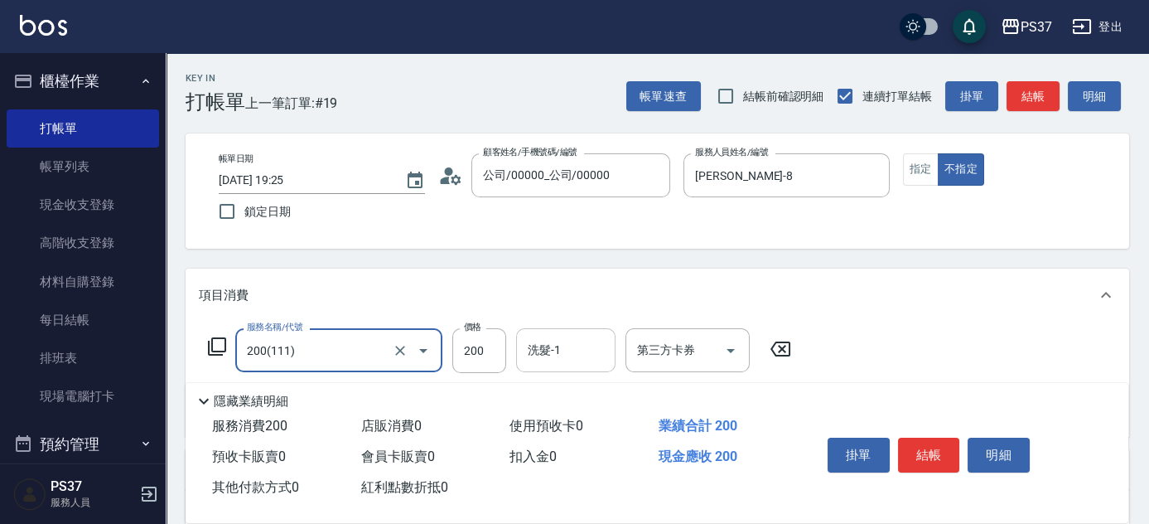
click at [565, 344] on input "洗髮-1" at bounding box center [566, 349] width 84 height 29
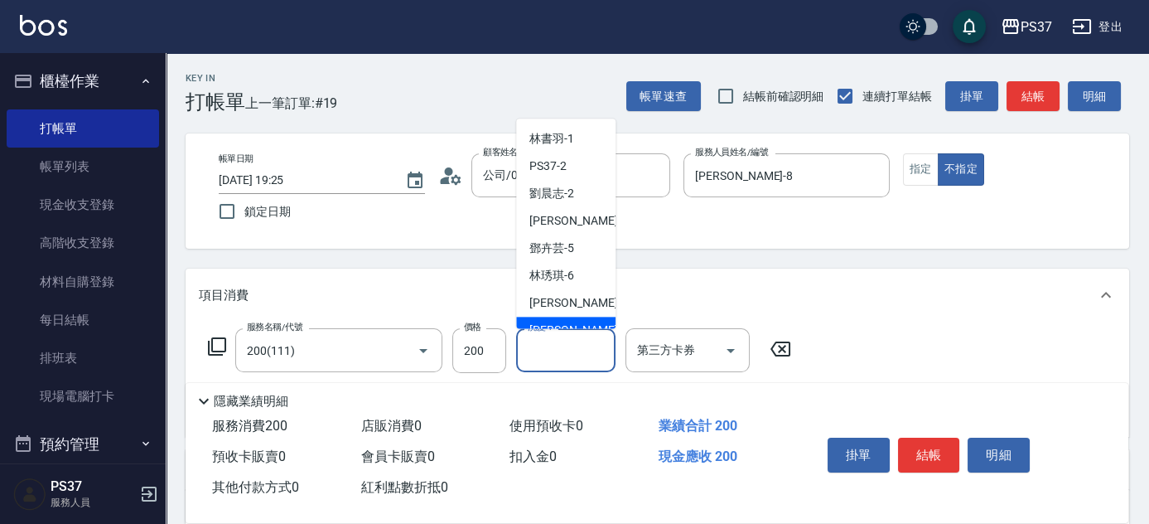
click at [558, 320] on div "[PERSON_NAME]-8" at bounding box center [565, 330] width 99 height 27
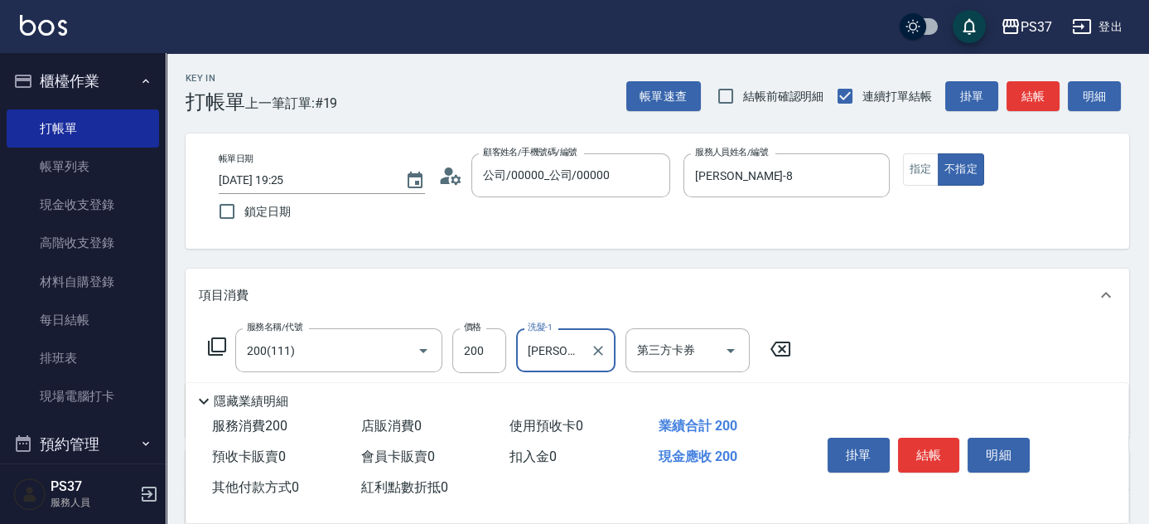
scroll to position [150, 0]
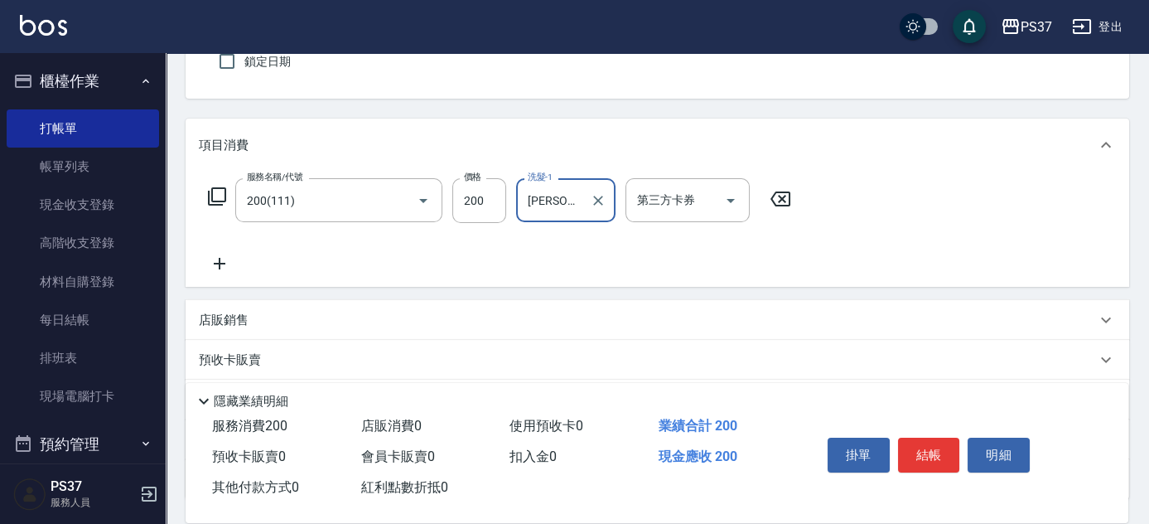
click at [216, 264] on icon at bounding box center [219, 263] width 41 height 20
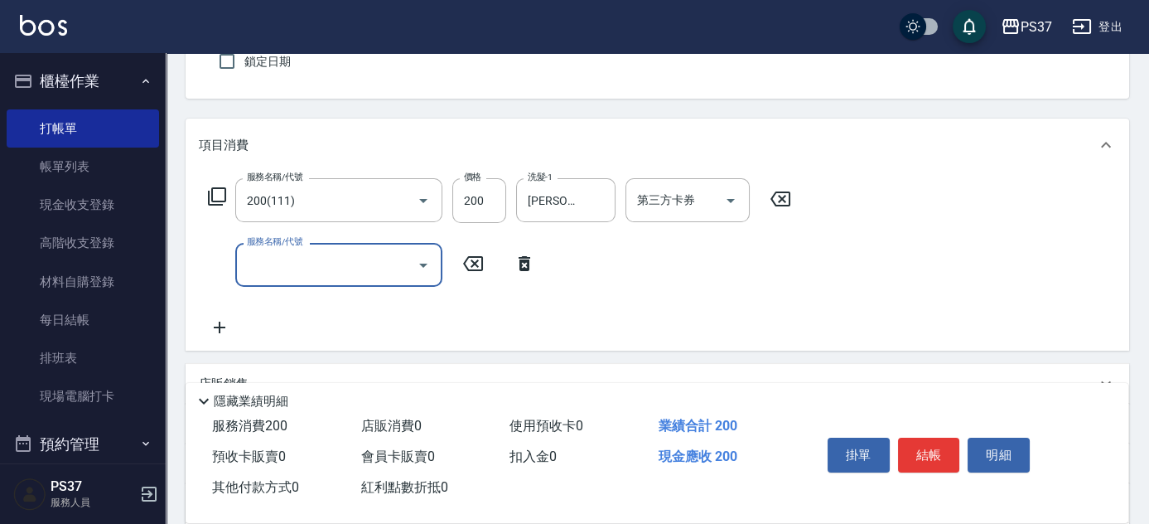
click at [252, 273] on input "服務名稱/代號" at bounding box center [326, 264] width 167 height 29
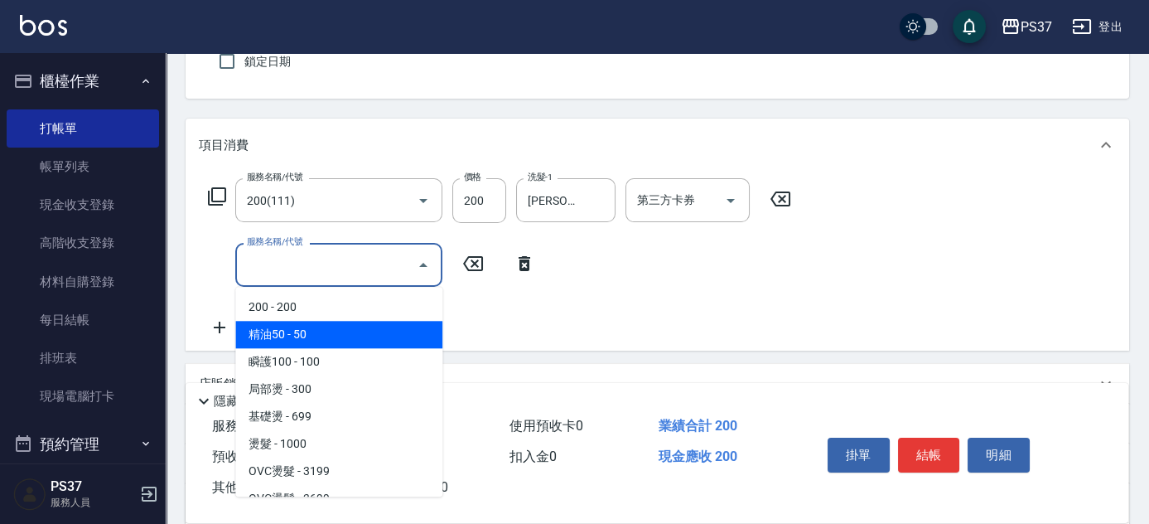
click at [339, 328] on span "精油50 - 50" at bounding box center [338, 334] width 207 height 27
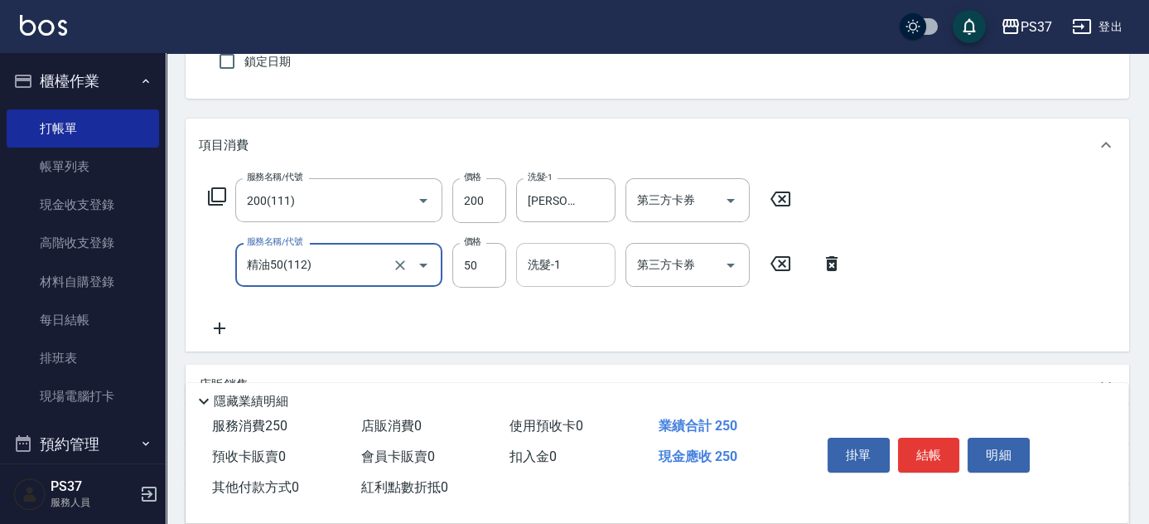
click at [542, 275] on input "洗髮-1" at bounding box center [566, 264] width 84 height 29
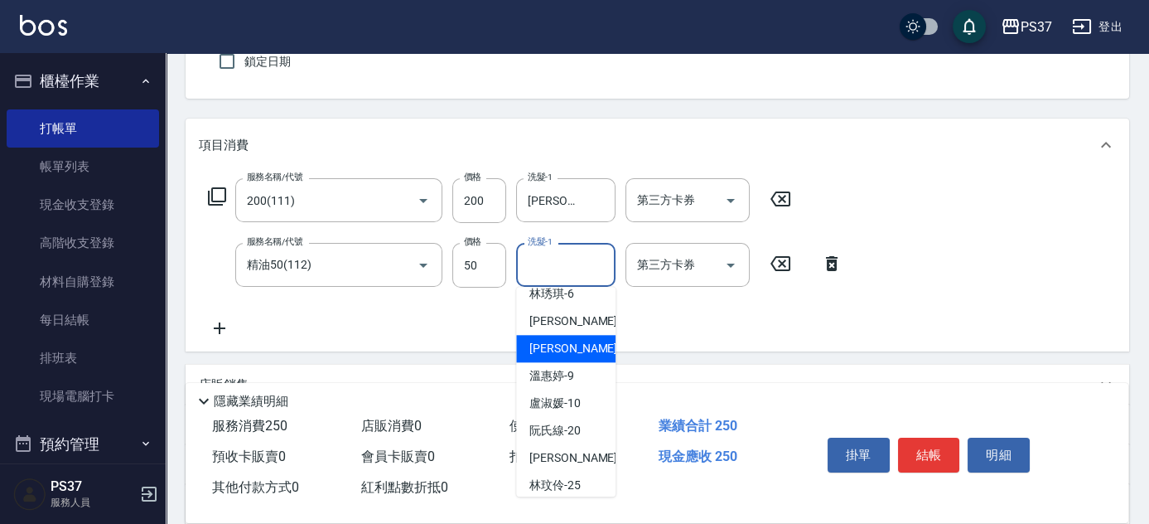
click at [574, 348] on div "[PERSON_NAME]-8" at bounding box center [565, 348] width 99 height 27
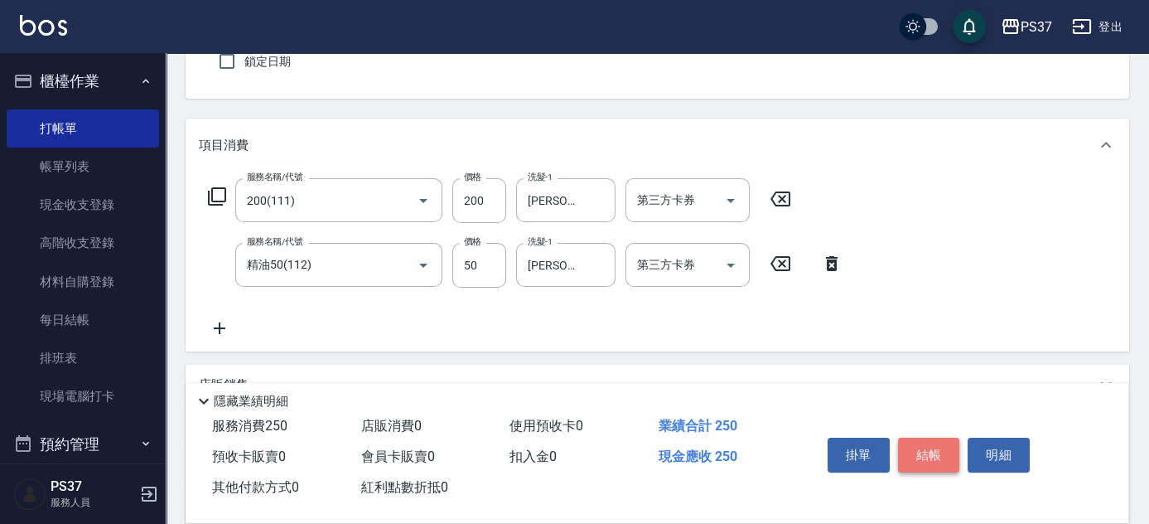
click at [939, 456] on button "結帳" at bounding box center [929, 454] width 62 height 35
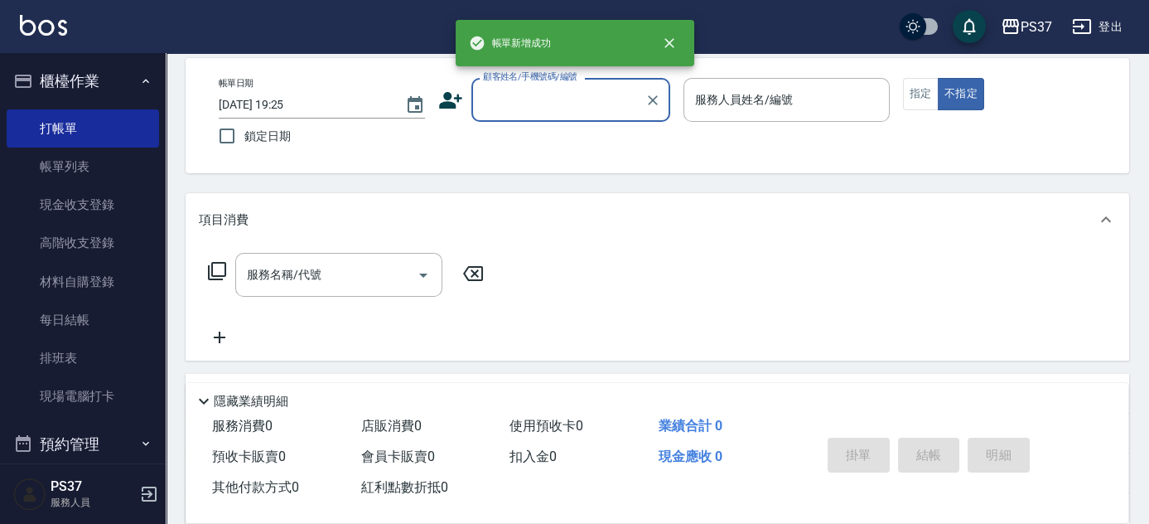
scroll to position [75, 0]
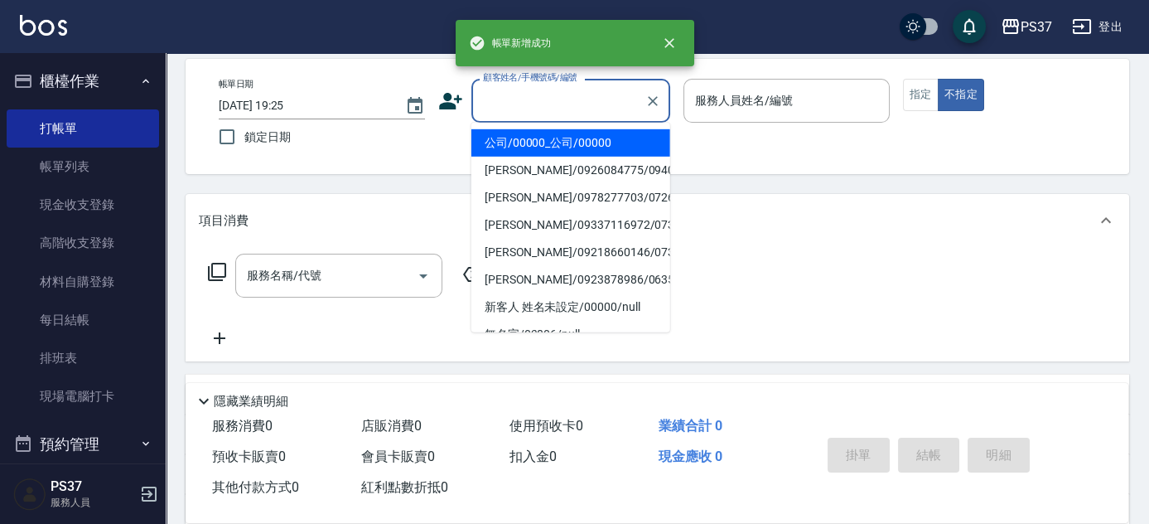
click at [550, 96] on input "顧客姓名/手機號碼/編號" at bounding box center [558, 100] width 159 height 29
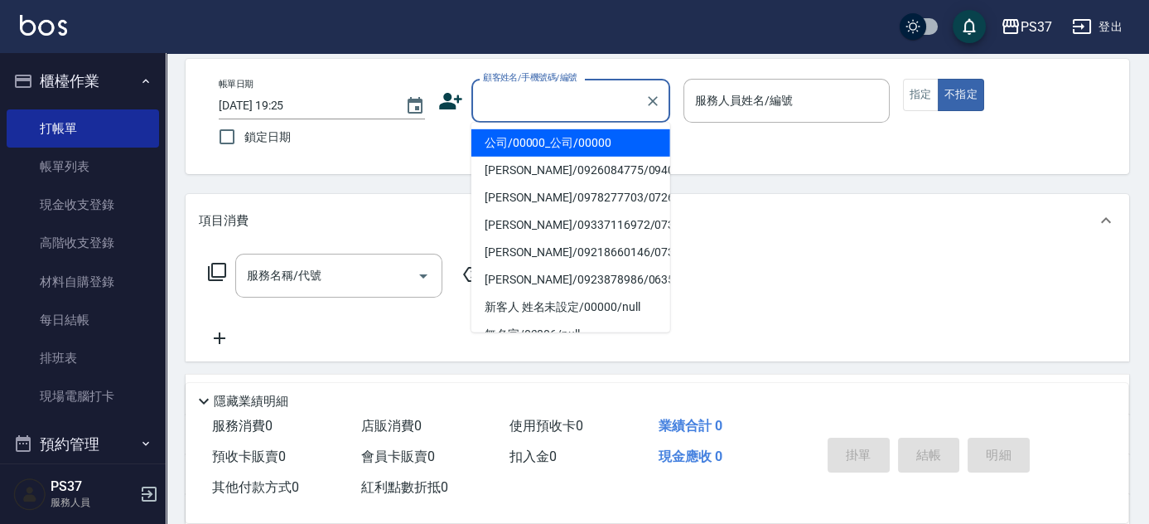
click at [537, 147] on li "公司/00000_公司/00000" at bounding box center [570, 142] width 199 height 27
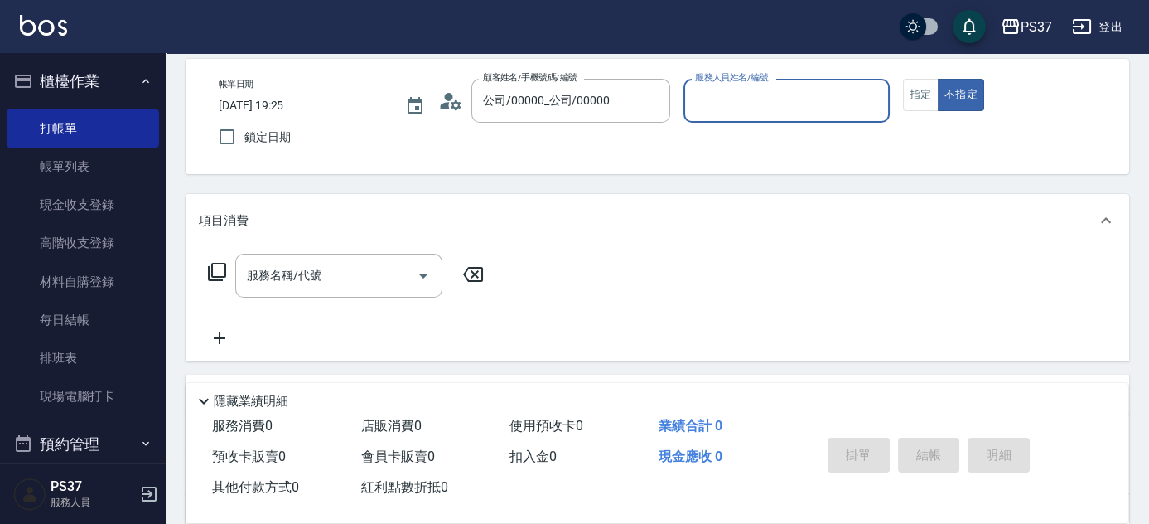
click at [720, 111] on input "服務人員姓名/編號" at bounding box center [786, 100] width 191 height 29
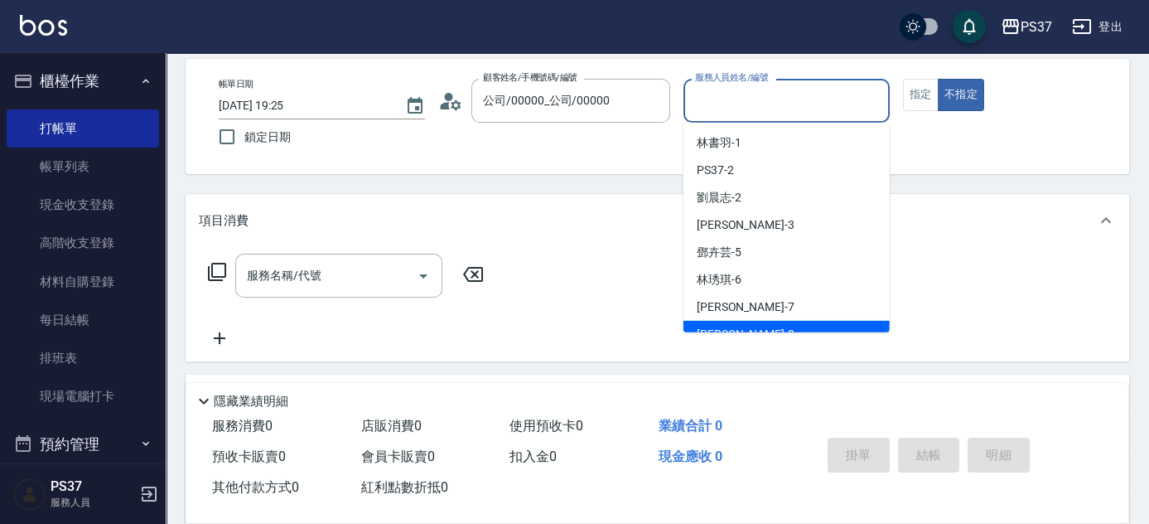
click at [753, 324] on div "[PERSON_NAME]-8" at bounding box center [786, 334] width 206 height 27
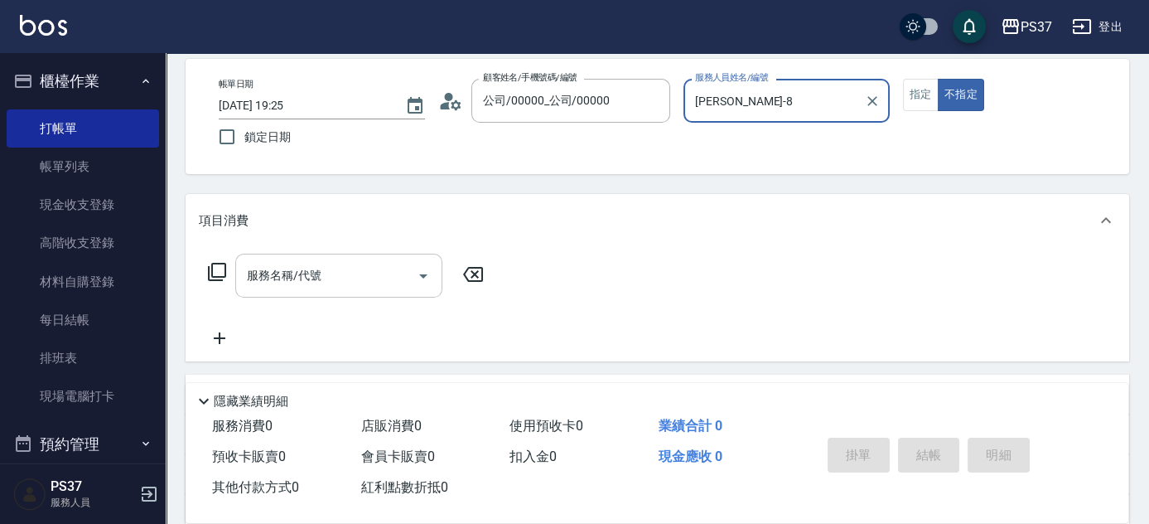
click at [351, 273] on input "服務名稱/代號" at bounding box center [326, 275] width 167 height 29
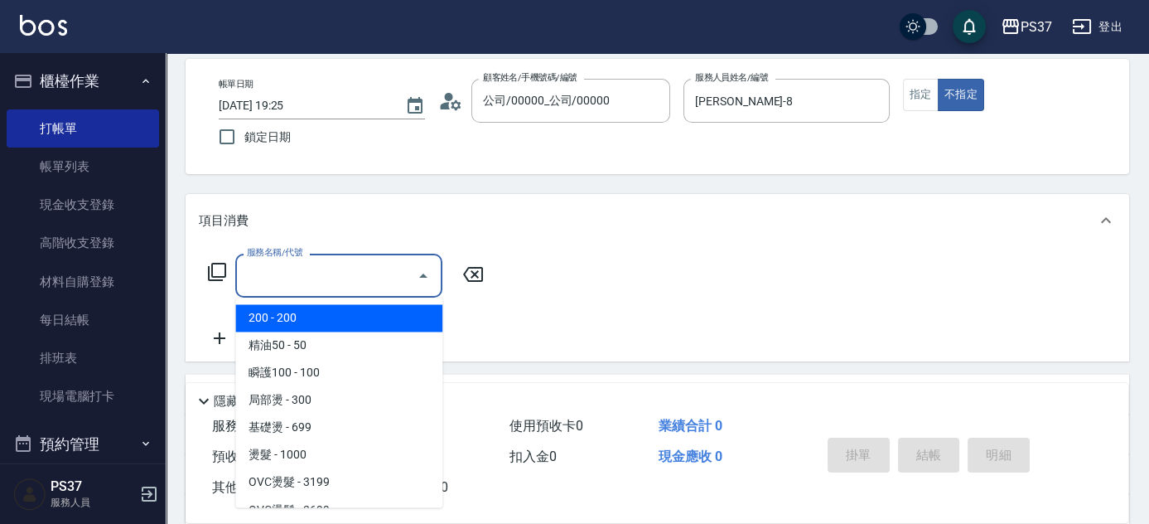
click at [339, 313] on span "200 - 200" at bounding box center [338, 317] width 207 height 27
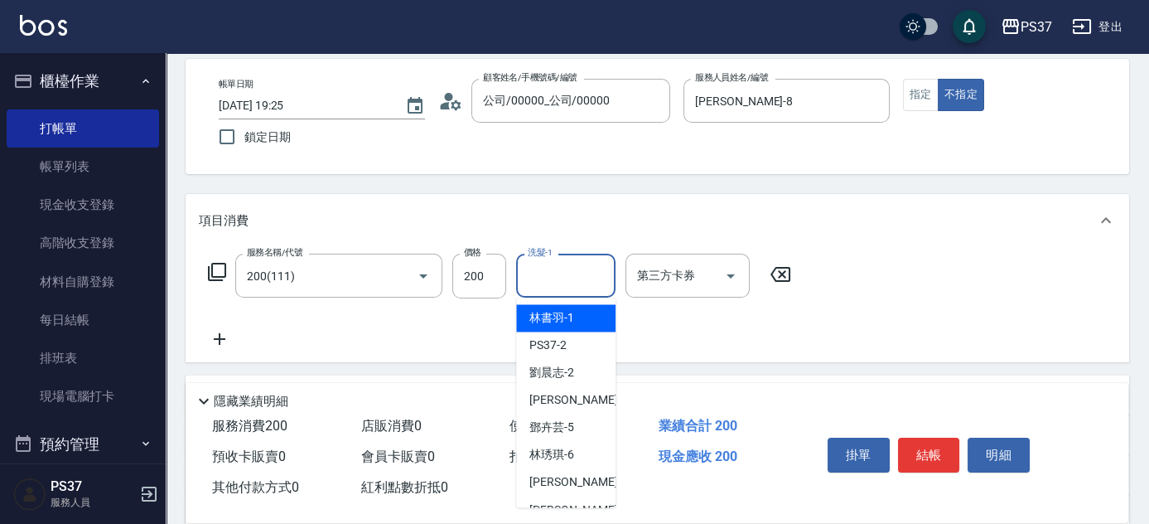
click at [549, 271] on div "洗髮-1 洗髮-1" at bounding box center [565, 275] width 99 height 44
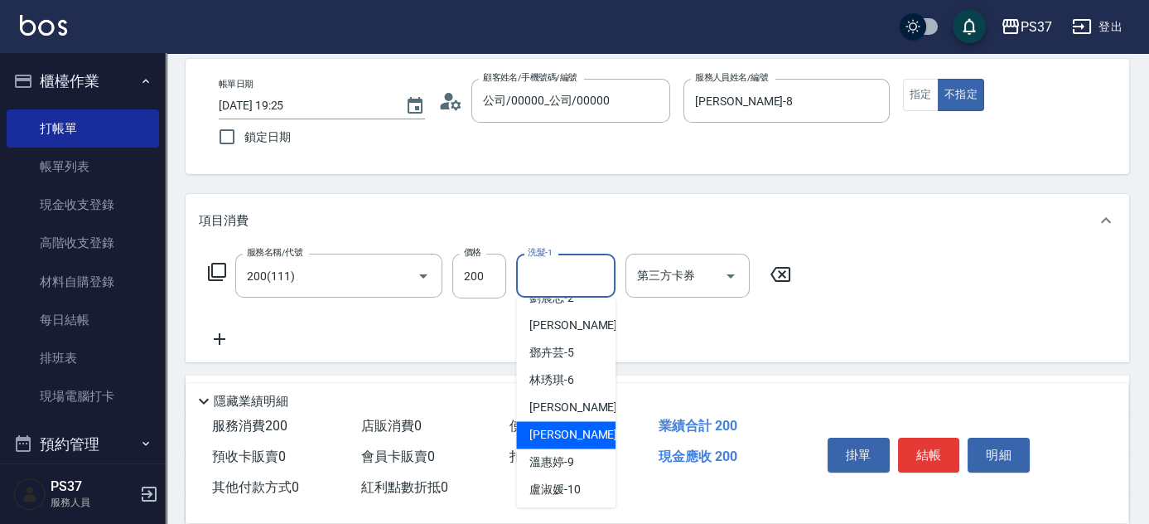
click at [561, 439] on span "[PERSON_NAME]-8" at bounding box center [578, 434] width 98 height 17
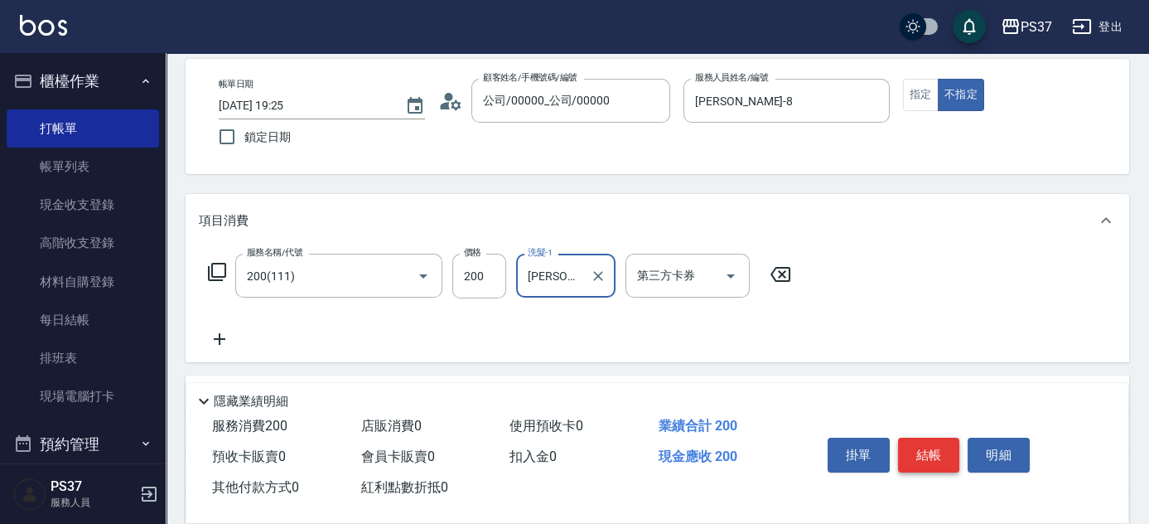
click at [924, 456] on button "結帳" at bounding box center [929, 454] width 62 height 35
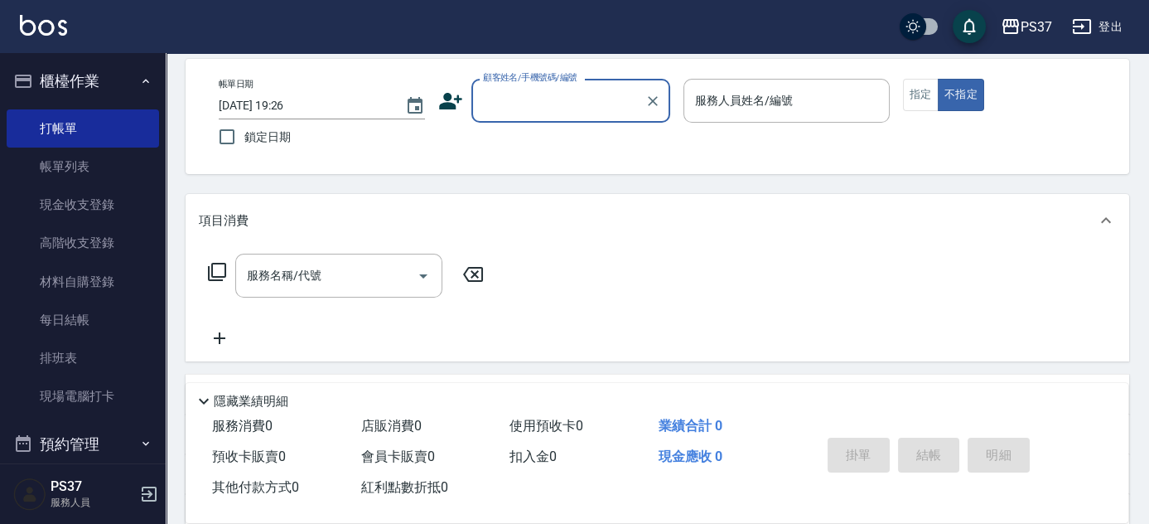
click at [504, 105] on input "顧客姓名/手機號碼/編號" at bounding box center [558, 100] width 159 height 29
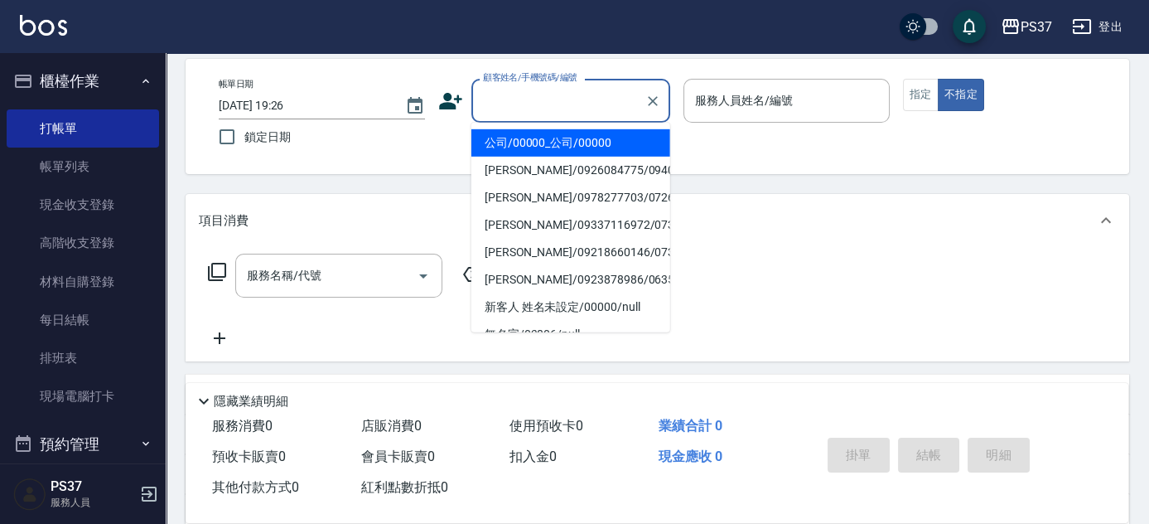
click at [561, 149] on li "公司/00000_公司/00000" at bounding box center [570, 142] width 199 height 27
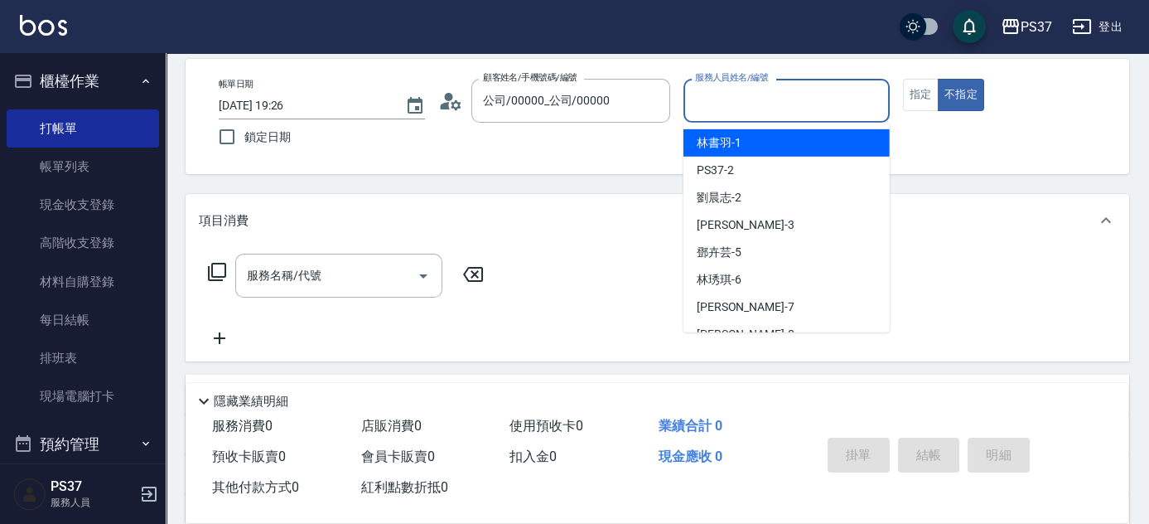
click at [694, 113] on input "服務人員姓名/編號" at bounding box center [786, 100] width 191 height 29
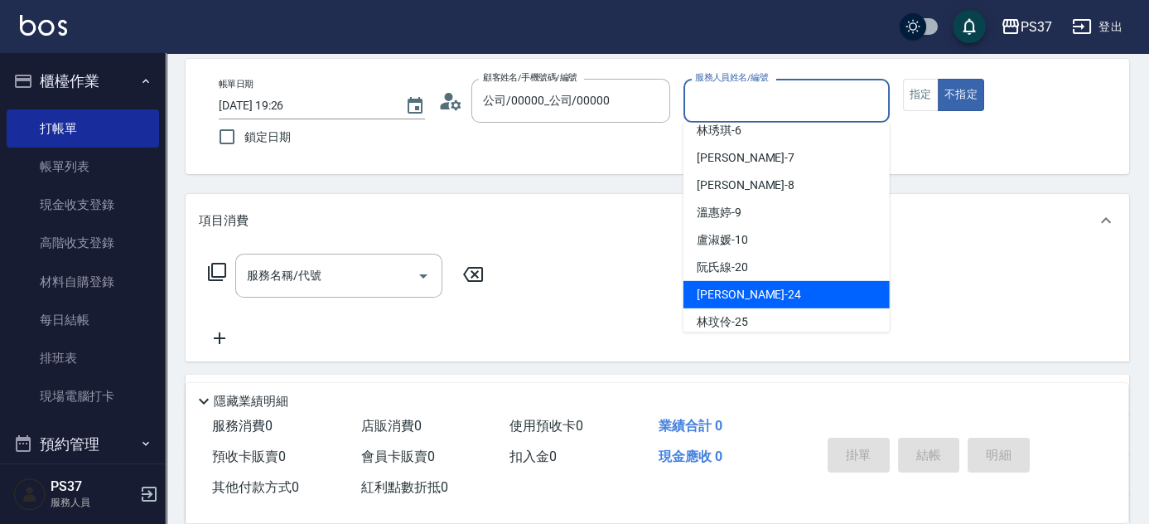
scroll to position [150, 0]
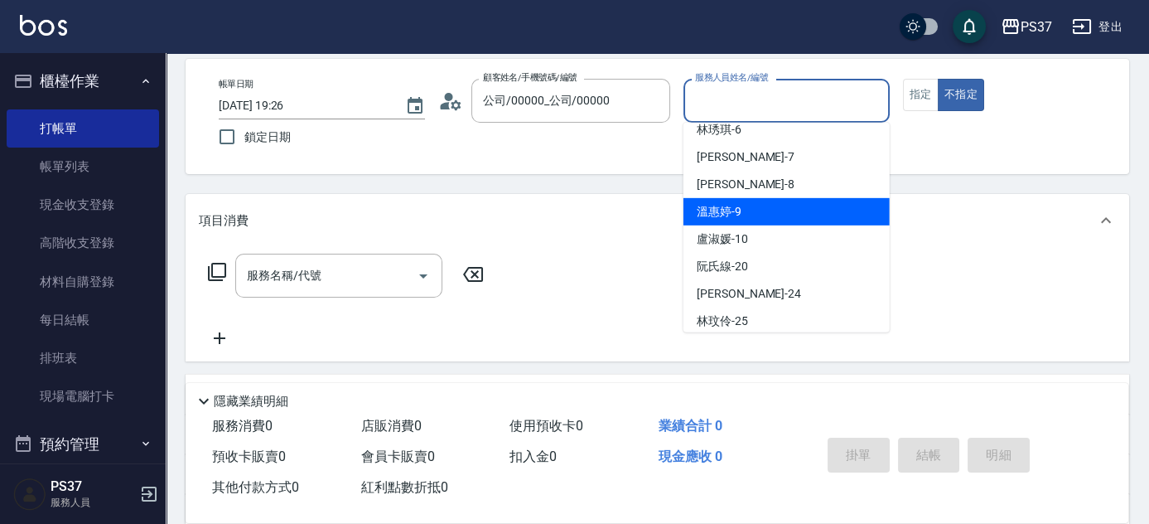
click at [760, 206] on div "[PERSON_NAME]-9" at bounding box center [786, 211] width 206 height 27
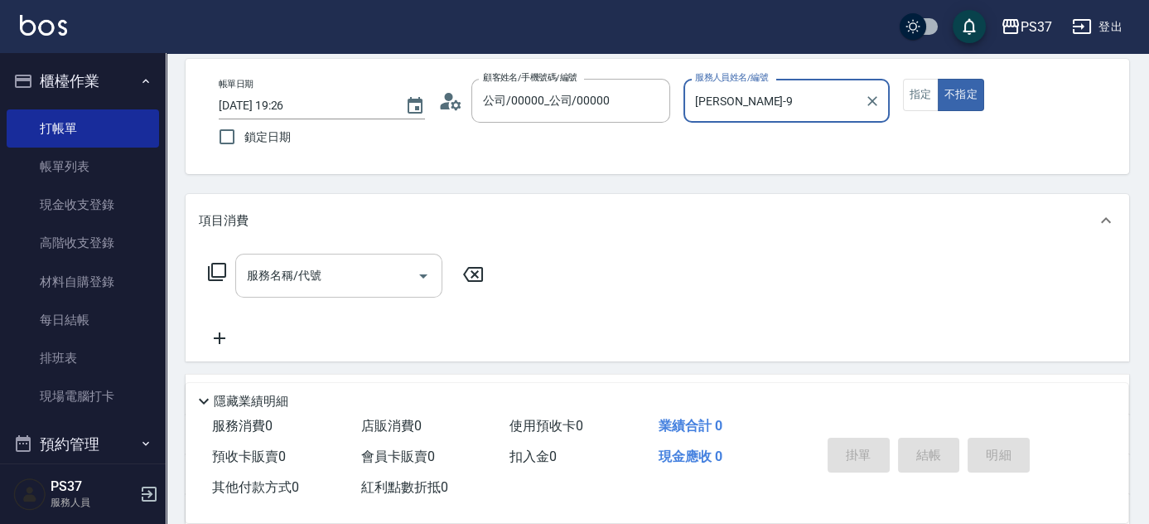
click at [358, 268] on input "服務名稱/代號" at bounding box center [326, 275] width 167 height 29
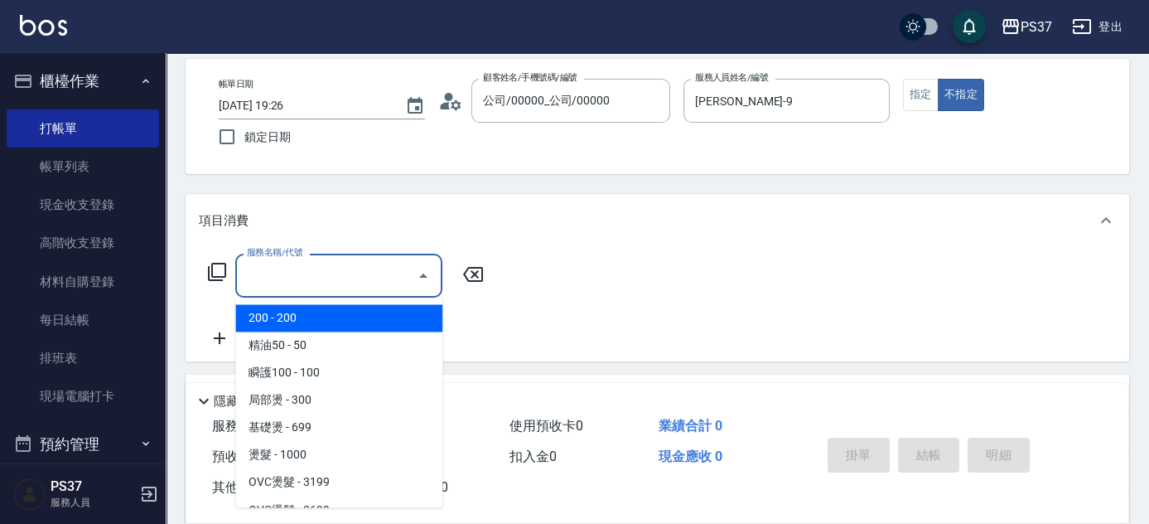
click at [343, 308] on span "200 - 200" at bounding box center [338, 317] width 207 height 27
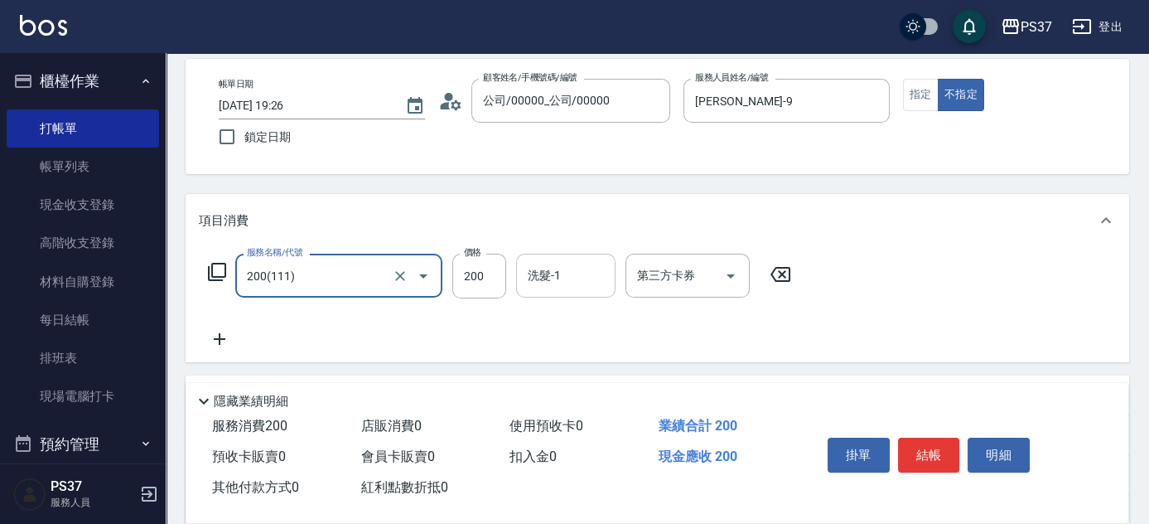
drag, startPoint x: 559, startPoint y: 275, endPoint x: 559, endPoint y: 288, distance: 13.3
click at [559, 273] on input "洗髮-1" at bounding box center [566, 275] width 84 height 29
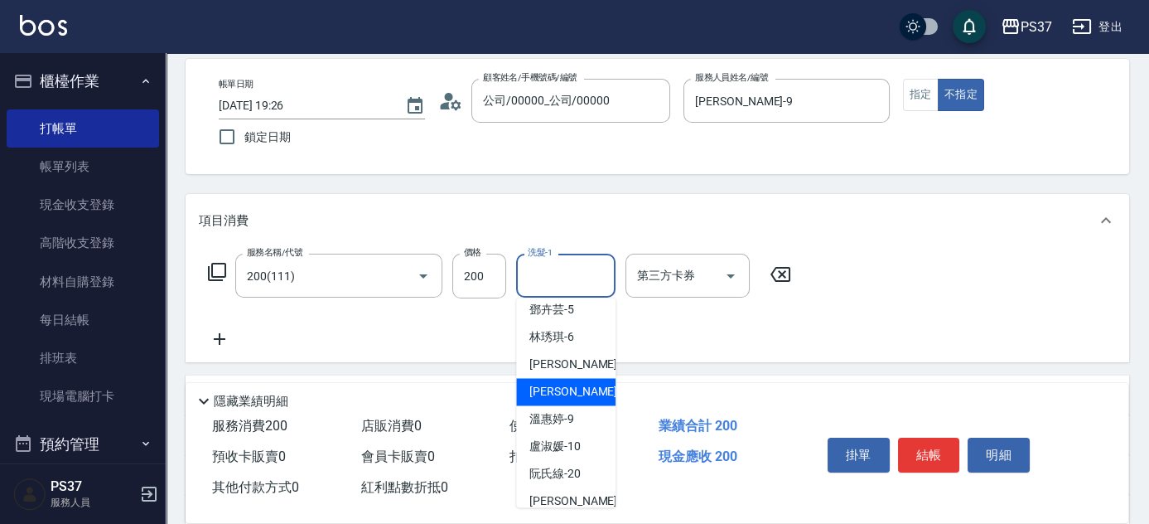
scroll to position [225, 0]
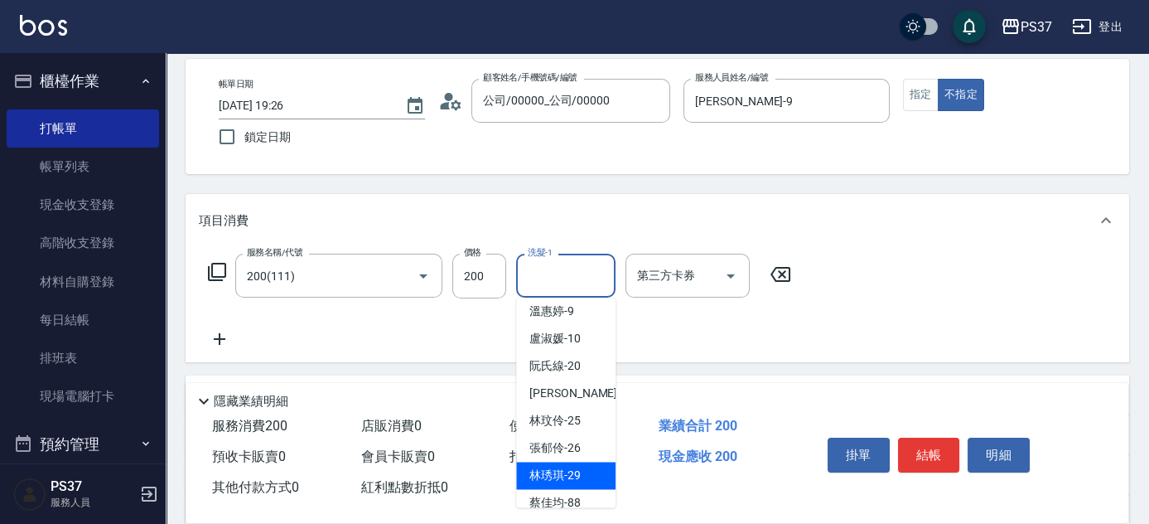
click at [578, 466] on span "[PERSON_NAME]-29" at bounding box center [554, 474] width 51 height 17
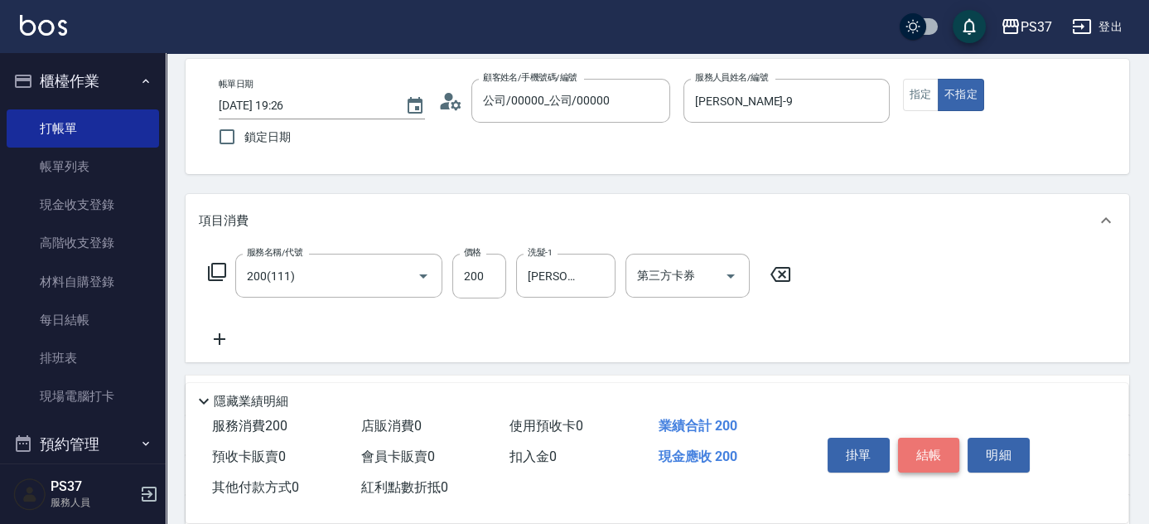
click at [927, 437] on button "結帳" at bounding box center [929, 454] width 62 height 35
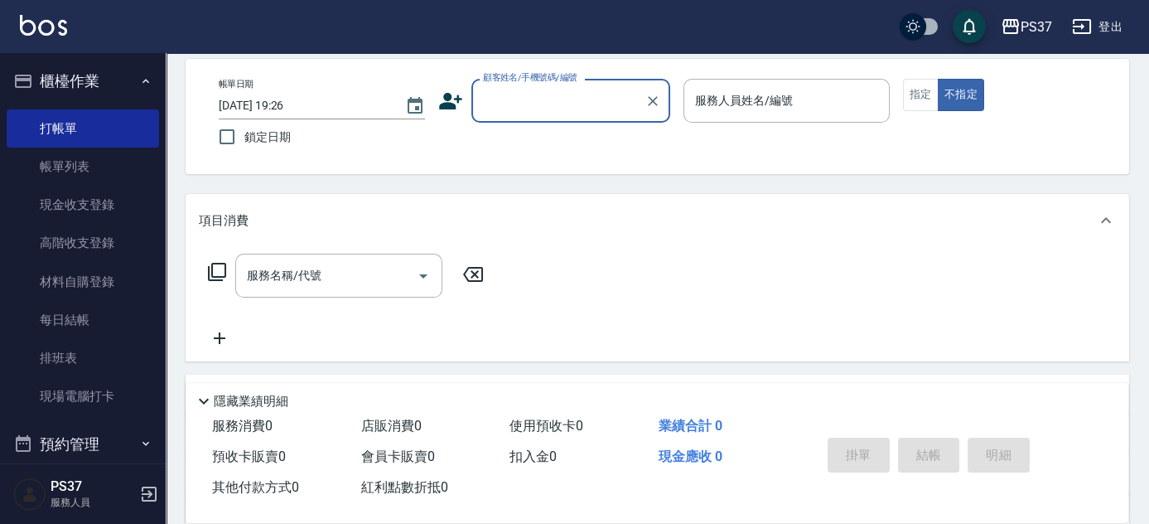
click at [532, 112] on input "顧客姓名/手機號碼/編號" at bounding box center [558, 100] width 159 height 29
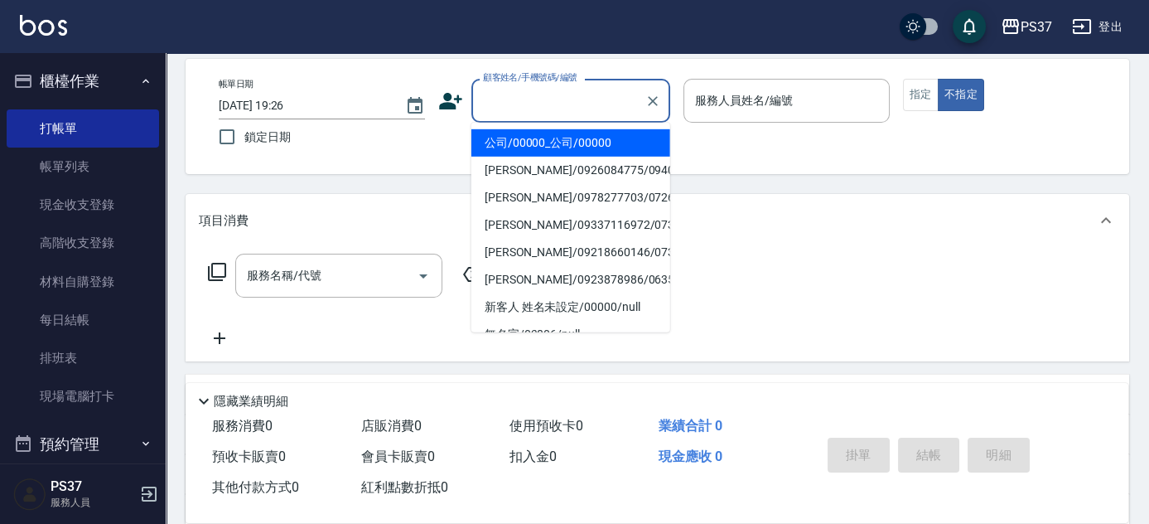
click at [552, 141] on li "公司/00000_公司/00000" at bounding box center [570, 142] width 199 height 27
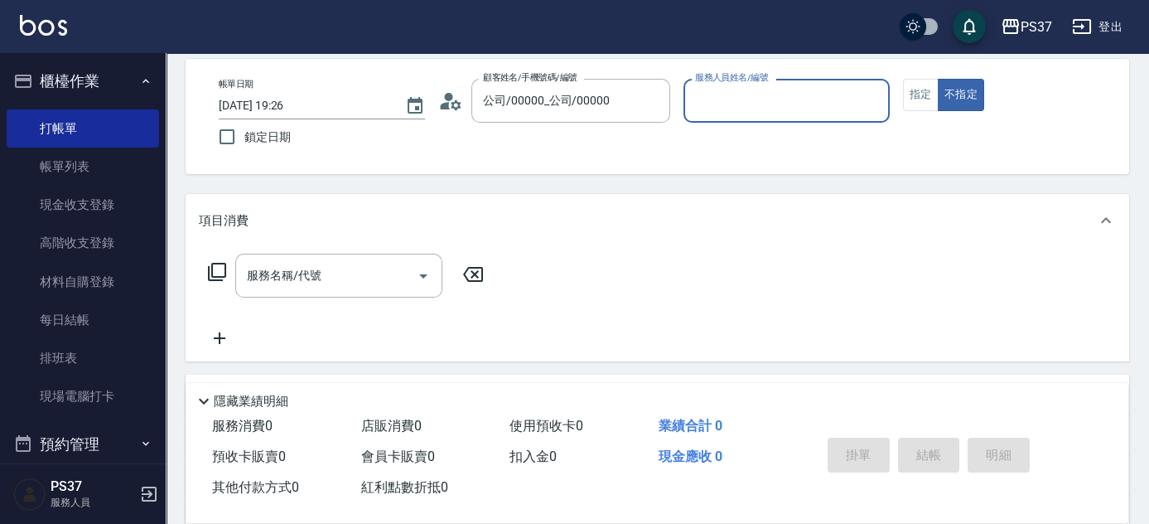
click at [733, 104] on input "服務人員姓名/編號" at bounding box center [786, 100] width 191 height 29
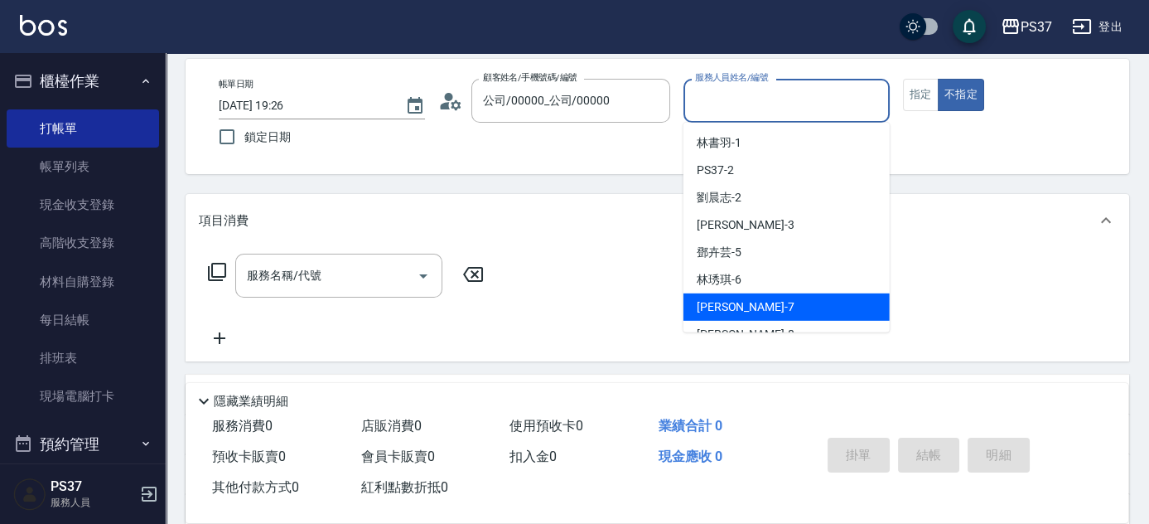
click at [777, 310] on div "[PERSON_NAME] -7" at bounding box center [786, 306] width 206 height 27
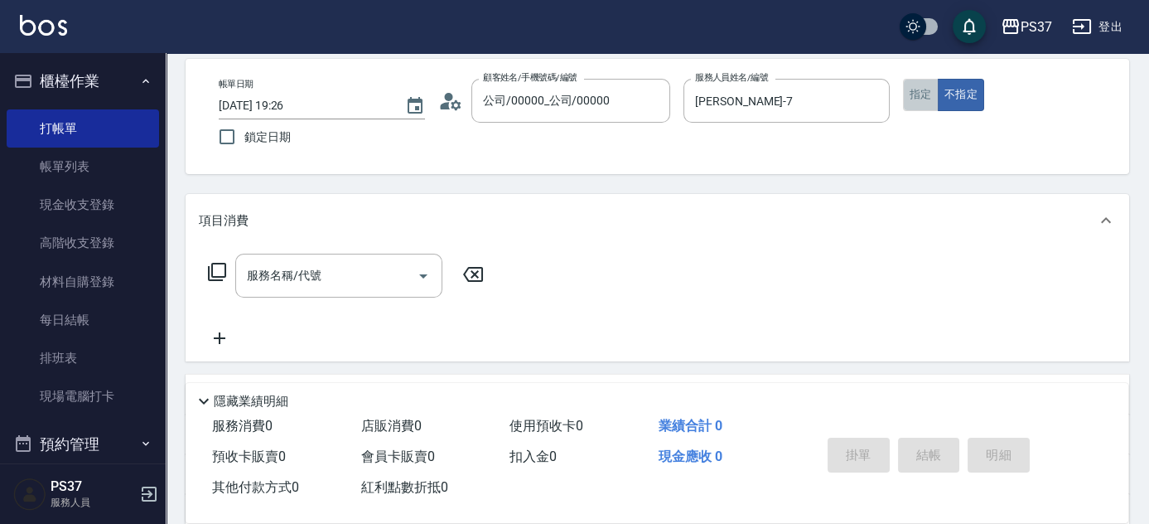
click at [914, 88] on button "指定" at bounding box center [921, 95] width 36 height 32
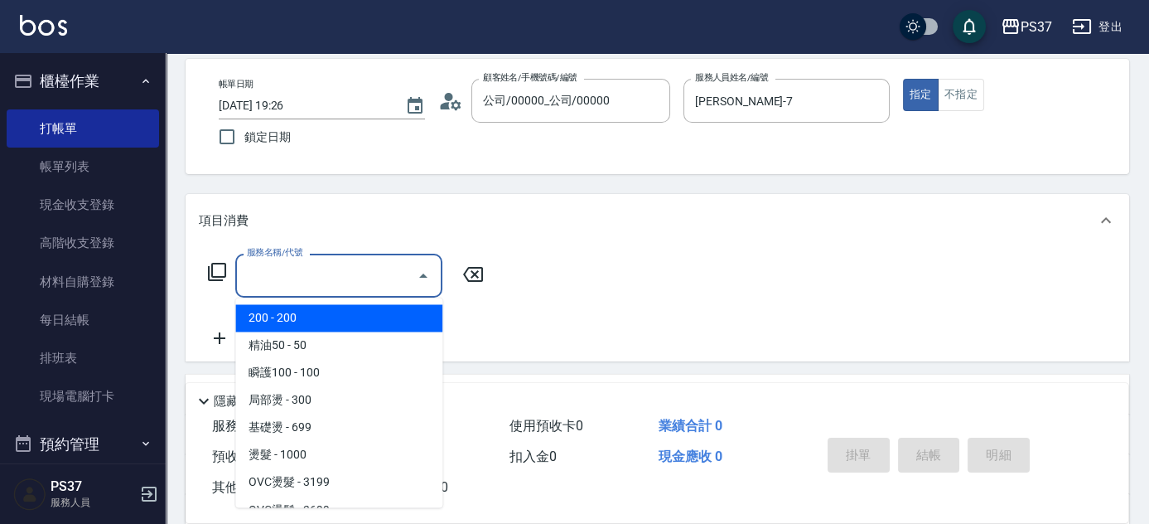
click at [332, 277] on input "服務名稱/代號" at bounding box center [326, 275] width 167 height 29
click at [313, 319] on span "200 - 200" at bounding box center [338, 317] width 207 height 27
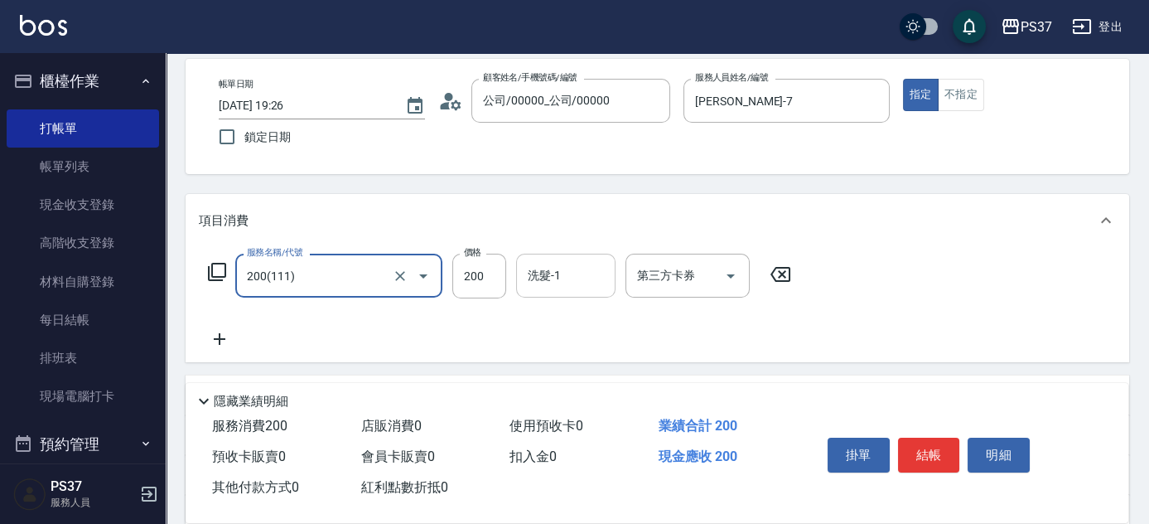
click at [545, 273] on div "洗髮-1 洗髮-1" at bounding box center [565, 275] width 99 height 44
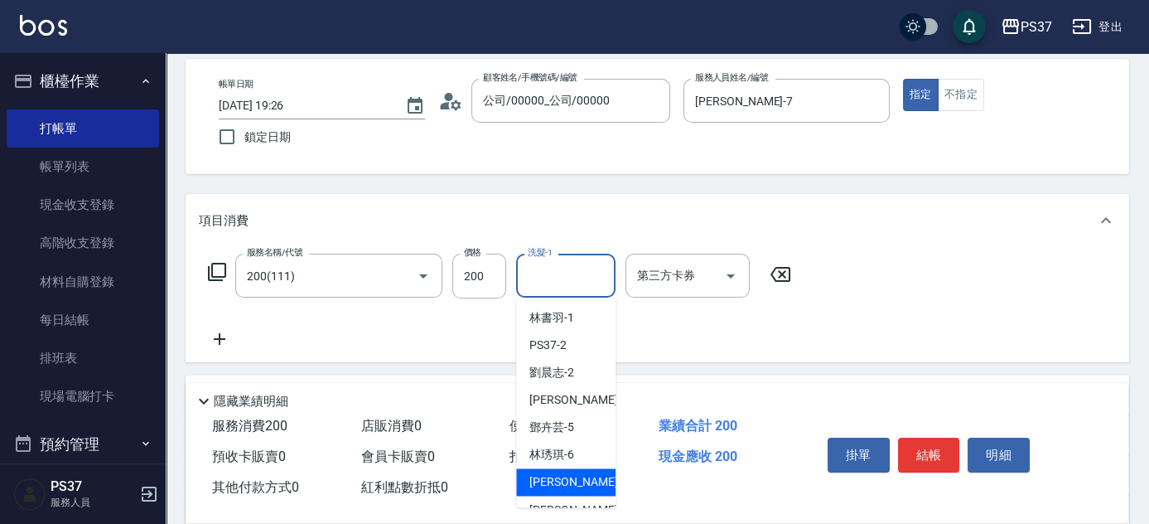
click at [586, 476] on div "[PERSON_NAME] -7" at bounding box center [565, 481] width 99 height 27
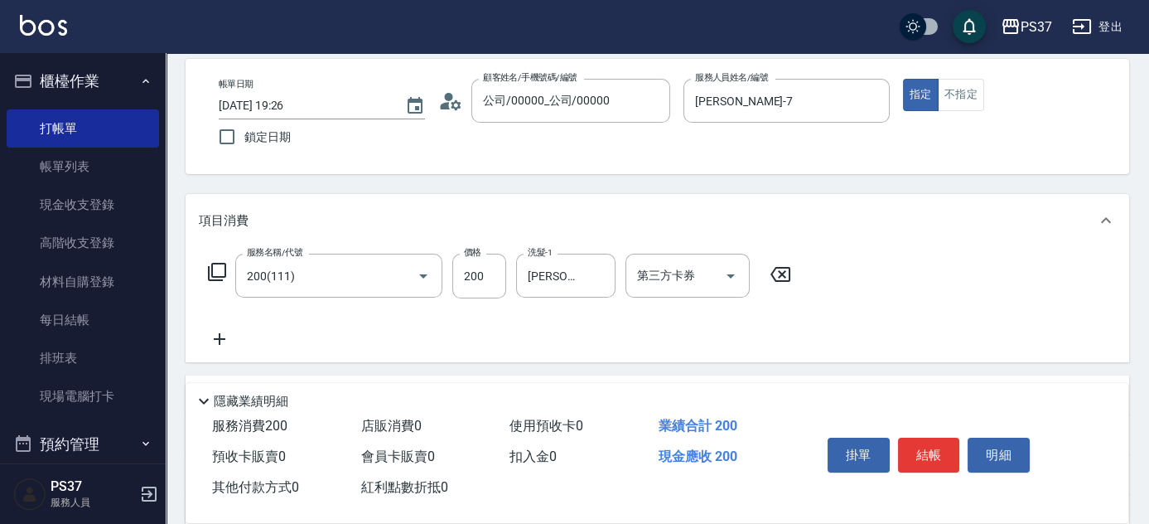
click at [219, 335] on icon at bounding box center [220, 339] width 12 height 12
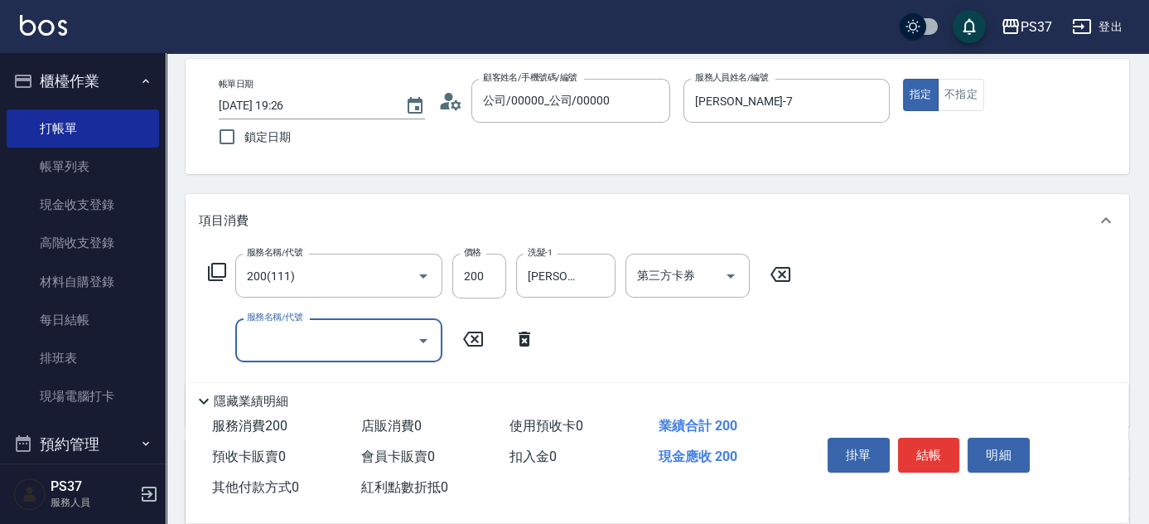
click at [287, 355] on div "服務名稱/代號" at bounding box center [338, 340] width 207 height 44
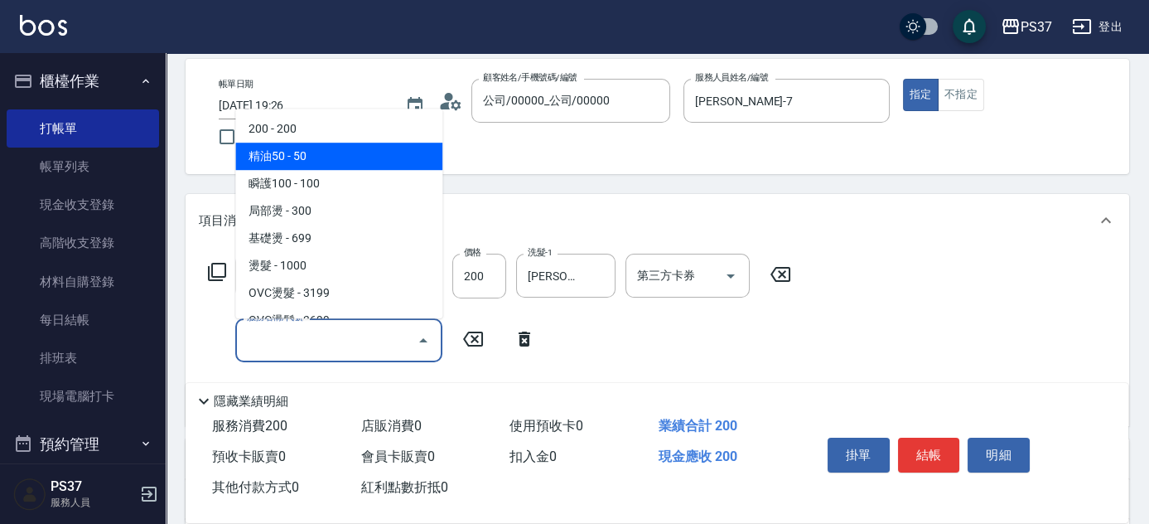
click at [311, 162] on span "精油50 - 50" at bounding box center [338, 155] width 207 height 27
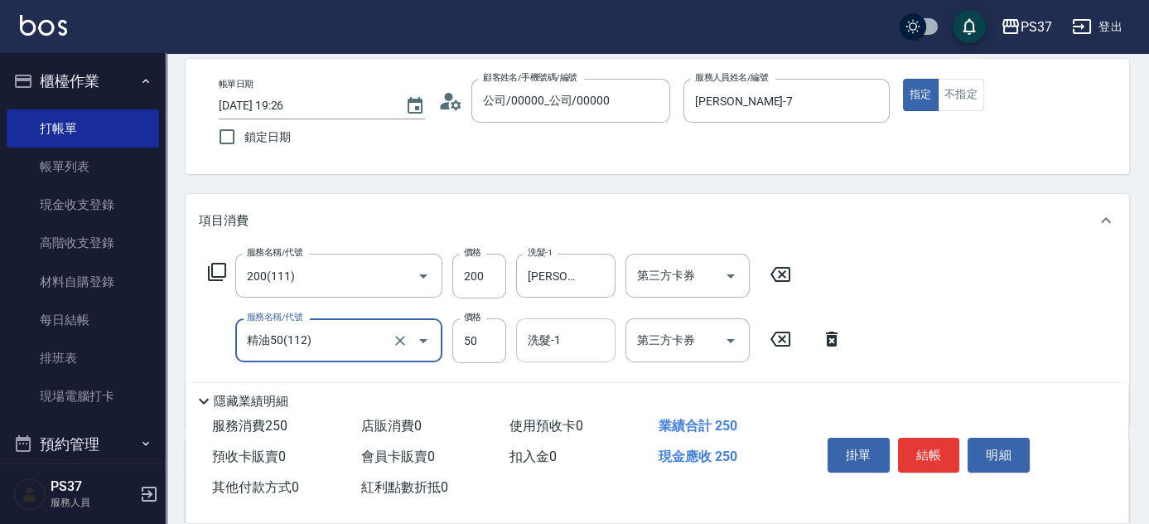
click at [592, 335] on input "洗髮-1" at bounding box center [566, 340] width 84 height 29
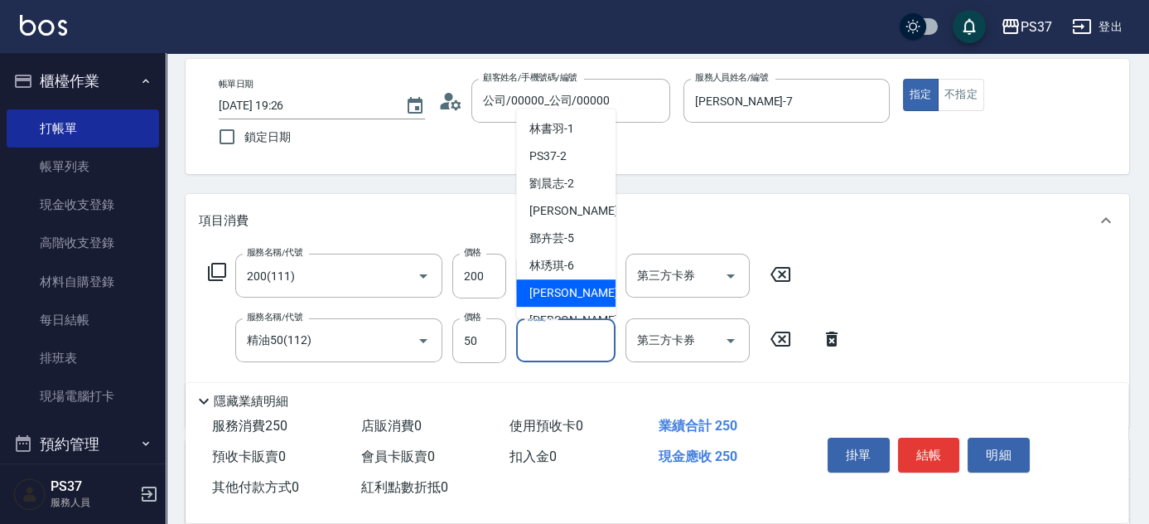
click at [569, 297] on span "[PERSON_NAME] -7" at bounding box center [578, 292] width 98 height 17
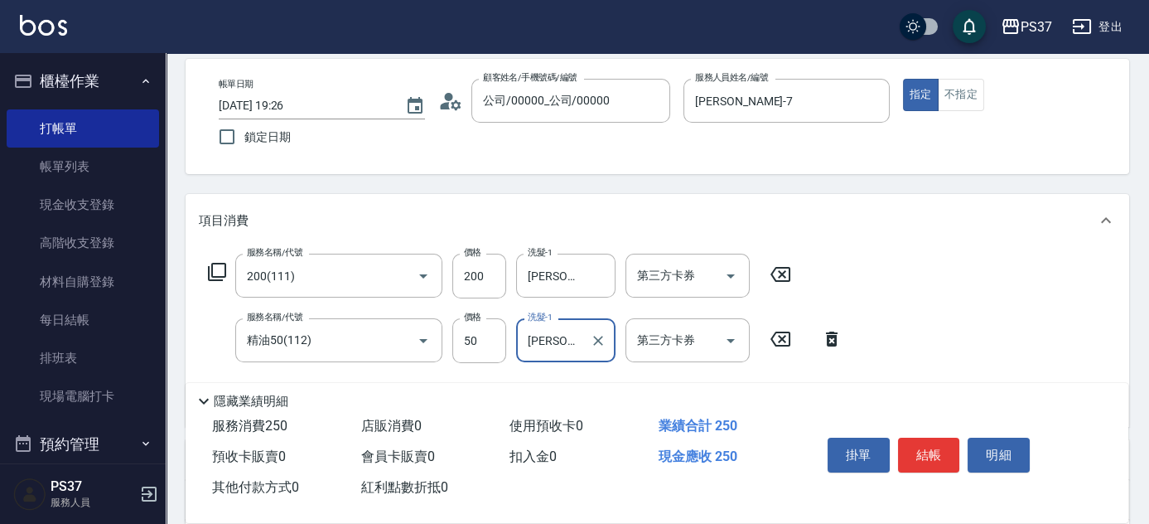
click at [826, 340] on icon at bounding box center [831, 339] width 41 height 20
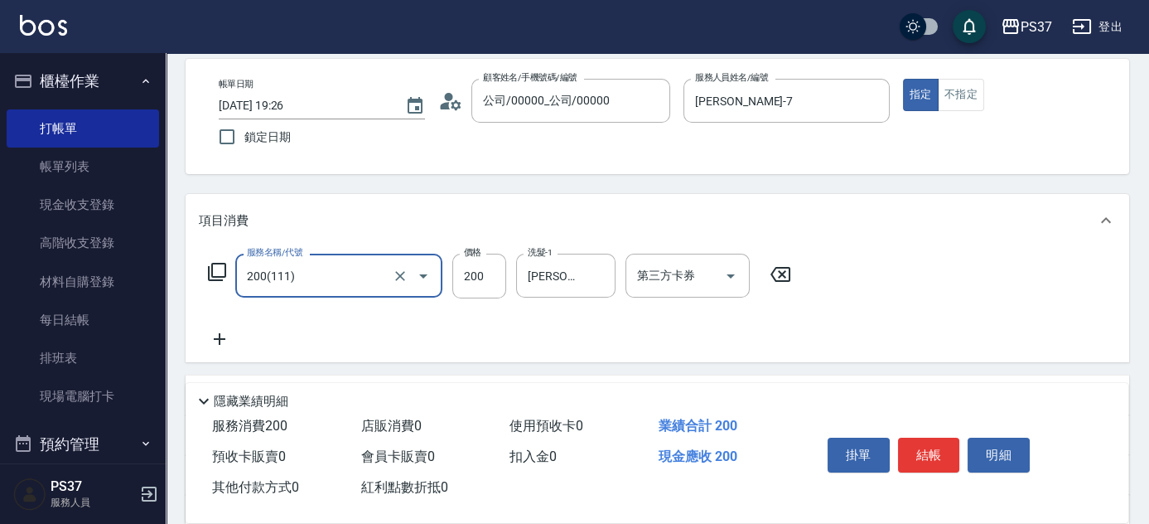
click at [213, 333] on icon at bounding box center [219, 339] width 41 height 20
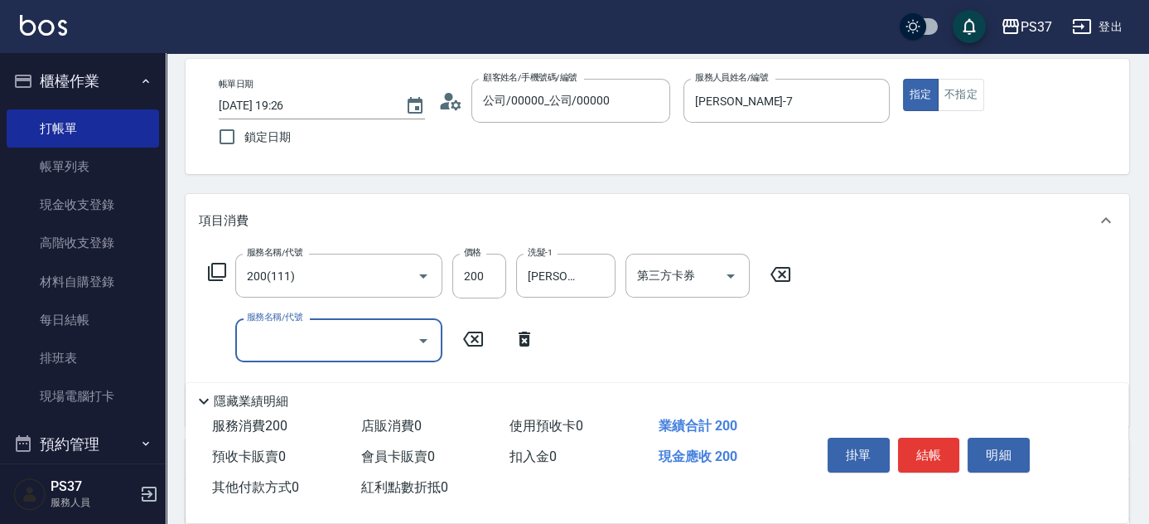
click at [260, 345] on input "服務名稱/代號" at bounding box center [326, 340] width 167 height 29
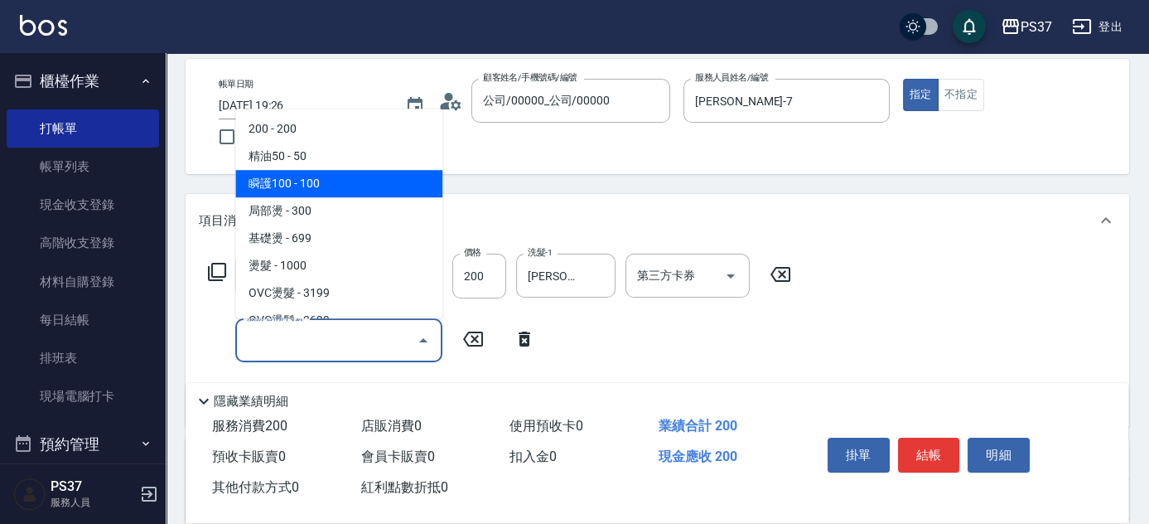
click at [306, 185] on span "瞬護100 - 100" at bounding box center [338, 183] width 207 height 27
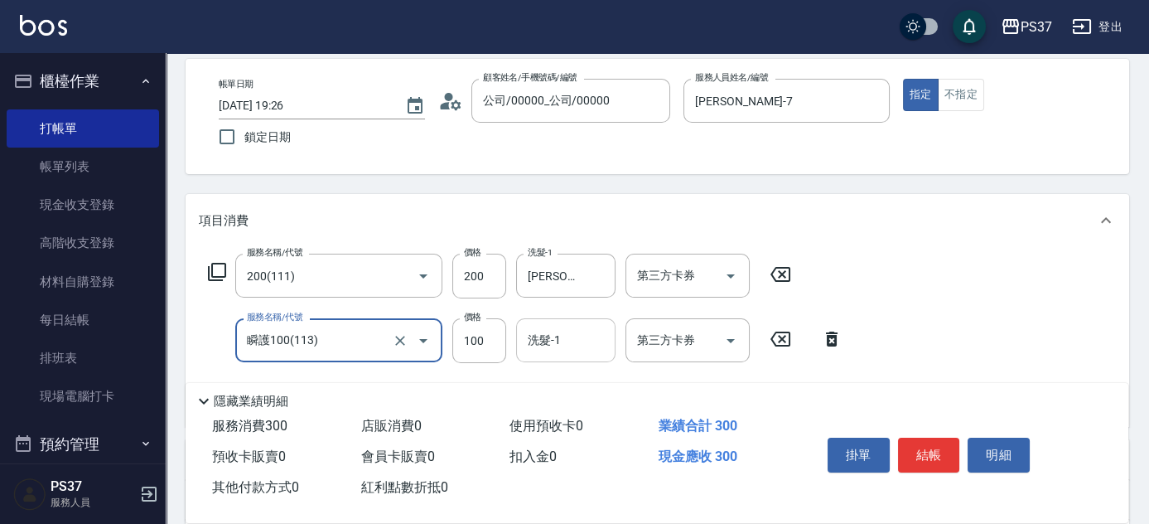
click at [565, 343] on input "洗髮-1" at bounding box center [566, 340] width 84 height 29
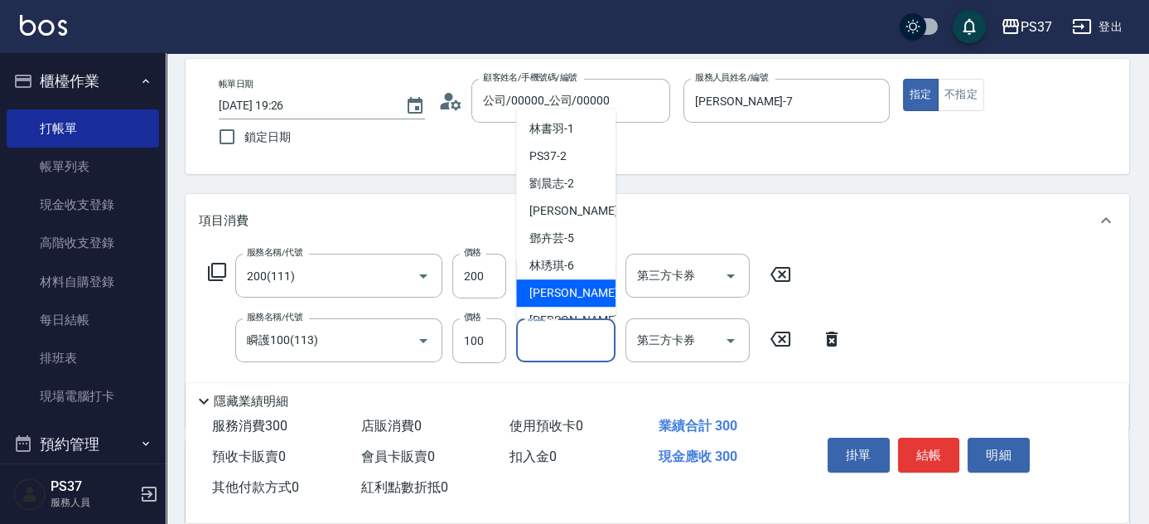
click at [556, 284] on span "[PERSON_NAME] -7" at bounding box center [578, 292] width 98 height 17
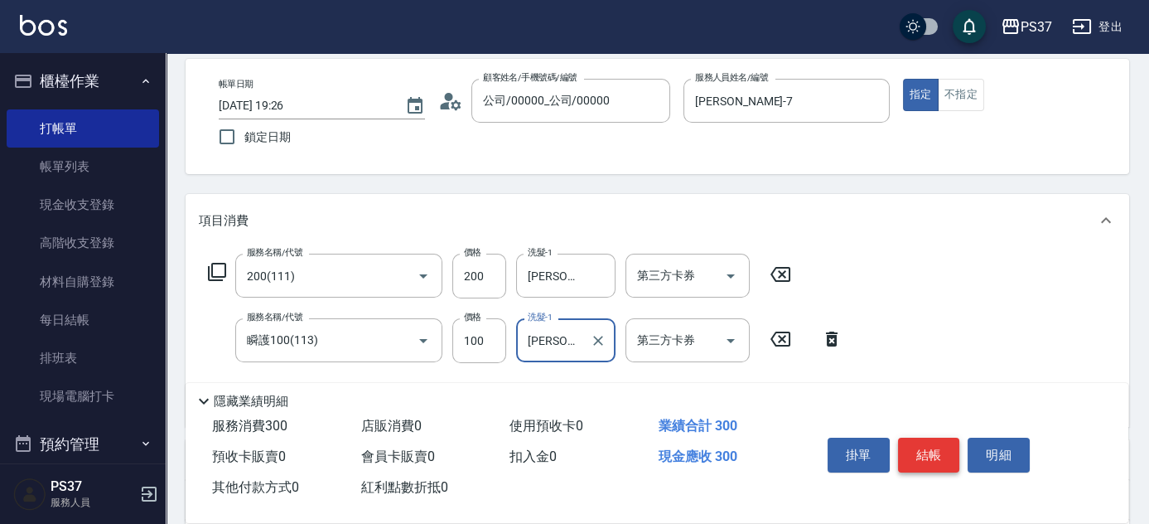
click at [945, 454] on button "結帳" at bounding box center [929, 454] width 62 height 35
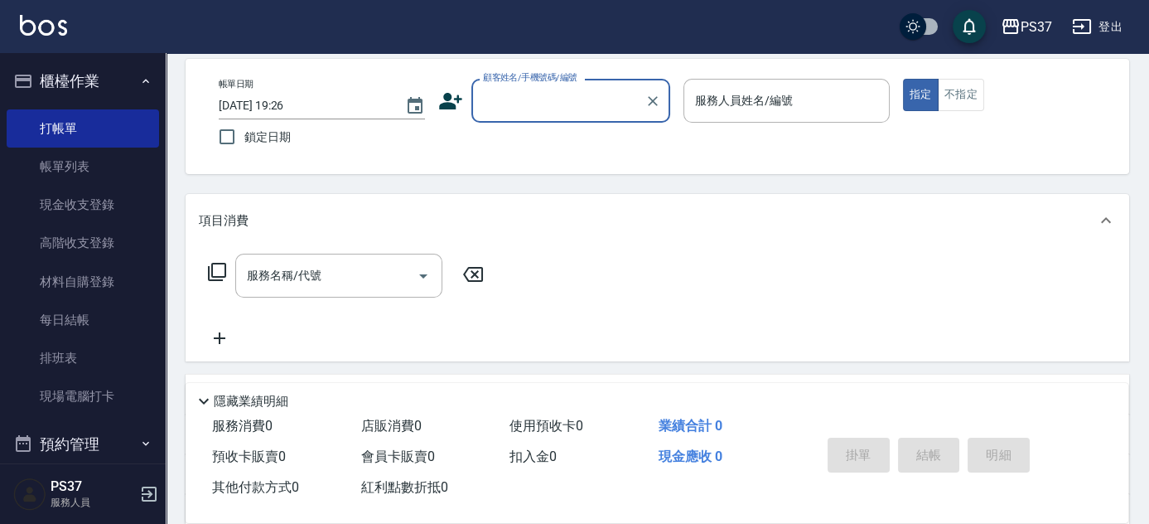
click at [538, 119] on div "顧客姓名/手機號碼/編號" at bounding box center [570, 101] width 199 height 44
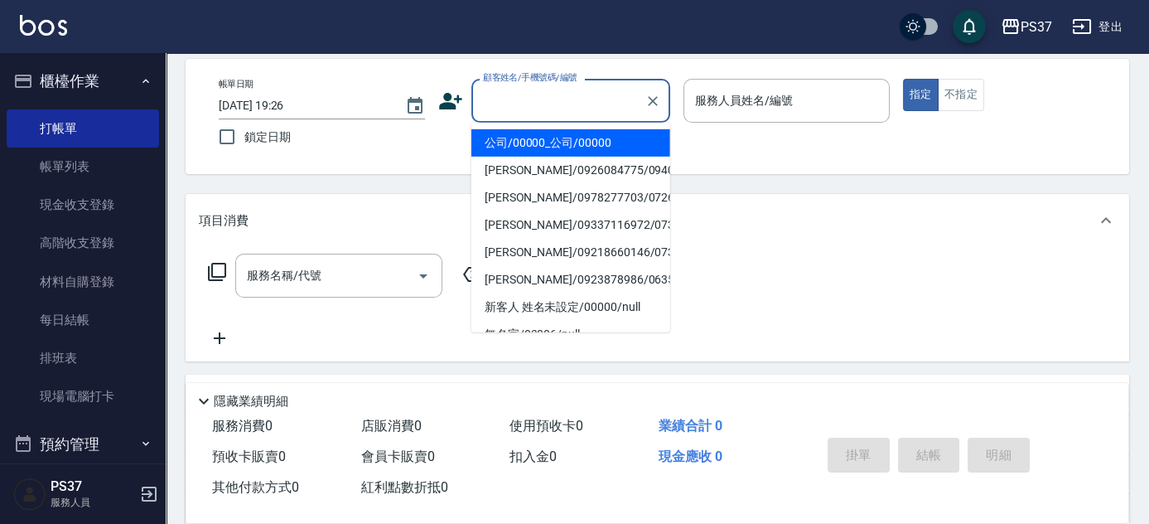
click at [543, 145] on li "公司/00000_公司/00000" at bounding box center [570, 142] width 199 height 27
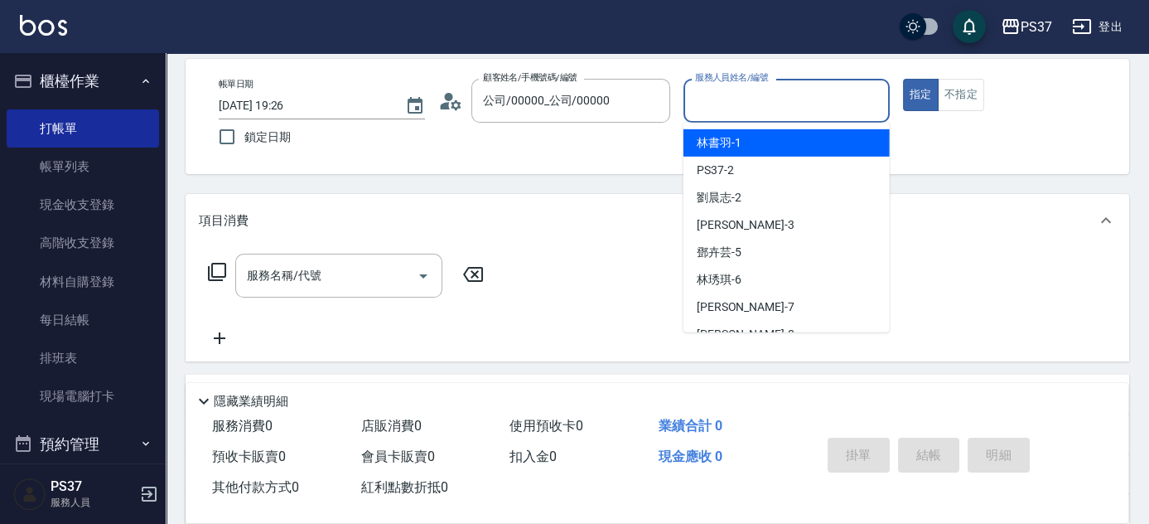
click at [724, 108] on input "服務人員姓名/編號" at bounding box center [786, 100] width 191 height 29
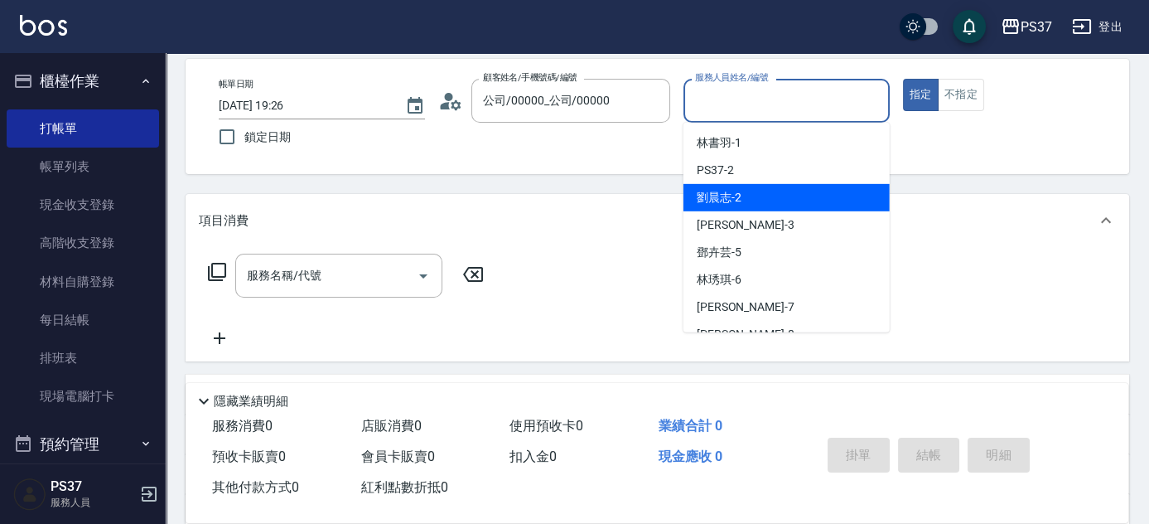
click at [761, 197] on div "[PERSON_NAME]-2" at bounding box center [786, 197] width 206 height 27
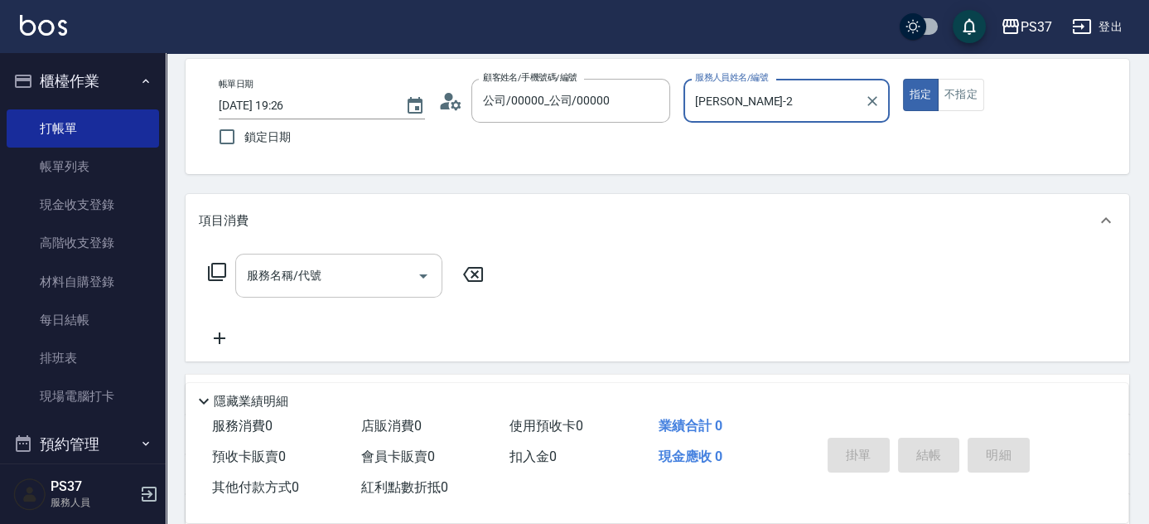
click at [345, 284] on input "服務名稱/代號" at bounding box center [326, 275] width 167 height 29
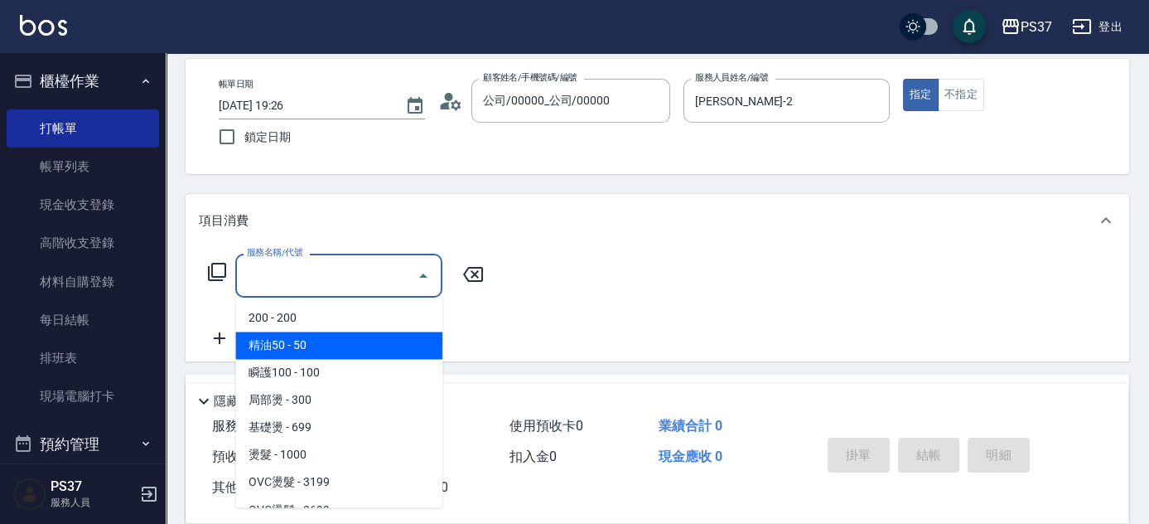
click at [322, 331] on span "精油50 - 50" at bounding box center [338, 344] width 207 height 27
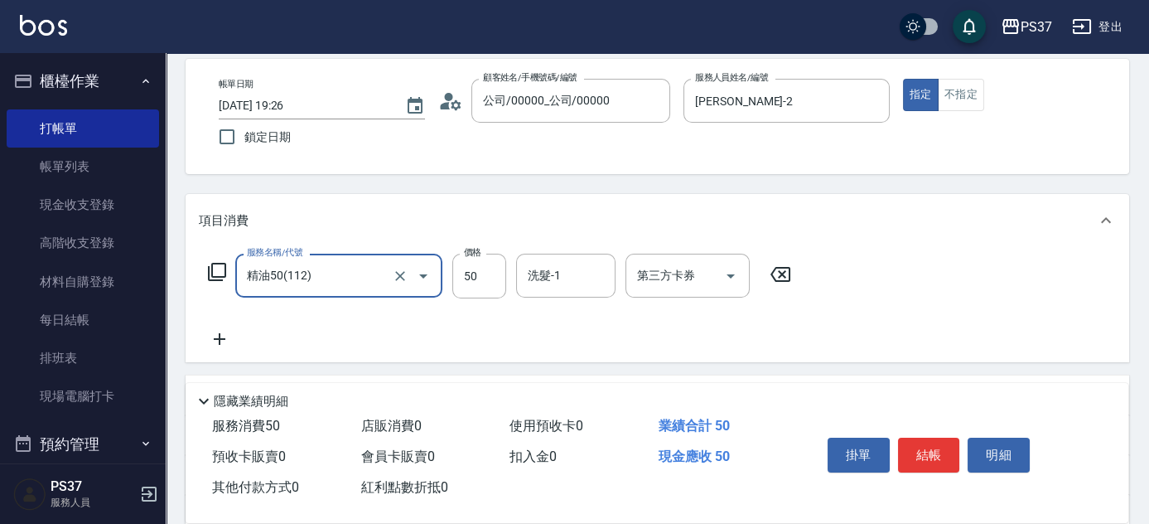
click at [364, 277] on input "精油50(112)" at bounding box center [316, 275] width 146 height 29
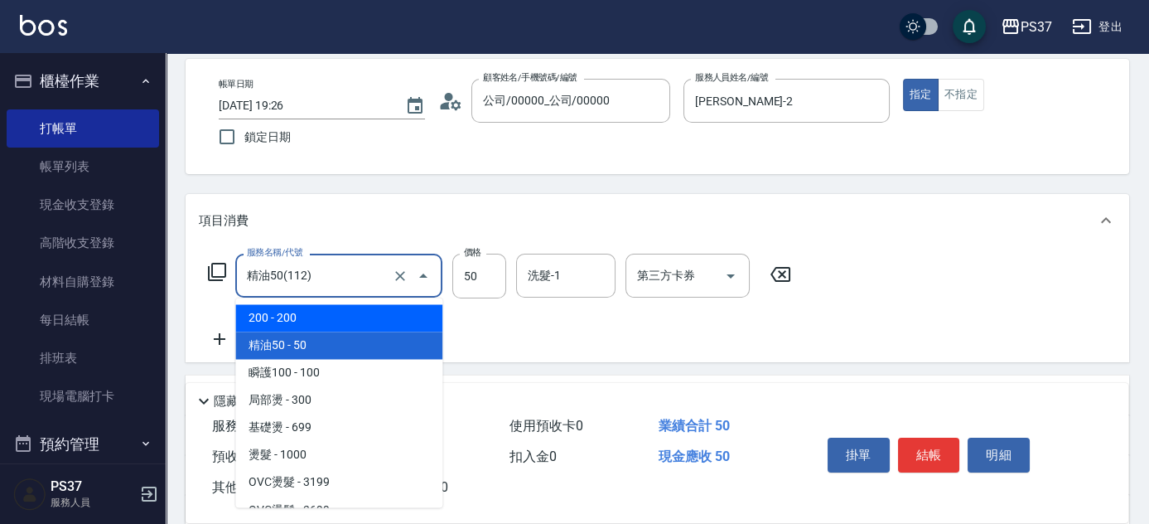
click at [358, 324] on span "200 - 200" at bounding box center [338, 317] width 207 height 27
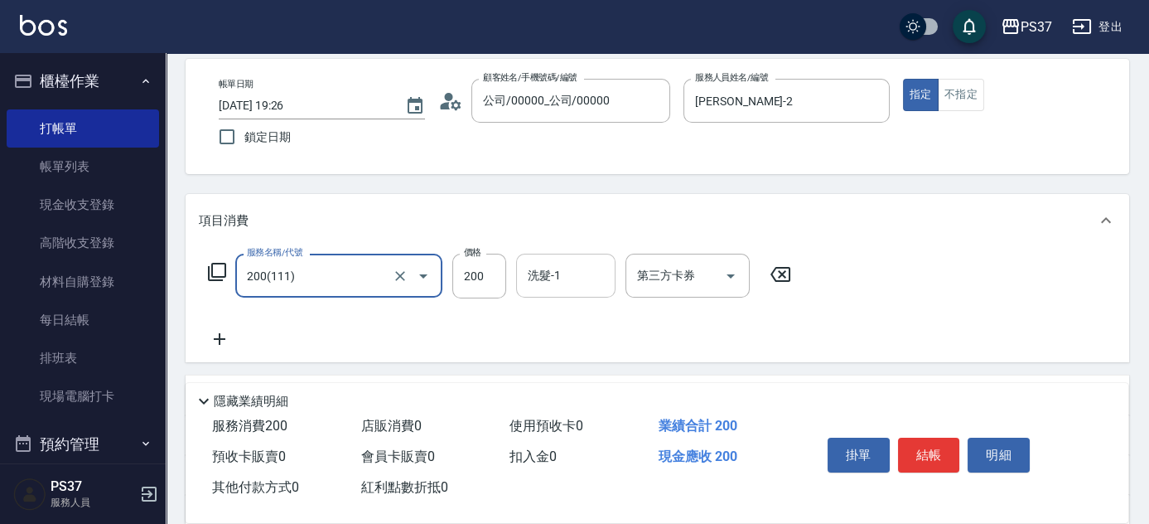
click at [567, 273] on input "洗髮-1" at bounding box center [566, 275] width 84 height 29
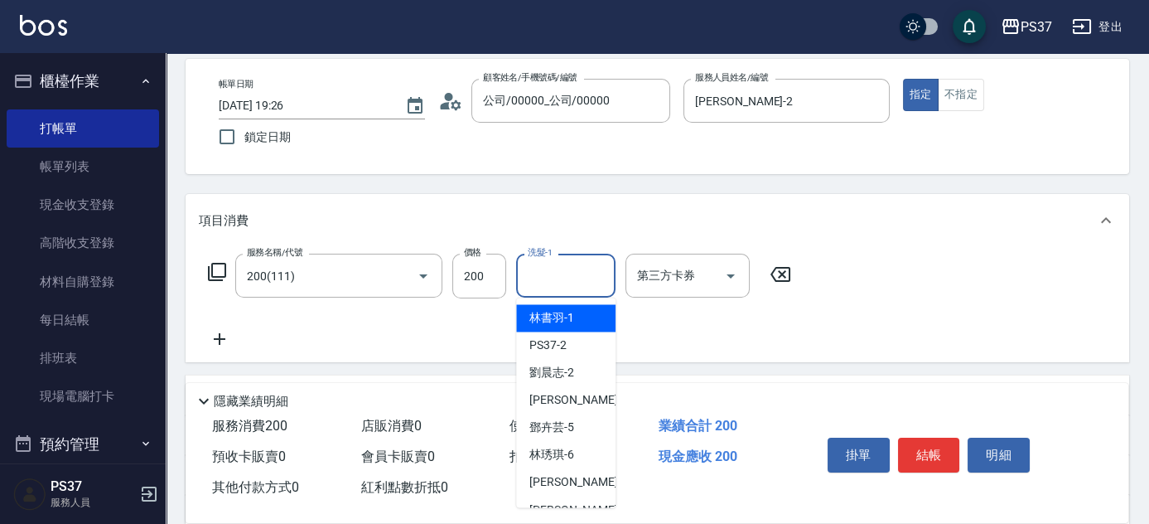
click at [559, 317] on span "[PERSON_NAME]-1" at bounding box center [551, 317] width 45 height 17
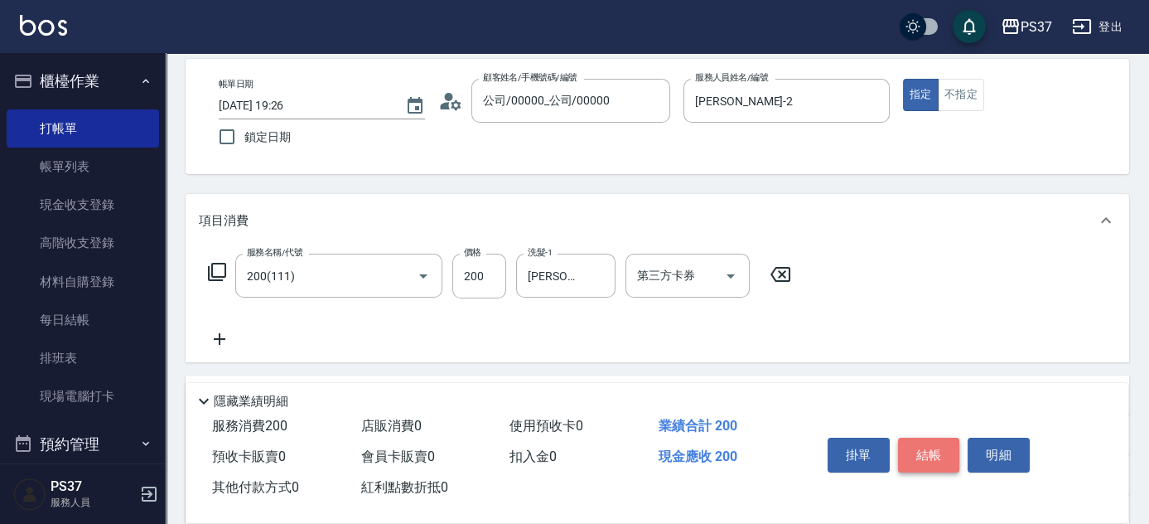
click at [932, 446] on button "結帳" at bounding box center [929, 454] width 62 height 35
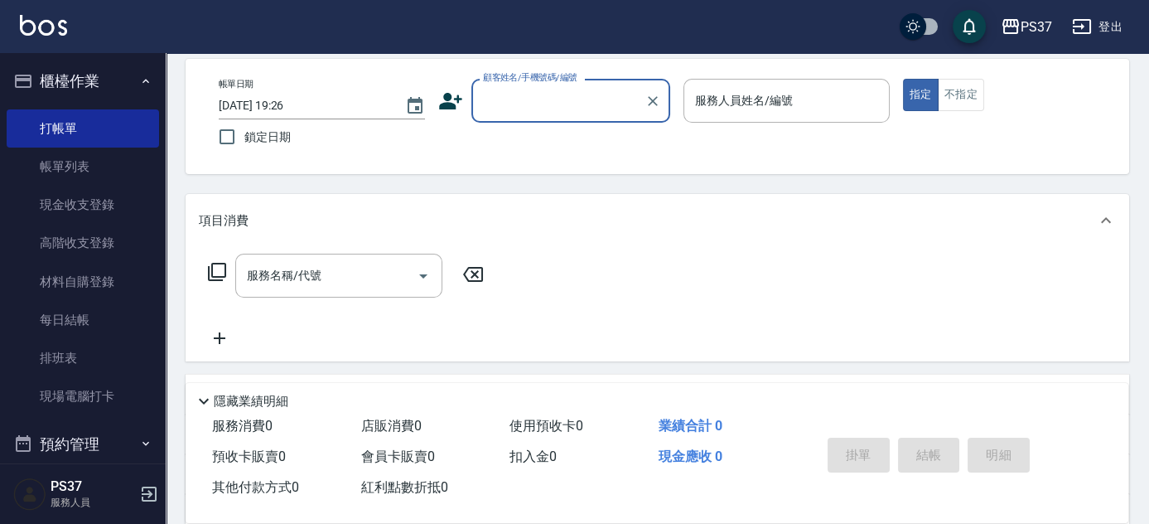
click at [566, 106] on input "顧客姓名/手機號碼/編號" at bounding box center [558, 100] width 159 height 29
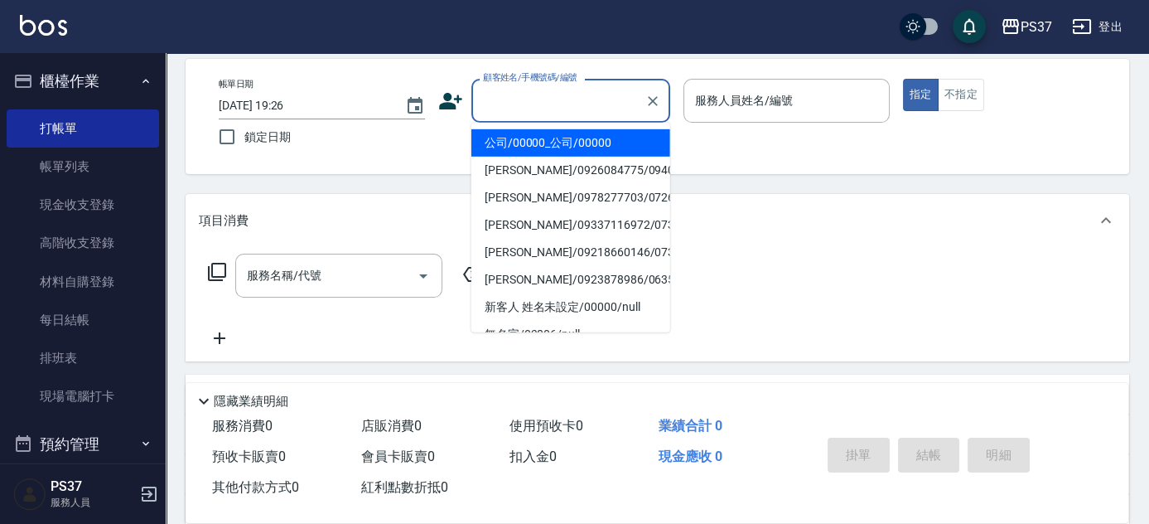
click at [571, 142] on li "公司/00000_公司/00000" at bounding box center [570, 142] width 199 height 27
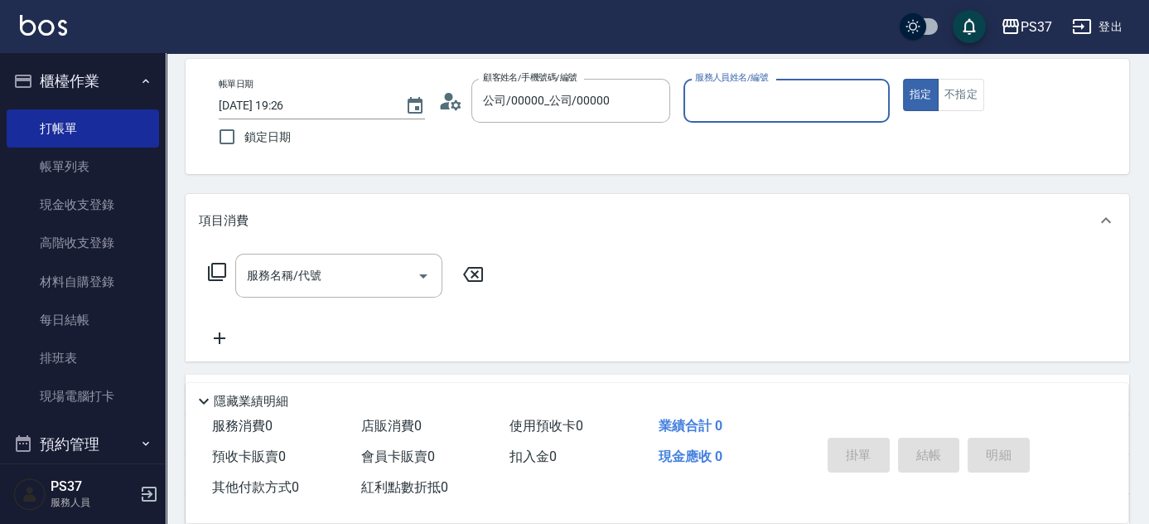
click at [760, 114] on input "服務人員姓名/編號" at bounding box center [786, 100] width 191 height 29
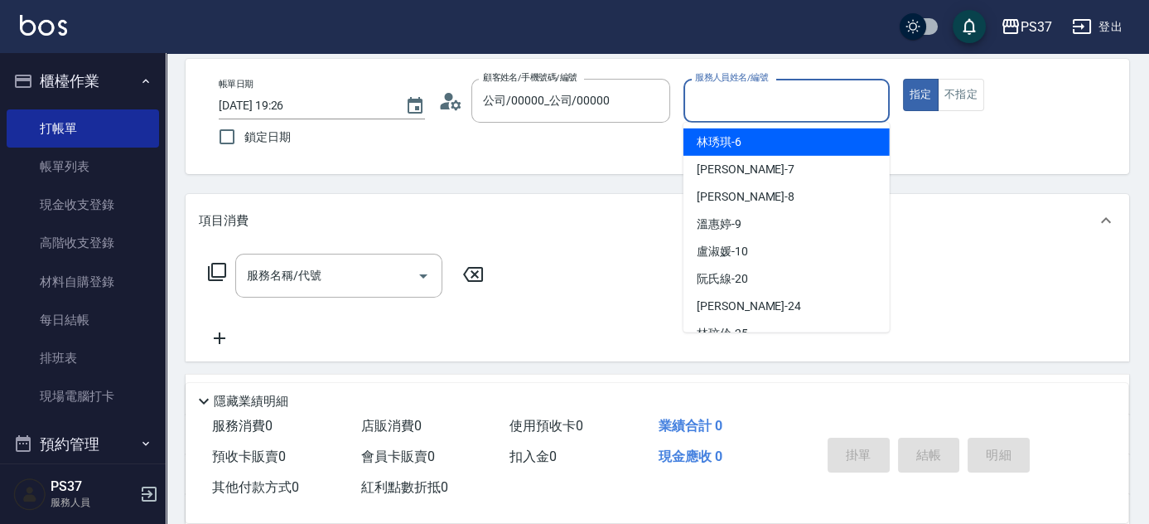
scroll to position [150, 0]
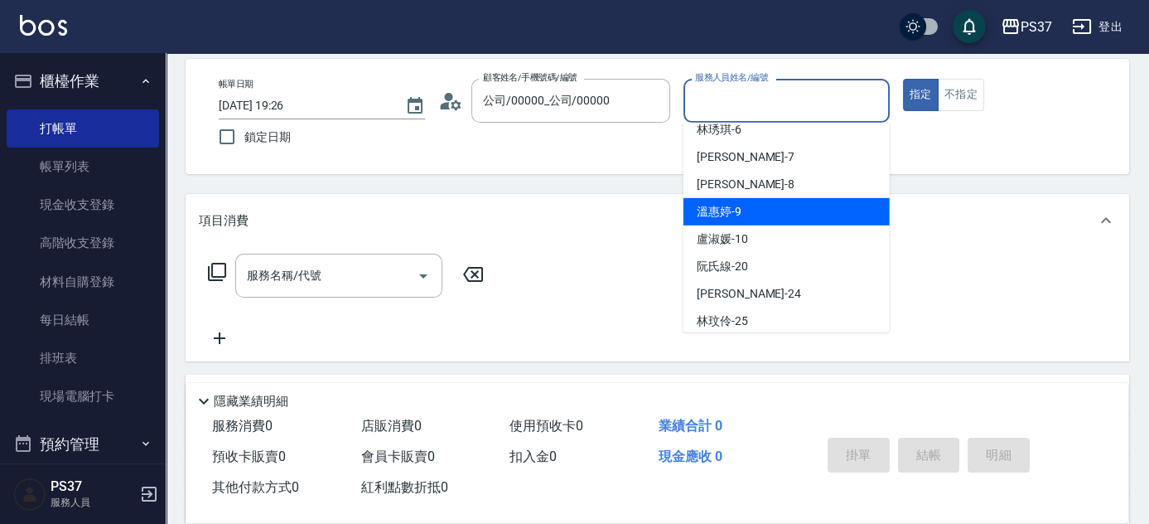
click at [770, 205] on div "[PERSON_NAME]-9" at bounding box center [786, 211] width 206 height 27
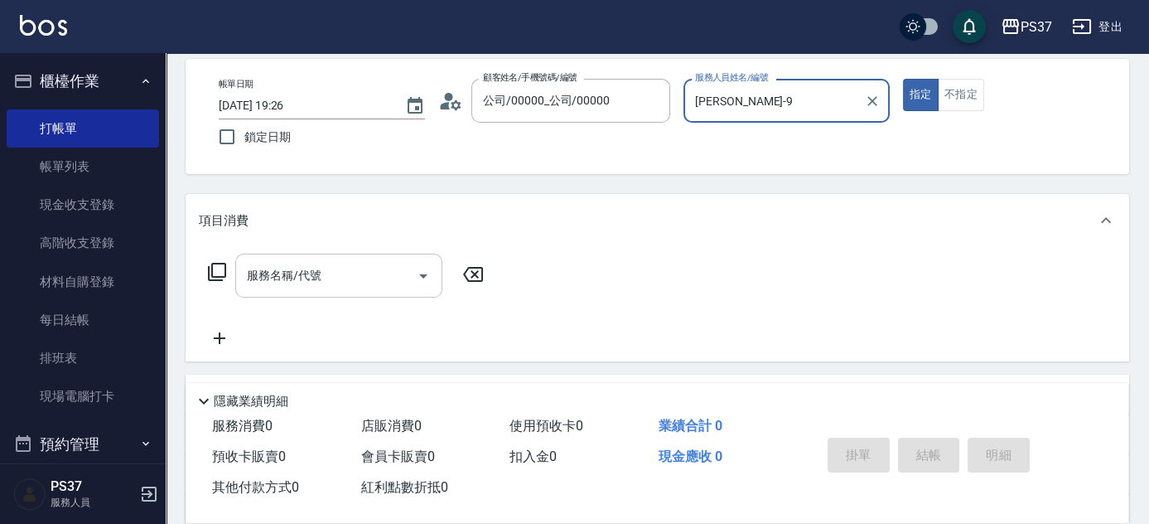
click at [345, 269] on input "服務名稱/代號" at bounding box center [326, 275] width 167 height 29
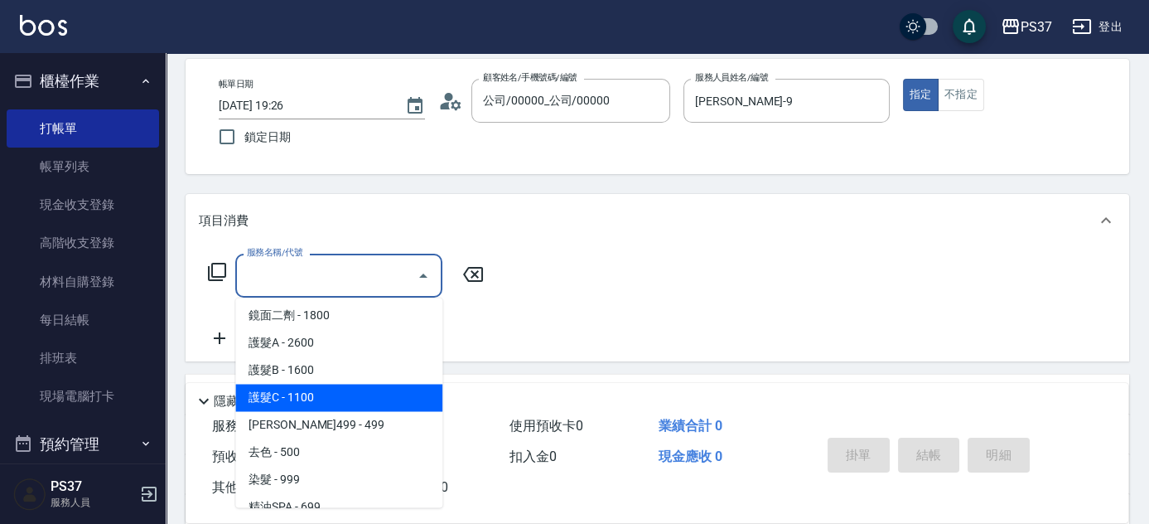
scroll to position [828, 0]
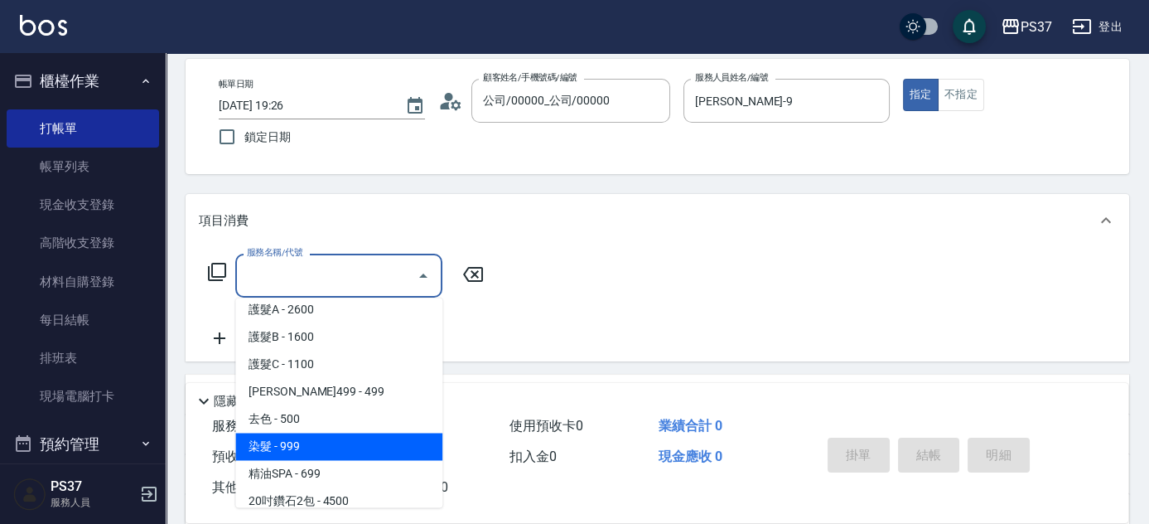
click at [339, 448] on span "染髮 - 999" at bounding box center [338, 445] width 207 height 27
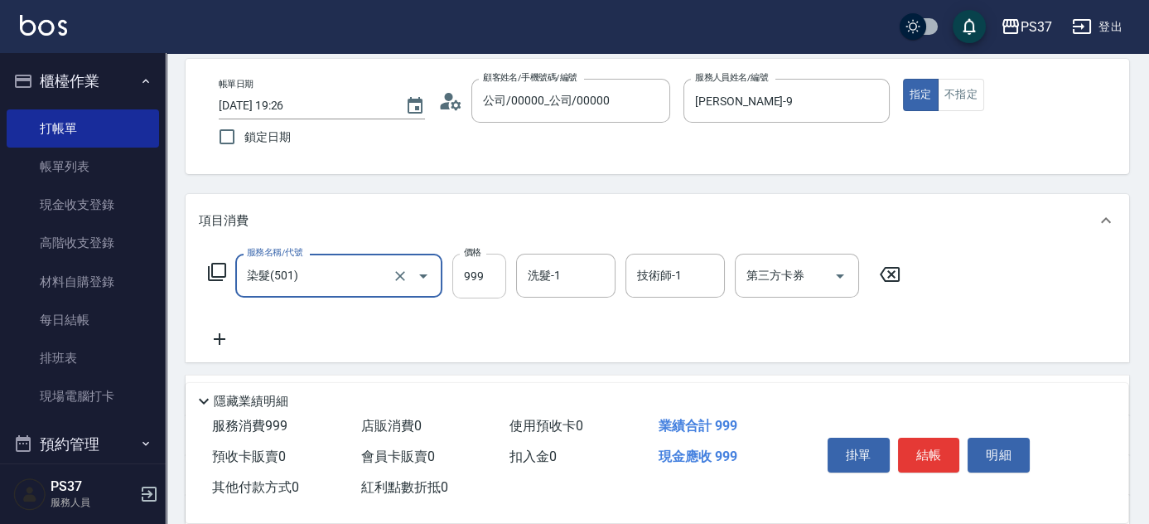
click at [480, 284] on input "999" at bounding box center [479, 275] width 54 height 45
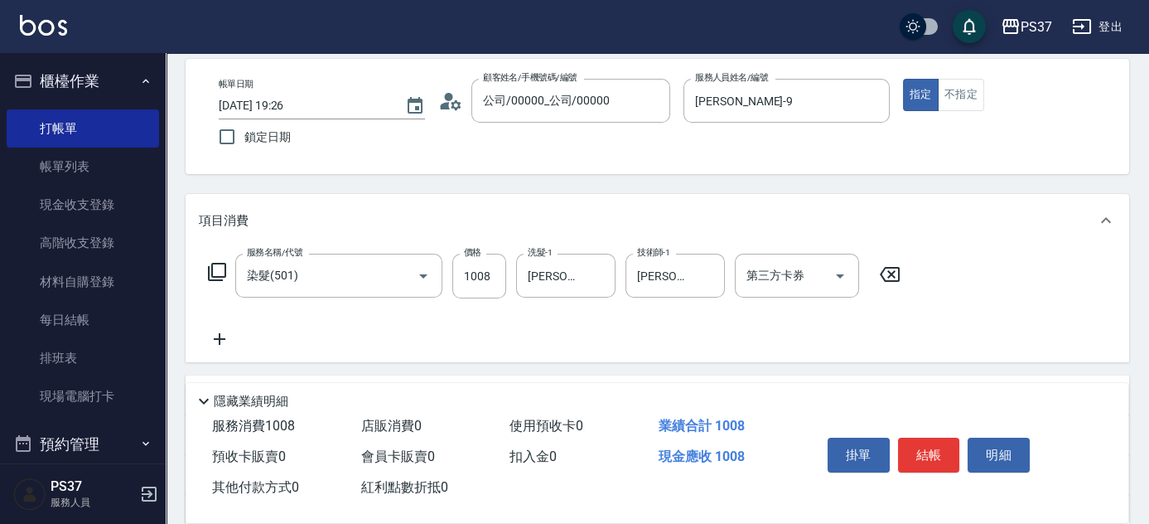
click at [226, 337] on icon at bounding box center [219, 339] width 41 height 20
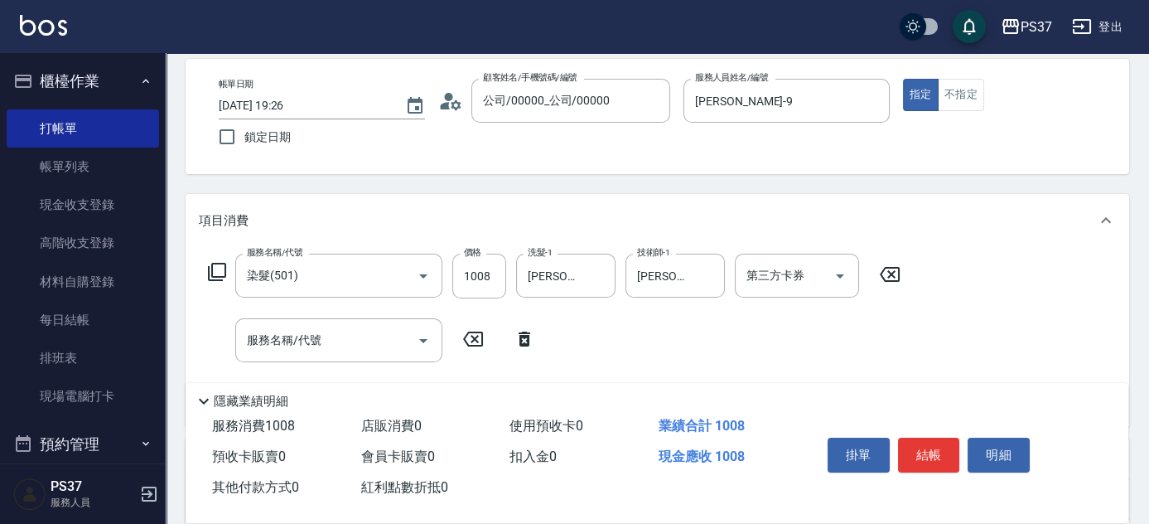
click at [343, 366] on div "服務名稱/代號 染髮(501) 服務名稱/代號 價格 1008 價格 洗髮-1 [PERSON_NAME]-29 洗髮-1 技術師-1 [PERSON_NAM…" at bounding box center [555, 332] width 712 height 159
click at [346, 359] on div "服務名稱/代號" at bounding box center [338, 340] width 207 height 44
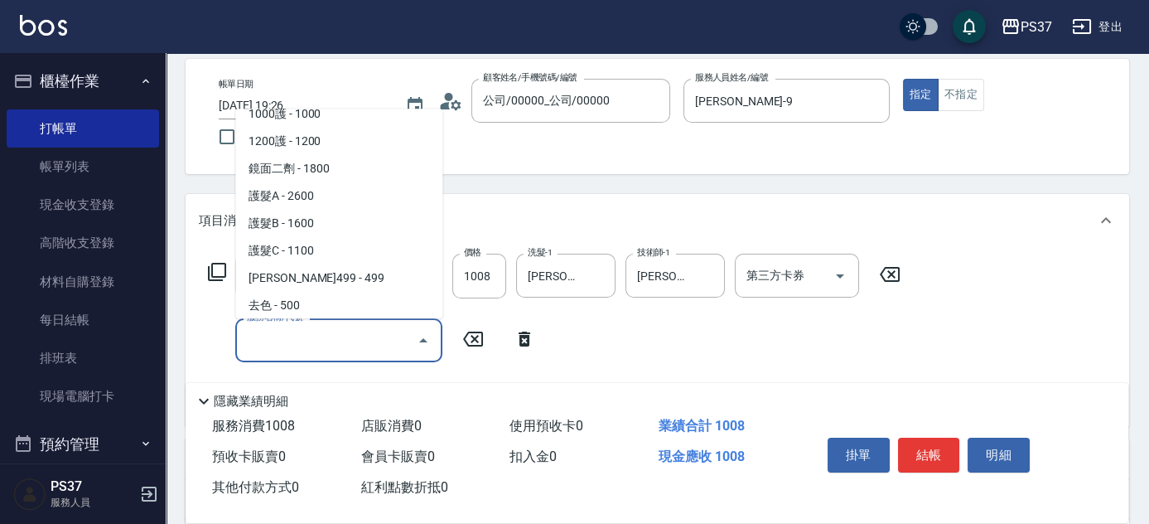
scroll to position [678, 0]
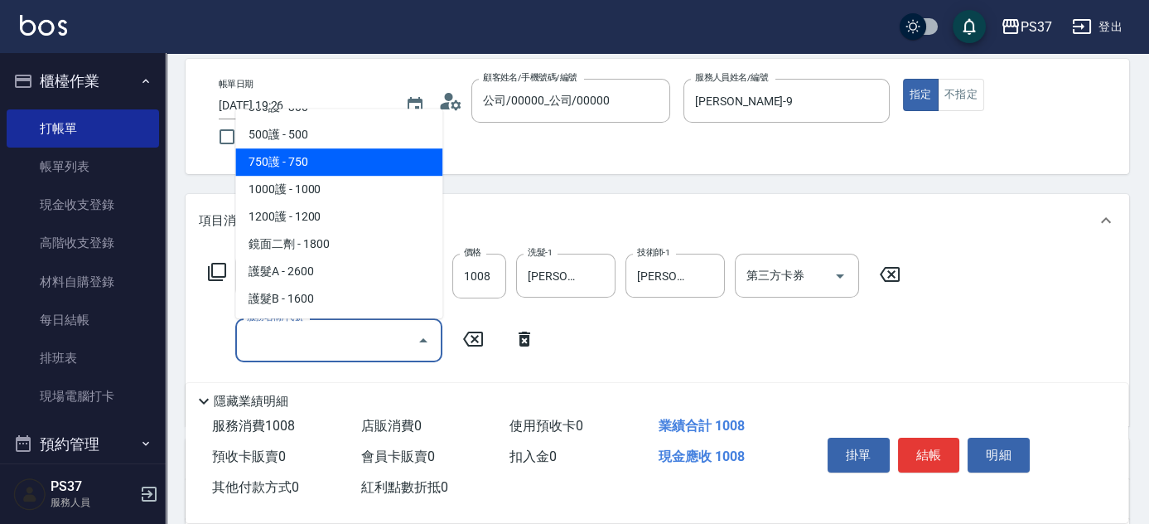
click at [329, 159] on span "750護 - 750" at bounding box center [338, 161] width 207 height 27
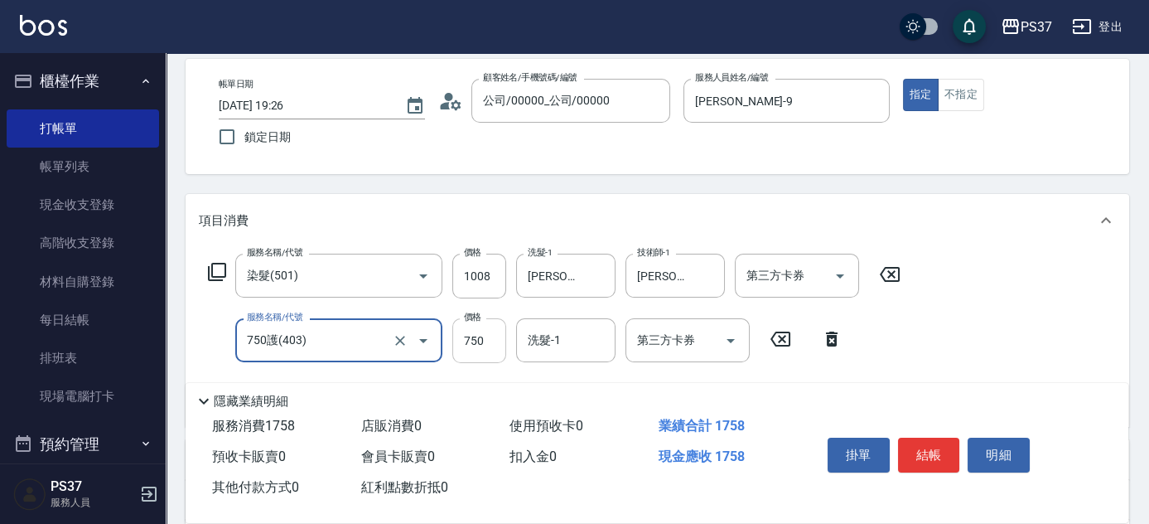
click at [490, 346] on input "750" at bounding box center [479, 340] width 54 height 45
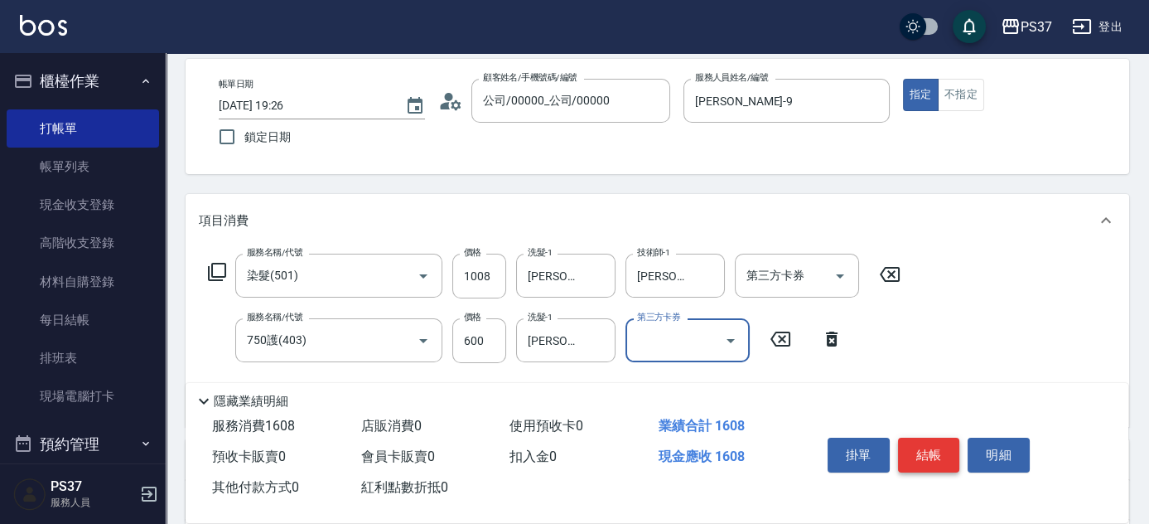
click at [923, 443] on button "結帳" at bounding box center [929, 454] width 62 height 35
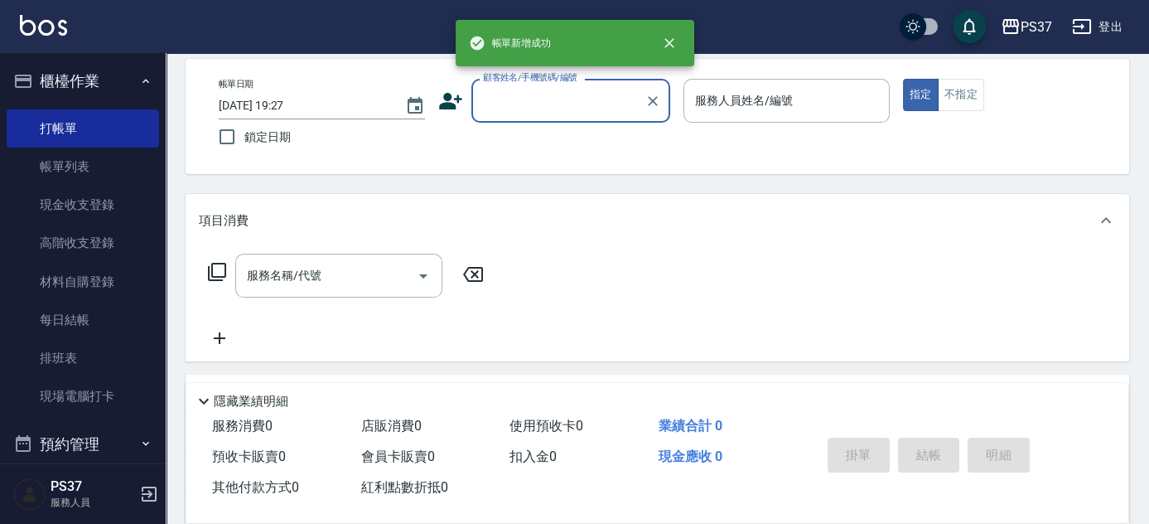
click at [587, 112] on input "顧客姓名/手機號碼/編號" at bounding box center [558, 100] width 159 height 29
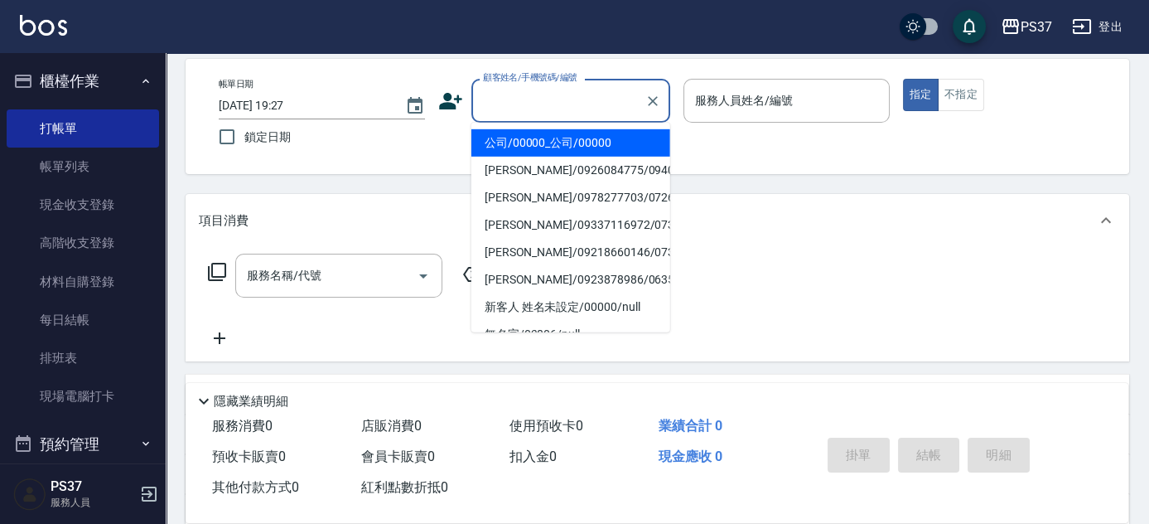
click at [581, 144] on li "公司/00000_公司/00000" at bounding box center [570, 142] width 199 height 27
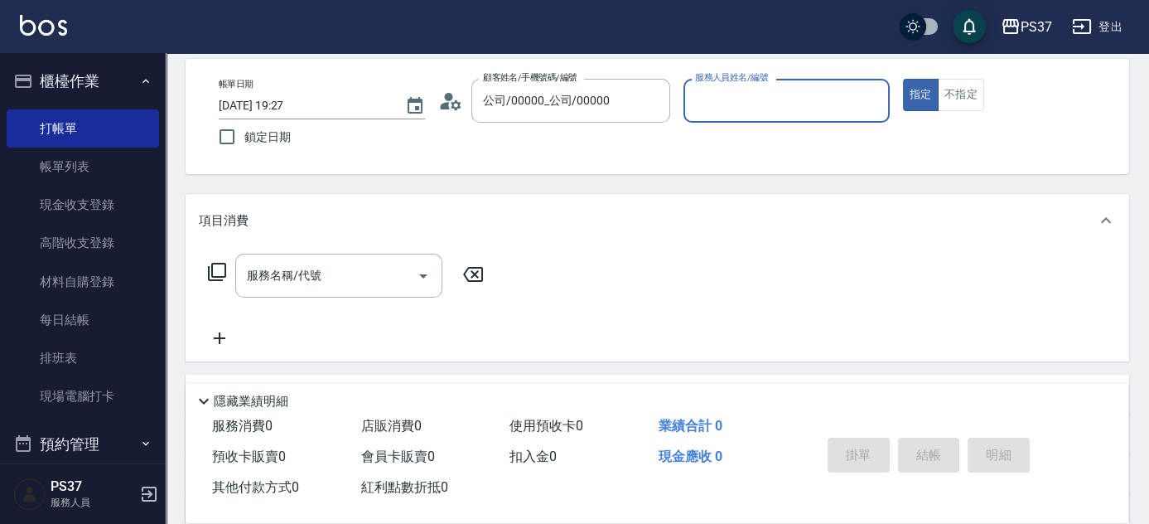
click at [709, 104] on input "服務人員姓名/編號" at bounding box center [786, 100] width 191 height 29
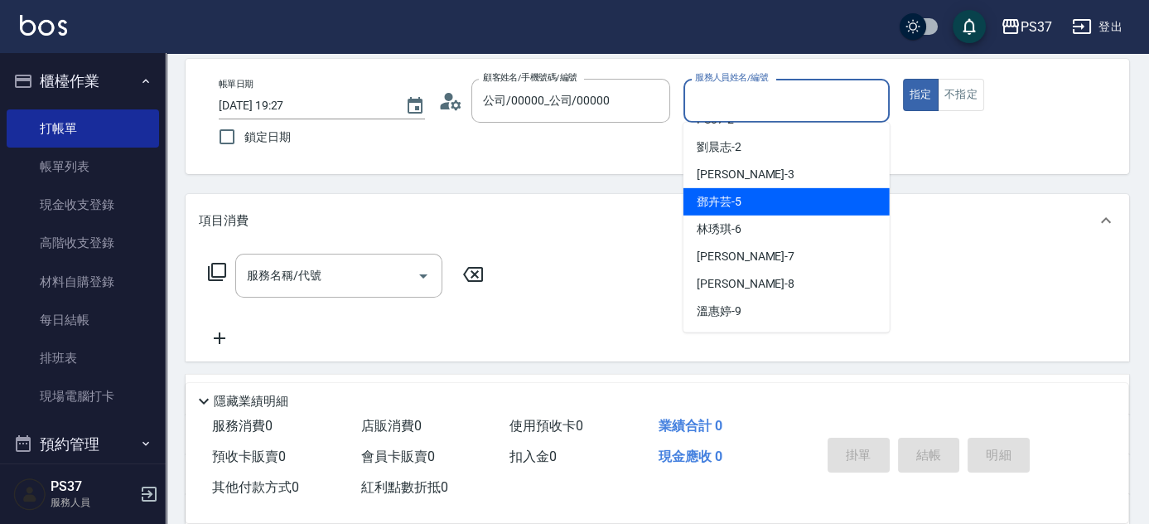
scroll to position [75, 0]
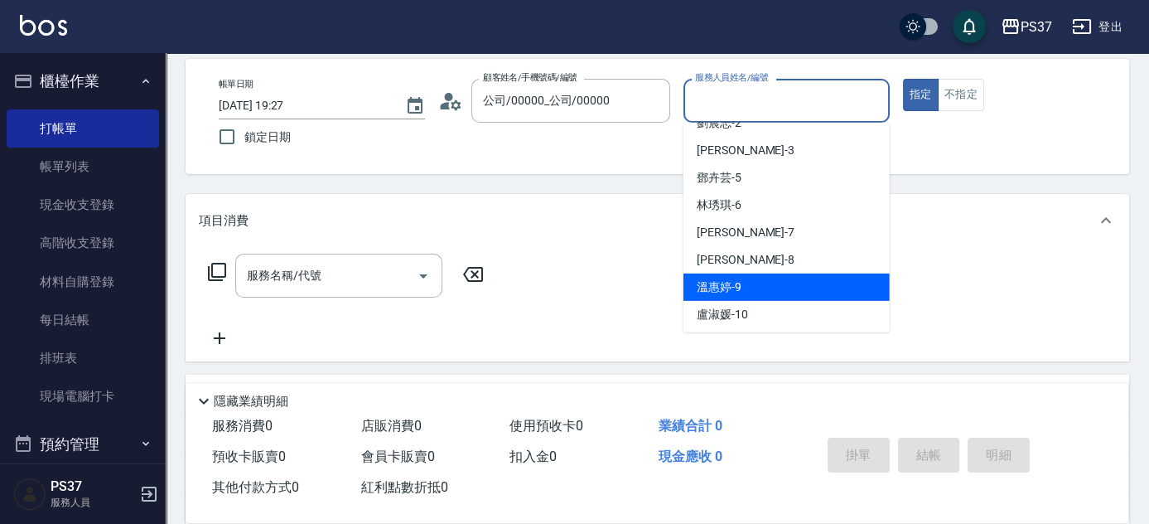
click at [741, 280] on div "[PERSON_NAME]-9" at bounding box center [786, 286] width 206 height 27
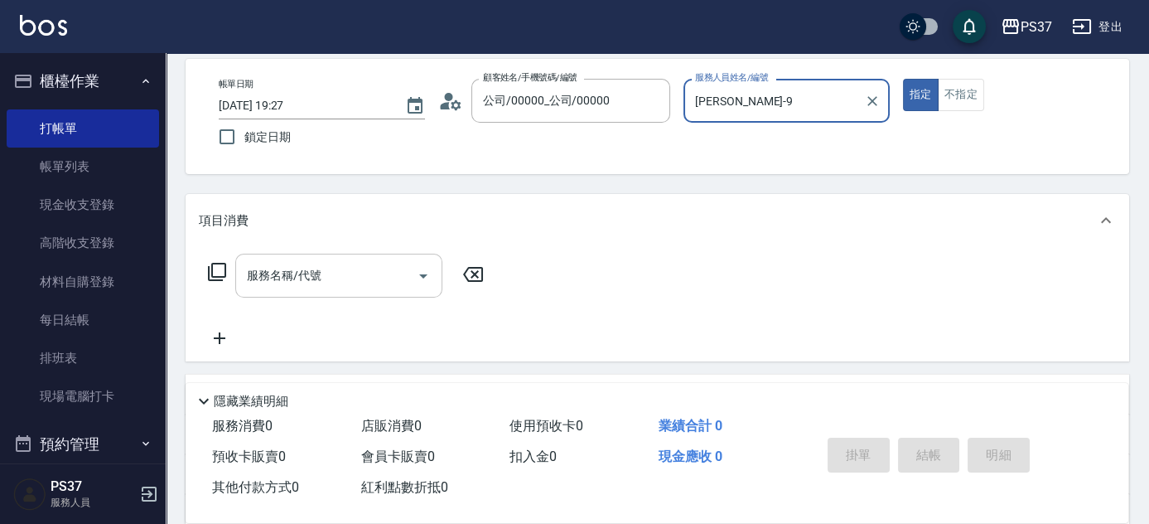
click at [358, 279] on input "服務名稱/代號" at bounding box center [326, 275] width 167 height 29
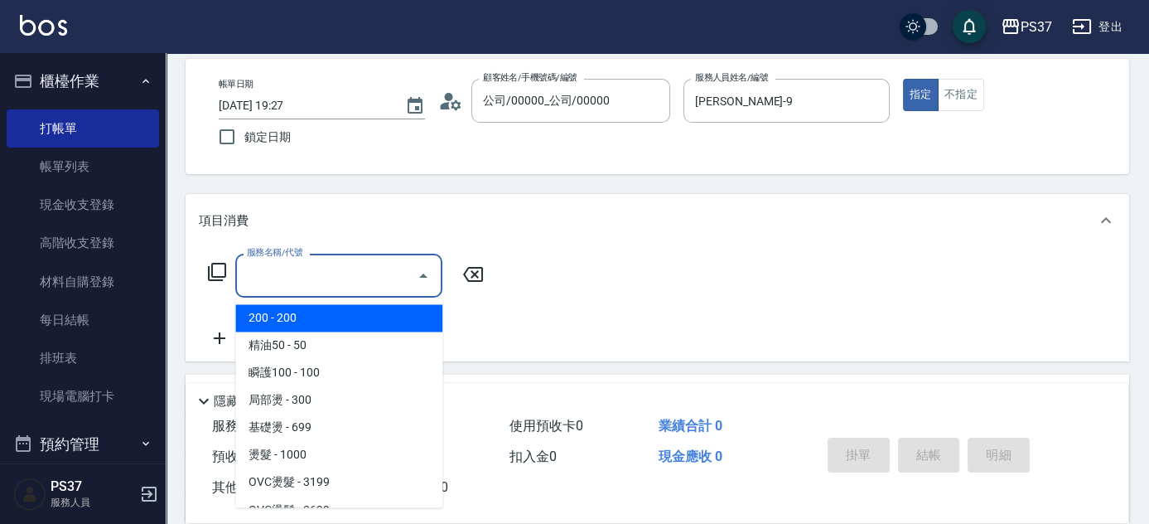
click at [334, 315] on span "200 - 200" at bounding box center [338, 317] width 207 height 27
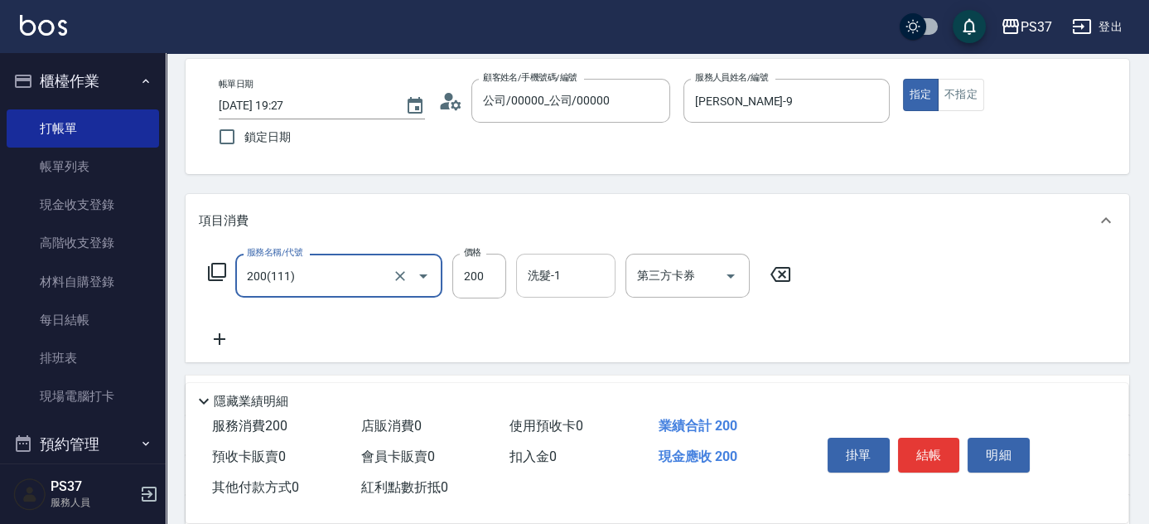
click at [590, 267] on input "洗髮-1" at bounding box center [566, 275] width 84 height 29
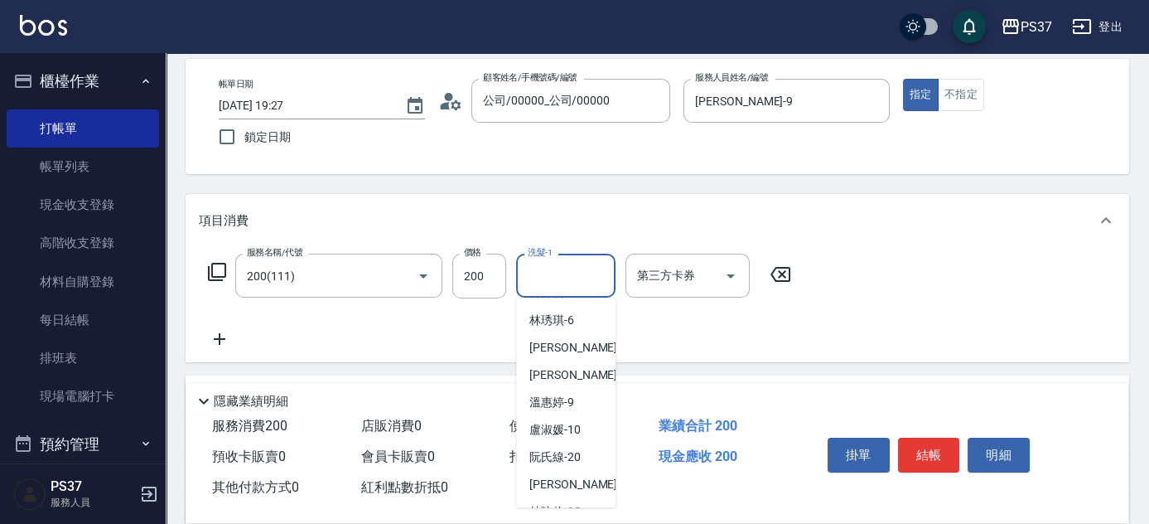
scroll to position [150, 0]
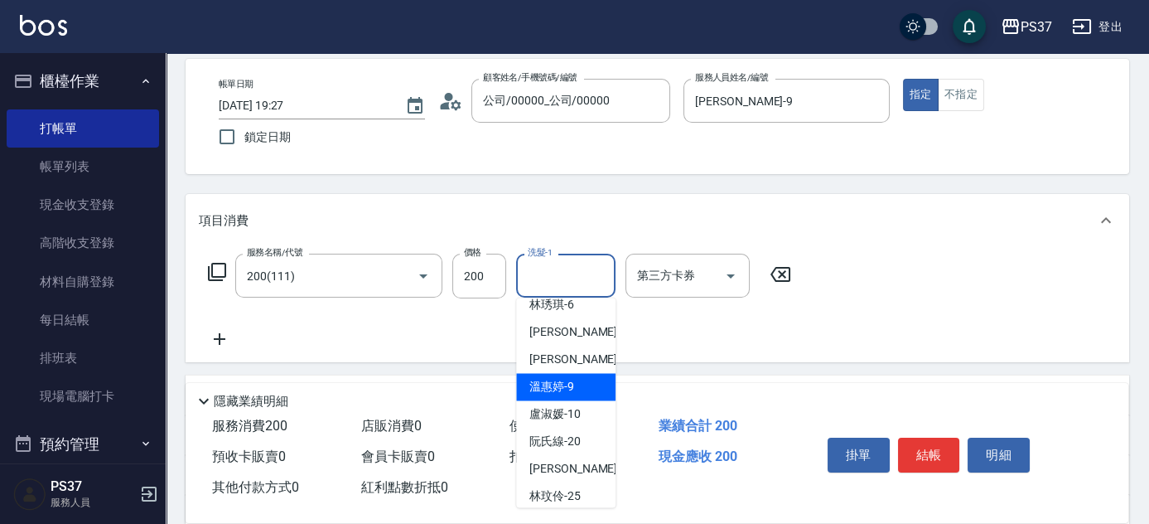
click at [574, 388] on div "[PERSON_NAME]-9" at bounding box center [565, 386] width 99 height 27
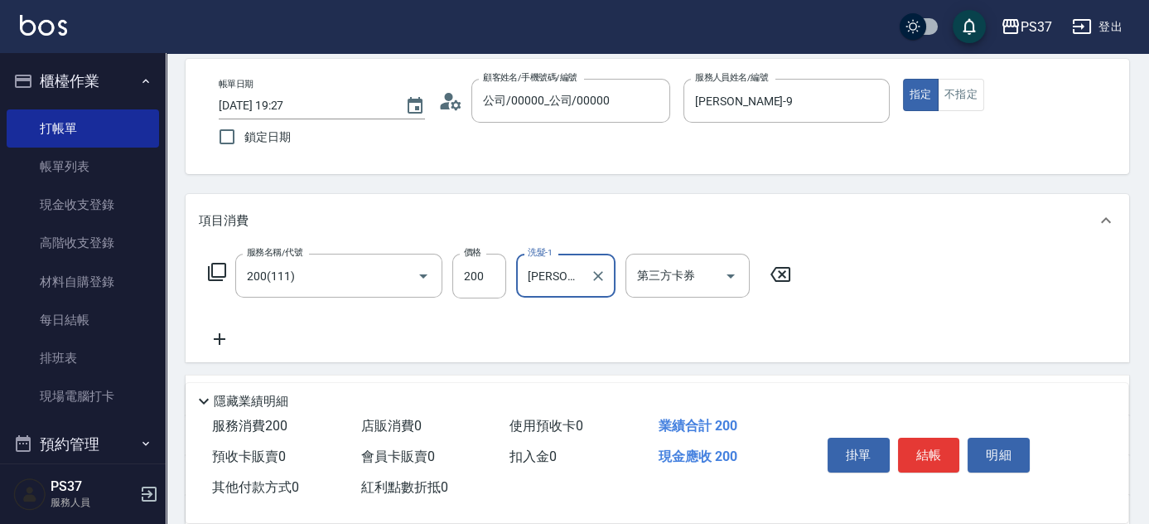
click at [225, 341] on icon at bounding box center [219, 339] width 41 height 20
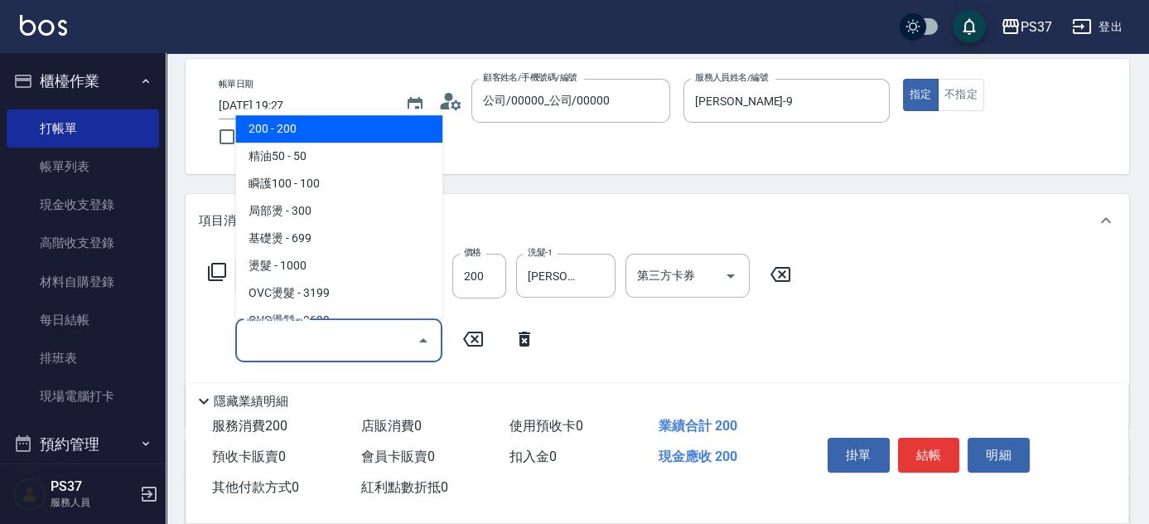
click at [267, 340] on input "服務名稱/代號" at bounding box center [326, 340] width 167 height 29
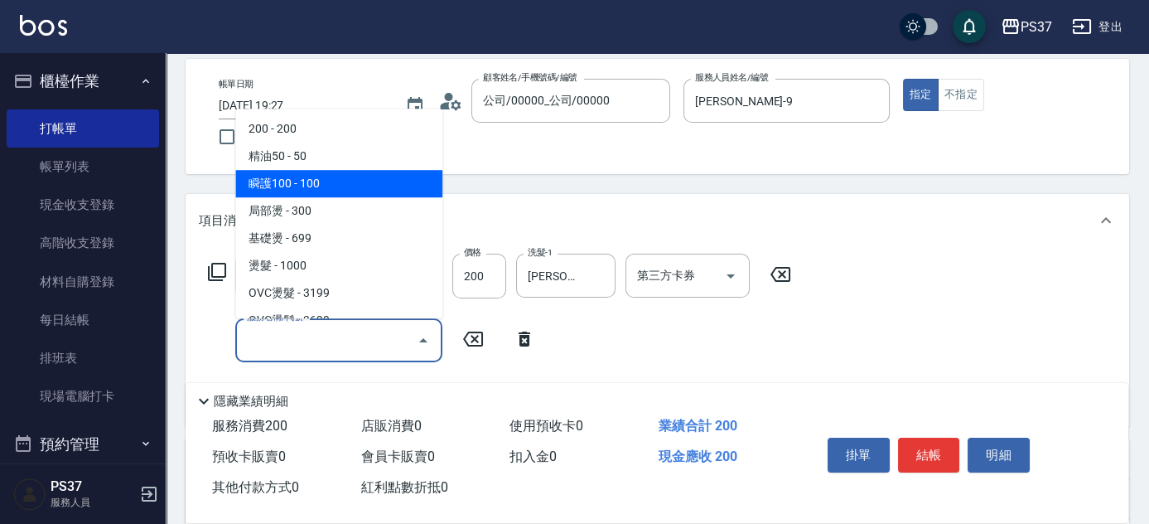
click at [344, 186] on span "瞬護100 - 100" at bounding box center [338, 183] width 207 height 27
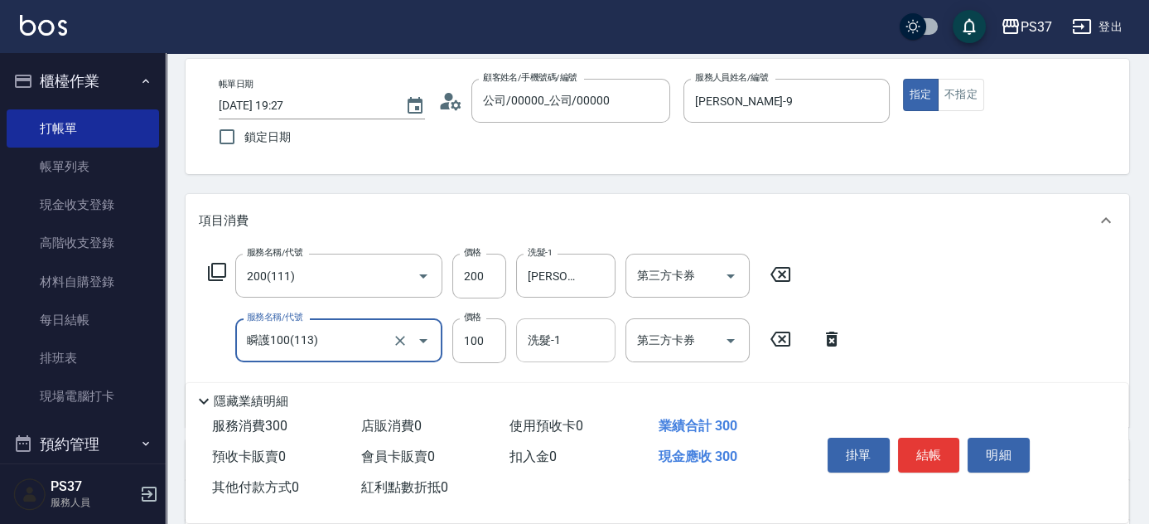
click at [550, 343] on input "洗髮-1" at bounding box center [566, 340] width 84 height 29
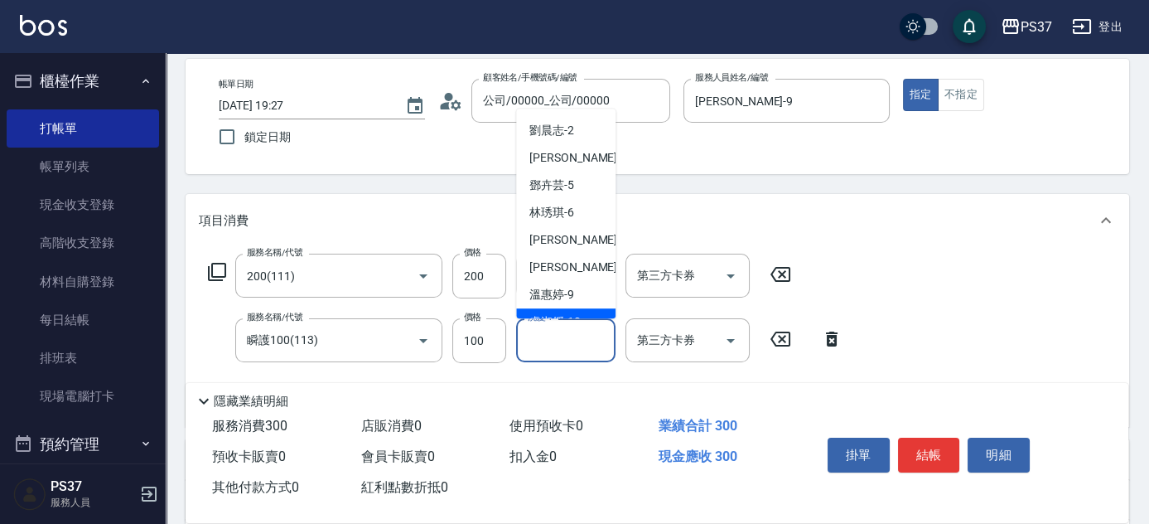
scroll to position [75, 0]
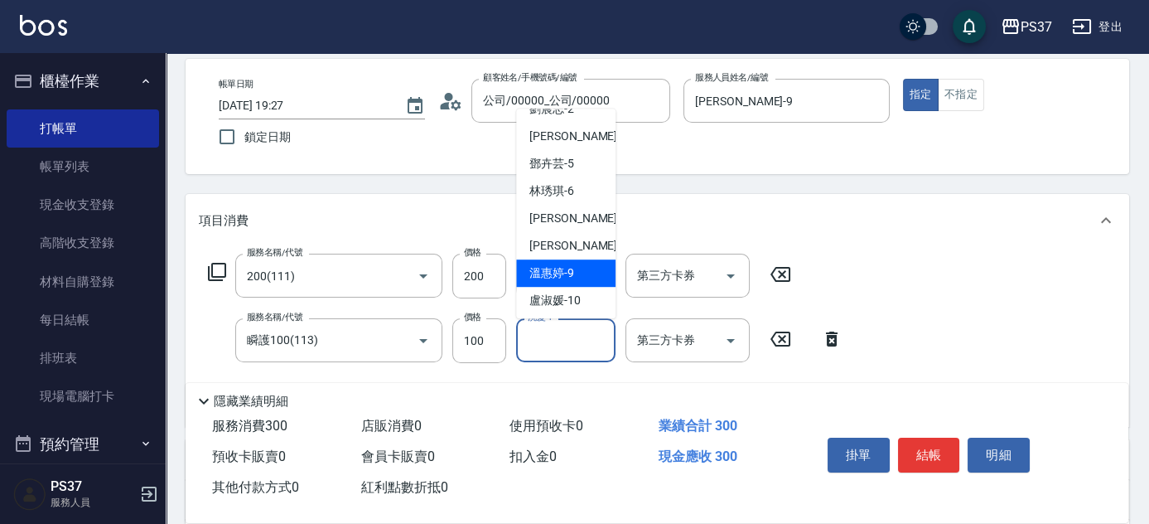
click at [541, 260] on div "[PERSON_NAME]-9" at bounding box center [565, 272] width 99 height 27
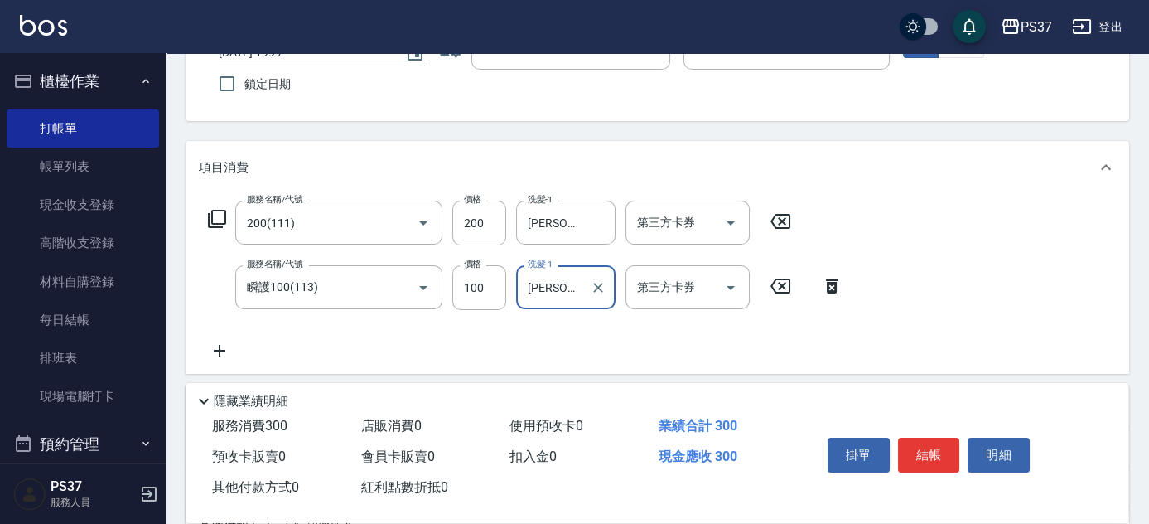
scroll to position [225, 0]
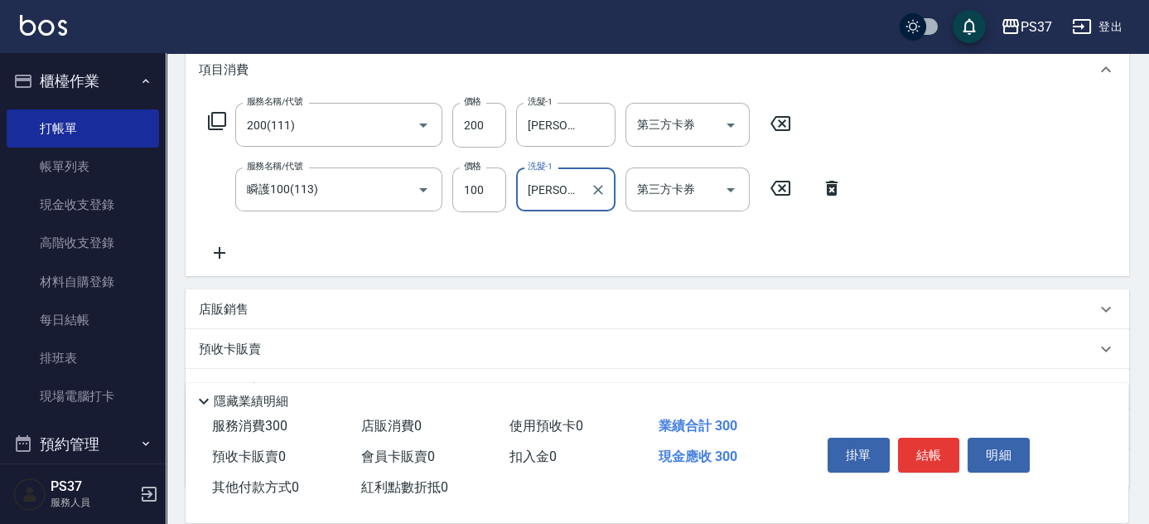
click at [220, 253] on icon at bounding box center [219, 253] width 41 height 20
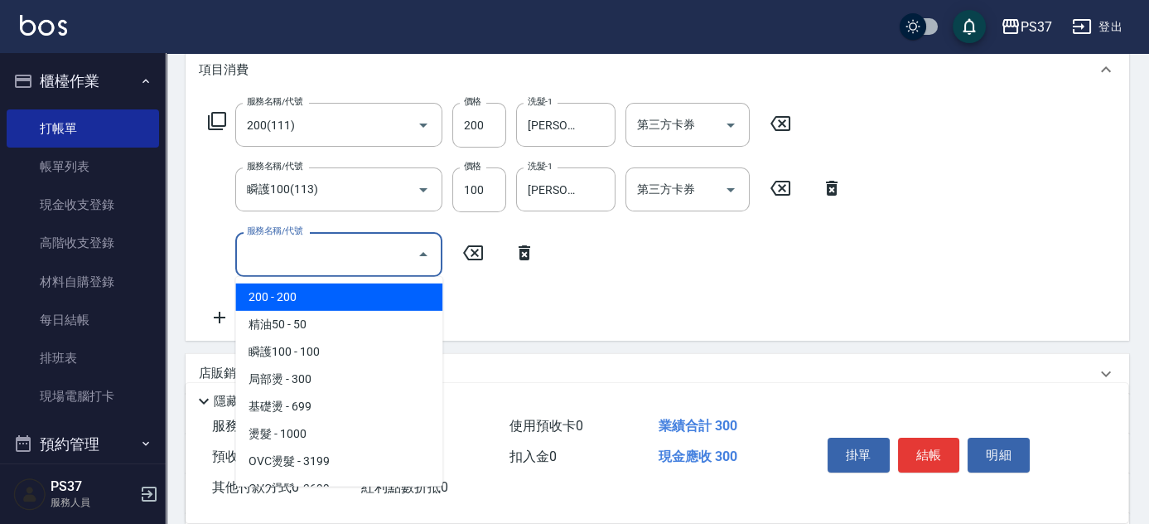
click at [303, 249] on input "服務名稱/代號" at bounding box center [326, 253] width 167 height 29
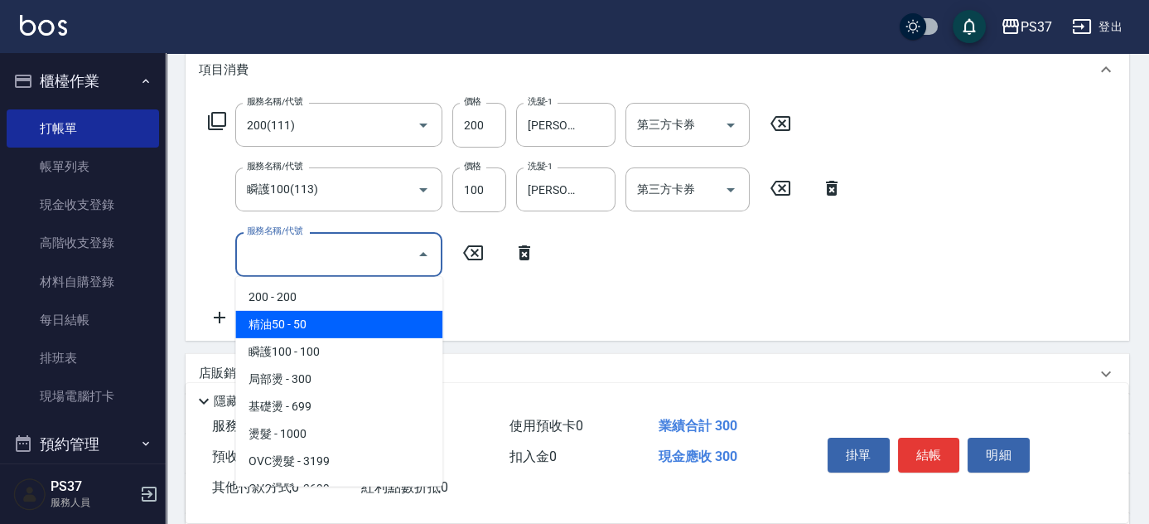
click at [335, 329] on span "精油50 - 50" at bounding box center [338, 324] width 207 height 27
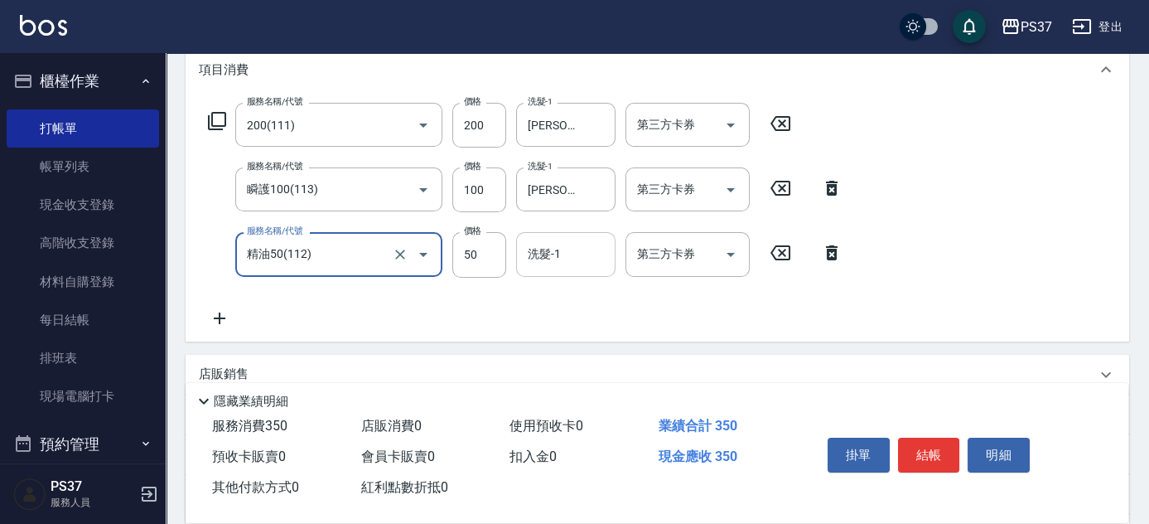
click at [541, 261] on input "洗髮-1" at bounding box center [566, 253] width 84 height 29
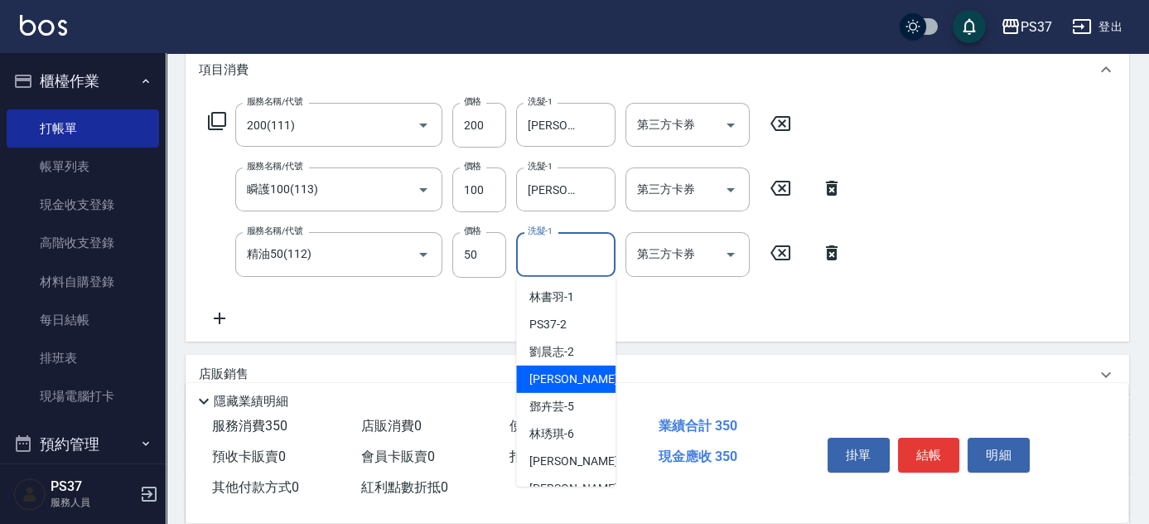
scroll to position [150, 0]
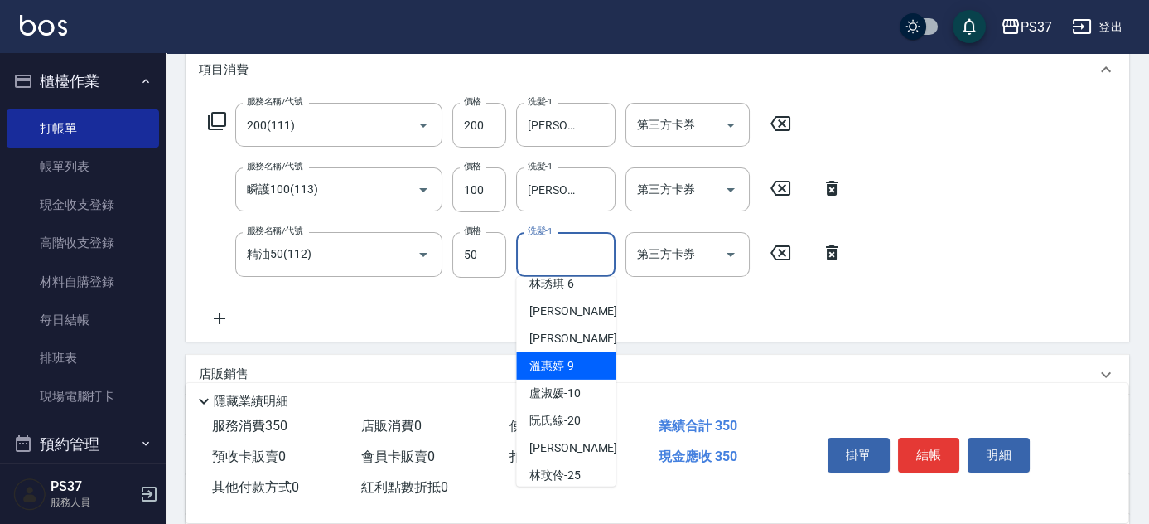
click at [545, 368] on span "[PERSON_NAME]-9" at bounding box center [551, 365] width 45 height 17
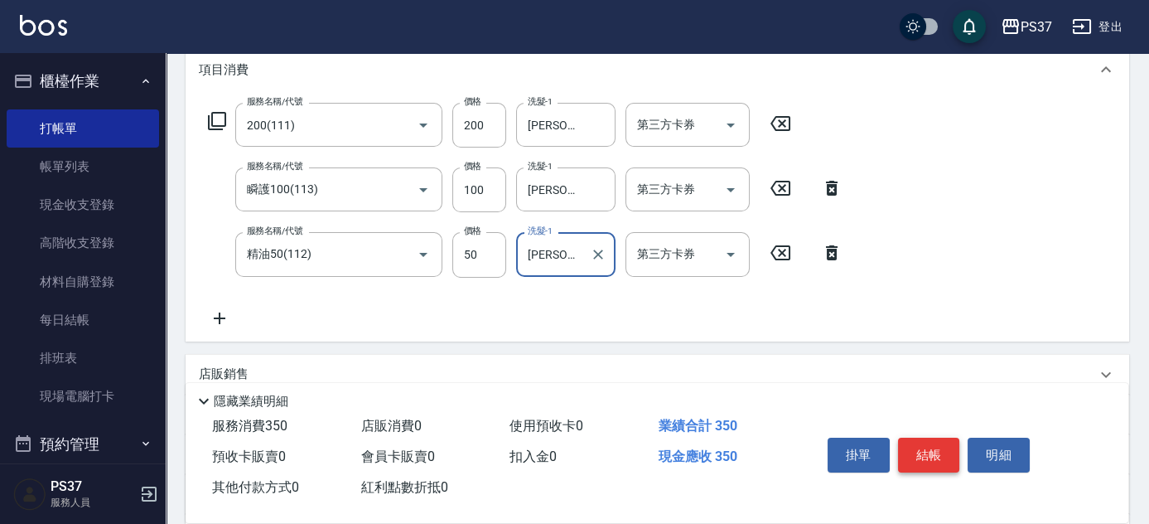
click at [930, 441] on button "結帳" at bounding box center [929, 454] width 62 height 35
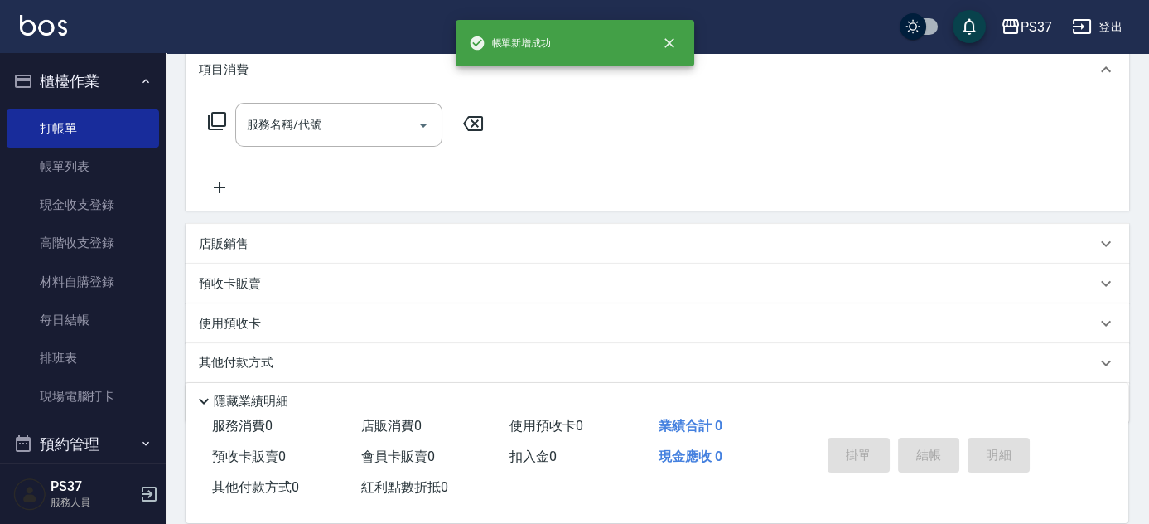
scroll to position [0, 0]
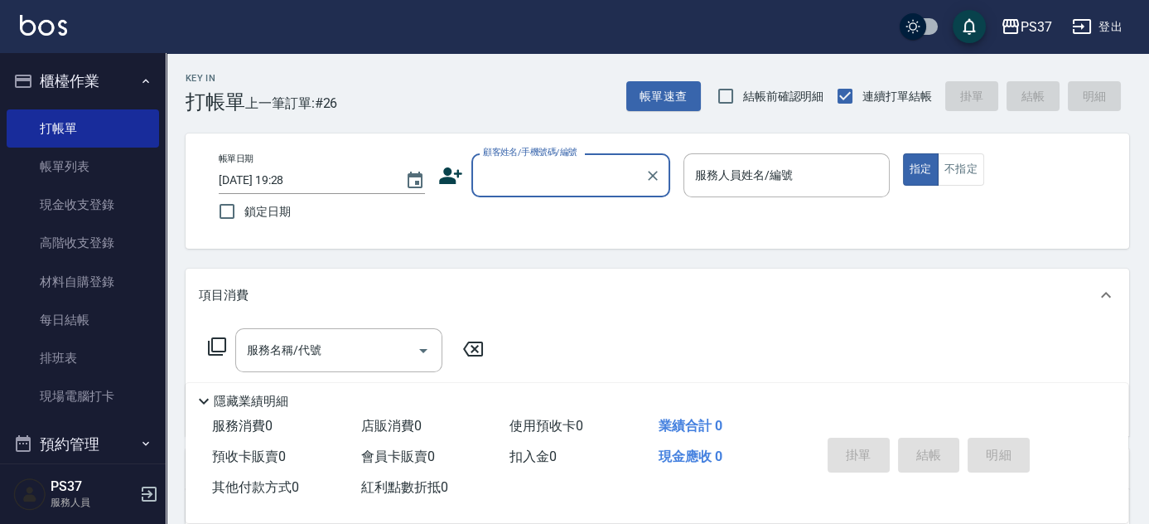
click at [538, 185] on input "顧客姓名/手機號碼/編號" at bounding box center [558, 175] width 159 height 29
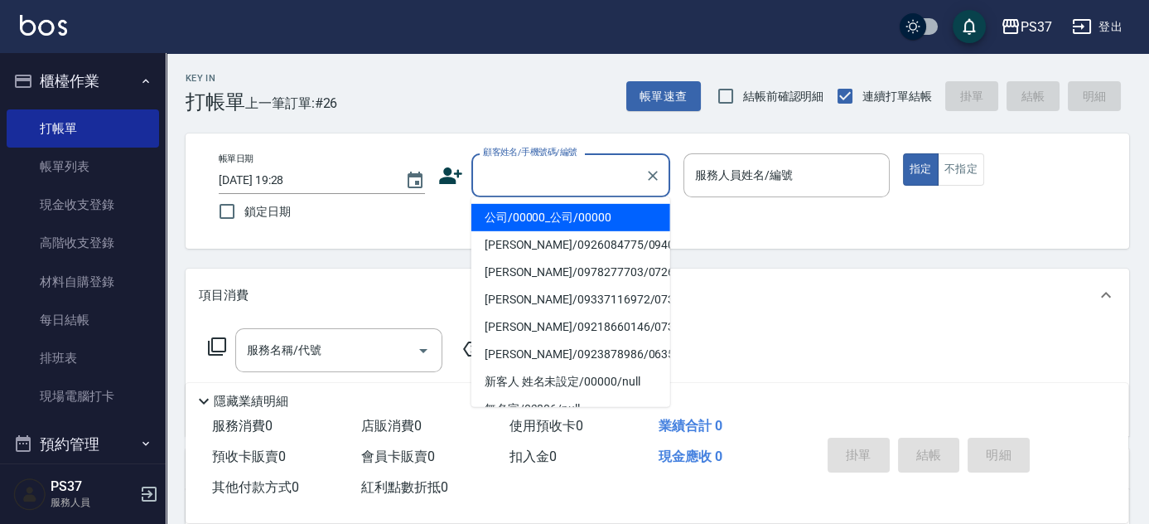
click at [572, 220] on li "公司/00000_公司/00000" at bounding box center [570, 217] width 199 height 27
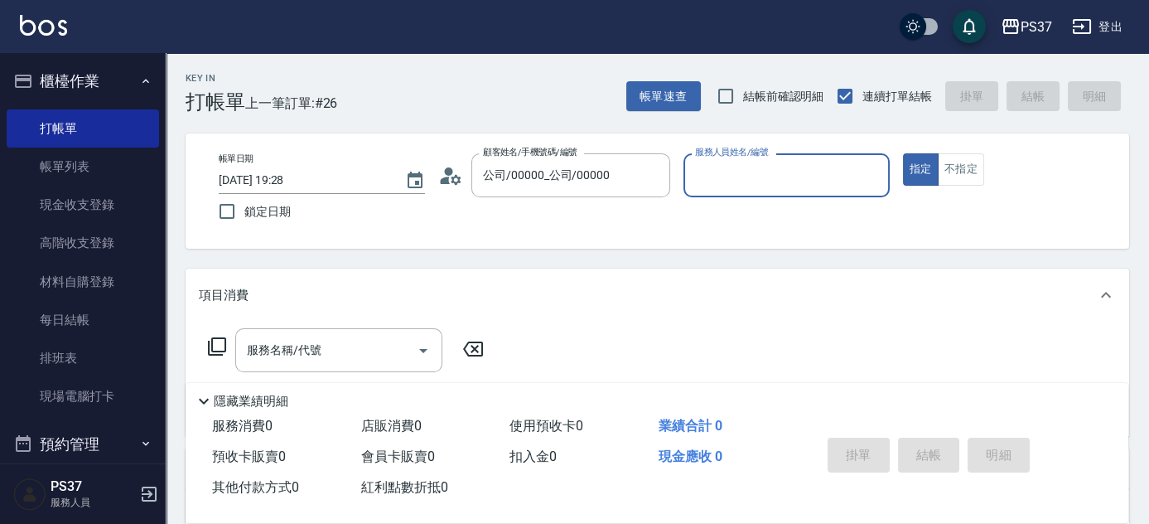
click at [707, 191] on div "服務人員姓名/編號" at bounding box center [786, 175] width 206 height 44
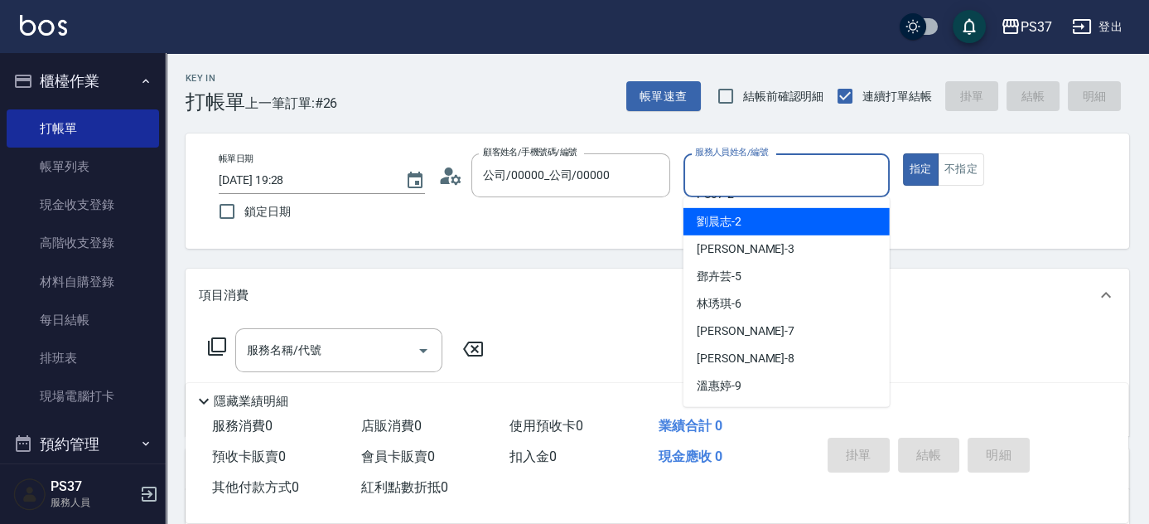
scroll to position [75, 0]
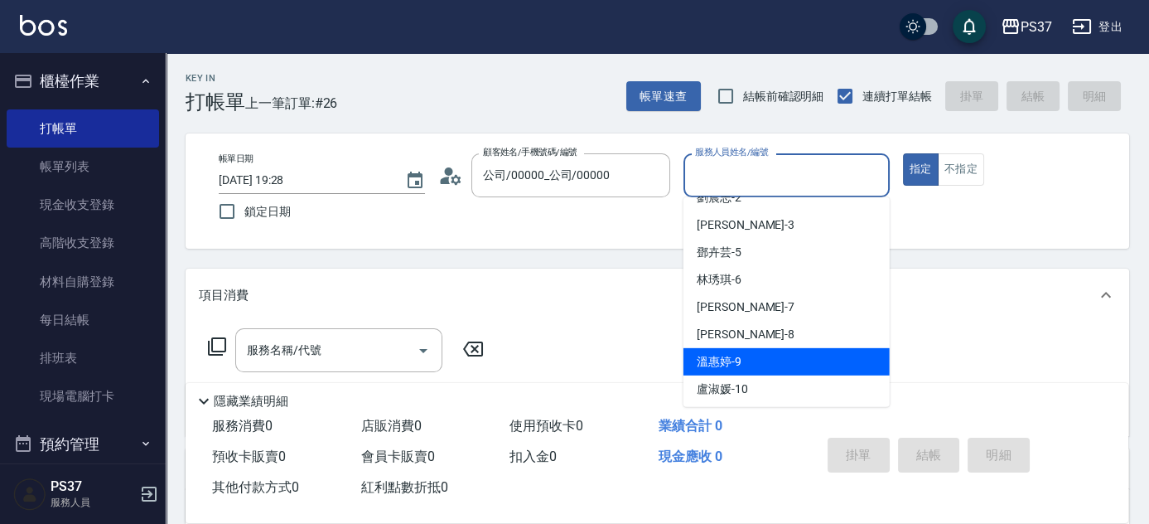
click at [733, 361] on span "[PERSON_NAME]-9" at bounding box center [719, 361] width 45 height 17
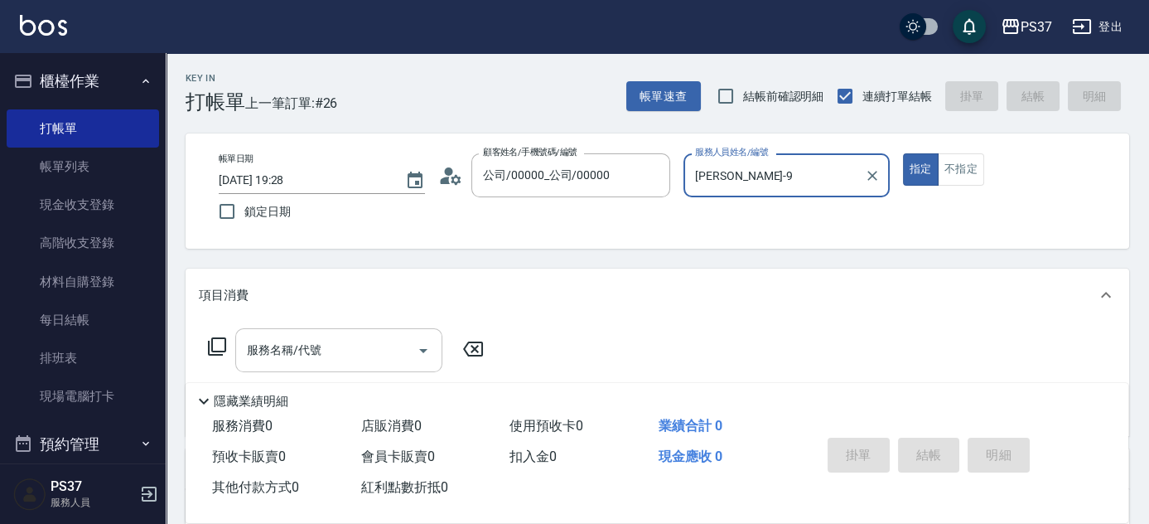
click at [282, 353] on input "服務名稱/代號" at bounding box center [326, 349] width 167 height 29
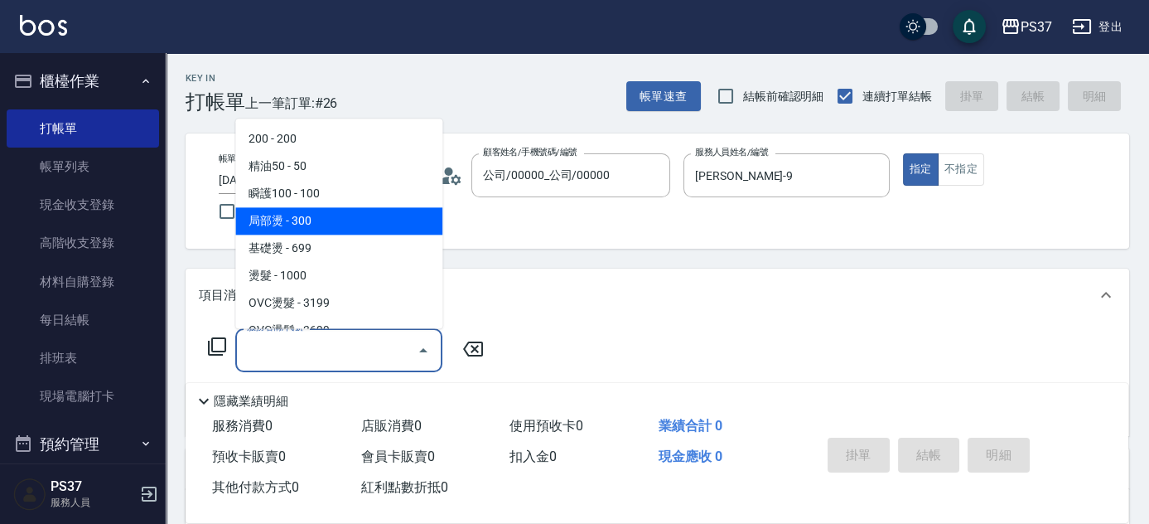
click at [315, 203] on span "瞬護100 - 100" at bounding box center [338, 194] width 207 height 27
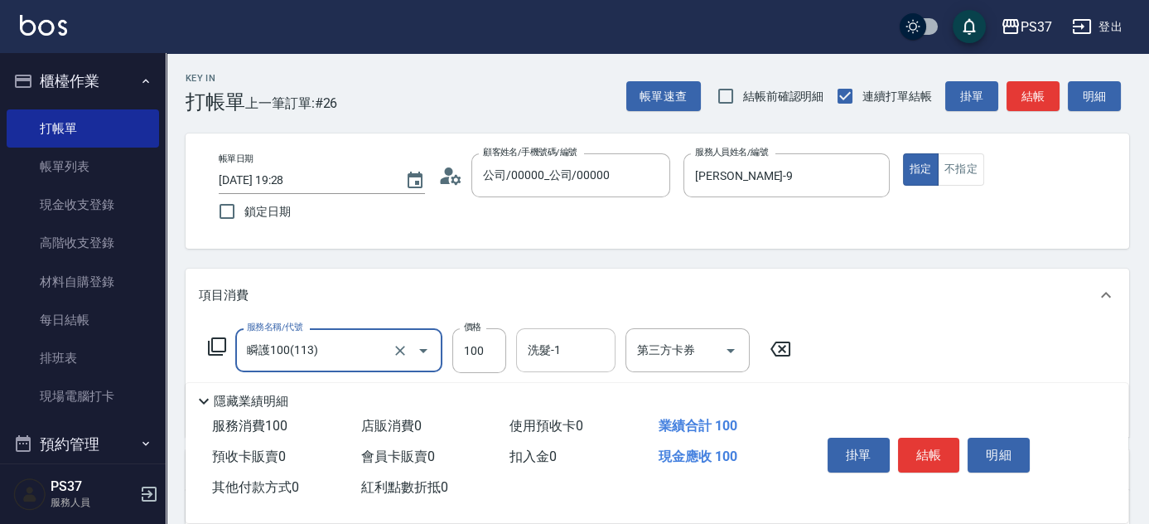
click at [577, 354] on input "洗髮-1" at bounding box center [566, 349] width 84 height 29
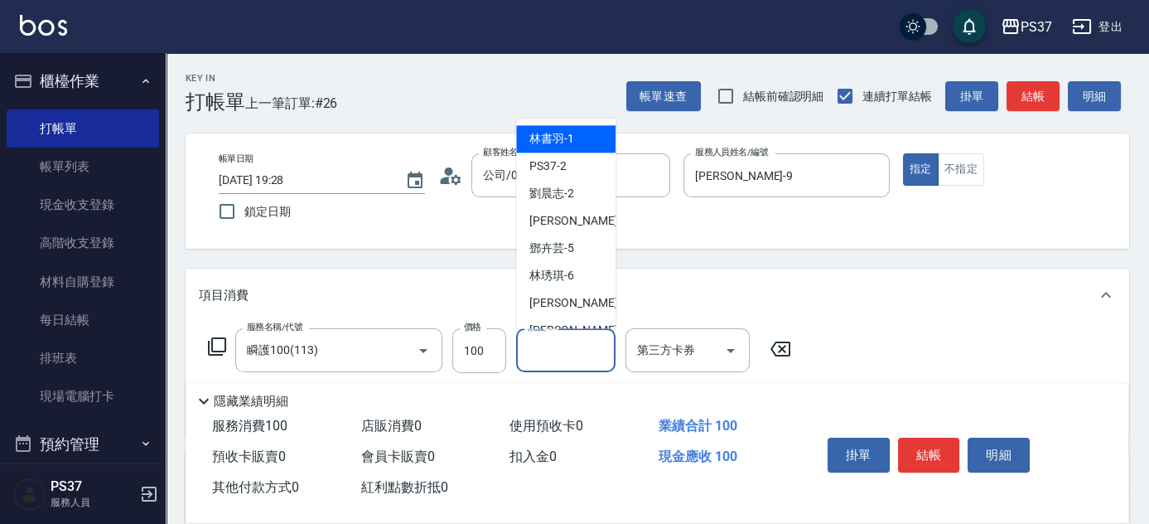
click at [557, 143] on span "[PERSON_NAME]-1" at bounding box center [551, 139] width 45 height 17
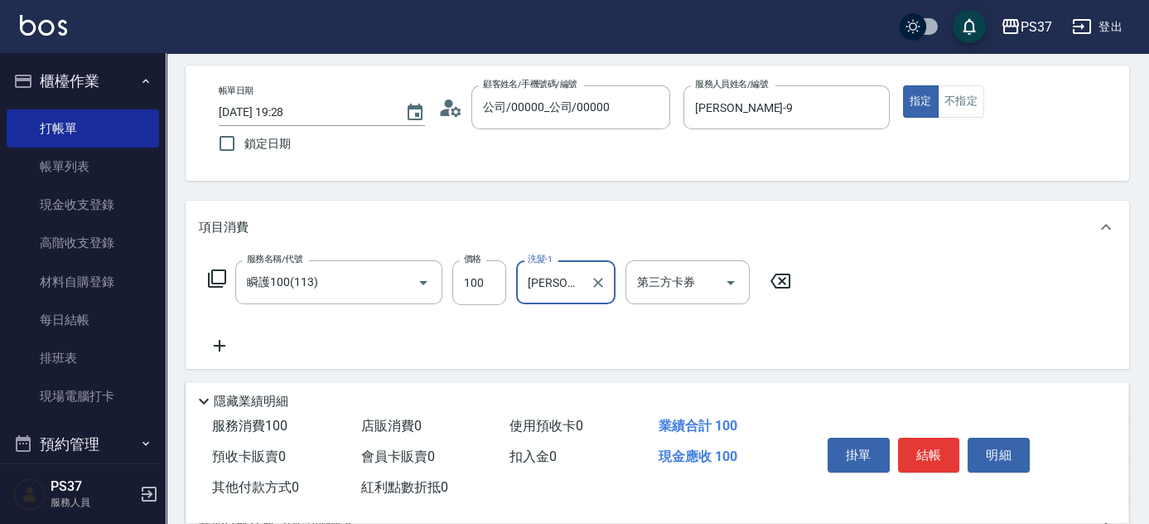
scroll to position [150, 0]
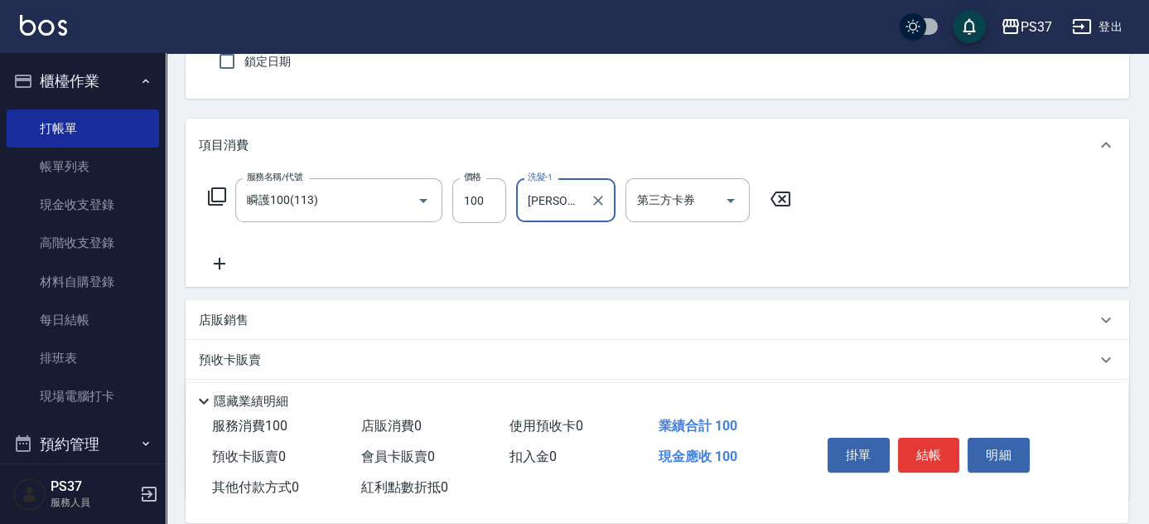
click at [224, 260] on icon at bounding box center [219, 263] width 41 height 20
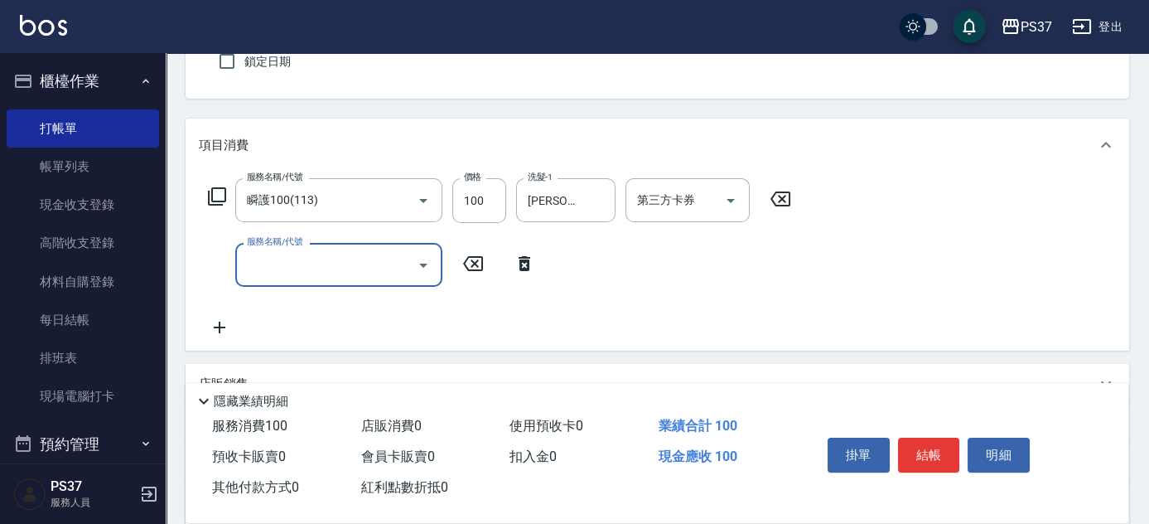
click at [263, 271] on input "服務名稱/代號" at bounding box center [326, 264] width 167 height 29
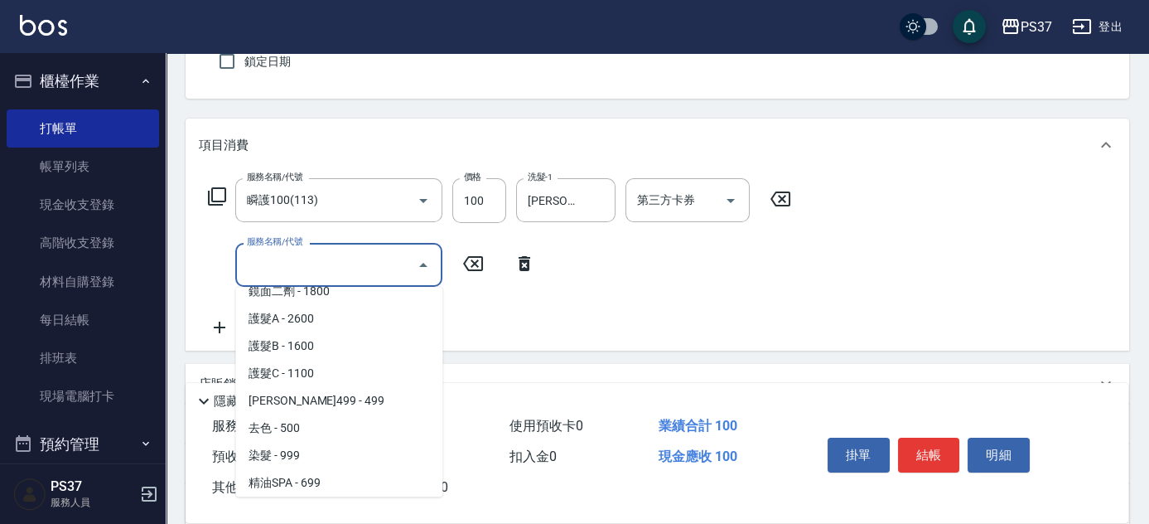
scroll to position [903, 0]
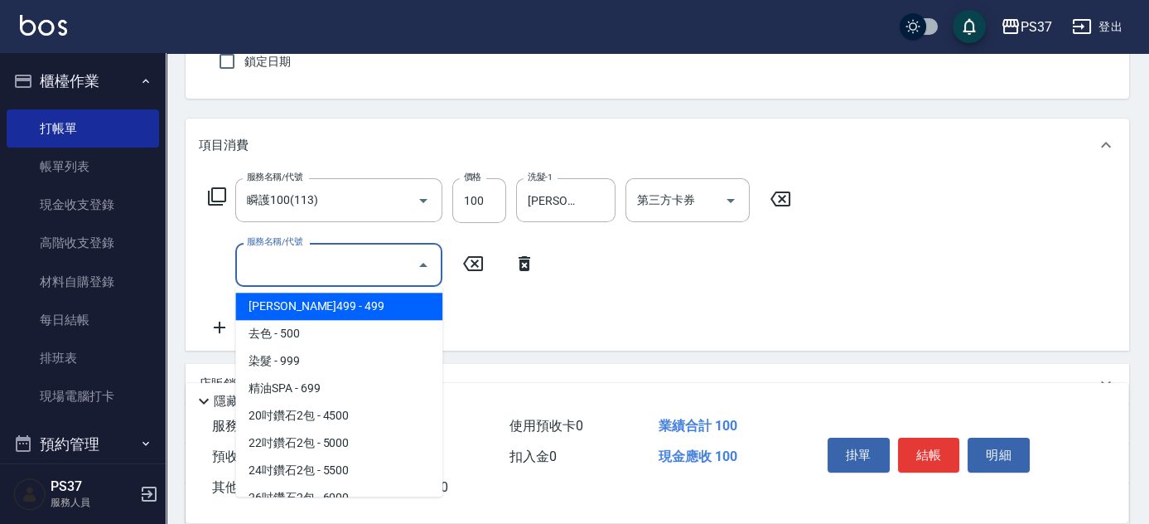
click at [345, 308] on span "[PERSON_NAME]499 - 499" at bounding box center [338, 305] width 207 height 27
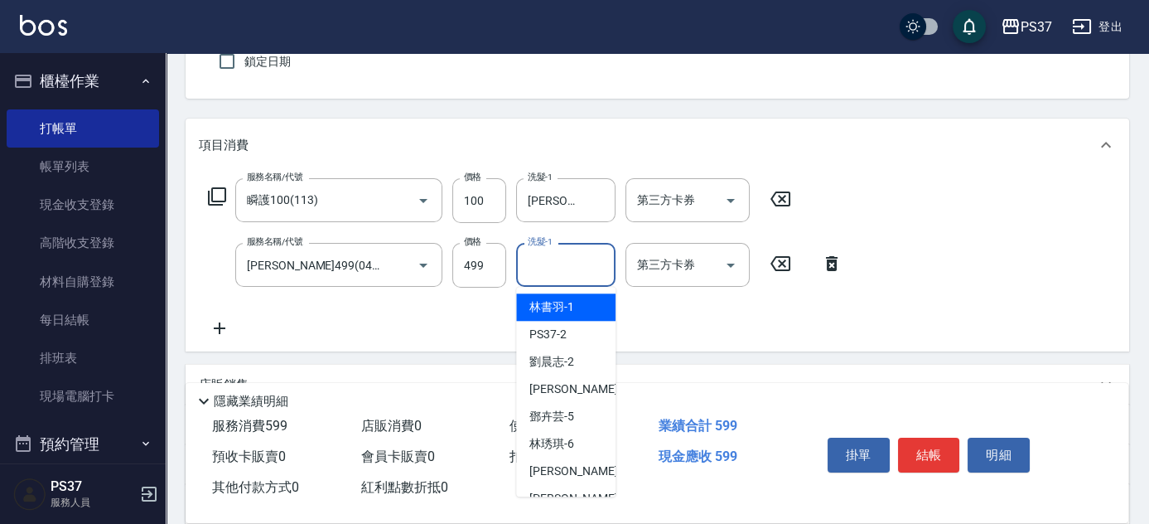
click at [553, 266] on input "洗髮-1" at bounding box center [566, 264] width 84 height 29
click at [560, 310] on span "[PERSON_NAME]-1" at bounding box center [551, 306] width 45 height 17
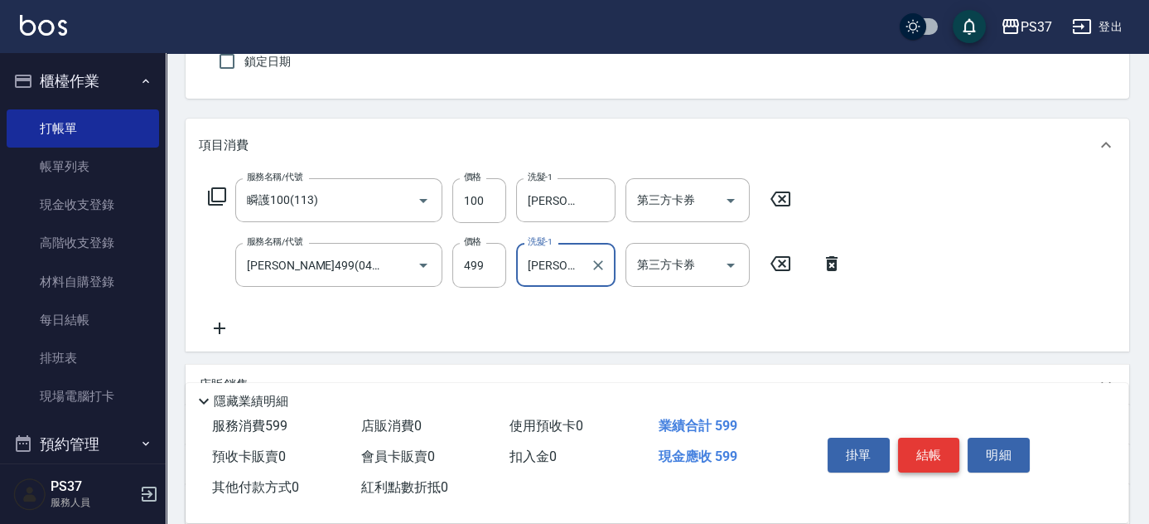
click at [912, 452] on button "結帳" at bounding box center [929, 454] width 62 height 35
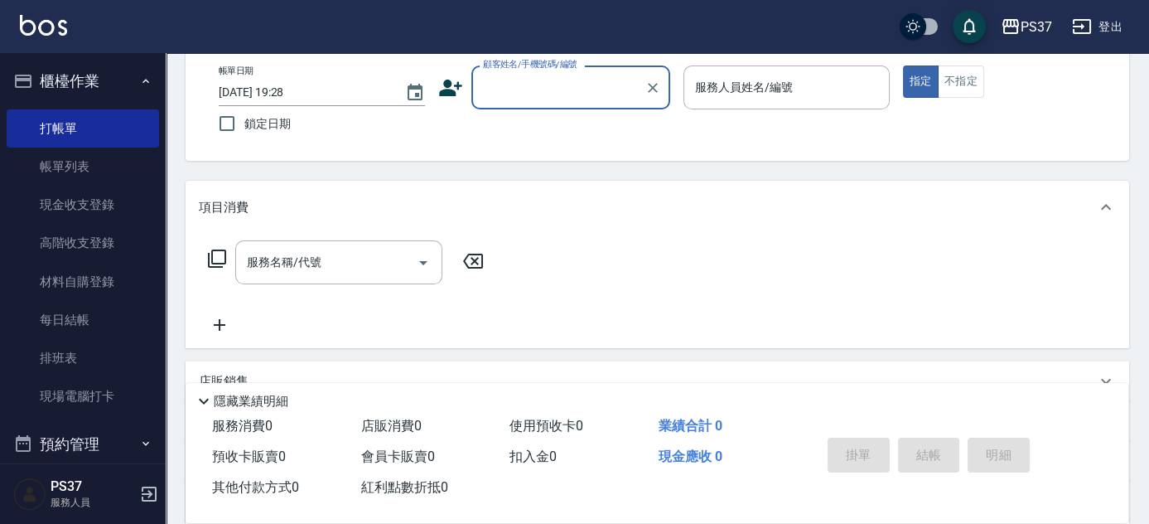
scroll to position [0, 0]
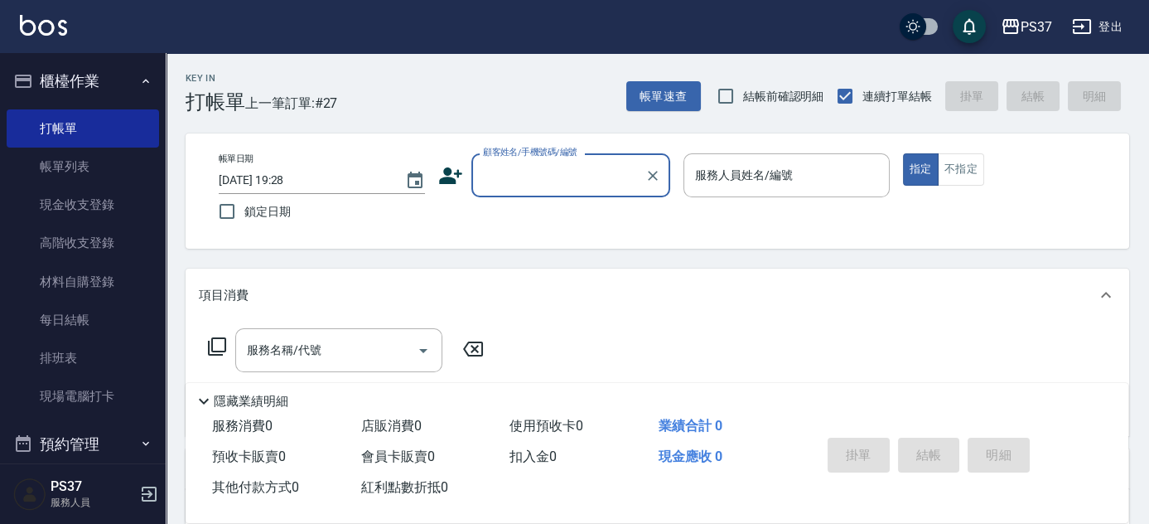
click at [541, 181] on input "顧客姓名/手機號碼/編號" at bounding box center [558, 175] width 159 height 29
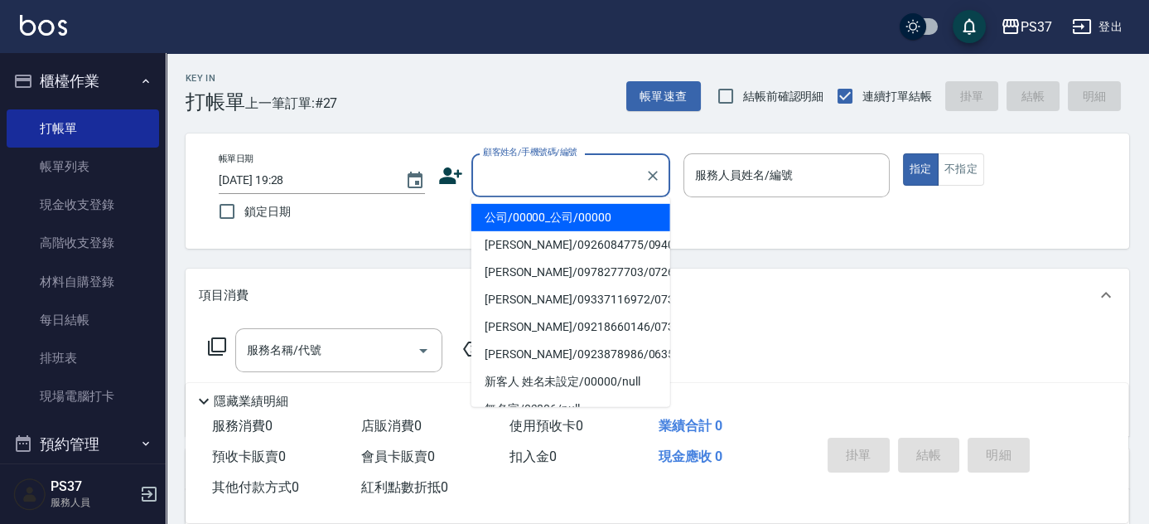
click at [549, 215] on li "公司/00000_公司/00000" at bounding box center [570, 217] width 199 height 27
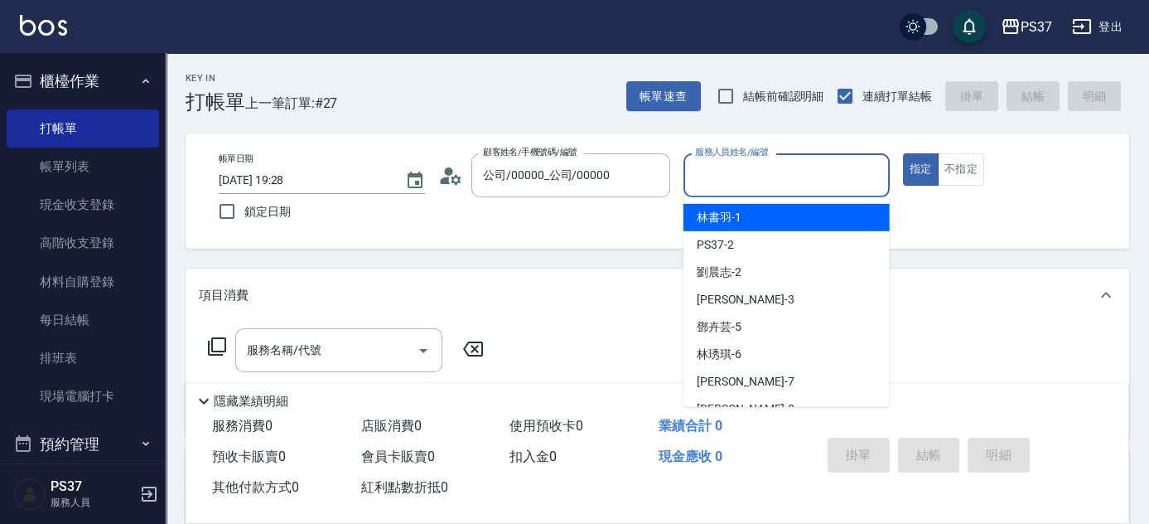
click at [755, 177] on input "服務人員姓名/編號" at bounding box center [786, 175] width 191 height 29
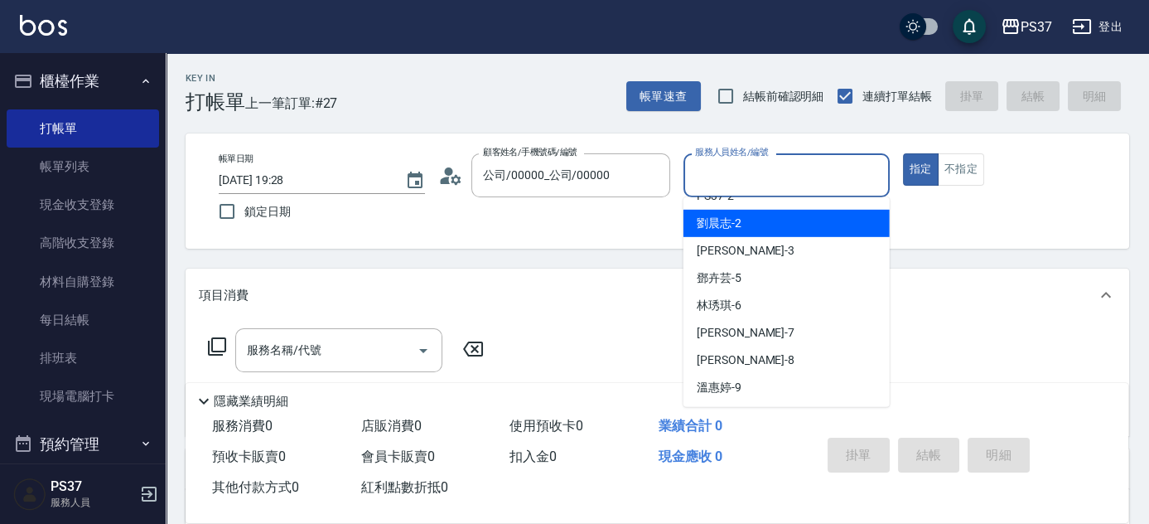
scroll to position [75, 0]
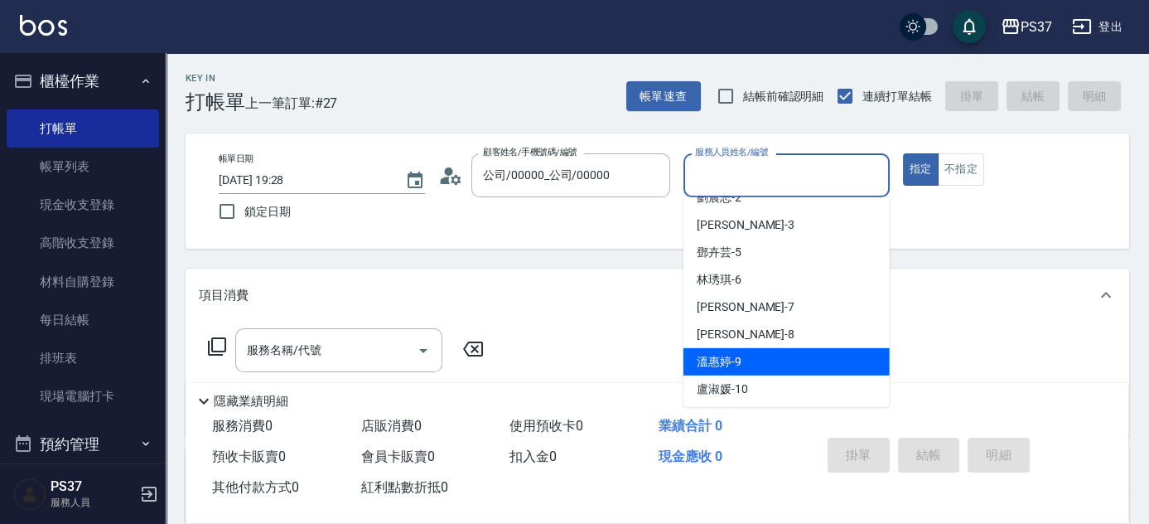
click at [766, 353] on div "[PERSON_NAME]-9" at bounding box center [786, 361] width 206 height 27
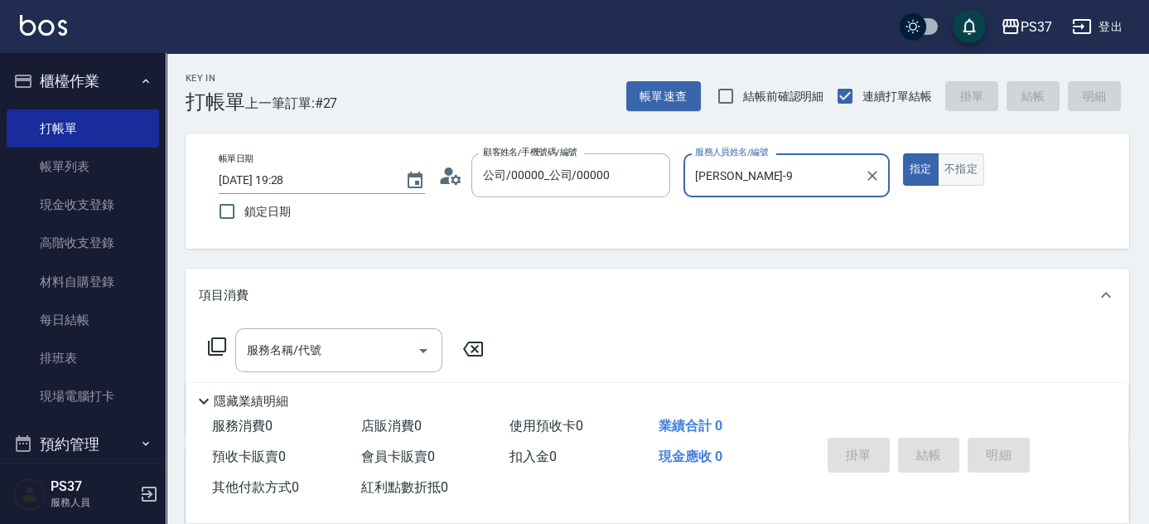
click at [965, 165] on button "不指定" at bounding box center [961, 169] width 46 height 32
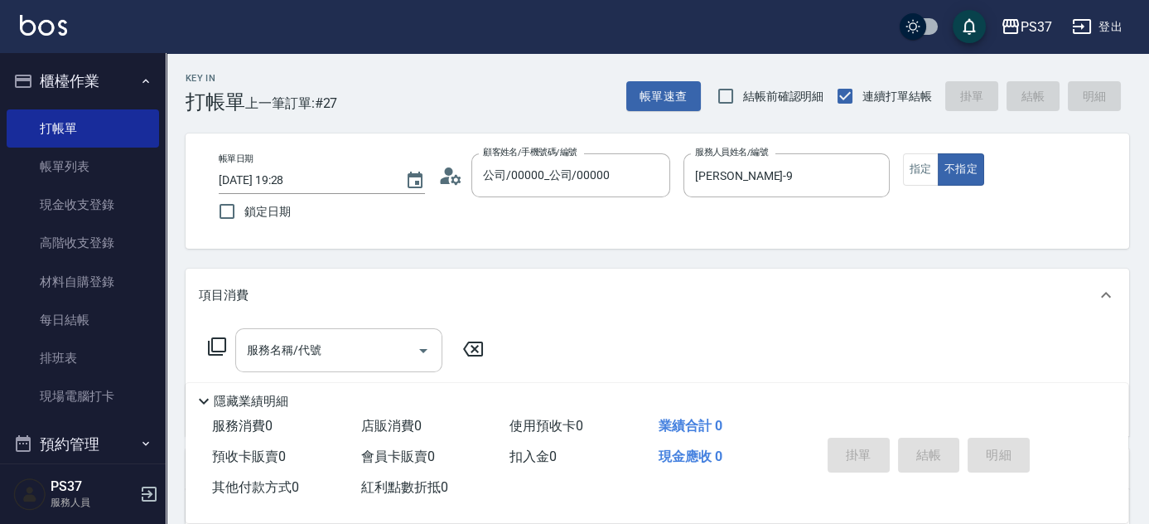
click at [331, 350] on input "服務名稱/代號" at bounding box center [326, 349] width 167 height 29
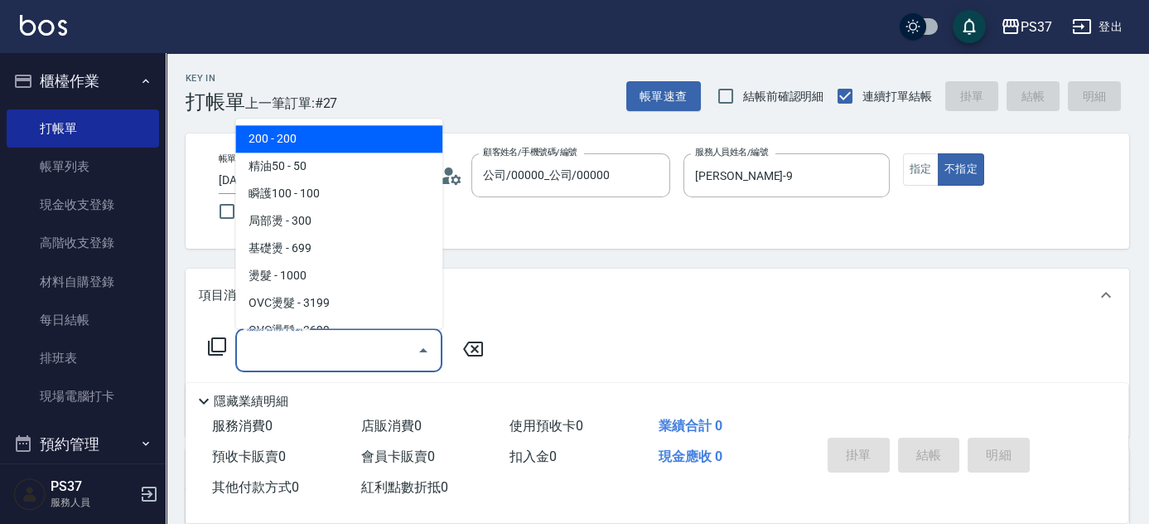
click at [311, 144] on span "200 - 200" at bounding box center [338, 139] width 207 height 27
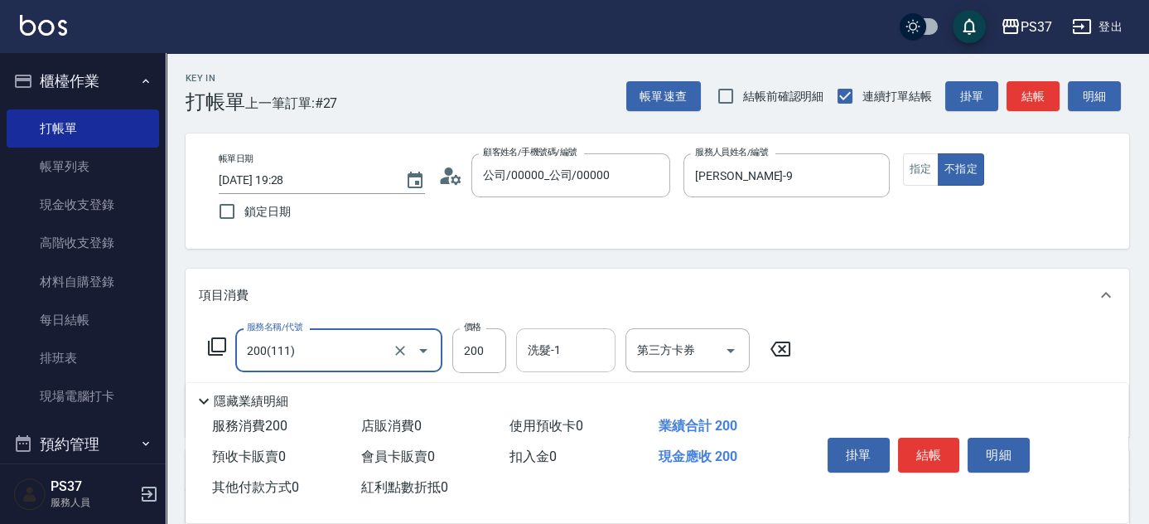
click at [567, 357] on input "洗髮-1" at bounding box center [566, 349] width 84 height 29
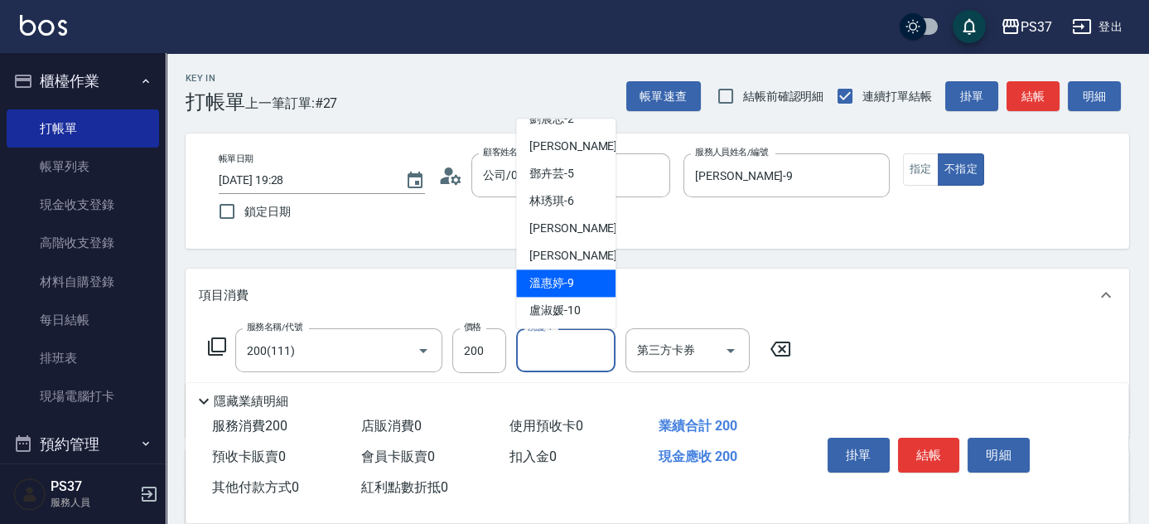
click at [550, 277] on span "[PERSON_NAME]-9" at bounding box center [551, 283] width 45 height 17
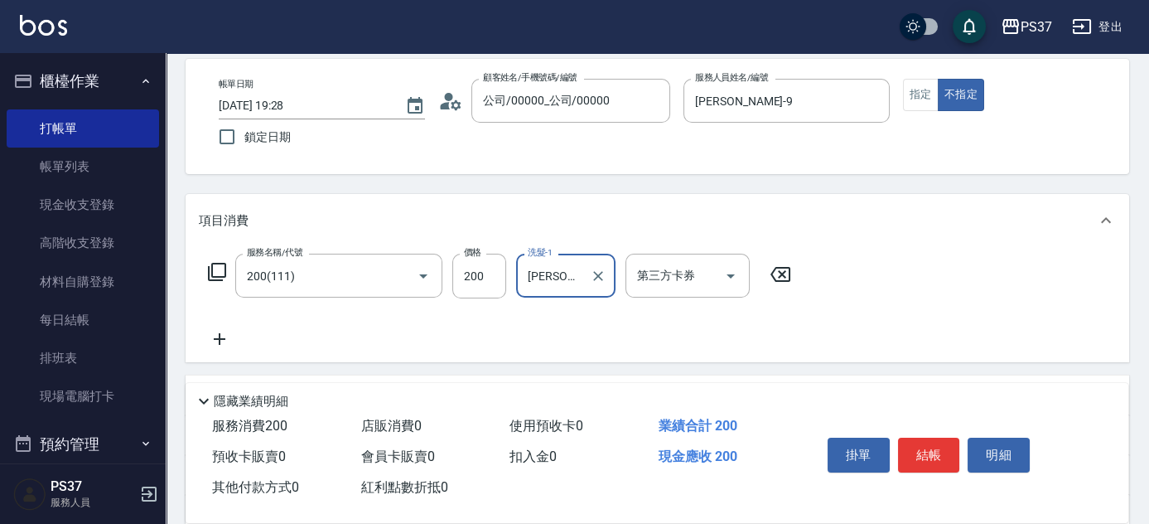
click at [224, 337] on icon at bounding box center [219, 339] width 41 height 20
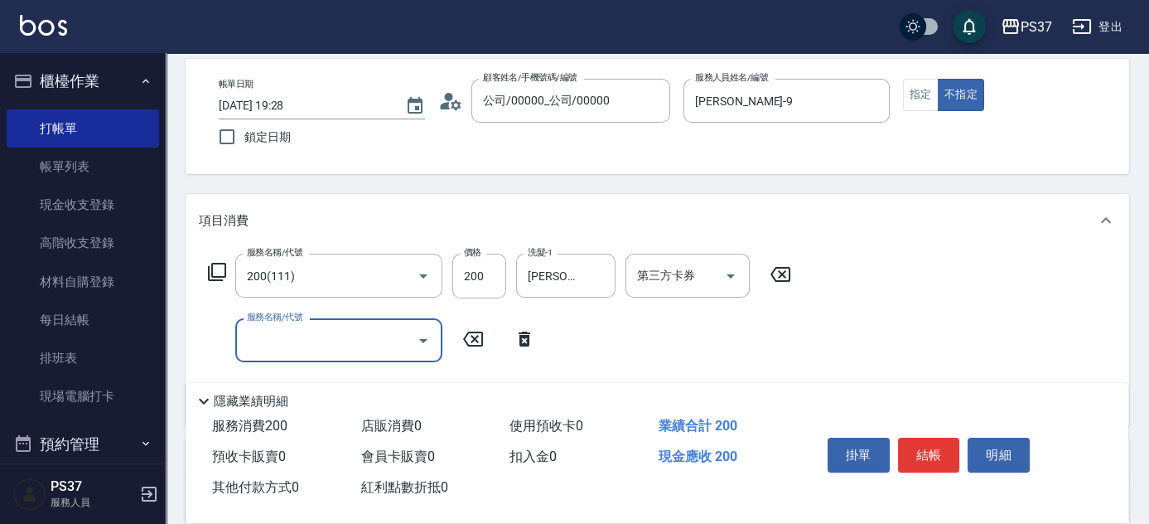
click at [281, 345] on input "服務名稱/代號" at bounding box center [326, 340] width 167 height 29
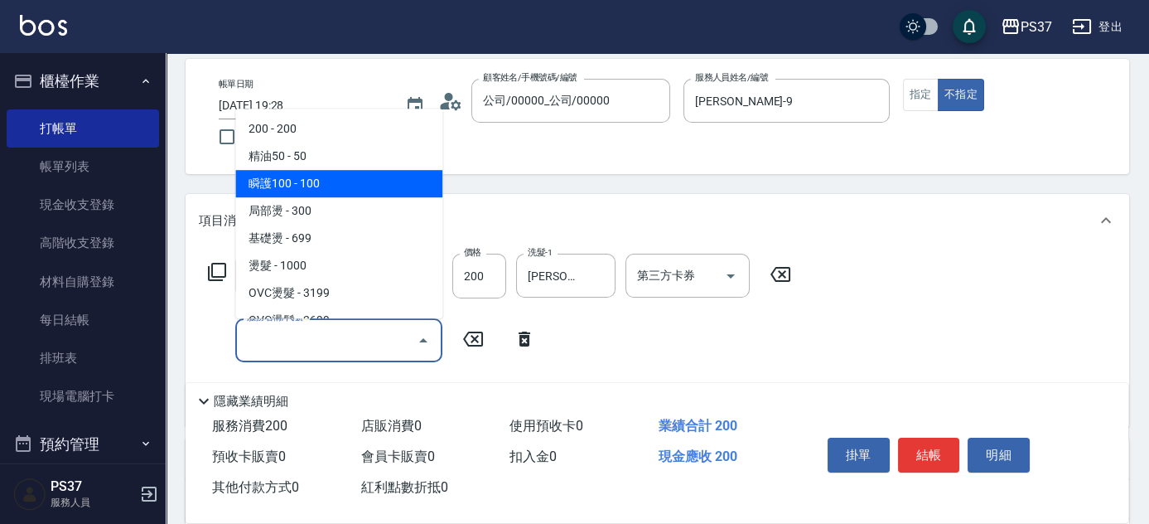
click at [321, 191] on span "瞬護100 - 100" at bounding box center [338, 183] width 207 height 27
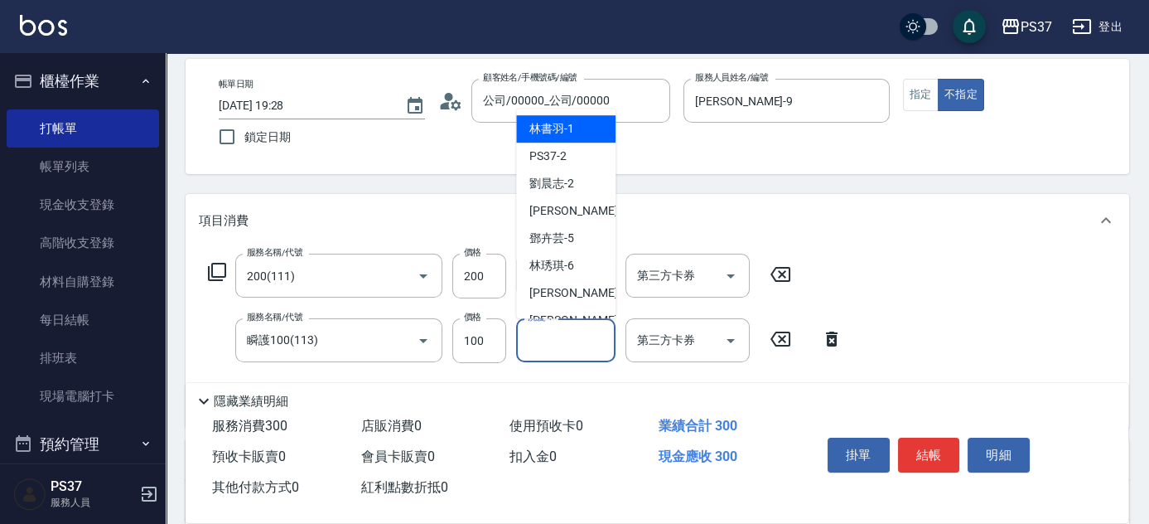
click at [530, 346] on input "洗髮-1" at bounding box center [566, 340] width 84 height 29
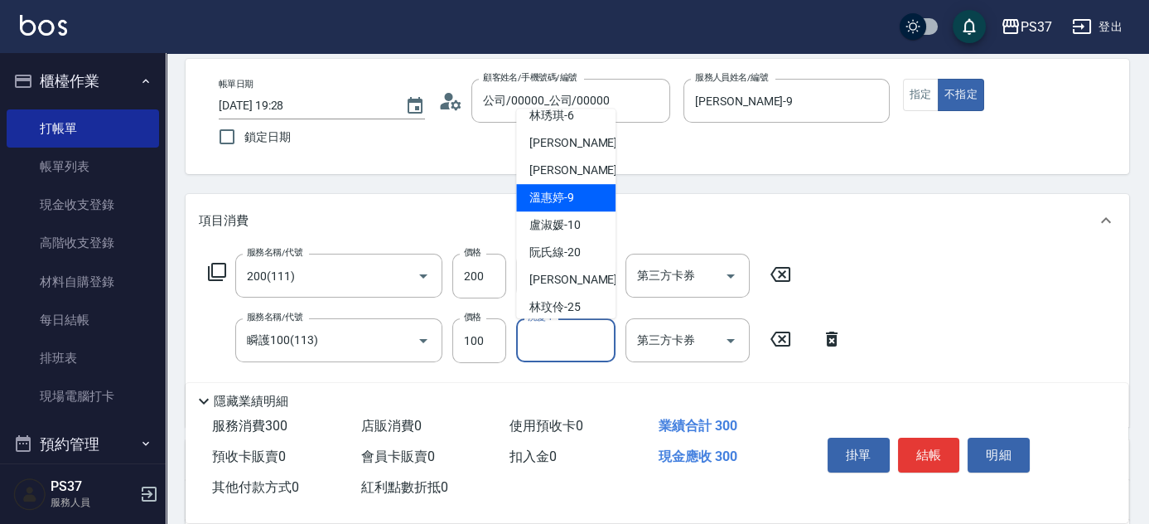
click at [528, 202] on div "[PERSON_NAME]-9" at bounding box center [565, 197] width 99 height 27
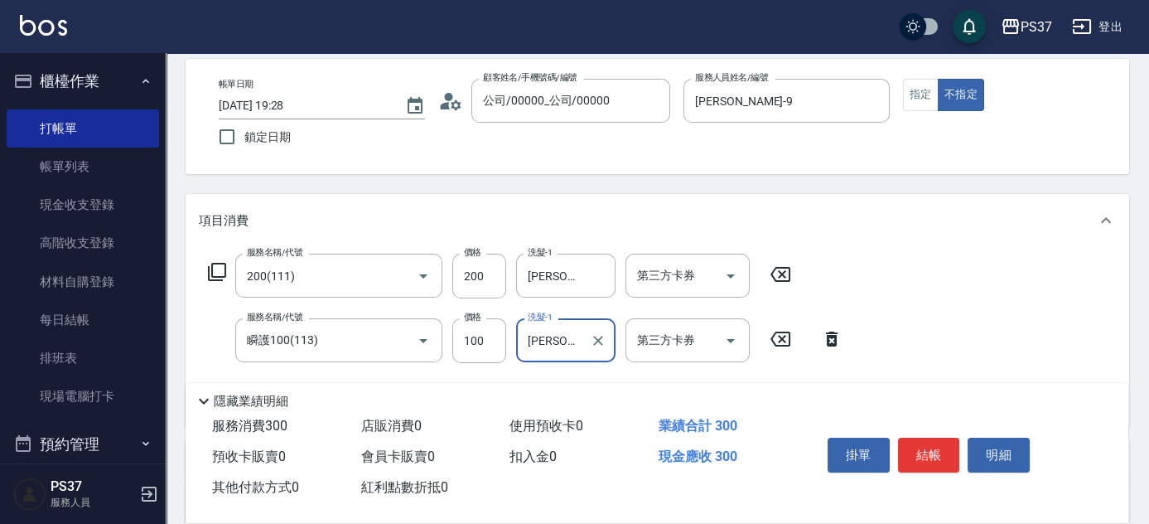
drag, startPoint x: 528, startPoint y: 208, endPoint x: 898, endPoint y: 311, distance: 384.2
click at [898, 311] on div "服務名稱/代號 200(111) 服務名稱/代號 價格 200 價格 洗髮-1 [PERSON_NAME]-9 洗髮-1 第三方卡券 第三方卡券 服務名稱/代…" at bounding box center [657, 337] width 943 height 180
click at [943, 451] on button "結帳" at bounding box center [929, 454] width 62 height 35
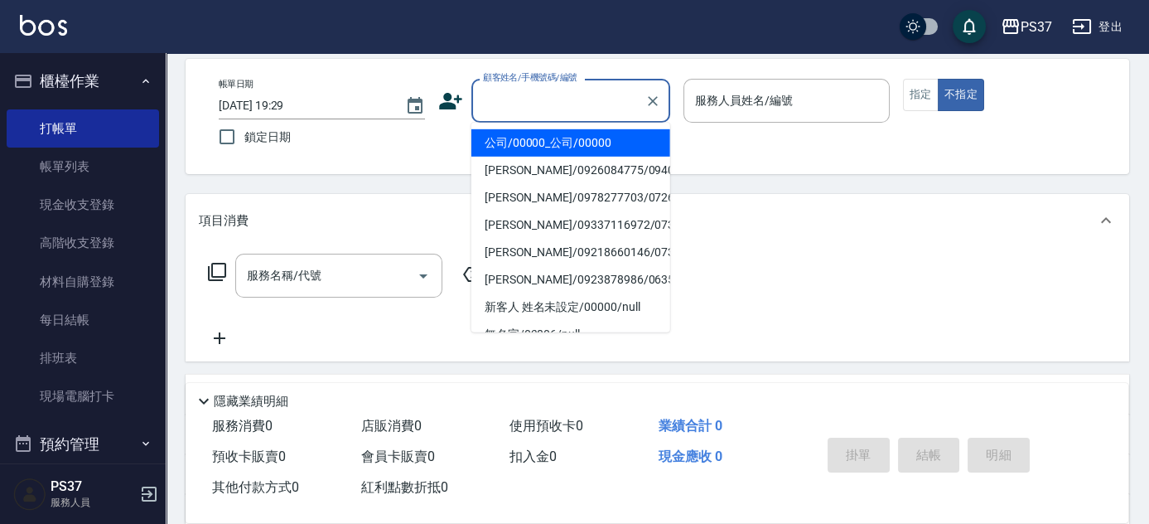
click at [561, 112] on input "顧客姓名/手機號碼/編號" at bounding box center [558, 100] width 159 height 29
click at [571, 154] on li "公司/00000_公司/00000" at bounding box center [570, 142] width 199 height 27
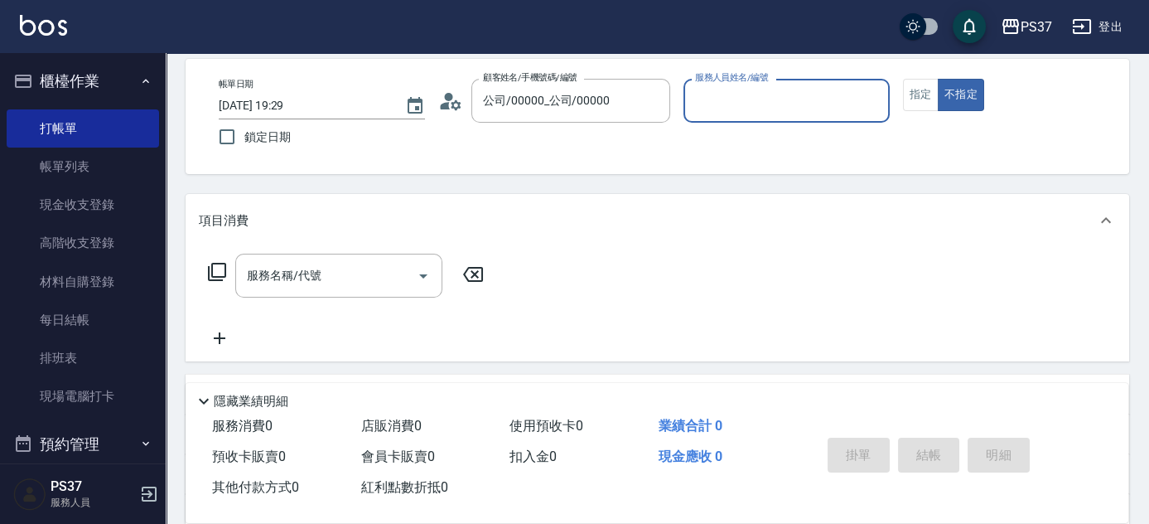
click at [730, 105] on input "服務人員姓名/編號" at bounding box center [786, 100] width 191 height 29
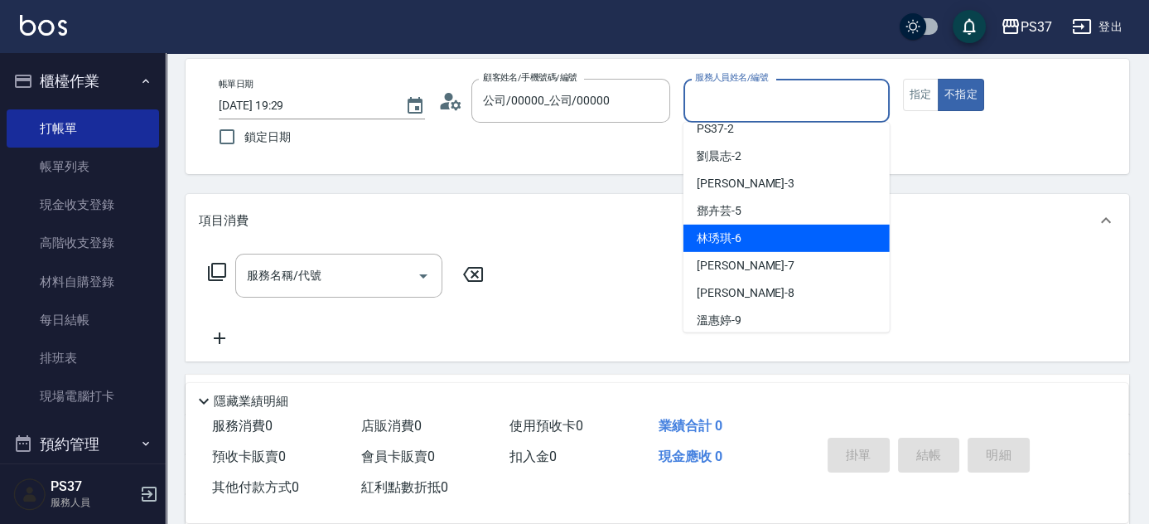
scroll to position [75, 0]
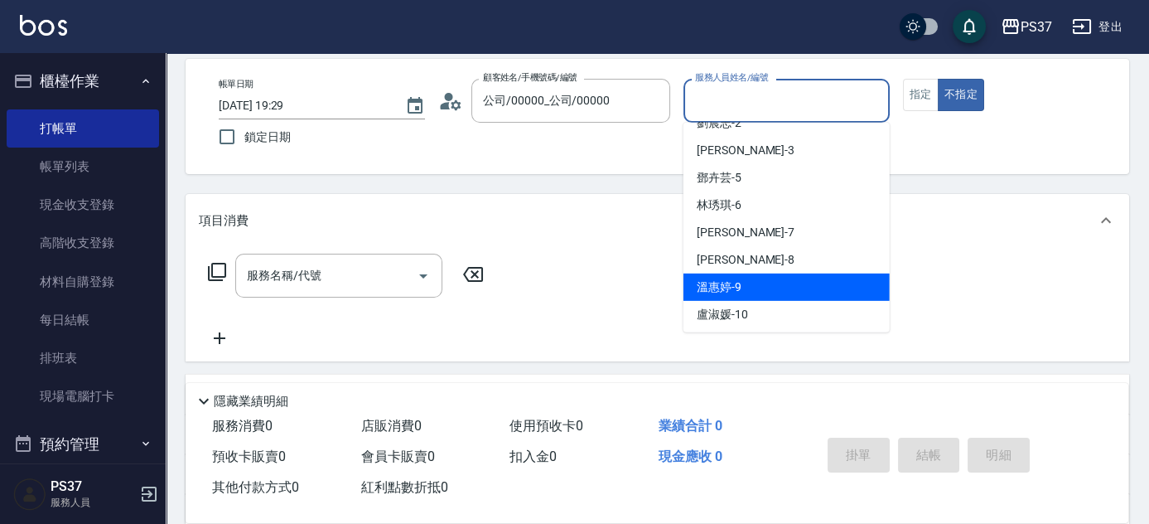
click at [747, 288] on div "[PERSON_NAME]-9" at bounding box center [786, 286] width 206 height 27
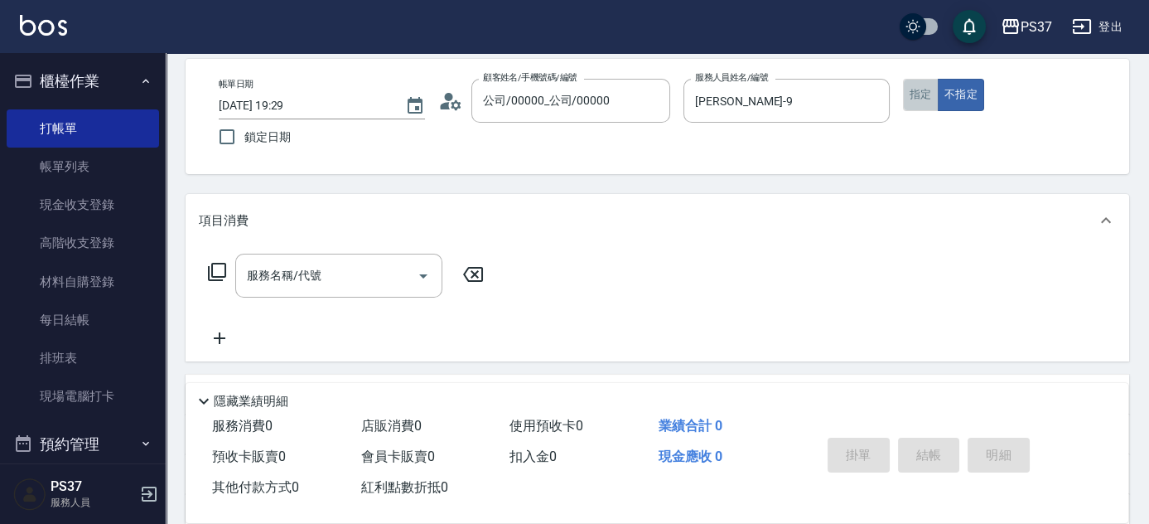
click at [912, 96] on button "指定" at bounding box center [921, 95] width 36 height 32
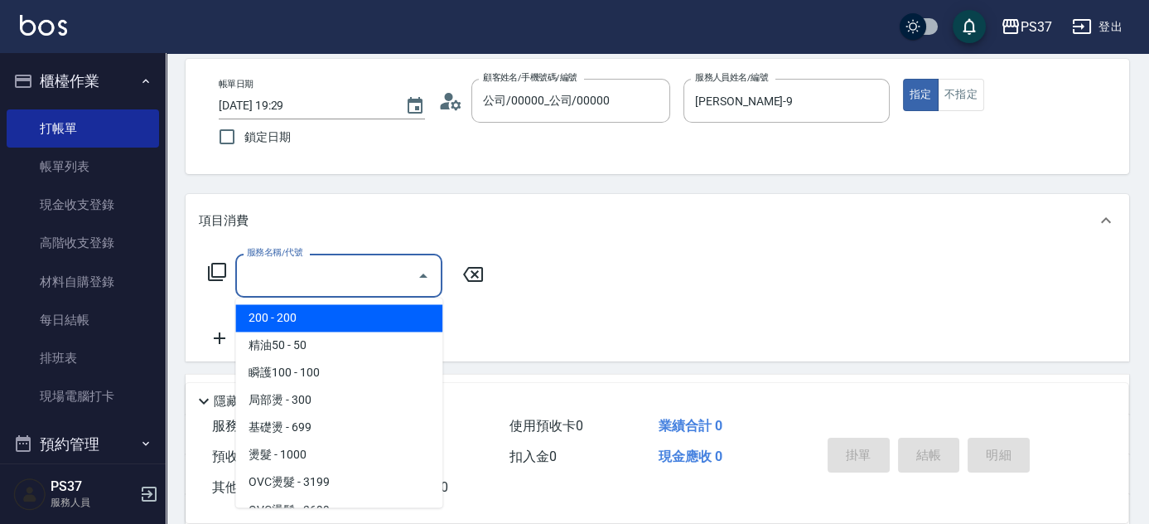
click at [373, 280] on input "服務名稱/代號" at bounding box center [326, 275] width 167 height 29
click at [345, 312] on span "200 - 200" at bounding box center [338, 317] width 207 height 27
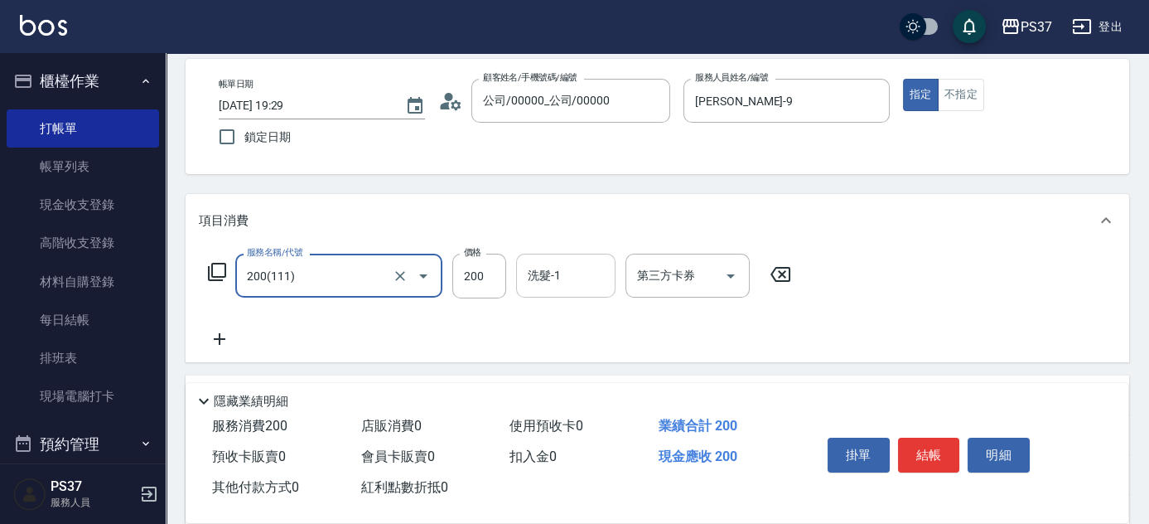
click at [576, 278] on input "洗髮-1" at bounding box center [566, 275] width 84 height 29
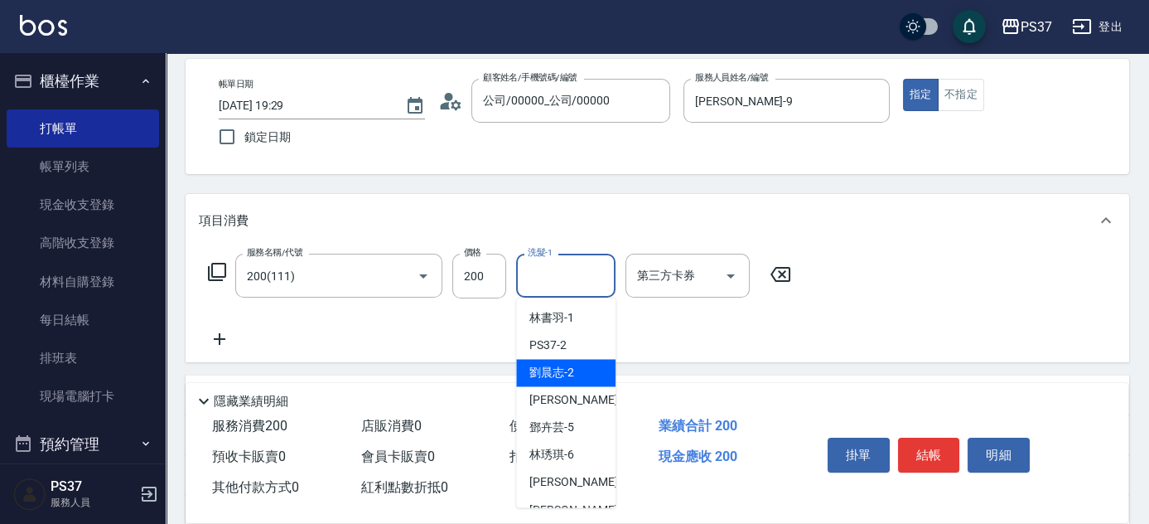
scroll to position [150, 0]
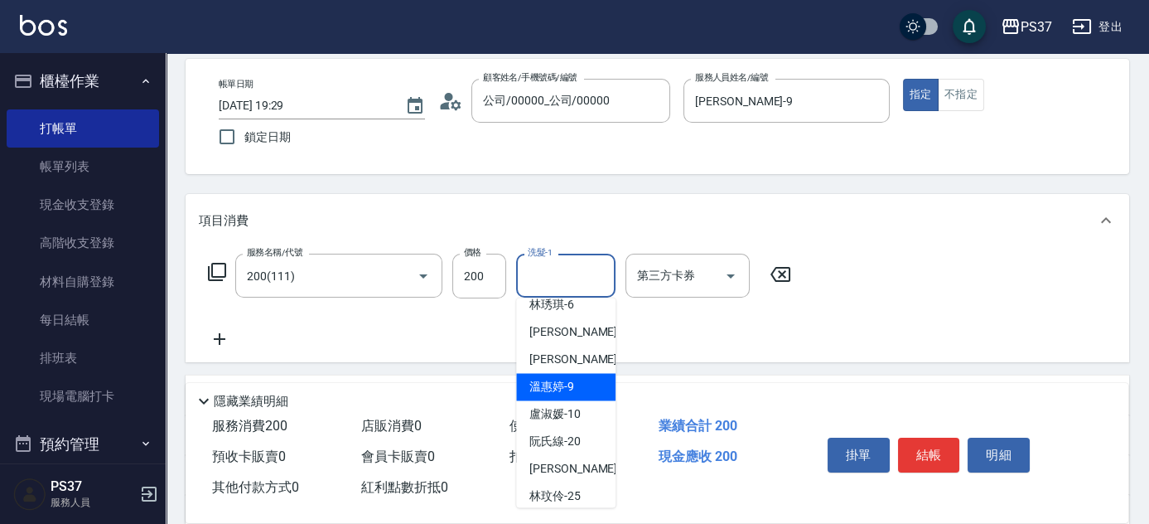
click at [562, 382] on span "[PERSON_NAME]-9" at bounding box center [551, 386] width 45 height 17
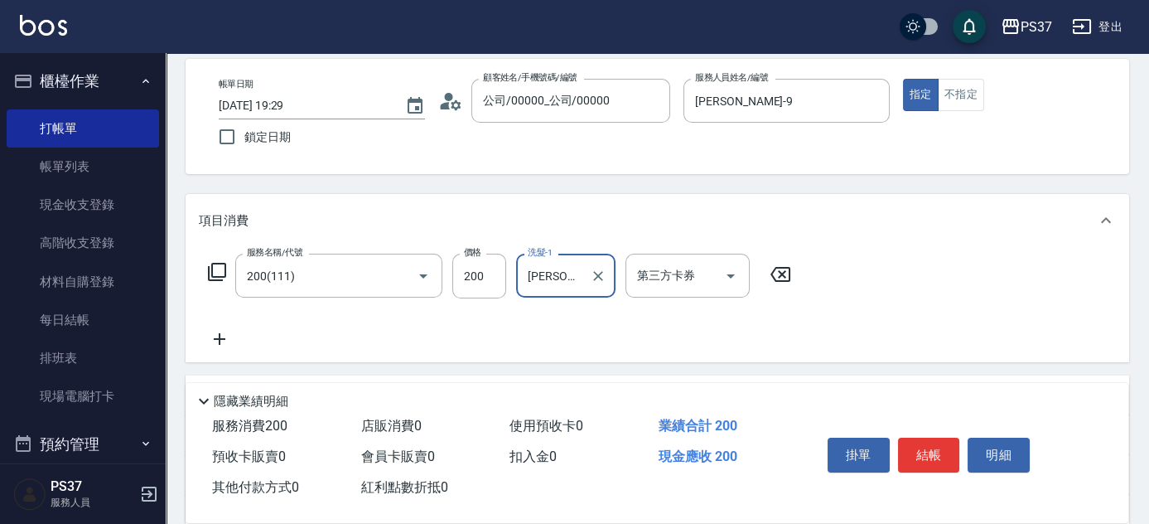
click at [229, 338] on icon at bounding box center [219, 339] width 41 height 20
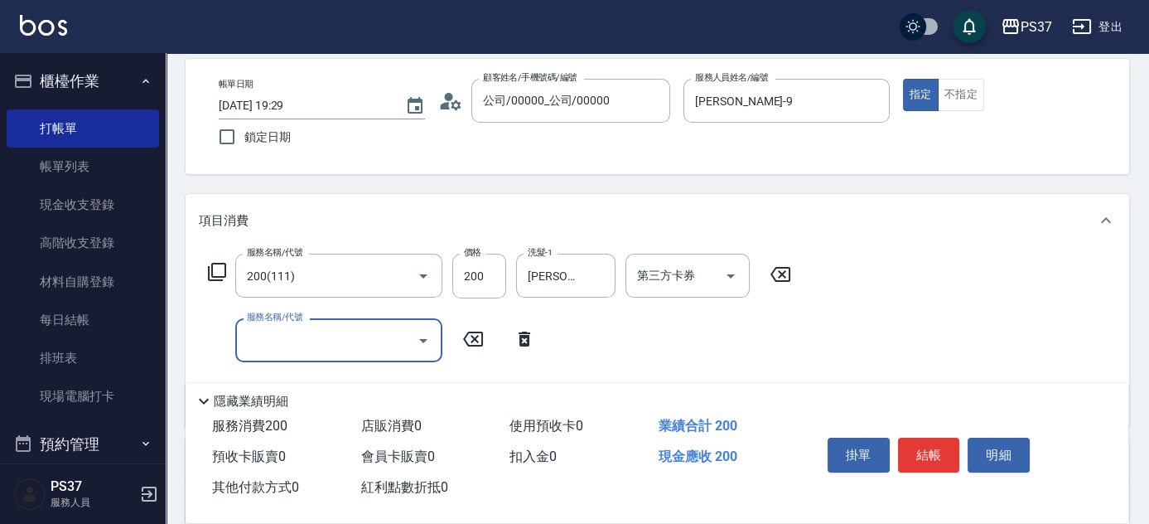
click at [258, 340] on input "服務名稱/代號" at bounding box center [326, 340] width 167 height 29
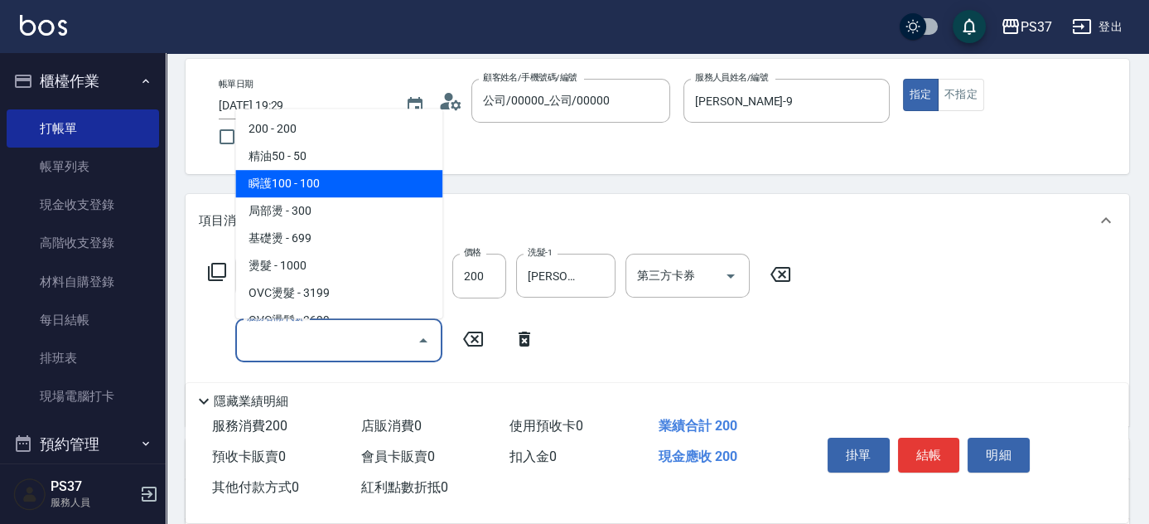
click at [311, 156] on span "精油50 - 50" at bounding box center [338, 155] width 207 height 27
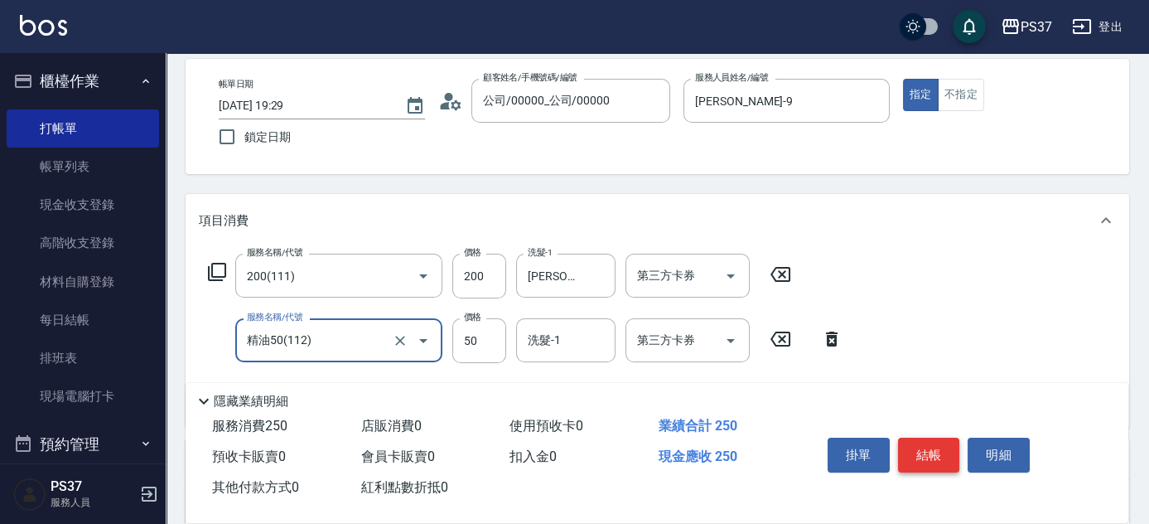
click at [934, 454] on button "結帳" at bounding box center [929, 454] width 62 height 35
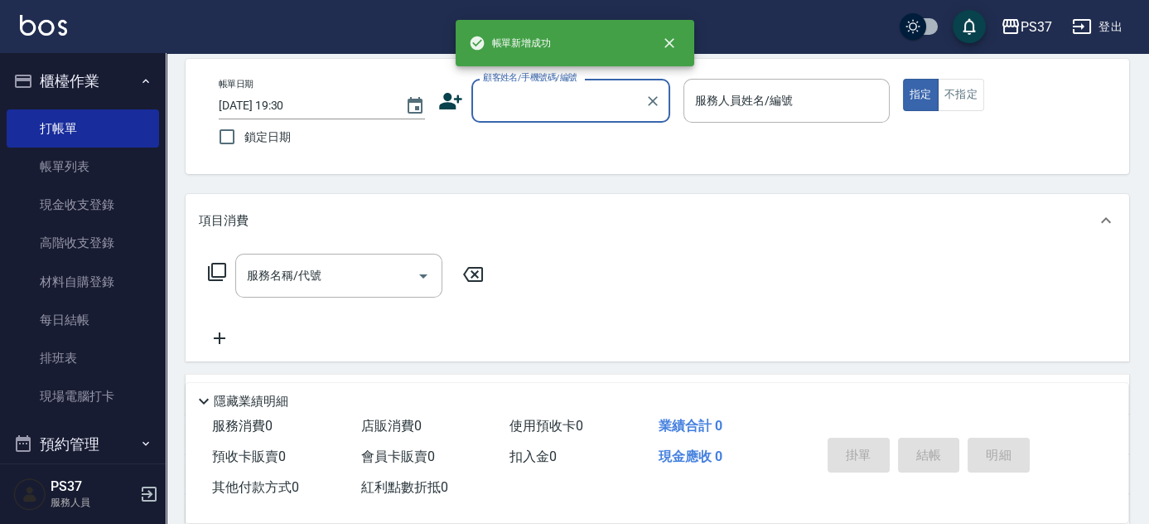
click at [563, 113] on input "顧客姓名/手機號碼/編號" at bounding box center [558, 100] width 159 height 29
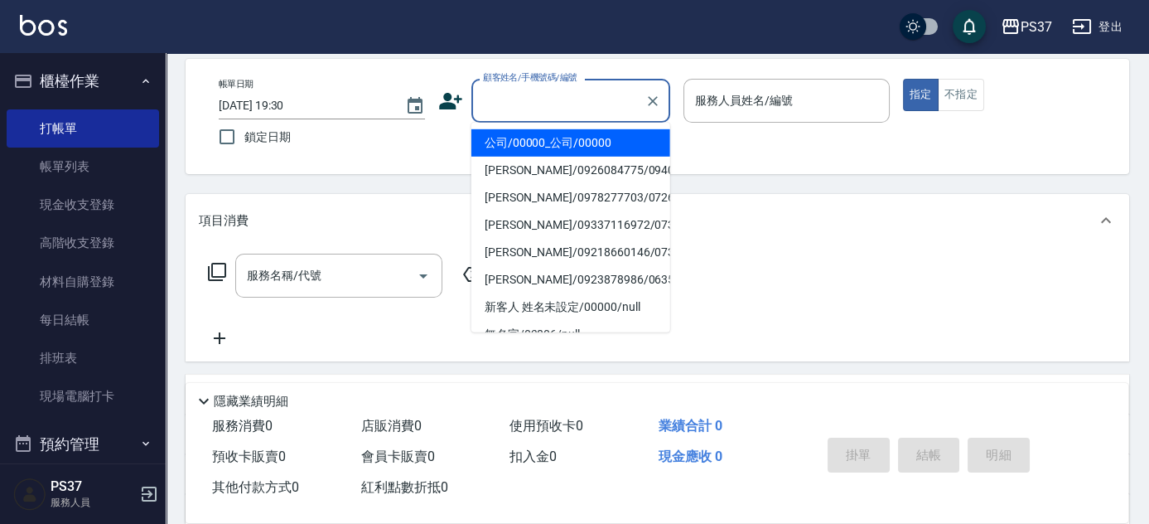
click at [563, 144] on li "公司/00000_公司/00000" at bounding box center [570, 142] width 199 height 27
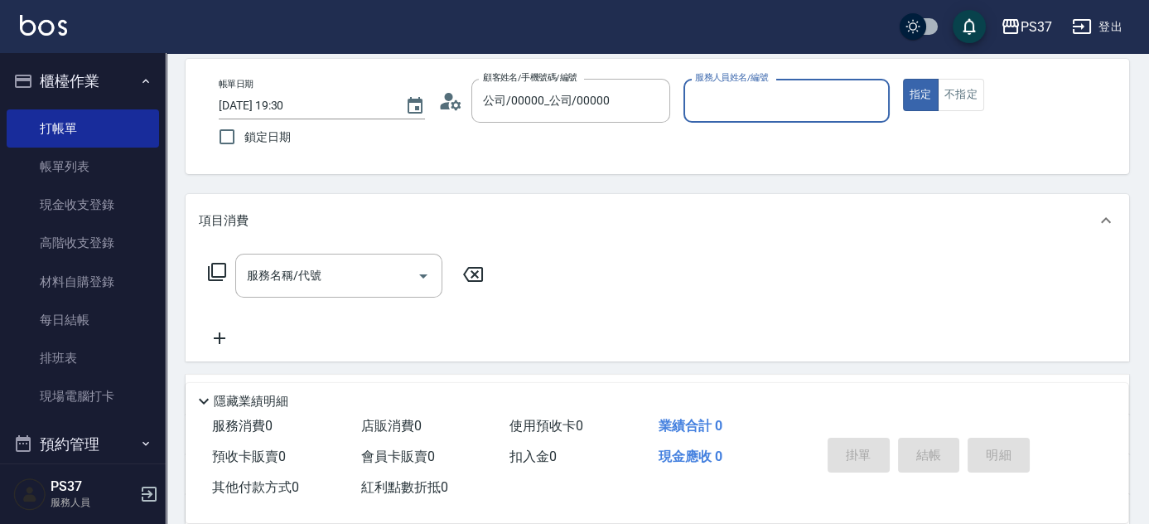
click at [799, 94] on input "服務人員姓名/編號" at bounding box center [786, 100] width 191 height 29
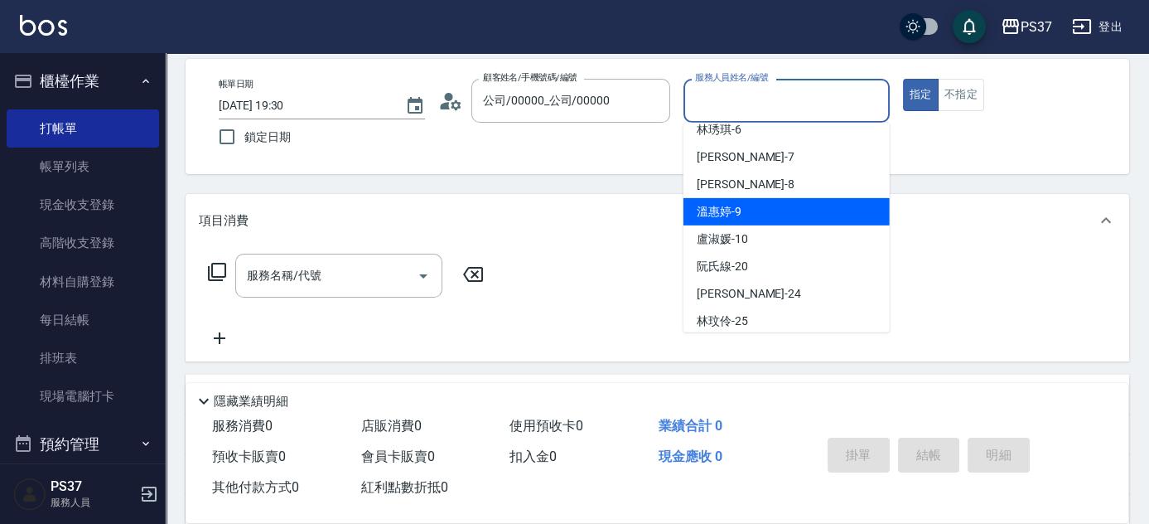
click at [774, 205] on div "[PERSON_NAME]-9" at bounding box center [786, 211] width 206 height 27
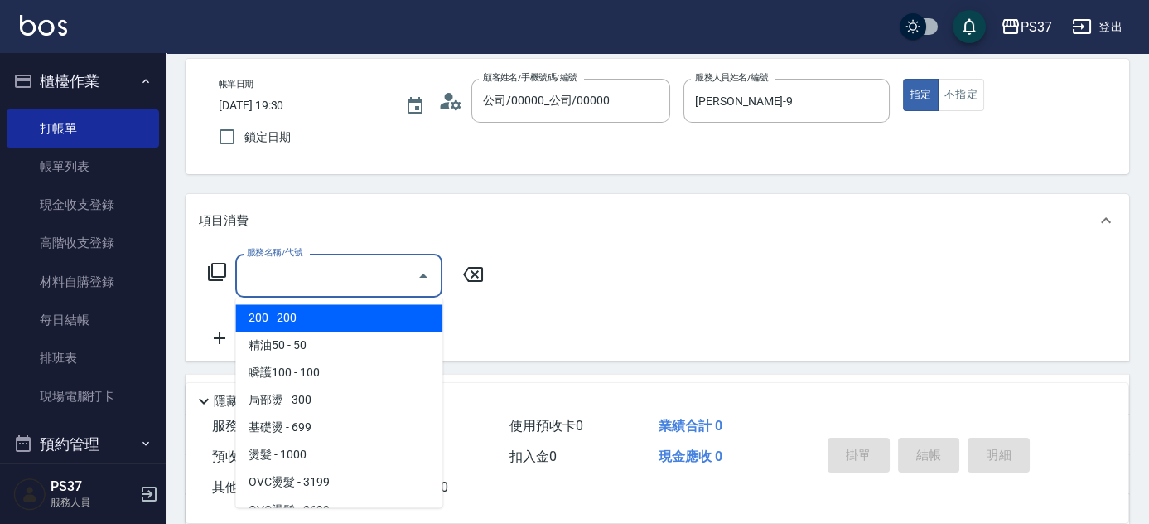
click at [304, 266] on div "服務名稱/代號 服務名稱/代號" at bounding box center [338, 275] width 207 height 44
click at [317, 324] on span "200 - 200" at bounding box center [338, 317] width 207 height 27
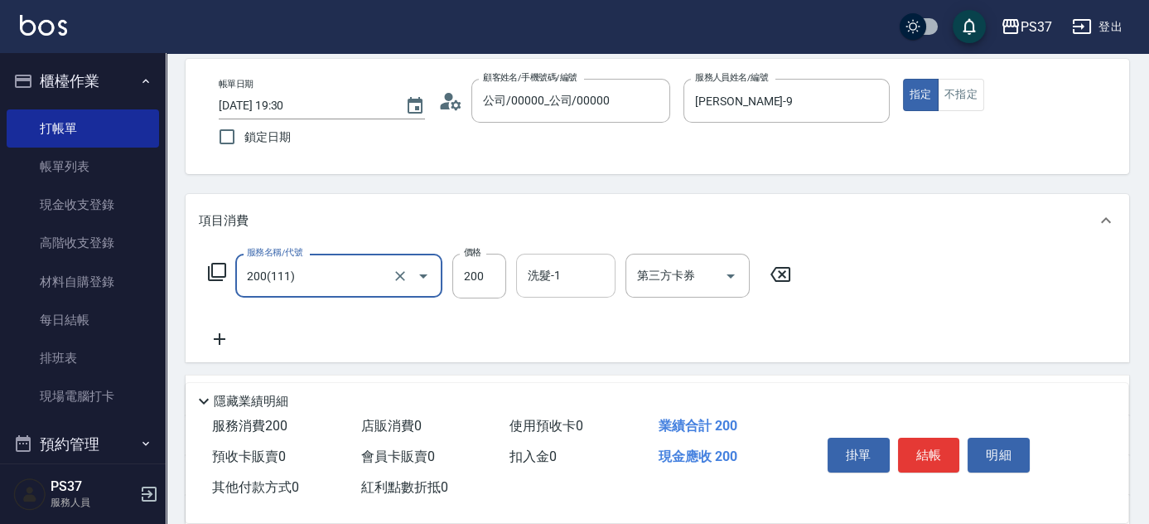
click at [567, 279] on input "洗髮-1" at bounding box center [566, 275] width 84 height 29
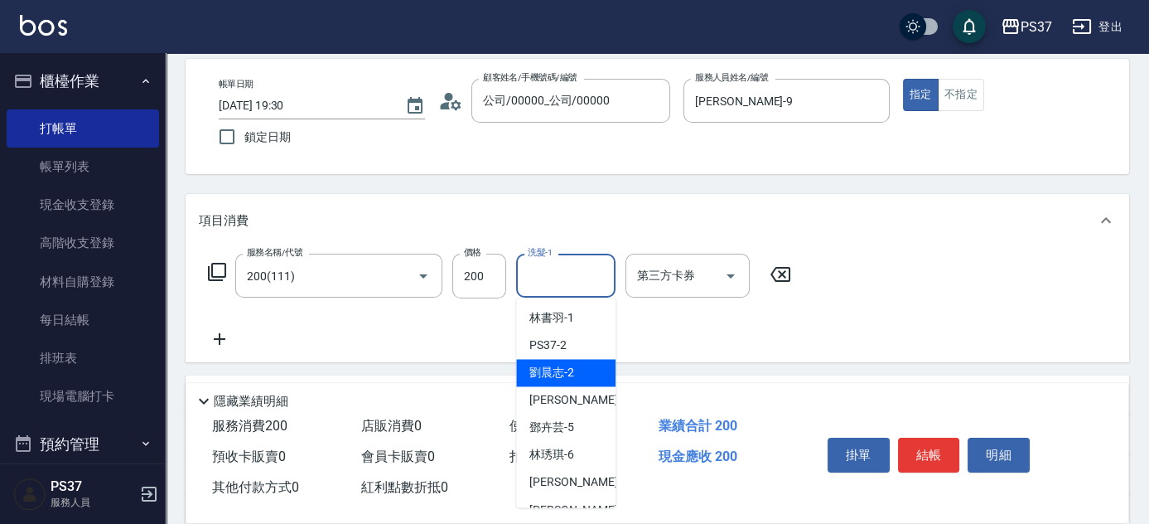
scroll to position [75, 0]
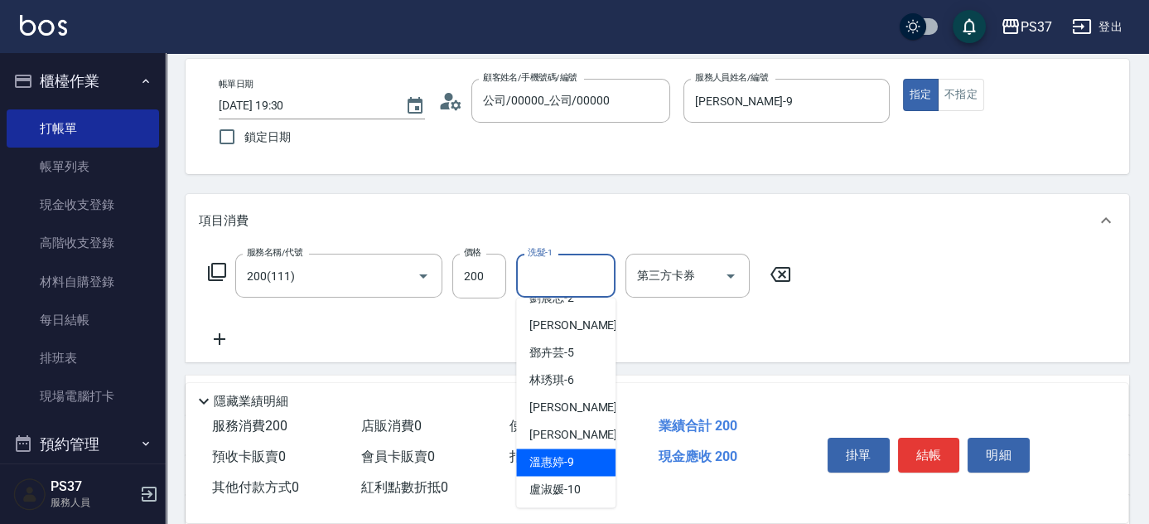
click at [554, 455] on span "[PERSON_NAME]-9" at bounding box center [551, 461] width 45 height 17
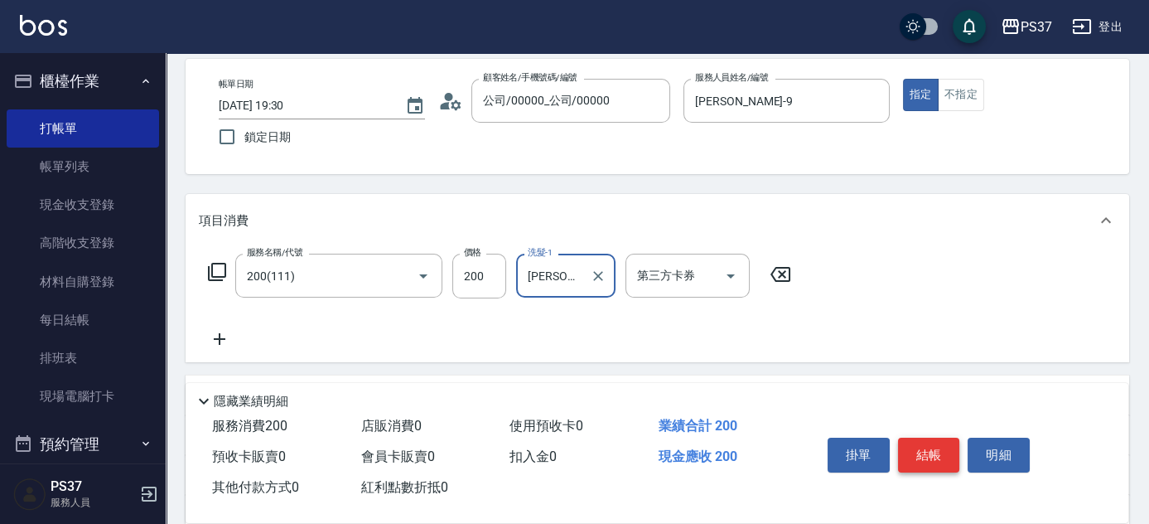
click at [925, 456] on button "結帳" at bounding box center [929, 454] width 62 height 35
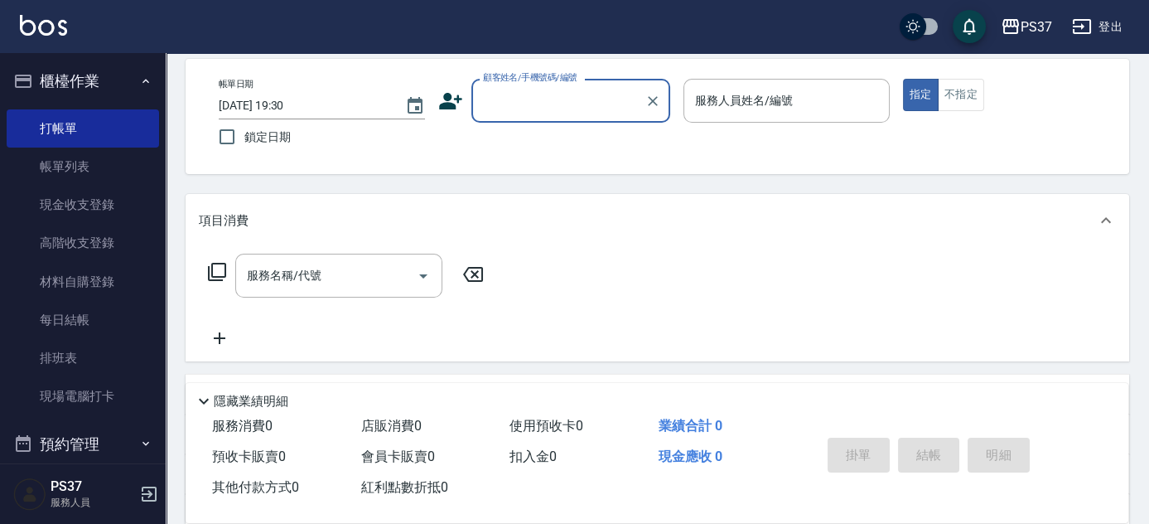
click at [567, 93] on input "顧客姓名/手機號碼/編號" at bounding box center [558, 100] width 159 height 29
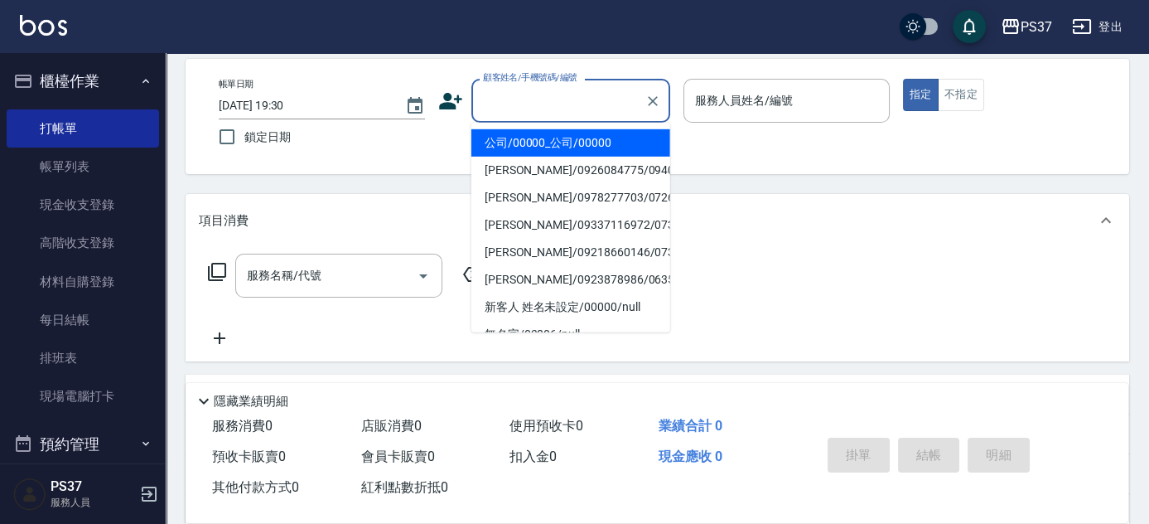
drag, startPoint x: 572, startPoint y: 138, endPoint x: 605, endPoint y: 142, distance: 33.5
click at [572, 138] on li "公司/00000_公司/00000" at bounding box center [570, 142] width 199 height 27
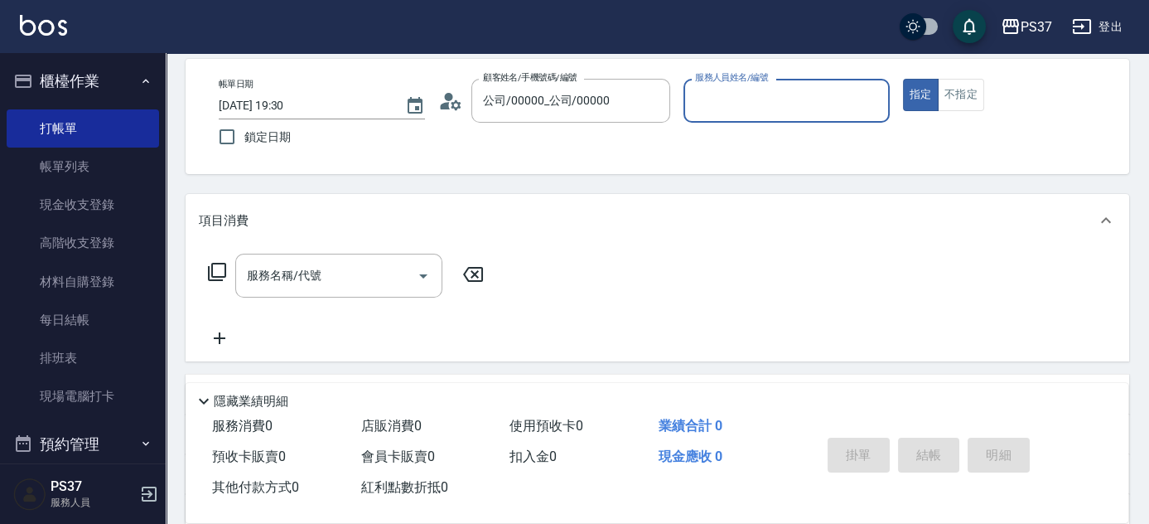
click at [717, 115] on div "服務人員姓名/編號" at bounding box center [786, 101] width 206 height 44
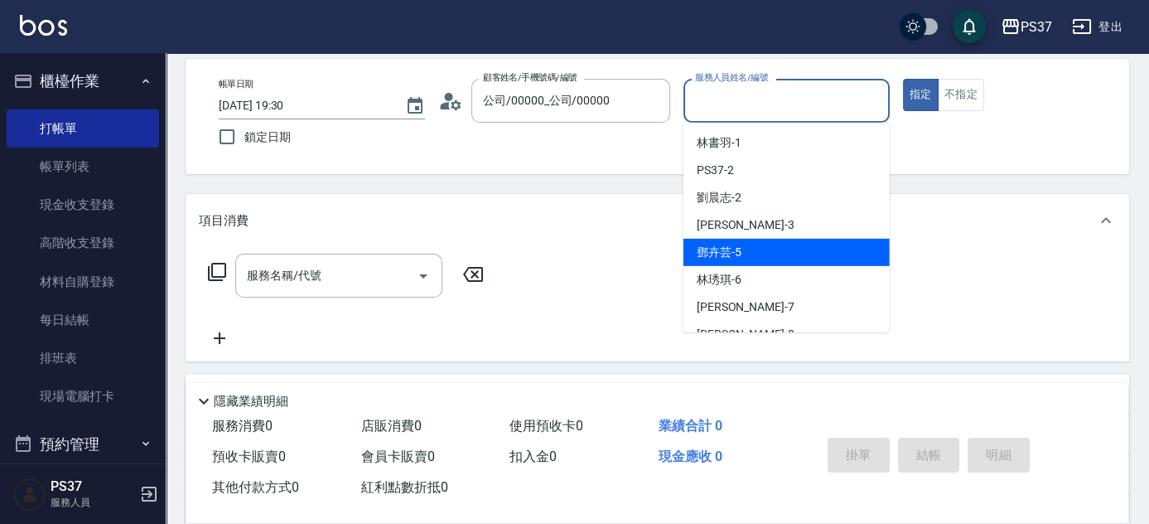
click at [757, 253] on div "[PERSON_NAME]-5" at bounding box center [786, 252] width 206 height 27
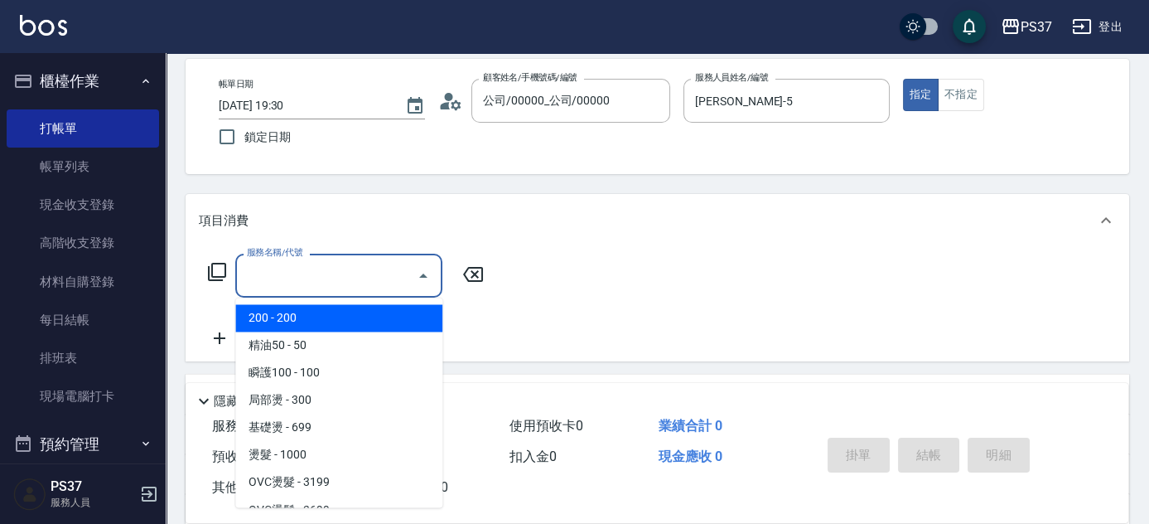
click at [326, 279] on input "服務名稱/代號" at bounding box center [326, 275] width 167 height 29
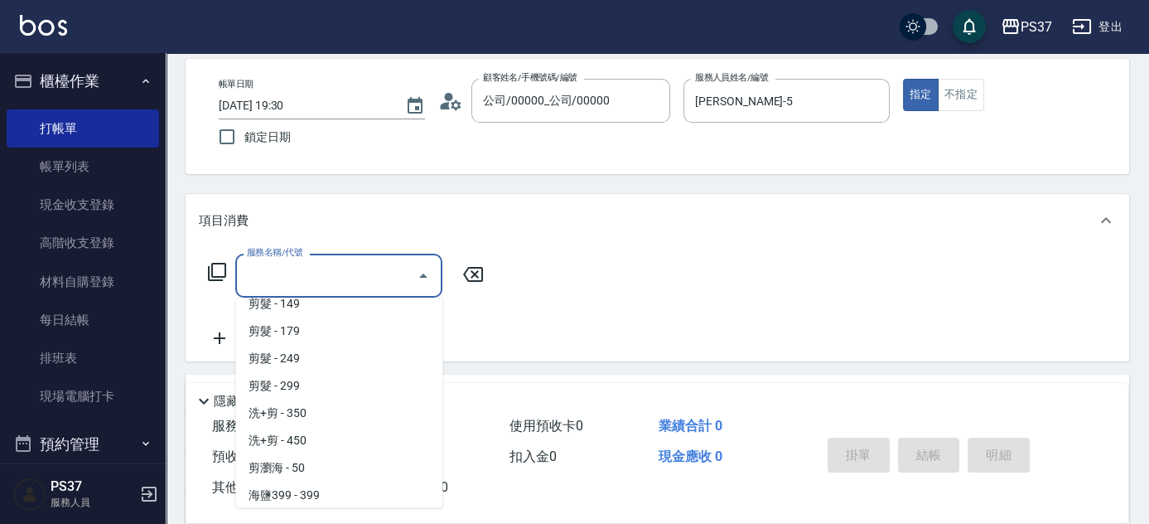
scroll to position [451, 0]
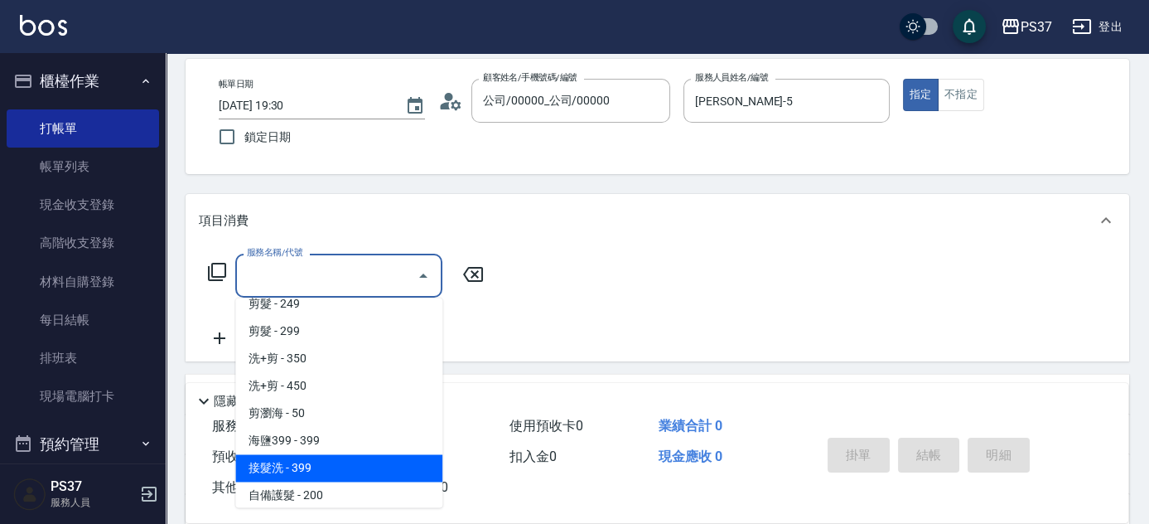
click at [345, 463] on span "接髮洗 - 399" at bounding box center [338, 467] width 207 height 27
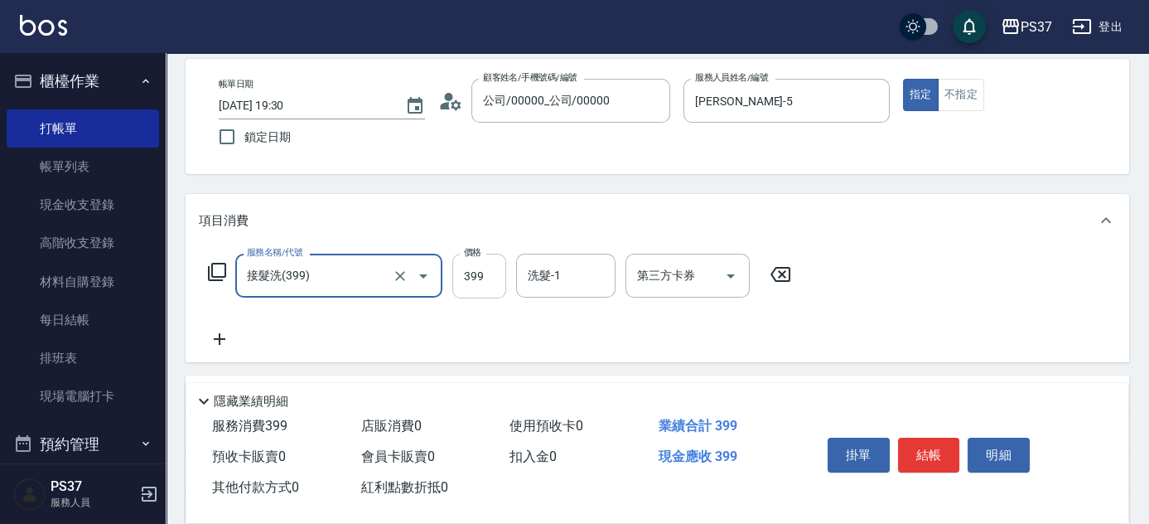
click at [475, 290] on input "399" at bounding box center [479, 275] width 54 height 45
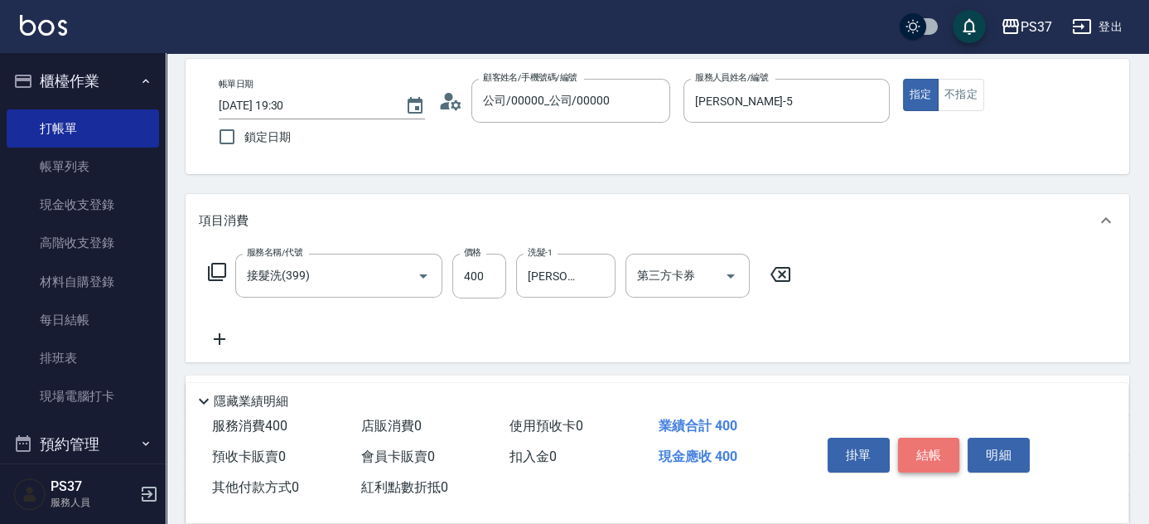
click at [924, 443] on button "結帳" at bounding box center [929, 454] width 62 height 35
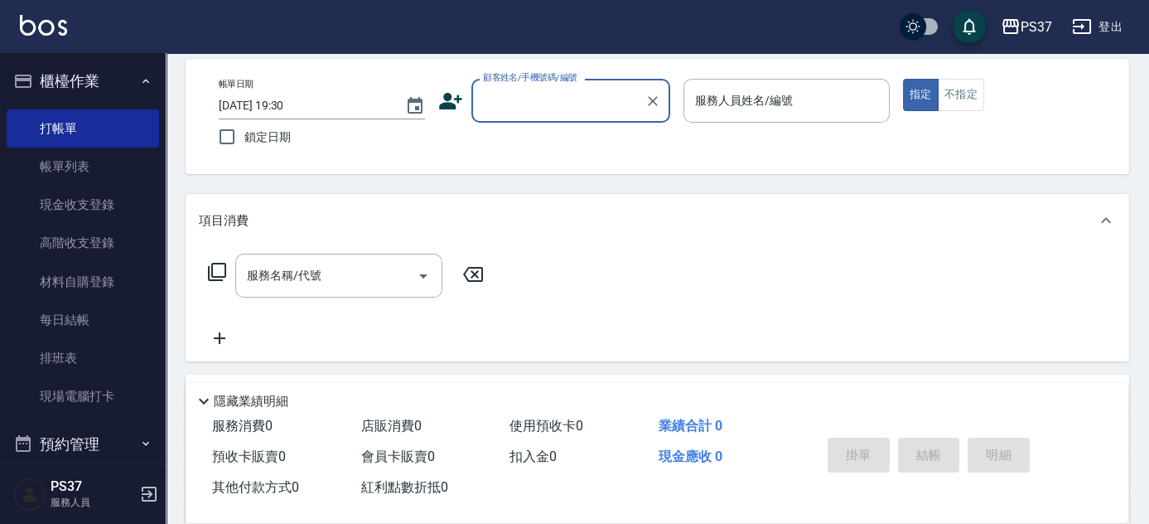
click at [566, 105] on input "顧客姓名/手機號碼/編號" at bounding box center [558, 100] width 159 height 29
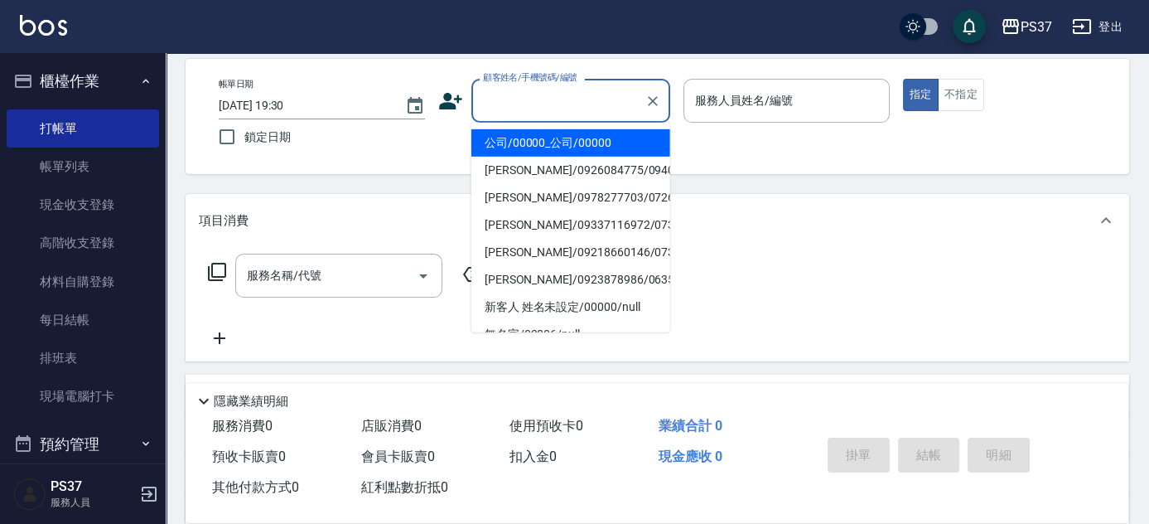
click at [568, 134] on li "公司/00000_公司/00000" at bounding box center [570, 142] width 199 height 27
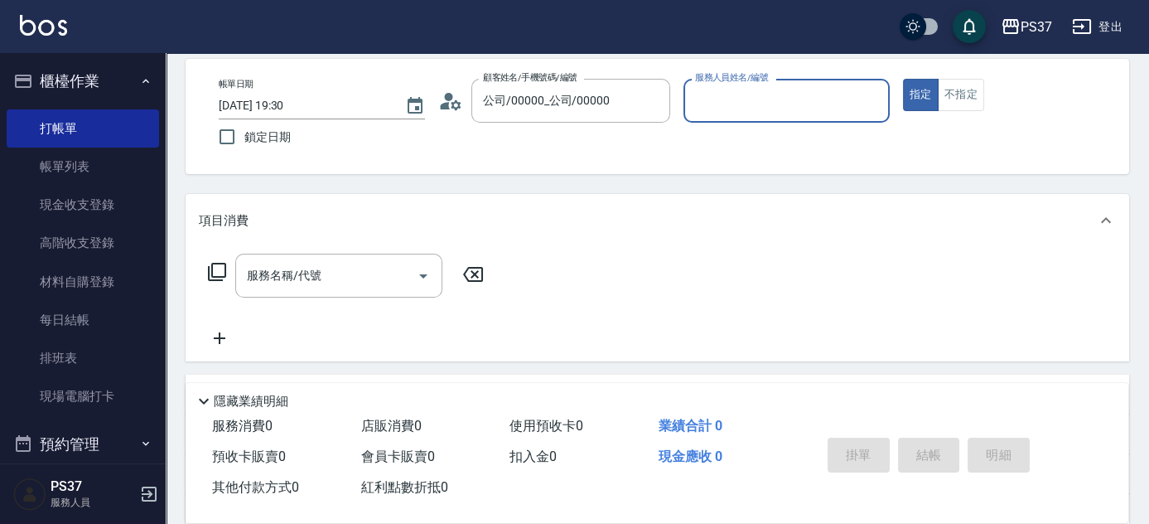
click at [722, 110] on input "服務人員姓名/編號" at bounding box center [786, 100] width 191 height 29
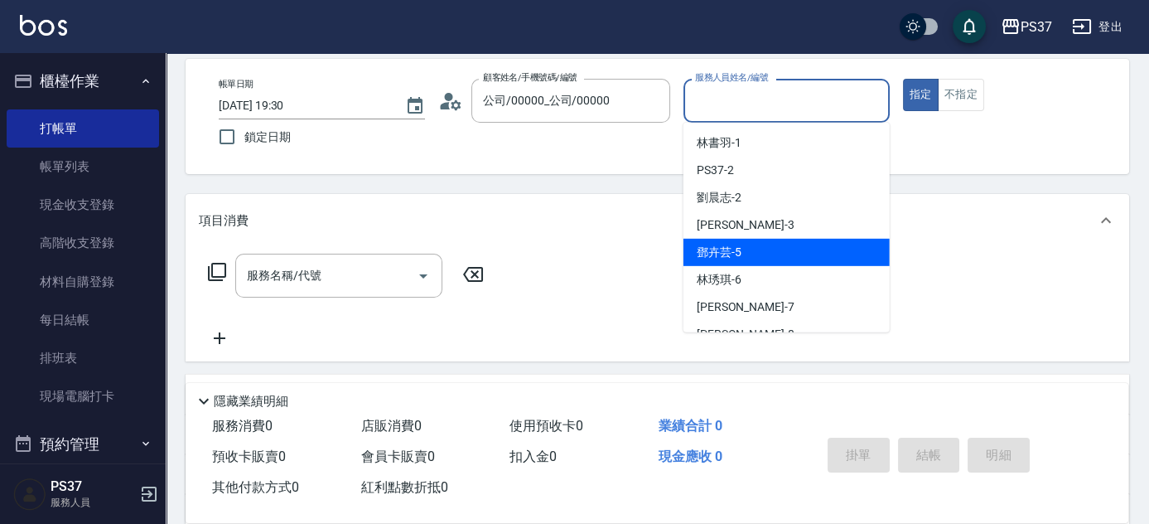
click at [766, 249] on div "[PERSON_NAME]-5" at bounding box center [786, 252] width 206 height 27
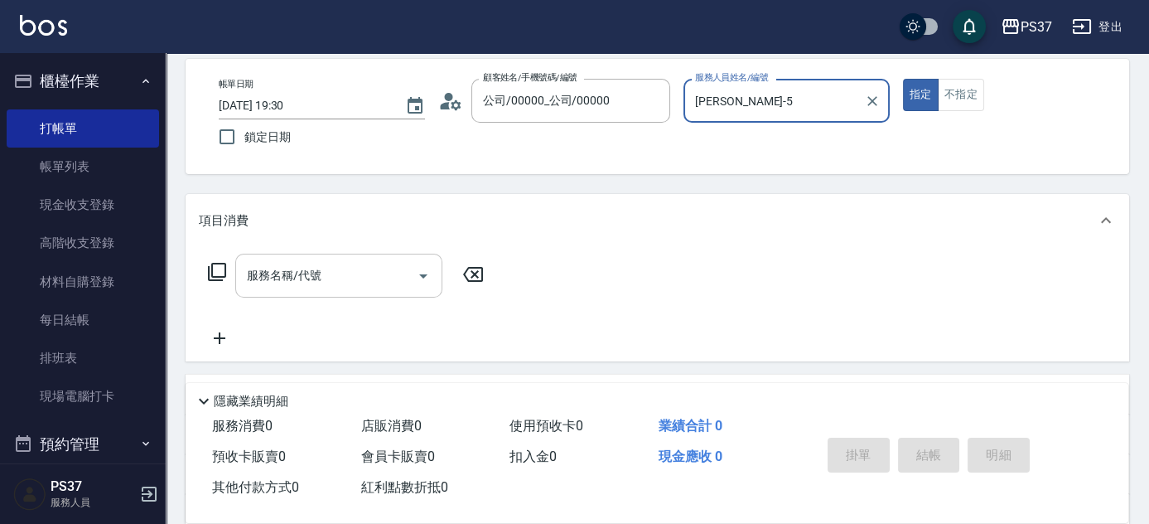
click at [306, 277] on input "服務名稱/代號" at bounding box center [326, 275] width 167 height 29
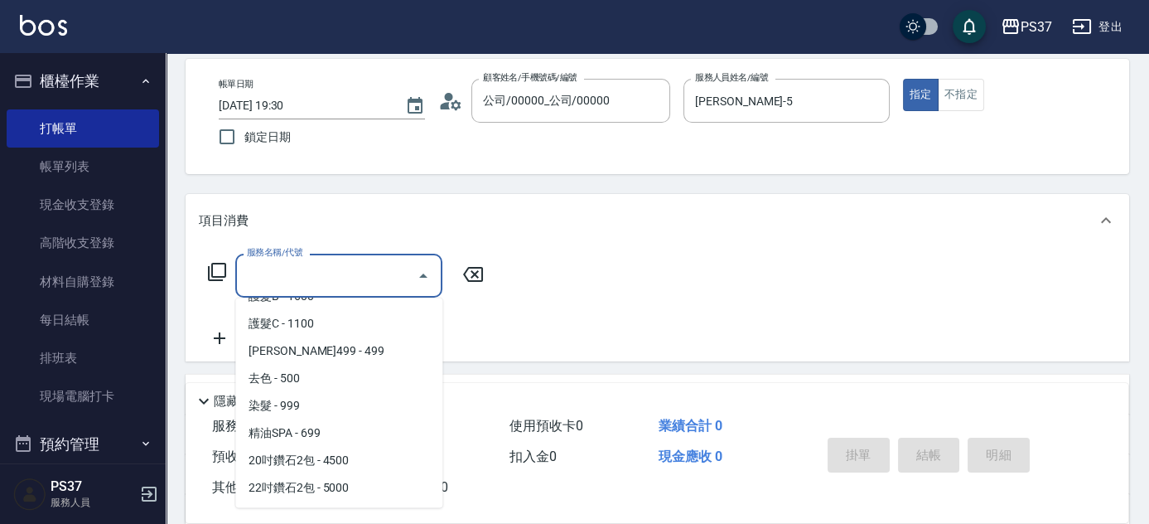
scroll to position [903, 0]
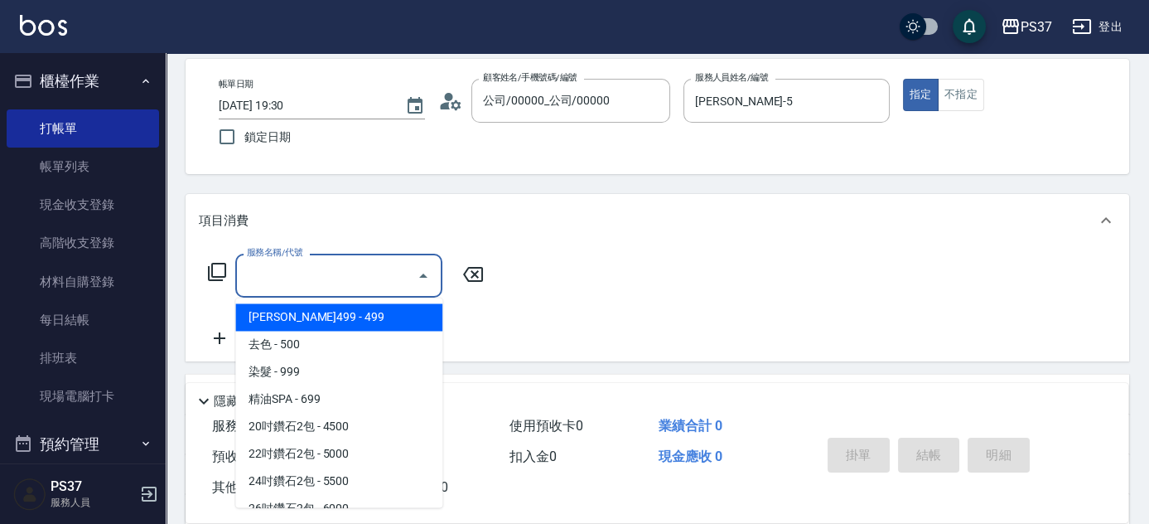
click at [351, 303] on span "[PERSON_NAME]499 - 499" at bounding box center [338, 316] width 207 height 27
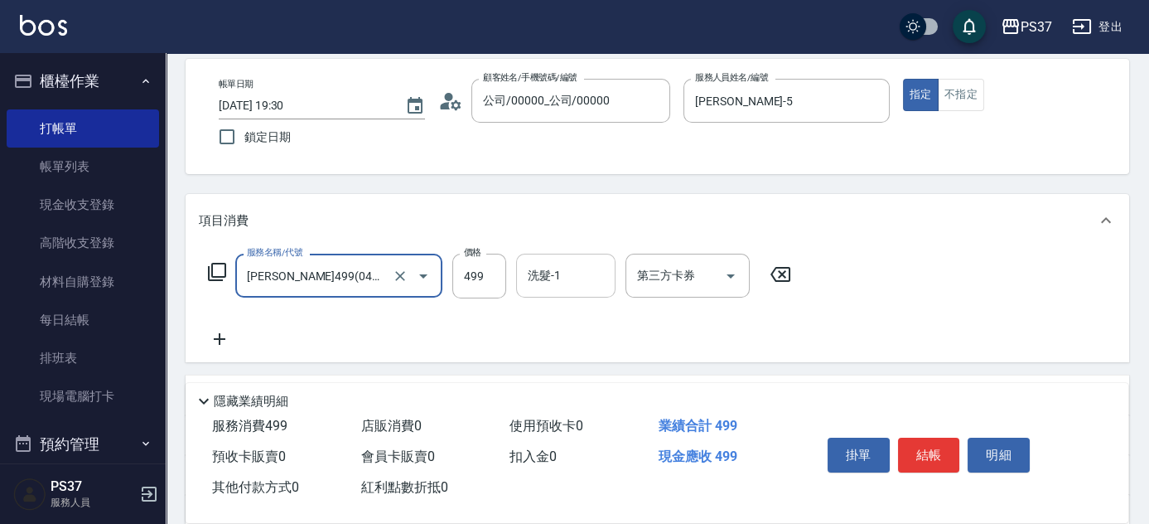
click at [548, 280] on input "洗髮-1" at bounding box center [566, 275] width 84 height 29
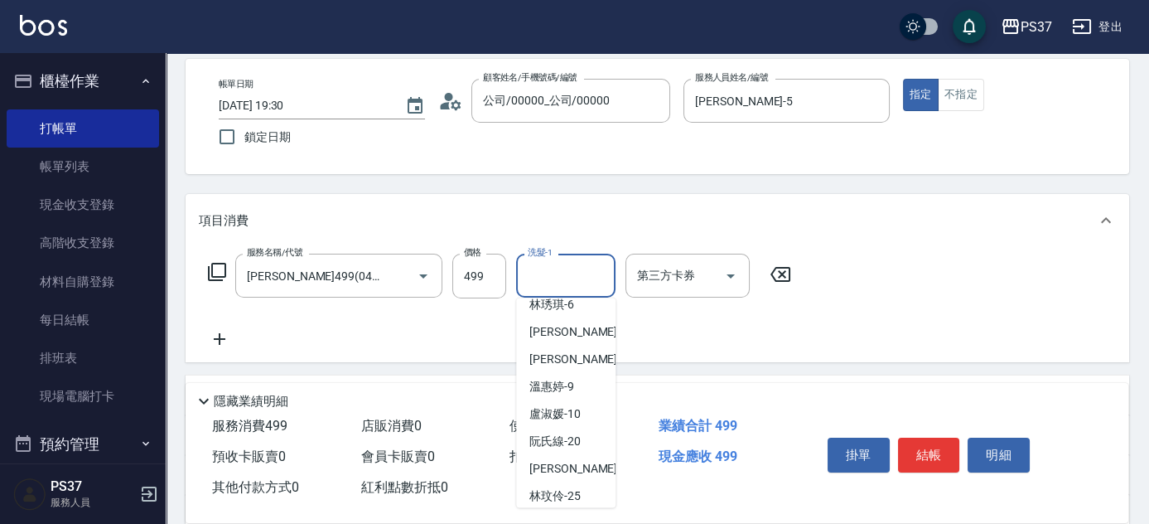
scroll to position [268, 0]
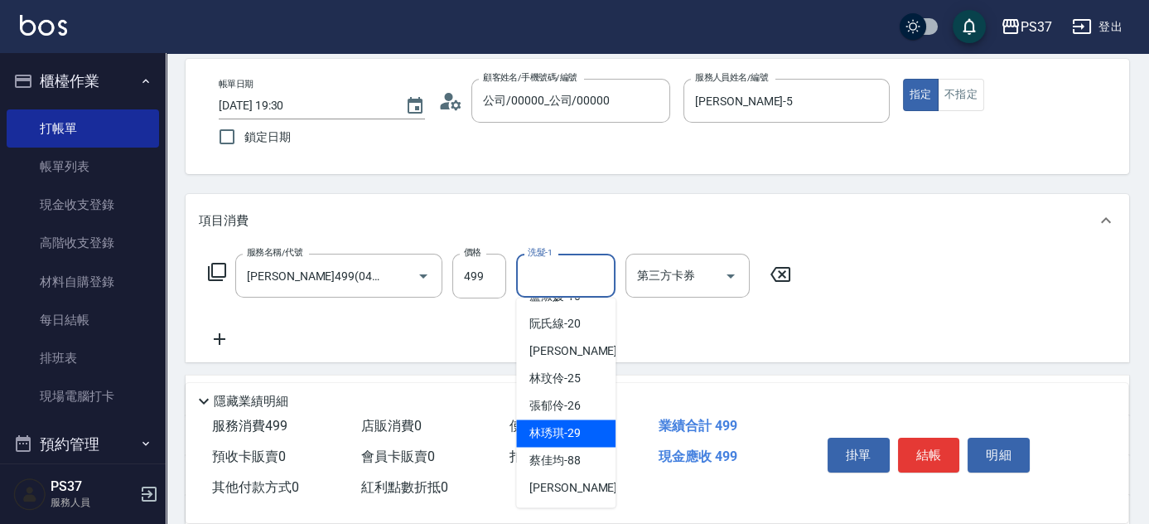
click at [554, 424] on span "[PERSON_NAME]-29" at bounding box center [554, 432] width 51 height 17
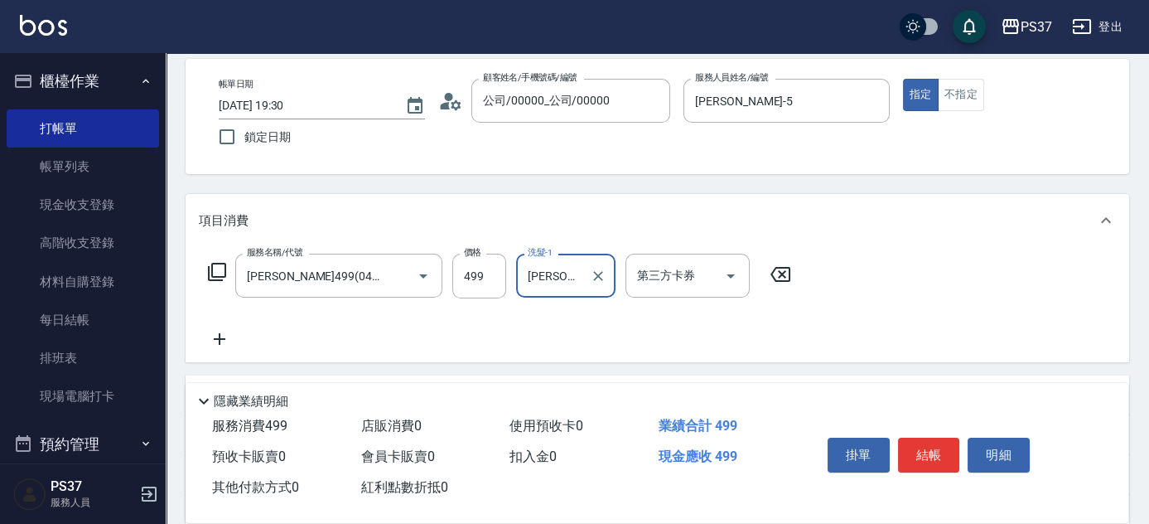
click at [225, 331] on icon at bounding box center [219, 339] width 41 height 20
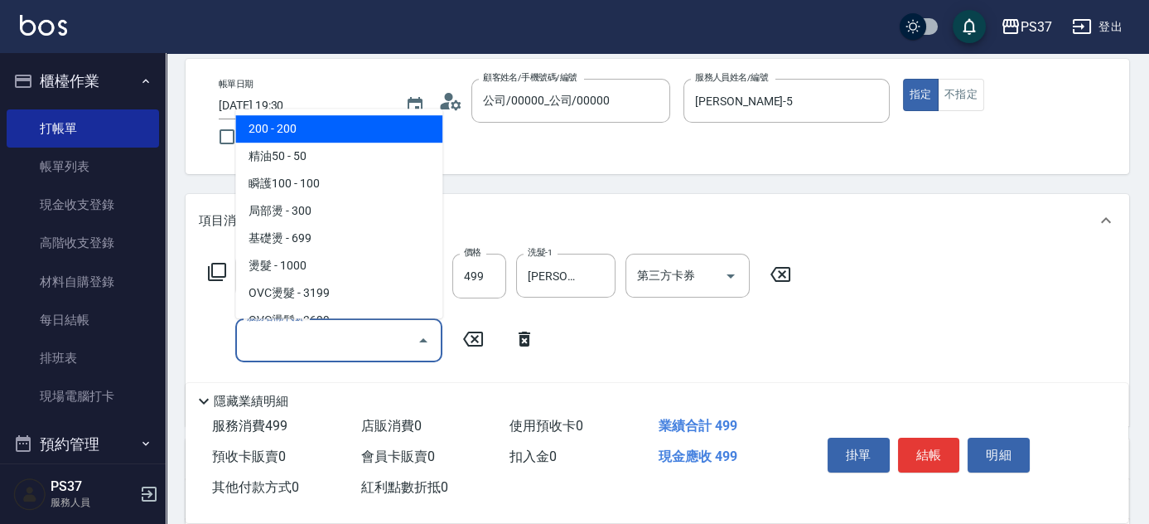
click at [266, 339] on input "服務名稱/代號" at bounding box center [326, 340] width 167 height 29
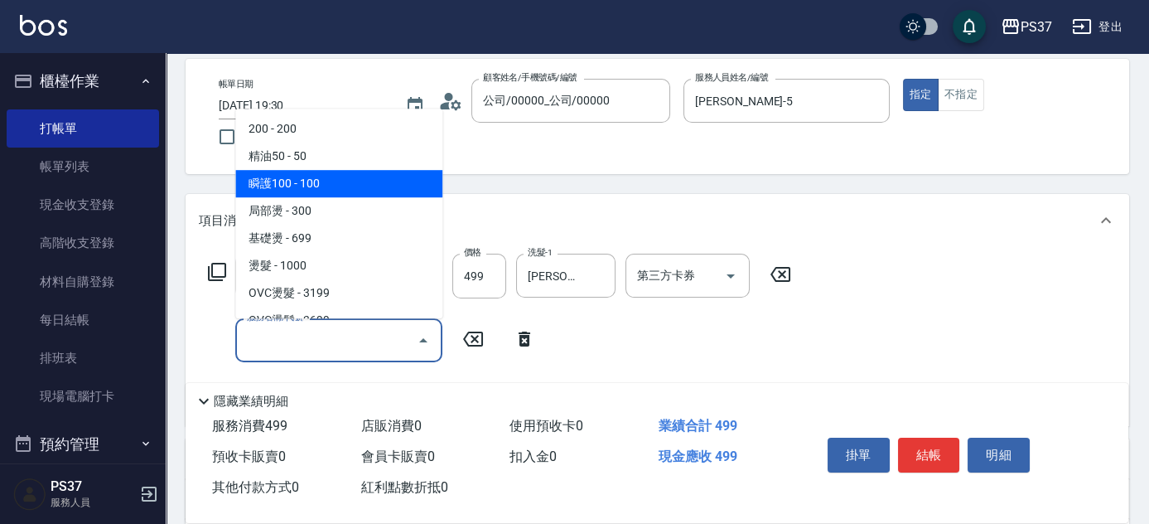
click at [350, 194] on span "瞬護100 - 100" at bounding box center [338, 183] width 207 height 27
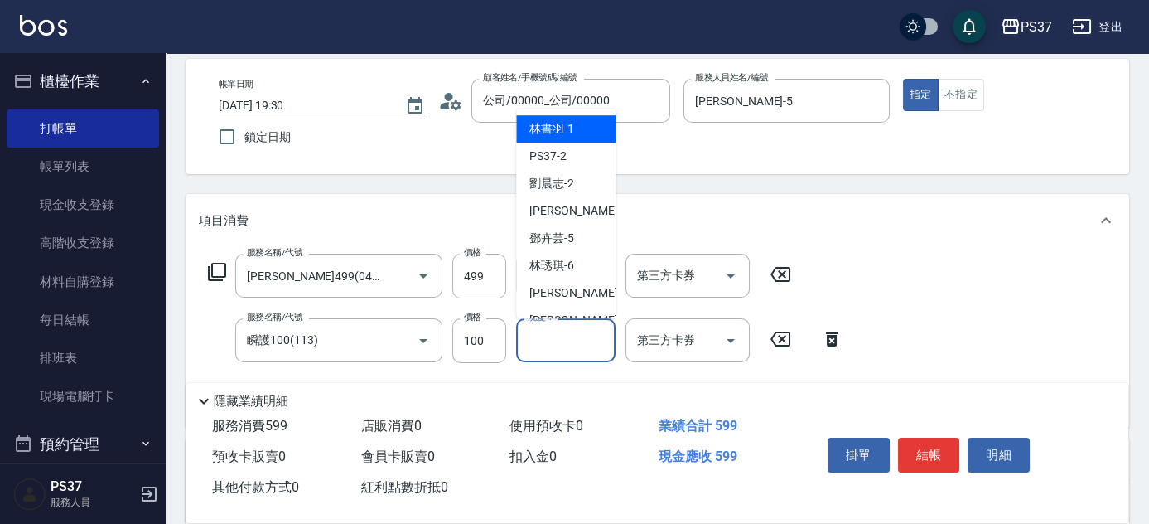
click at [557, 344] on input "洗髮-1" at bounding box center [566, 340] width 84 height 29
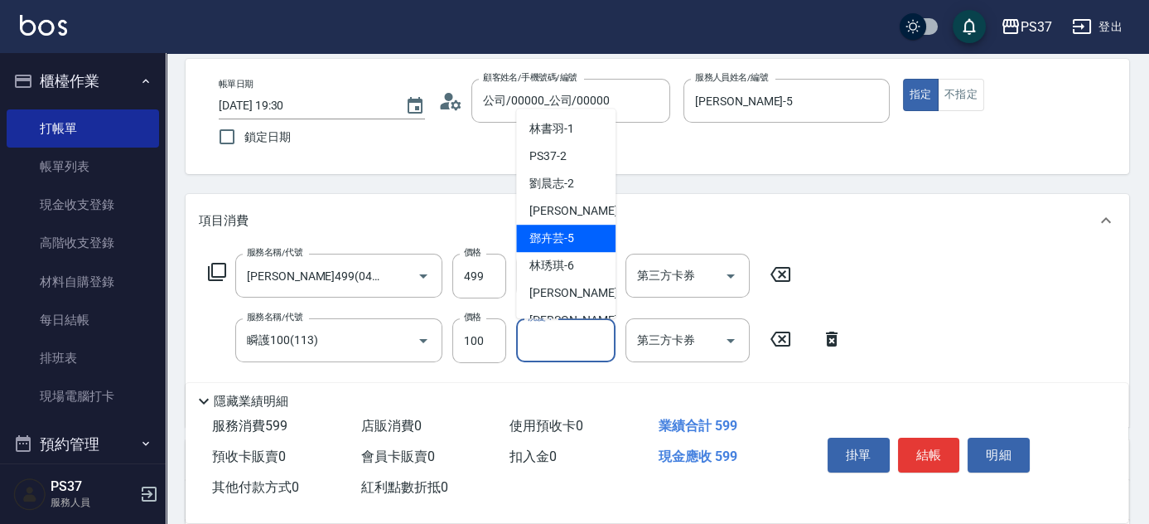
click at [563, 246] on span "[PERSON_NAME]-5" at bounding box center [551, 237] width 45 height 17
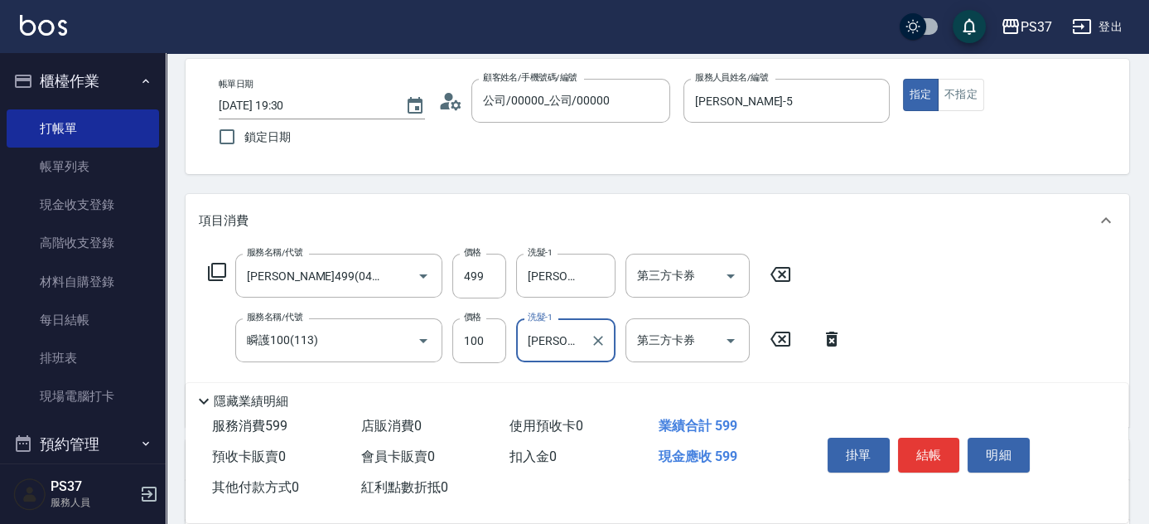
scroll to position [150, 0]
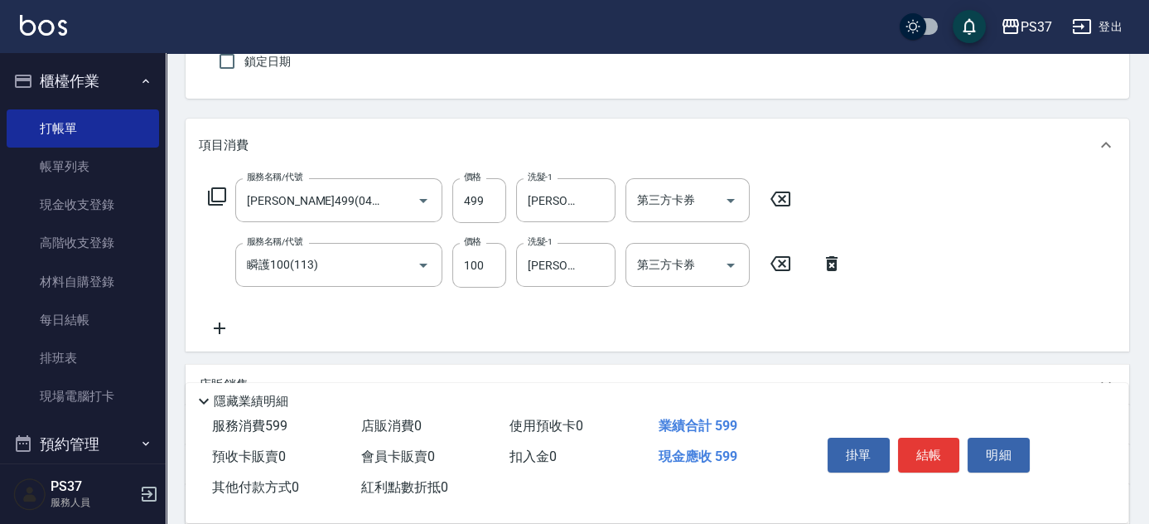
click at [215, 322] on icon at bounding box center [219, 328] width 41 height 20
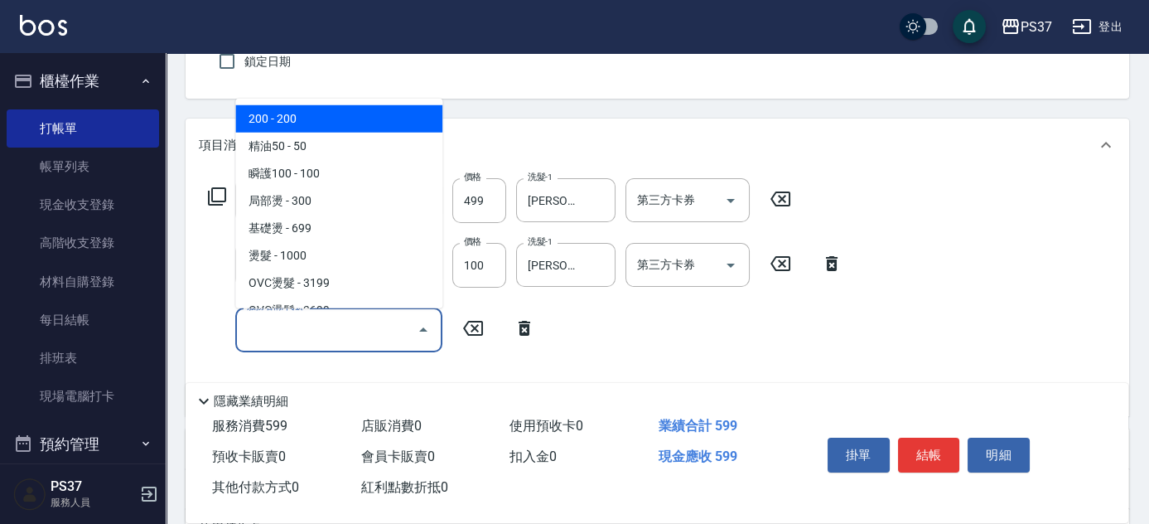
click at [260, 335] on input "服務名稱/代號" at bounding box center [326, 329] width 167 height 29
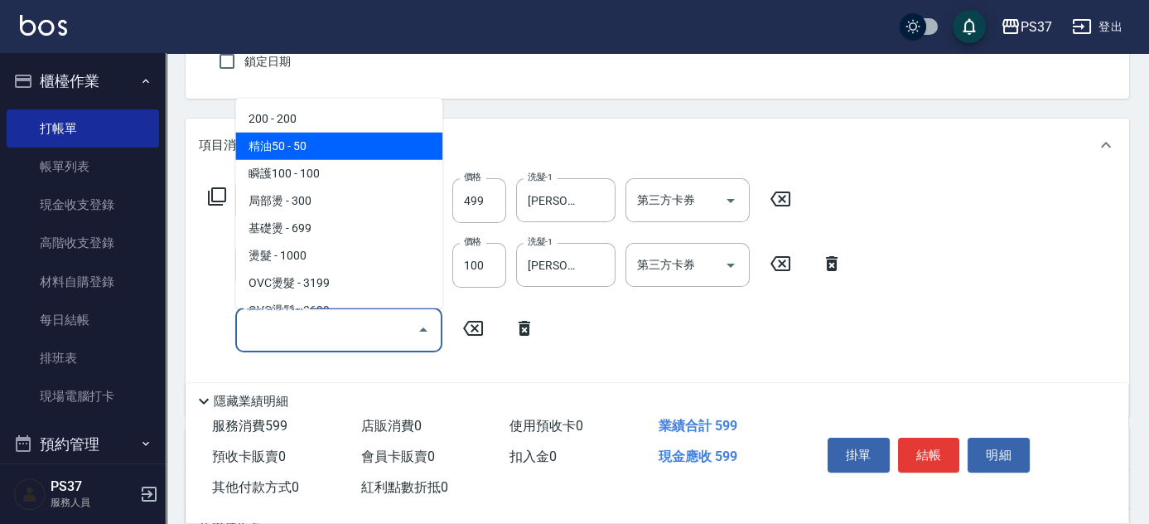
click at [349, 143] on span "精油50 - 50" at bounding box center [338, 146] width 207 height 27
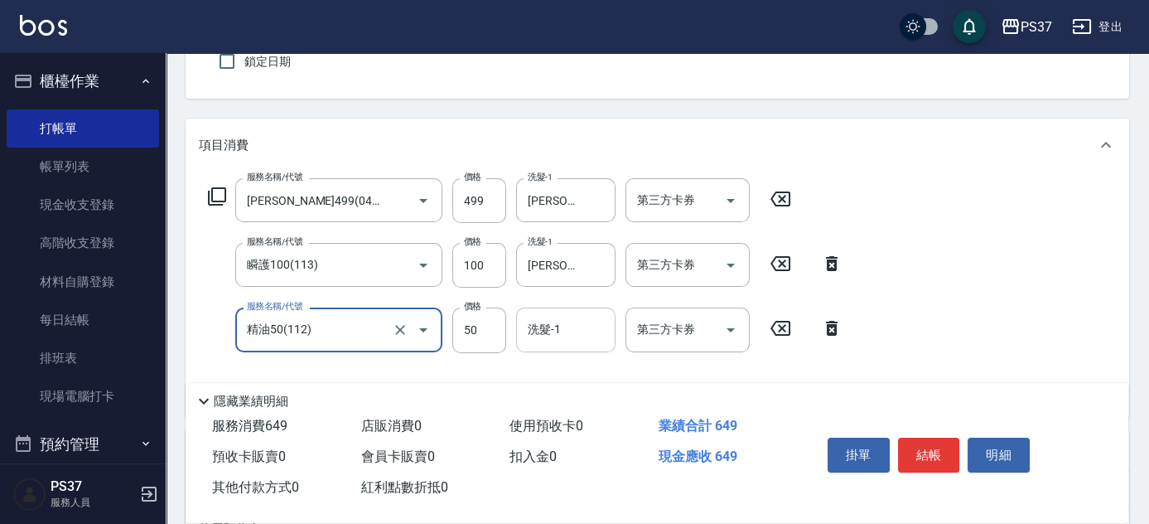
click at [538, 317] on div "洗髮-1 洗髮-1" at bounding box center [565, 329] width 99 height 44
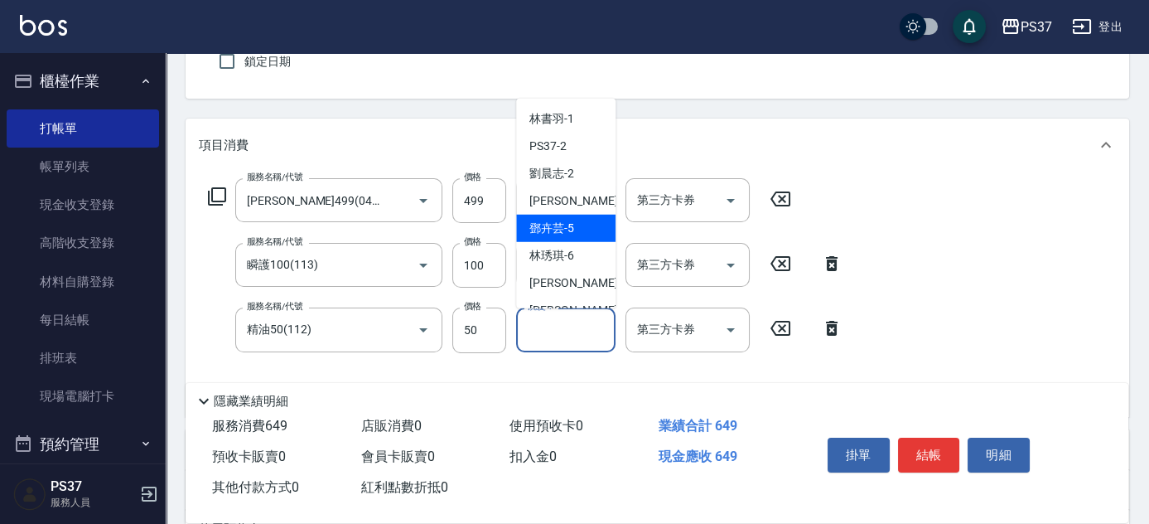
click at [563, 229] on span "[PERSON_NAME]-5" at bounding box center [551, 228] width 45 height 17
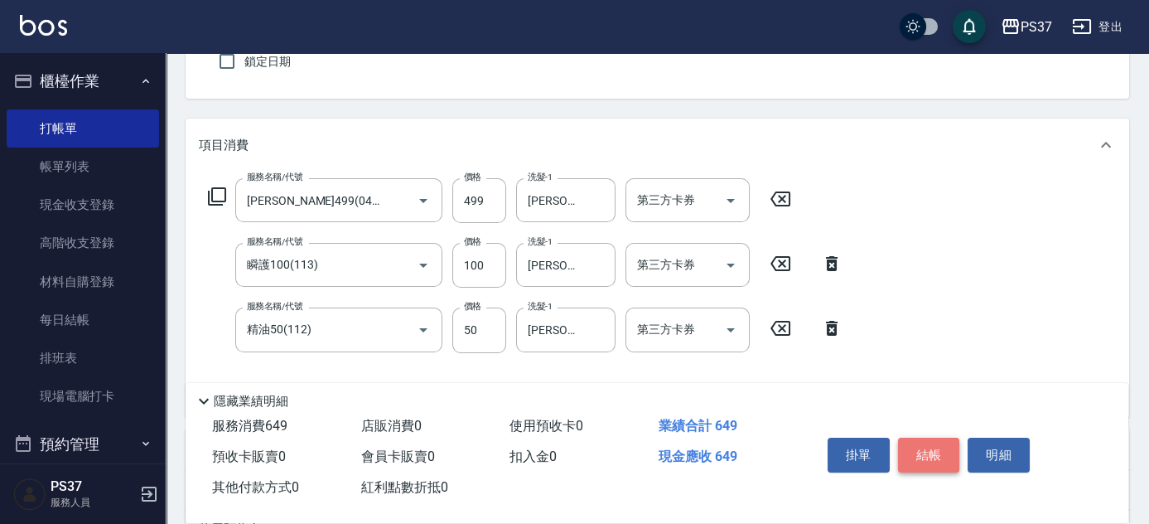
click at [914, 453] on button "結帳" at bounding box center [929, 454] width 62 height 35
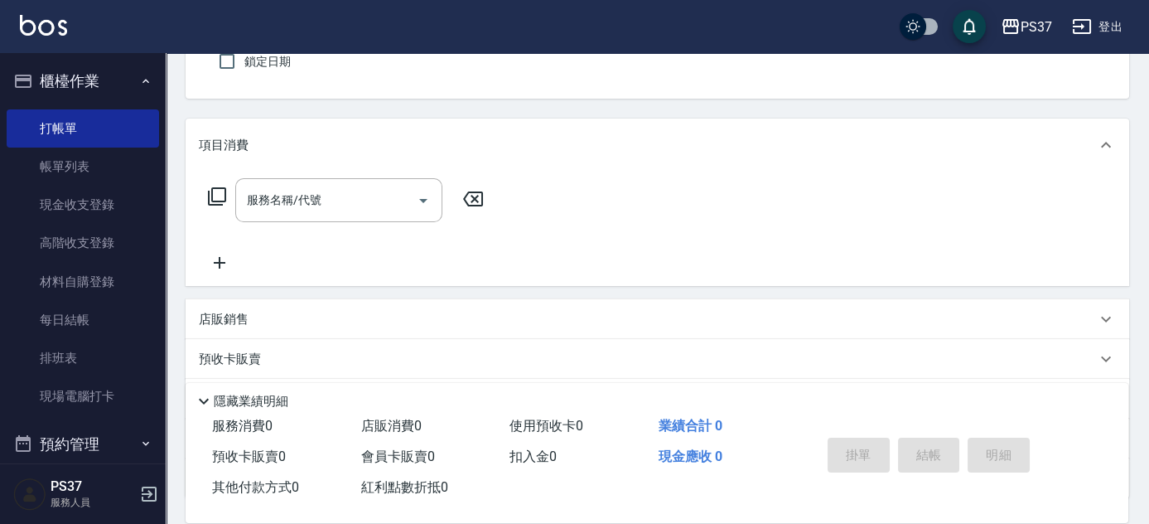
scroll to position [75, 0]
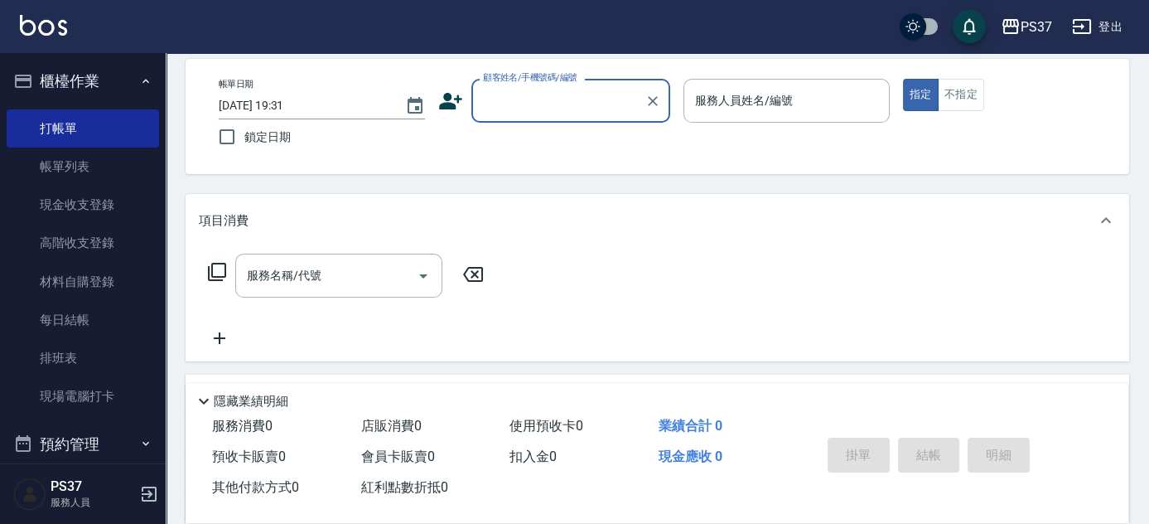
click at [544, 116] on div "顧客姓名/手機號碼/編號" at bounding box center [570, 101] width 199 height 44
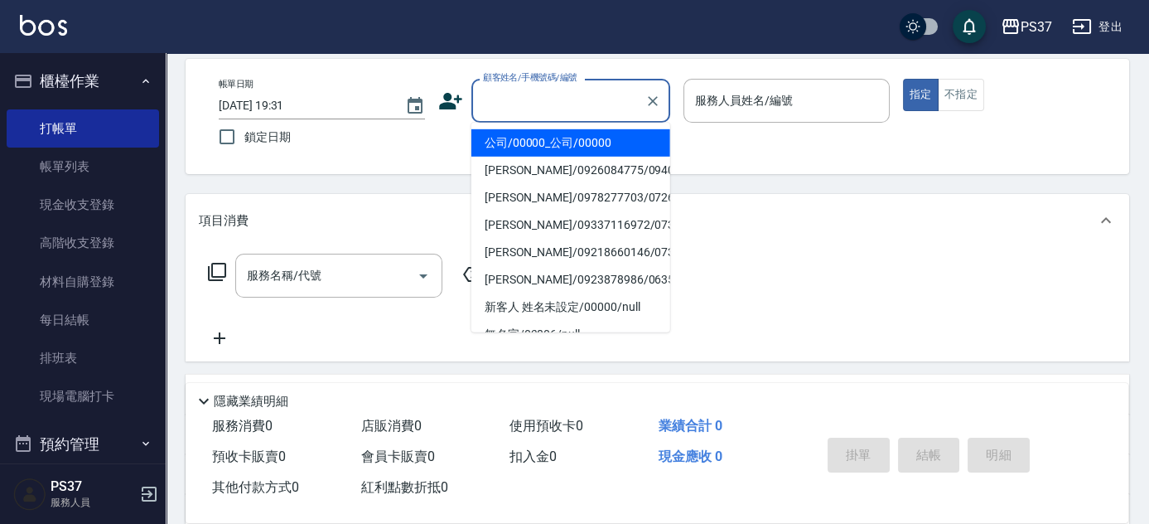
click at [548, 142] on li "公司/00000_公司/00000" at bounding box center [570, 142] width 199 height 27
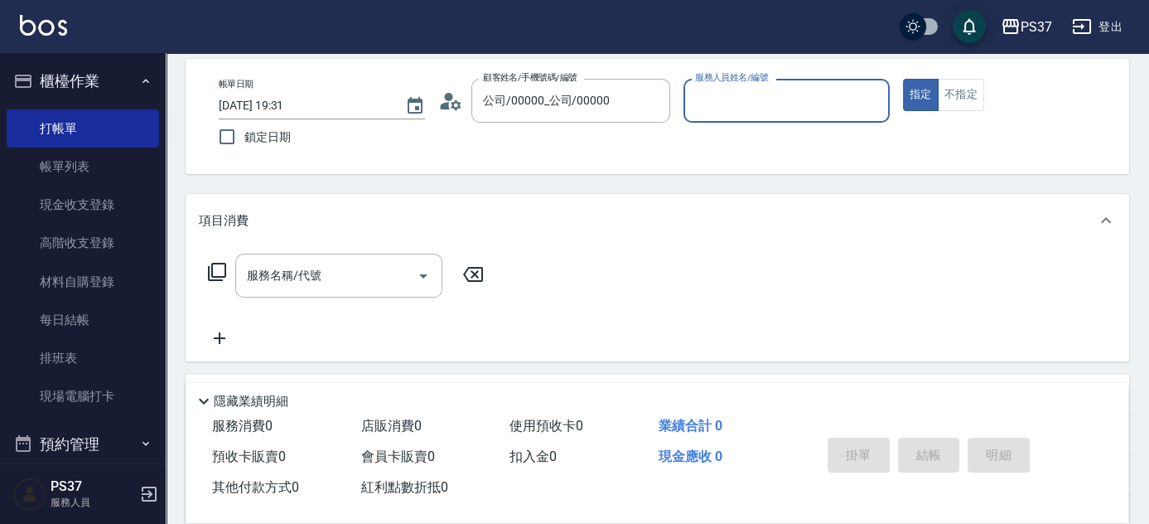
click at [736, 106] on input "服務人員姓名/編號" at bounding box center [786, 100] width 191 height 29
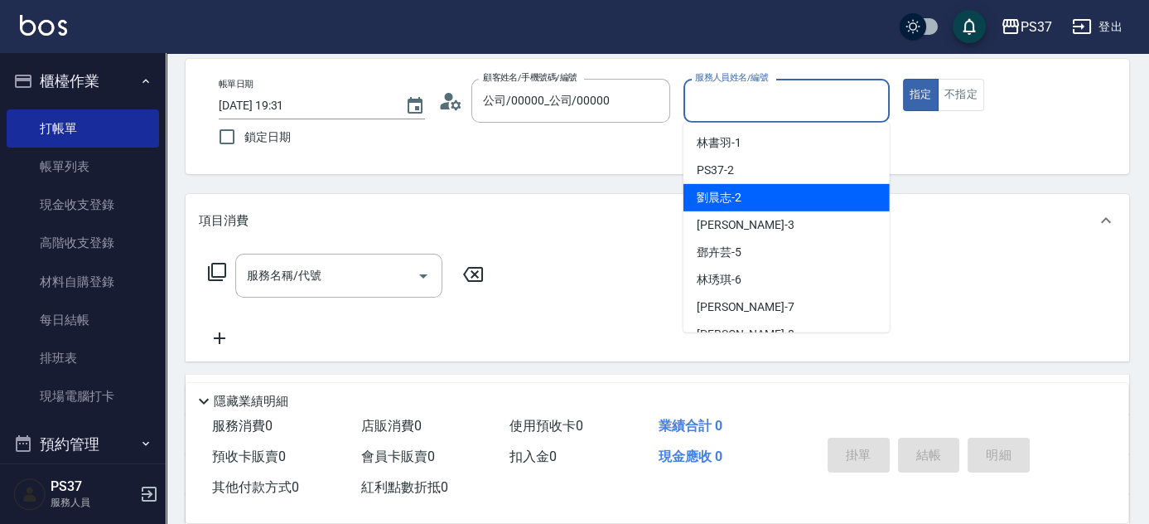
click at [746, 192] on div "[PERSON_NAME]-2" at bounding box center [786, 197] width 206 height 27
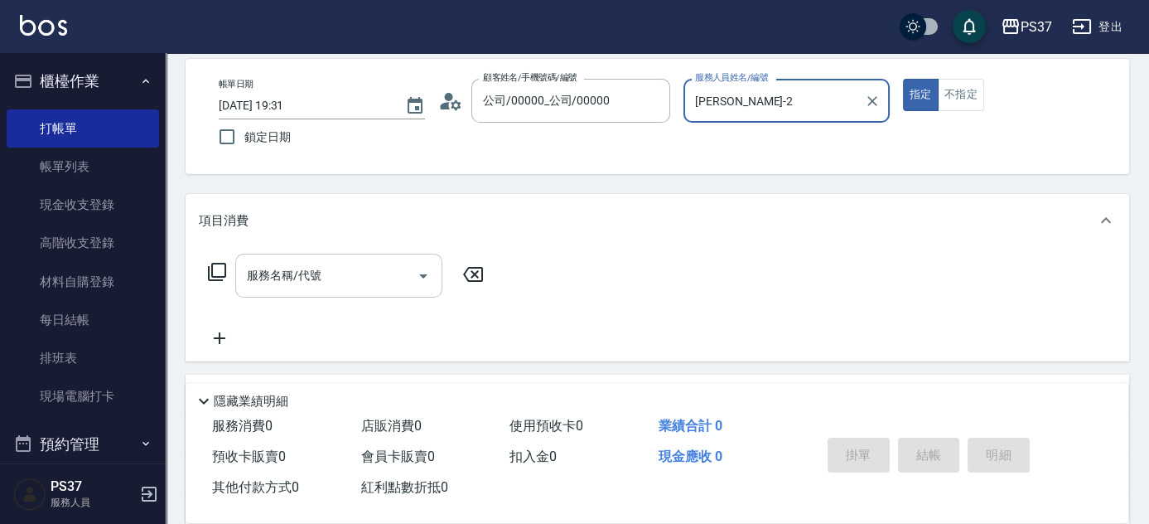
click at [310, 285] on input "服務名稱/代號" at bounding box center [326, 275] width 167 height 29
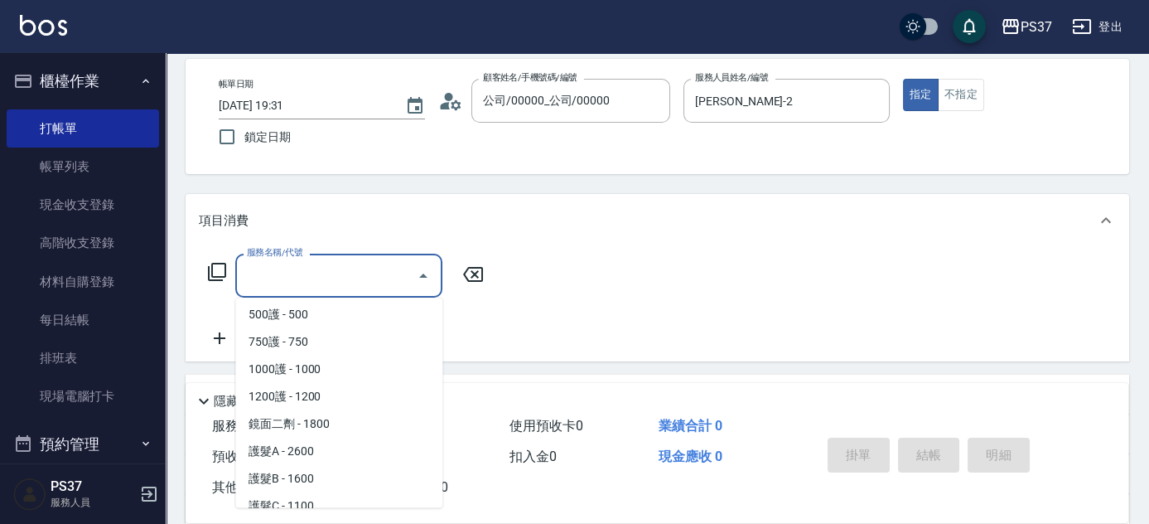
scroll to position [753, 0]
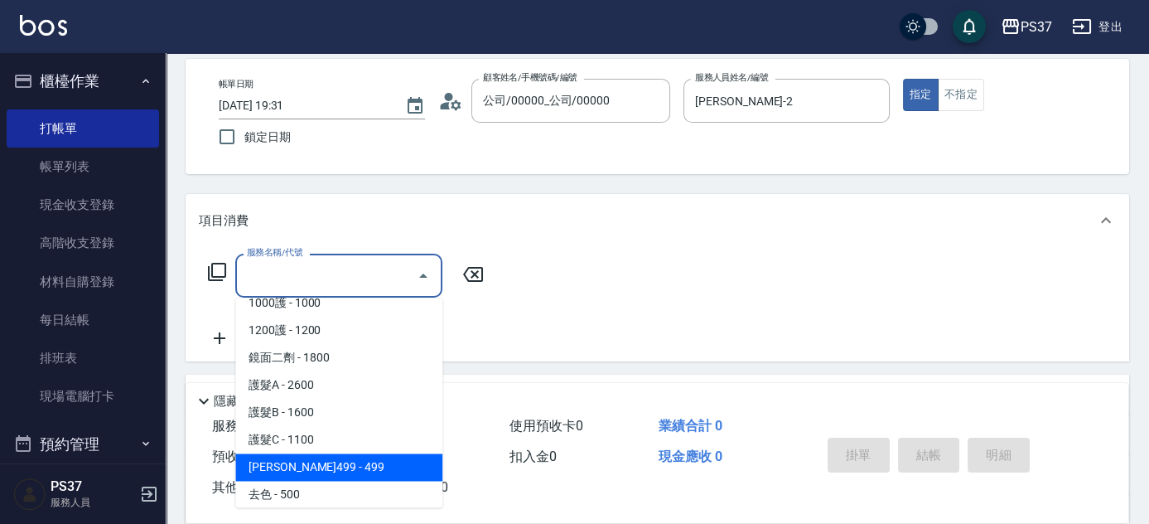
click at [320, 469] on span "[PERSON_NAME]499 - 499" at bounding box center [338, 466] width 207 height 27
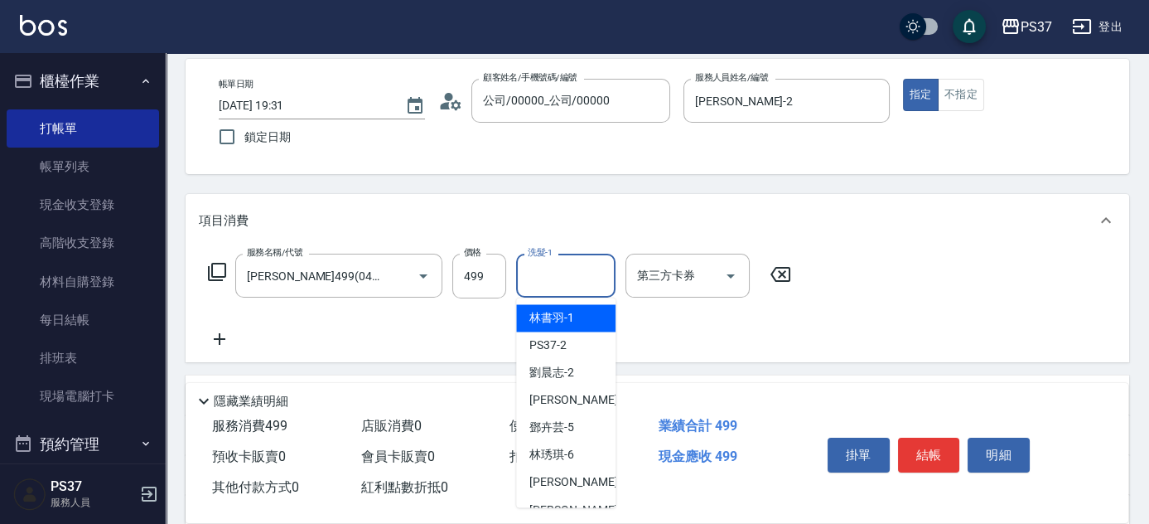
click at [560, 280] on input "洗髮-1" at bounding box center [566, 275] width 84 height 29
click at [569, 307] on div "[PERSON_NAME]-1" at bounding box center [565, 317] width 99 height 27
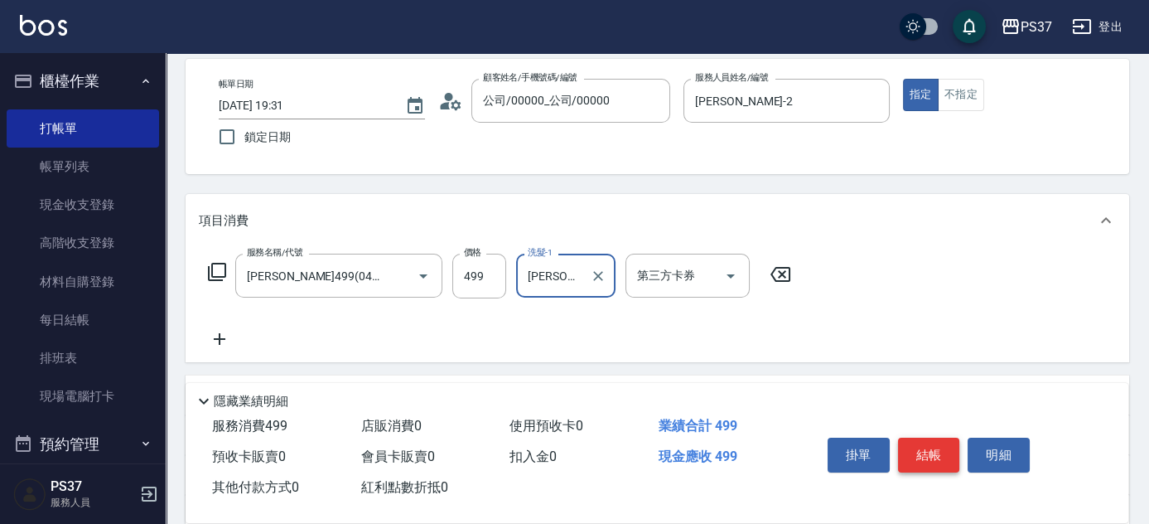
click at [929, 441] on button "結帳" at bounding box center [929, 454] width 62 height 35
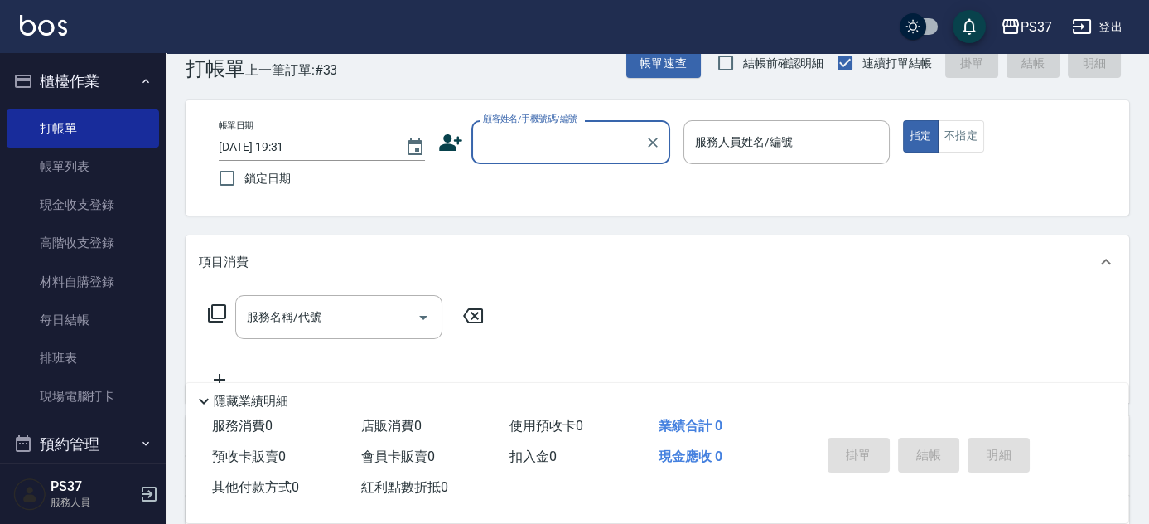
scroll to position [0, 0]
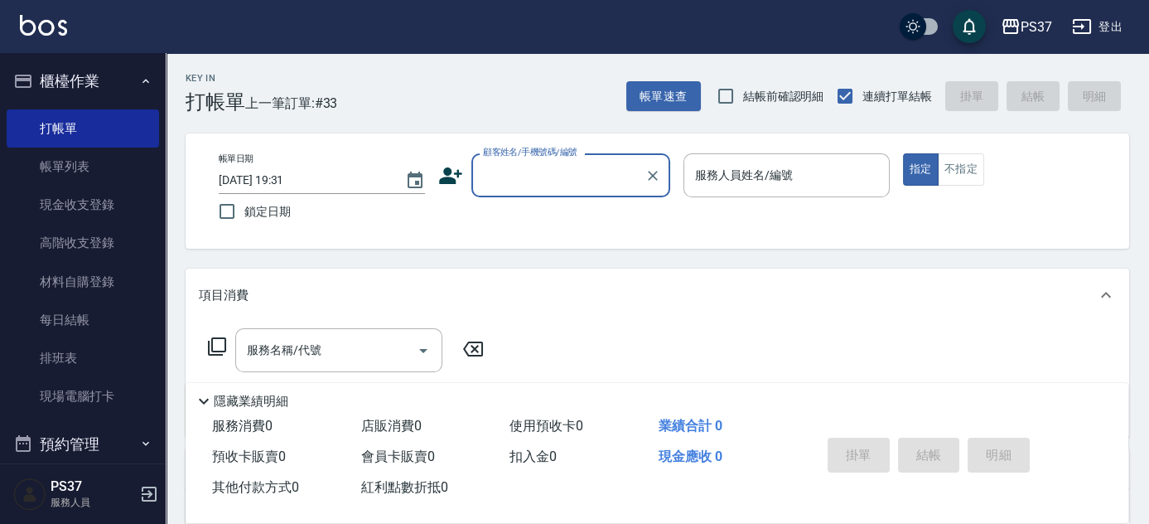
click at [508, 176] on input "顧客姓名/手機號碼/編號" at bounding box center [558, 175] width 159 height 29
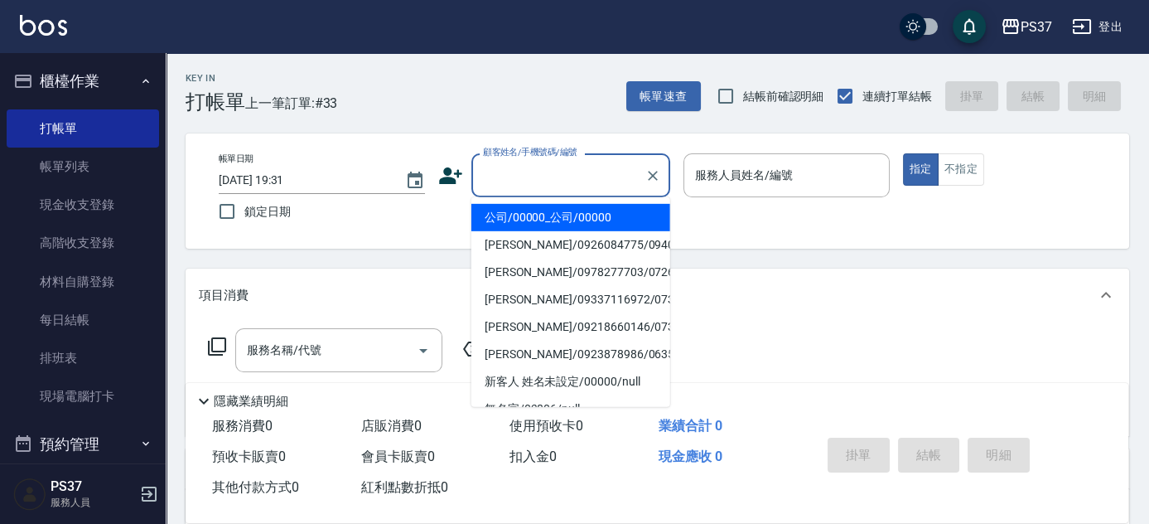
click at [535, 211] on li "公司/00000_公司/00000" at bounding box center [570, 217] width 199 height 27
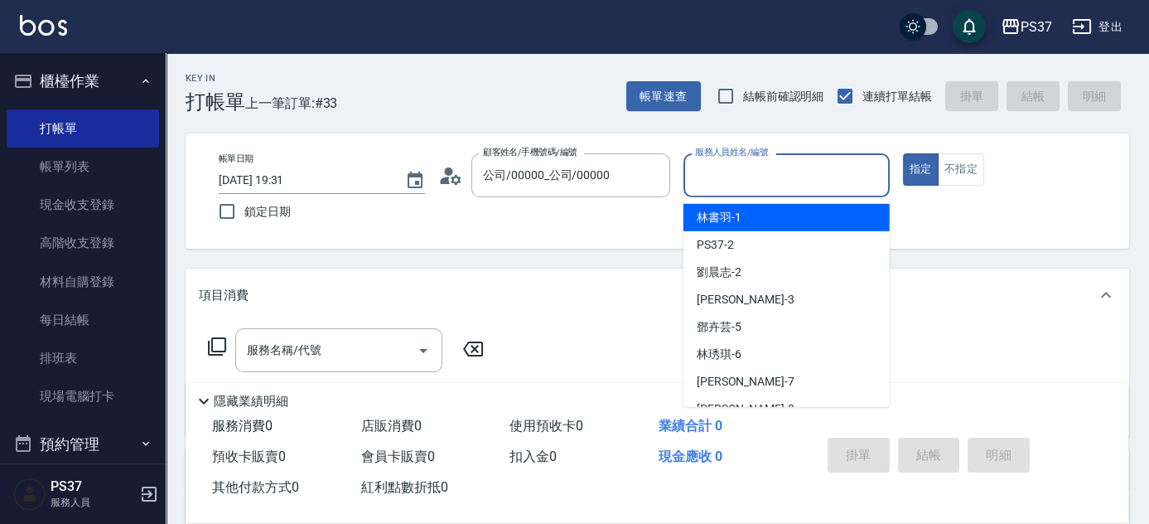
click at [729, 183] on input "服務人員姓名/編號" at bounding box center [786, 175] width 191 height 29
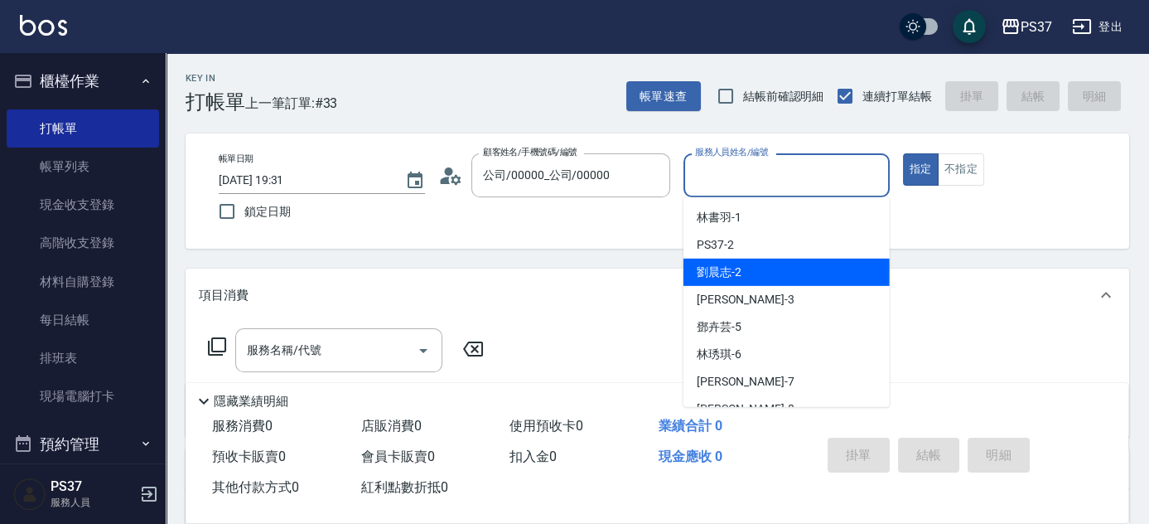
click at [755, 273] on div "[PERSON_NAME]-2" at bounding box center [786, 271] width 206 height 27
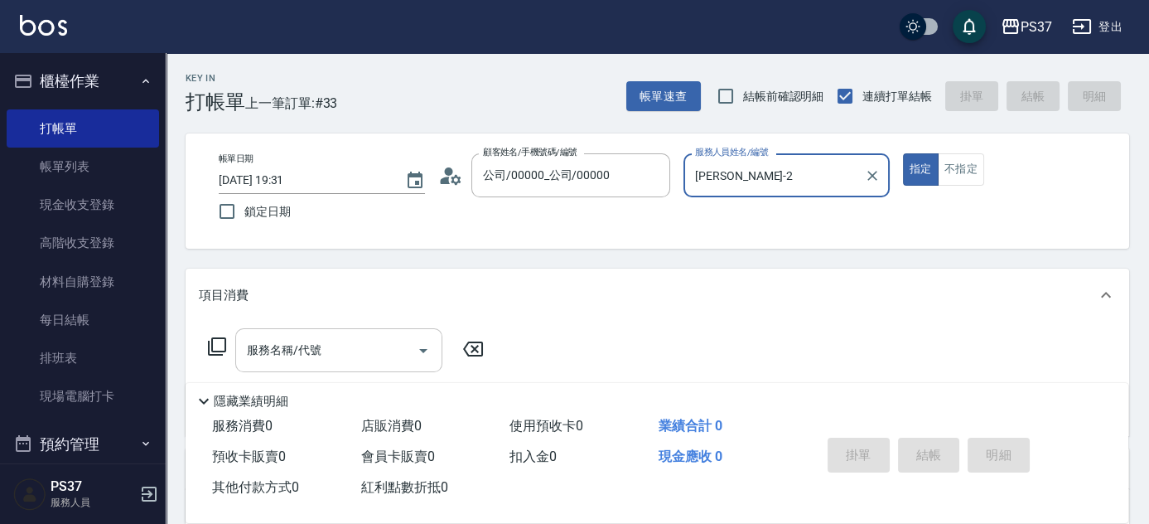
click at [358, 340] on input "服務名稱/代號" at bounding box center [326, 349] width 167 height 29
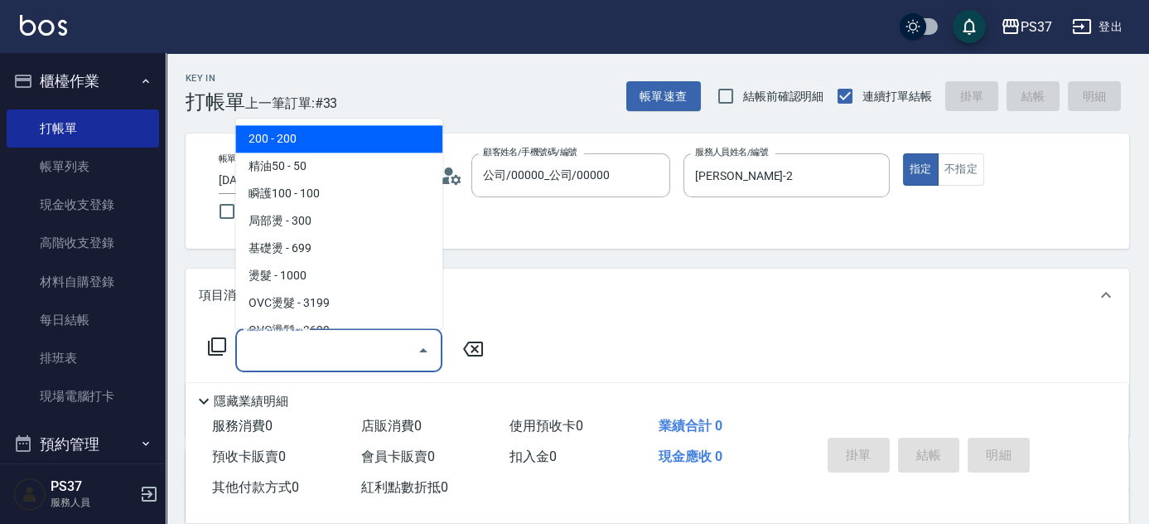
click at [351, 147] on span "200 - 200" at bounding box center [338, 139] width 207 height 27
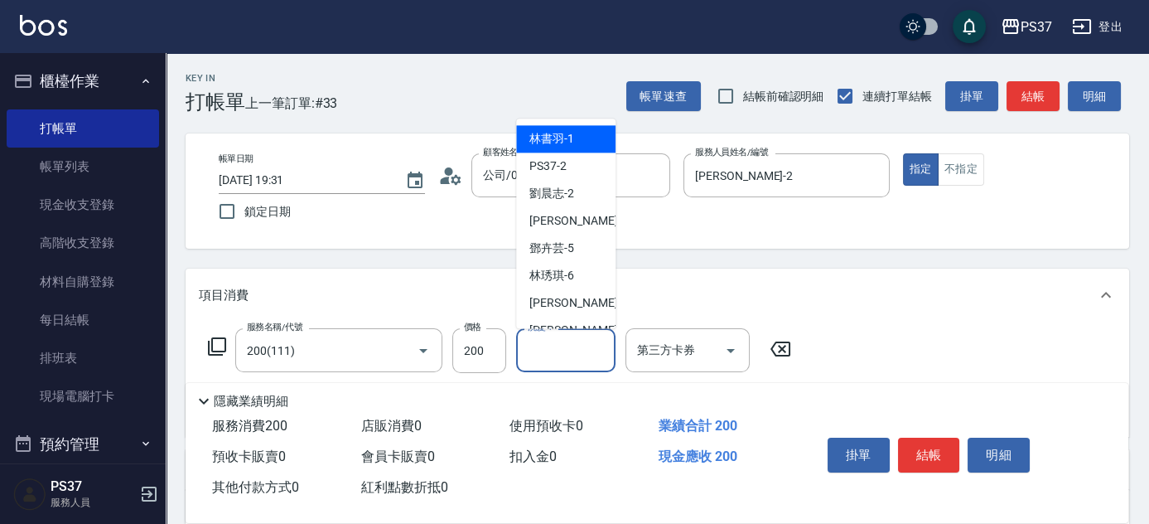
click at [557, 352] on input "洗髮-1" at bounding box center [566, 349] width 84 height 29
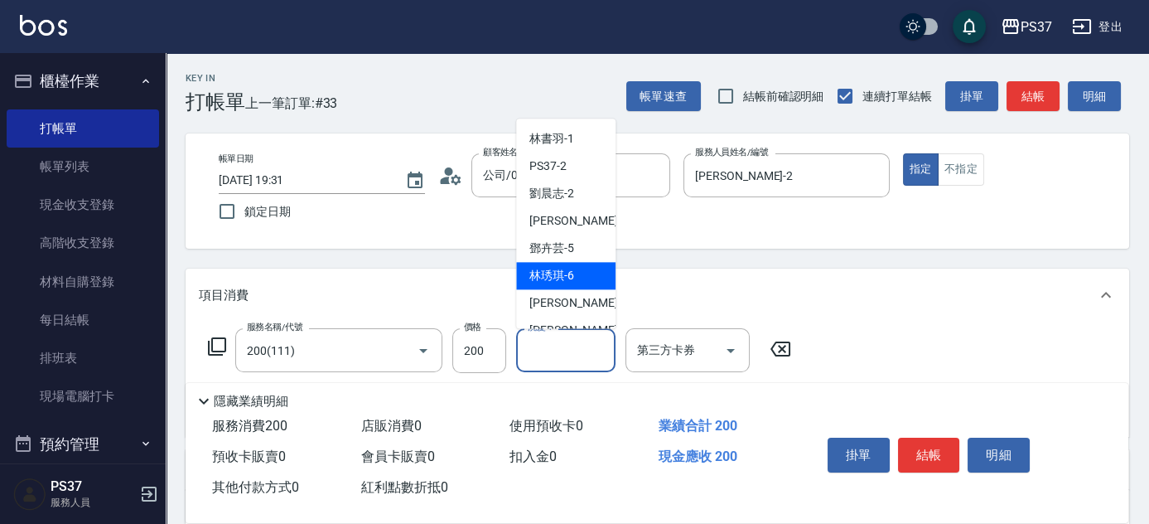
scroll to position [268, 0]
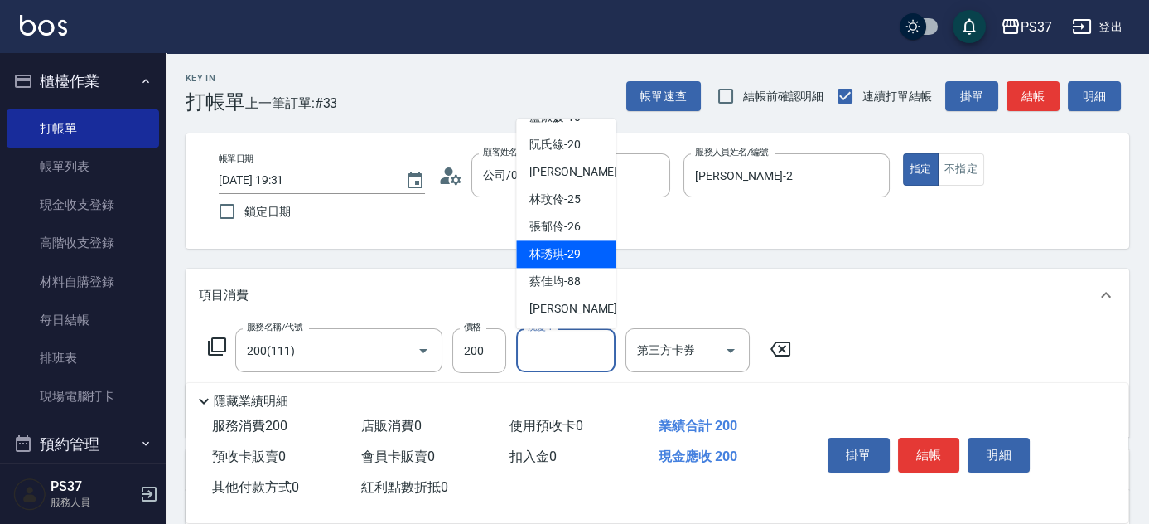
click at [557, 256] on span "[PERSON_NAME]-29" at bounding box center [554, 254] width 51 height 17
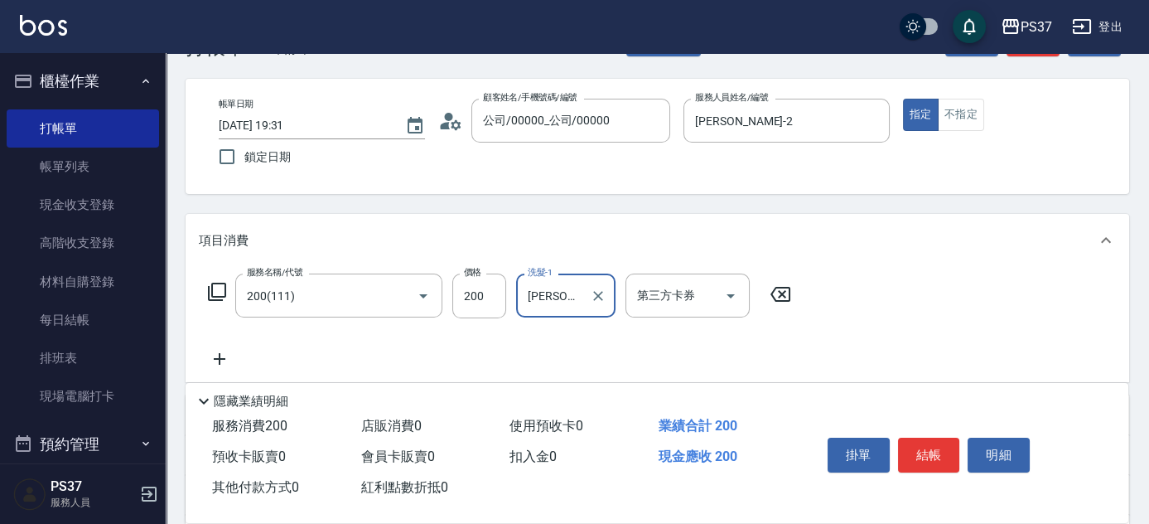
scroll to position [150, 0]
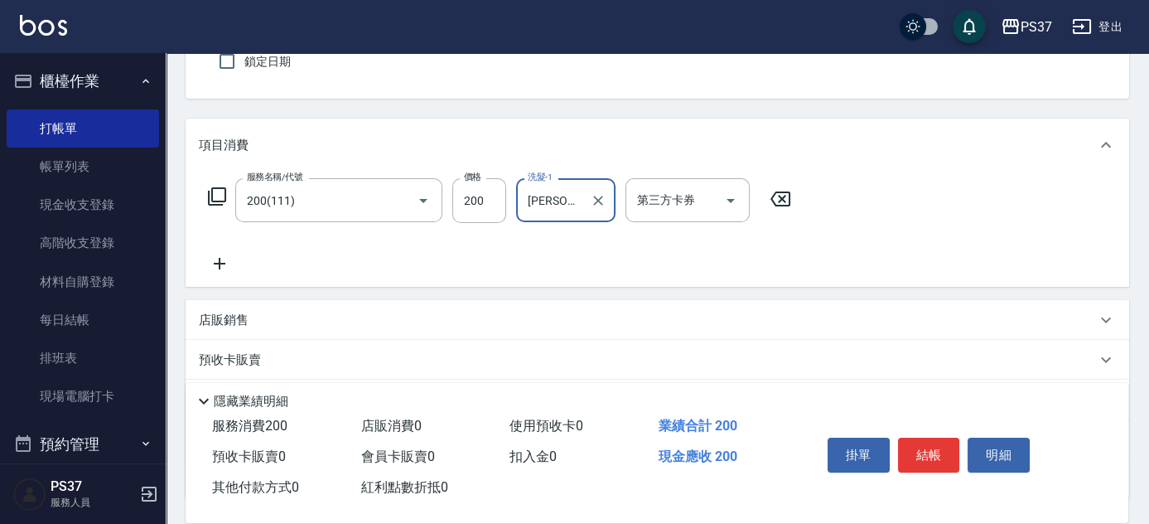
click at [218, 260] on icon at bounding box center [219, 263] width 41 height 20
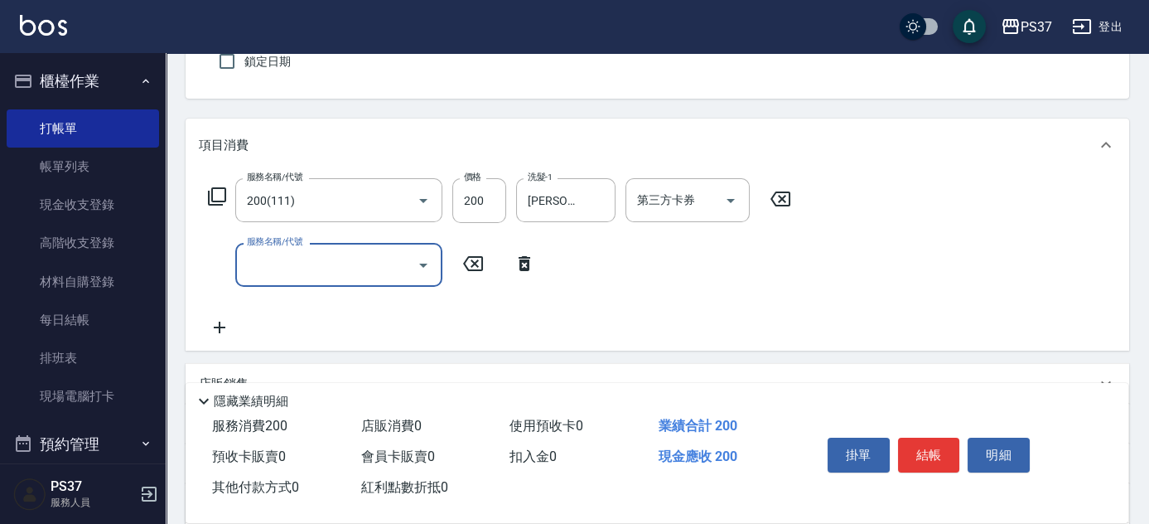
click at [262, 271] on input "服務名稱/代號" at bounding box center [326, 264] width 167 height 29
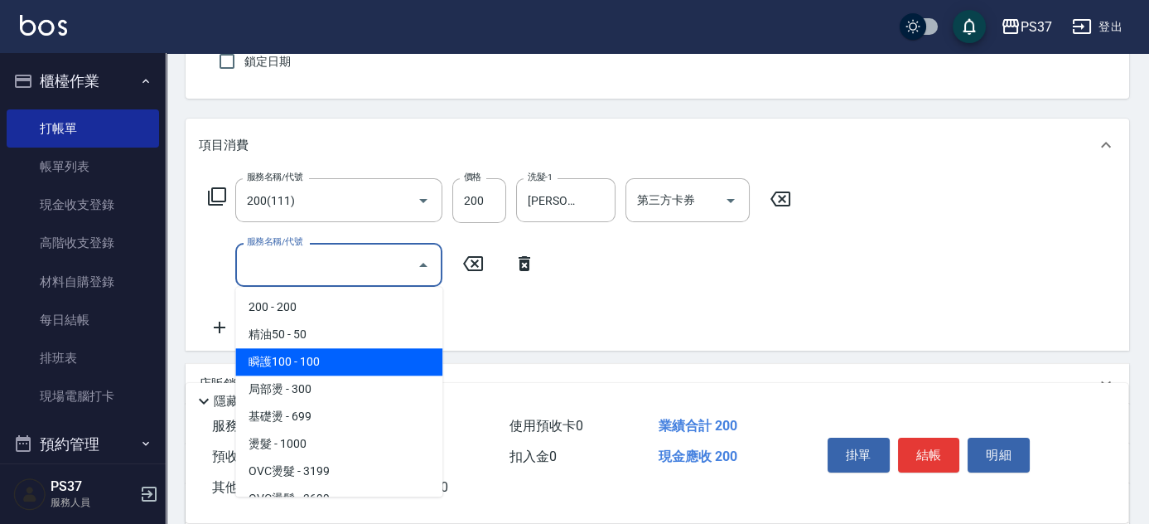
click at [329, 354] on span "瞬護100 - 100" at bounding box center [338, 361] width 207 height 27
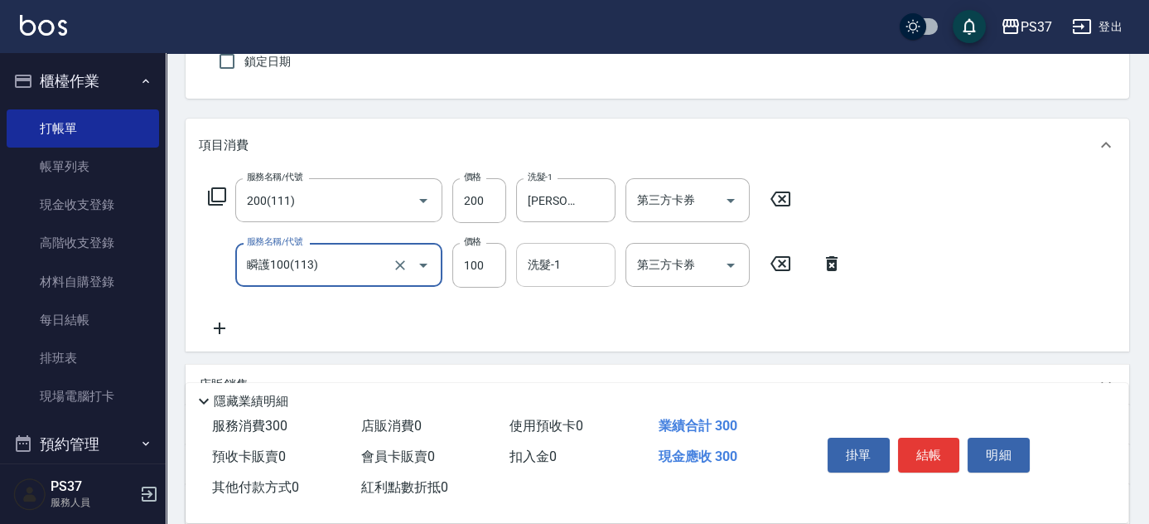
click at [527, 275] on input "洗髮-1" at bounding box center [566, 264] width 84 height 29
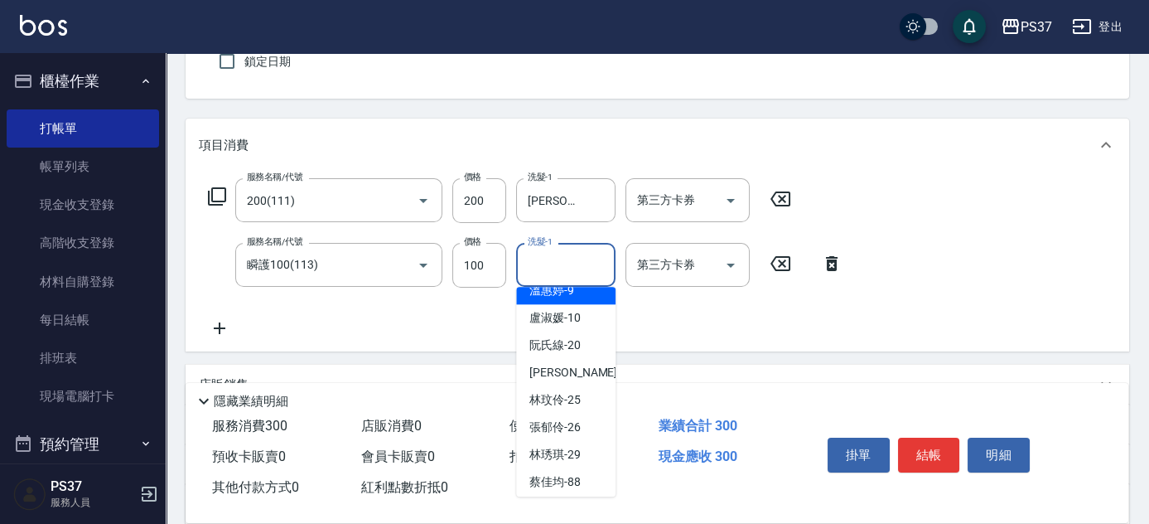
scroll to position [268, 0]
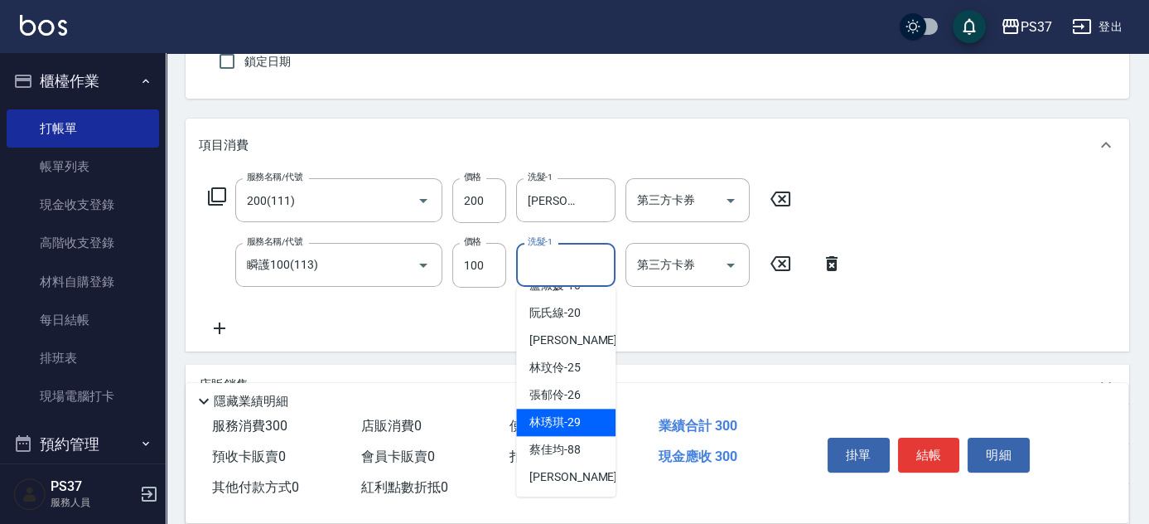
click at [562, 420] on span "[PERSON_NAME]-29" at bounding box center [554, 421] width 51 height 17
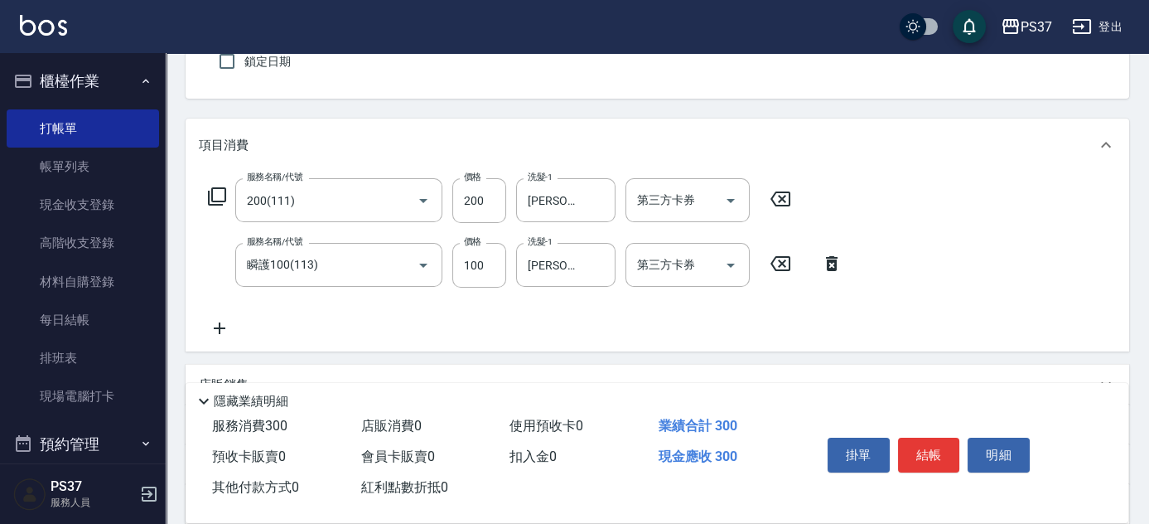
click at [221, 322] on icon at bounding box center [219, 328] width 41 height 20
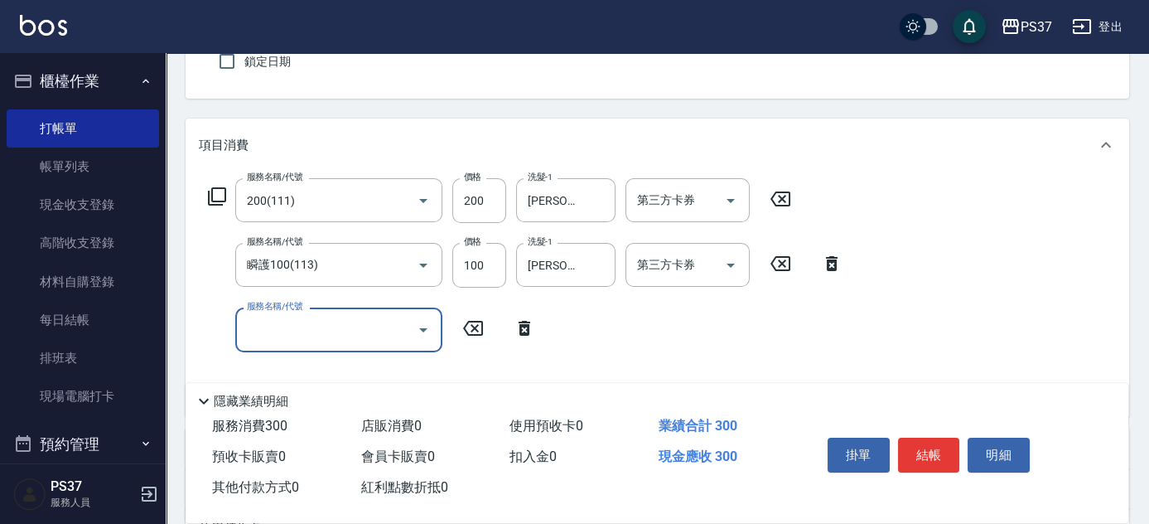
click at [277, 325] on input "服務名稱/代號" at bounding box center [326, 329] width 167 height 29
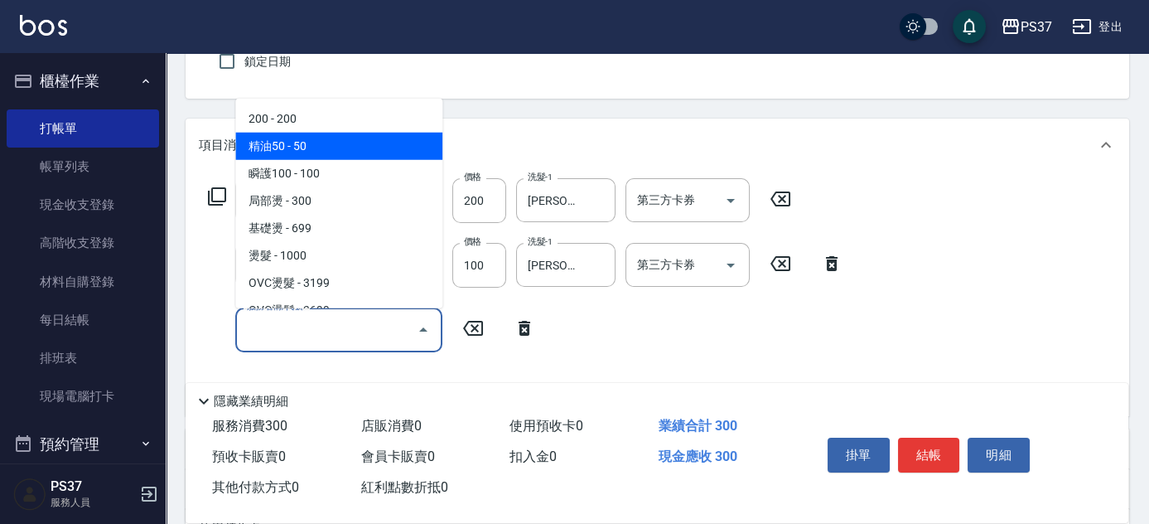
click at [295, 156] on span "精油50 - 50" at bounding box center [338, 146] width 207 height 27
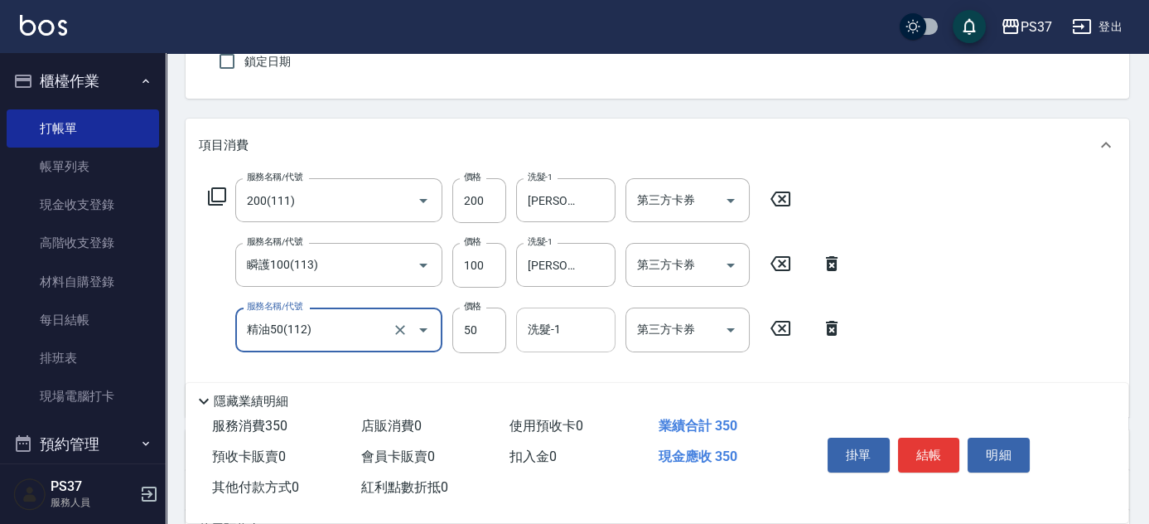
click at [577, 333] on input "洗髮-1" at bounding box center [566, 329] width 84 height 29
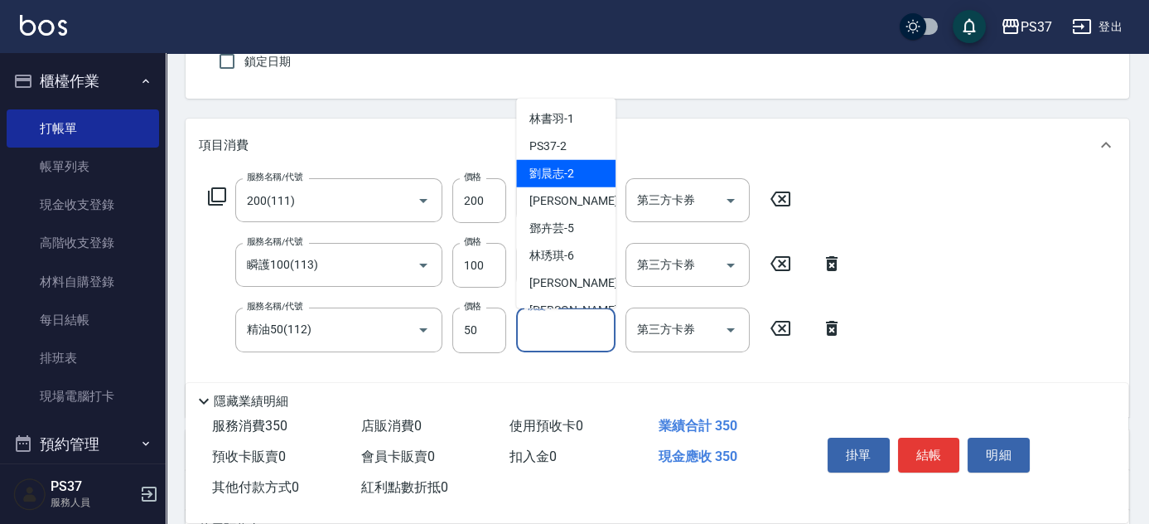
click at [568, 181] on span "[PERSON_NAME]-2" at bounding box center [551, 173] width 45 height 17
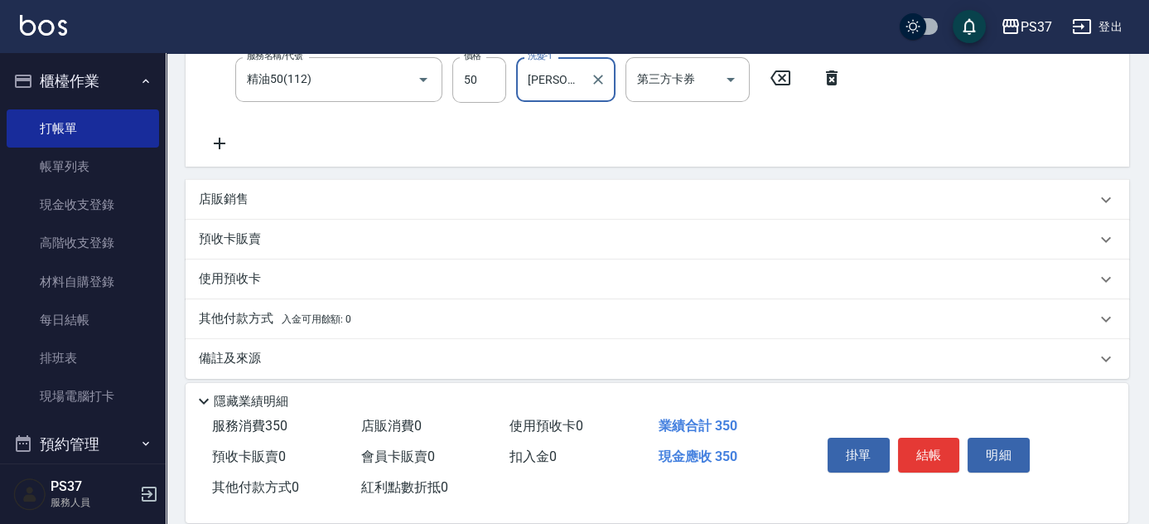
scroll to position [412, 0]
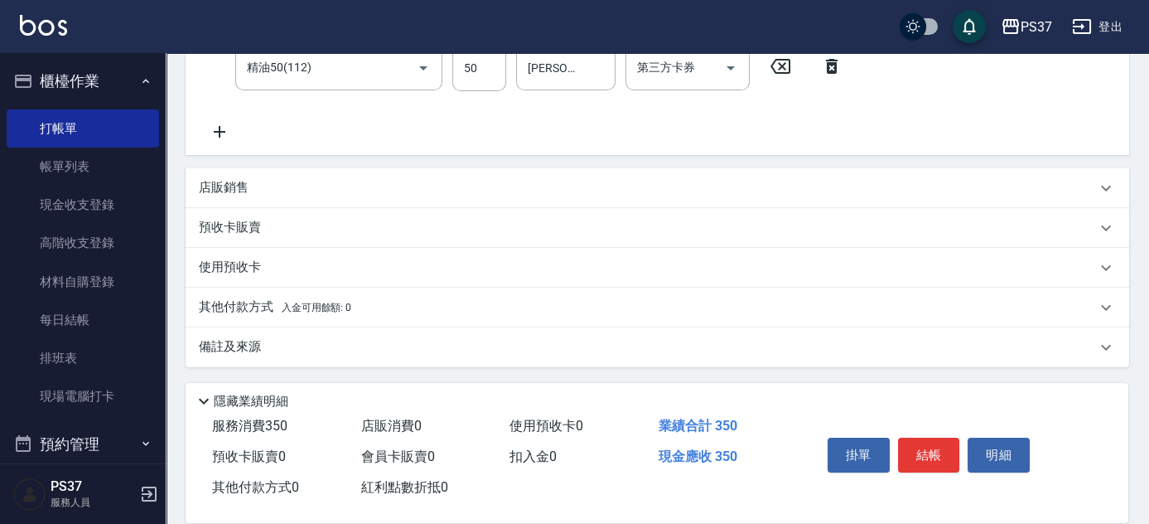
click at [243, 183] on p "店販銷售" at bounding box center [224, 187] width 50 height 17
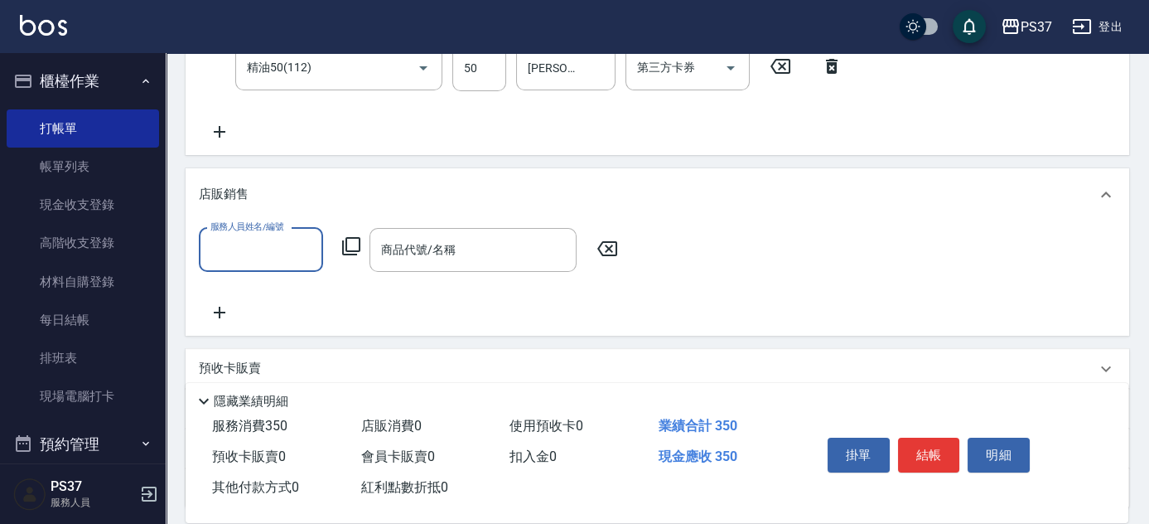
scroll to position [0, 0]
click at [236, 236] on input "服務人員姓名/編號" at bounding box center [260, 249] width 109 height 29
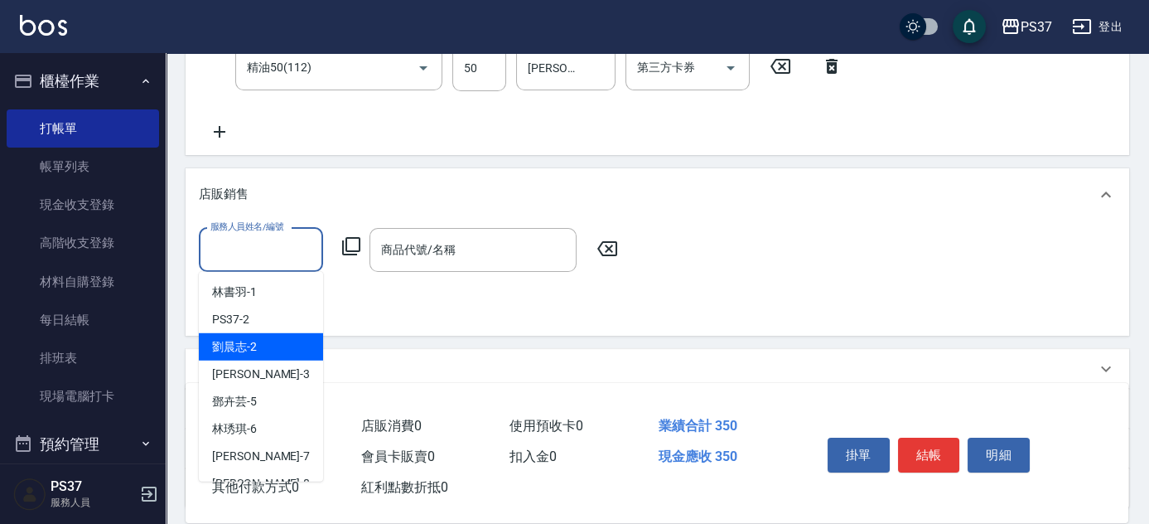
click at [265, 344] on div "[PERSON_NAME]-2" at bounding box center [261, 346] width 124 height 27
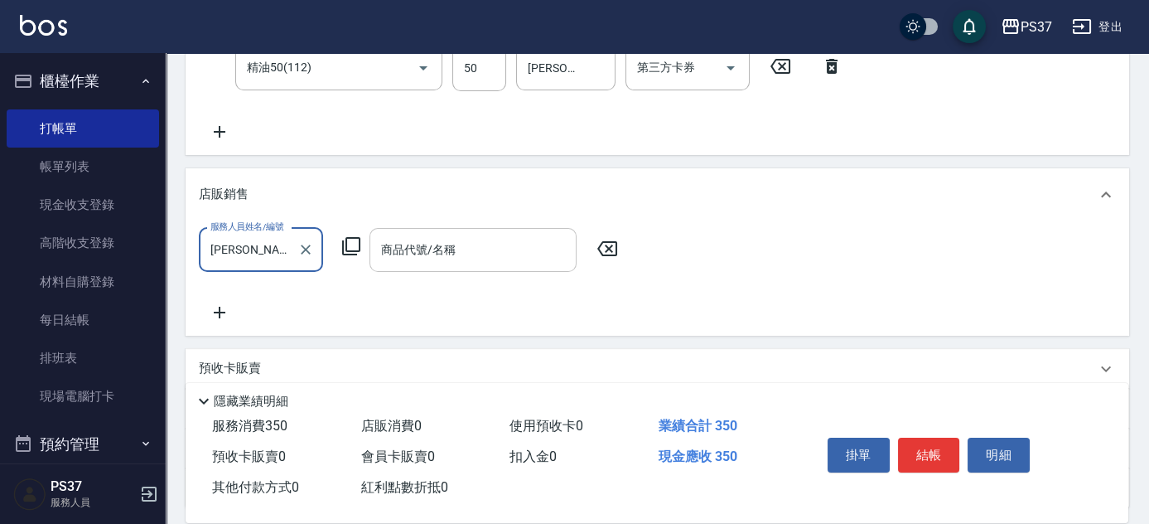
click at [406, 262] on input "商品代號/名稱" at bounding box center [473, 249] width 192 height 29
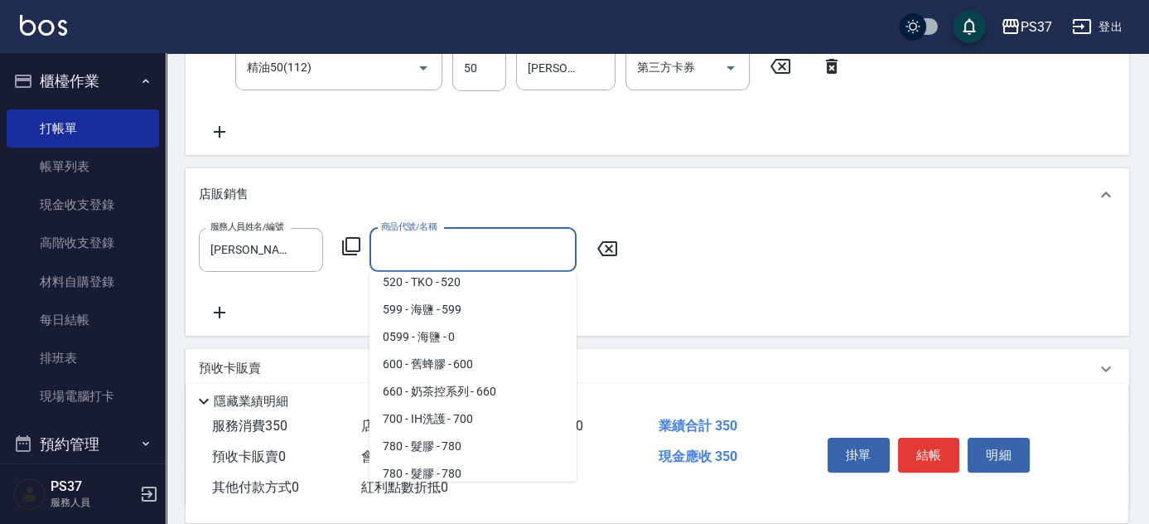
scroll to position [225, 0]
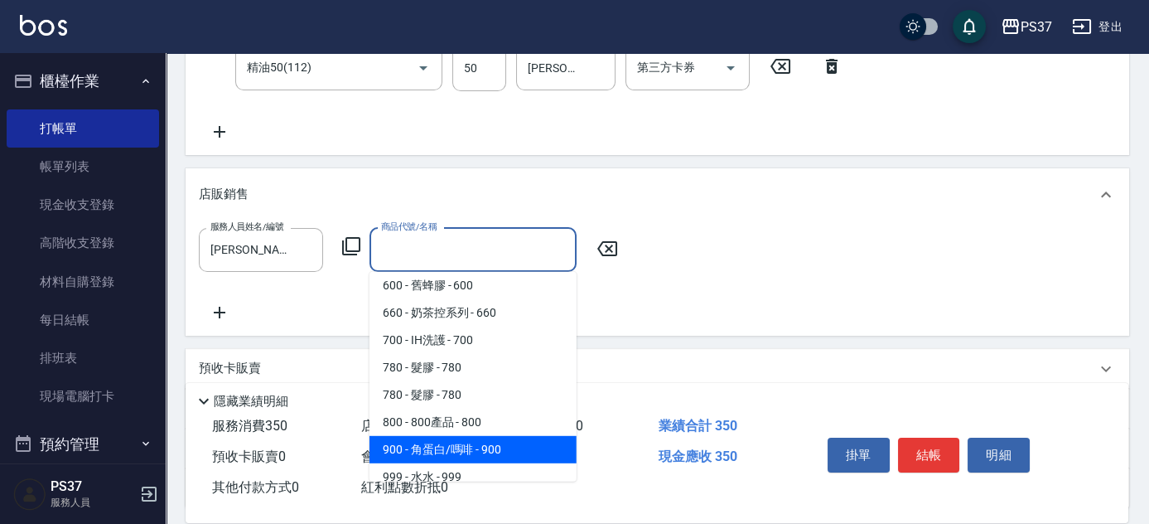
click at [457, 443] on span "900 - 角蛋白/嗎啡 - 900" at bounding box center [472, 449] width 207 height 27
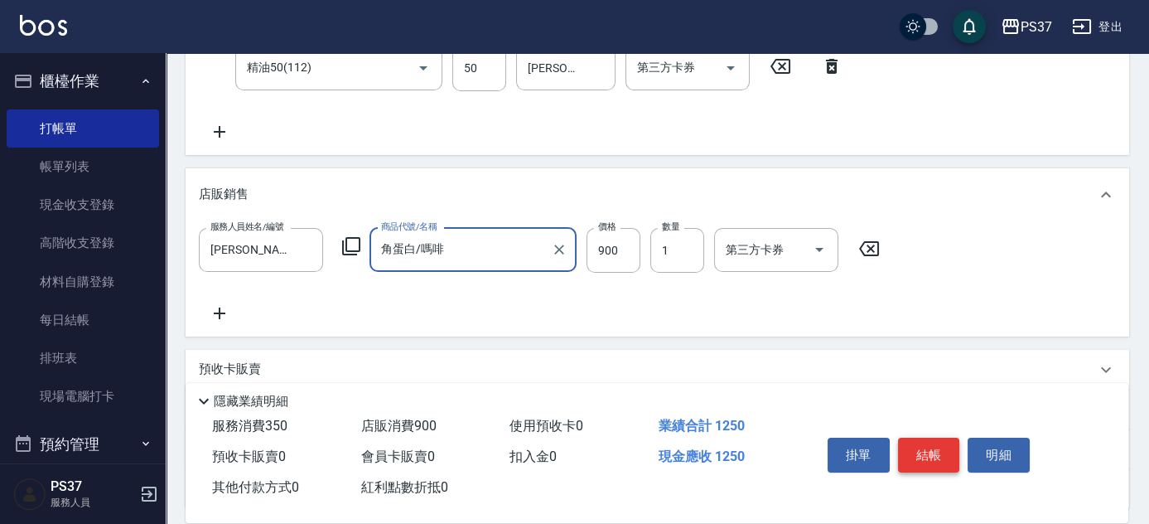
click at [925, 461] on button "結帳" at bounding box center [929, 454] width 62 height 35
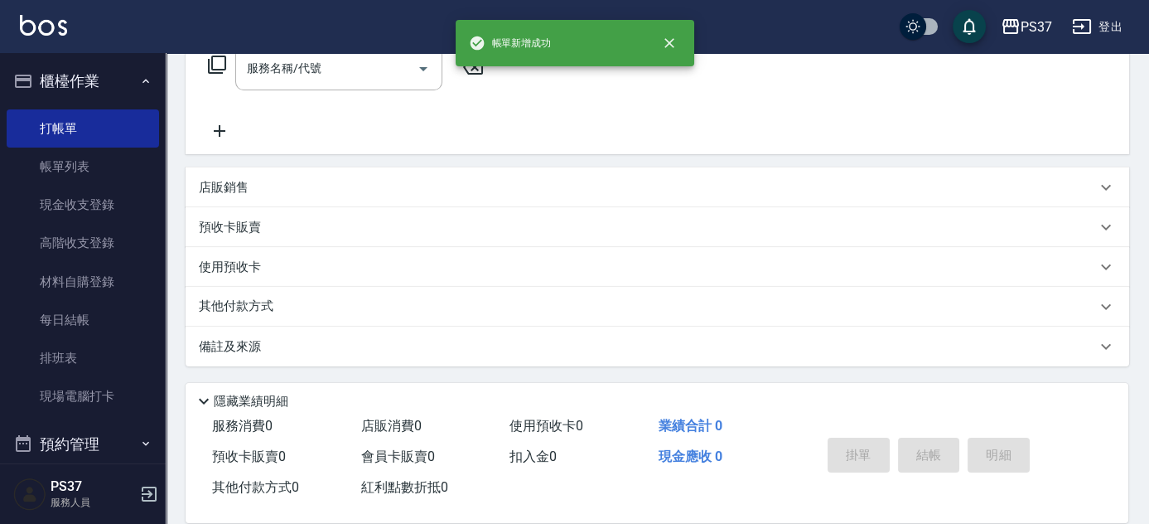
scroll to position [0, 0]
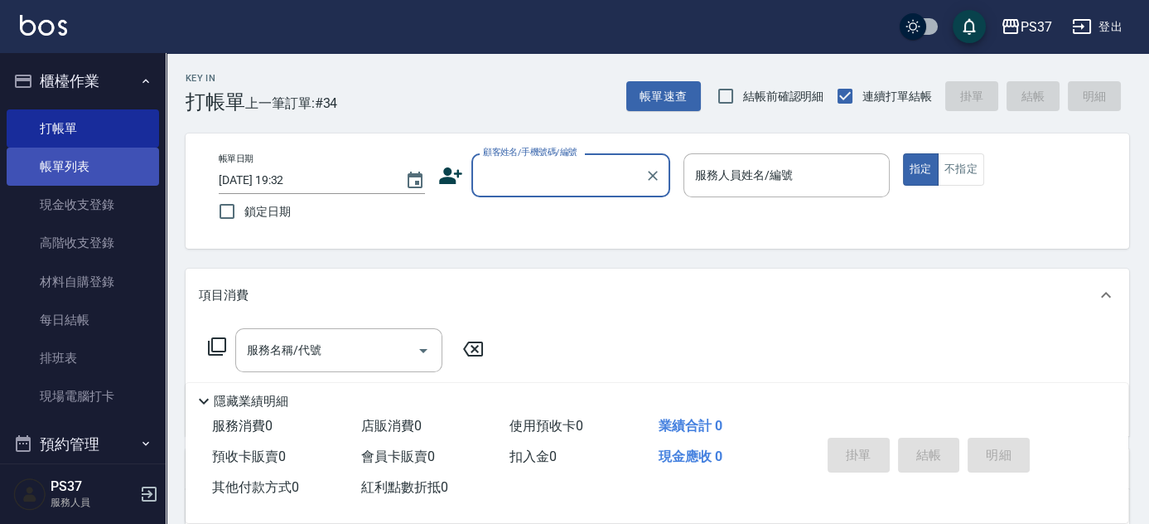
click at [70, 163] on link "帳單列表" at bounding box center [83, 166] width 152 height 38
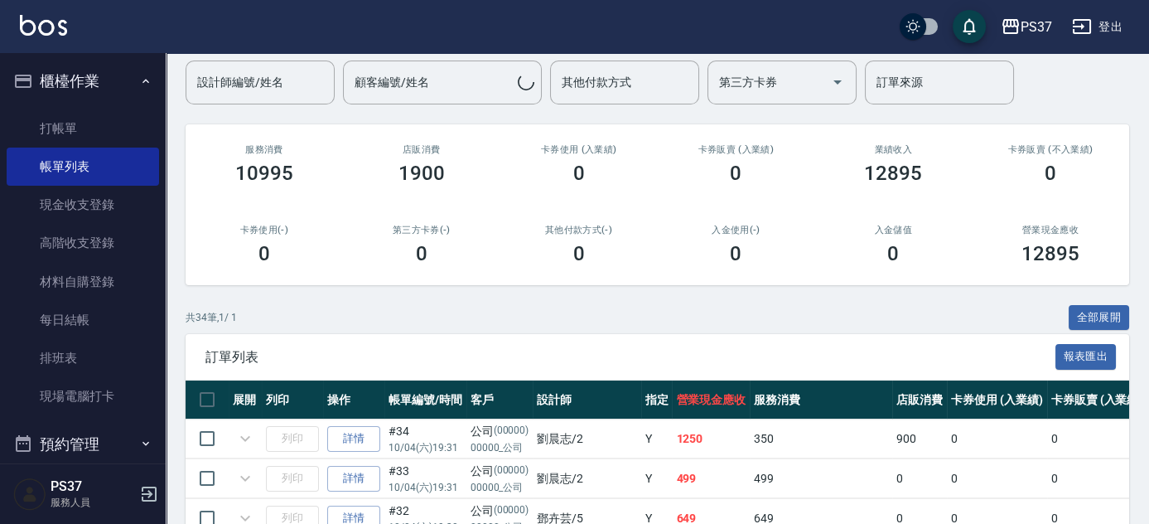
scroll to position [225, 0]
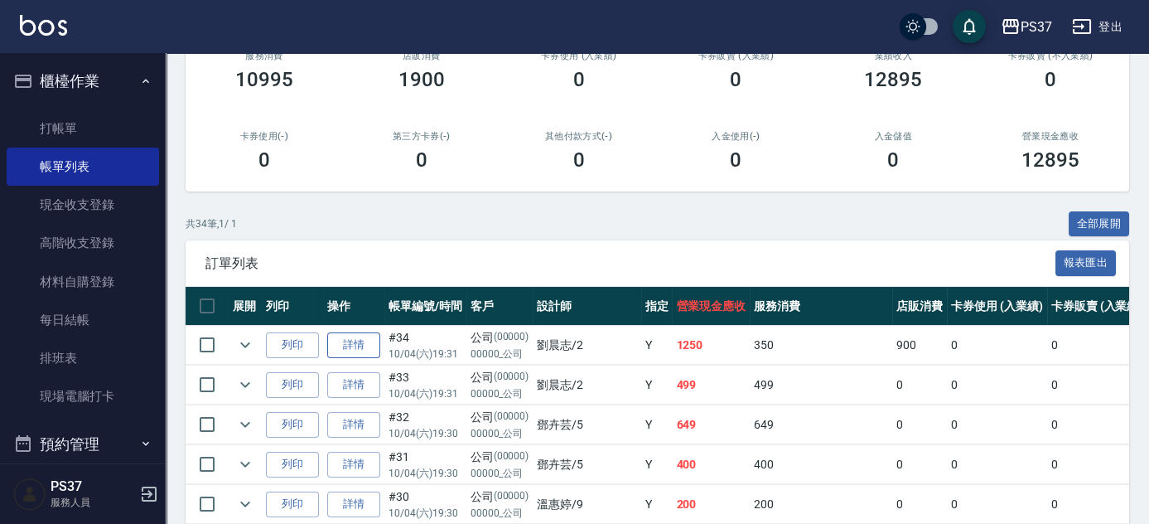
click at [375, 355] on link "詳情" at bounding box center [353, 345] width 53 height 26
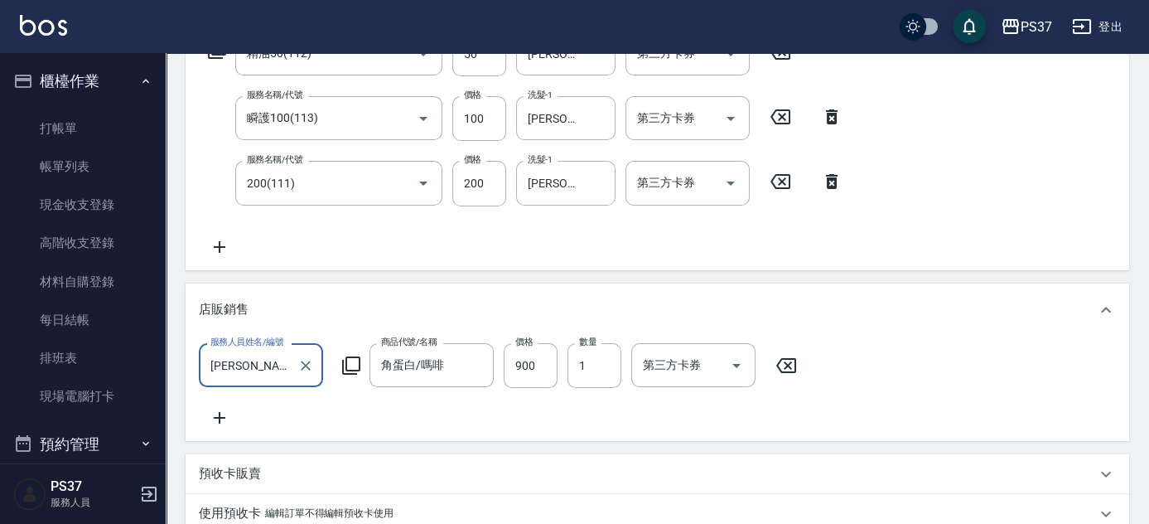
scroll to position [150, 0]
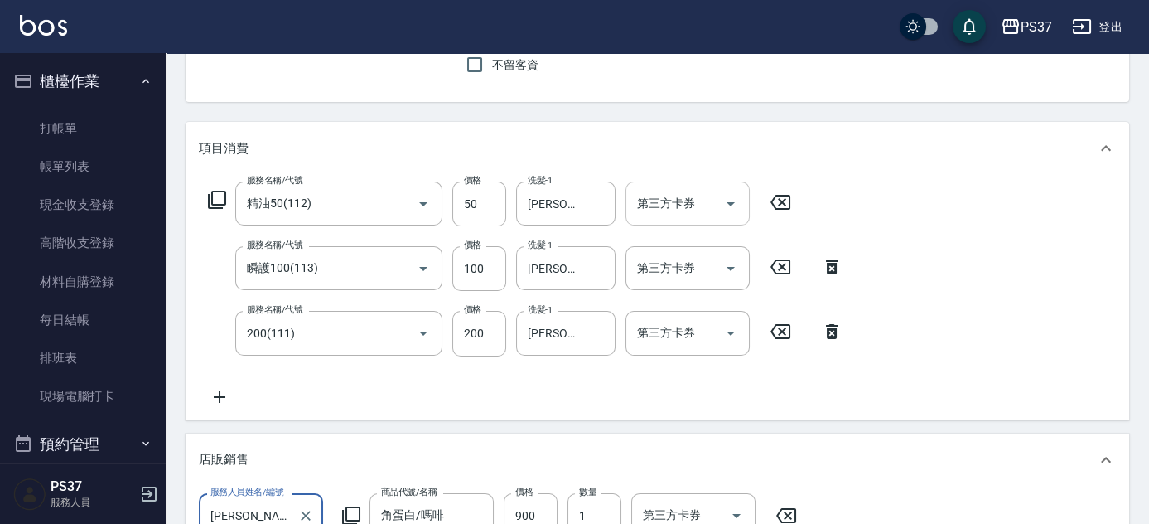
click at [730, 200] on icon "Open" at bounding box center [731, 204] width 20 height 20
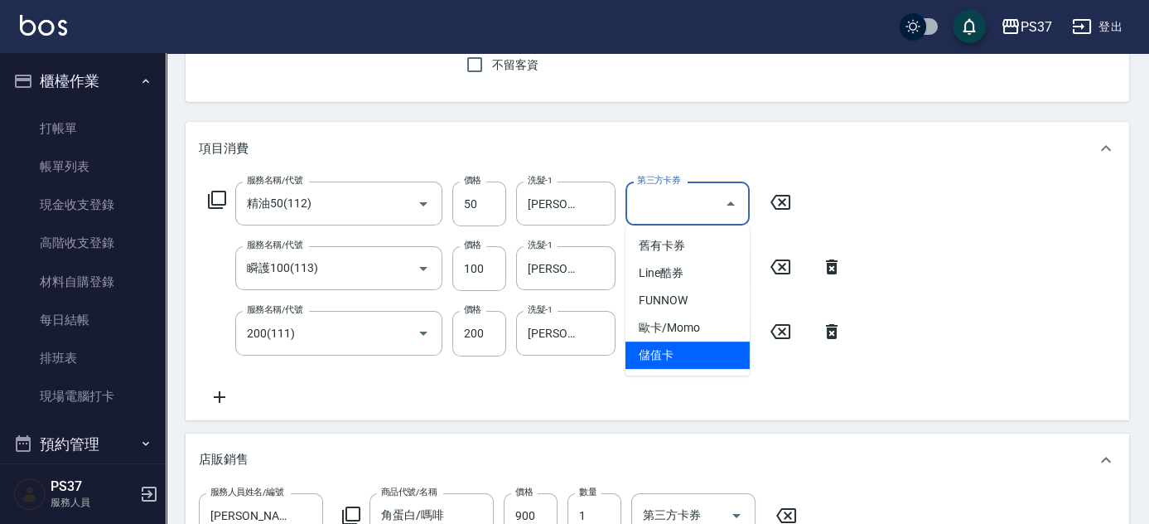
click at [702, 349] on span "儲值卡" at bounding box center [687, 354] width 124 height 27
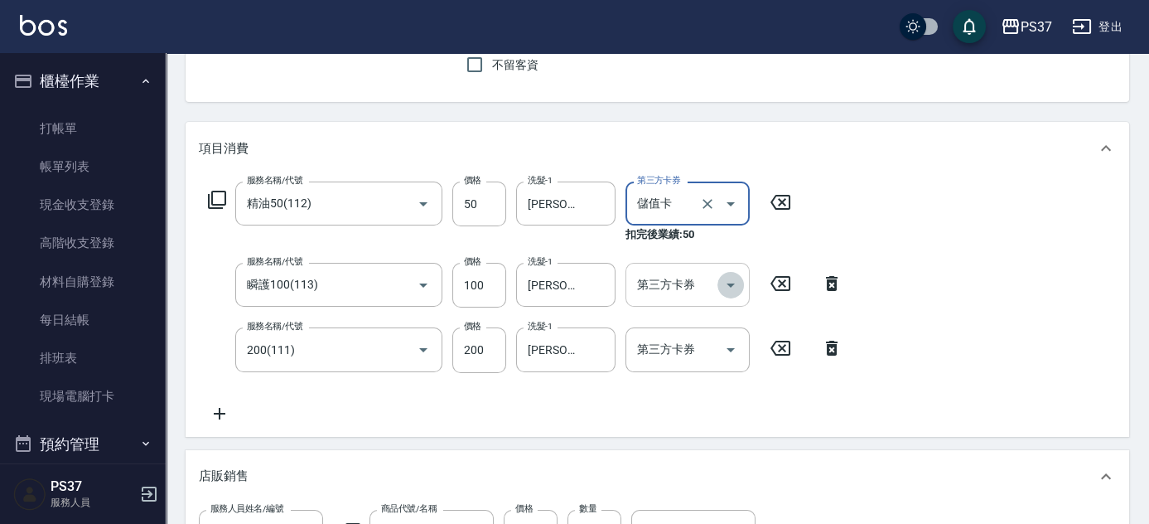
click at [733, 288] on icon "Open" at bounding box center [731, 285] width 20 height 20
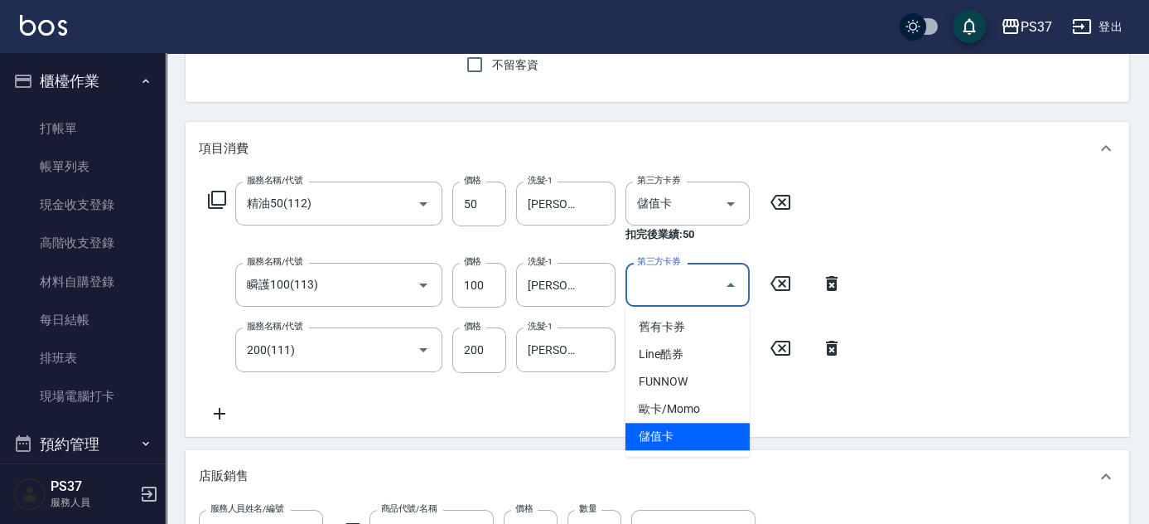
click at [707, 441] on span "儲值卡" at bounding box center [687, 435] width 124 height 27
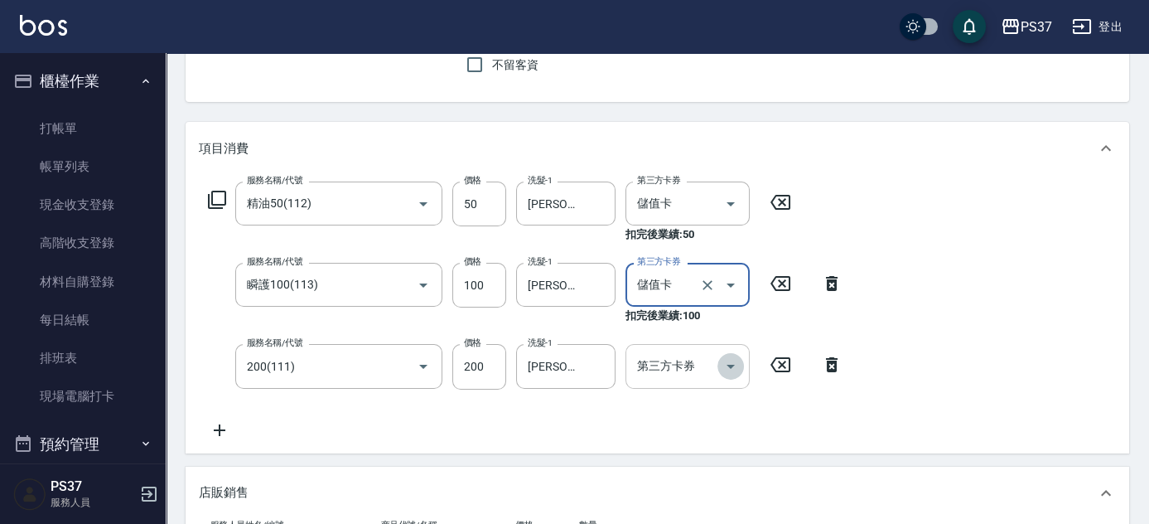
click at [725, 364] on icon "Open" at bounding box center [731, 366] width 20 height 20
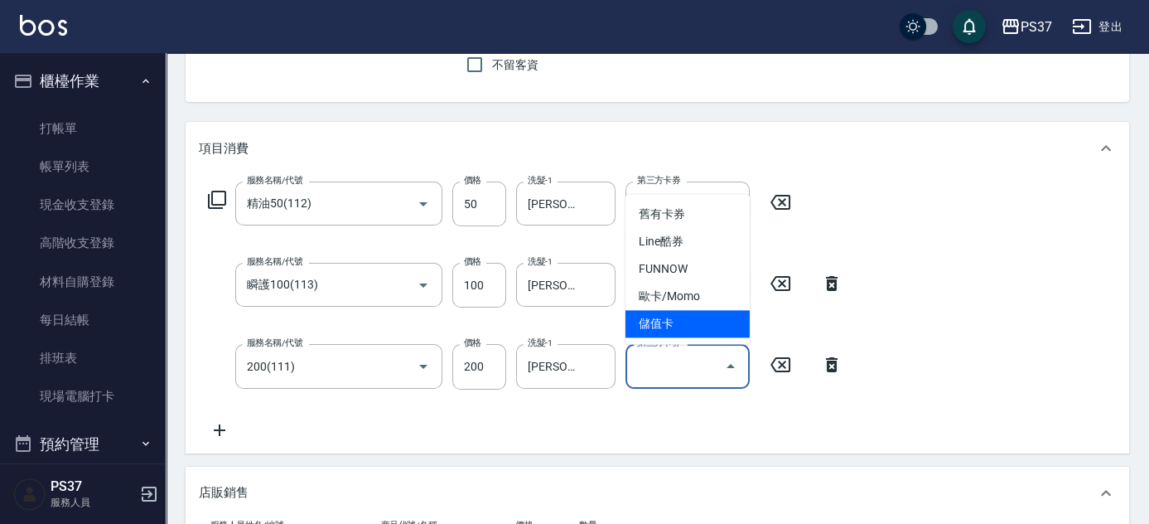
click at [720, 335] on span "儲值卡" at bounding box center [687, 323] width 124 height 27
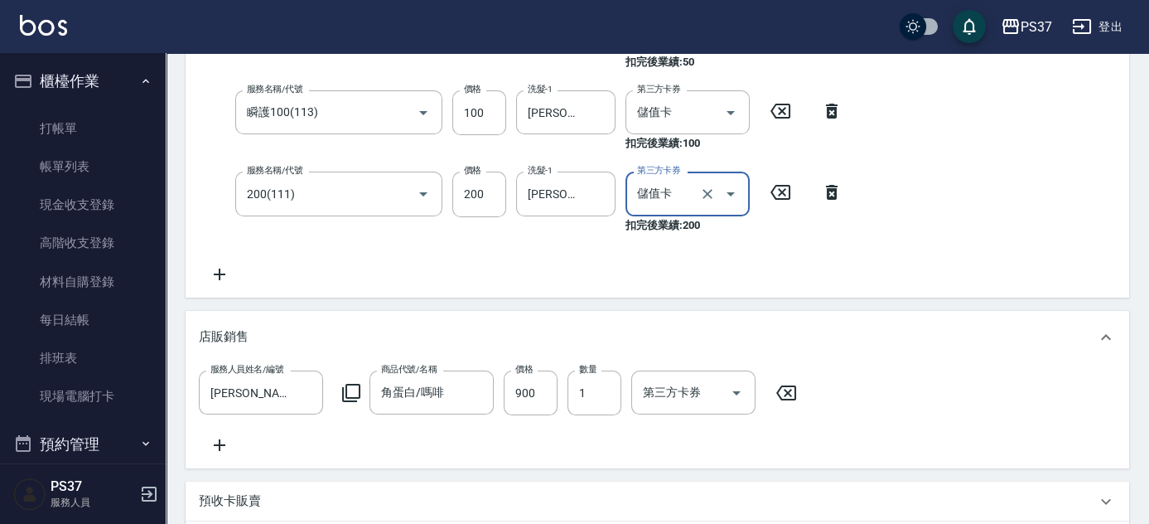
scroll to position [451, 0]
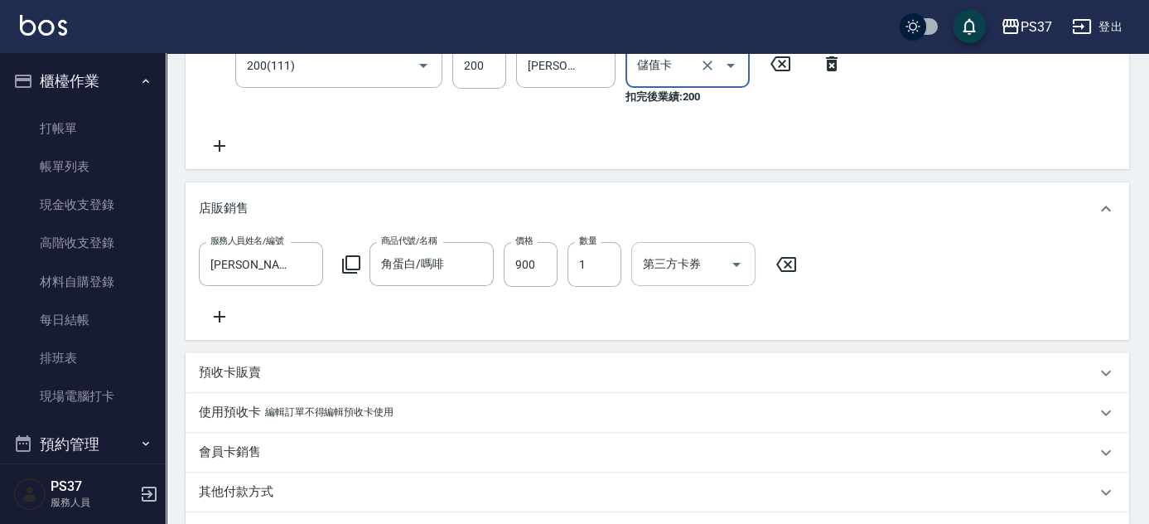
click at [742, 268] on icon "Open" at bounding box center [736, 264] width 20 height 20
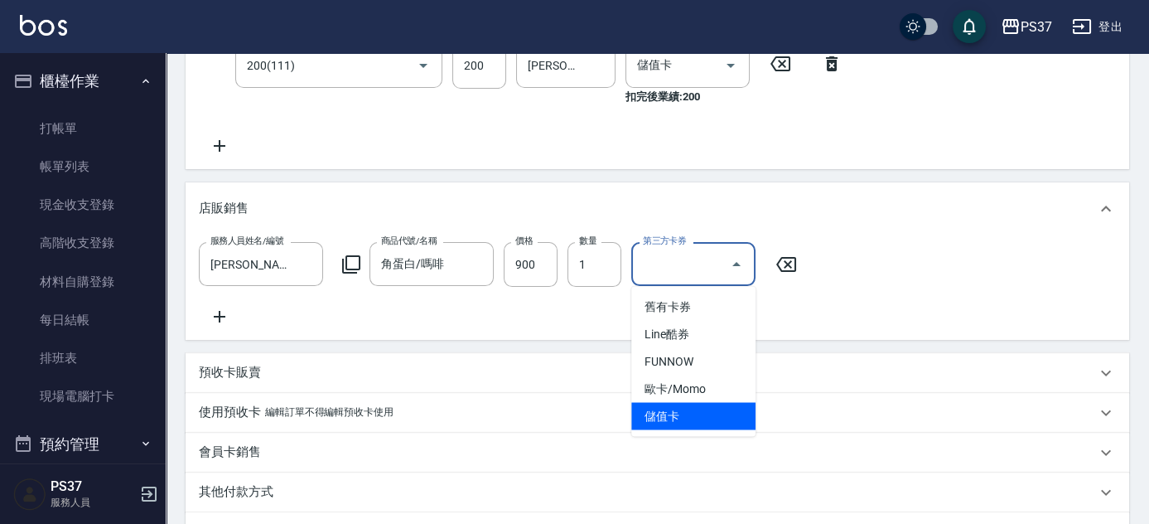
click at [726, 425] on span "儲值卡" at bounding box center [693, 415] width 124 height 27
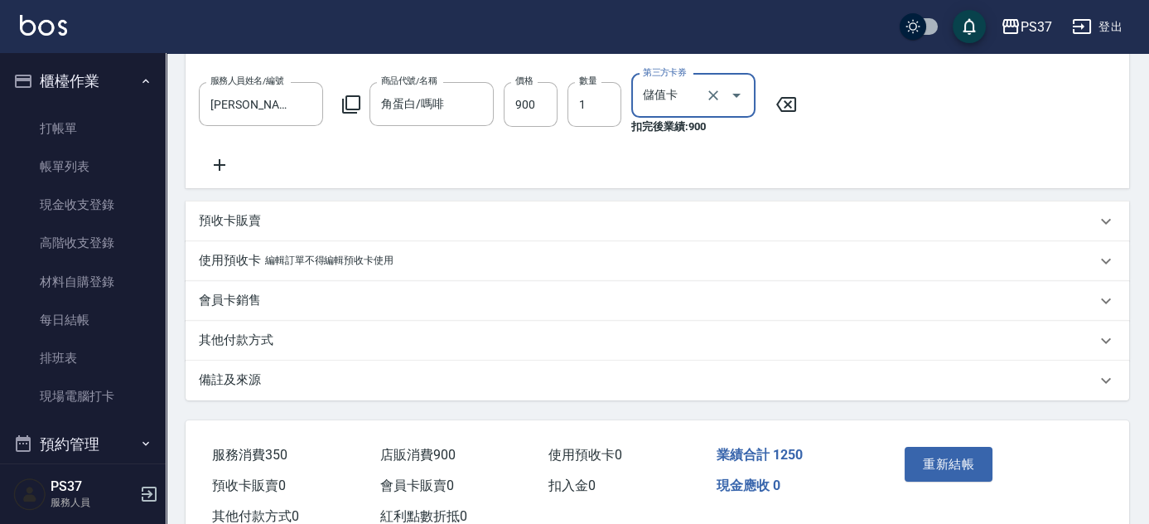
scroll to position [683, 0]
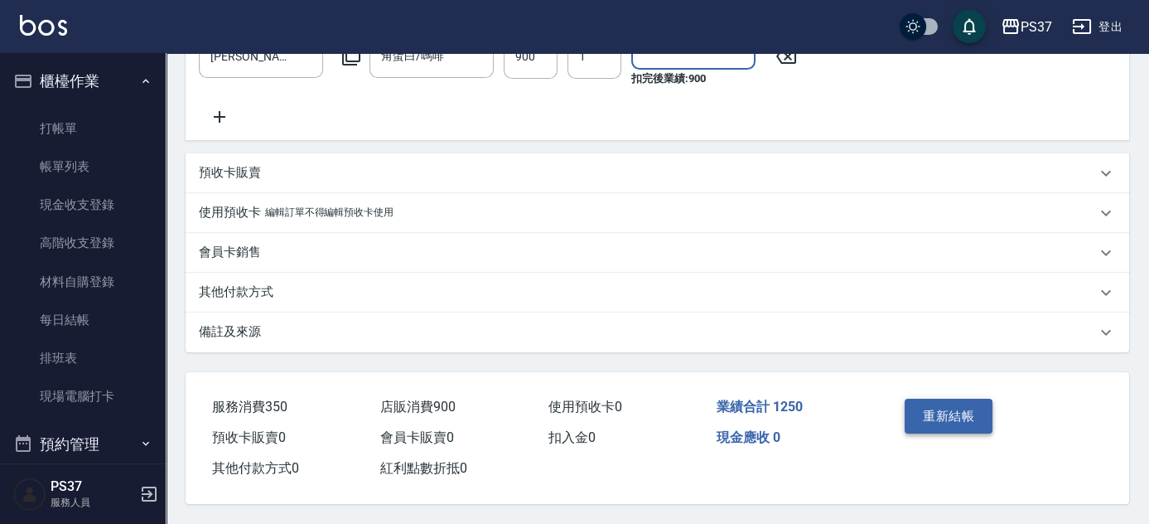
click at [953, 425] on button "重新結帳" at bounding box center [949, 415] width 88 height 35
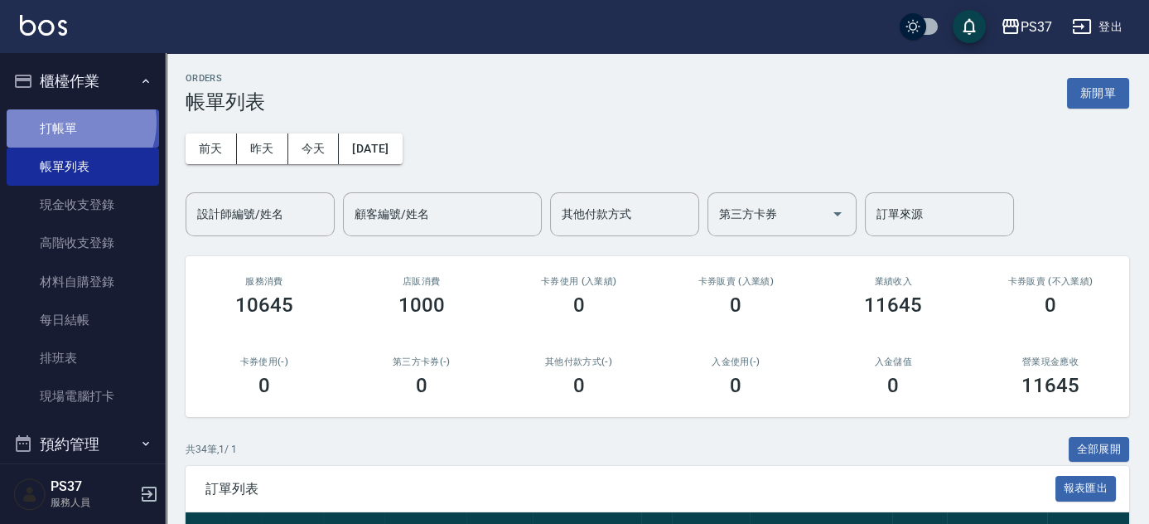
click at [75, 122] on link "打帳單" at bounding box center [83, 128] width 152 height 38
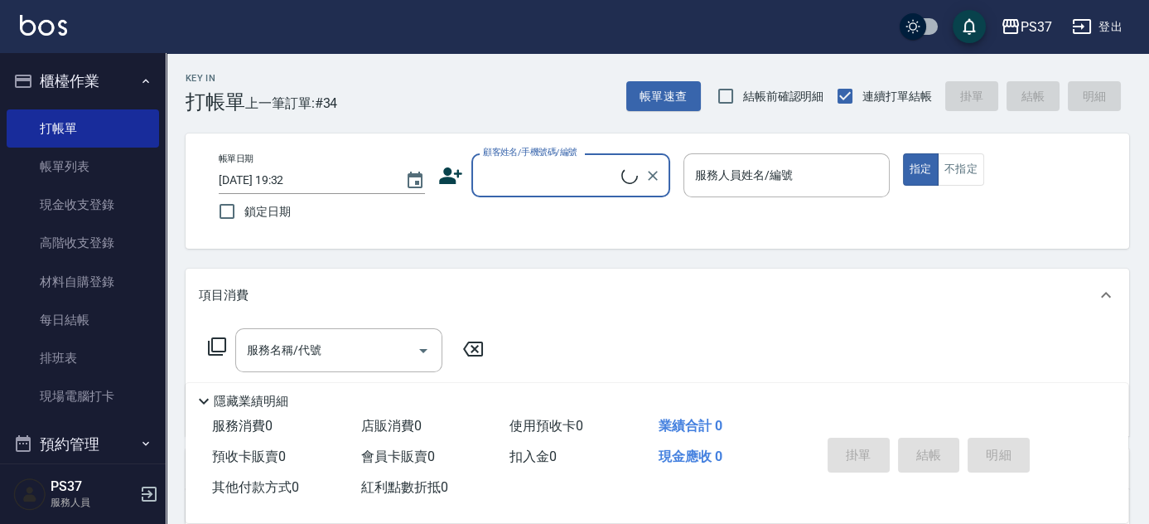
click at [506, 176] on input "顧客姓名/手機號碼/編號" at bounding box center [550, 175] width 142 height 29
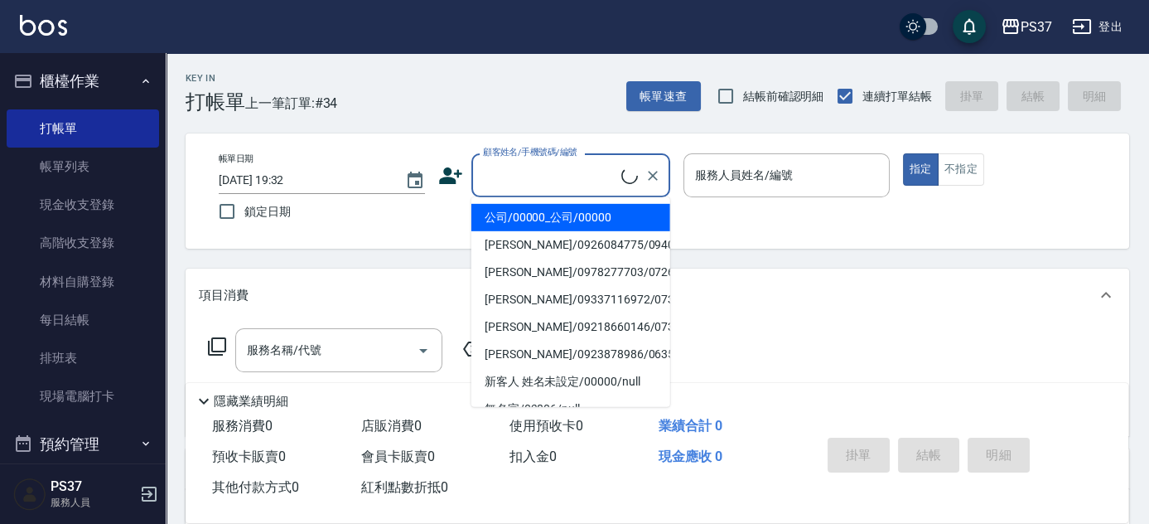
click at [528, 222] on li "公司/00000_公司/00000" at bounding box center [570, 217] width 199 height 27
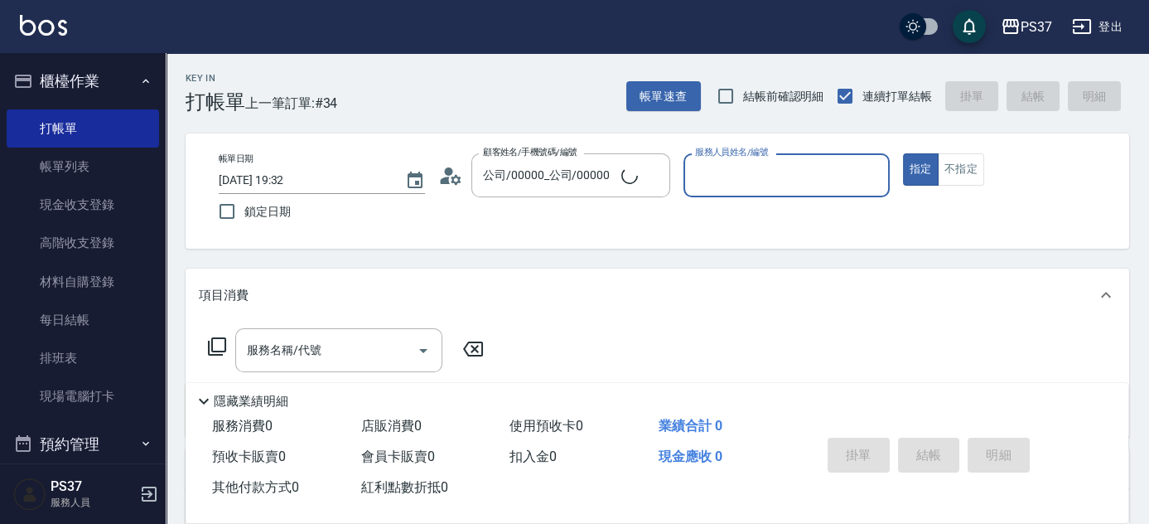
click at [721, 190] on div "服務人員姓名/編號" at bounding box center [786, 175] width 206 height 44
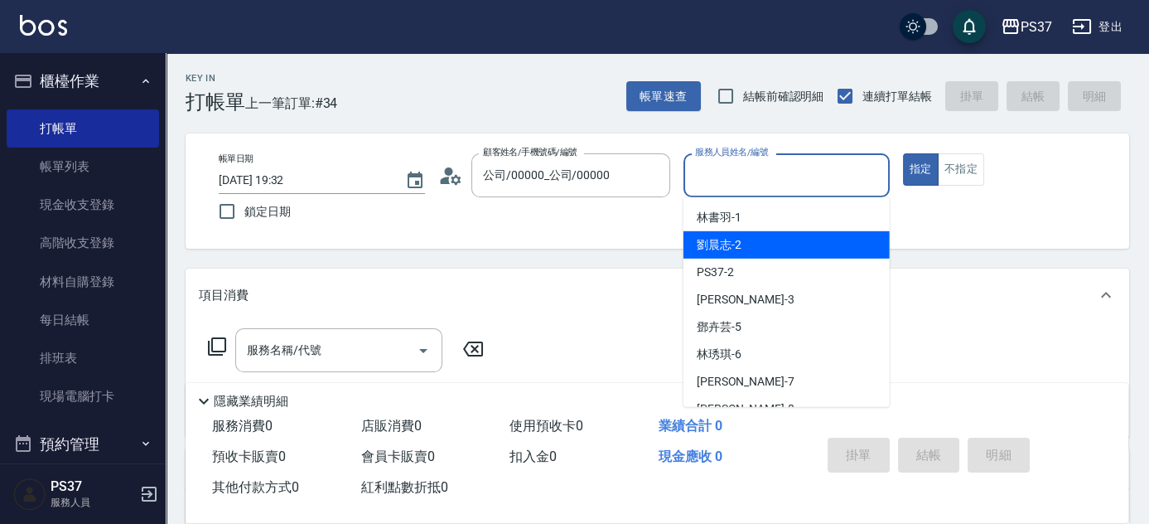
click at [750, 257] on div "[PERSON_NAME]-2" at bounding box center [786, 244] width 206 height 27
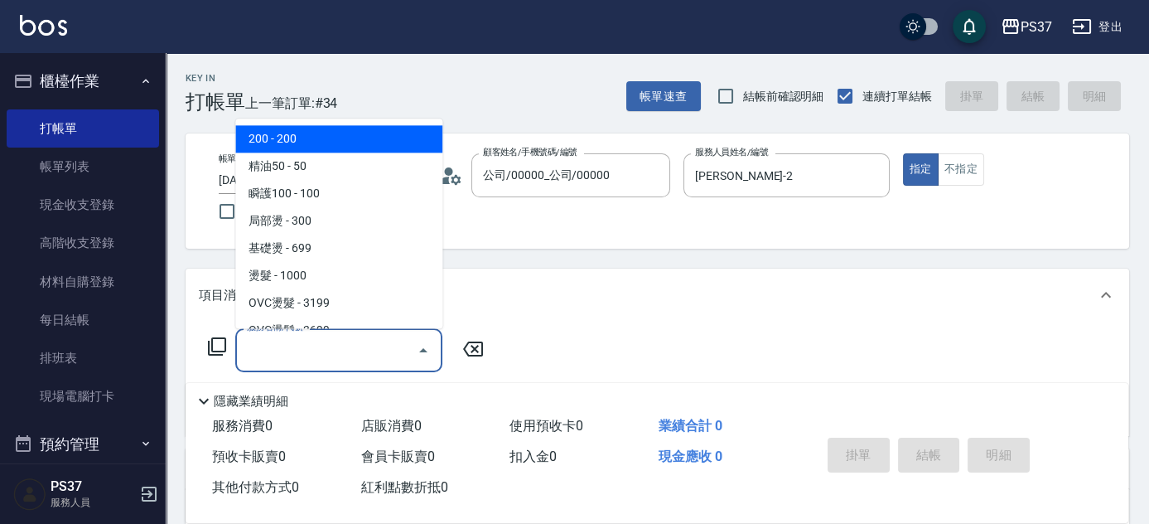
click at [369, 348] on input "服務名稱/代號" at bounding box center [326, 349] width 167 height 29
click at [334, 146] on span "200 - 200" at bounding box center [338, 139] width 207 height 27
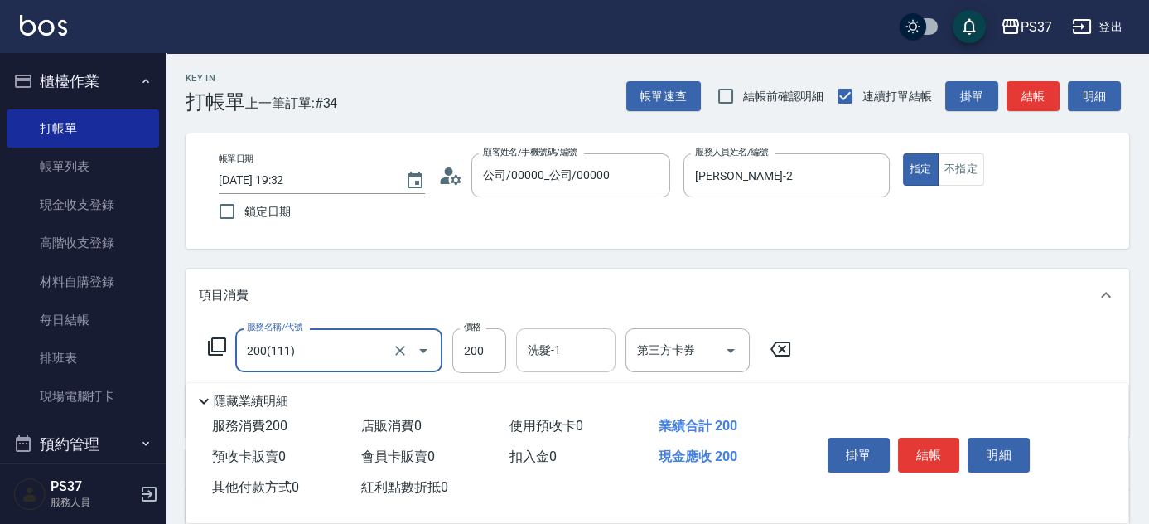
click at [573, 364] on input "洗髮-1" at bounding box center [566, 349] width 84 height 29
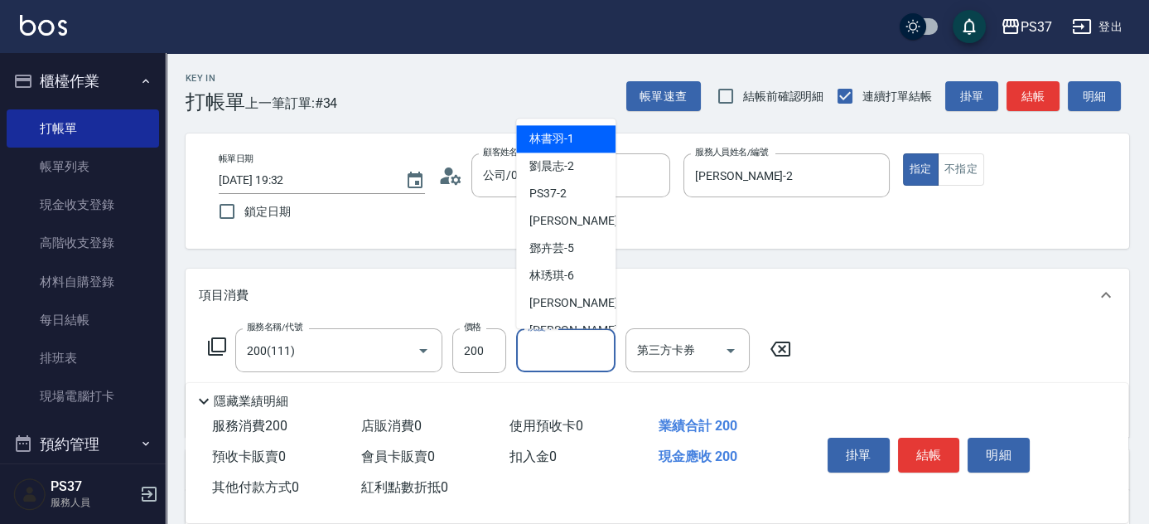
click at [558, 144] on span "[PERSON_NAME]-1" at bounding box center [551, 139] width 45 height 17
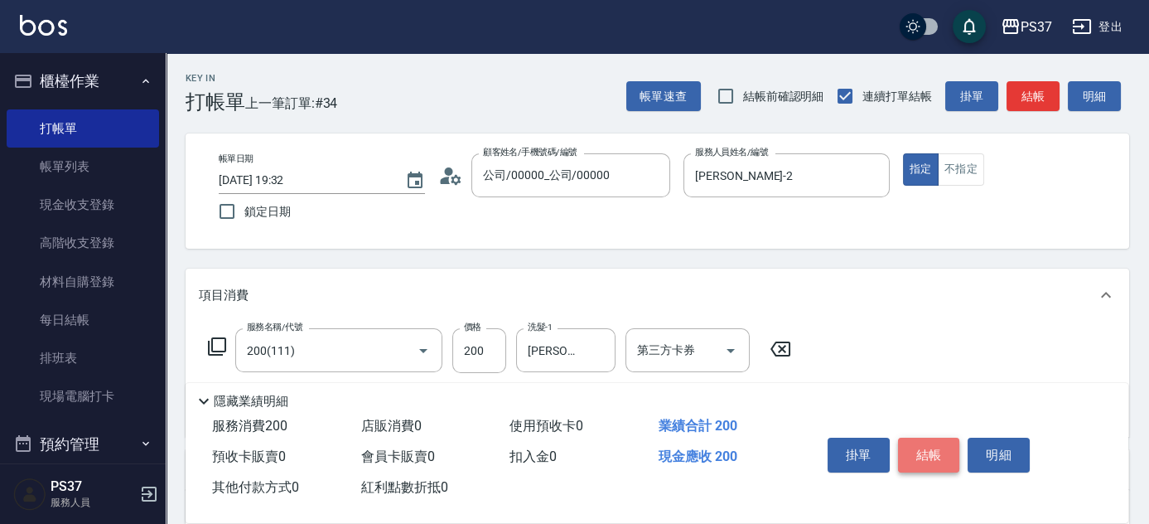
click at [923, 455] on button "結帳" at bounding box center [929, 454] width 62 height 35
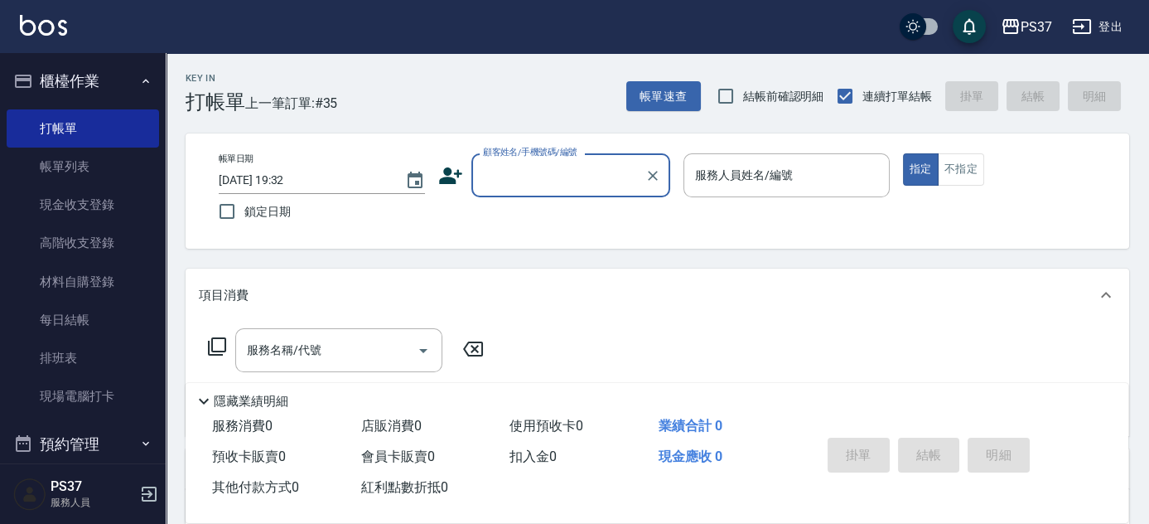
click at [580, 184] on input "顧客姓名/手機號碼/編號" at bounding box center [558, 175] width 159 height 29
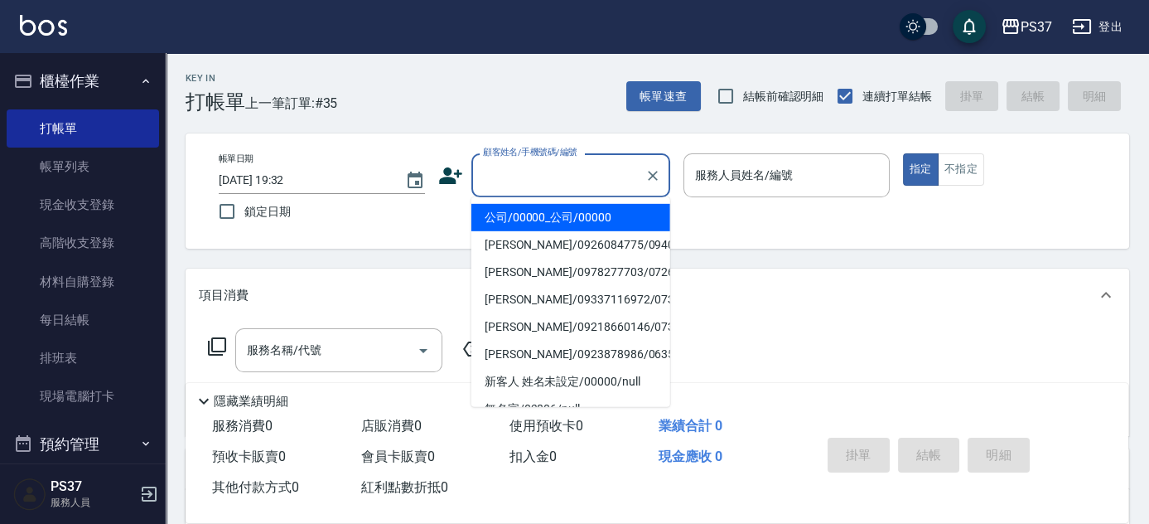
click at [577, 210] on li "公司/00000_公司/00000" at bounding box center [570, 217] width 199 height 27
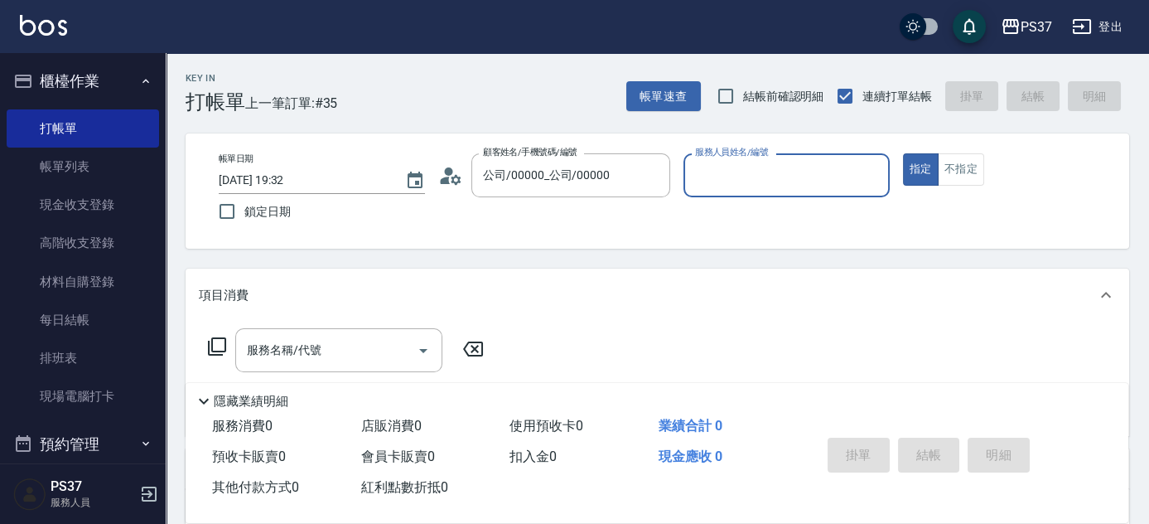
click at [732, 182] on input "服務人員姓名/編號" at bounding box center [786, 175] width 191 height 29
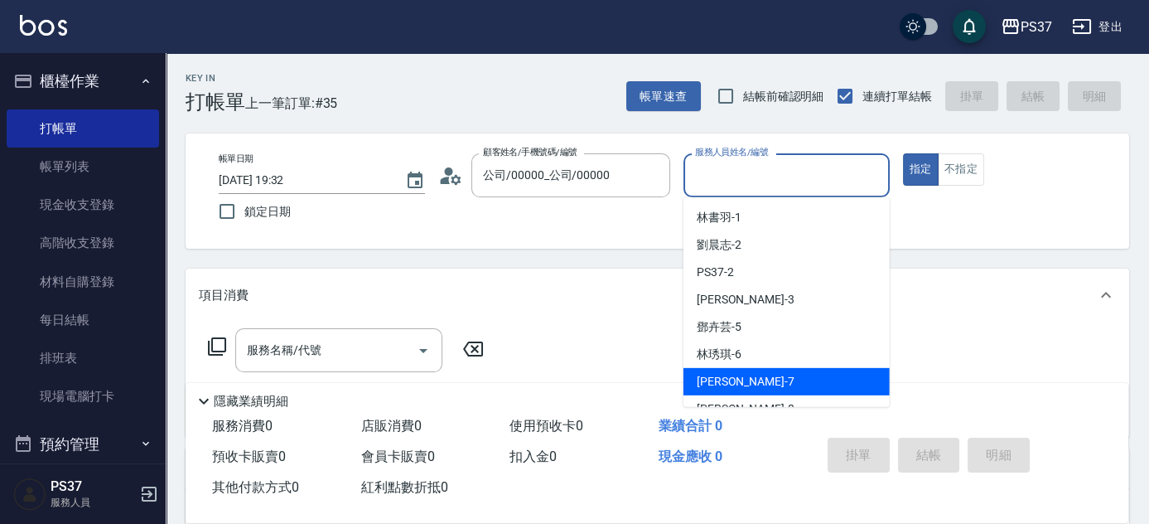
click at [808, 385] on div "[PERSON_NAME] -7" at bounding box center [786, 381] width 206 height 27
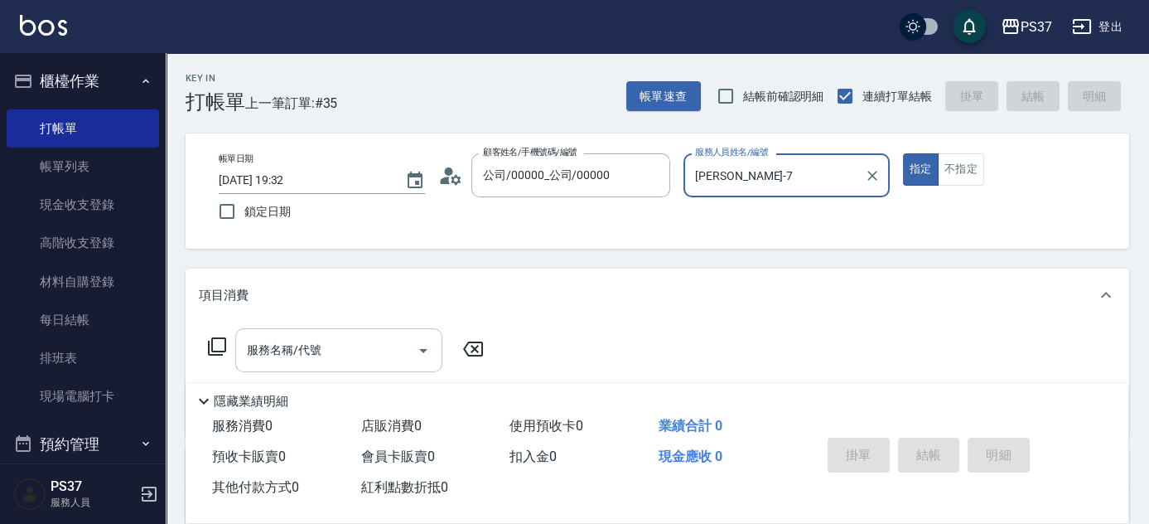
click at [325, 340] on input "服務名稱/代號" at bounding box center [326, 349] width 167 height 29
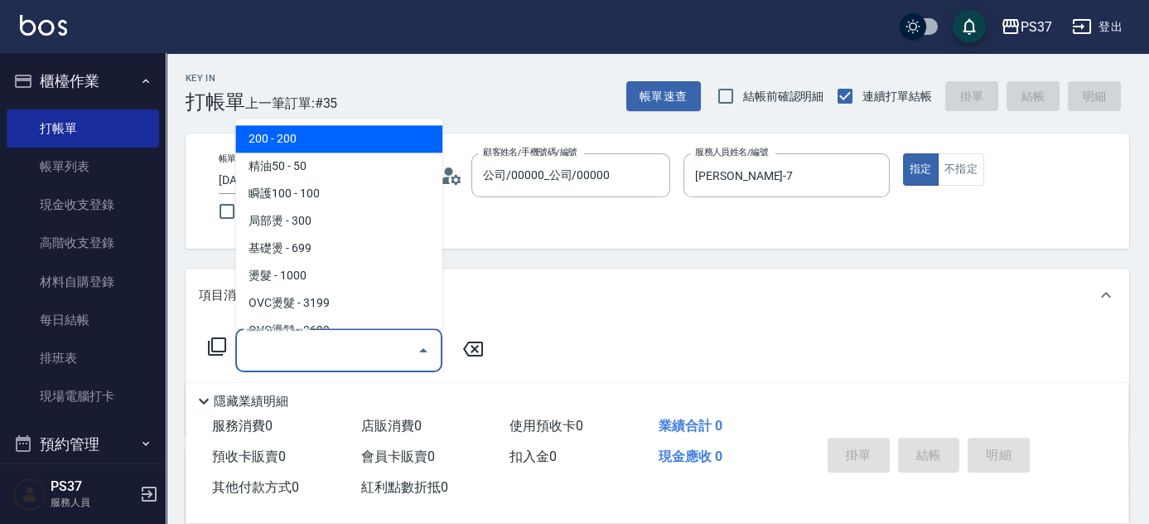
click at [314, 132] on span "200 - 200" at bounding box center [338, 139] width 207 height 27
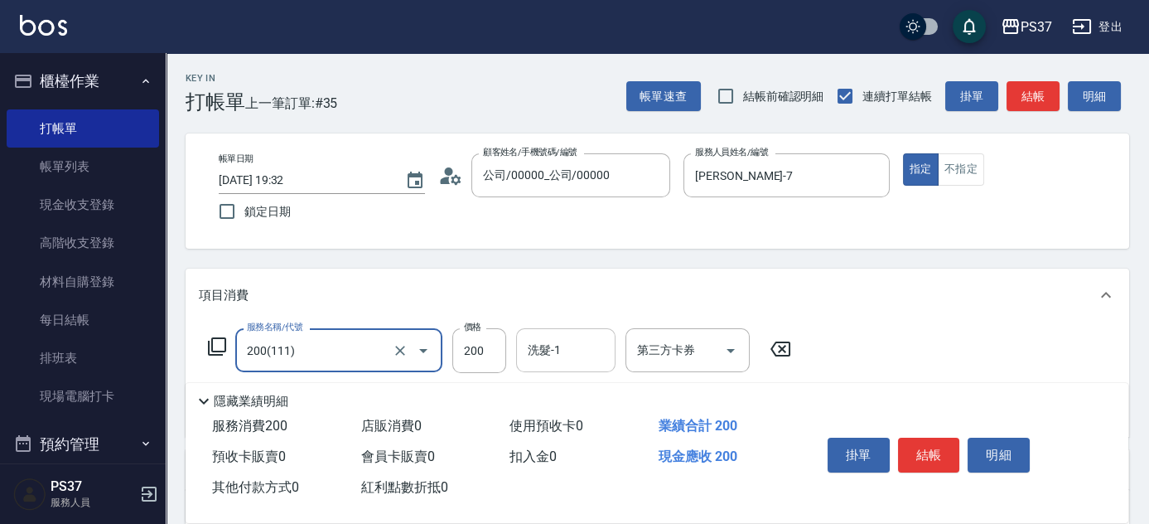
click at [550, 347] on input "洗髮-1" at bounding box center [566, 349] width 84 height 29
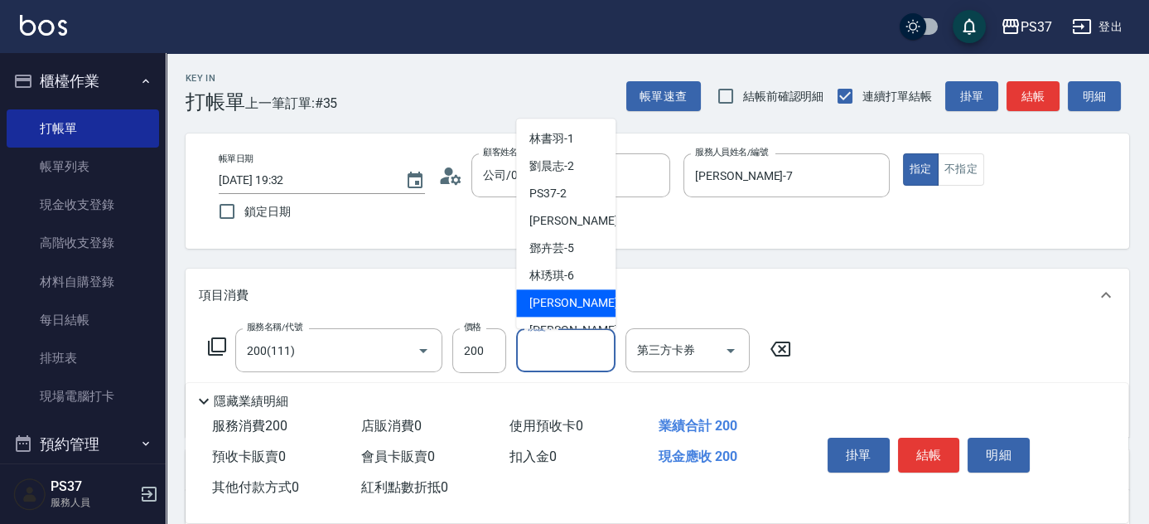
click at [554, 314] on div "[PERSON_NAME] -7" at bounding box center [565, 303] width 99 height 27
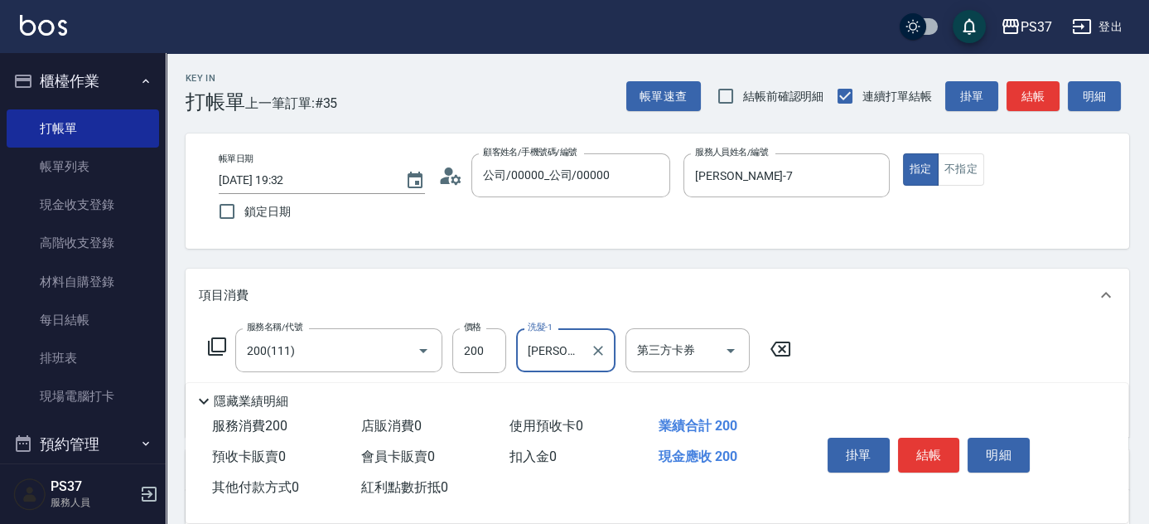
scroll to position [150, 0]
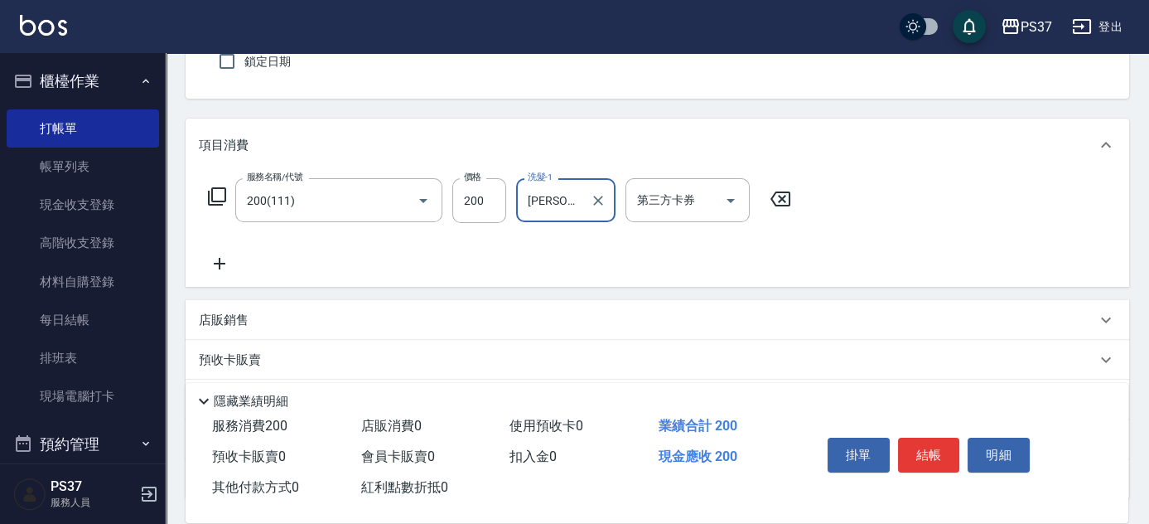
click at [211, 266] on icon at bounding box center [219, 263] width 41 height 20
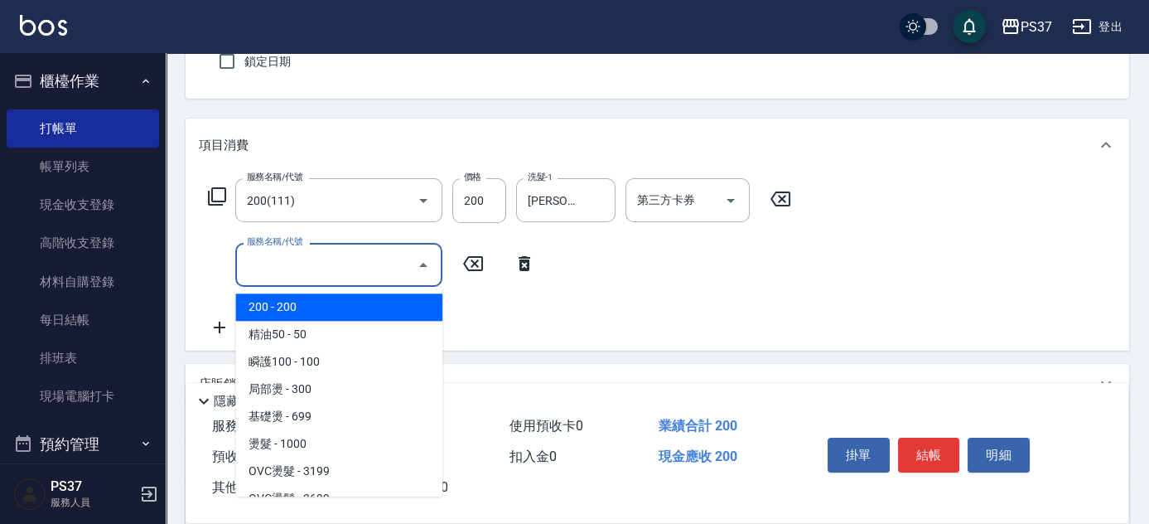
click at [271, 263] on input "服務名稱/代號" at bounding box center [326, 264] width 167 height 29
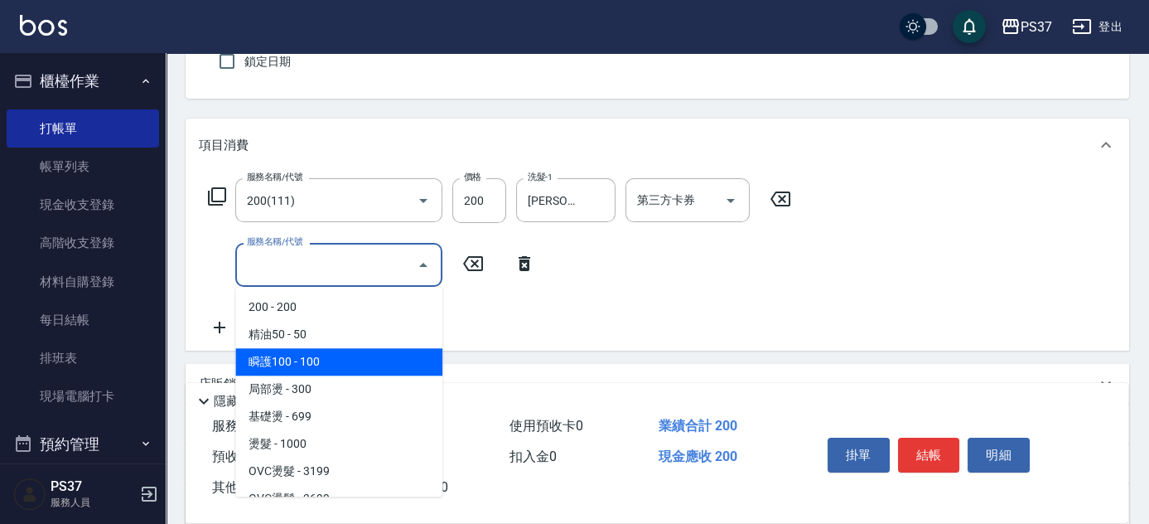
click at [331, 359] on span "瞬護100 - 100" at bounding box center [338, 361] width 207 height 27
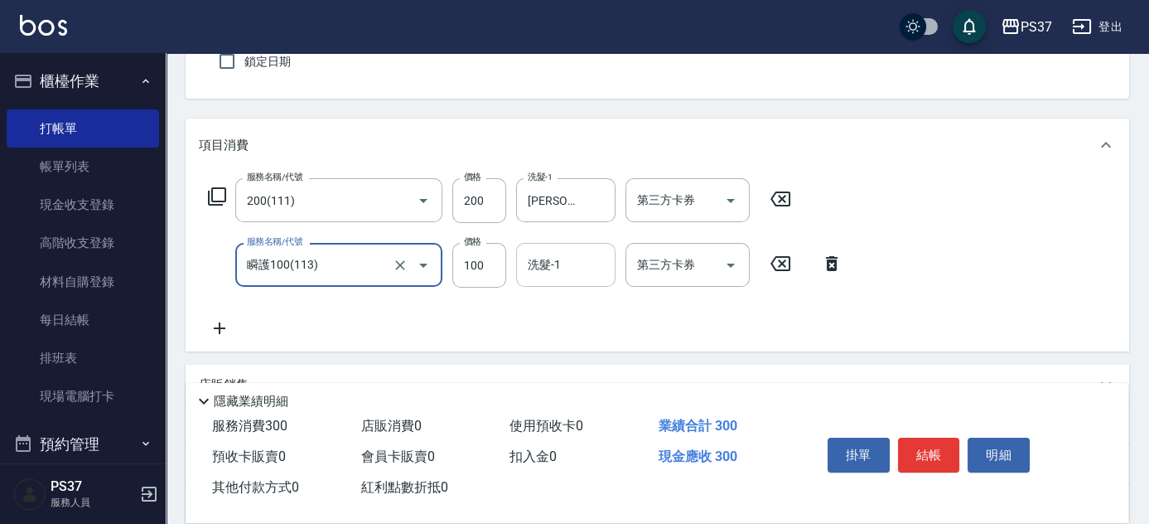
click at [549, 268] on input "洗髮-1" at bounding box center [566, 264] width 84 height 29
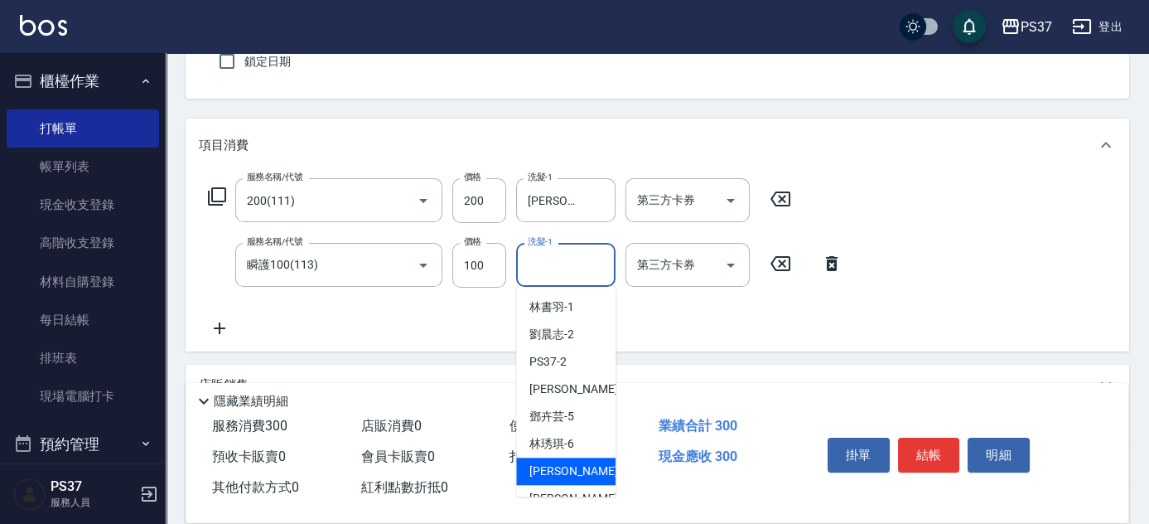
click at [574, 466] on div "[PERSON_NAME] -7" at bounding box center [565, 470] width 99 height 27
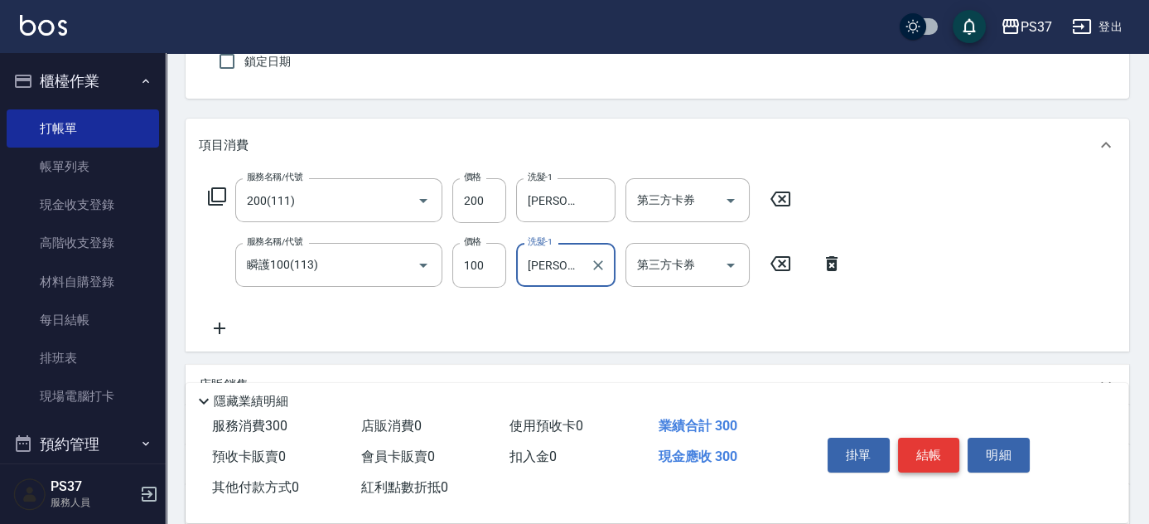
click at [931, 446] on button "結帳" at bounding box center [929, 454] width 62 height 35
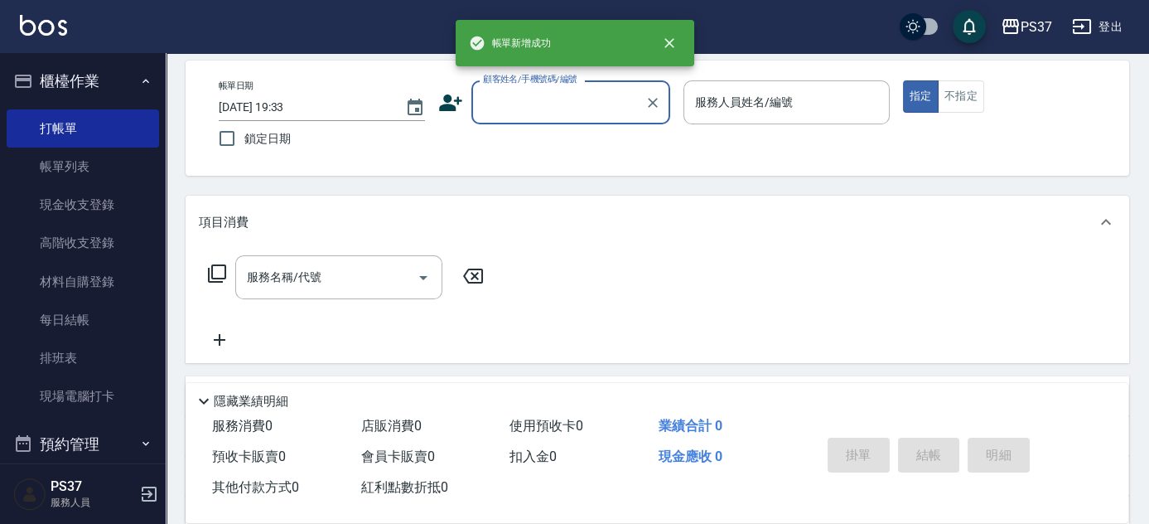
scroll to position [0, 0]
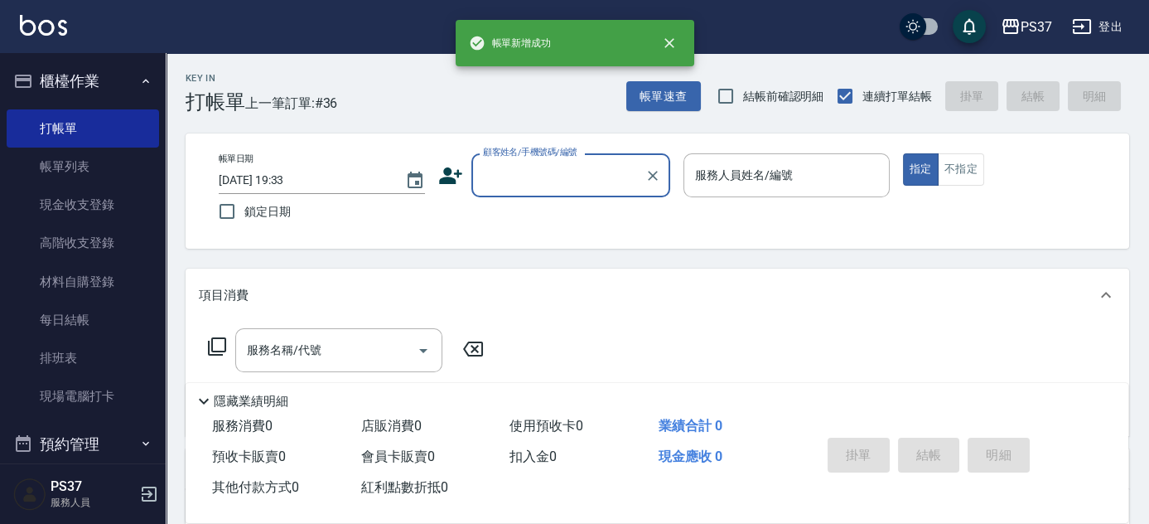
click at [572, 175] on input "顧客姓名/手機號碼/編號" at bounding box center [558, 175] width 159 height 29
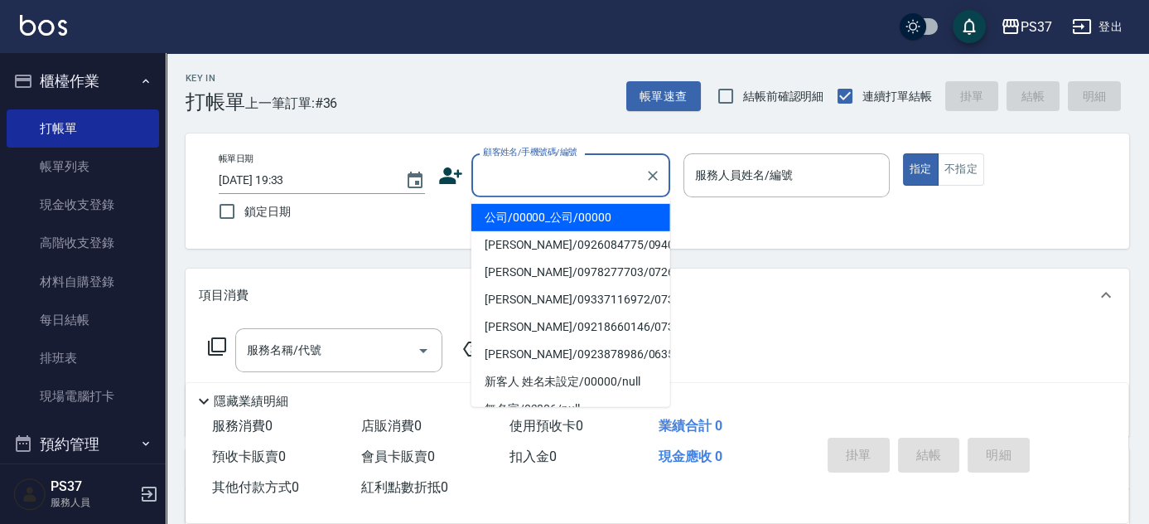
click at [557, 214] on li "公司/00000_公司/00000" at bounding box center [570, 217] width 199 height 27
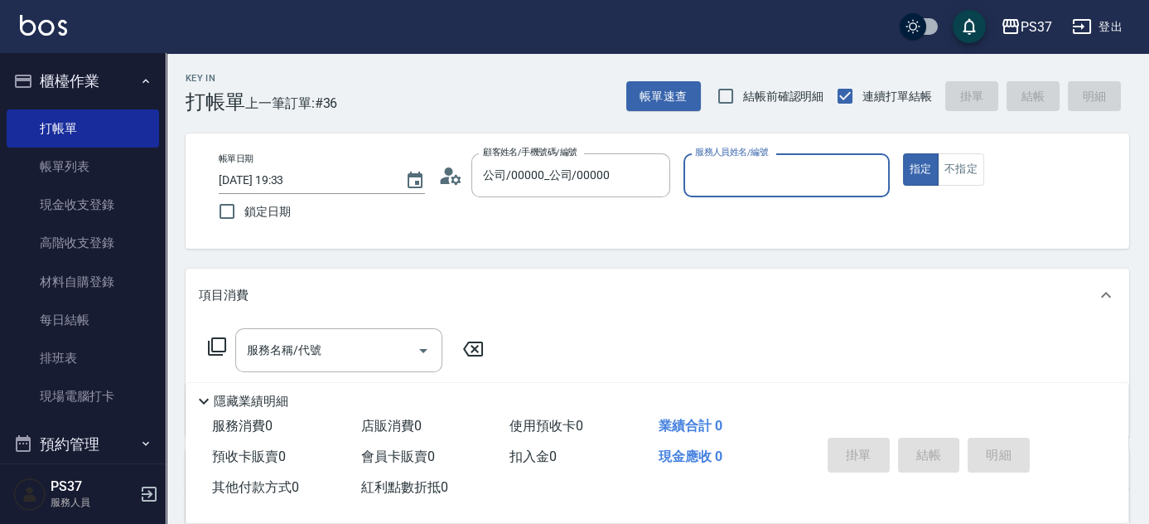
click at [735, 176] on input "服務人員姓名/編號" at bounding box center [786, 175] width 191 height 29
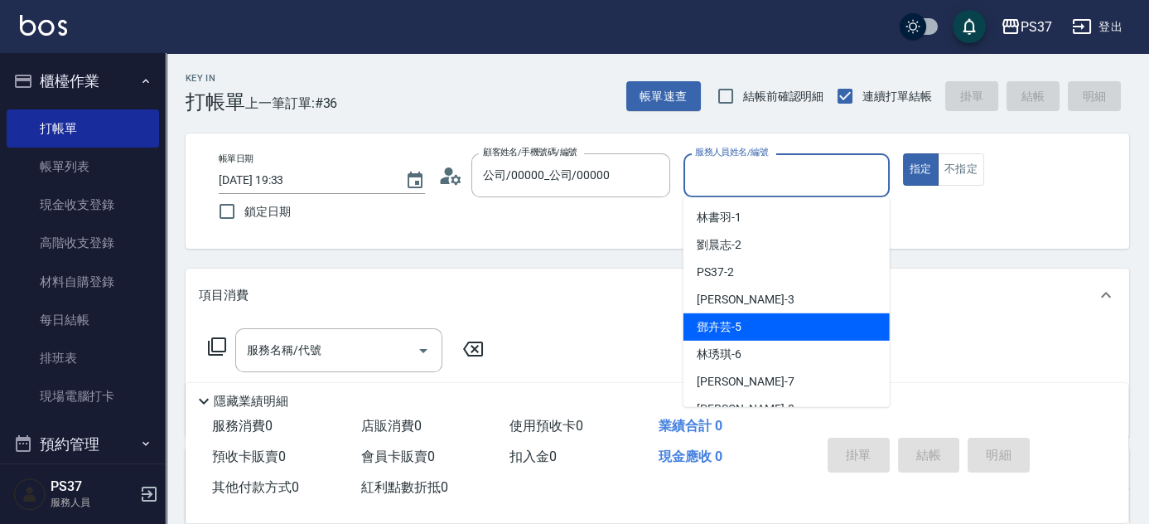
click at [779, 331] on div "[PERSON_NAME]-5" at bounding box center [786, 326] width 206 height 27
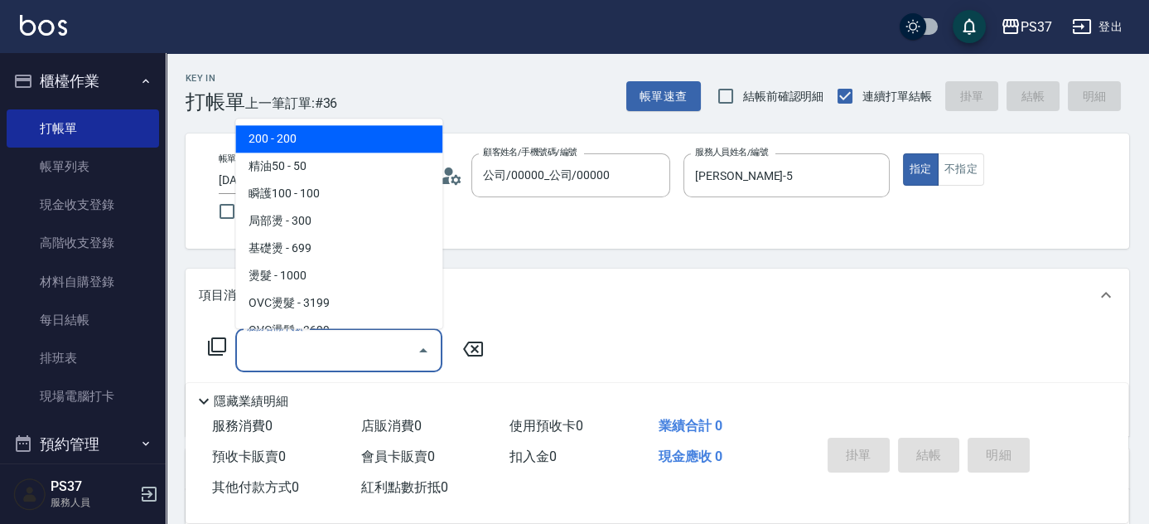
click at [366, 355] on input "服務名稱/代號" at bounding box center [326, 349] width 167 height 29
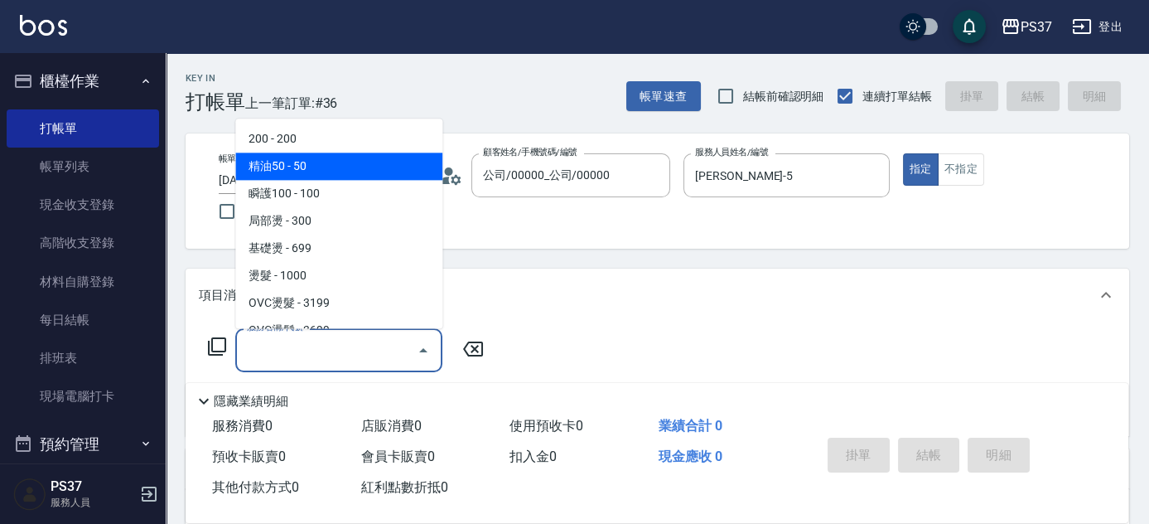
click at [316, 144] on span "200 - 200" at bounding box center [338, 139] width 207 height 27
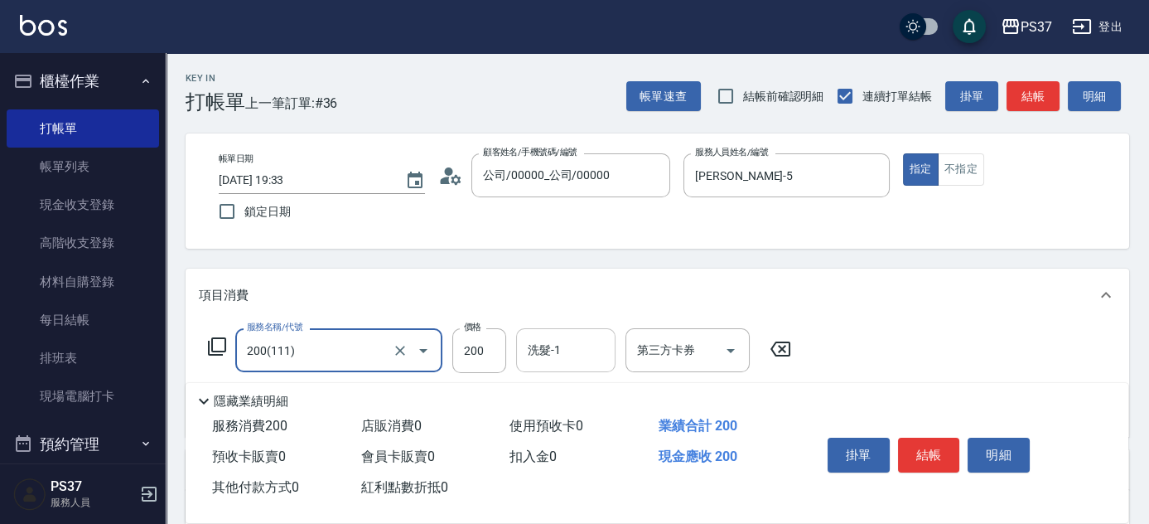
click at [557, 340] on div "洗髮-1 洗髮-1" at bounding box center [565, 350] width 99 height 44
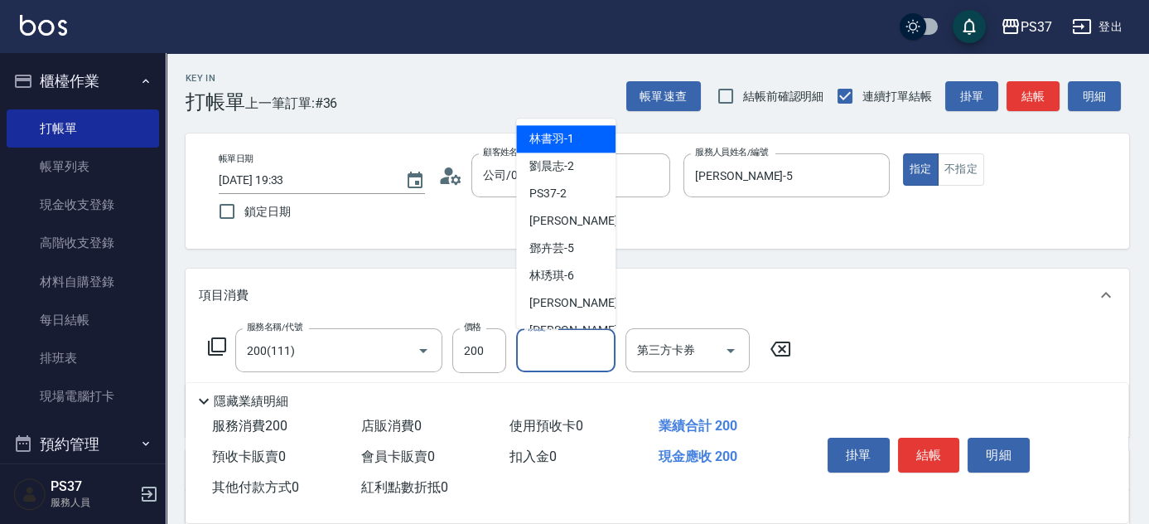
click at [544, 134] on span "[PERSON_NAME]-1" at bounding box center [551, 139] width 45 height 17
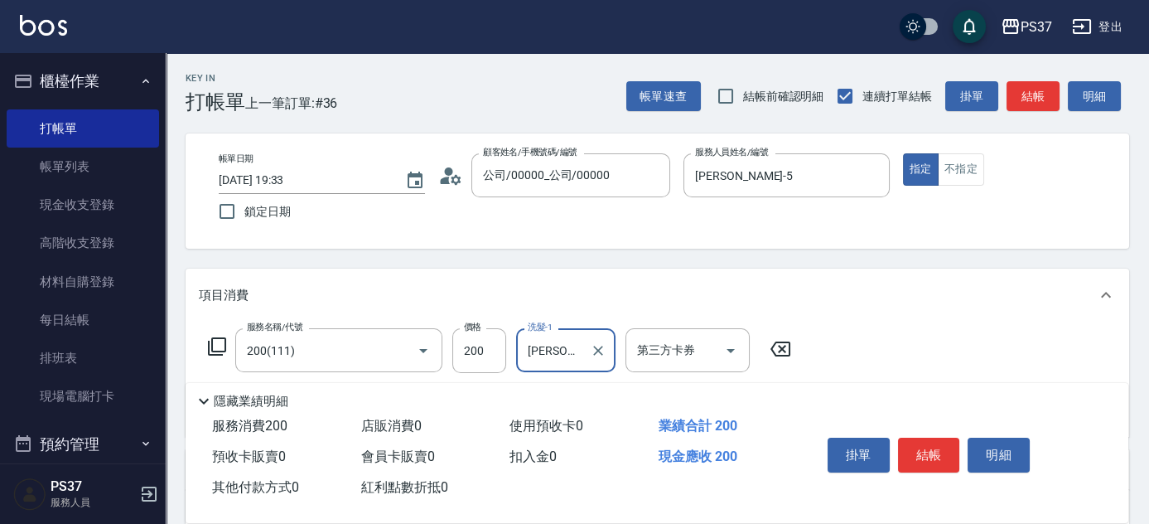
scroll to position [75, 0]
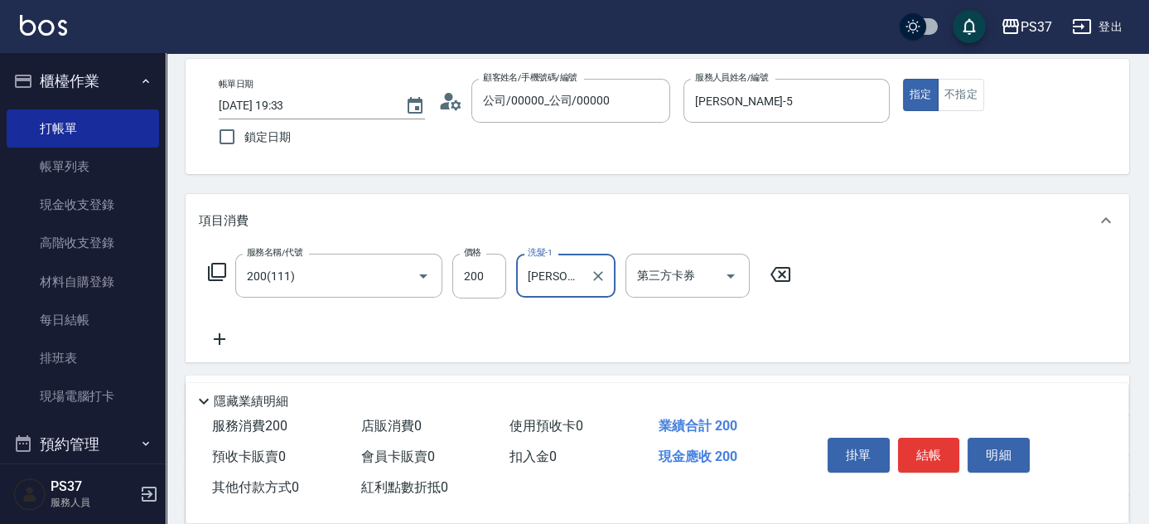
click at [221, 340] on icon at bounding box center [219, 339] width 41 height 20
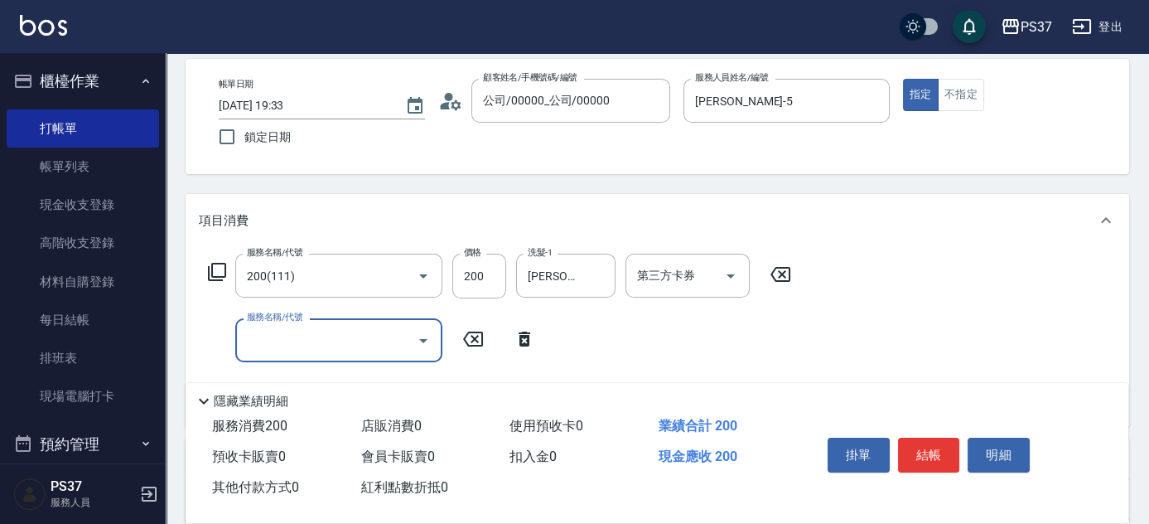
click at [274, 355] on div "服務名稱/代號" at bounding box center [338, 340] width 207 height 44
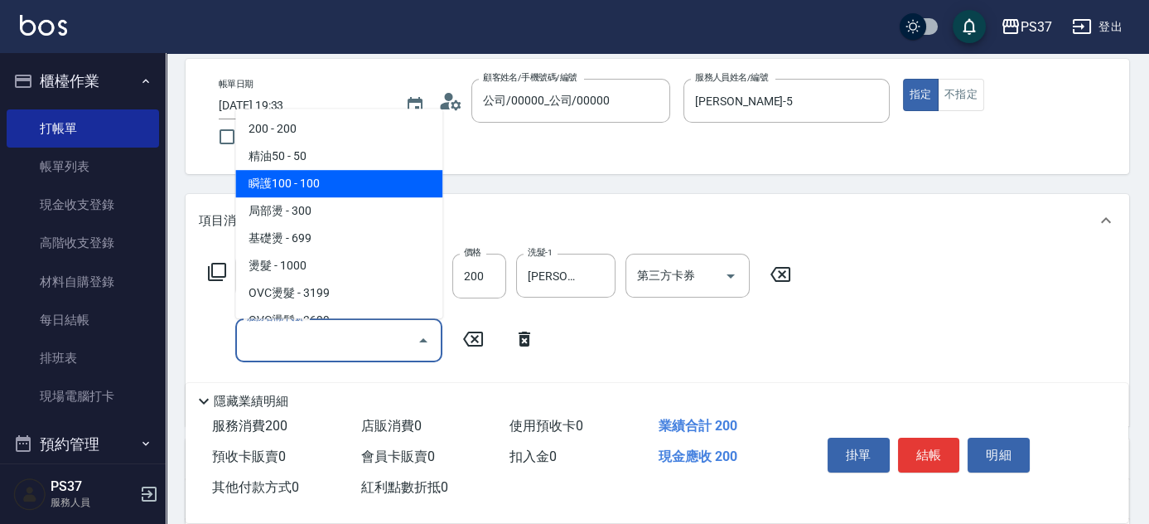
click at [335, 179] on span "瞬護100 - 100" at bounding box center [338, 183] width 207 height 27
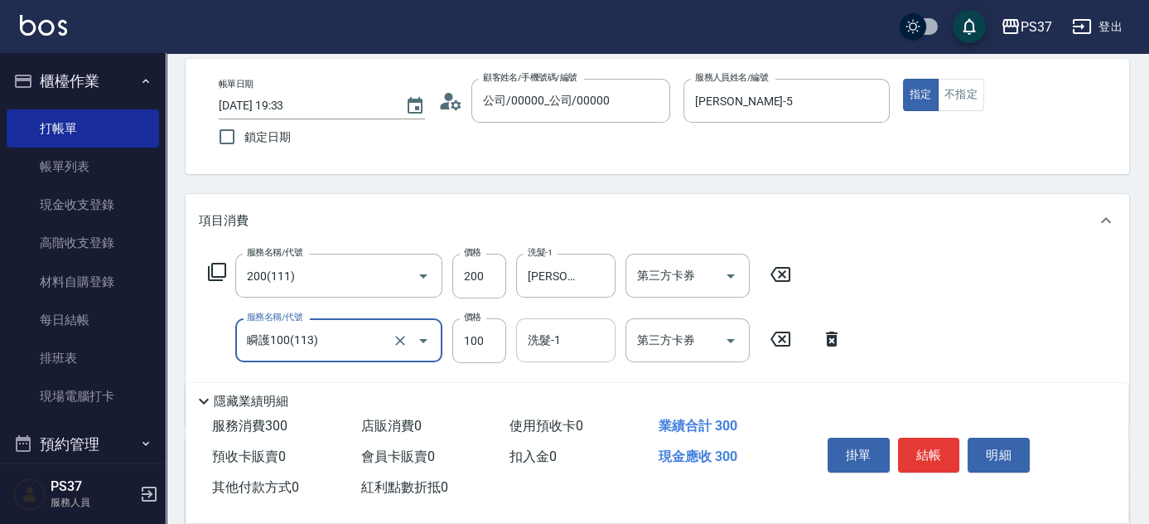
click at [564, 355] on div "洗髮-1" at bounding box center [565, 340] width 99 height 44
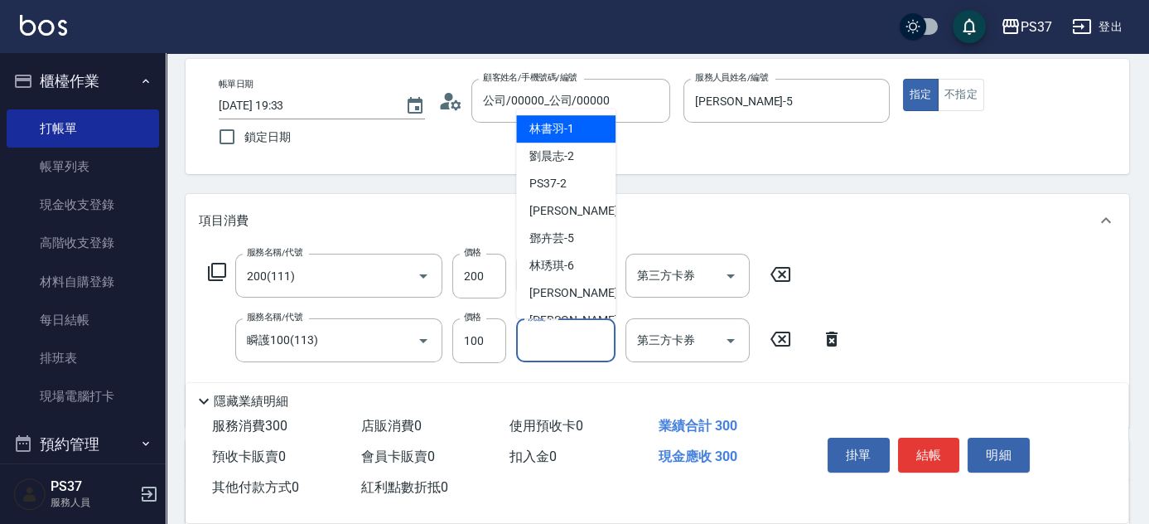
click at [570, 131] on span "[PERSON_NAME]-1" at bounding box center [551, 128] width 45 height 17
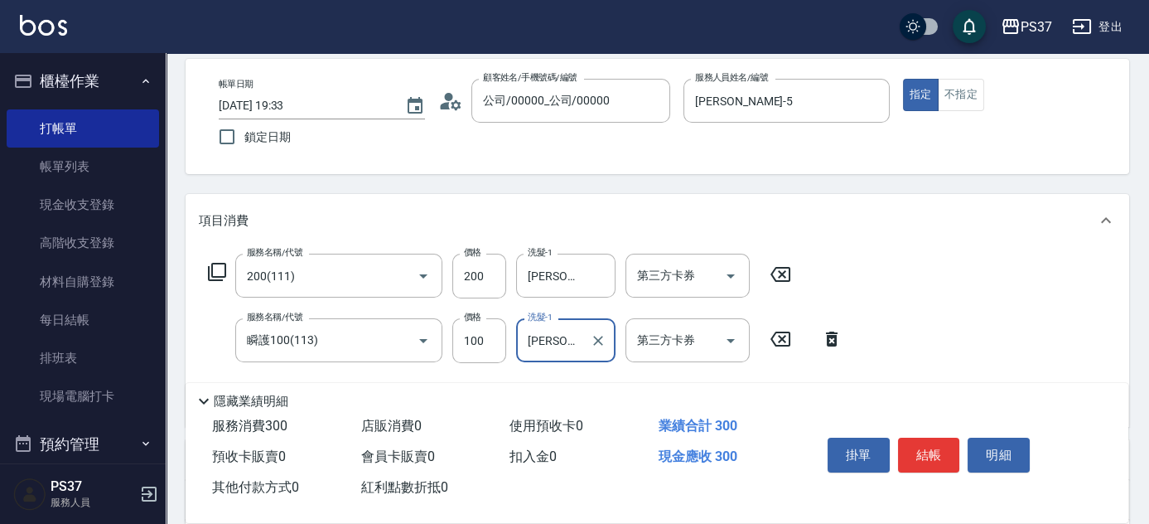
scroll to position [225, 0]
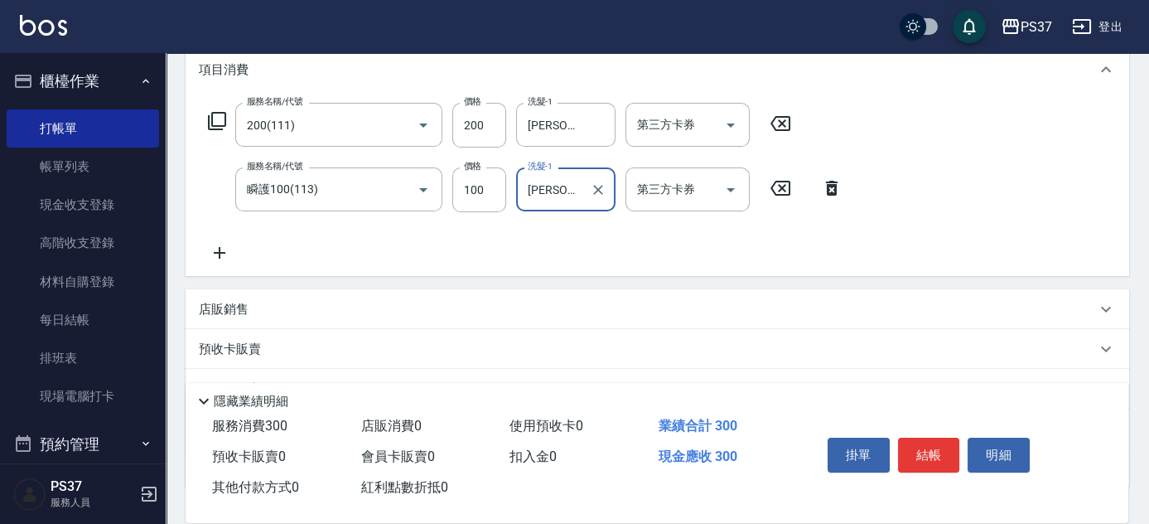
click at [210, 249] on icon at bounding box center [219, 253] width 41 height 20
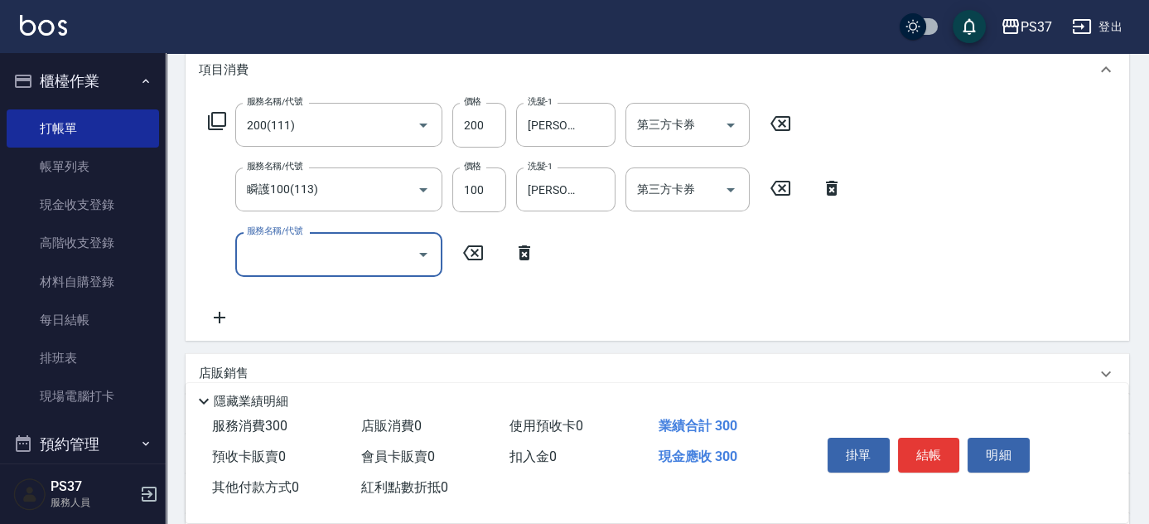
click at [281, 252] on input "服務名稱/代號" at bounding box center [326, 253] width 167 height 29
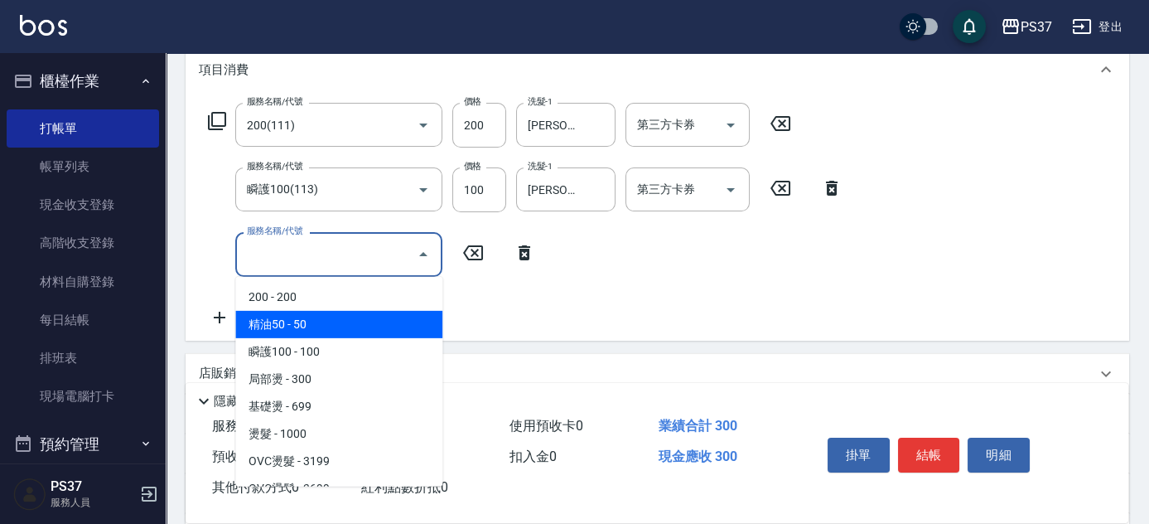
click at [325, 324] on span "精油50 - 50" at bounding box center [338, 324] width 207 height 27
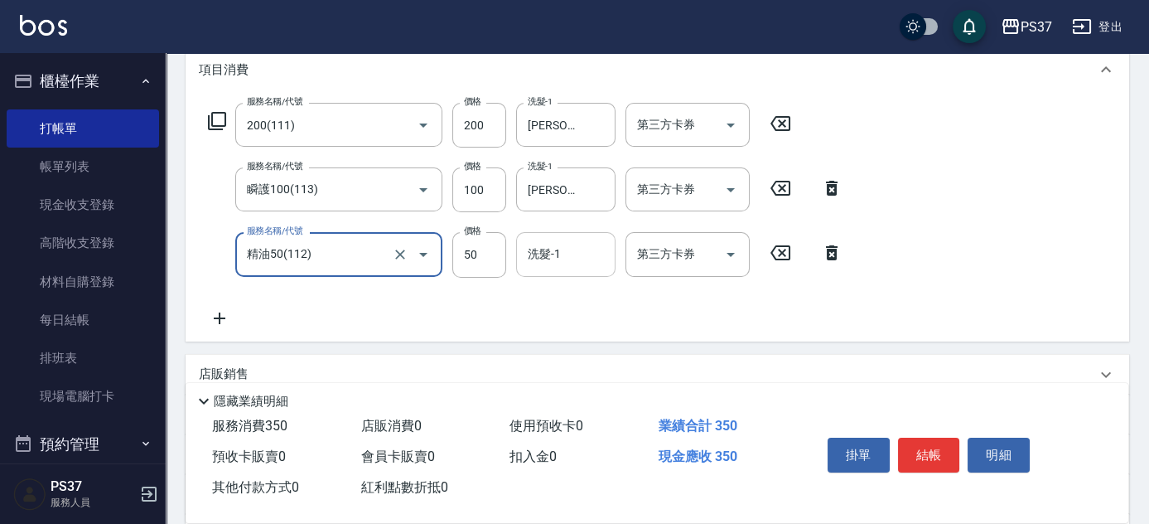
click at [570, 234] on div "洗髮-1" at bounding box center [565, 254] width 99 height 44
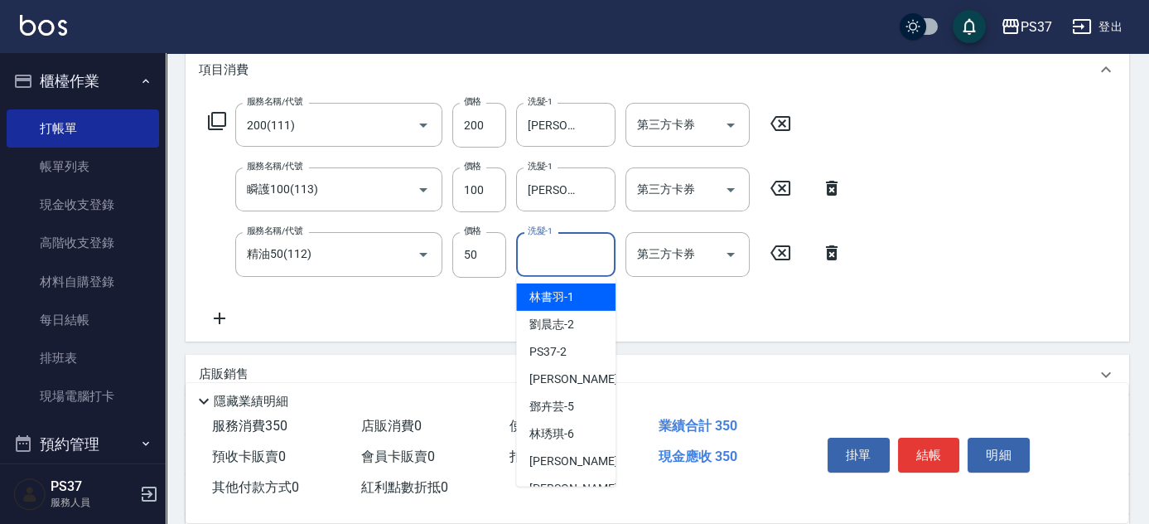
click at [559, 296] on span "[PERSON_NAME]-1" at bounding box center [551, 296] width 45 height 17
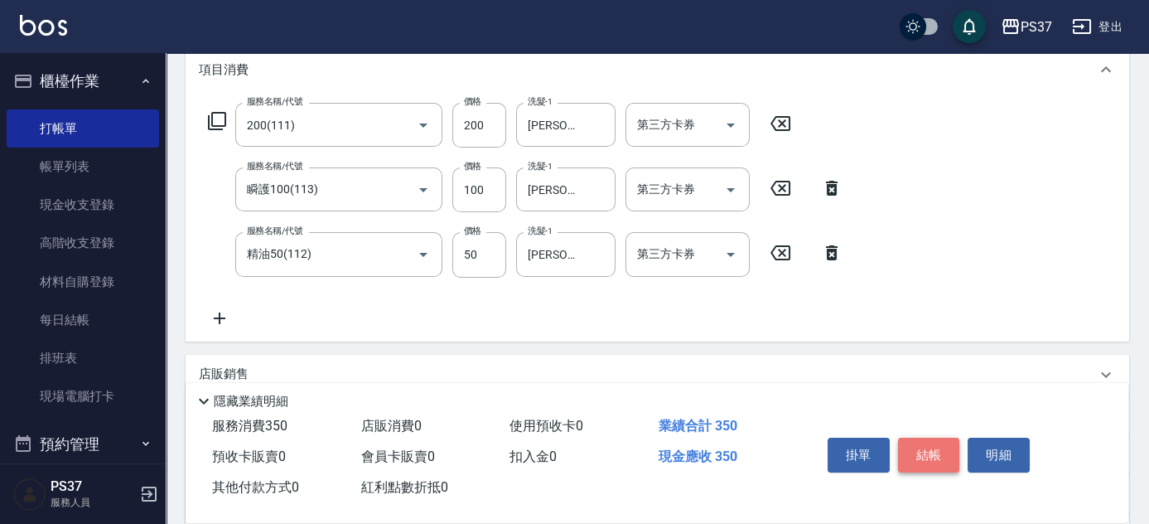
click at [937, 447] on button "結帳" at bounding box center [929, 454] width 62 height 35
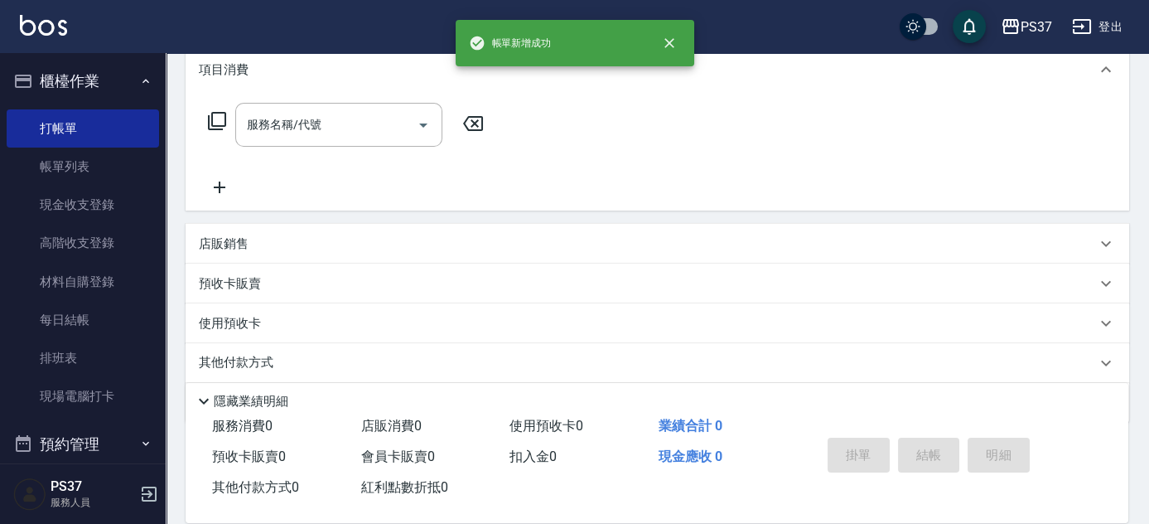
scroll to position [0, 0]
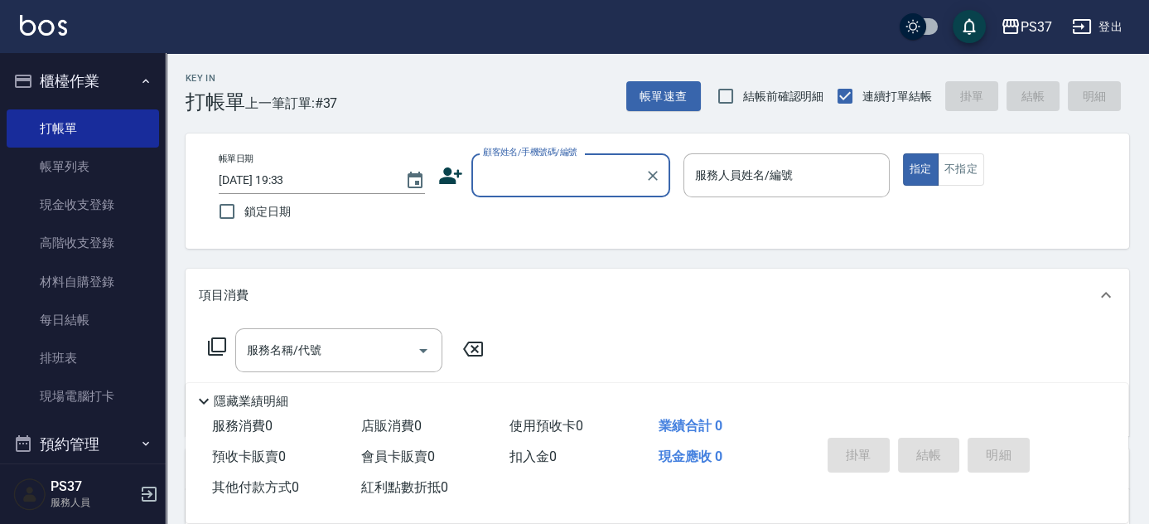
click at [538, 178] on input "顧客姓名/手機號碼/編號" at bounding box center [558, 175] width 159 height 29
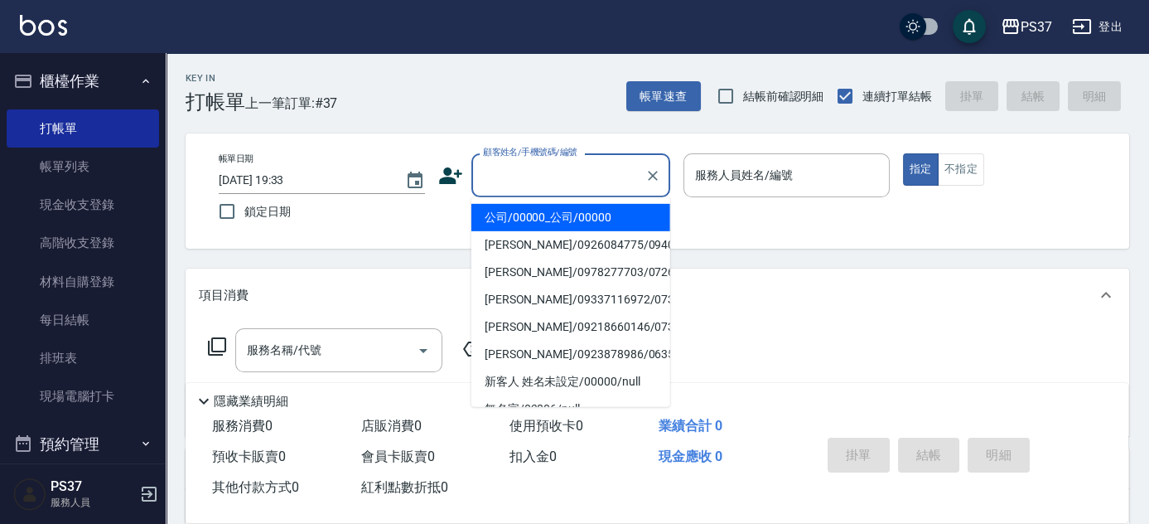
click at [562, 218] on li "公司/00000_公司/00000" at bounding box center [570, 217] width 199 height 27
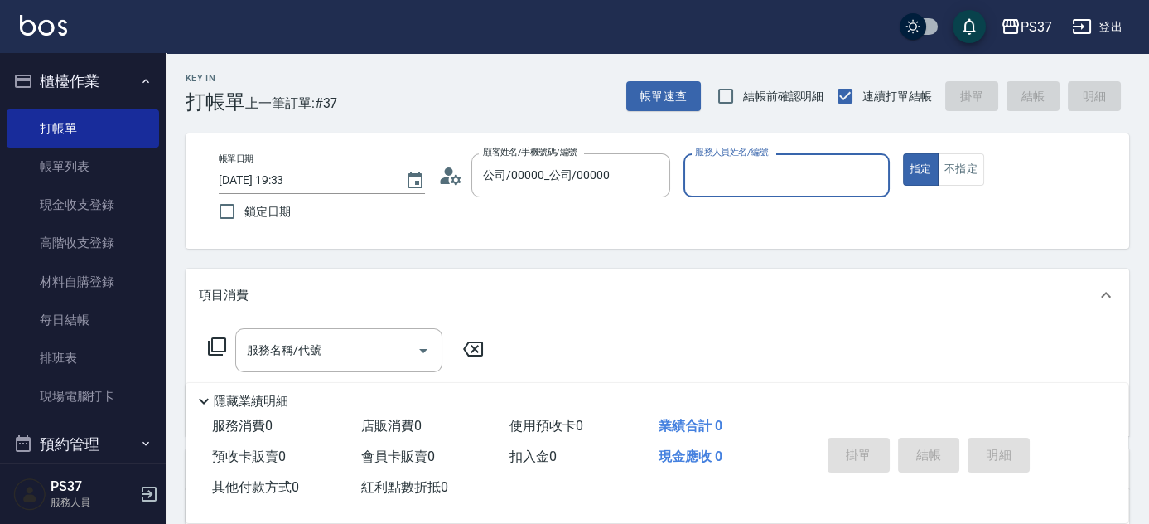
click at [721, 188] on input "服務人員姓名/編號" at bounding box center [786, 175] width 191 height 29
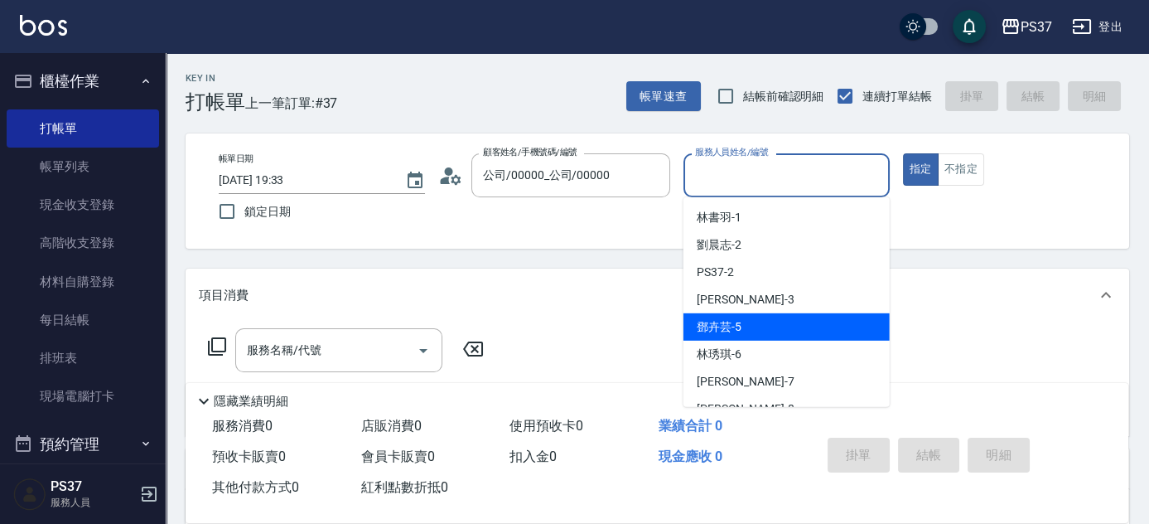
click at [772, 313] on div "[PERSON_NAME]-5" at bounding box center [786, 326] width 206 height 27
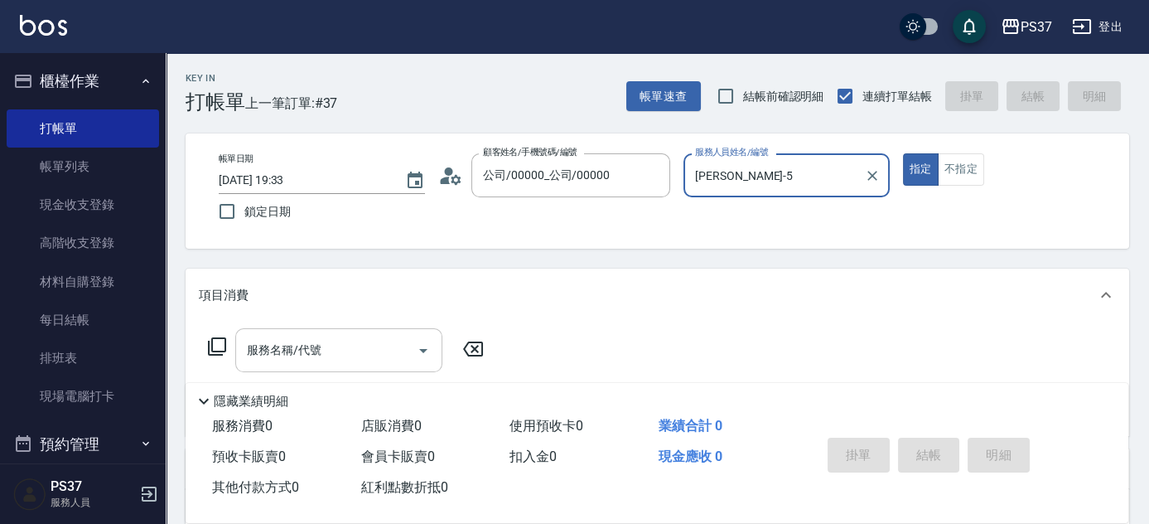
click at [346, 348] on input "服務名稱/代號" at bounding box center [326, 349] width 167 height 29
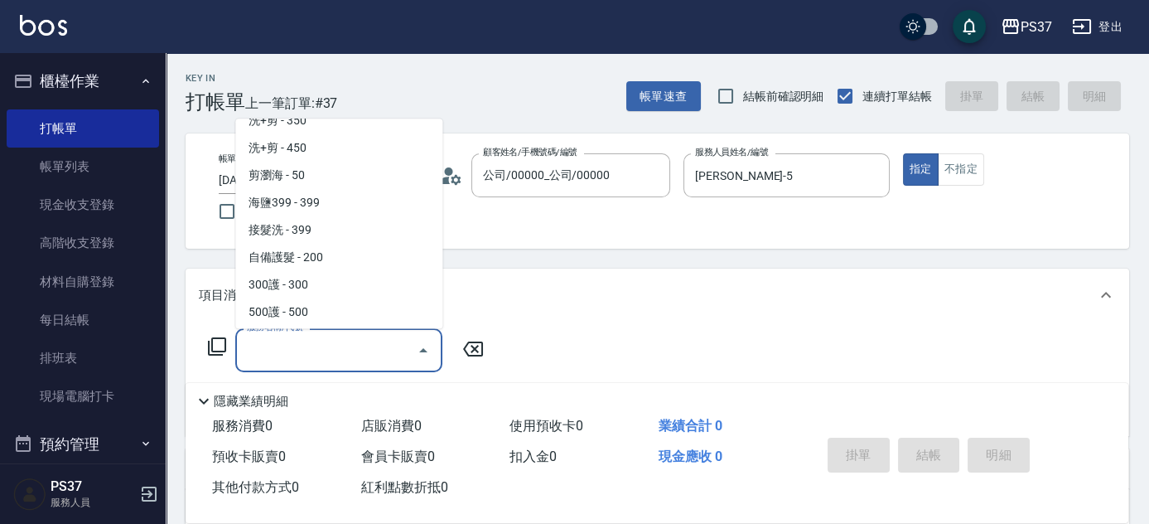
scroll to position [527, 0]
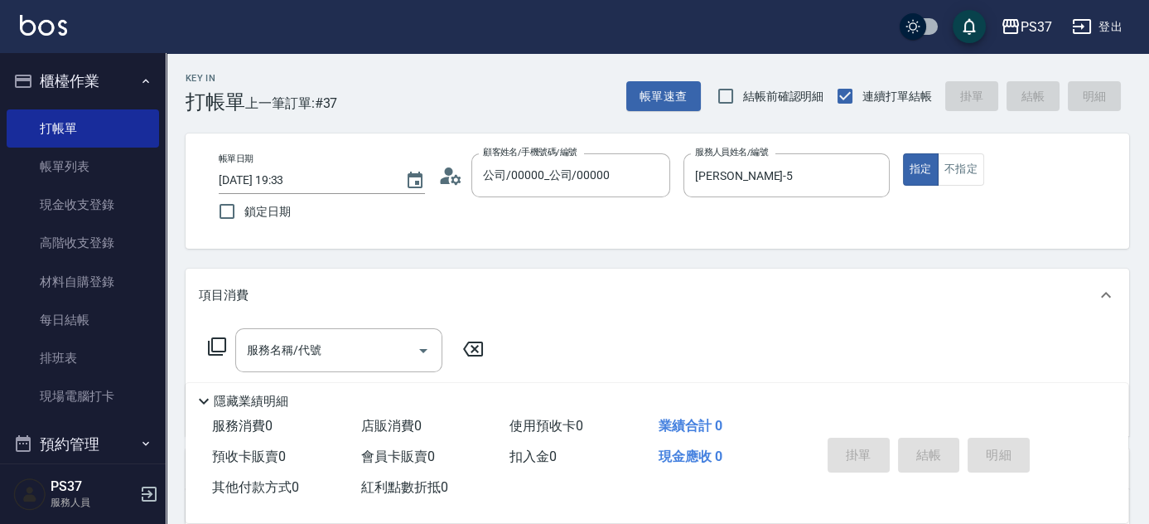
click at [495, 258] on div "Key In 打帳單 上一筆訂單:#37 帳單速查 結帳前確認明細 連續打單結帳 掛單 結帳 明細 帳單日期 [DATE] 19:33 鎖定日期 顧客姓名/手…" at bounding box center [657, 429] width 983 height 752
click at [94, 165] on link "帳單列表" at bounding box center [83, 166] width 152 height 38
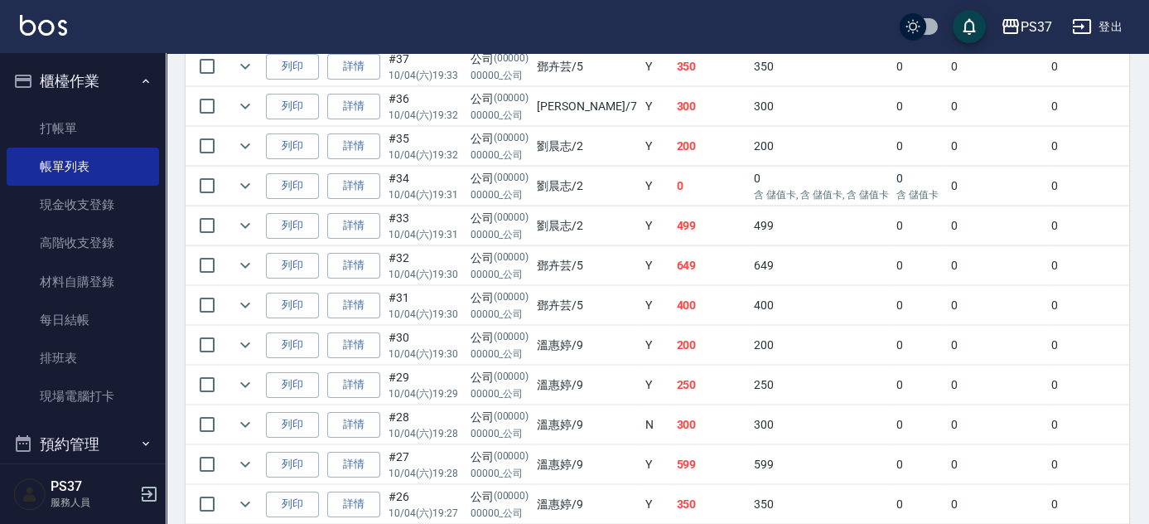
scroll to position [527, 0]
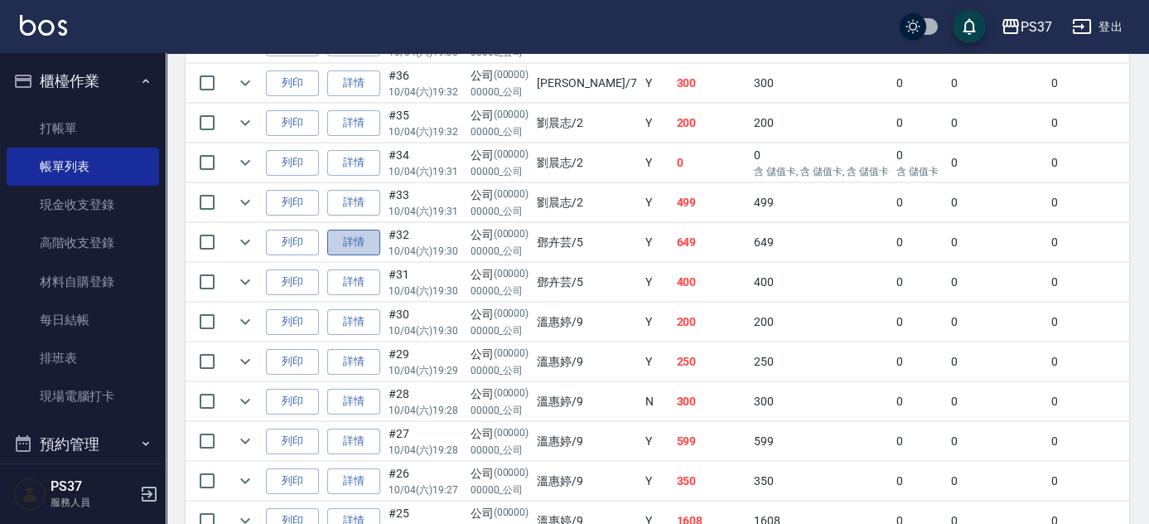
click at [359, 235] on link "詳情" at bounding box center [353, 242] width 53 height 26
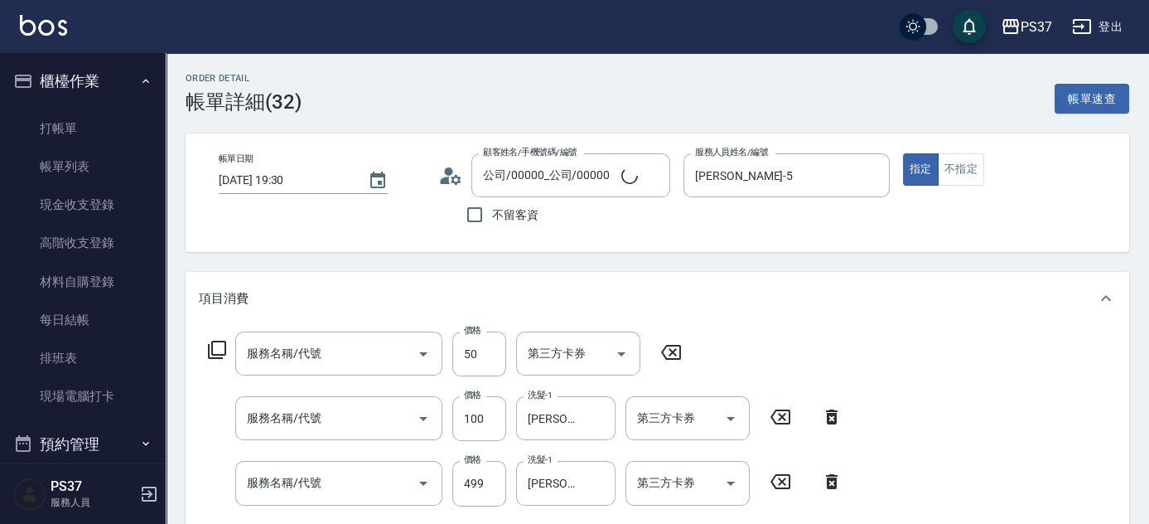
scroll to position [376, 0]
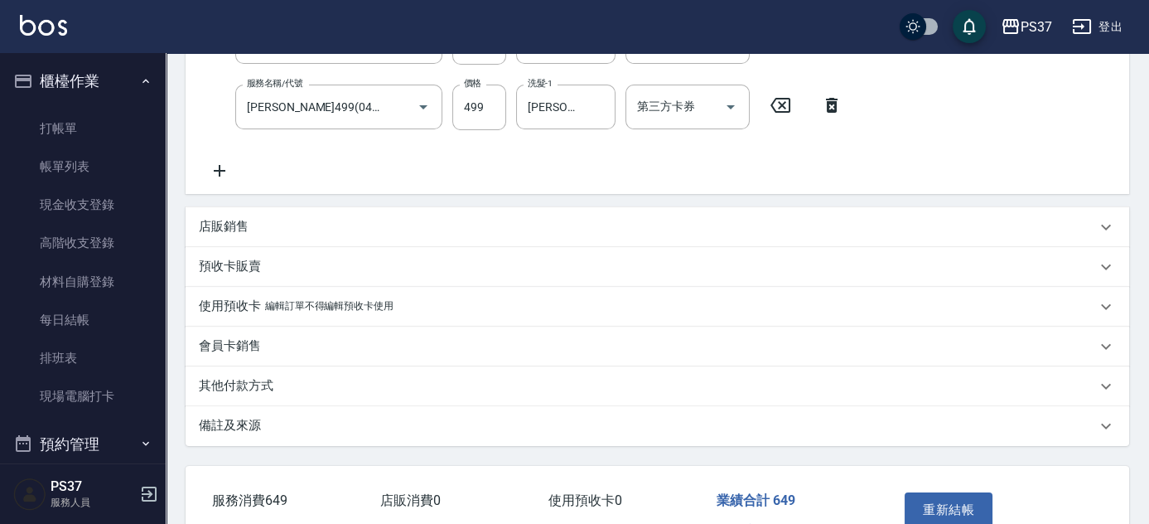
click at [227, 231] on p "店販銷售" at bounding box center [224, 226] width 50 height 17
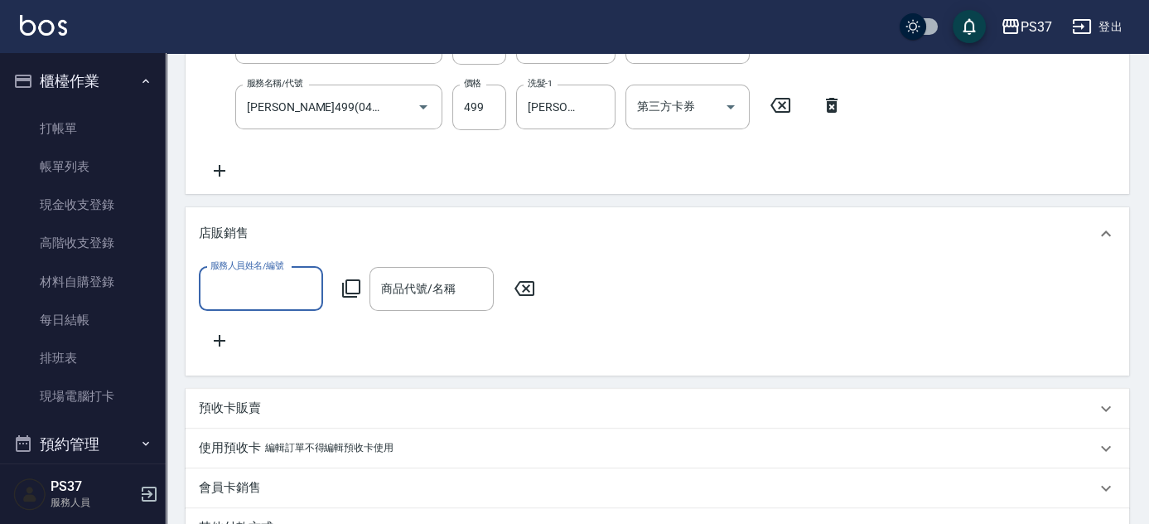
scroll to position [0, 0]
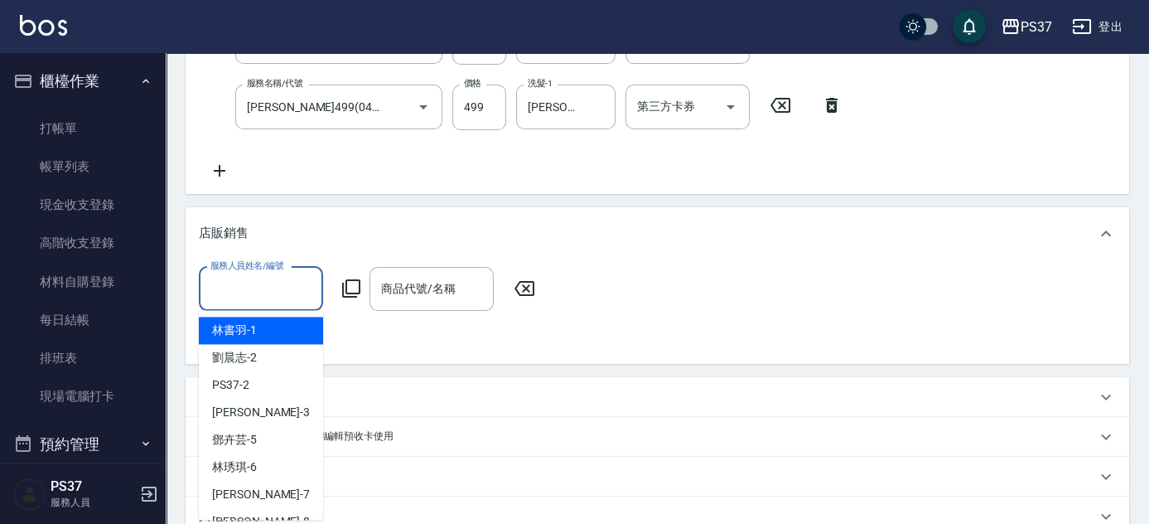
click at [245, 302] on input "服務人員姓名/編號" at bounding box center [260, 288] width 109 height 29
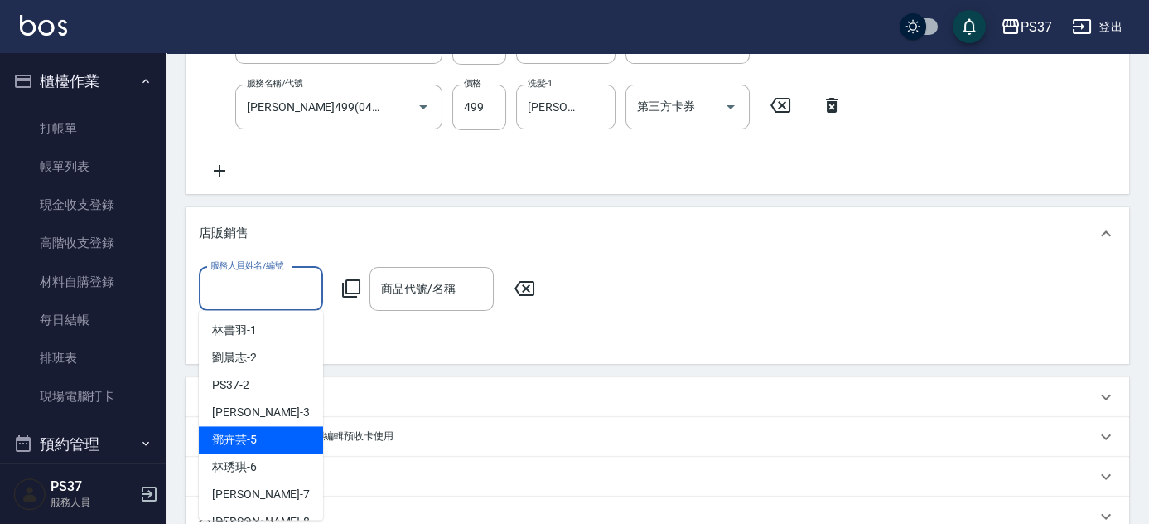
click at [275, 441] on div "[PERSON_NAME]-5" at bounding box center [261, 439] width 124 height 27
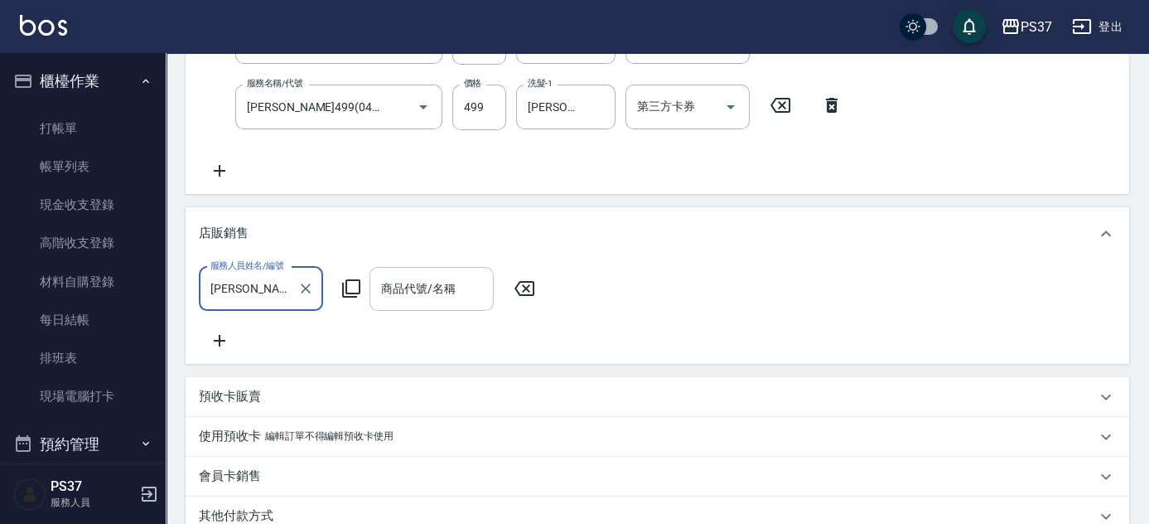
click at [445, 287] on input "商品代號/名稱" at bounding box center [431, 288] width 109 height 29
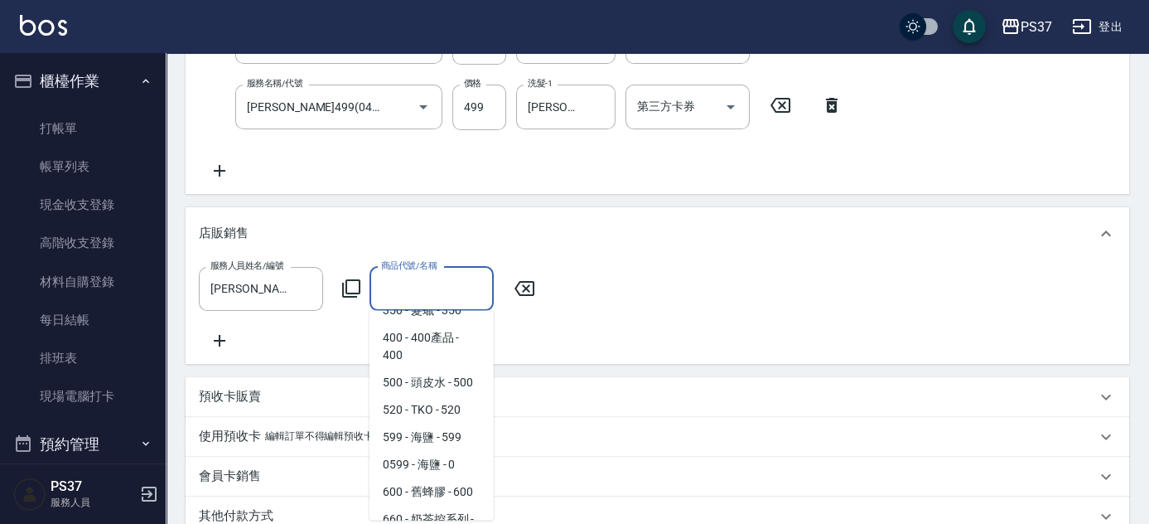
scroll to position [225, 0]
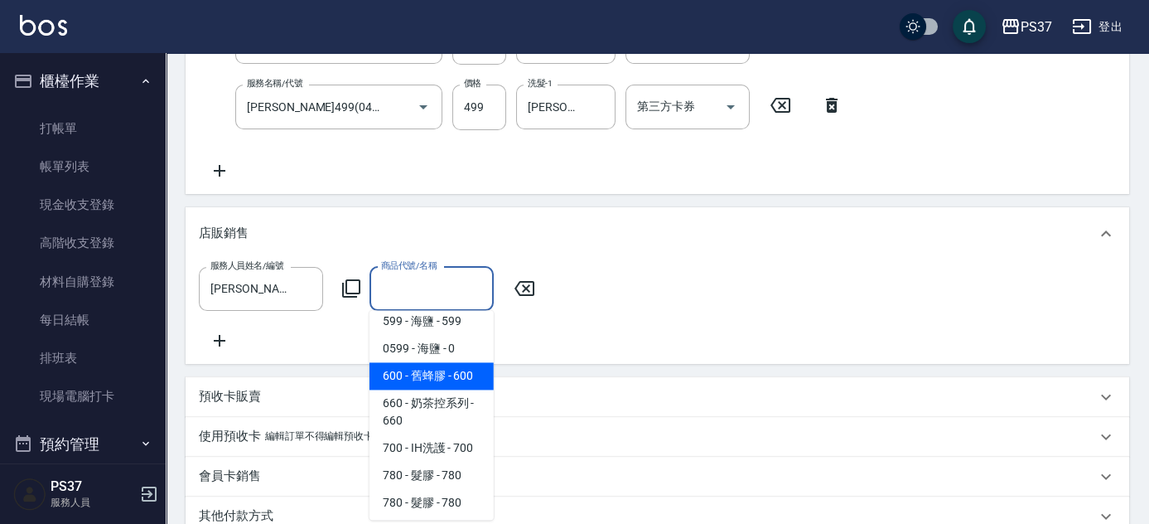
click at [433, 389] on span "600 - 舊蜂膠 - 600" at bounding box center [431, 375] width 124 height 27
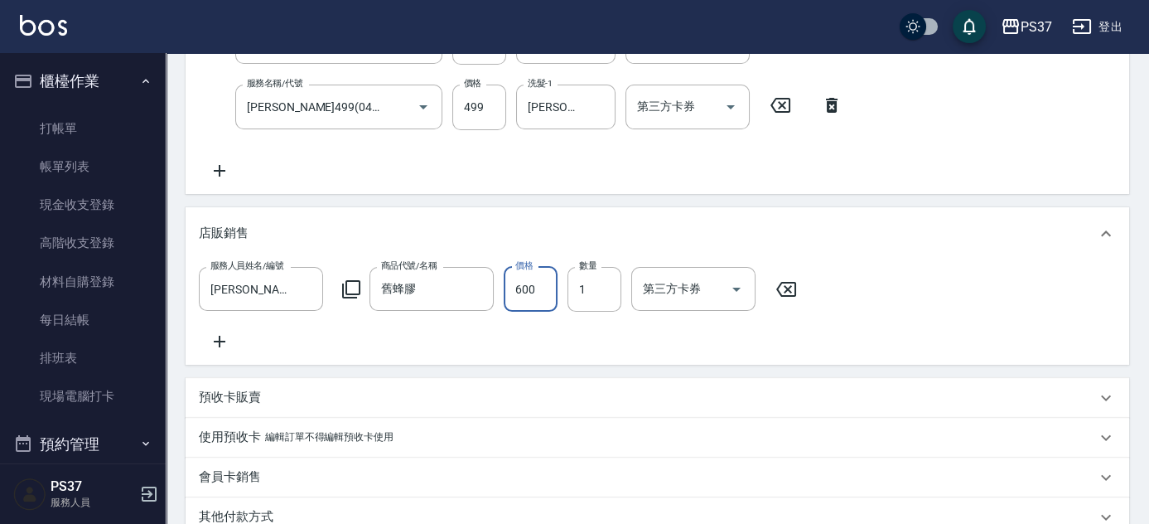
click at [533, 282] on input "600" at bounding box center [531, 289] width 54 height 45
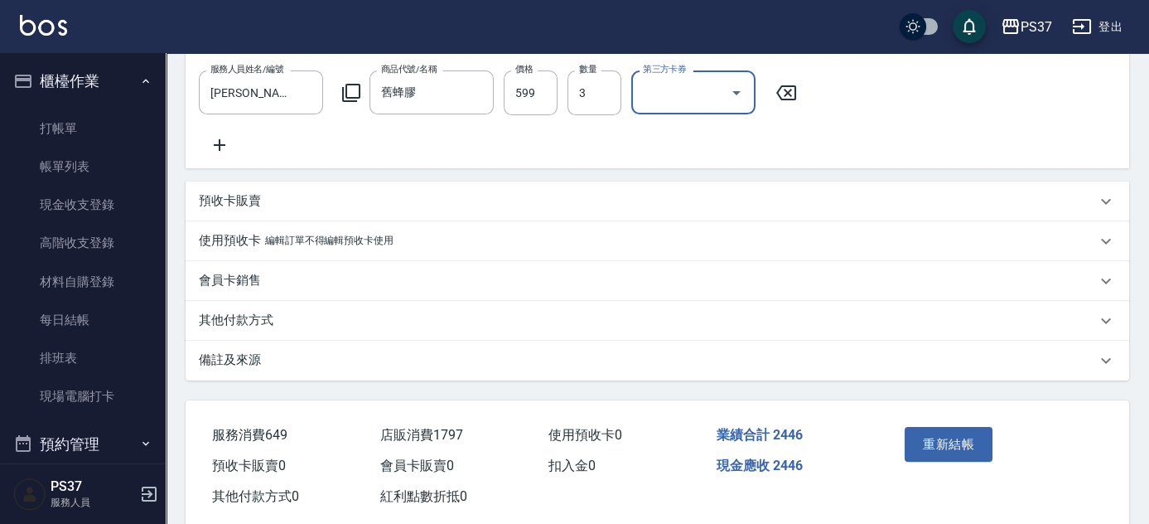
scroll to position [617, 0]
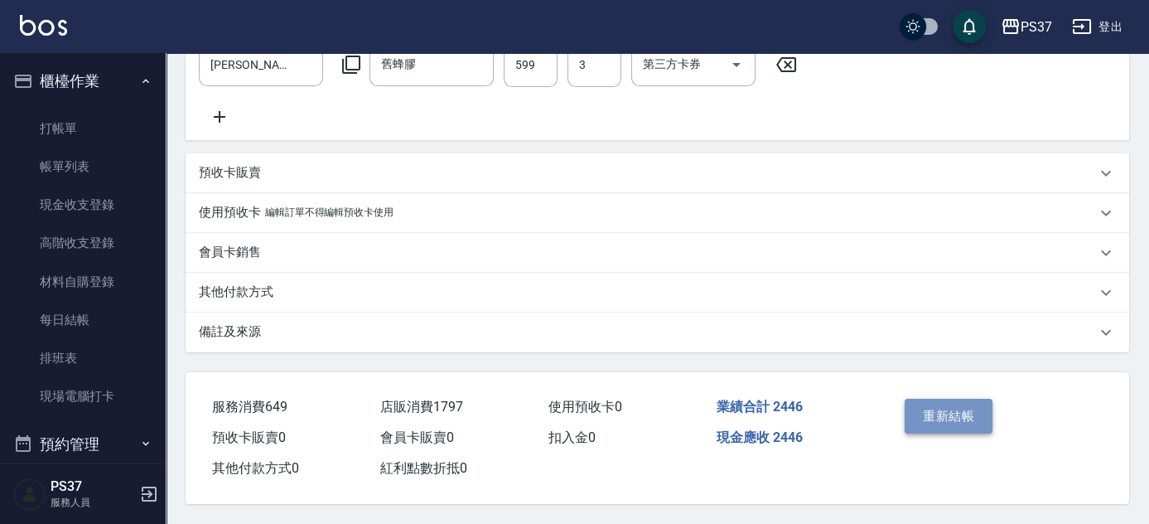
click at [956, 408] on button "重新結帳" at bounding box center [949, 415] width 88 height 35
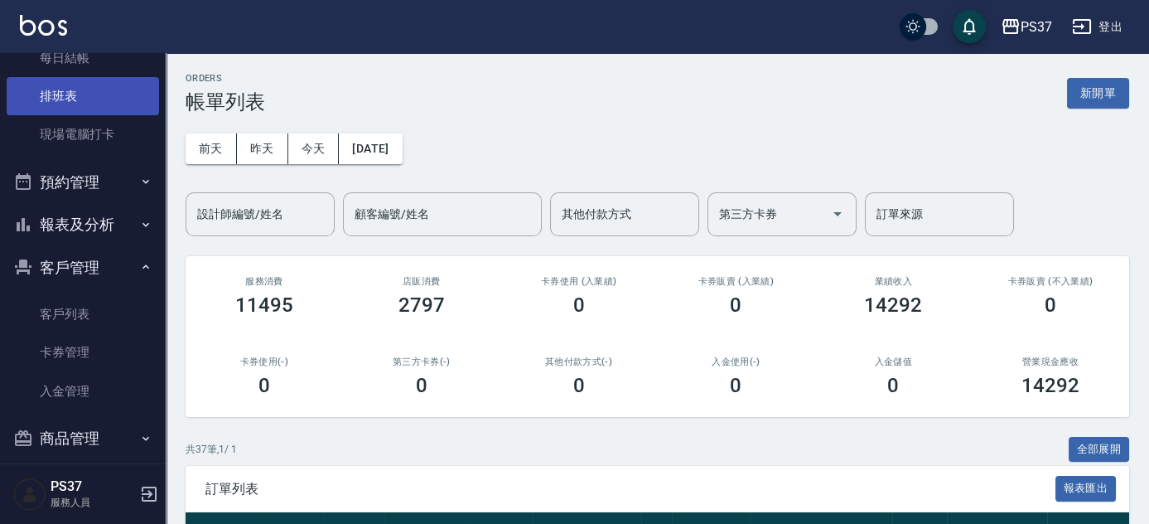
scroll to position [277, 0]
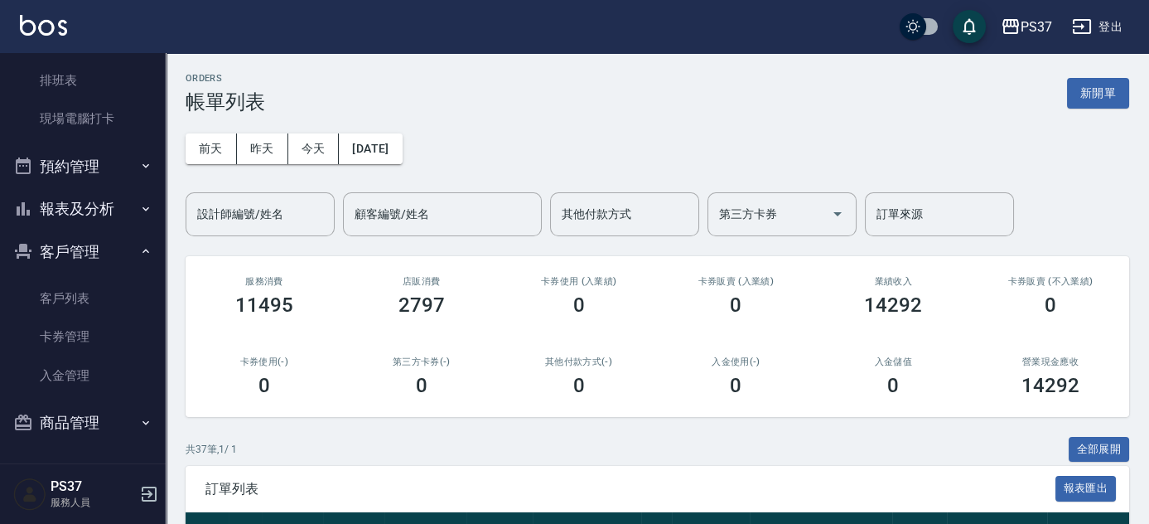
click at [85, 209] on button "報表及分析" at bounding box center [83, 208] width 152 height 43
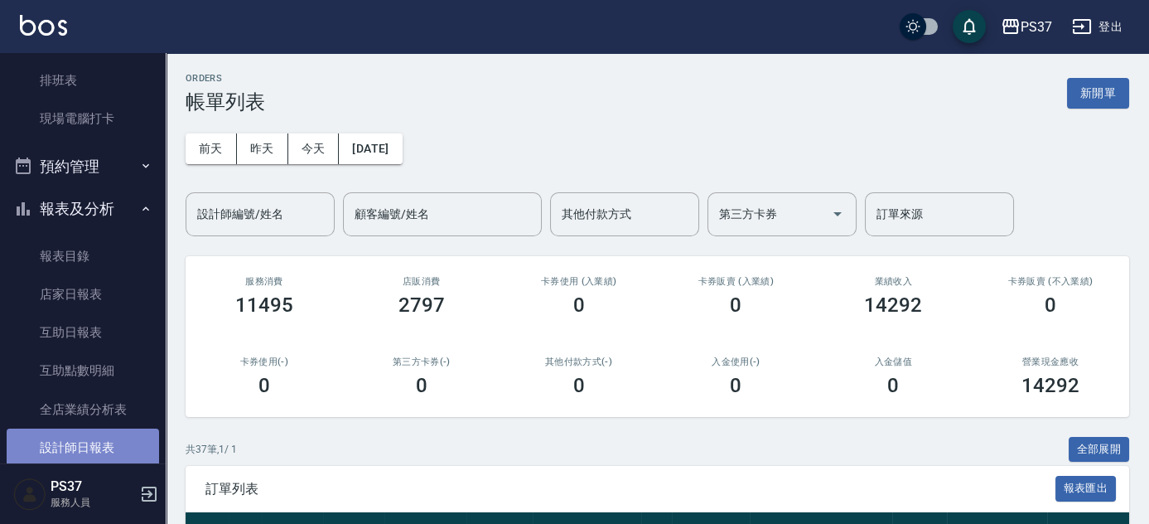
click at [86, 437] on link "設計師日報表" at bounding box center [83, 447] width 152 height 38
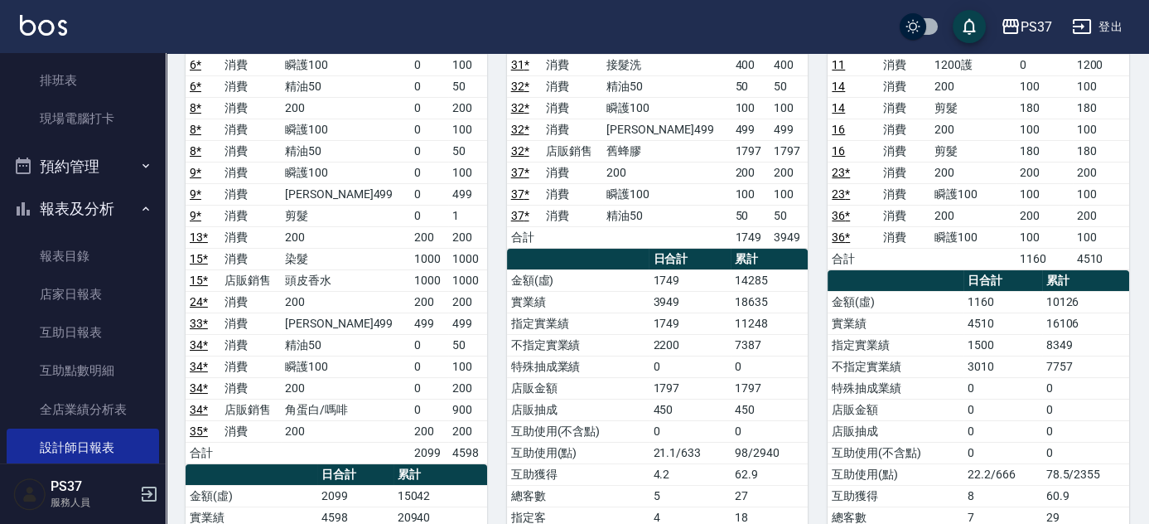
scroll to position [225, 0]
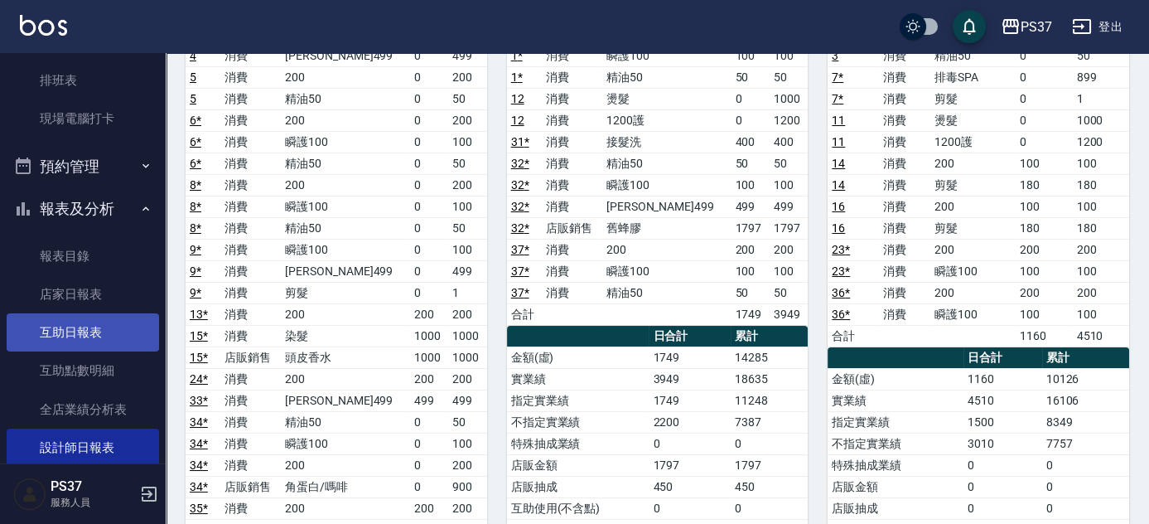
click at [66, 341] on link "互助日報表" at bounding box center [83, 332] width 152 height 38
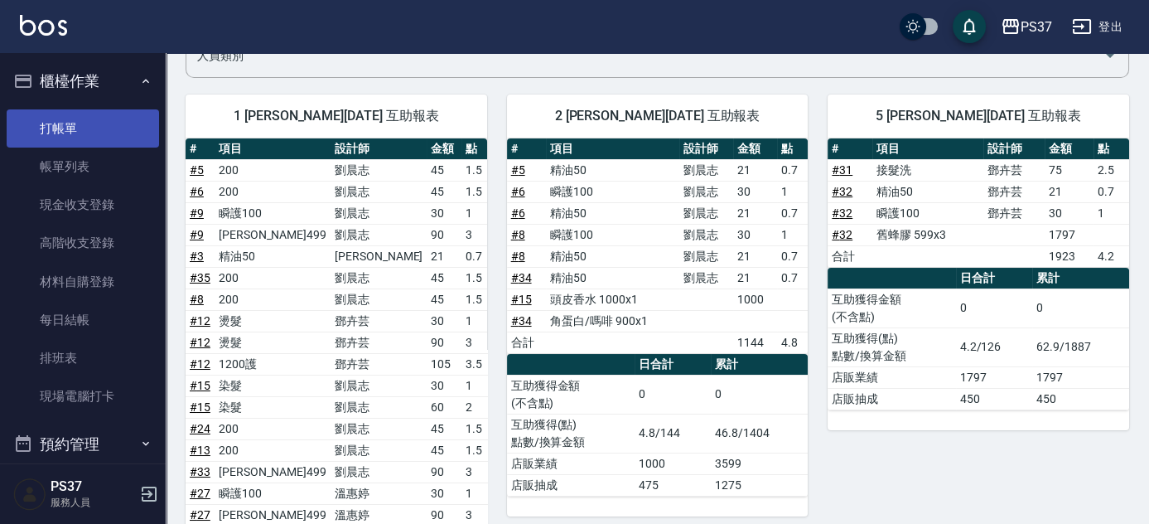
click at [67, 137] on link "打帳單" at bounding box center [83, 128] width 152 height 38
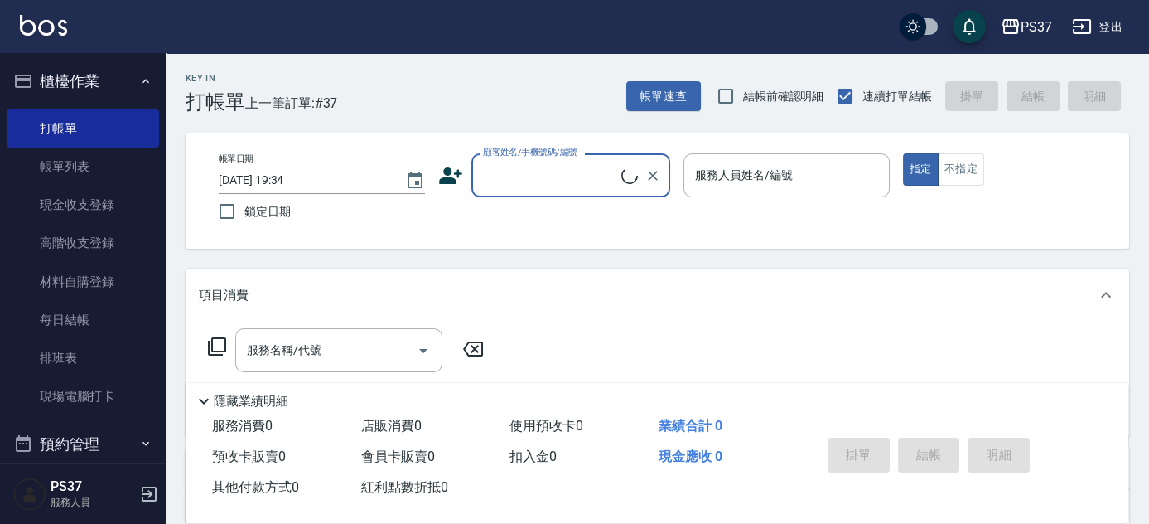
click at [576, 167] on input "顧客姓名/手機號碼/編號" at bounding box center [550, 175] width 142 height 29
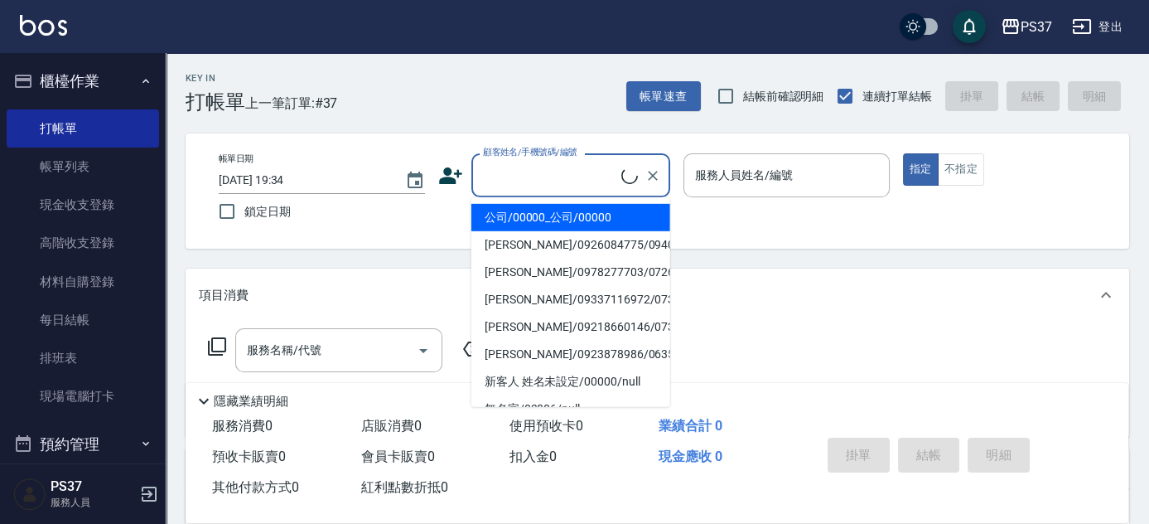
click at [561, 216] on li "公司/00000_公司/00000" at bounding box center [570, 217] width 199 height 27
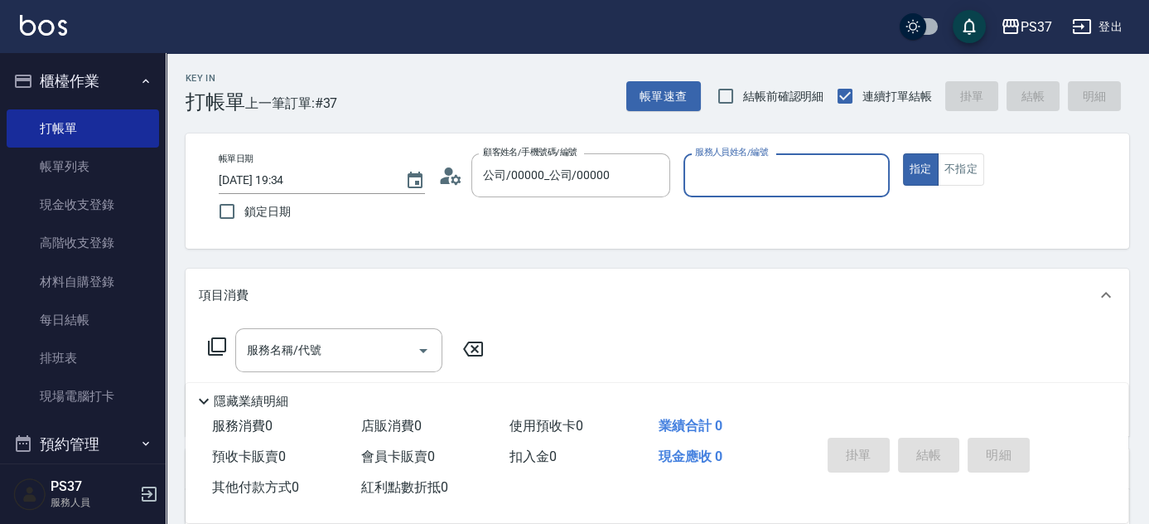
click at [731, 178] on input "服務人員姓名/編號" at bounding box center [786, 175] width 191 height 29
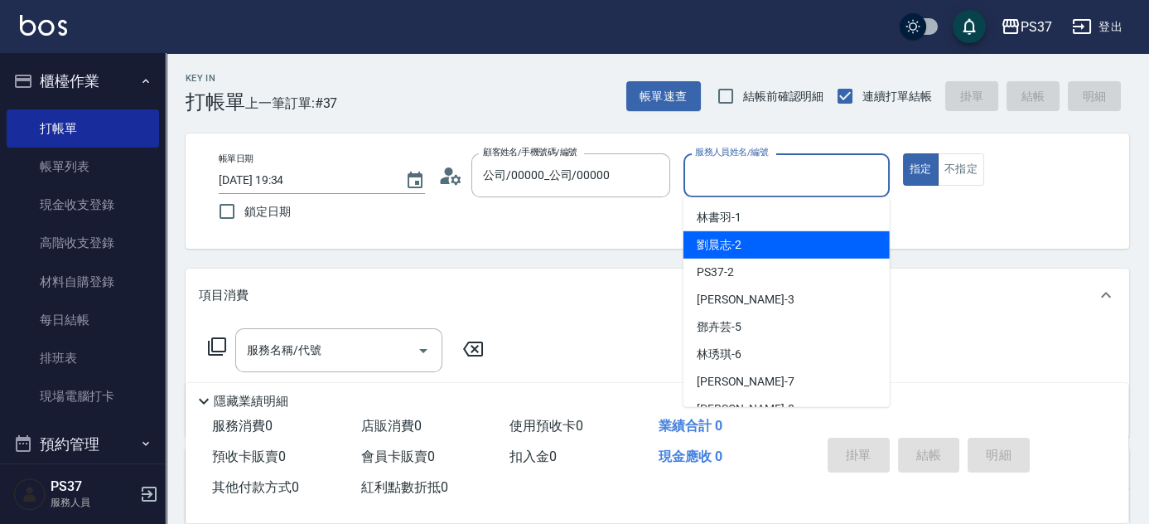
click at [757, 241] on div "[PERSON_NAME]-2" at bounding box center [786, 244] width 206 height 27
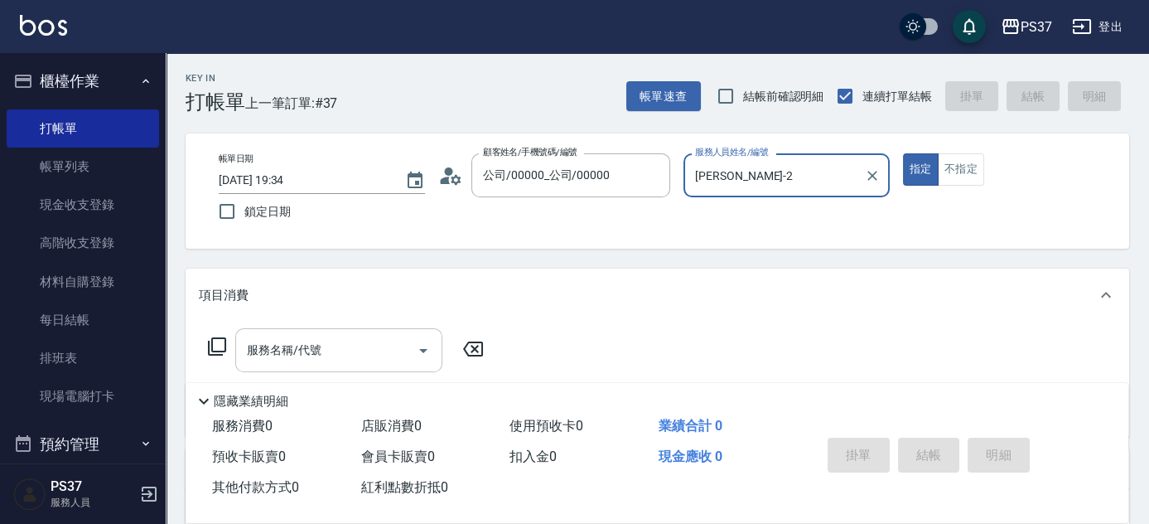
click at [311, 334] on div "服務名稱/代號" at bounding box center [338, 350] width 207 height 44
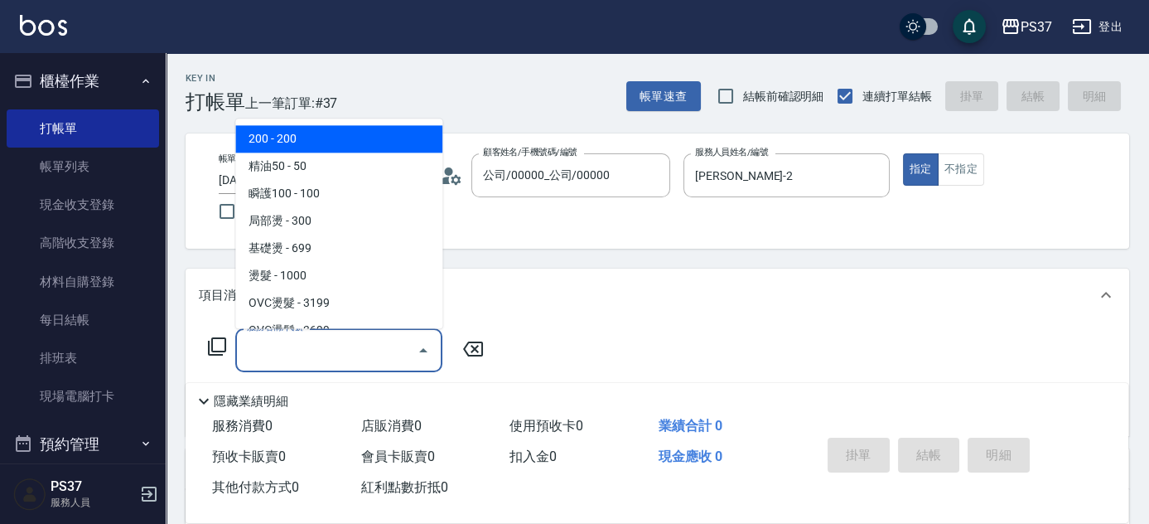
click at [332, 140] on span "200 - 200" at bounding box center [338, 139] width 207 height 27
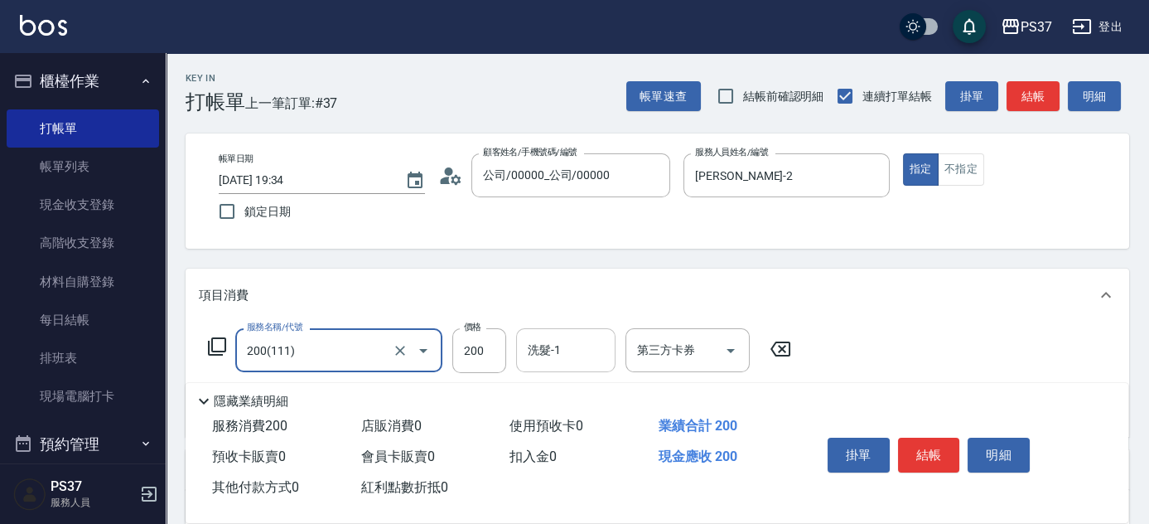
click at [562, 344] on input "洗髮-1" at bounding box center [566, 349] width 84 height 29
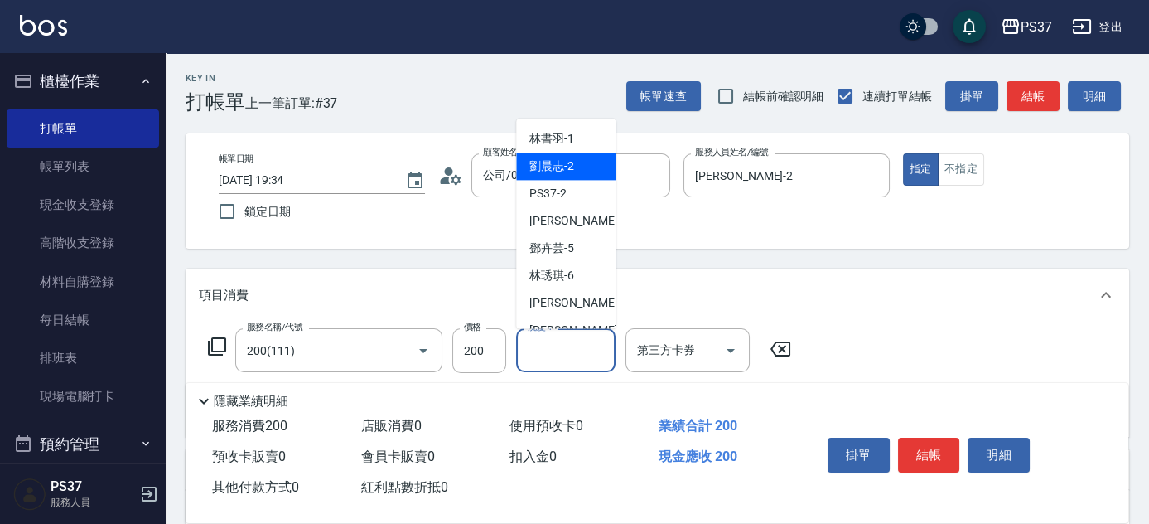
click at [567, 169] on span "[PERSON_NAME]-2" at bounding box center [551, 166] width 45 height 17
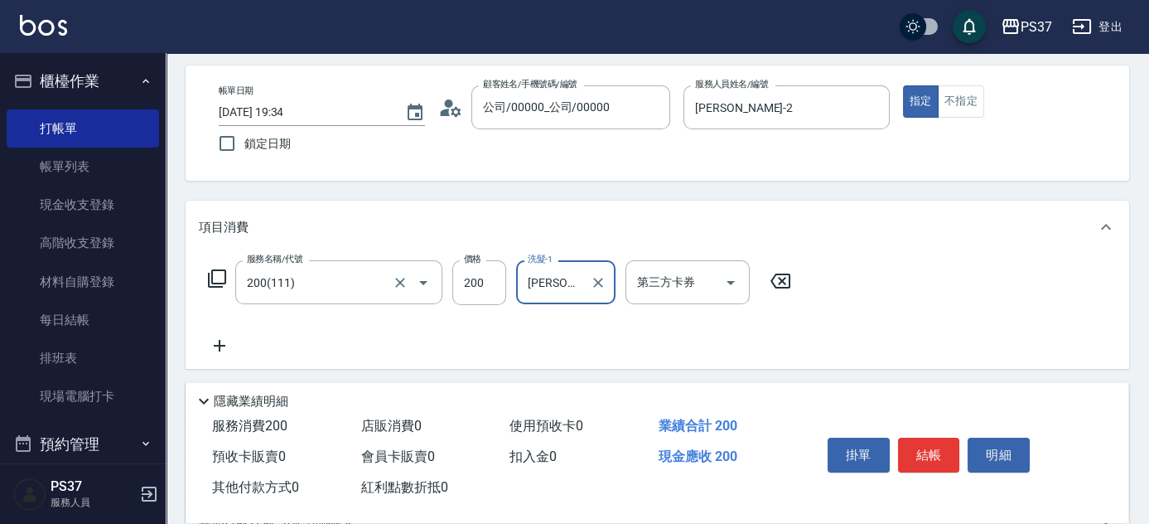
scroll to position [150, 0]
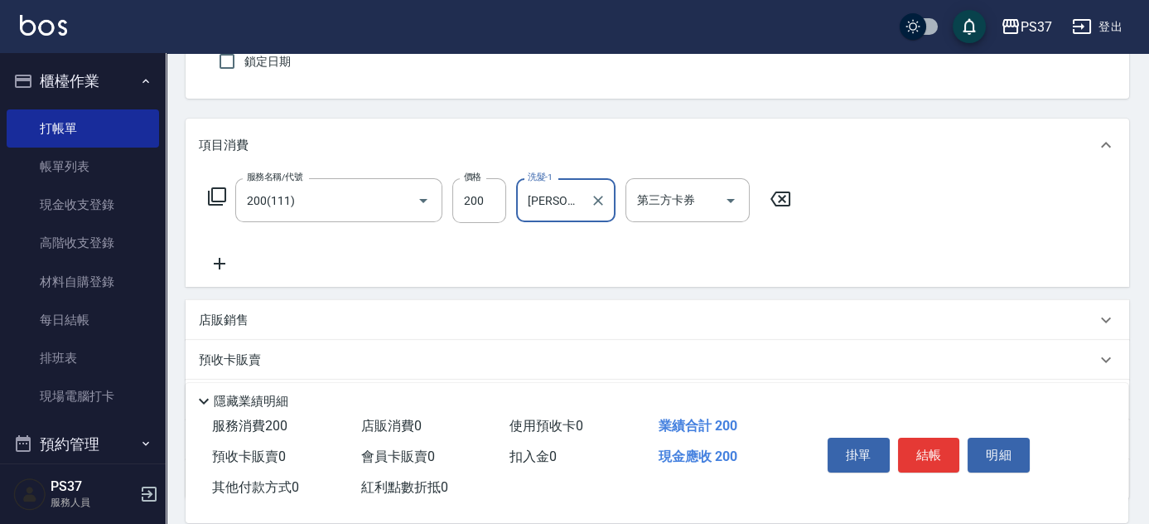
click at [228, 265] on icon at bounding box center [219, 263] width 41 height 20
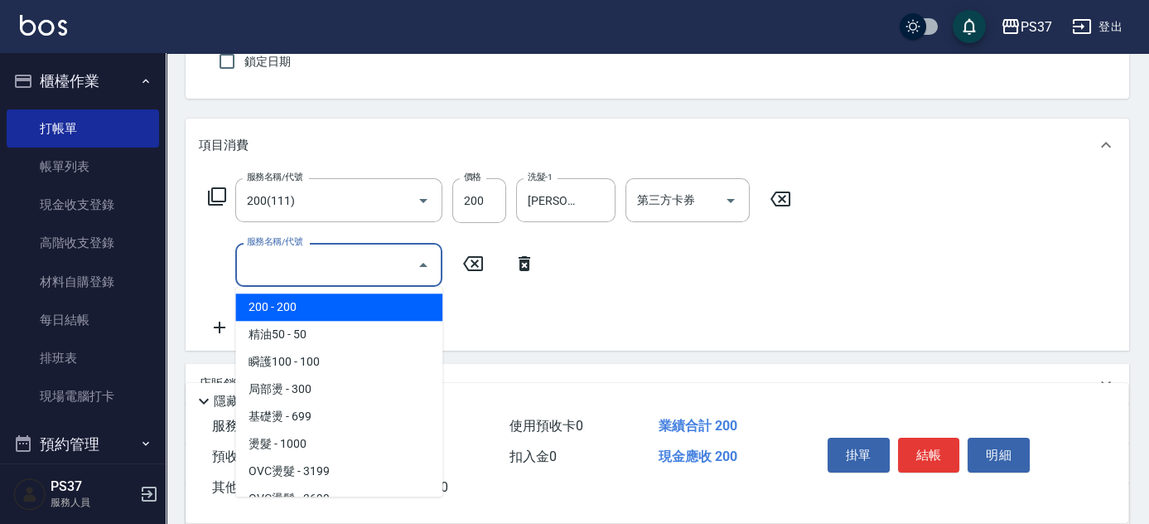
click at [256, 268] on input "服務名稱/代號" at bounding box center [326, 264] width 167 height 29
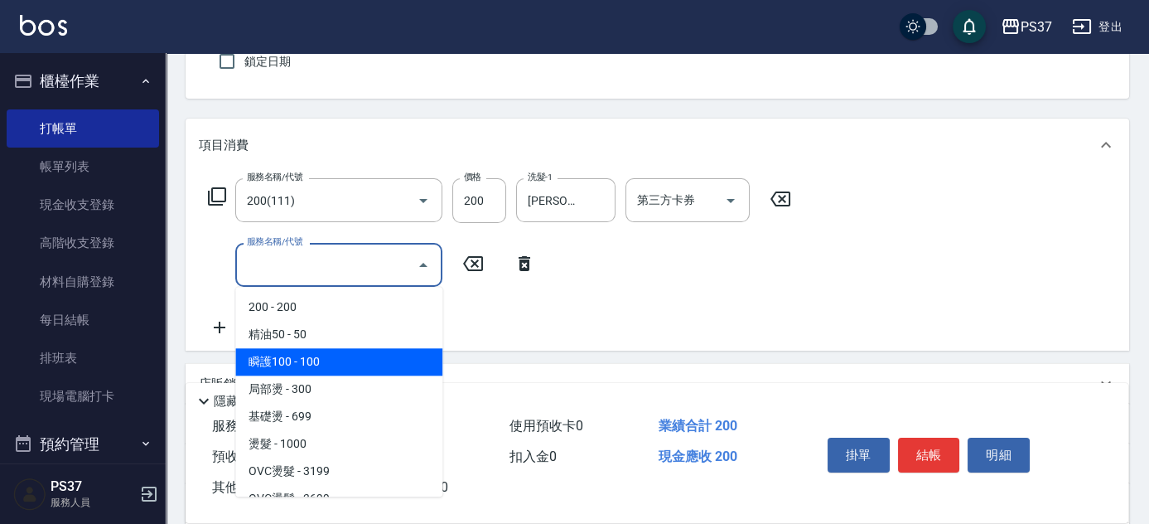
click at [334, 364] on span "瞬護100 - 100" at bounding box center [338, 361] width 207 height 27
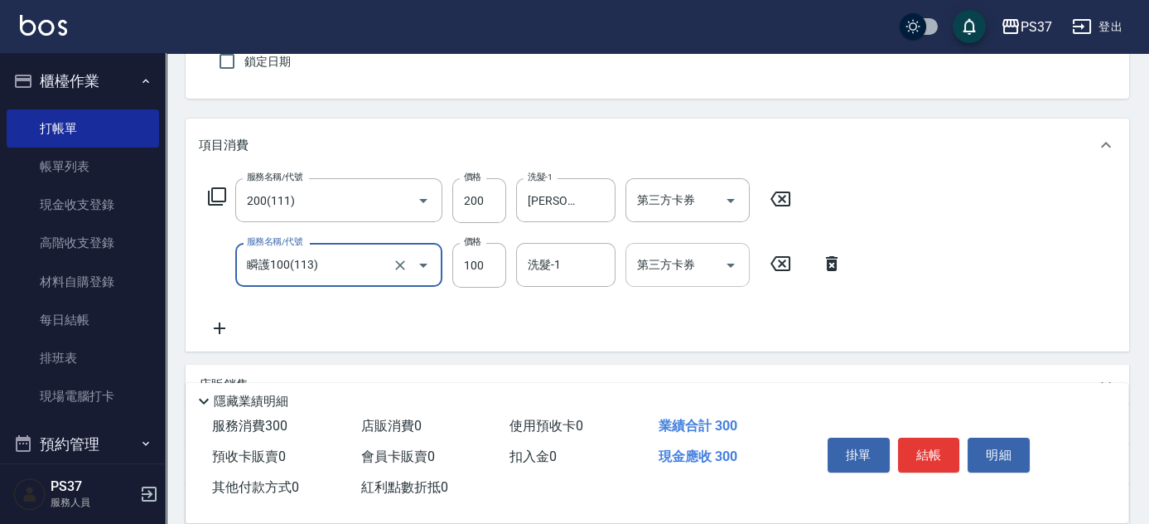
click at [577, 256] on input "洗髮-1" at bounding box center [566, 264] width 84 height 29
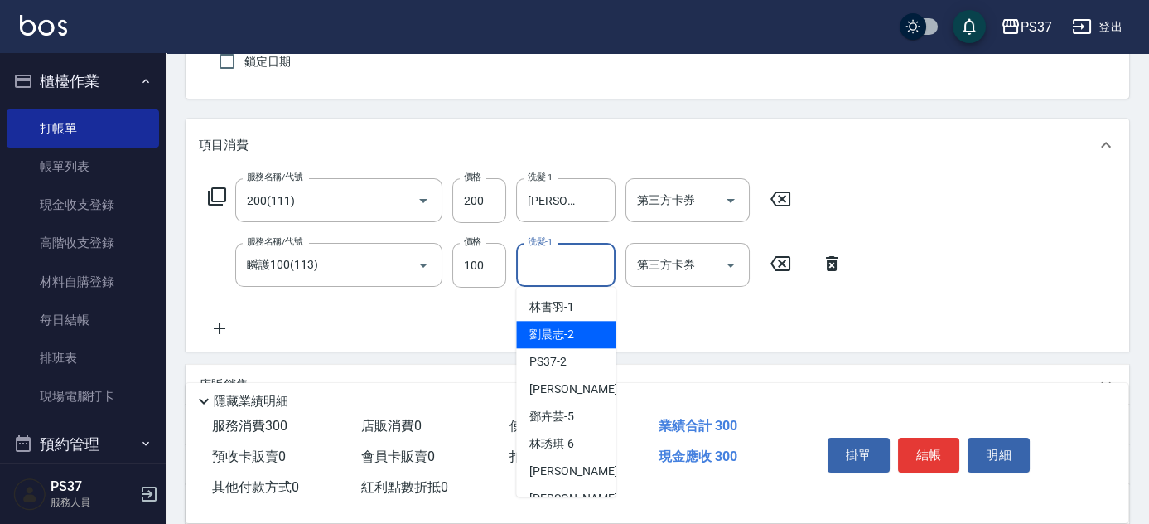
click at [545, 321] on div "[PERSON_NAME]-2" at bounding box center [565, 334] width 99 height 27
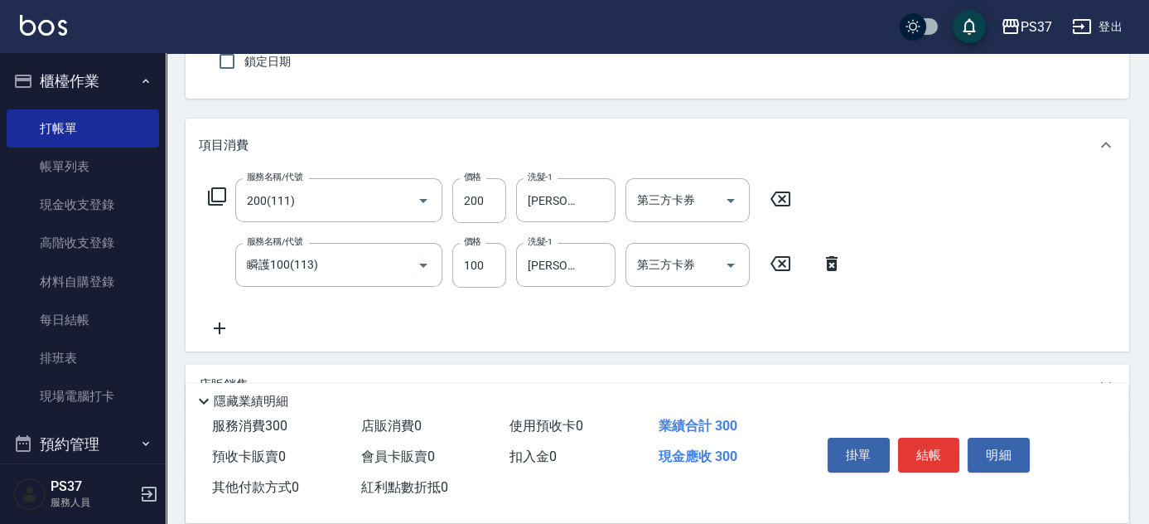
click at [209, 318] on icon at bounding box center [219, 328] width 41 height 20
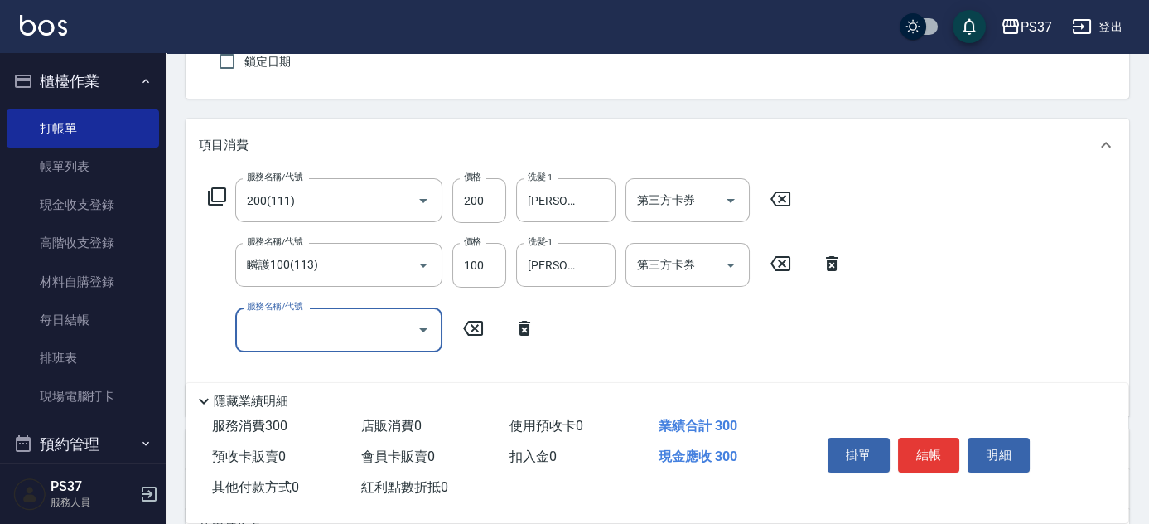
click at [292, 326] on input "服務名稱/代號" at bounding box center [326, 329] width 167 height 29
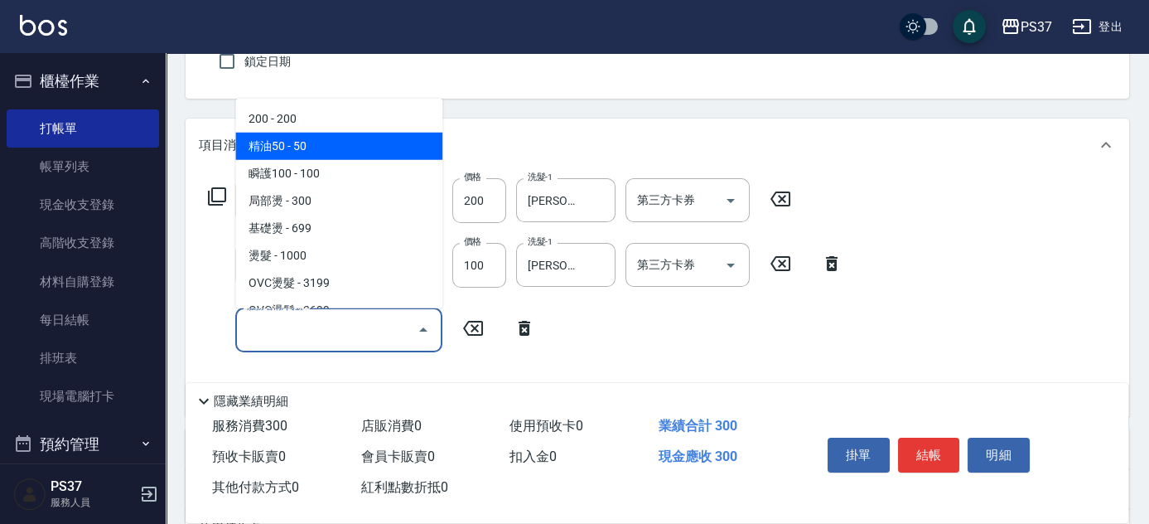
click at [311, 147] on span "精油50 - 50" at bounding box center [338, 146] width 207 height 27
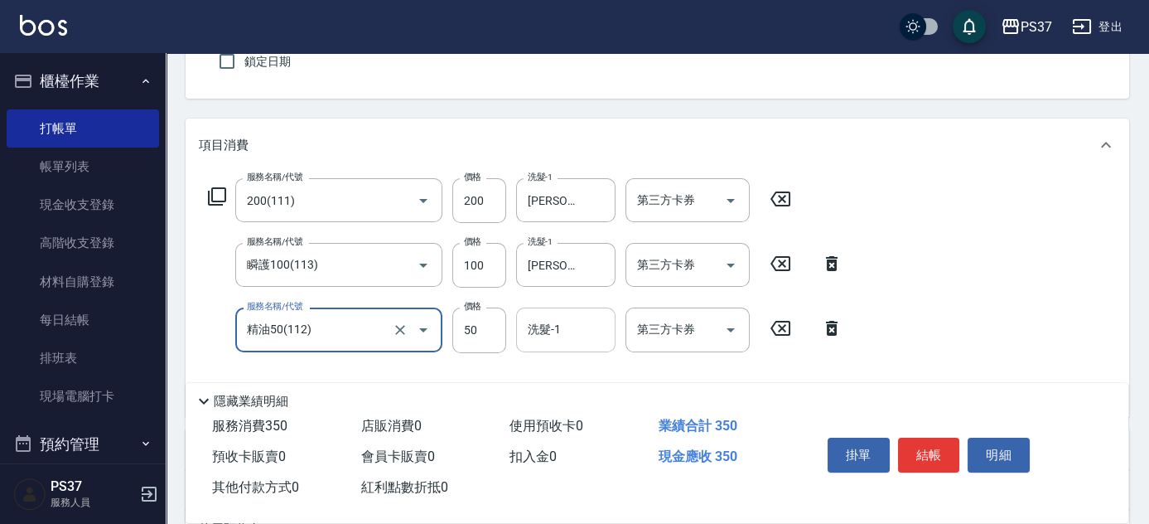
click at [577, 335] on input "洗髮-1" at bounding box center [566, 329] width 84 height 29
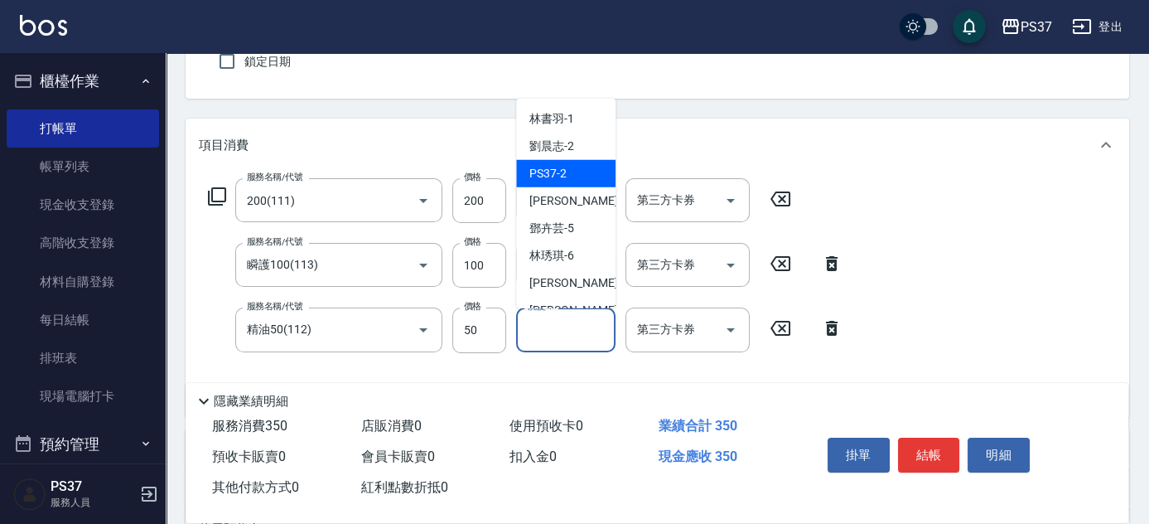
click at [558, 161] on div "PS37 -2" at bounding box center [565, 173] width 99 height 27
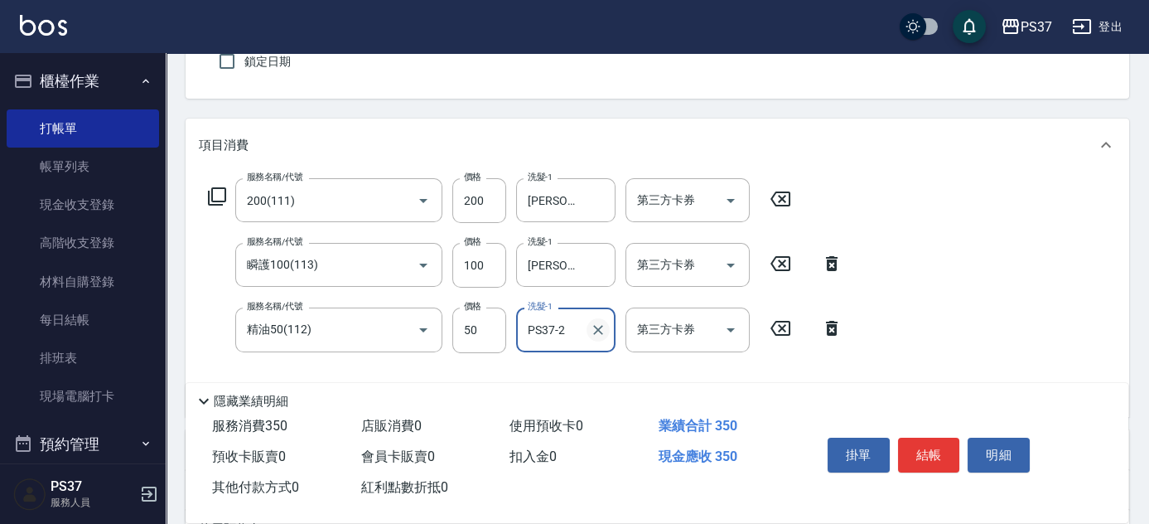
click at [592, 335] on icon "Clear" at bounding box center [598, 329] width 17 height 17
click at [544, 339] on input "洗髮-1" at bounding box center [566, 329] width 84 height 29
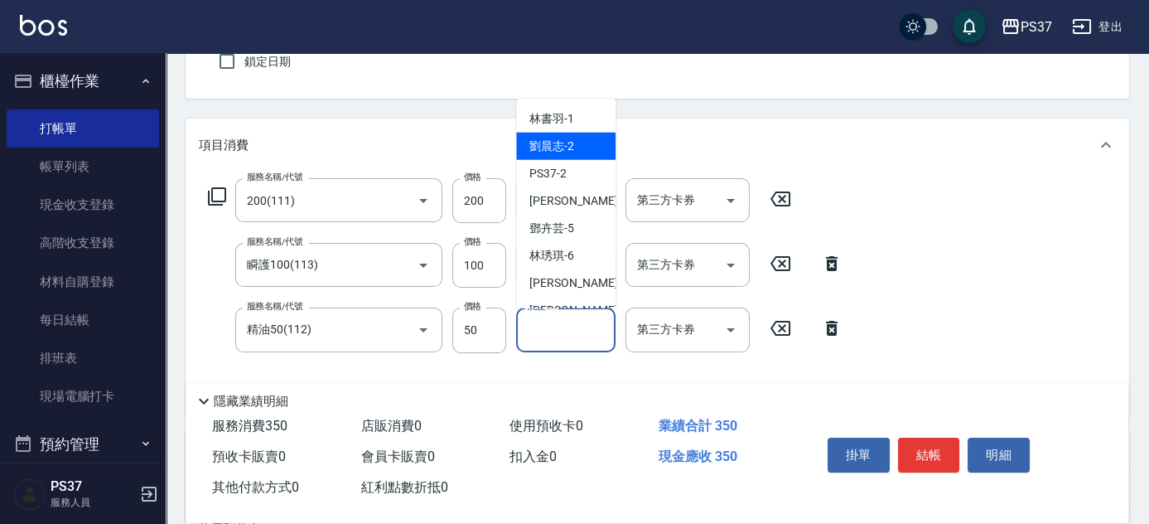
click at [553, 142] on span "[PERSON_NAME]-2" at bounding box center [551, 146] width 45 height 17
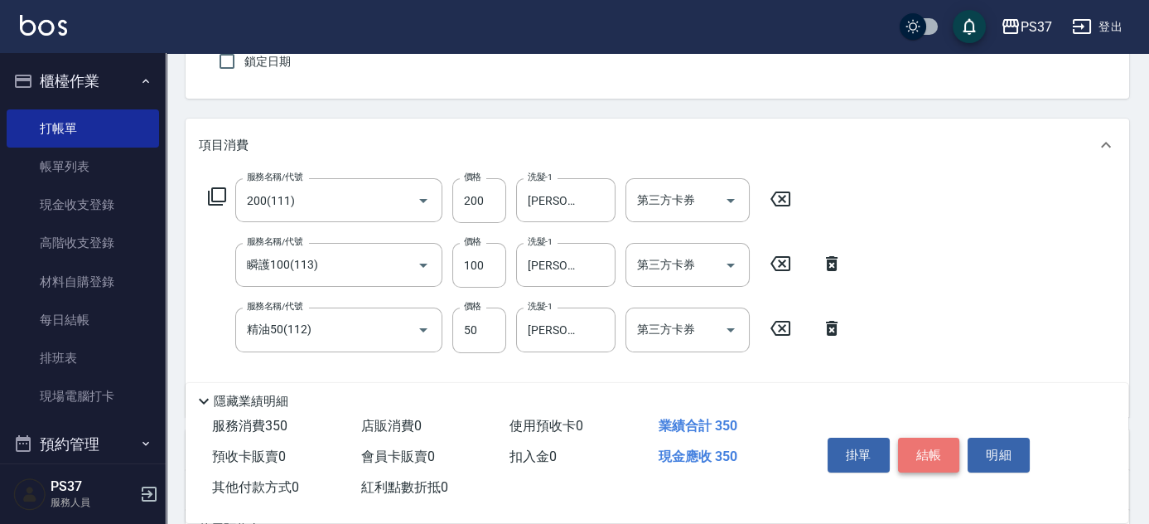
click at [921, 447] on button "結帳" at bounding box center [929, 454] width 62 height 35
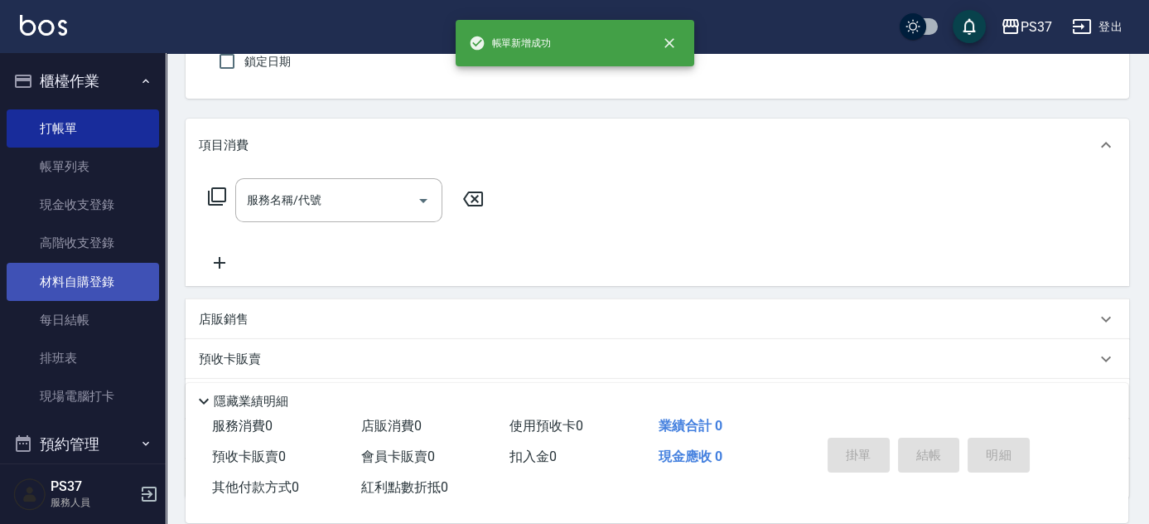
scroll to position [527, 0]
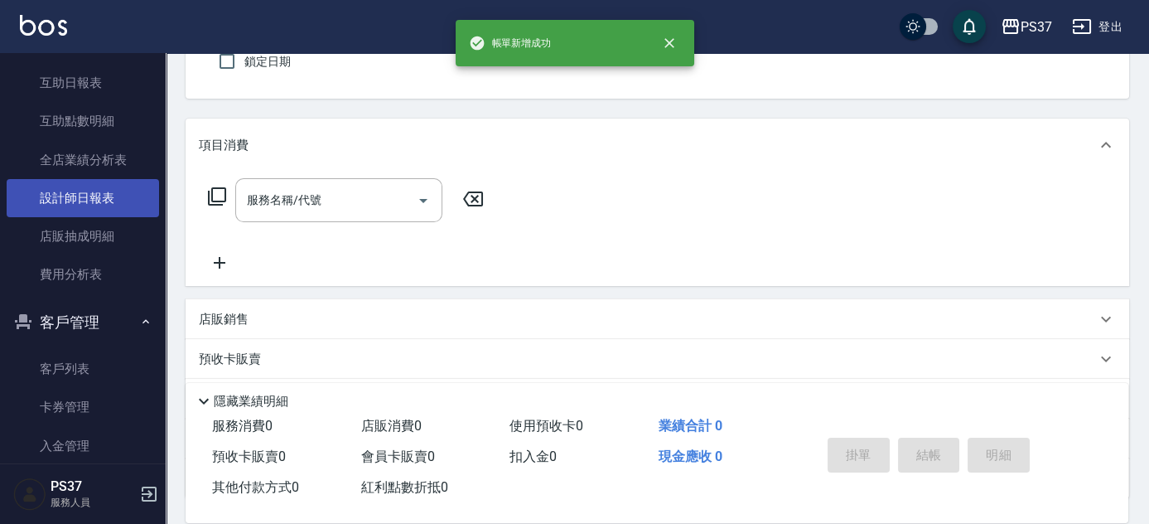
click at [80, 197] on link "設計師日報表" at bounding box center [83, 198] width 152 height 38
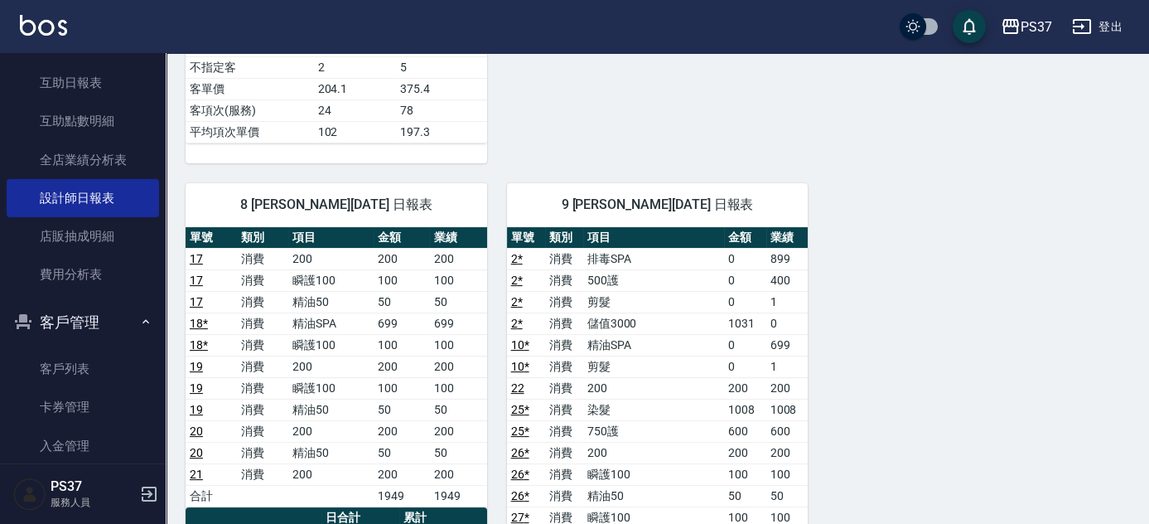
scroll to position [1129, 0]
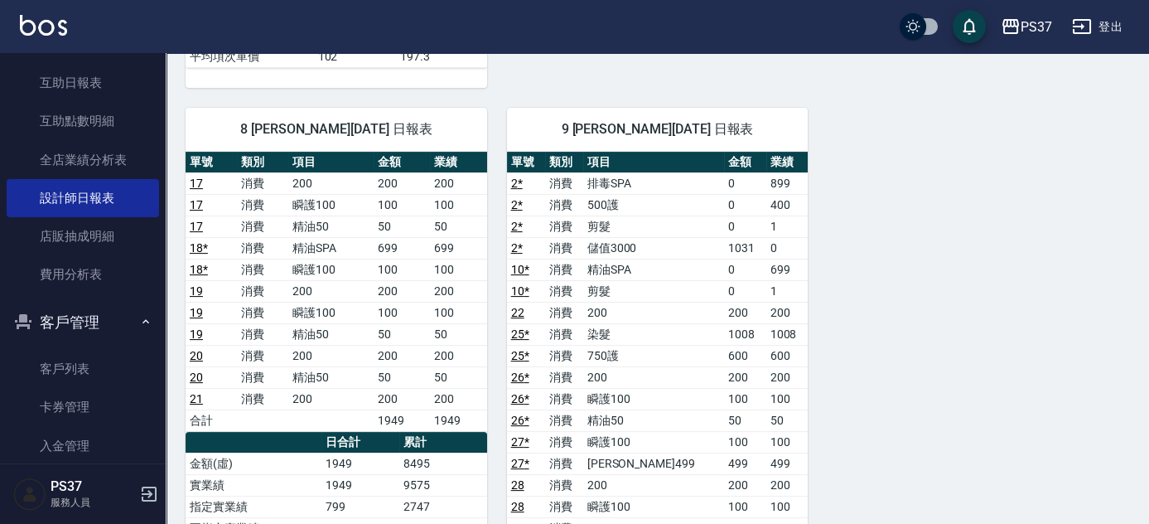
click at [196, 198] on link "17" at bounding box center [196, 204] width 13 height 13
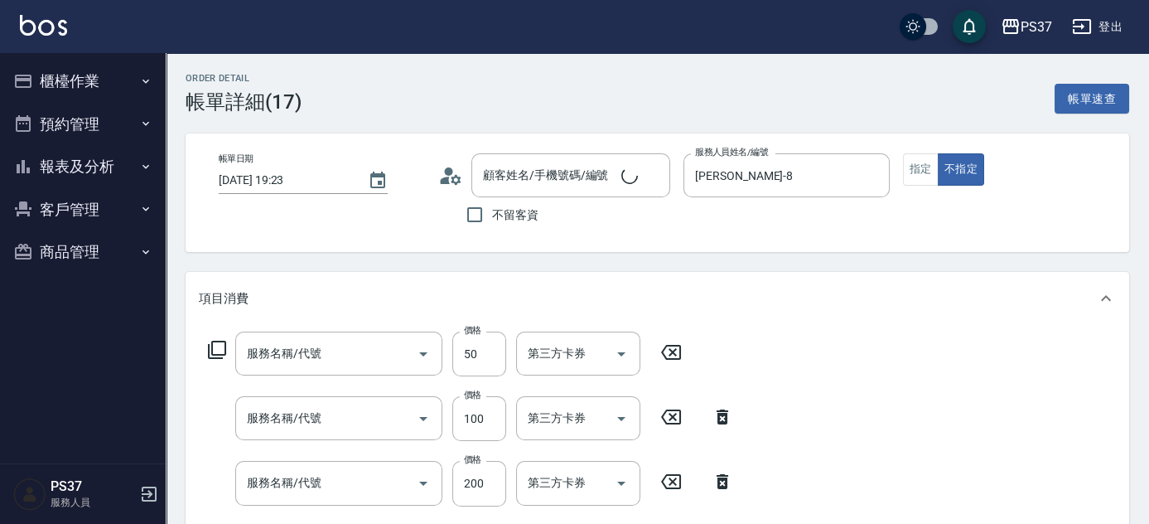
type input "[DATE] 19:23"
type input "[PERSON_NAME]-8"
type input "精油50(112)"
type input "瞬護100(113)"
type input "200(111)"
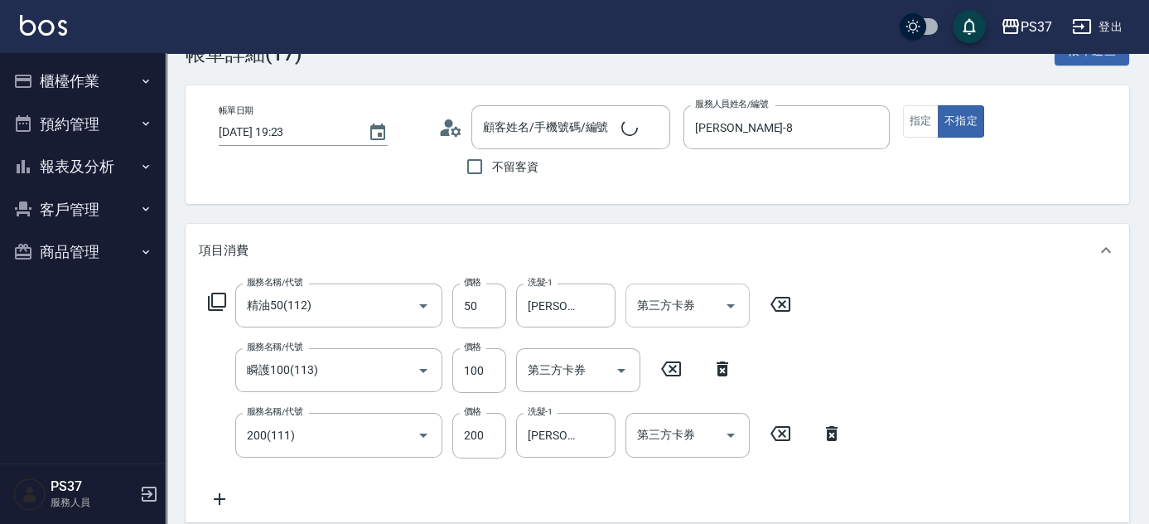
type input "公司/00000_公司/00000"
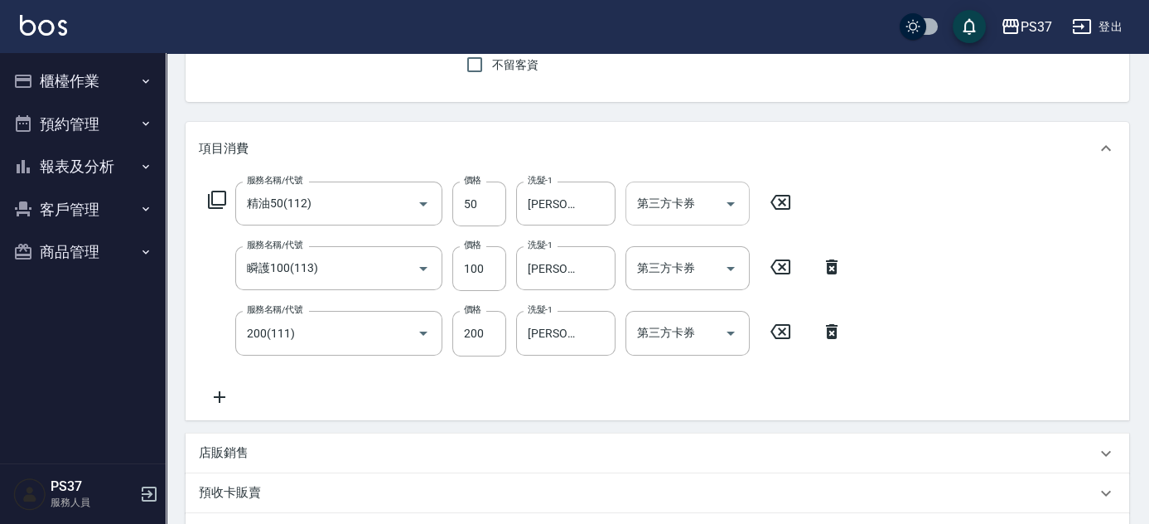
click at [736, 206] on icon "Open" at bounding box center [731, 204] width 20 height 20
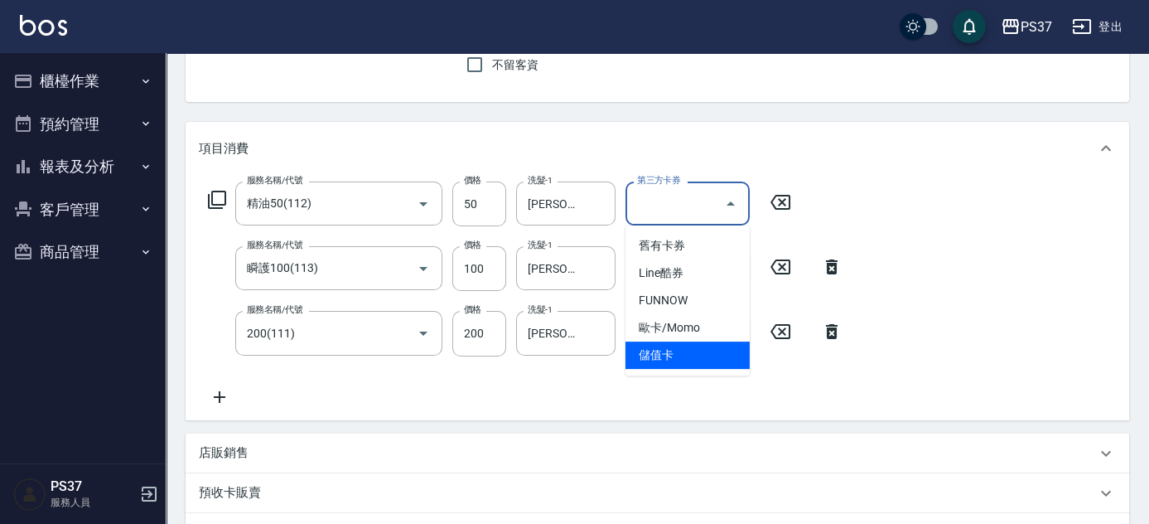
click at [695, 359] on span "儲值卡" at bounding box center [687, 354] width 124 height 27
type input "儲值卡"
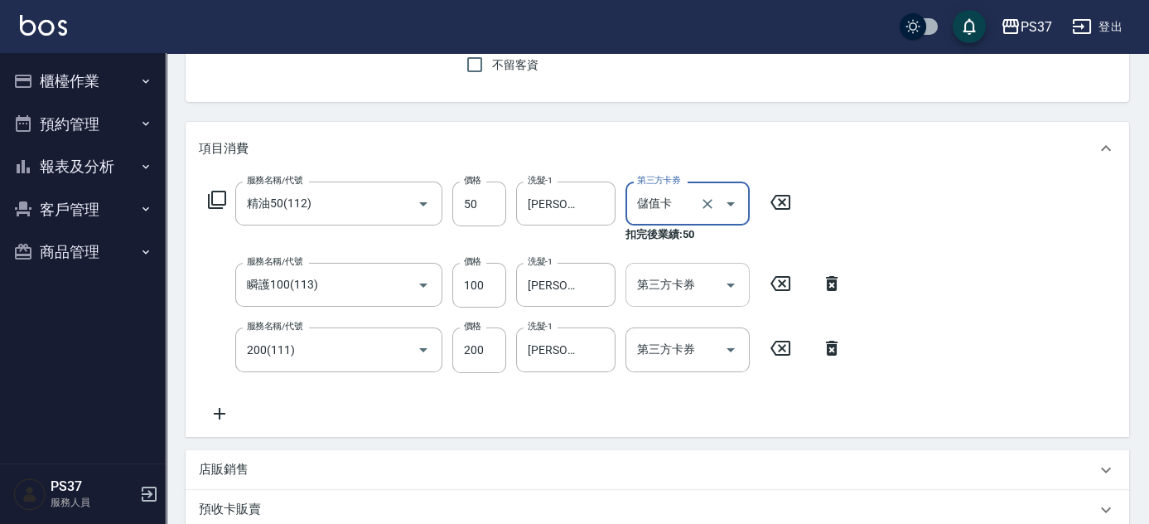
click at [731, 279] on icon "Open" at bounding box center [731, 285] width 20 height 20
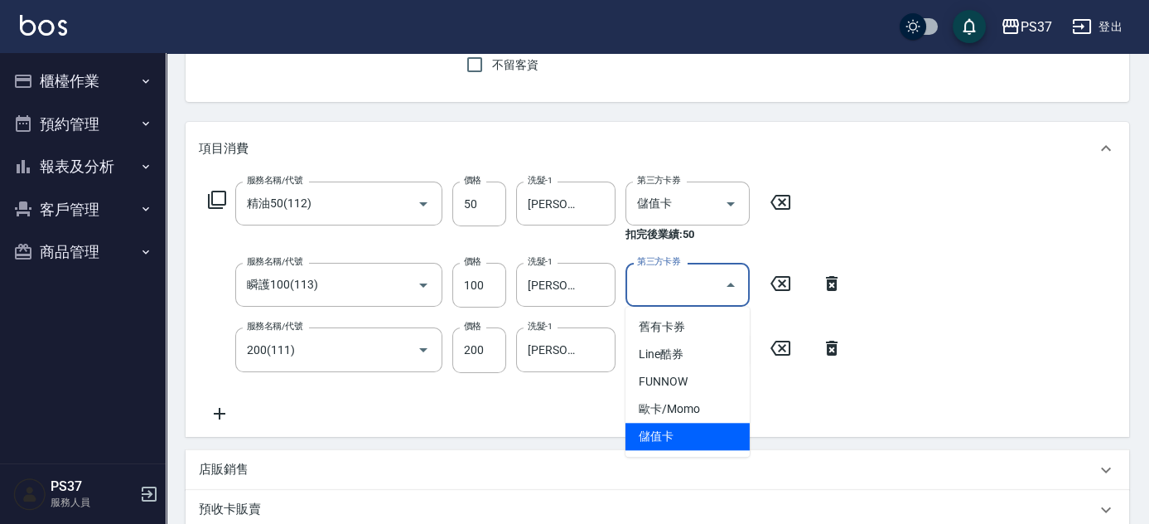
click at [684, 446] on span "儲值卡" at bounding box center [687, 435] width 124 height 27
type input "儲值卡"
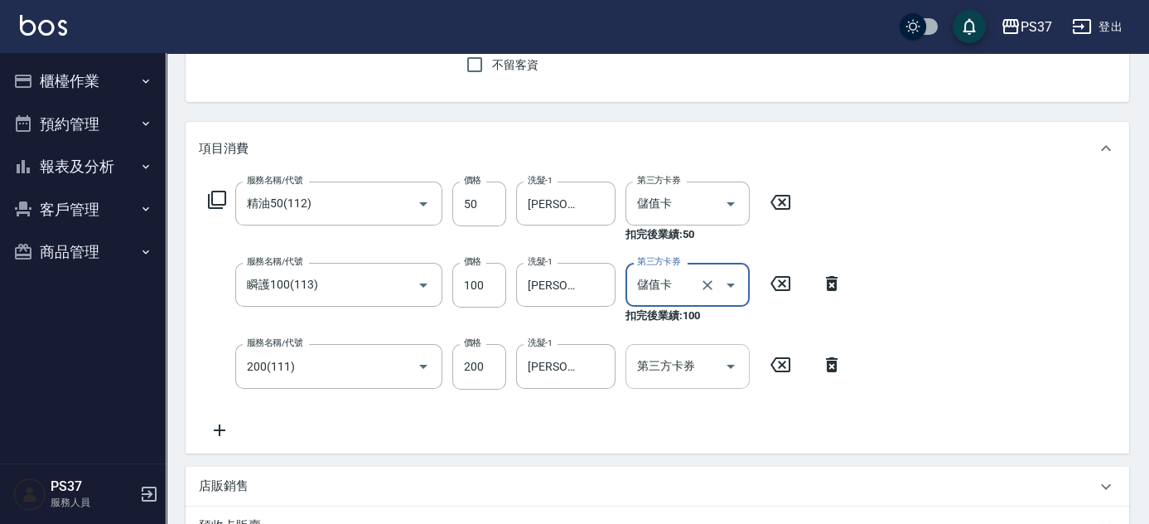
click at [721, 371] on icon "Open" at bounding box center [731, 366] width 20 height 20
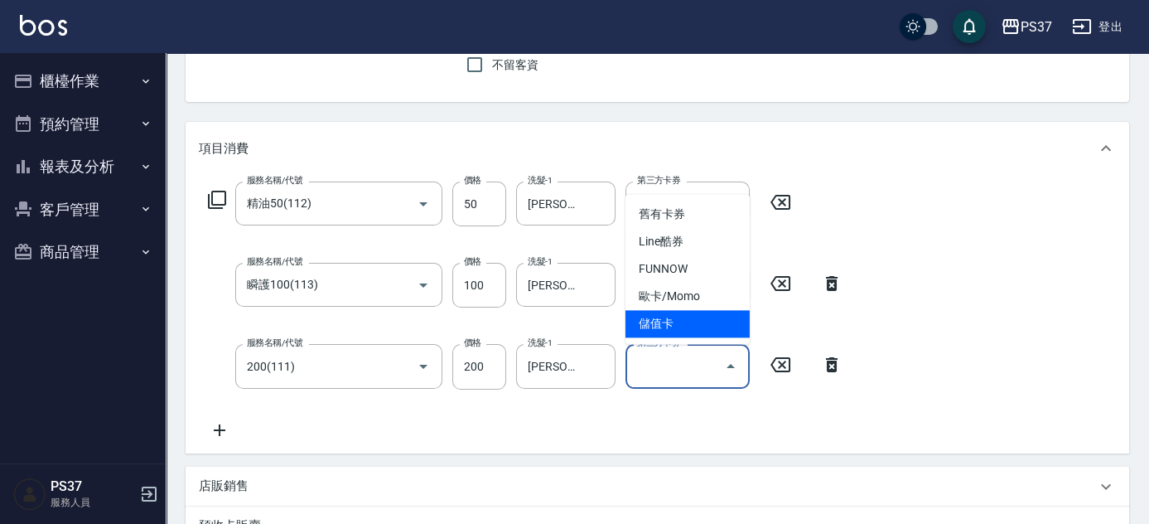
click at [702, 323] on span "儲值卡" at bounding box center [687, 323] width 124 height 27
type input "儲值卡"
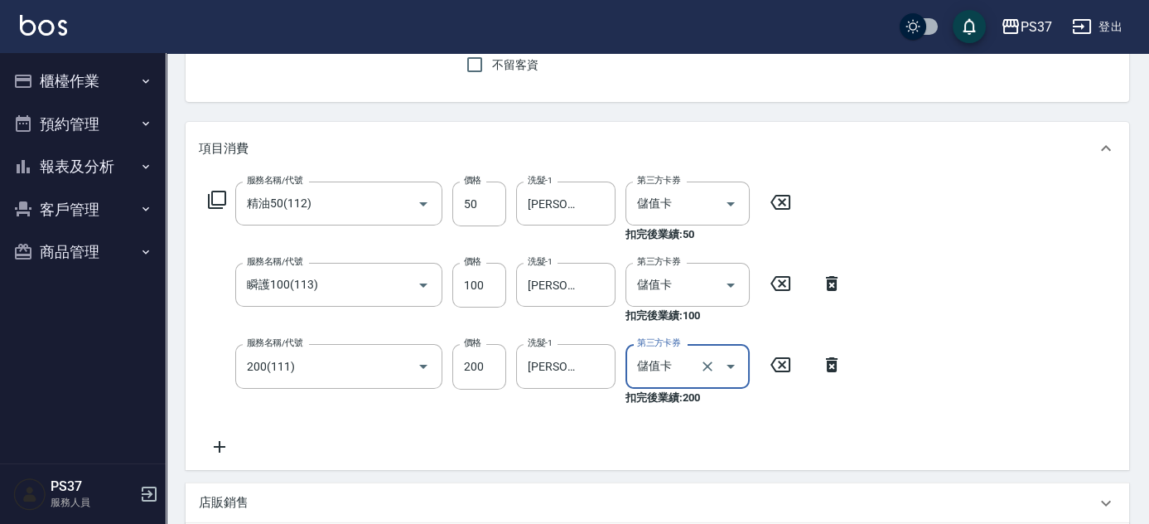
scroll to position [524, 0]
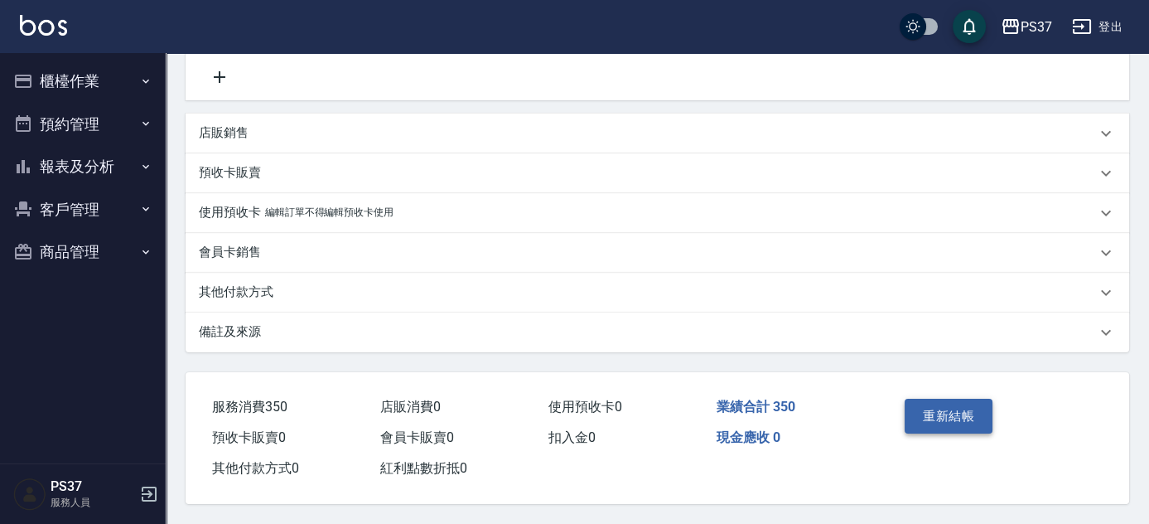
click at [965, 408] on button "重新結帳" at bounding box center [949, 415] width 88 height 35
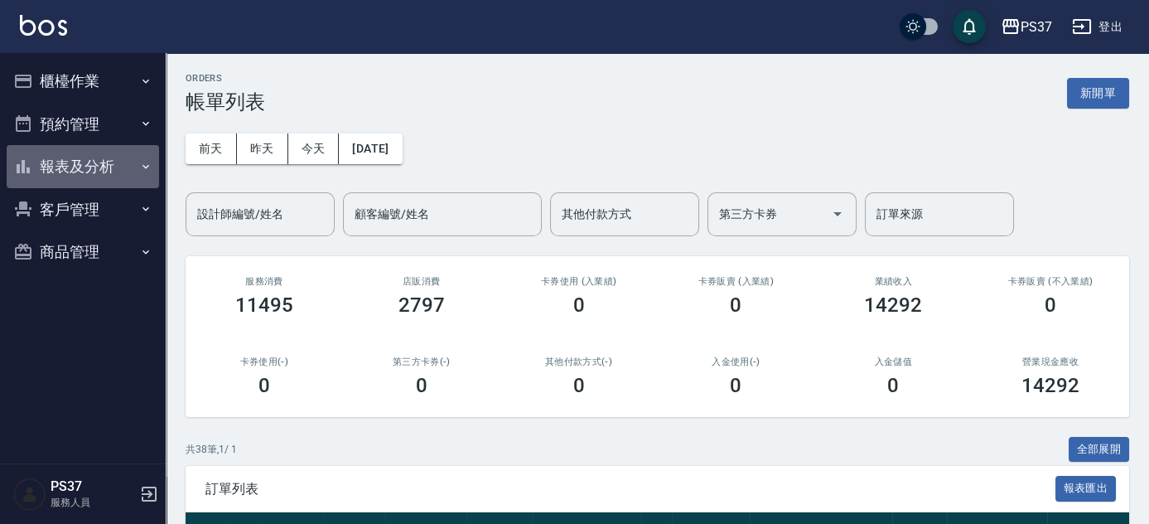
click at [48, 169] on button "報表及分析" at bounding box center [83, 166] width 152 height 43
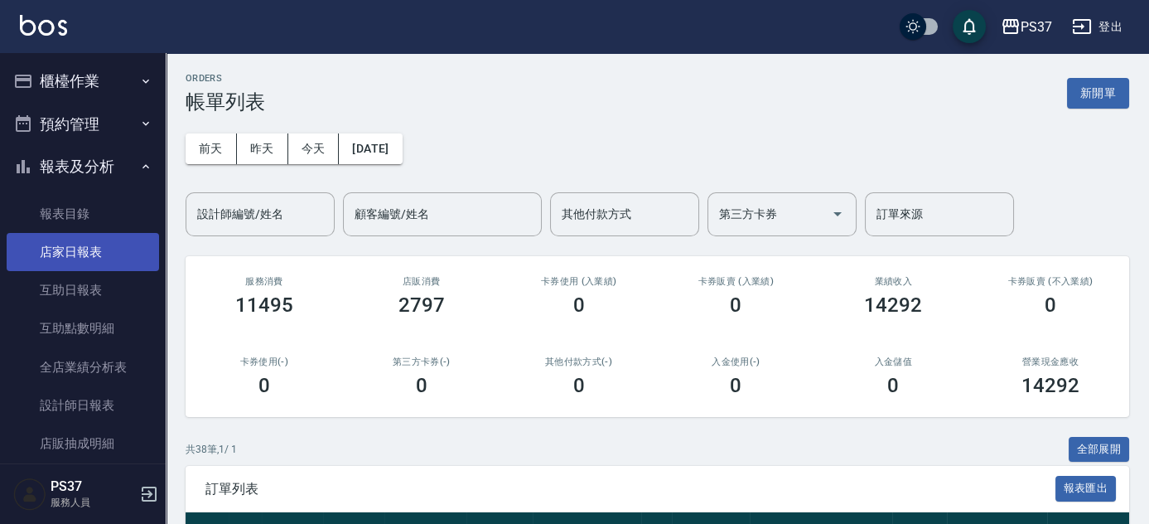
click at [90, 257] on link "店家日報表" at bounding box center [83, 252] width 152 height 38
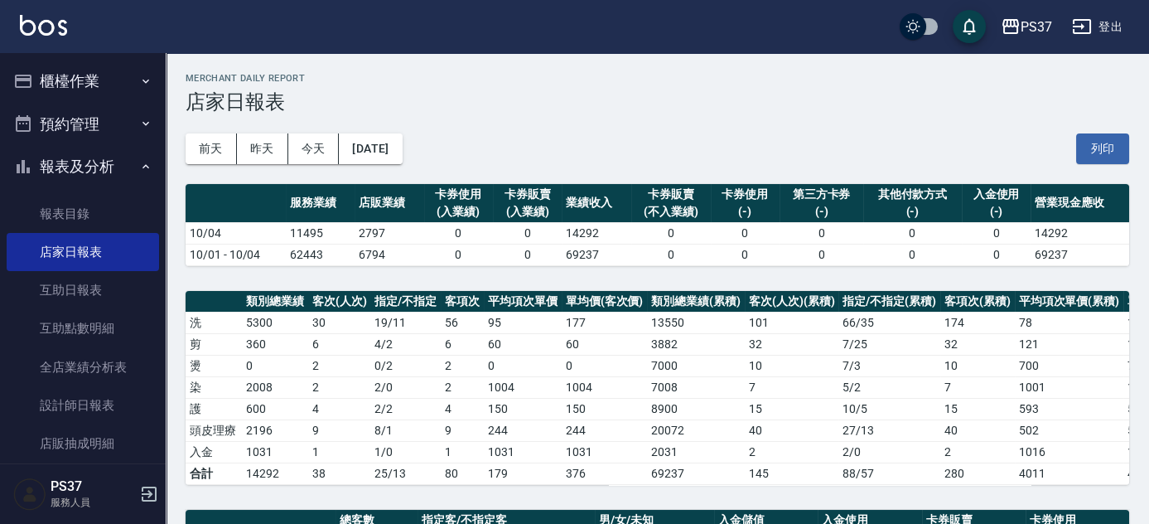
click at [542, 114] on div "前天 昨天 今天 2025/10/04 列印" at bounding box center [657, 148] width 943 height 70
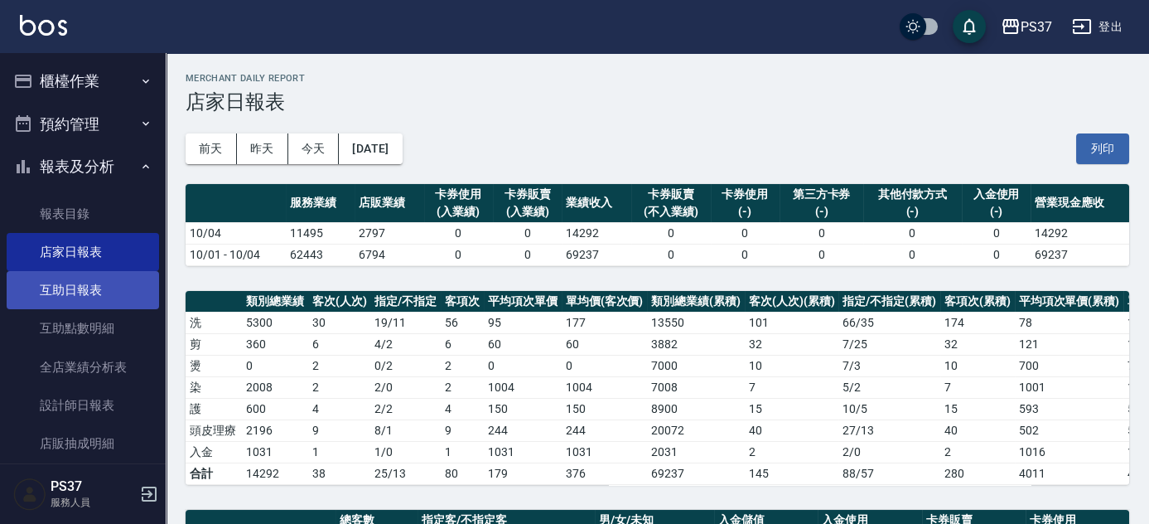
scroll to position [149, 0]
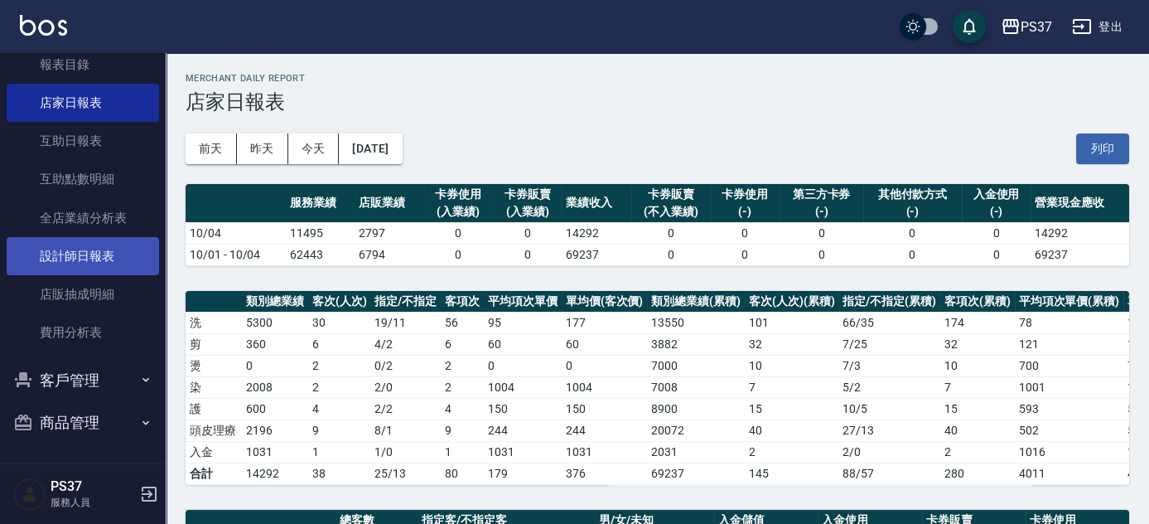
click at [84, 244] on link "設計師日報表" at bounding box center [83, 256] width 152 height 38
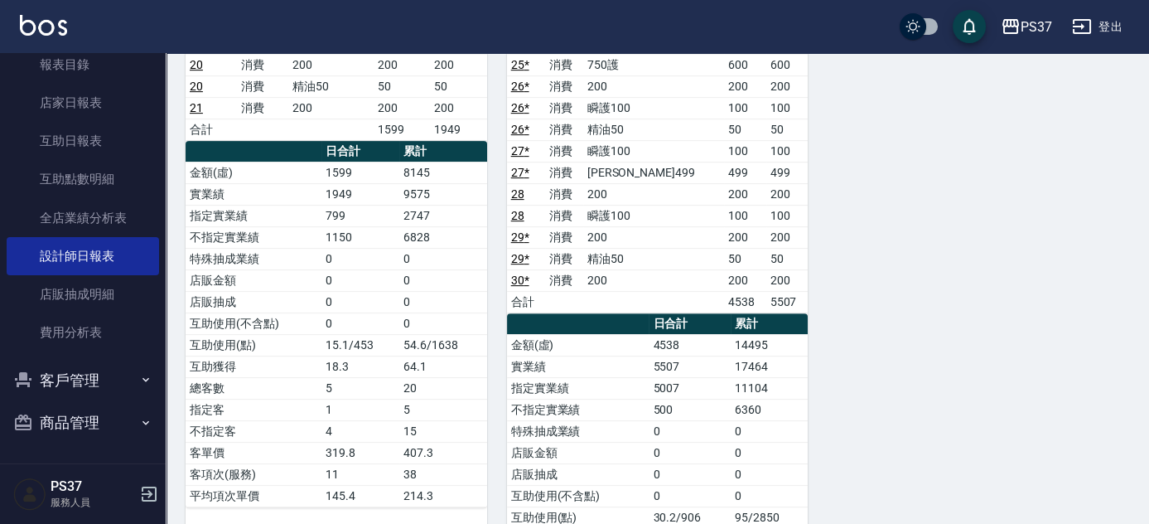
scroll to position [1355, 0]
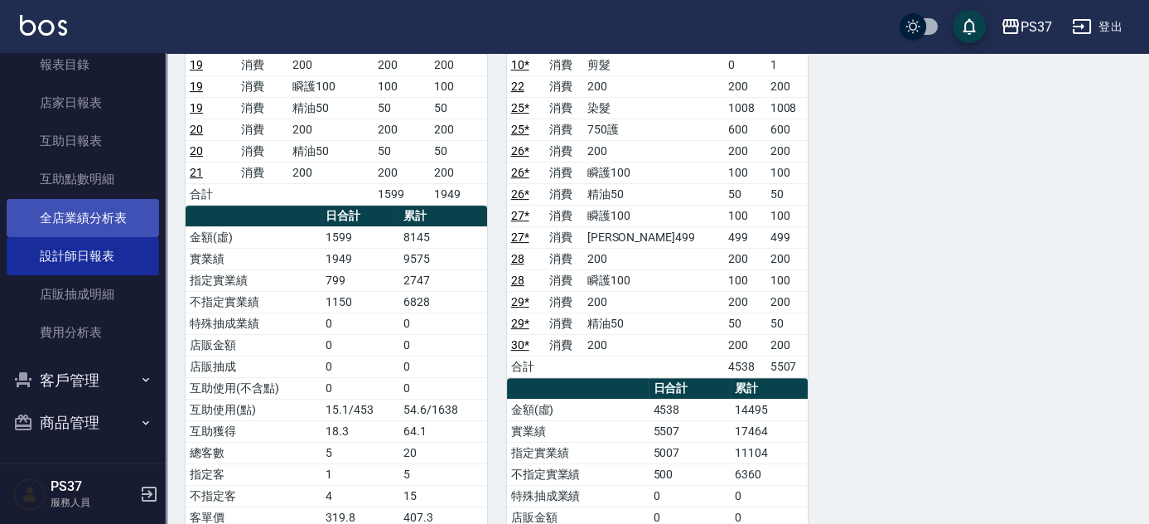
click at [78, 222] on link "全店業績分析表" at bounding box center [83, 218] width 152 height 38
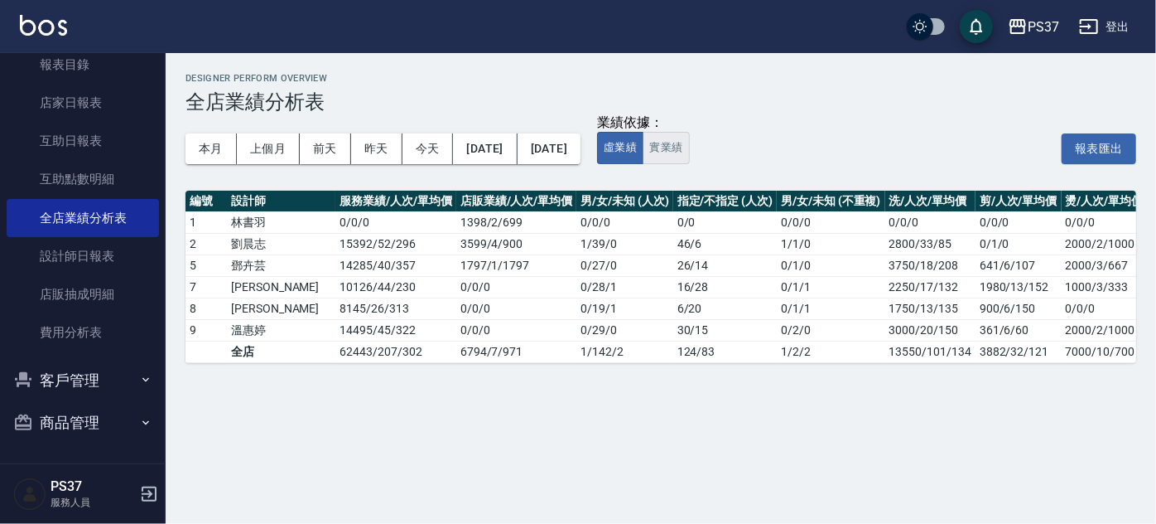
click at [689, 145] on button "實業績" at bounding box center [666, 148] width 46 height 32
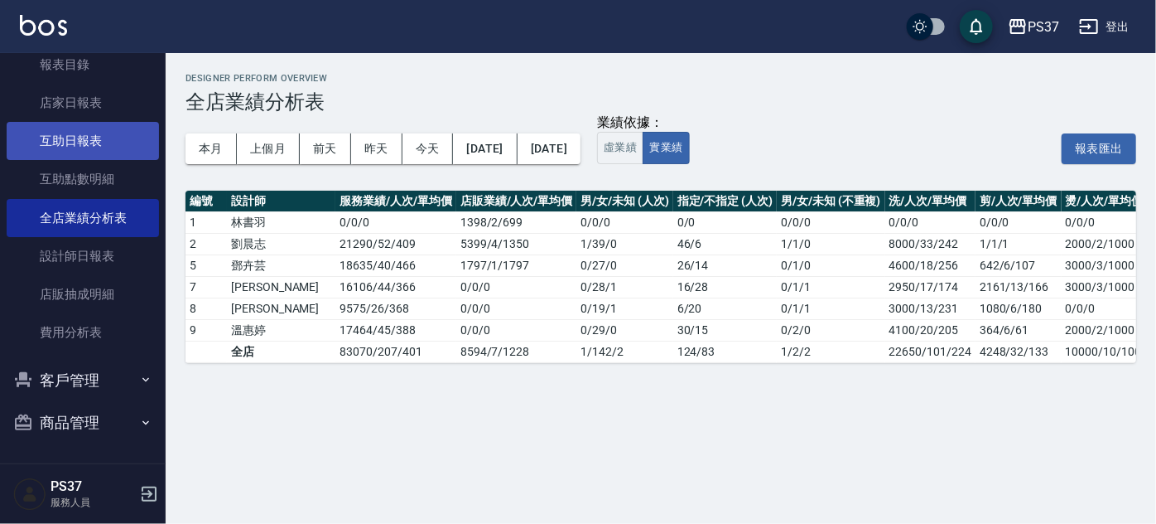
click at [80, 145] on link "互助日報表" at bounding box center [83, 141] width 152 height 38
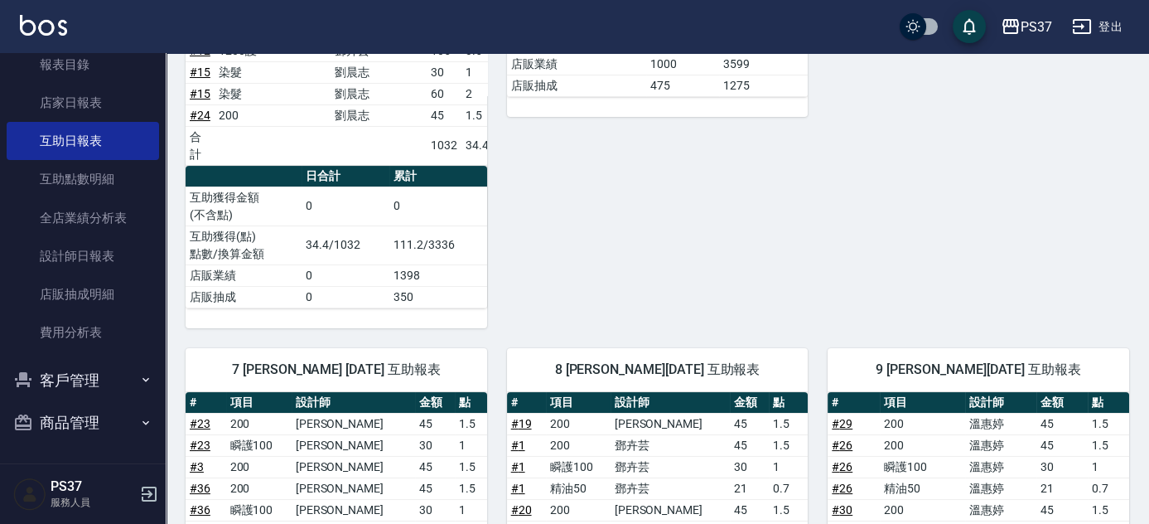
scroll to position [376, 0]
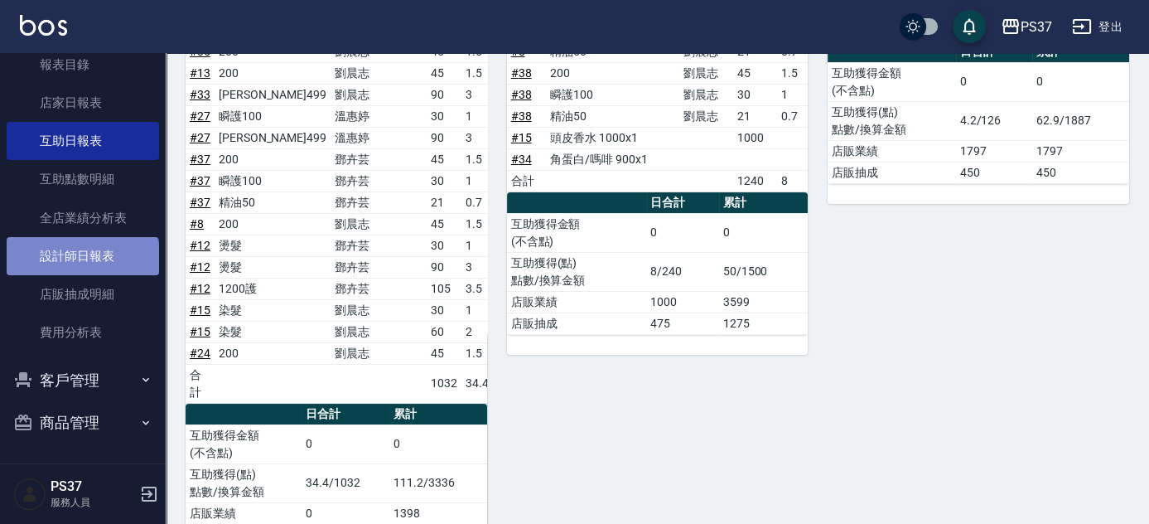
click at [81, 263] on link "設計師日報表" at bounding box center [83, 256] width 152 height 38
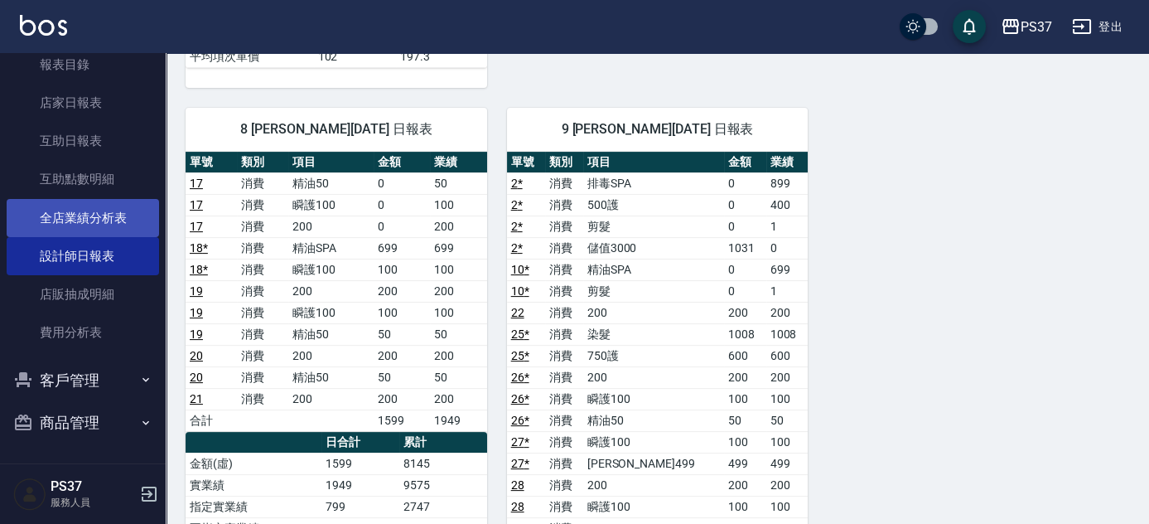
scroll to position [74, 0]
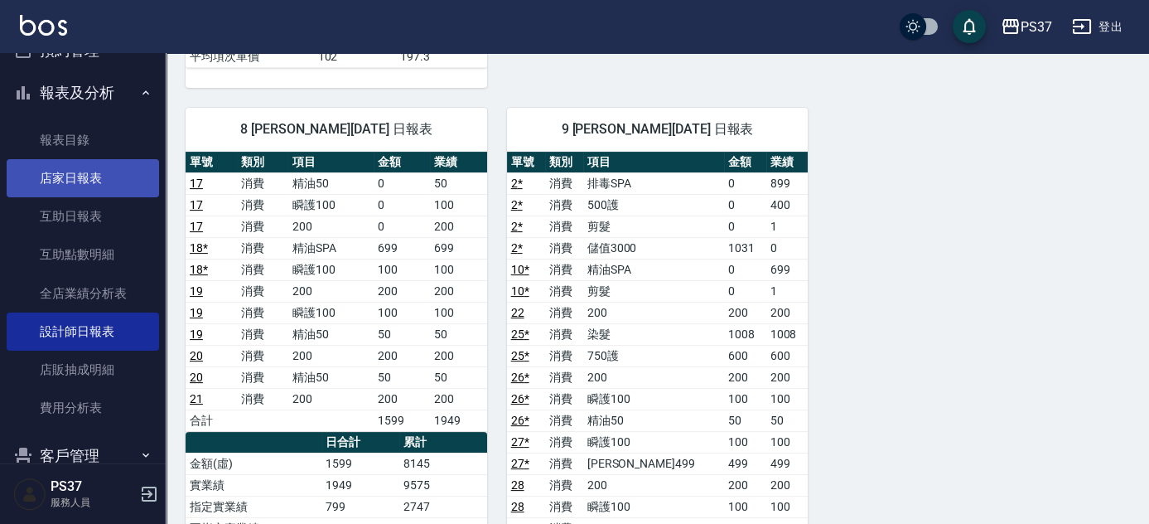
click at [84, 184] on link "店家日報表" at bounding box center [83, 178] width 152 height 38
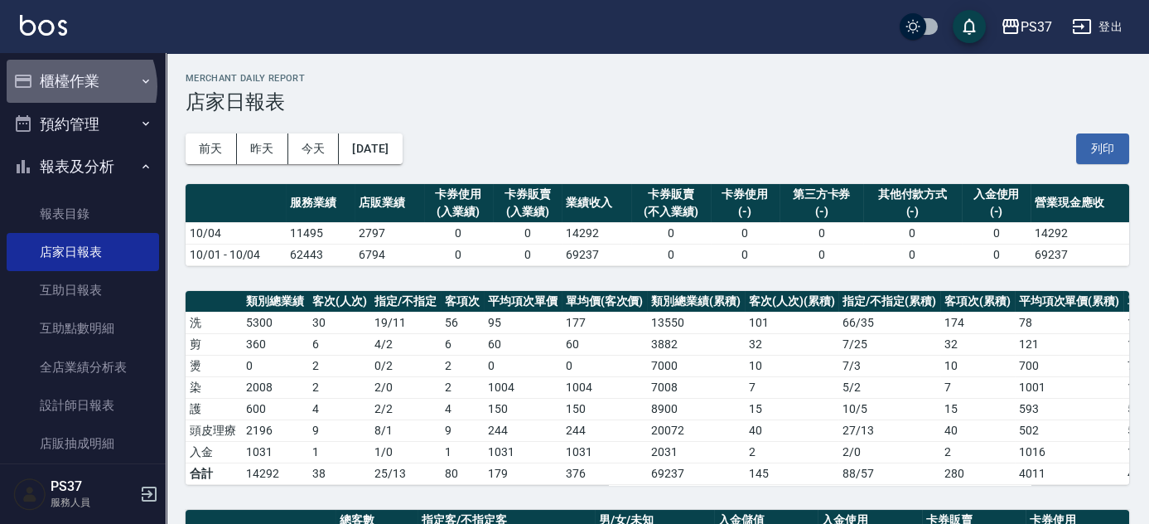
click at [73, 86] on button "櫃檯作業" at bounding box center [83, 81] width 152 height 43
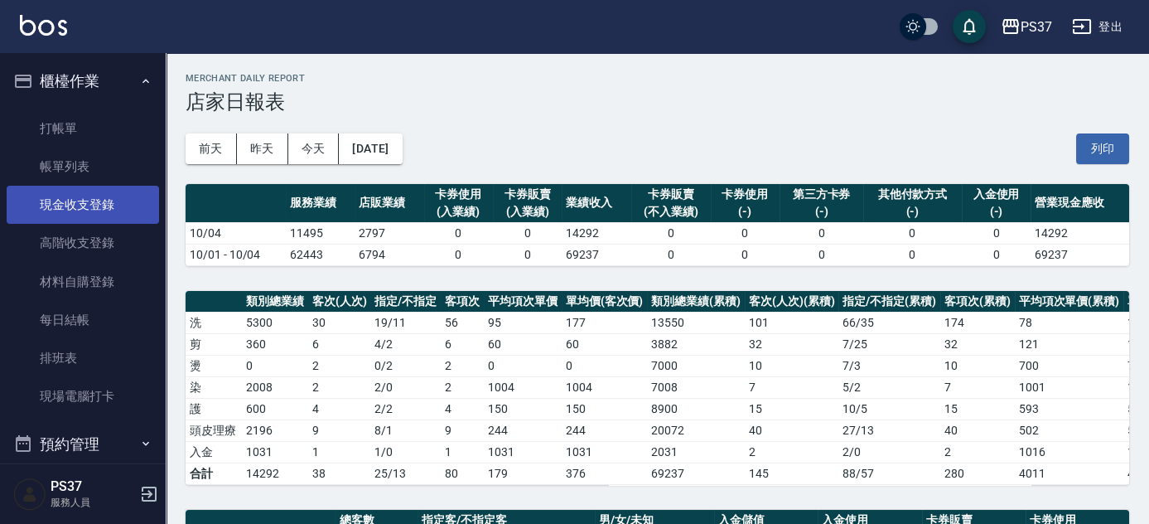
click at [86, 198] on link "現金收支登錄" at bounding box center [83, 205] width 152 height 38
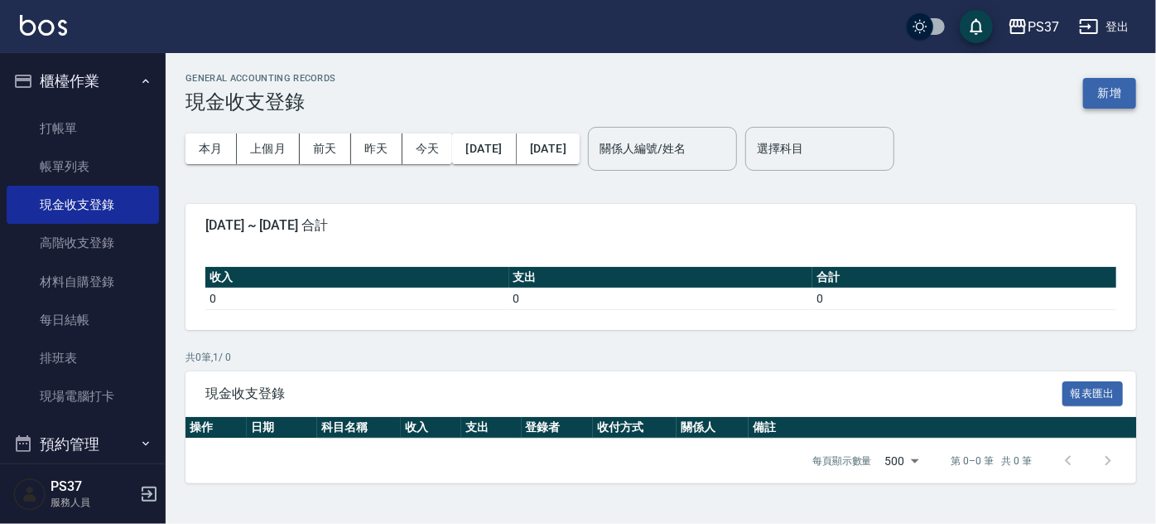
click at [1102, 104] on button "新增" at bounding box center [1109, 93] width 53 height 31
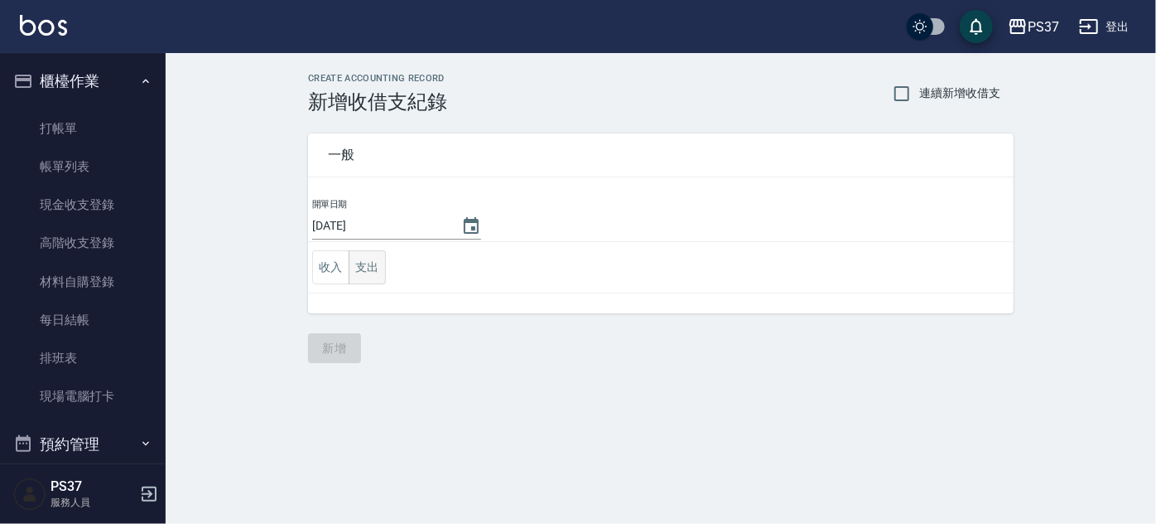
click at [355, 273] on button "支出" at bounding box center [367, 267] width 37 height 34
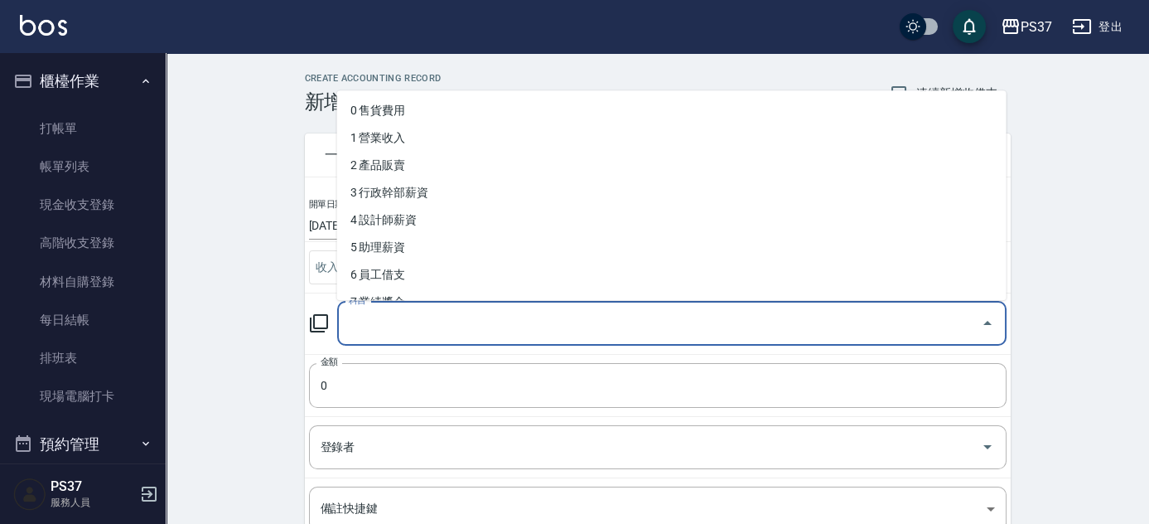
click at [382, 324] on input "科目" at bounding box center [660, 323] width 630 height 29
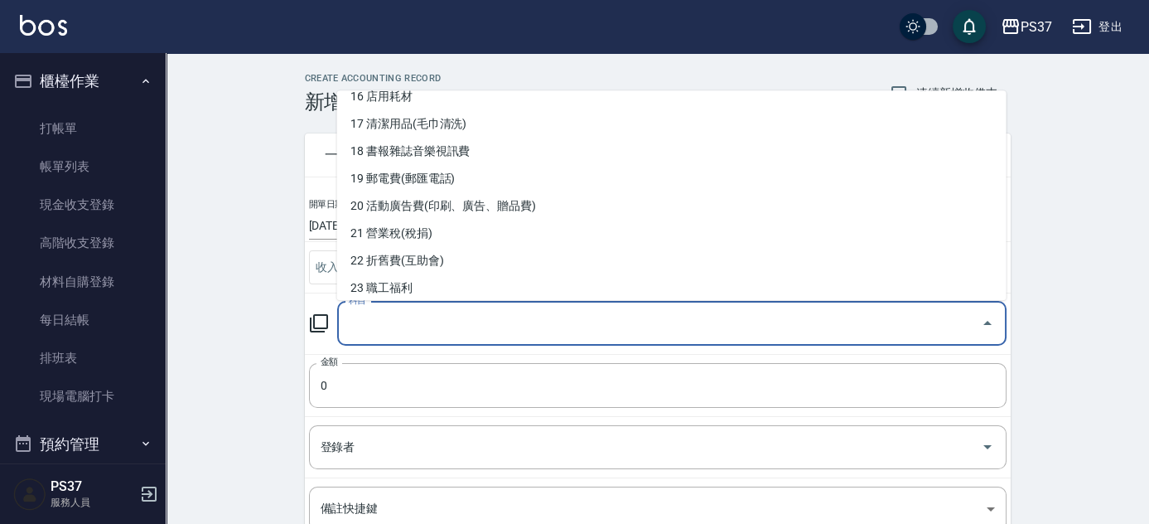
scroll to position [602, 0]
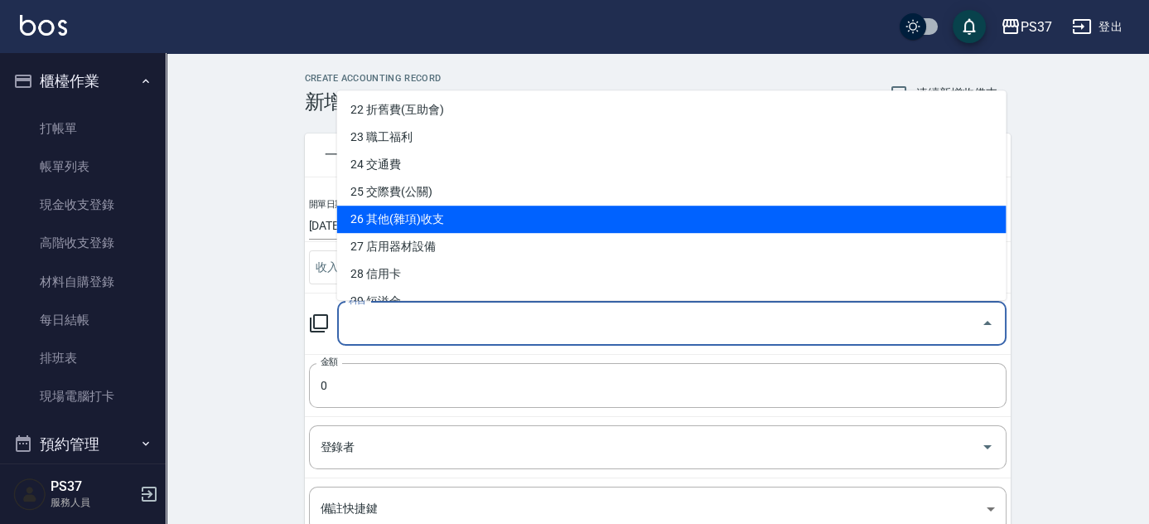
click at [429, 215] on li "26 其他(雜項)收支" at bounding box center [671, 218] width 669 height 27
type input "26 其他(雜項)收支"
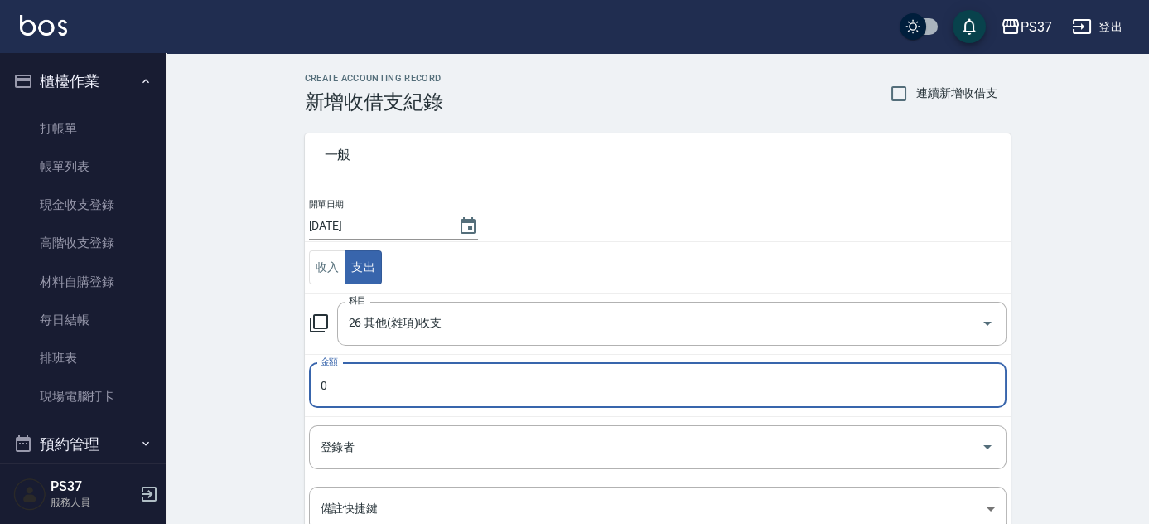
click at [364, 392] on input "0" at bounding box center [657, 385] width 697 height 45
click at [326, 384] on input "02500" at bounding box center [657, 385] width 697 height 45
type input "2500"
click at [368, 432] on input "登錄者" at bounding box center [645, 446] width 658 height 29
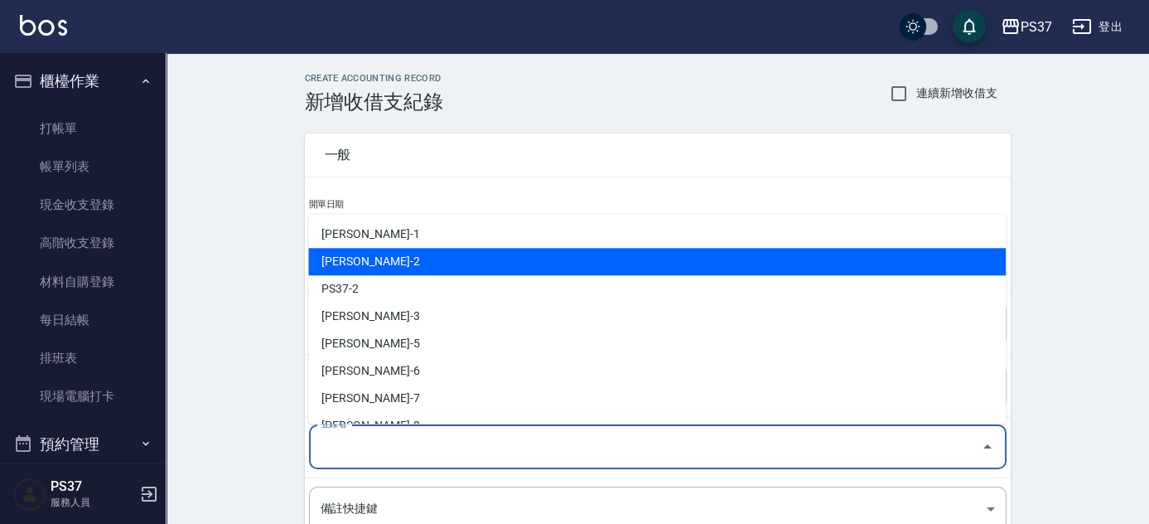
click at [386, 264] on li "[PERSON_NAME]-2" at bounding box center [656, 261] width 697 height 27
type input "[PERSON_NAME]-2"
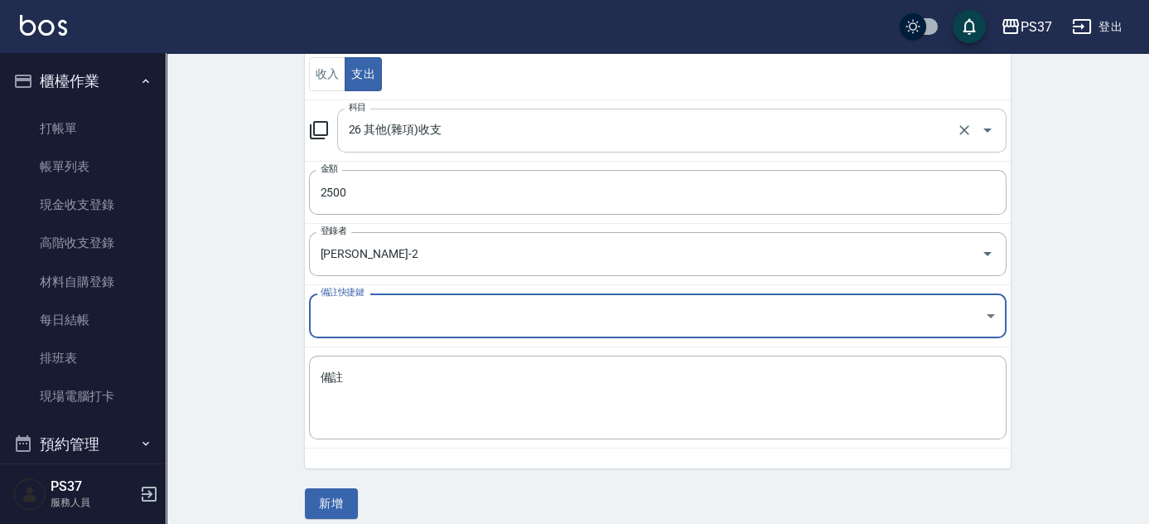
scroll to position [205, 0]
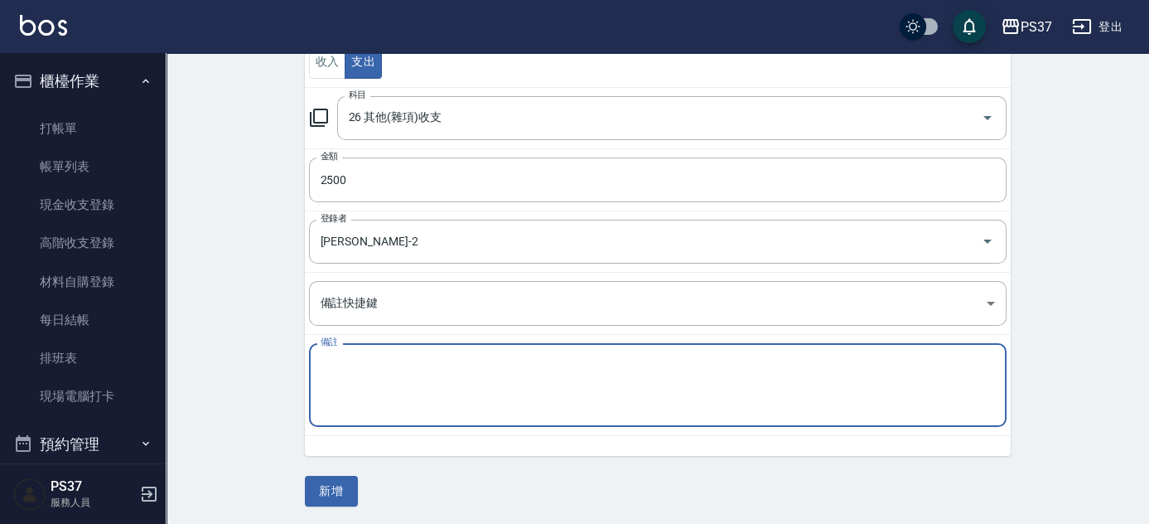
click at [364, 366] on textarea "備註" at bounding box center [658, 385] width 674 height 56
click at [346, 375] on textarea "中秋" at bounding box center [658, 385] width 674 height 56
click at [367, 357] on textarea "中秋烤" at bounding box center [658, 385] width 674 height 56
click at [367, 357] on textarea "中秋烤肉" at bounding box center [658, 385] width 674 height 56
type textarea "中秋烤肉"
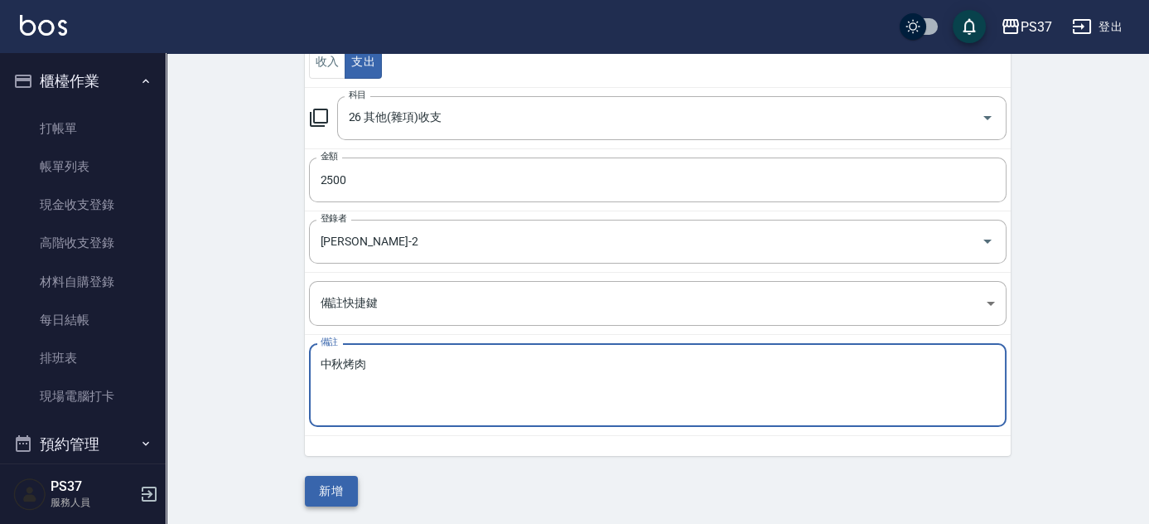
click at [331, 499] on button "新增" at bounding box center [331, 490] width 53 height 31
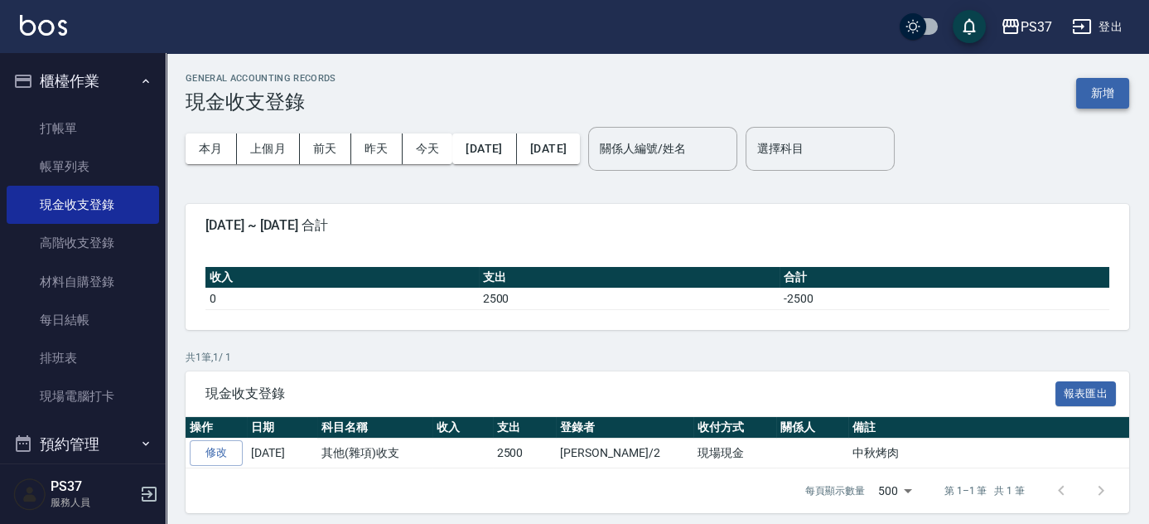
click at [1084, 91] on button "新增" at bounding box center [1102, 93] width 53 height 31
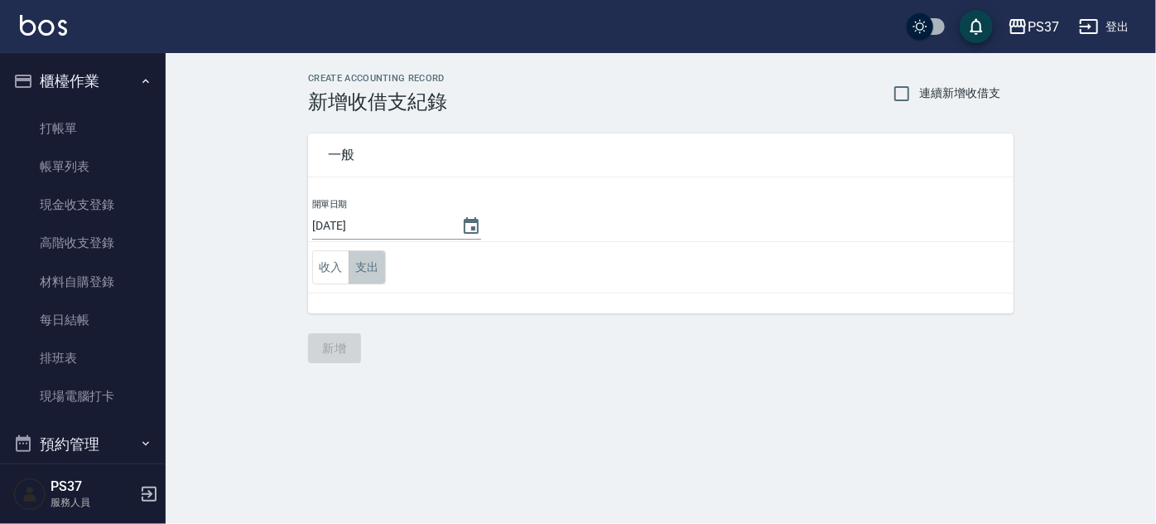
click at [375, 266] on button "支出" at bounding box center [367, 267] width 37 height 34
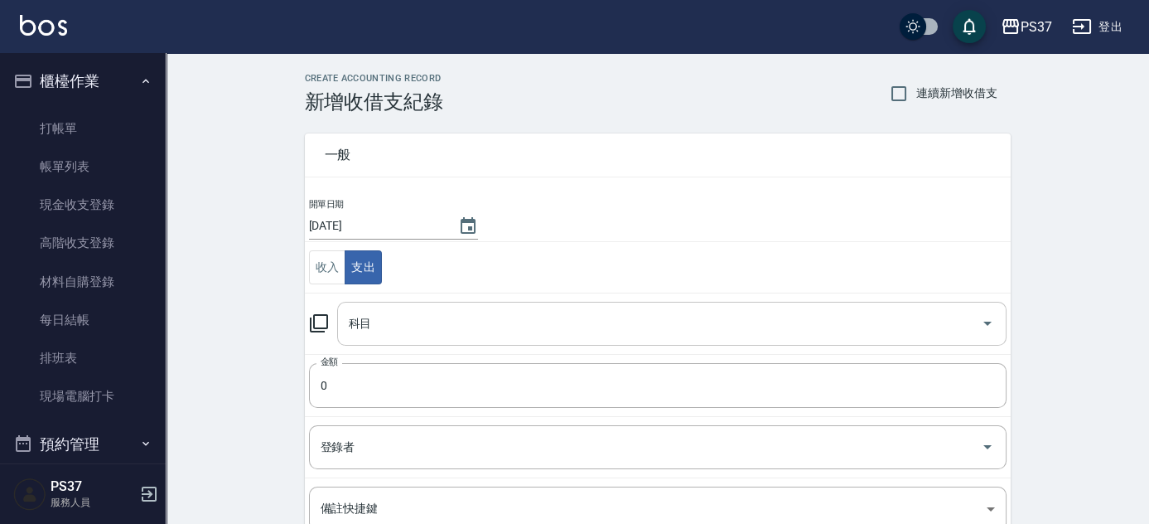
click at [529, 326] on input "科目" at bounding box center [660, 323] width 630 height 29
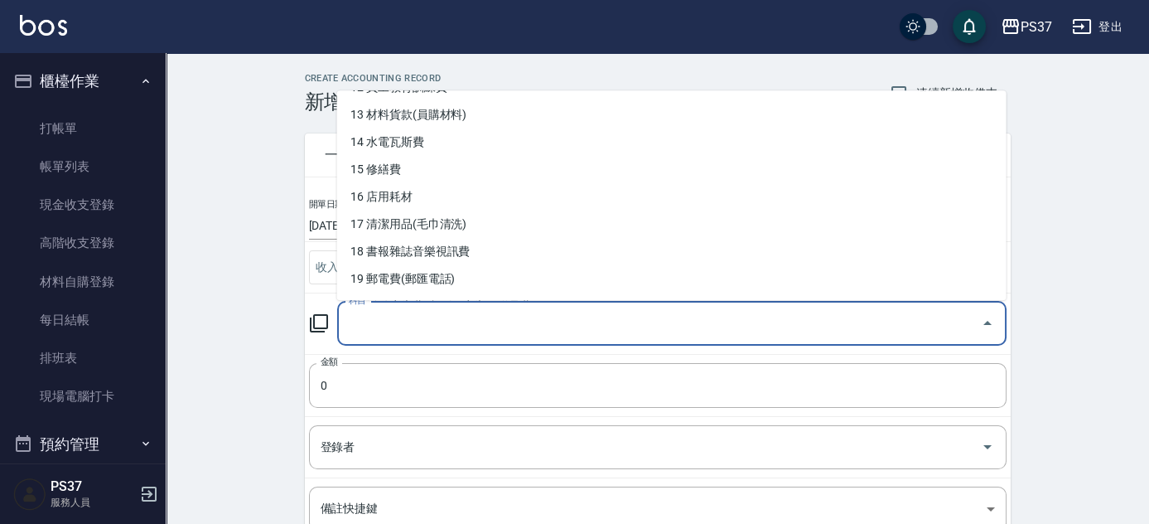
scroll to position [376, 0]
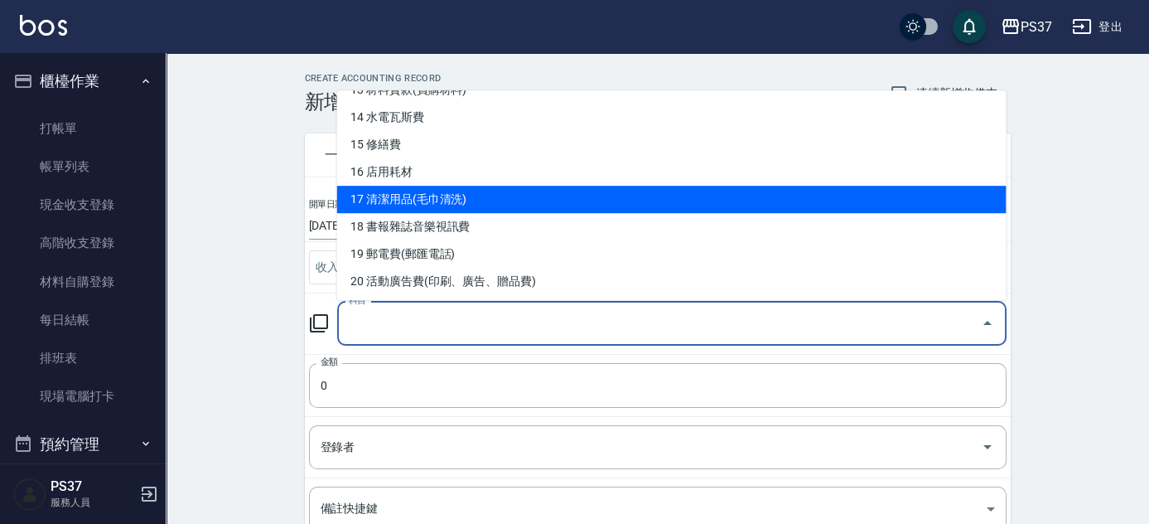
click at [461, 207] on li "17 清潔用品(毛巾清洗)" at bounding box center [671, 199] width 669 height 27
type input "17 清潔用品(毛巾清洗)"
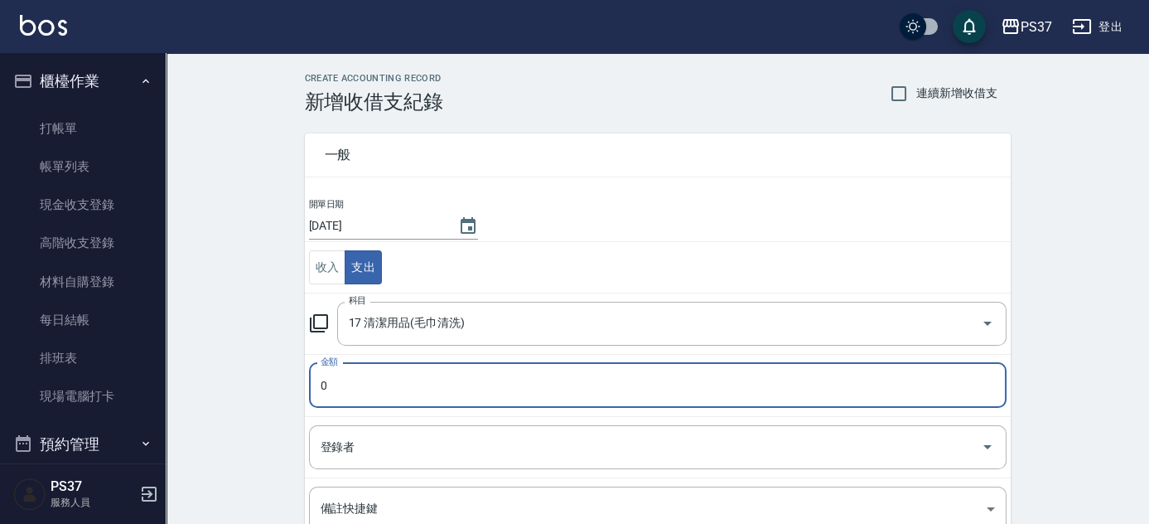
click at [358, 393] on input "0" at bounding box center [657, 385] width 697 height 45
click at [324, 383] on input "04000" at bounding box center [657, 385] width 697 height 45
type input "4000"
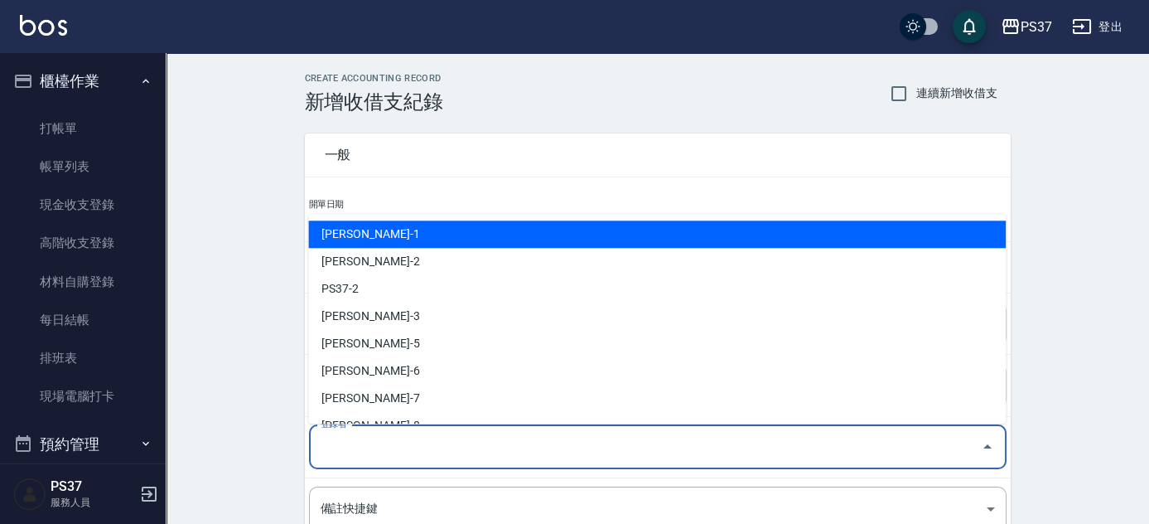
click at [351, 439] on input "登錄者" at bounding box center [645, 446] width 658 height 29
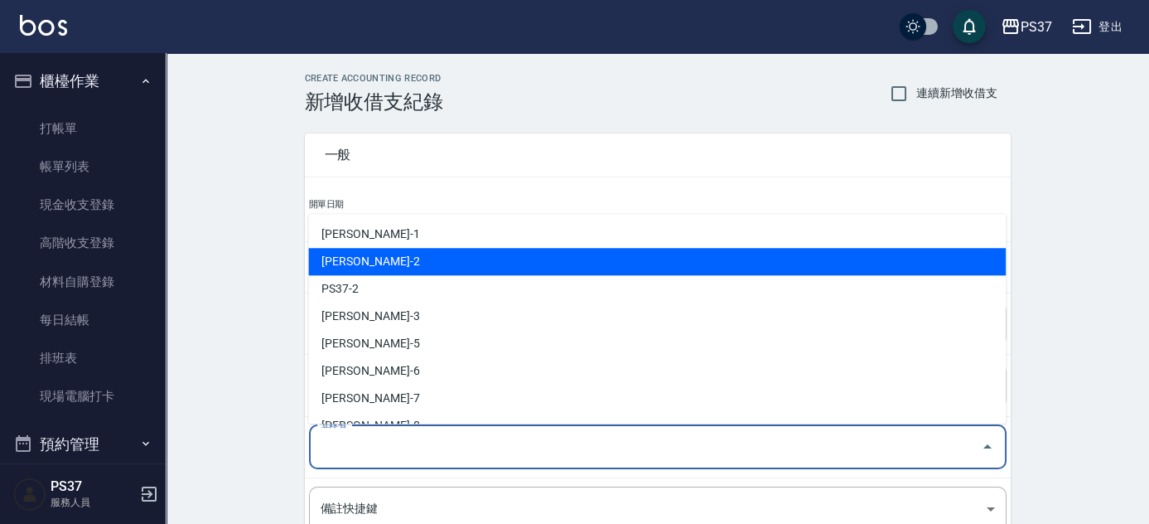
click at [396, 273] on li "[PERSON_NAME]-2" at bounding box center [656, 261] width 697 height 27
type input "[PERSON_NAME]-2"
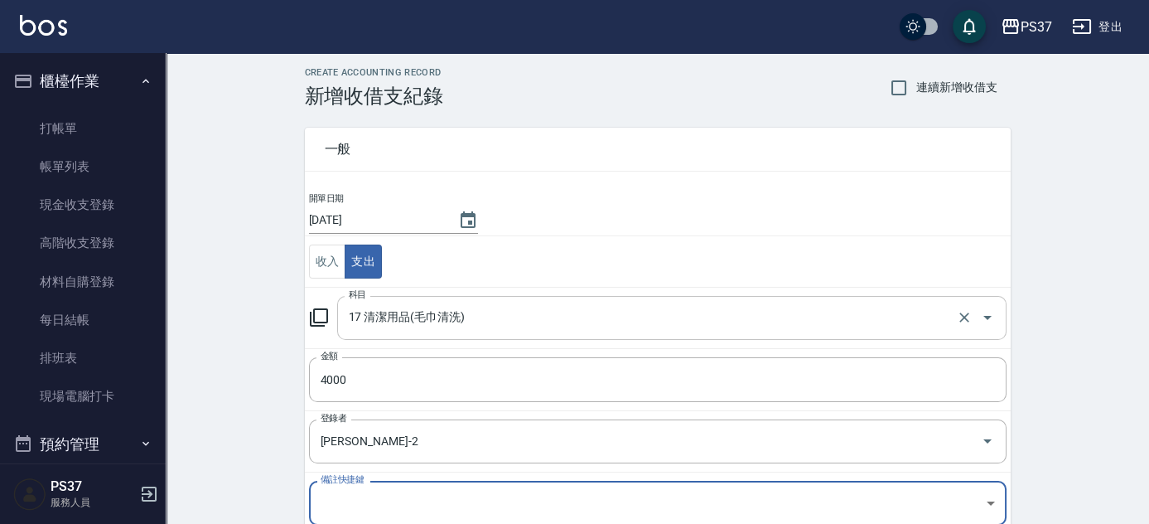
scroll to position [205, 0]
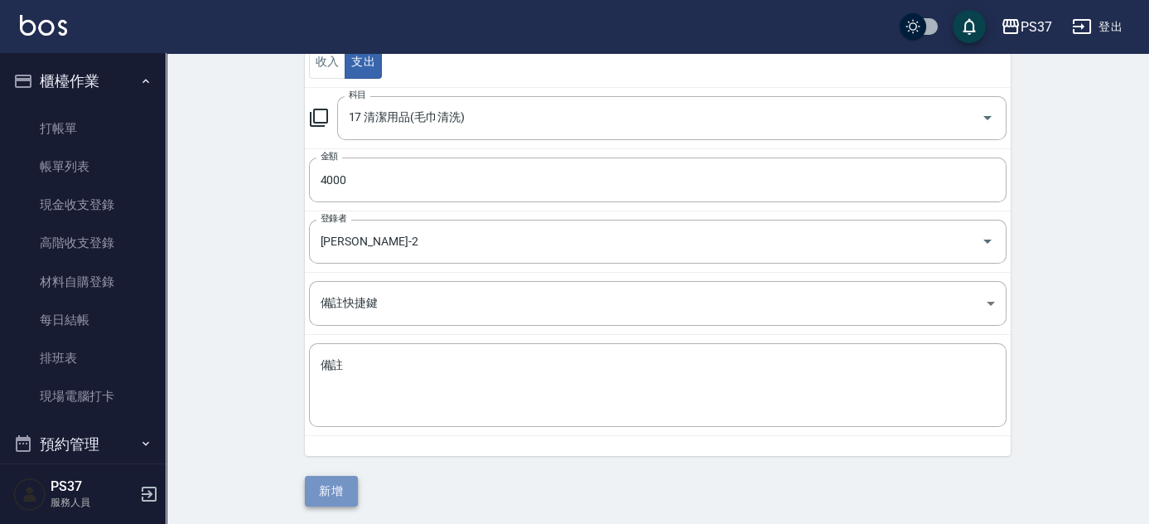
click at [333, 490] on button "新增" at bounding box center [331, 490] width 53 height 31
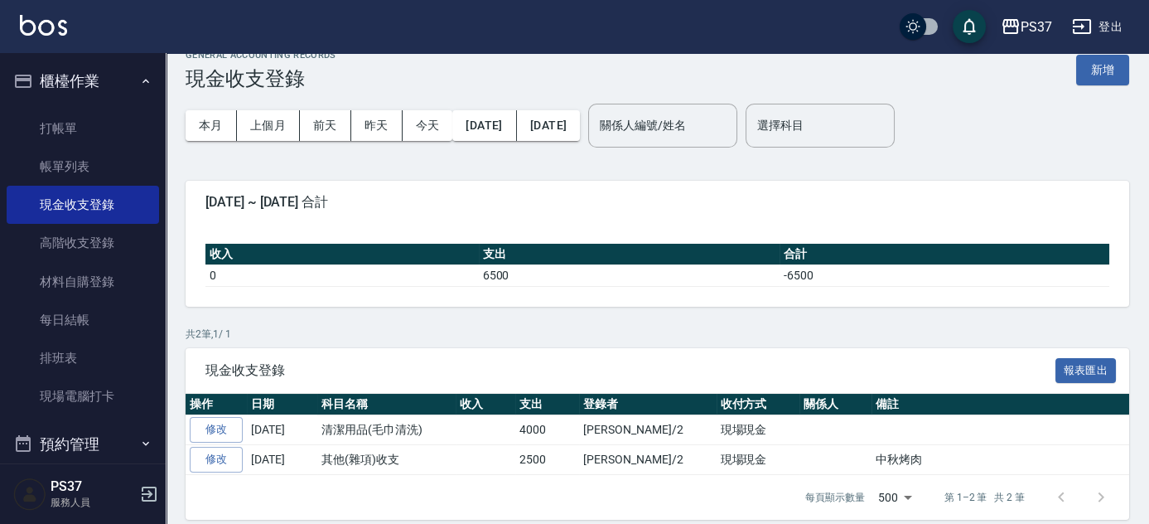
scroll to position [36, 0]
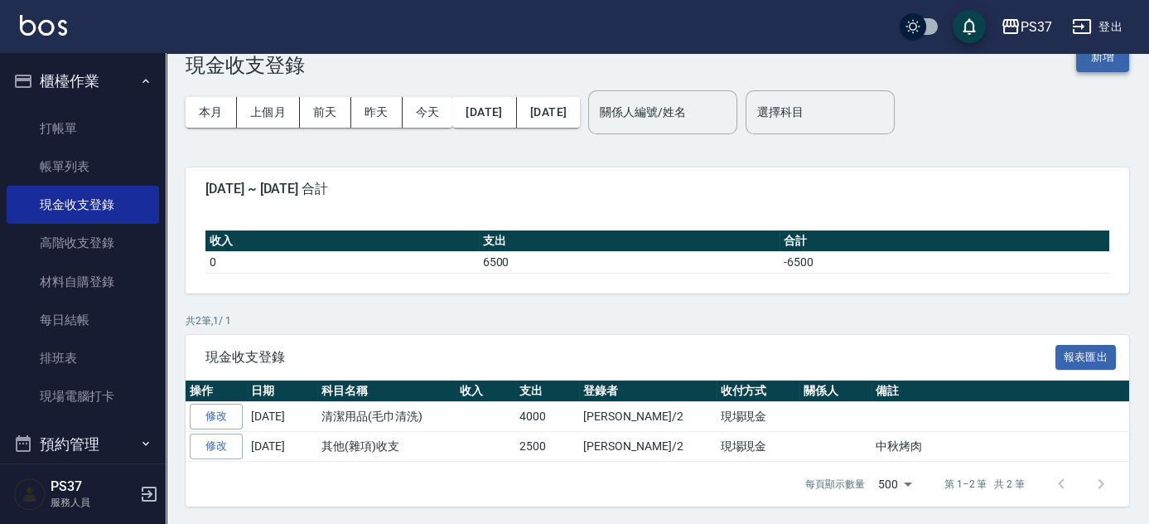
click at [1110, 60] on button "新增" at bounding box center [1102, 56] width 53 height 31
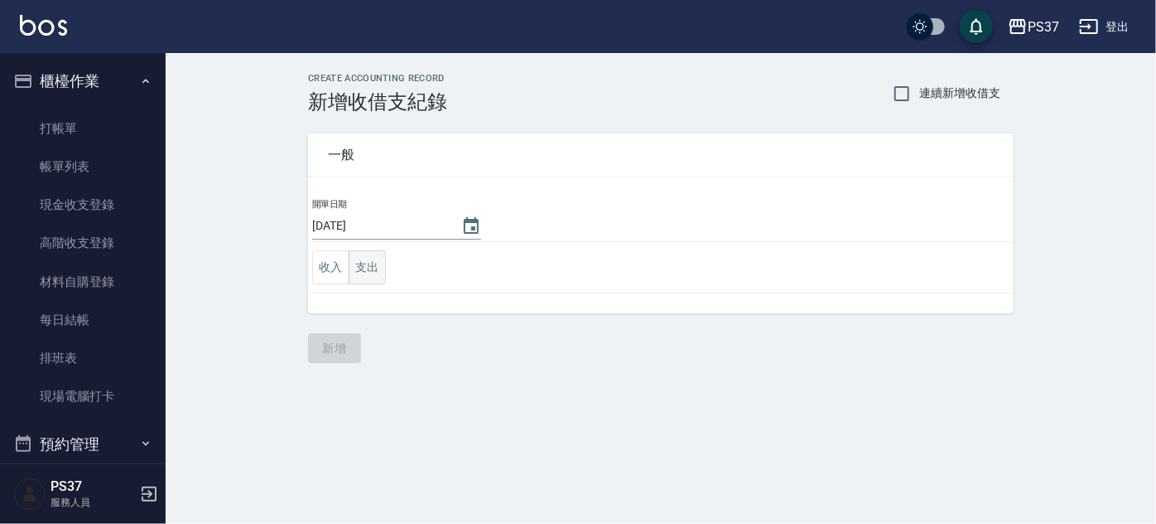
click at [368, 265] on button "支出" at bounding box center [367, 267] width 37 height 34
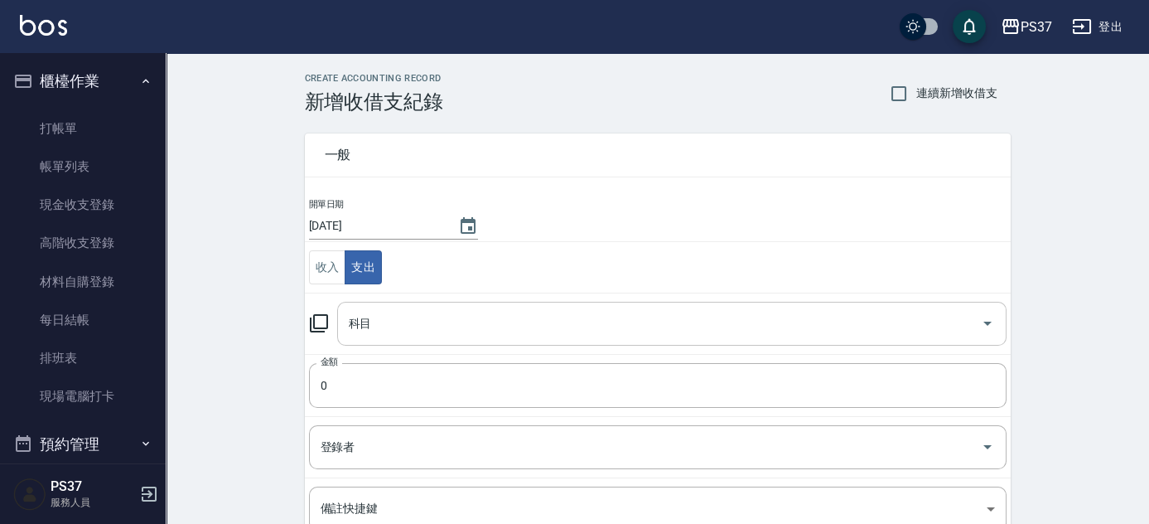
click at [388, 314] on input "科目" at bounding box center [660, 323] width 630 height 29
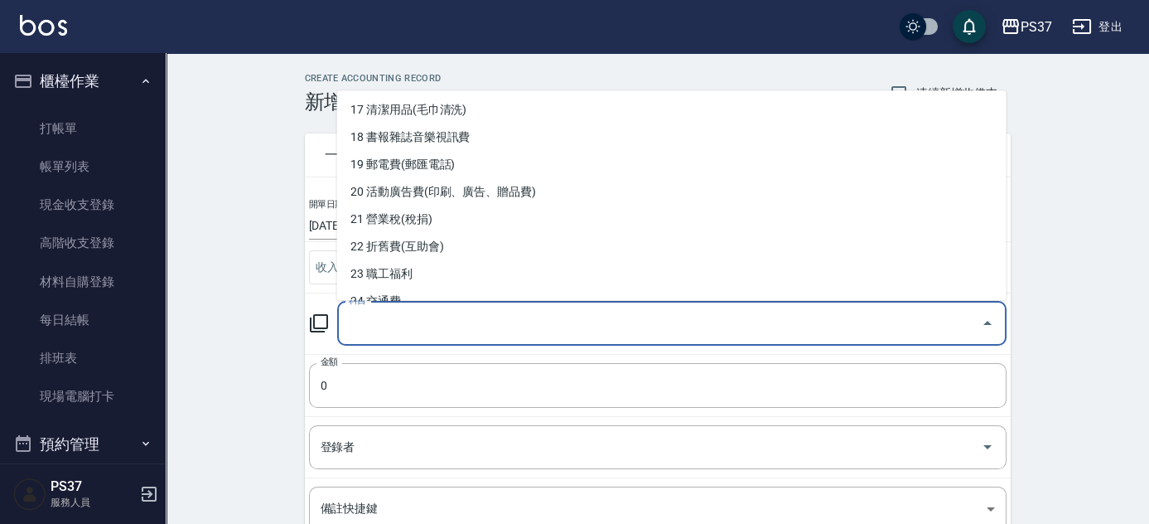
scroll to position [391, 0]
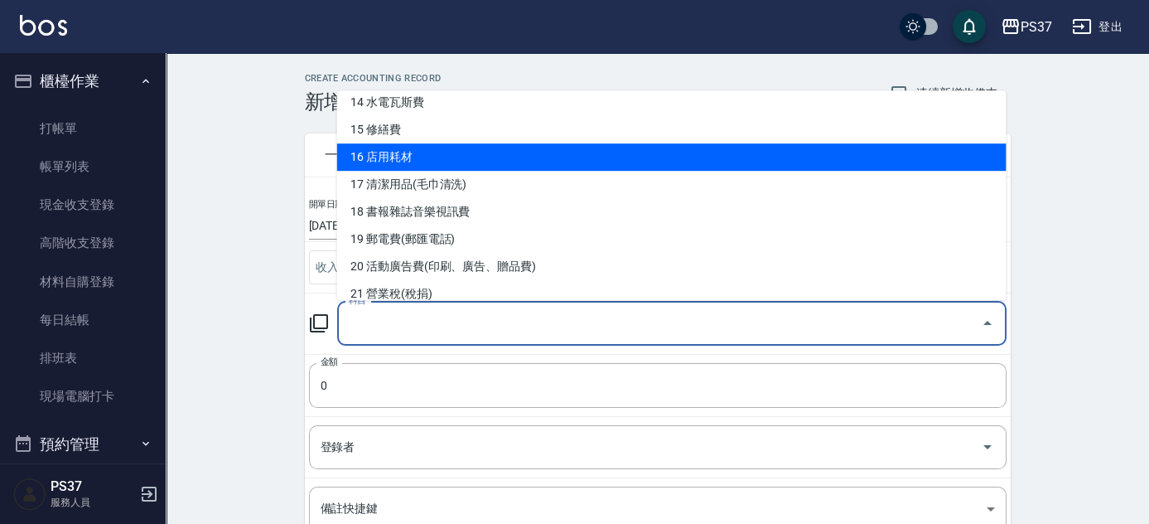
click at [438, 156] on li "16 店用耗材" at bounding box center [671, 156] width 669 height 27
type input "16 店用耗材"
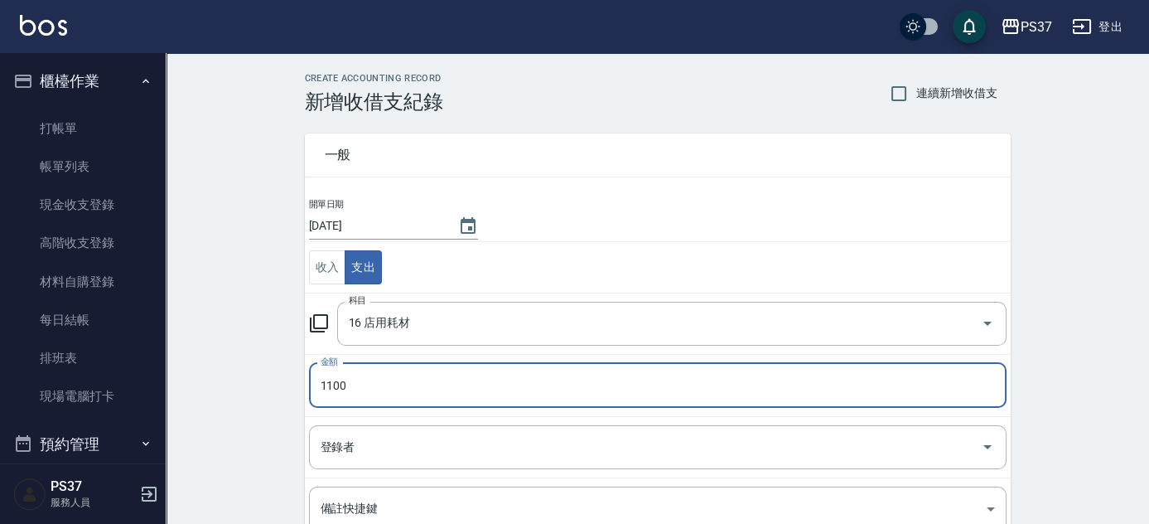
type input "1100"
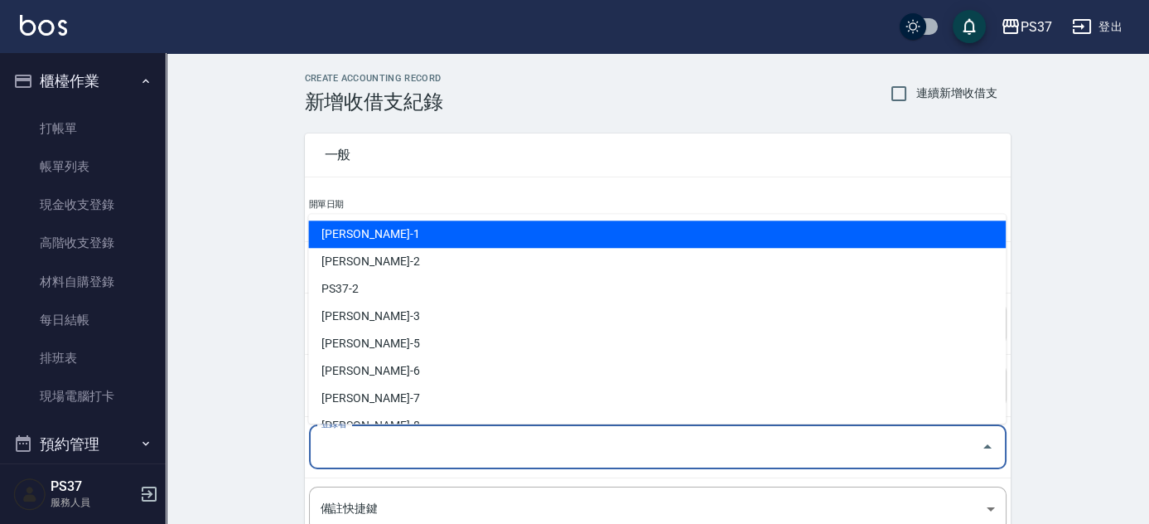
click at [413, 442] on input "登錄者" at bounding box center [645, 446] width 658 height 29
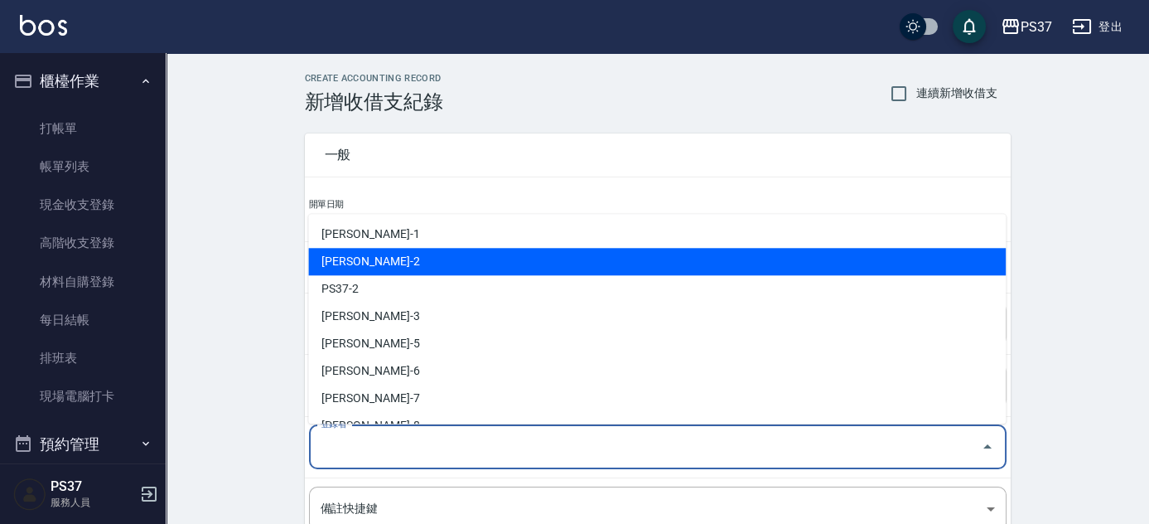
click at [422, 264] on li "[PERSON_NAME]-2" at bounding box center [656, 261] width 697 height 27
type input "[PERSON_NAME]-2"
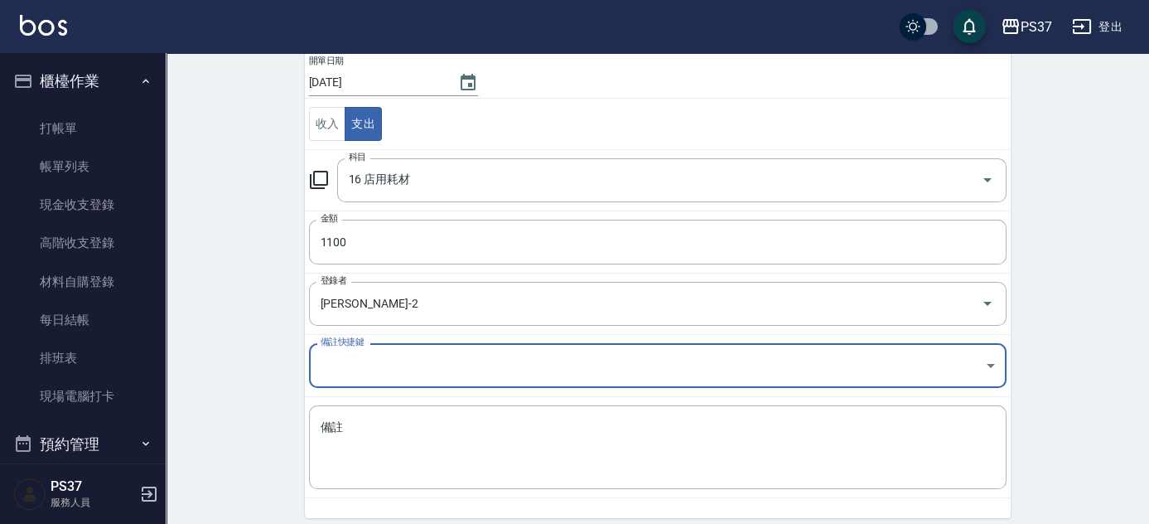
scroll to position [205, 0]
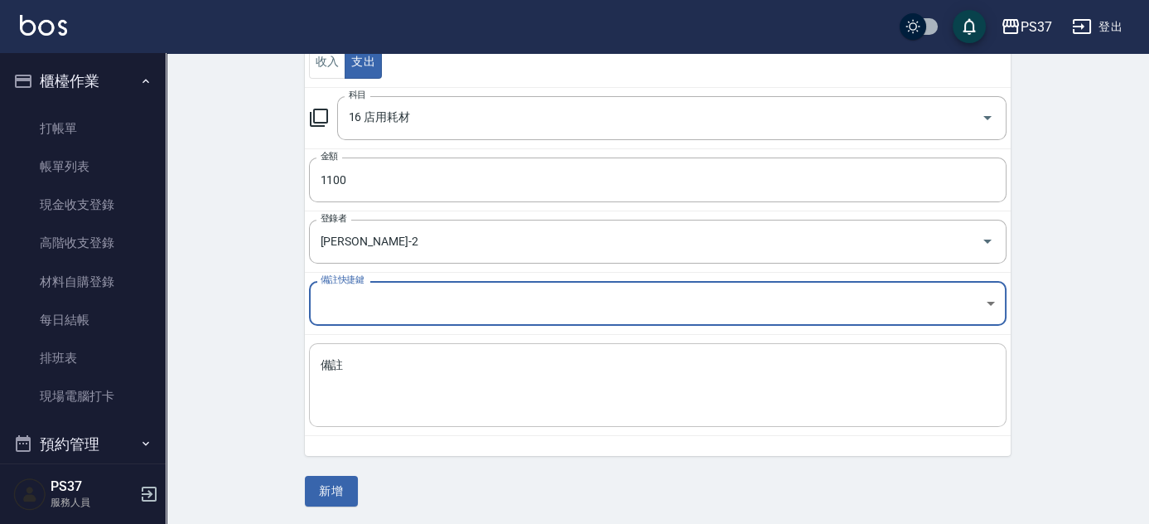
click at [348, 357] on textarea "備註" at bounding box center [658, 385] width 674 height 56
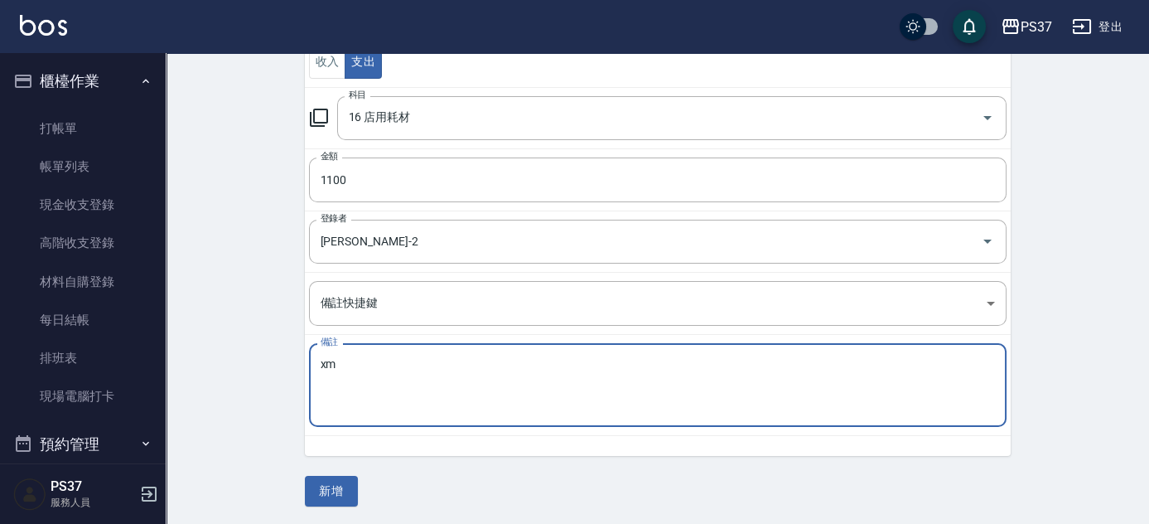
type textarea "x"
type textarea "綠"
click at [342, 369] on textarea "濾" at bounding box center [658, 385] width 674 height 56
click at [369, 363] on textarea "濾水器" at bounding box center [658, 385] width 674 height 56
click at [397, 371] on textarea "濾水器濾心跟" at bounding box center [658, 385] width 674 height 56
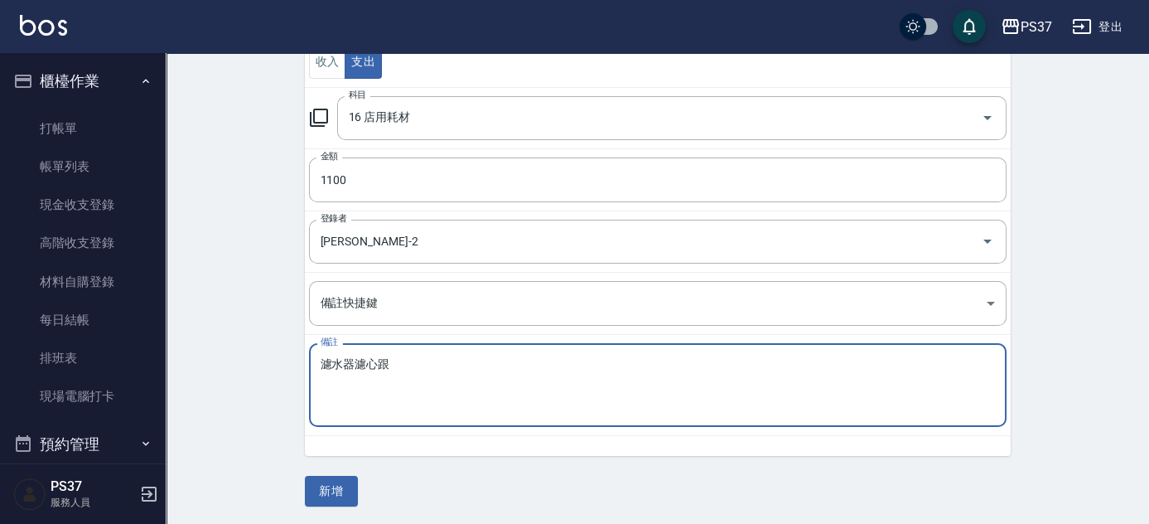
click at [411, 362] on textarea "濾水器濾心跟" at bounding box center [658, 385] width 674 height 56
click at [411, 362] on textarea "濾水器濾心更" at bounding box center [658, 385] width 674 height 56
click at [411, 362] on textarea "濾水器濾心更換" at bounding box center [658, 385] width 674 height 56
type textarea "濾水器濾心更換"
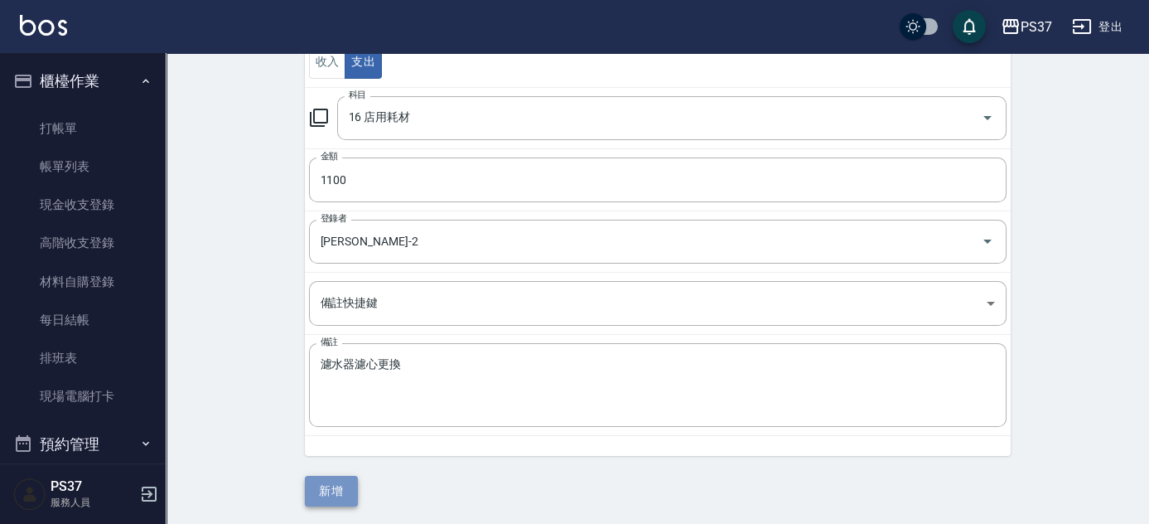
click at [345, 480] on button "新增" at bounding box center [331, 490] width 53 height 31
